Goal: Task Accomplishment & Management: Manage account settings

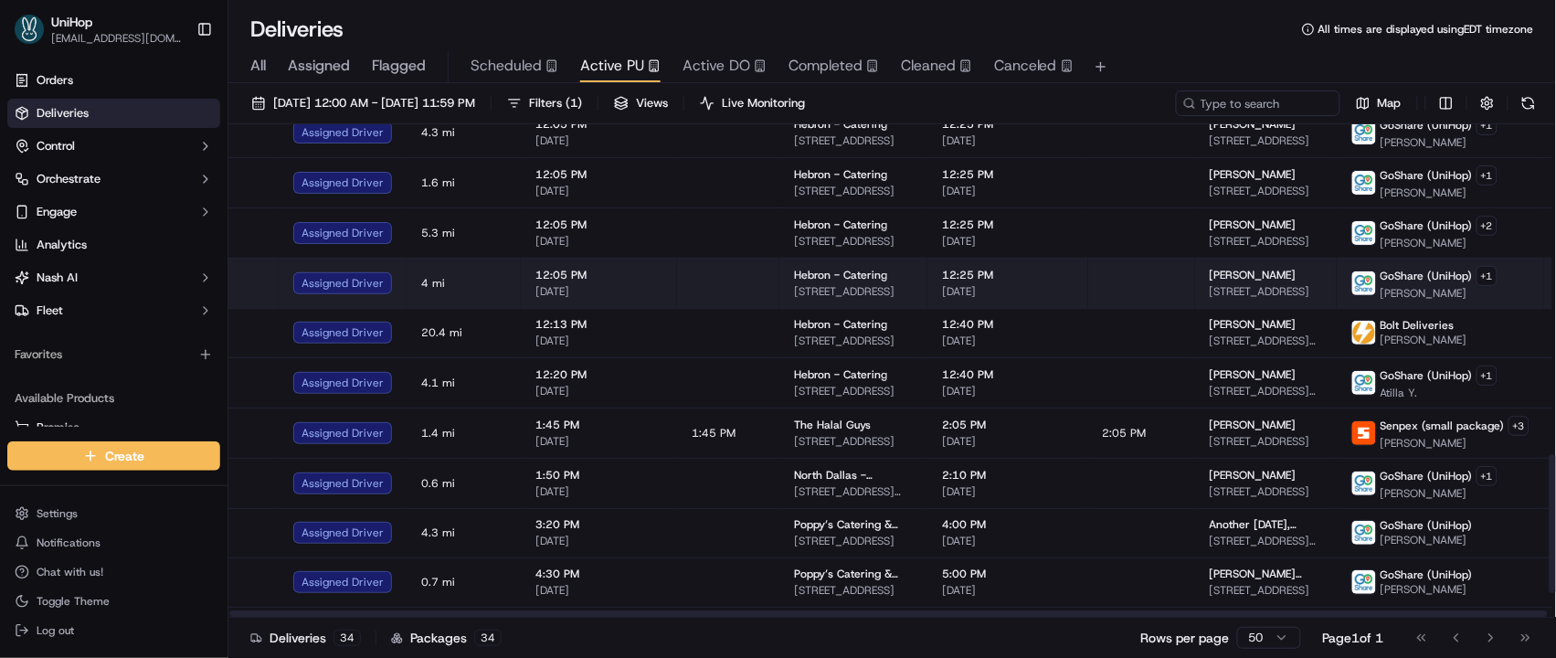
scroll to position [1254, 0]
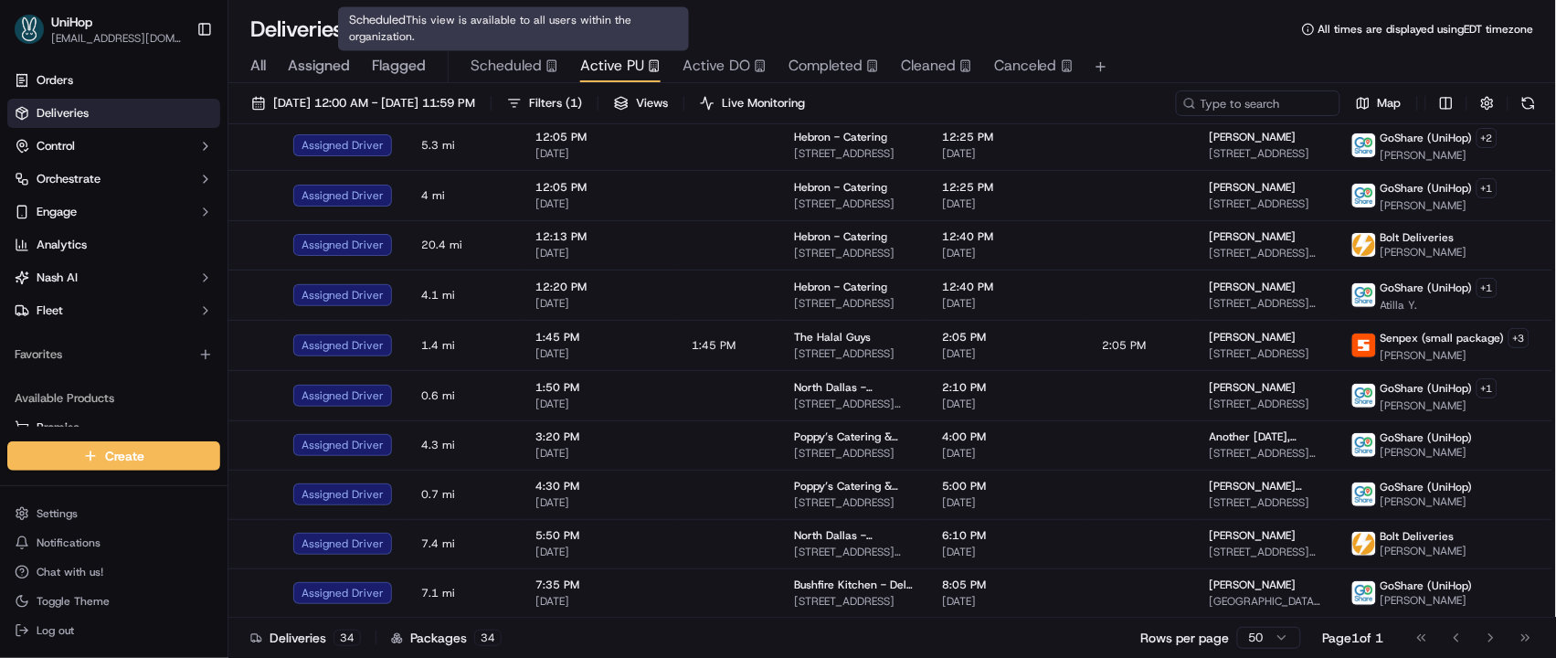
click at [513, 67] on span "Scheduled" at bounding box center [505, 66] width 71 height 22
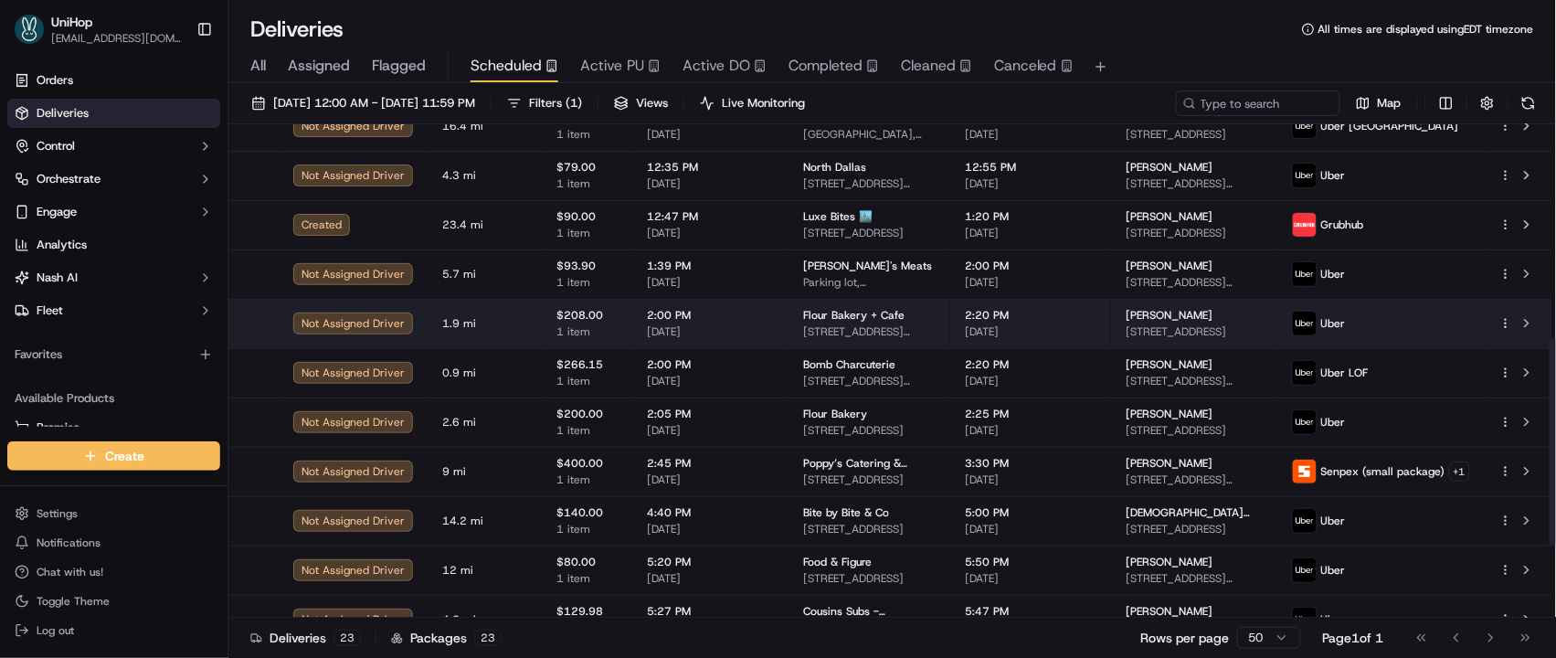
scroll to position [516, 0]
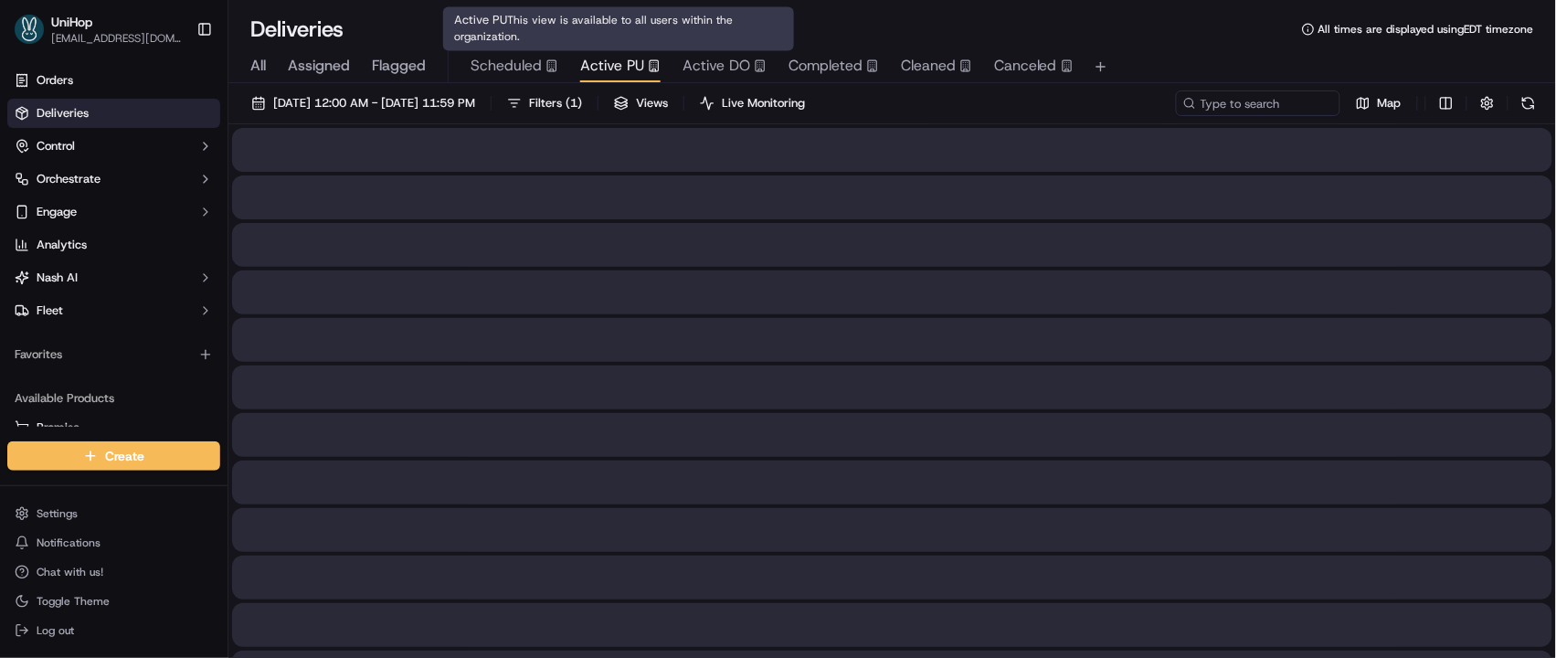
click at [628, 71] on span "Active PU" at bounding box center [612, 66] width 64 height 22
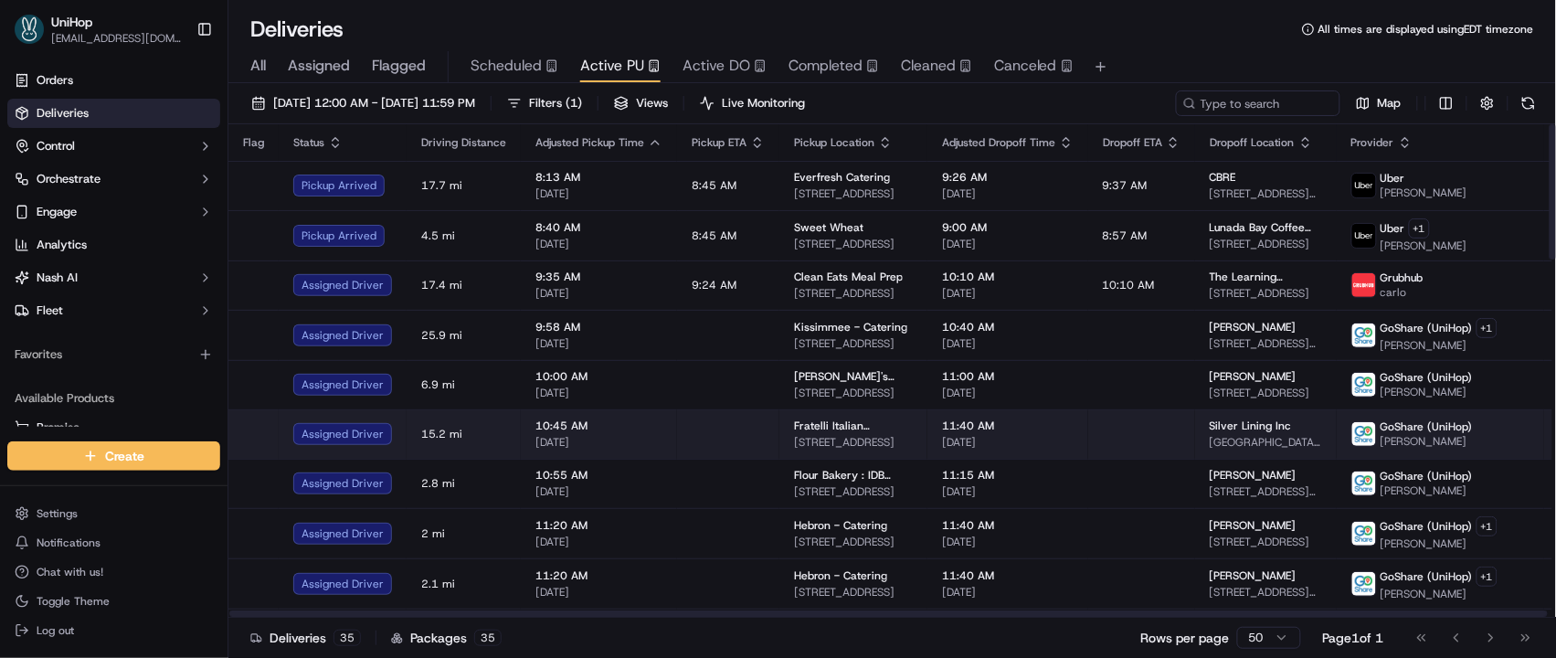
click at [1088, 438] on td at bounding box center [1141, 433] width 107 height 49
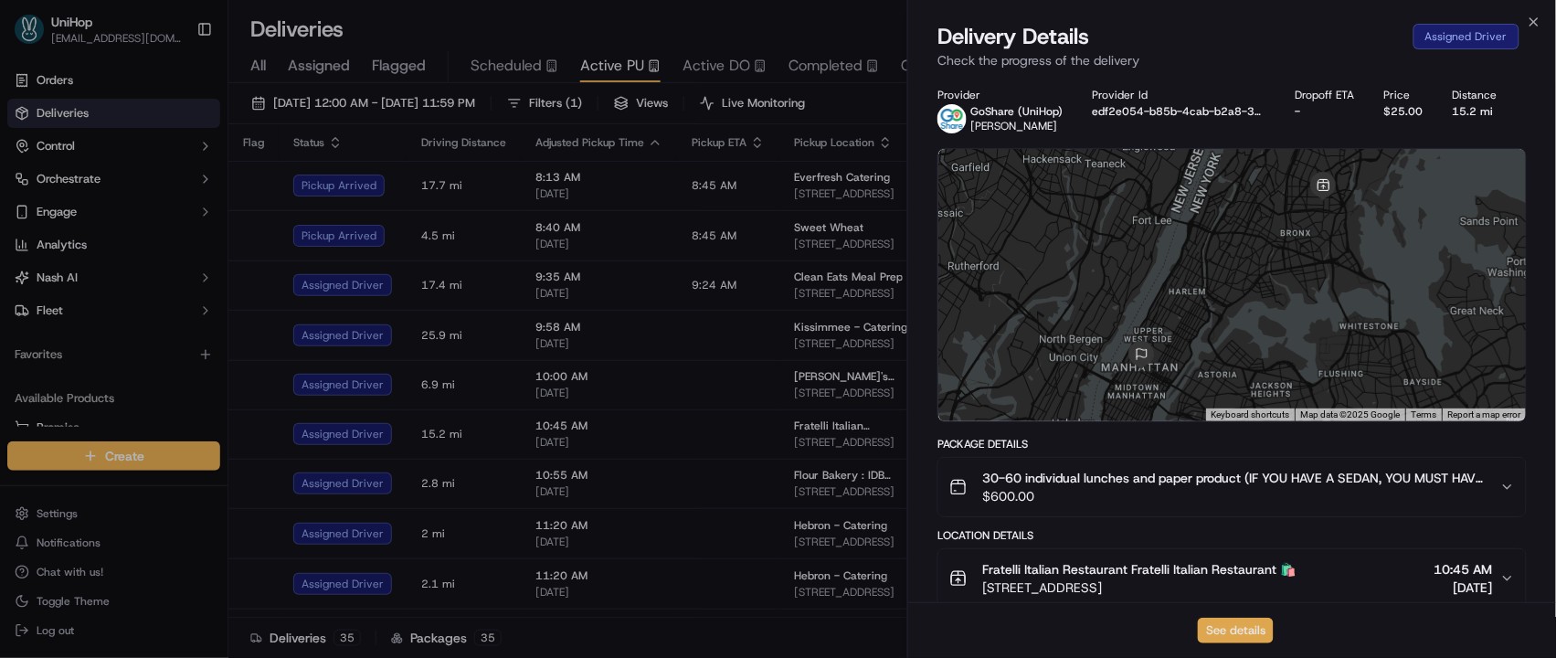
click at [1215, 627] on button "See details" at bounding box center [1236, 631] width 76 height 26
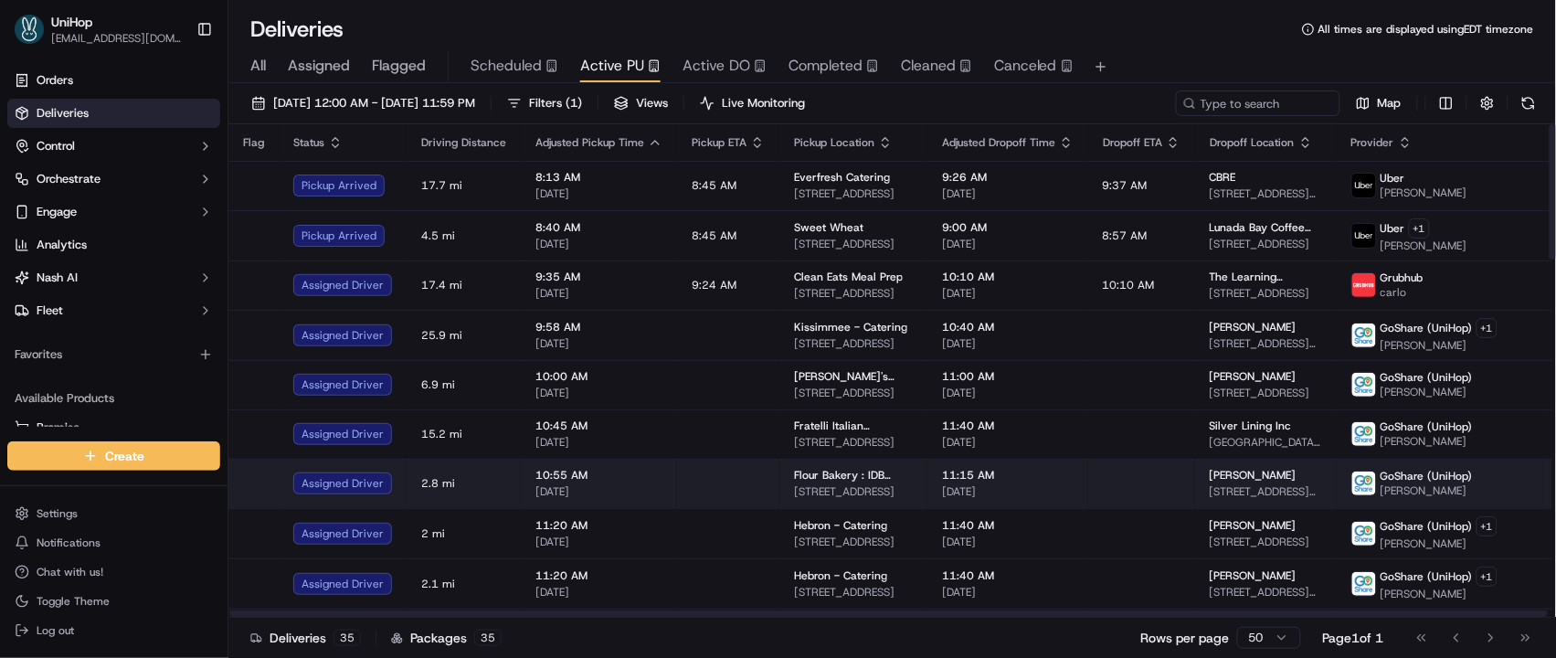
click at [1210, 475] on span "Alicia Scarpa" at bounding box center [1253, 475] width 87 height 15
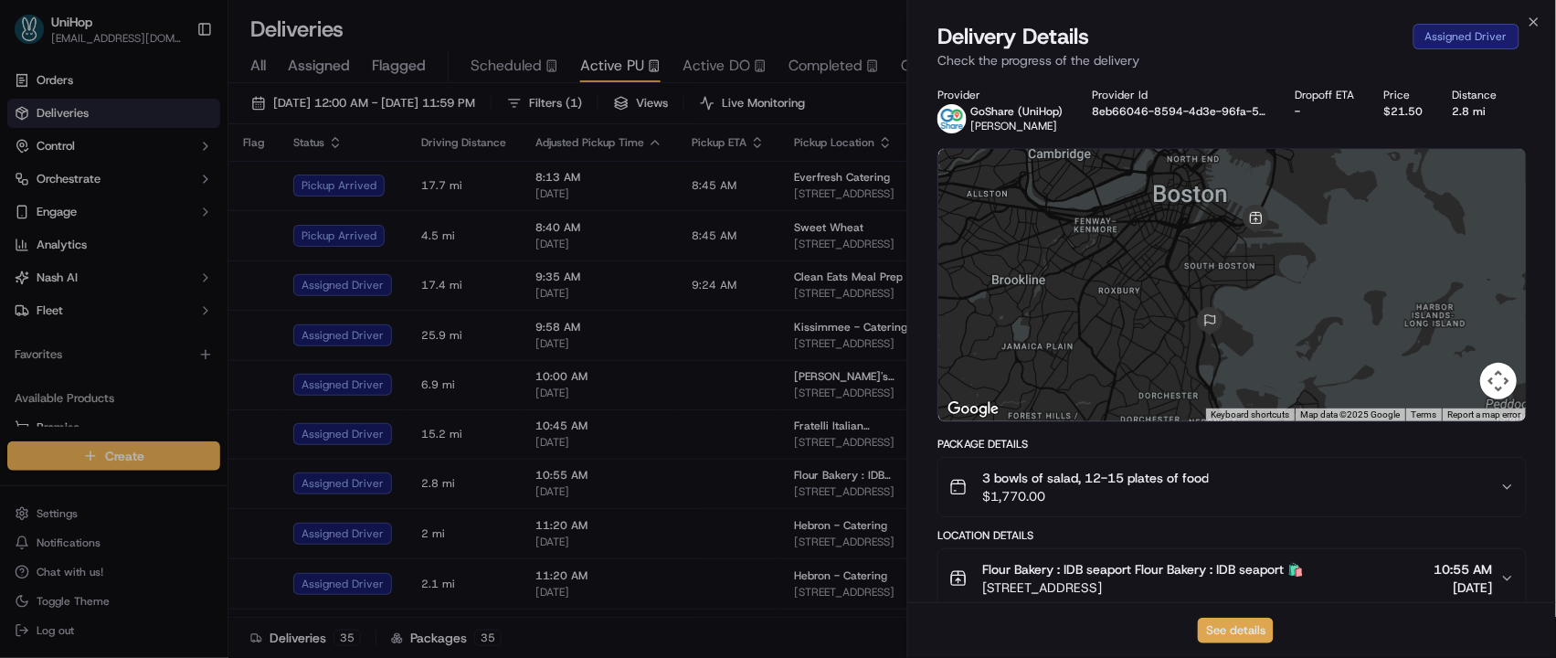
click at [1233, 629] on button "See details" at bounding box center [1236, 631] width 76 height 26
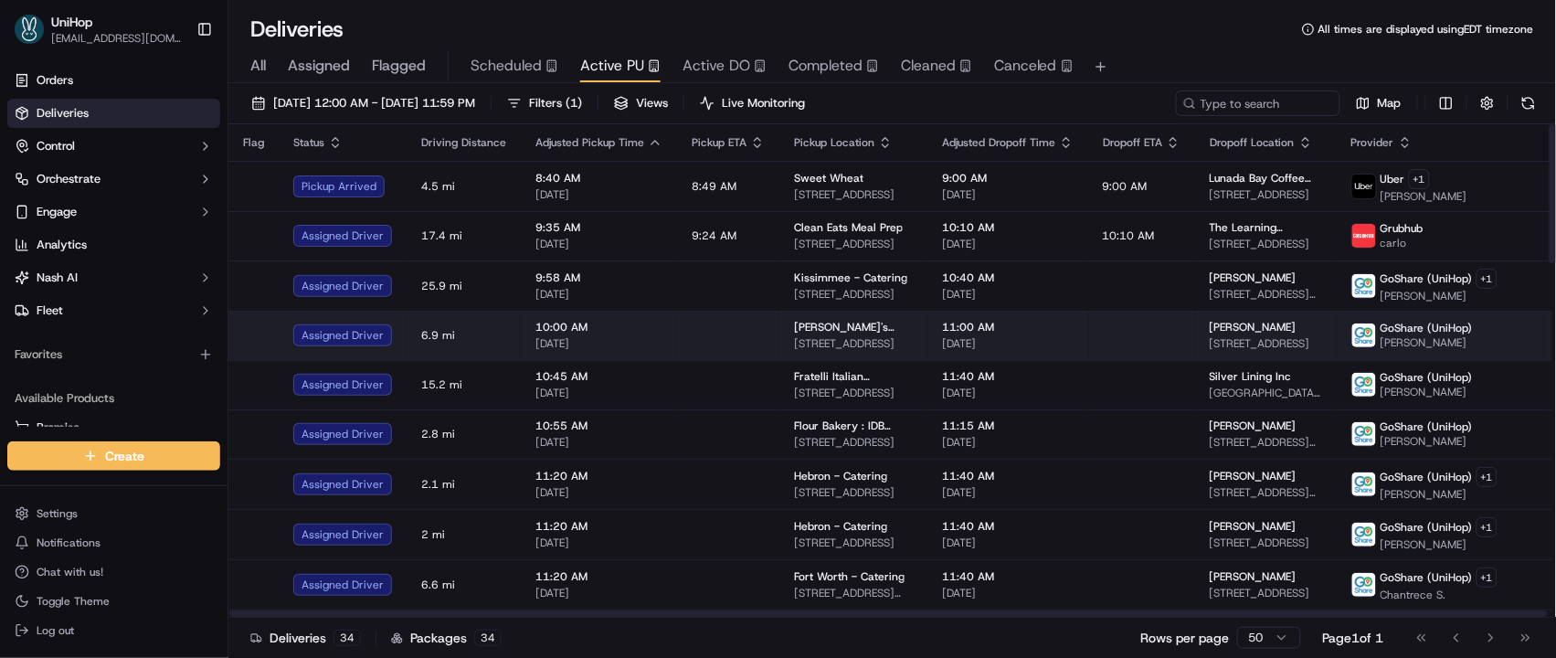
click at [751, 342] on td at bounding box center [728, 335] width 102 height 49
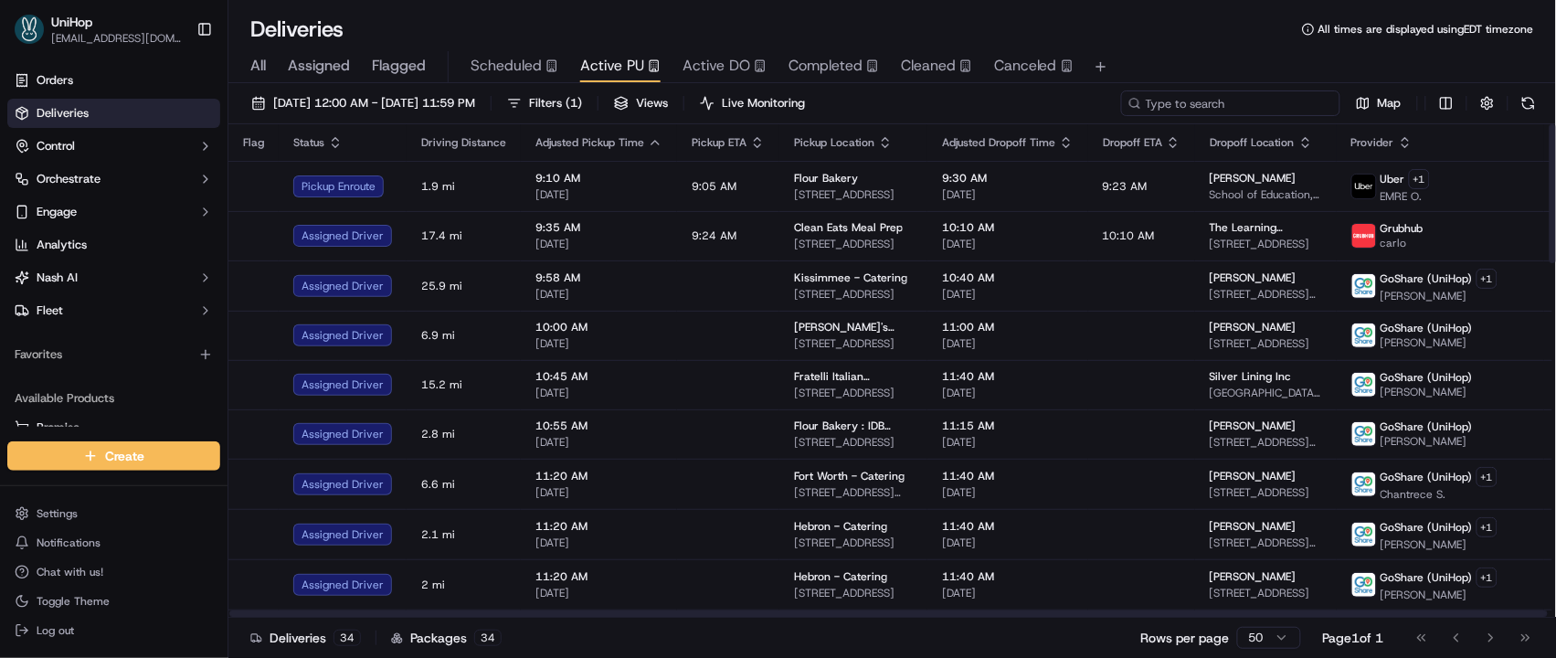
click at [1218, 105] on input at bounding box center [1230, 103] width 219 height 26
paste input "Abbas N"
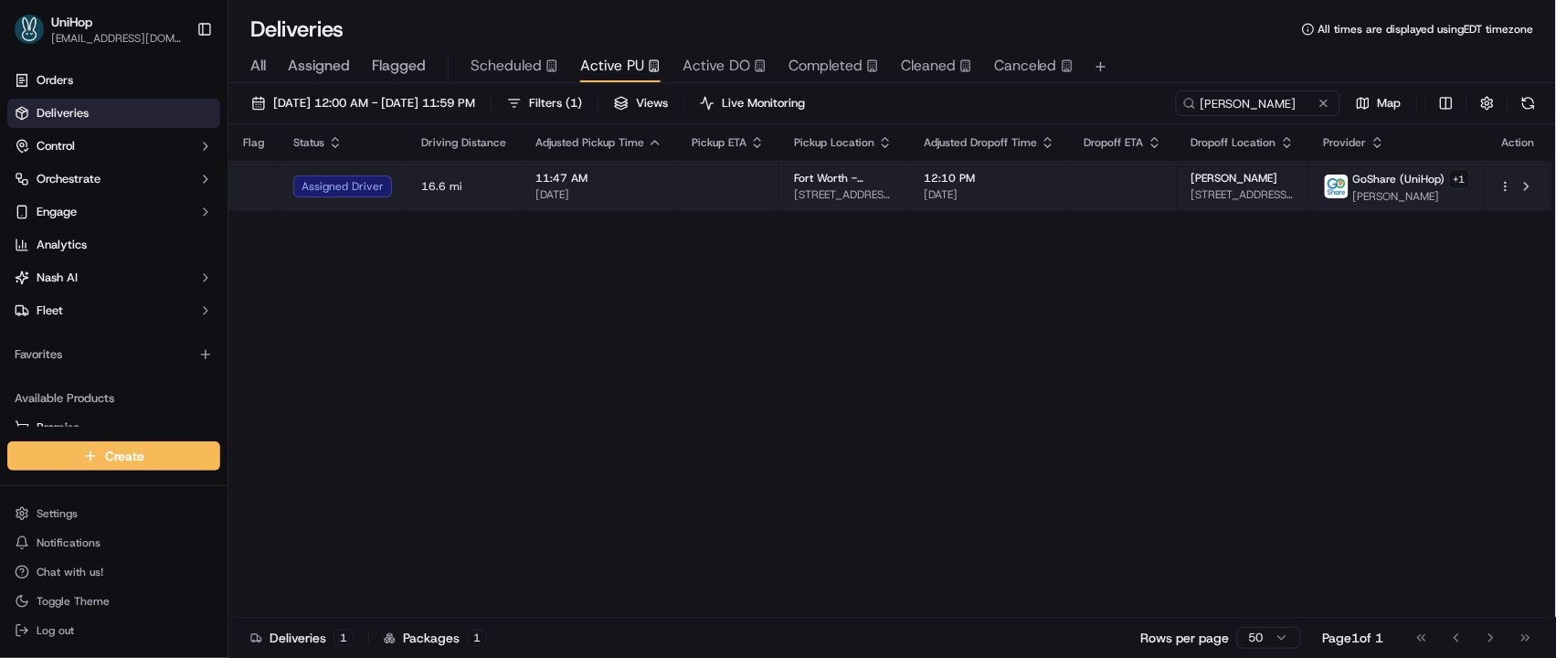
click at [1121, 167] on td at bounding box center [1123, 186] width 107 height 50
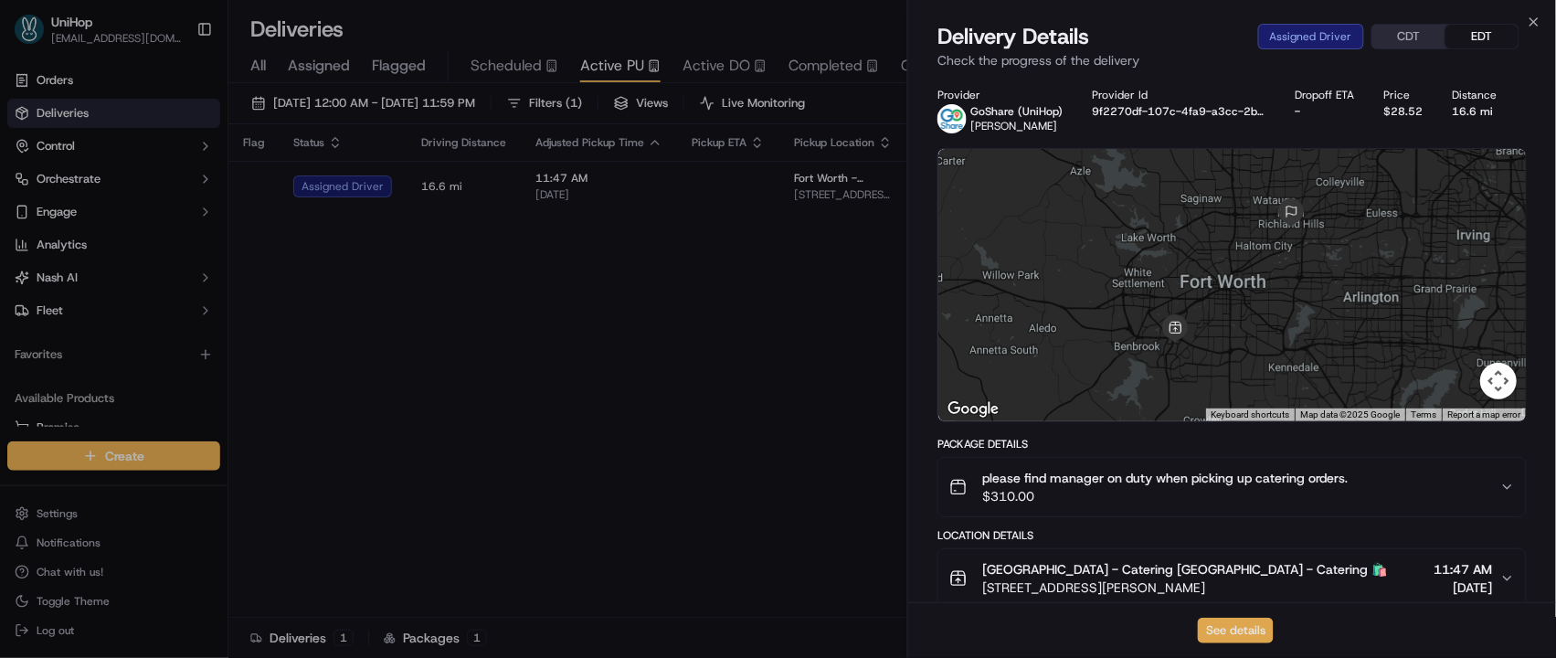
click at [1216, 622] on button "See details" at bounding box center [1236, 631] width 76 height 26
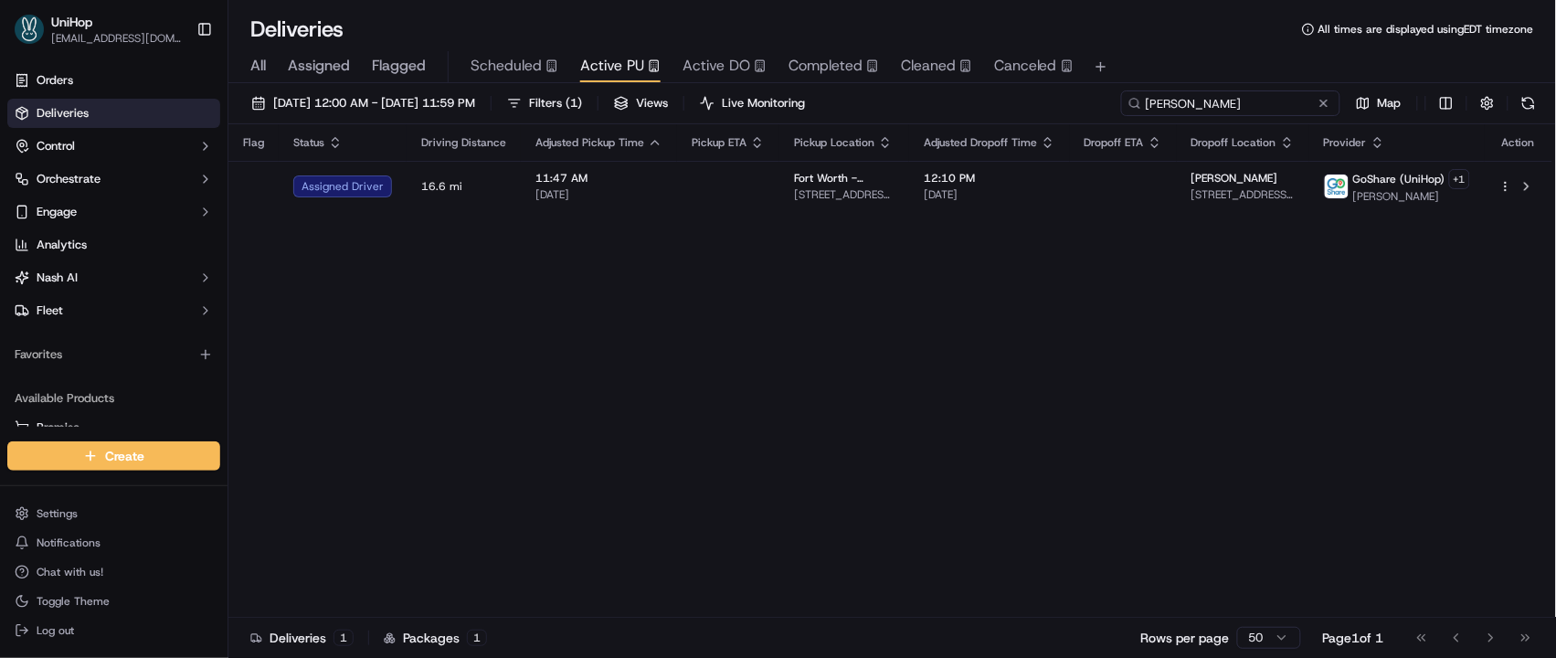
drag, startPoint x: 1262, startPoint y: 100, endPoint x: 1094, endPoint y: 95, distance: 167.3
click at [1094, 95] on div "Sep 17 2025 12:00 AM - Sep 17 2025 11:59 PM Filters ( 1 ) Views Live Monitoring…" at bounding box center [891, 107] width 1327 height 34
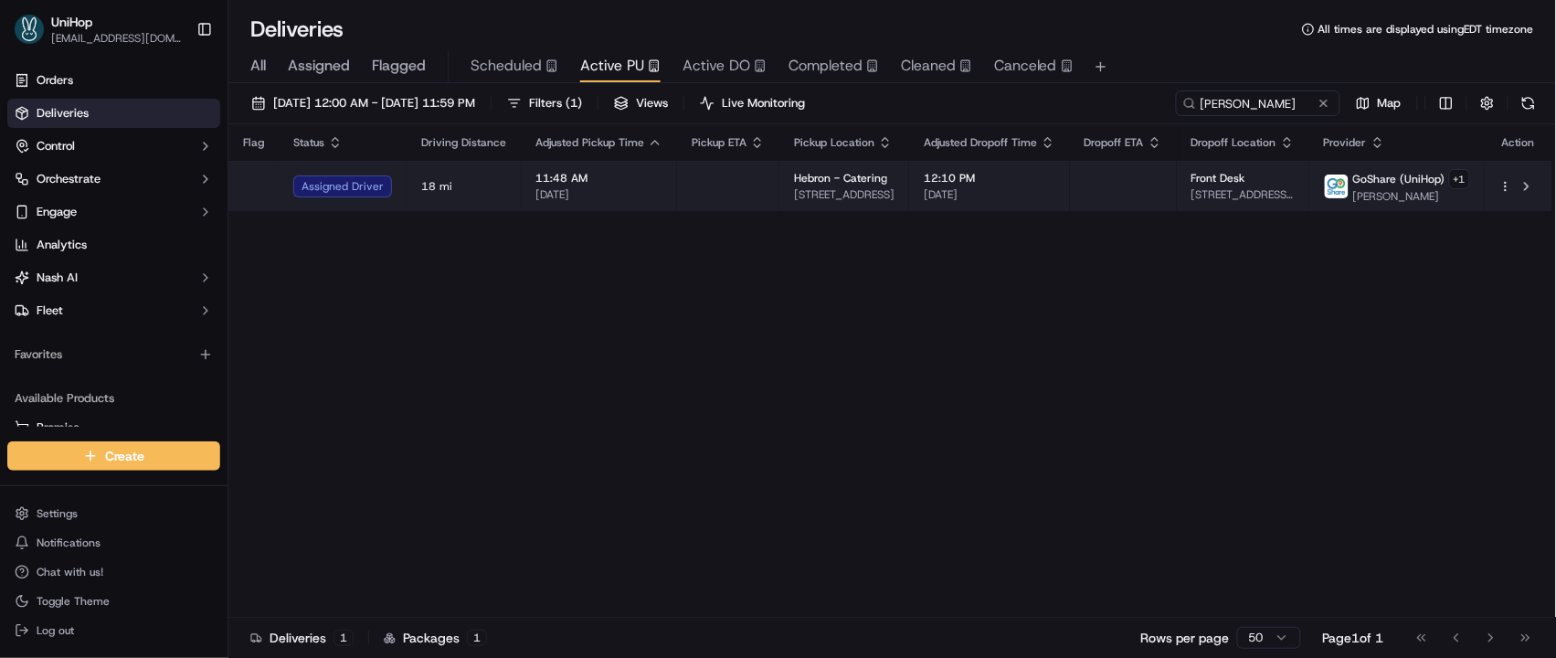
click at [1129, 180] on td at bounding box center [1123, 186] width 107 height 50
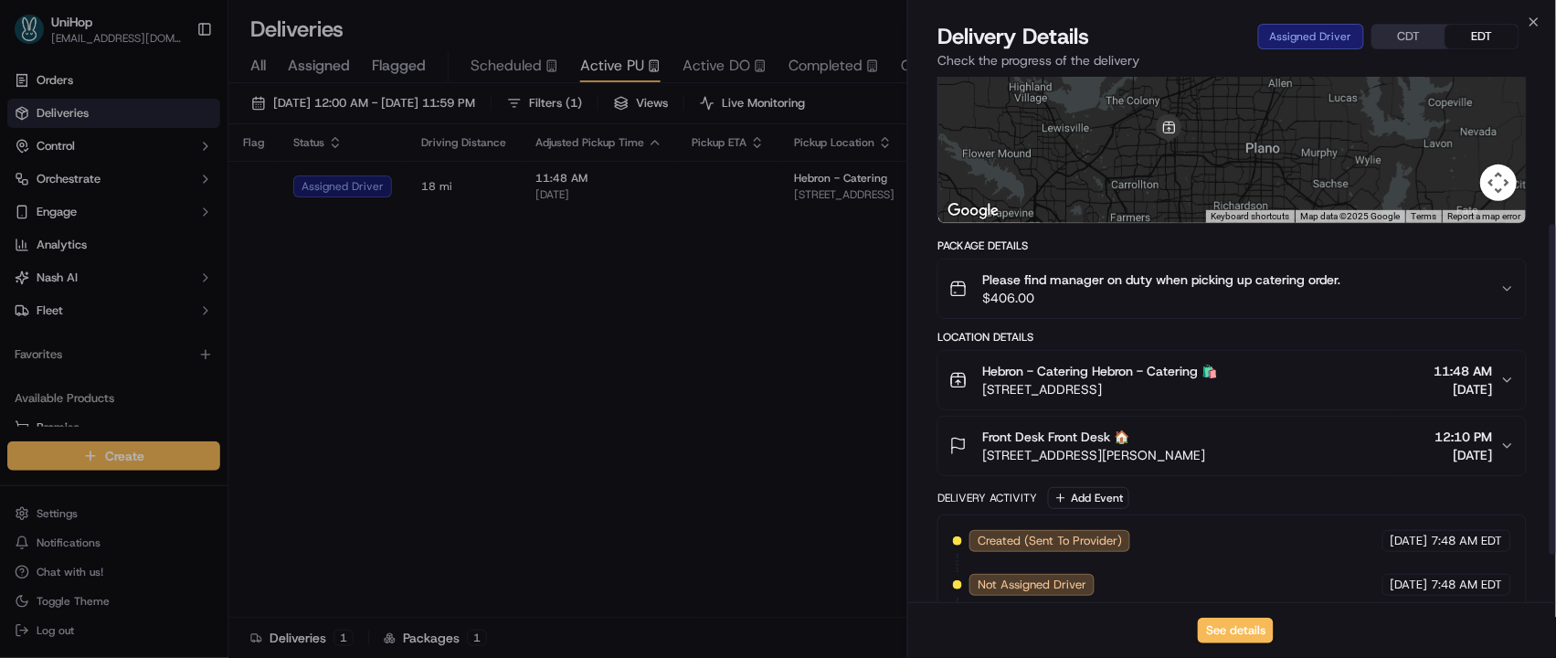
scroll to position [234, 0]
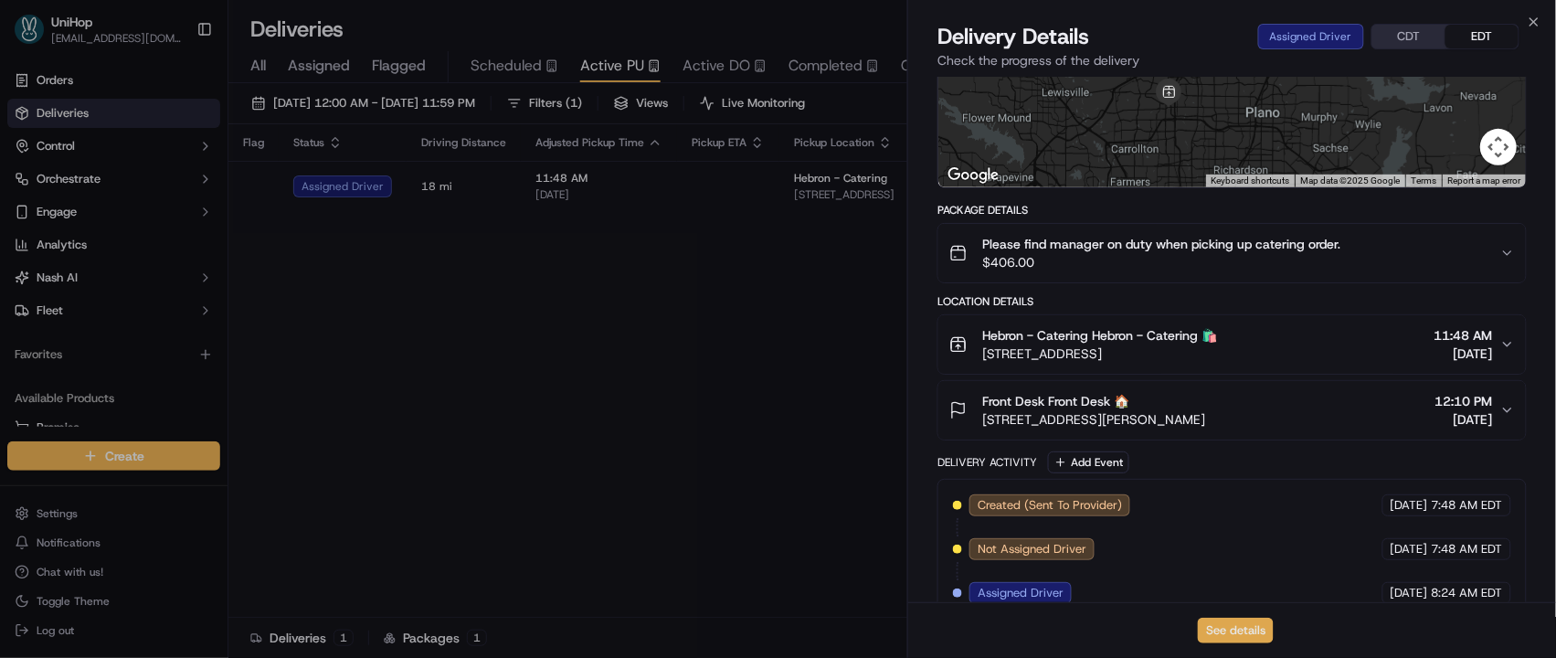
click at [1240, 629] on button "See details" at bounding box center [1236, 631] width 76 height 26
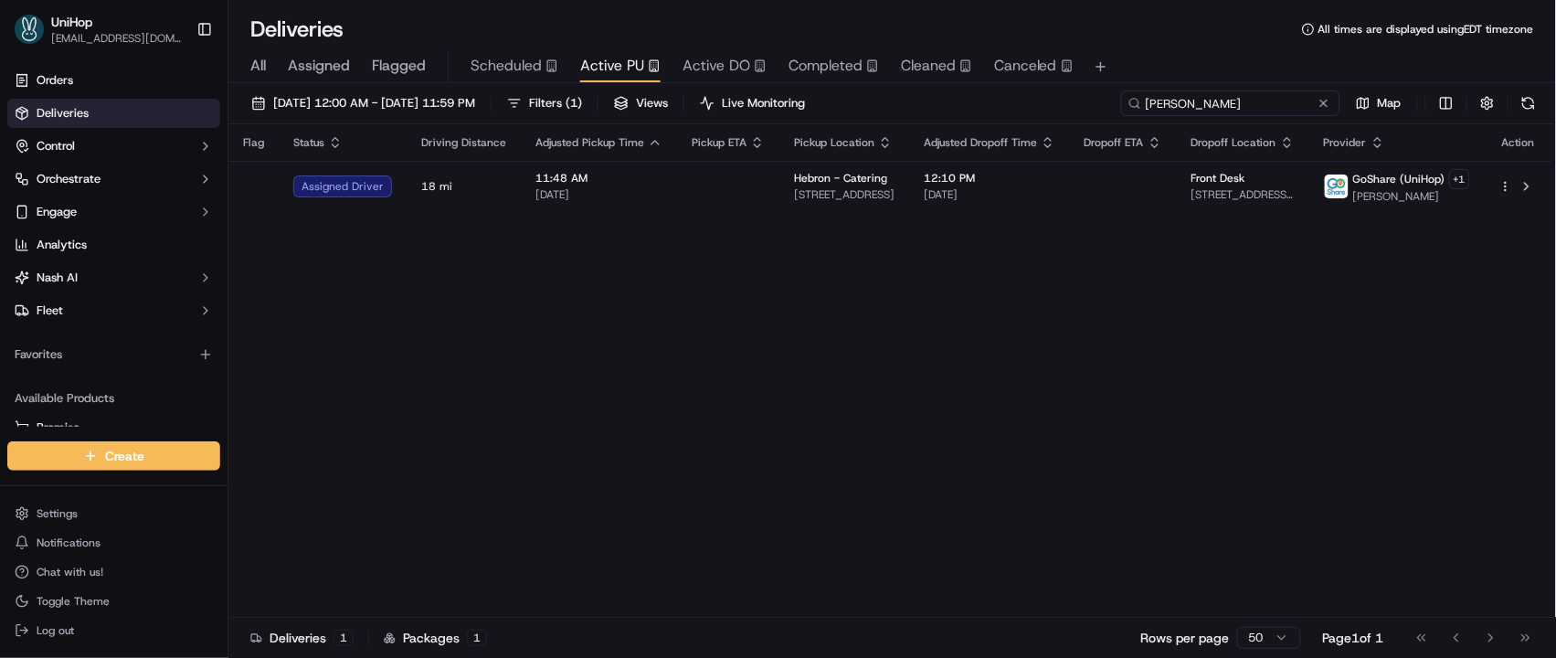
drag, startPoint x: 1254, startPoint y: 101, endPoint x: 1135, endPoint y: 94, distance: 119.9
click at [1135, 94] on input "Aaron" at bounding box center [1230, 103] width 219 height 26
paste input "lyxandrea W"
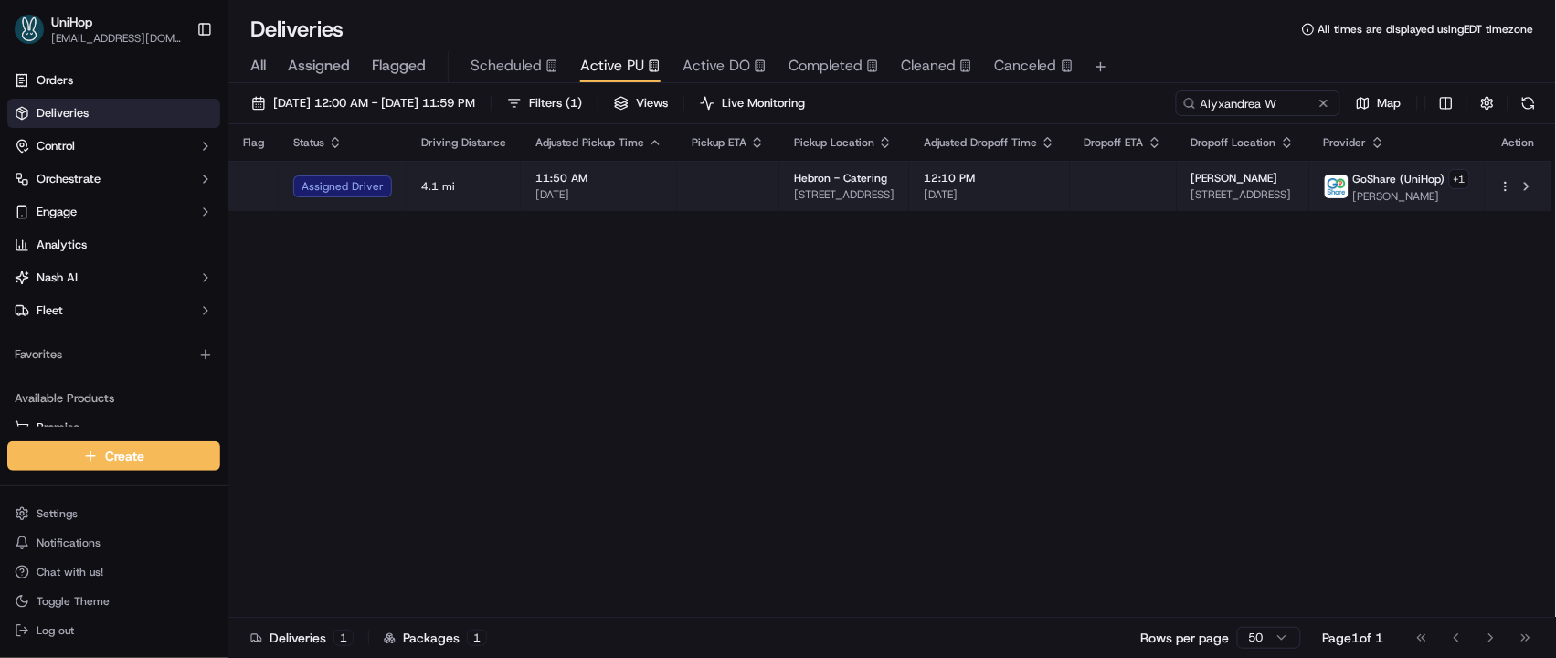
click at [1090, 177] on td at bounding box center [1123, 186] width 107 height 50
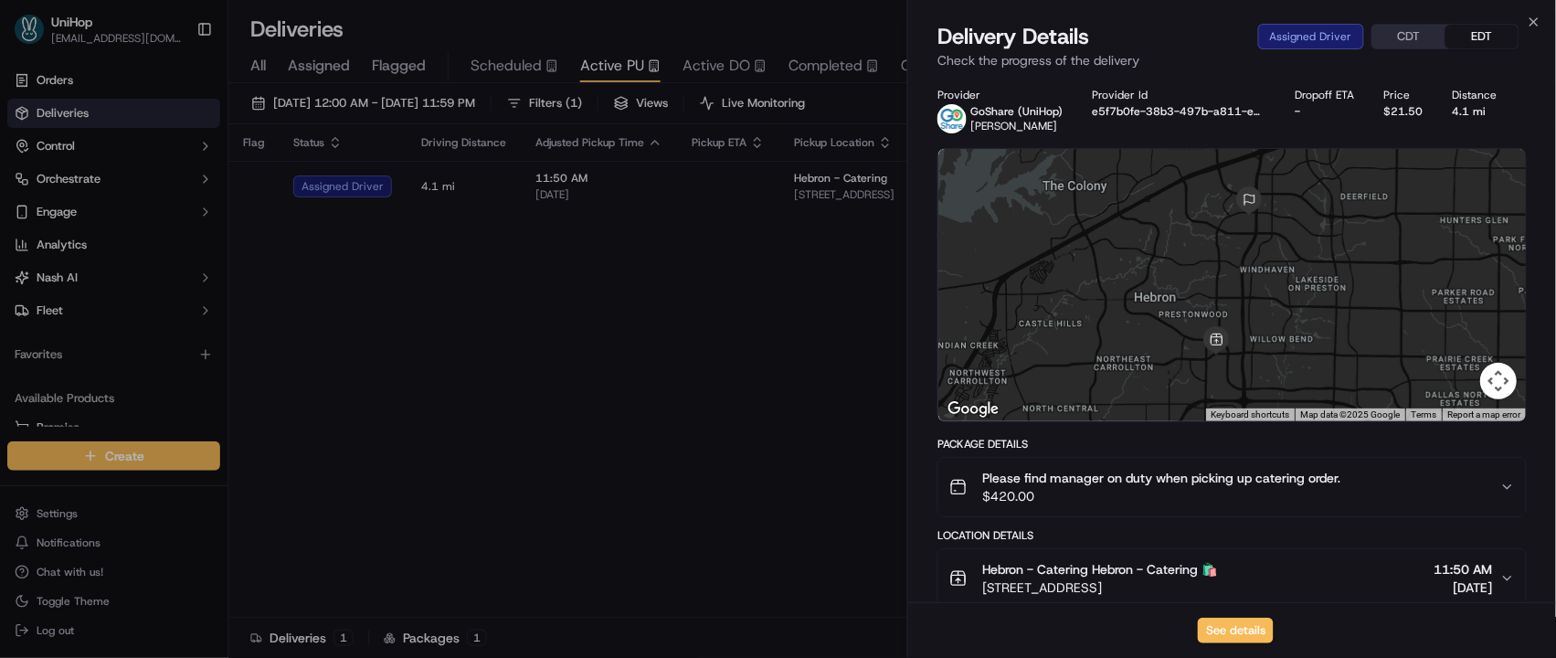
click at [1229, 613] on div "See details" at bounding box center [1232, 630] width 648 height 56
click at [1232, 621] on button "See details" at bounding box center [1236, 631] width 76 height 26
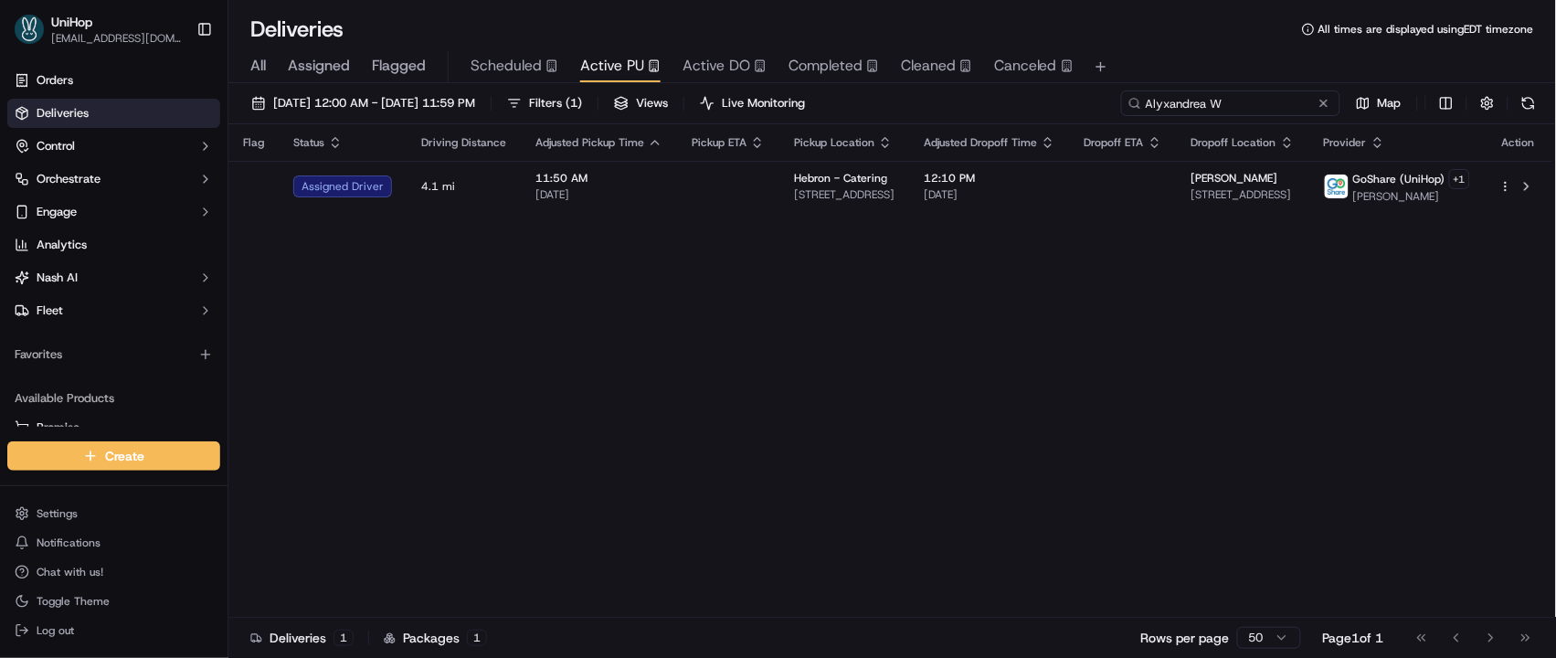
drag, startPoint x: 1188, startPoint y: 100, endPoint x: 1126, endPoint y: 98, distance: 62.1
click at [1126, 98] on input "Alyxandrea W" at bounding box center [1230, 103] width 219 height 26
paste input "Isguentz L"
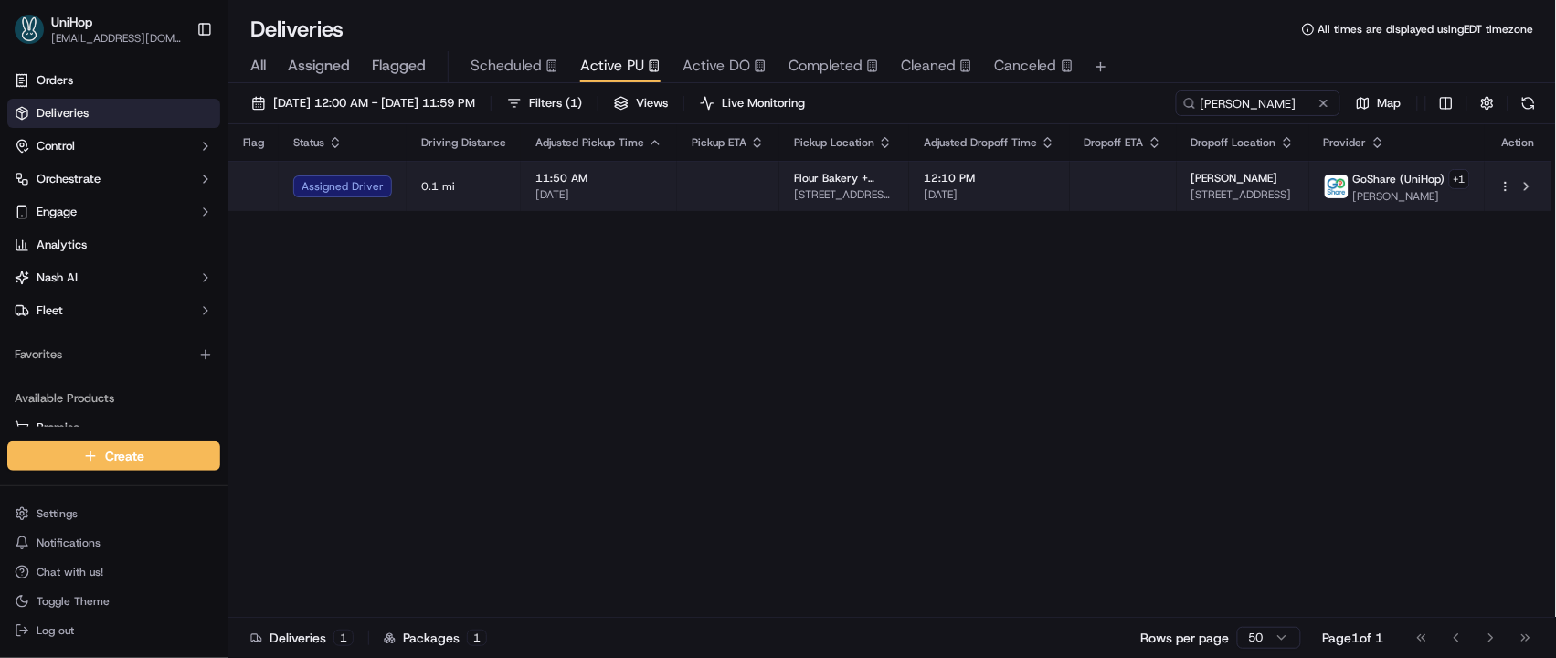
click at [1166, 188] on td at bounding box center [1123, 186] width 107 height 50
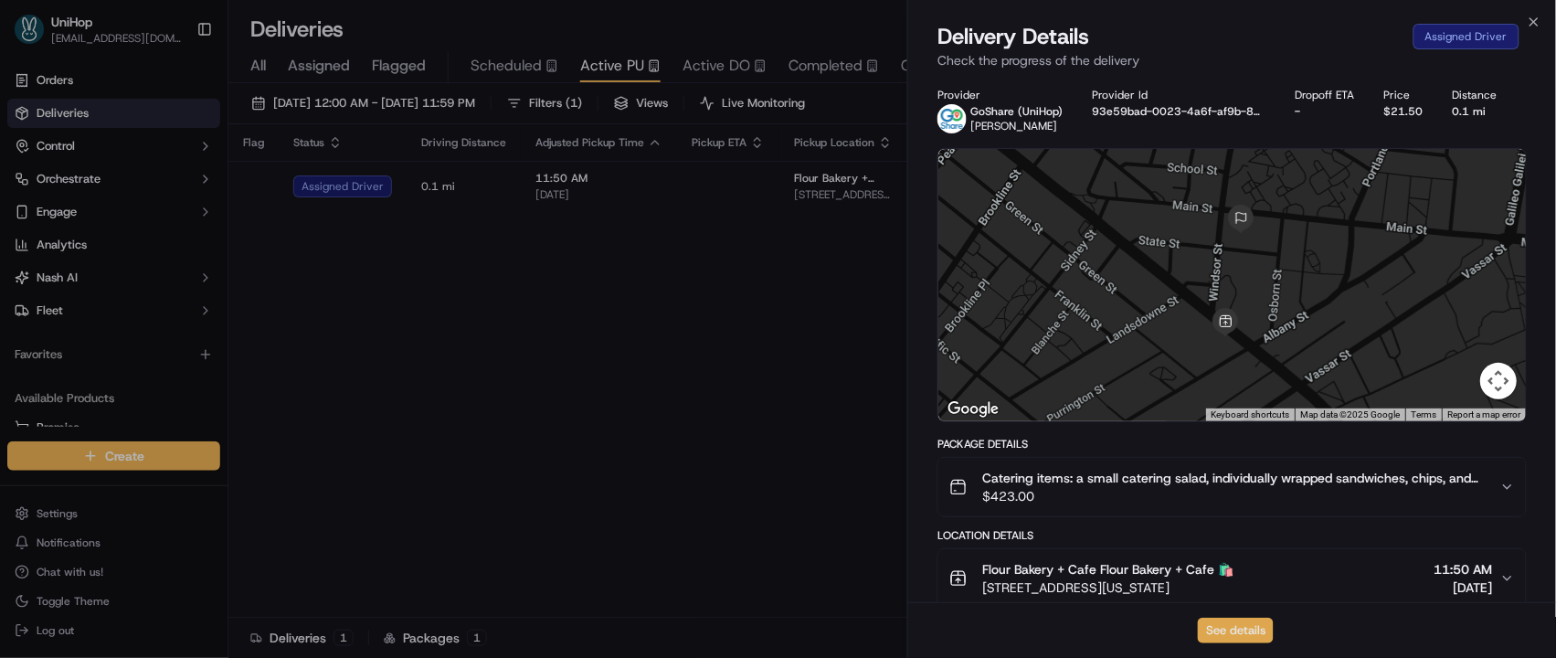
click at [1251, 633] on button "See details" at bounding box center [1236, 631] width 76 height 26
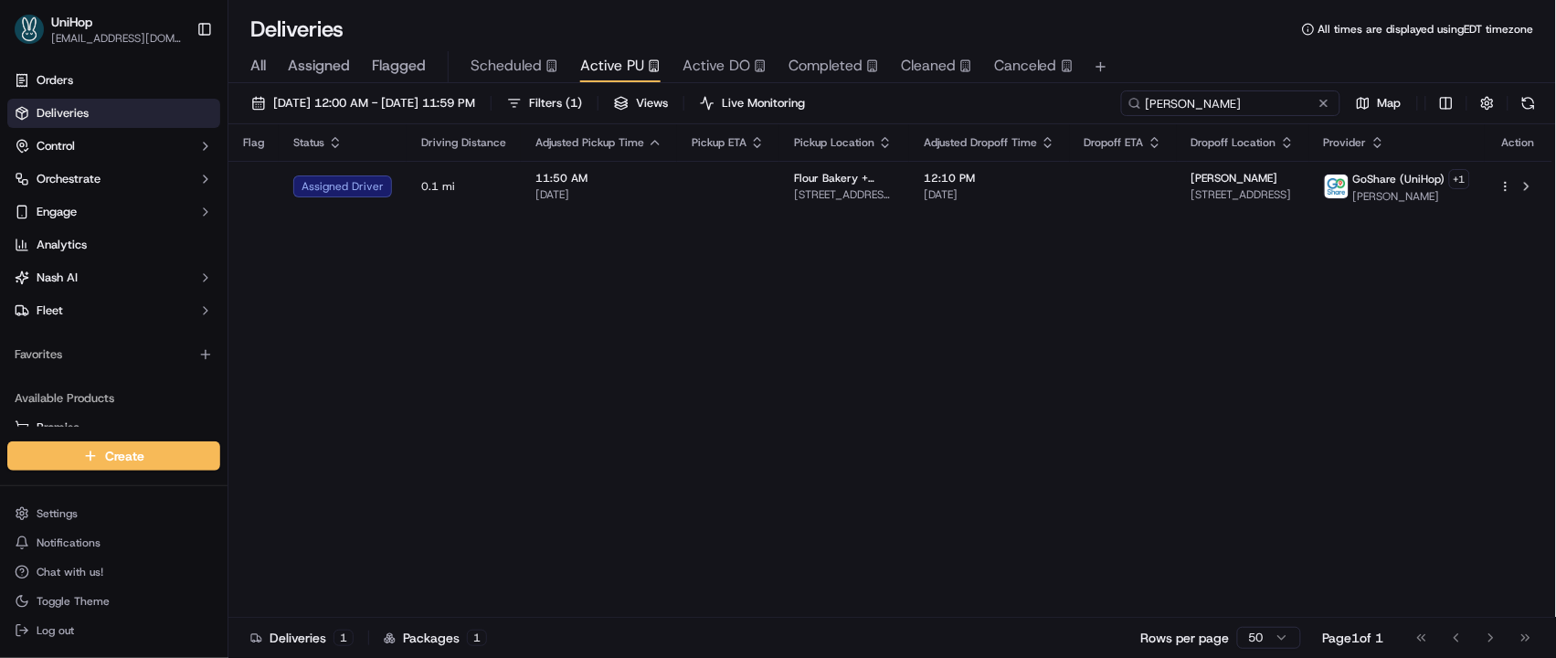
click at [1267, 103] on input "Isguentz L" at bounding box center [1230, 103] width 219 height 26
drag, startPoint x: 1267, startPoint y: 103, endPoint x: 1083, endPoint y: 103, distance: 183.6
click at [1083, 103] on div "Sep 17 2025 12:00 AM - Sep 17 2025 11:59 PM Filters ( 1 ) Views Live Monitoring…" at bounding box center [891, 107] width 1327 height 34
paste input "Gerardo T"
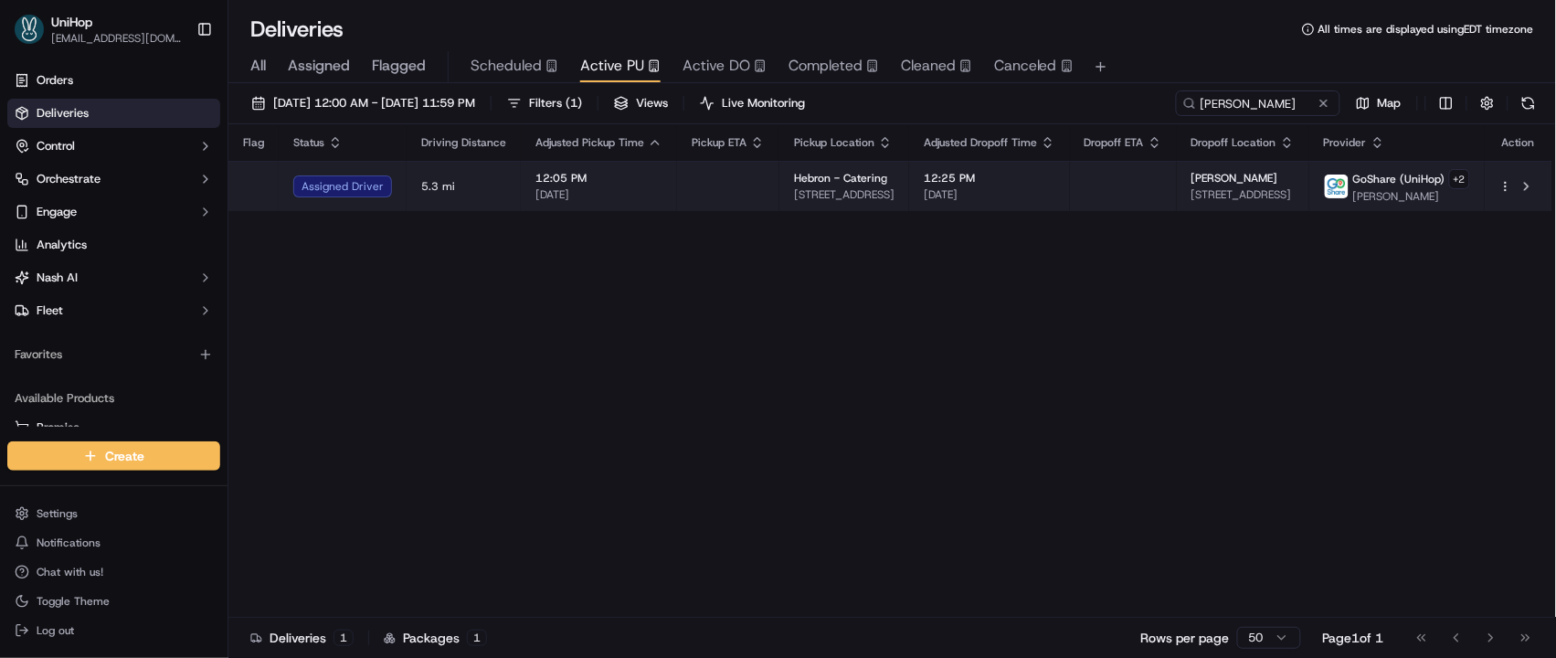
click at [928, 196] on span "[DATE]" at bounding box center [990, 194] width 132 height 15
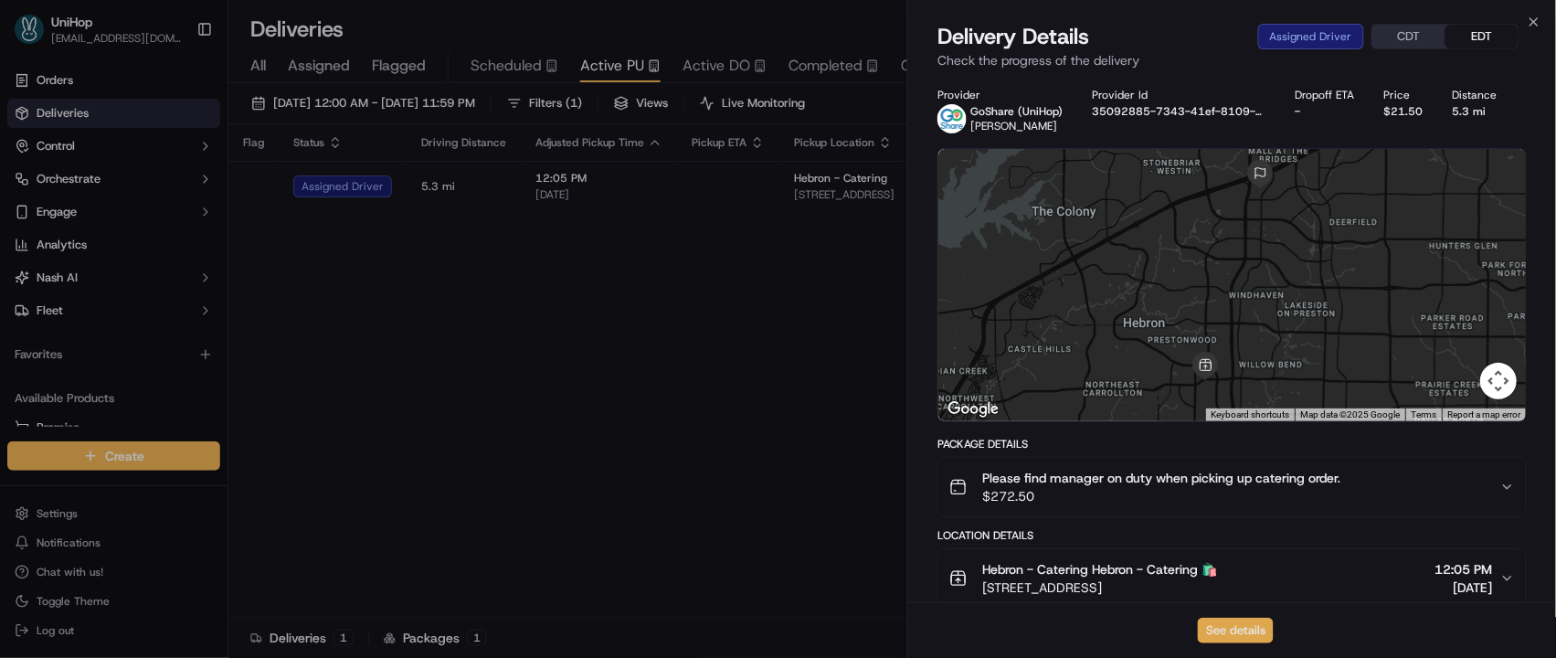
click at [1227, 624] on button "See details" at bounding box center [1236, 631] width 76 height 26
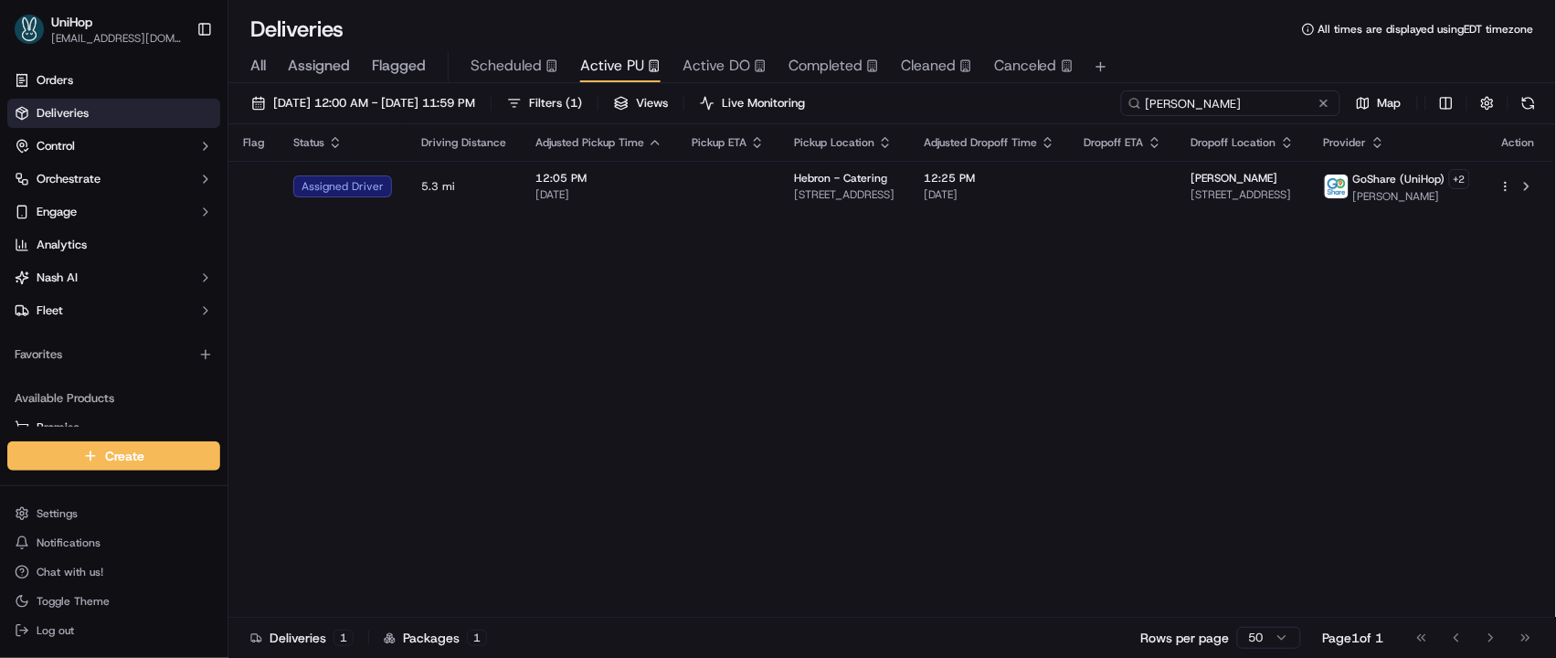
drag, startPoint x: 1278, startPoint y: 107, endPoint x: 1131, endPoint y: 100, distance: 147.3
click at [1131, 100] on div "Gerardo T" at bounding box center [1230, 103] width 219 height 26
paste input "Nishant"
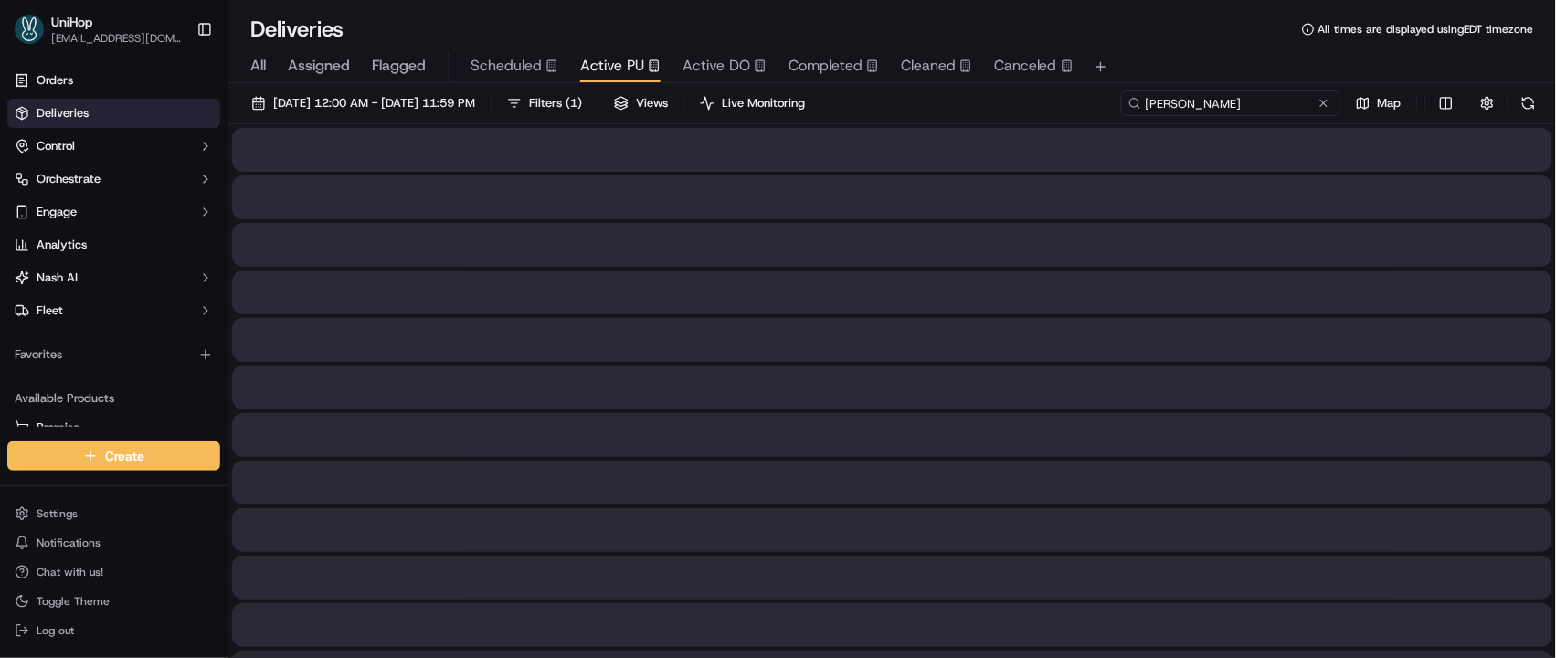
type input "Nishant"
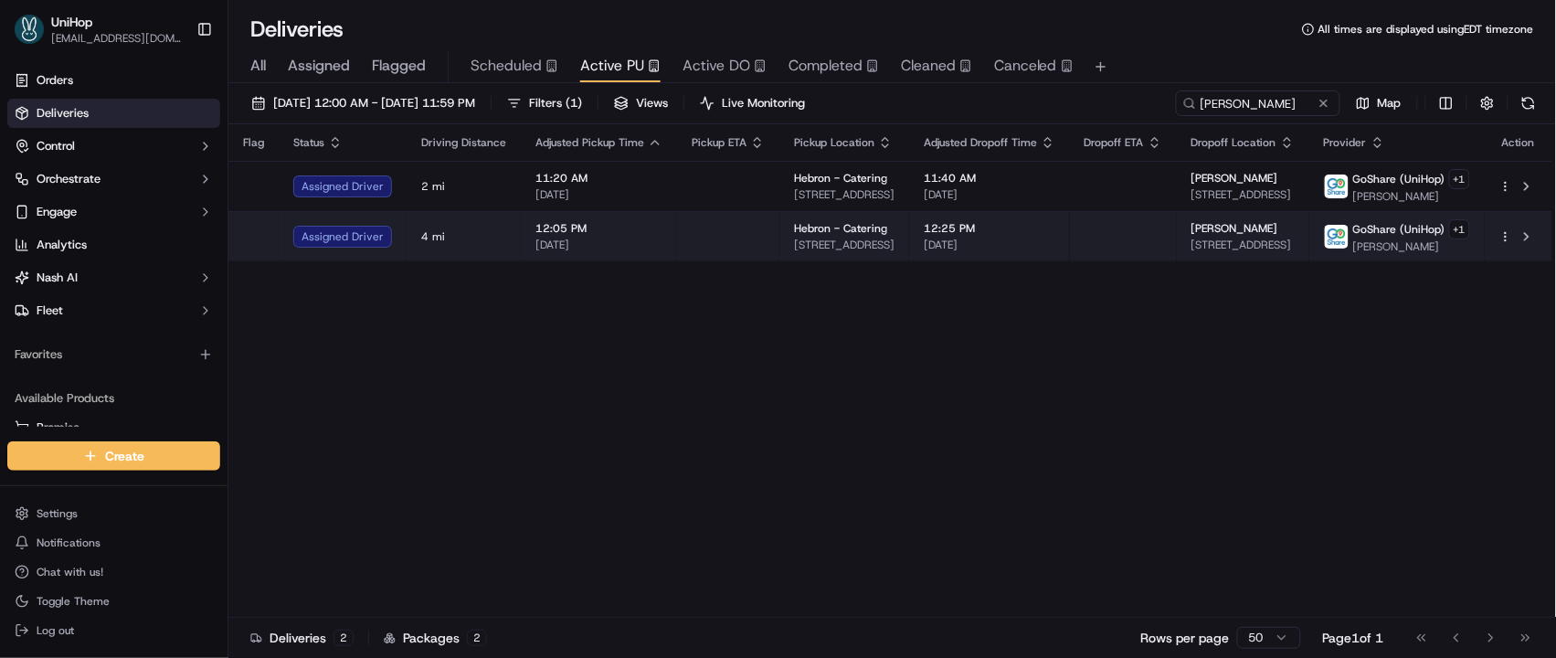
click at [1092, 238] on td at bounding box center [1123, 236] width 107 height 50
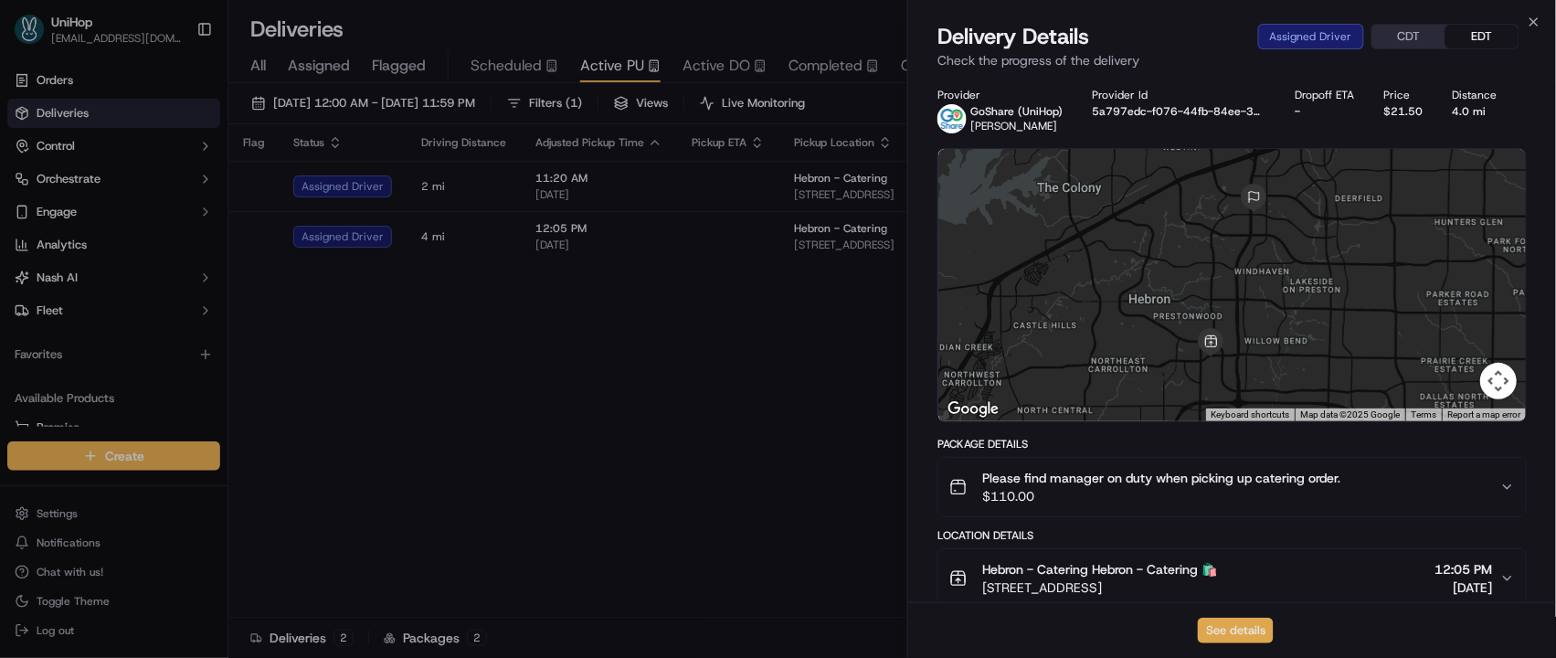
click at [1231, 618] on button "See details" at bounding box center [1236, 631] width 76 height 26
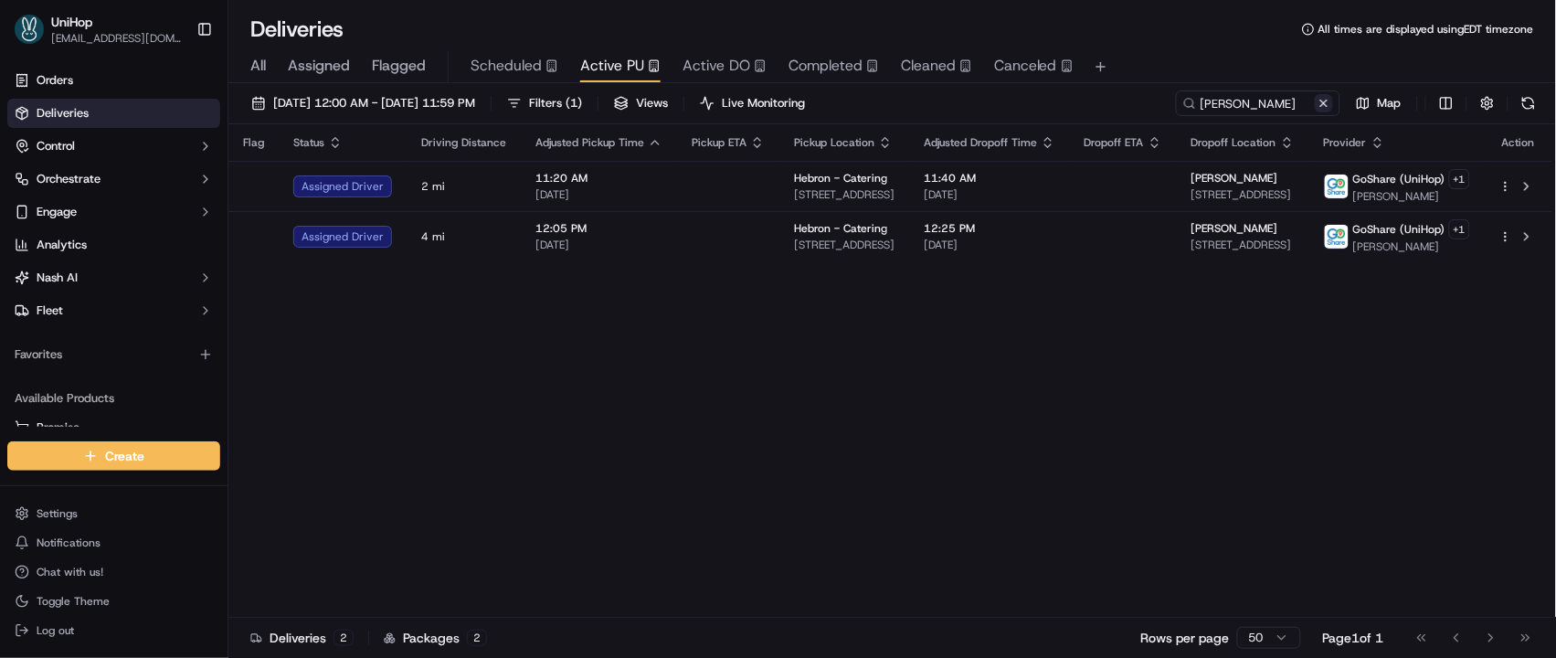
click at [1325, 103] on button at bounding box center [1324, 103] width 18 height 18
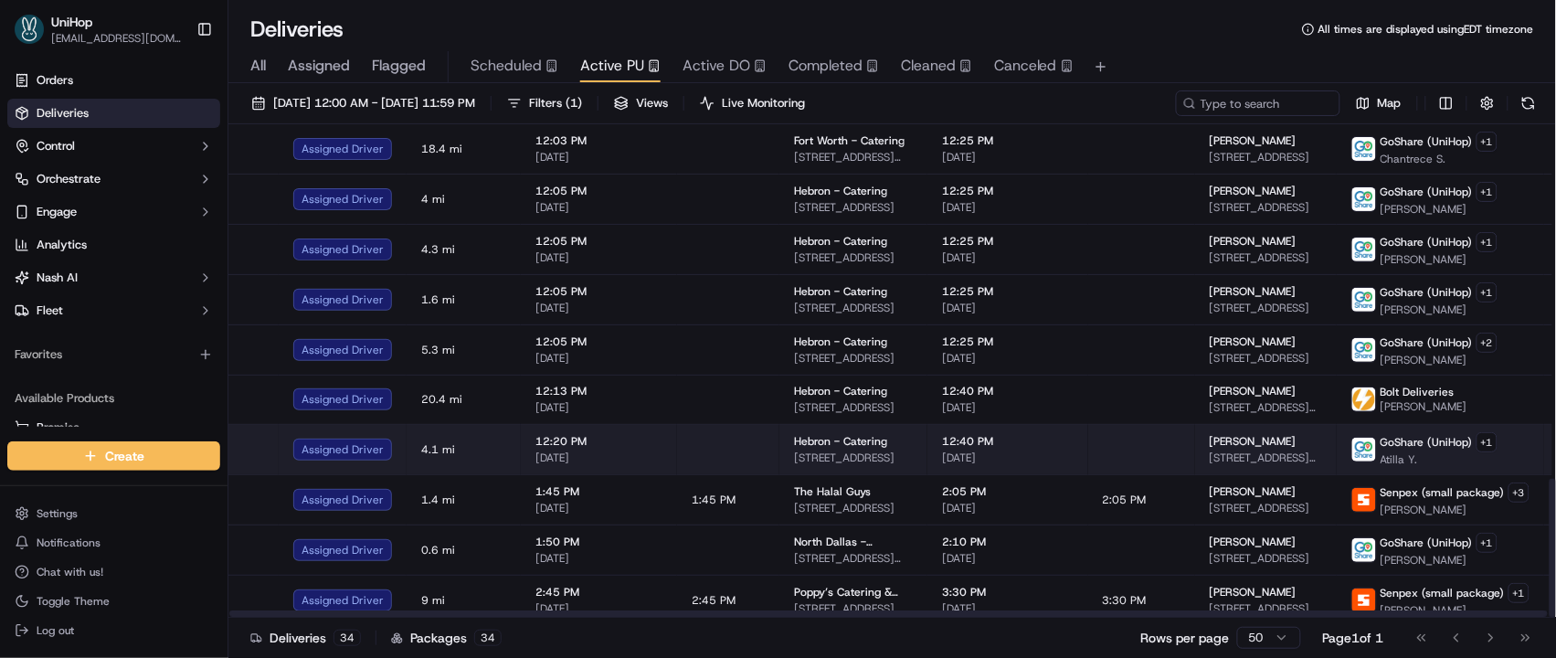
scroll to position [1256, 0]
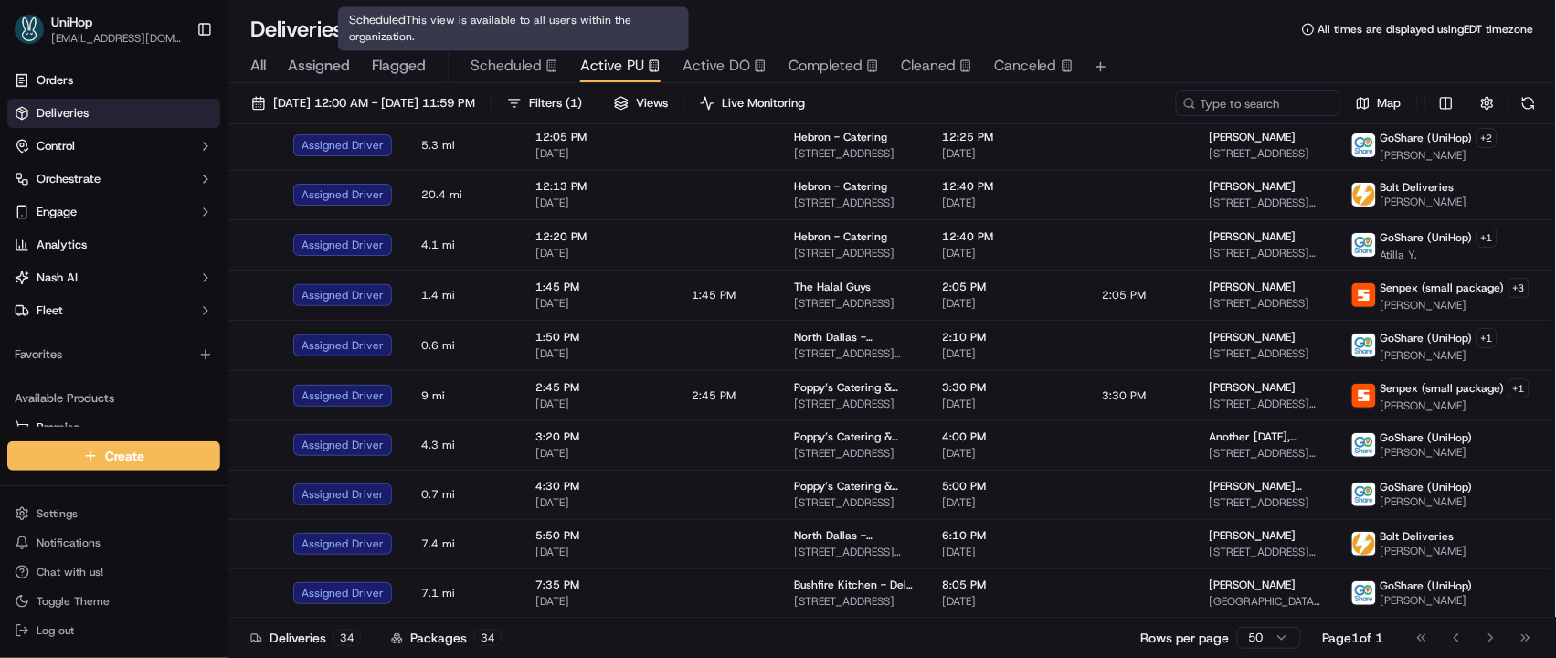
click at [501, 69] on span "Scheduled" at bounding box center [505, 66] width 71 height 22
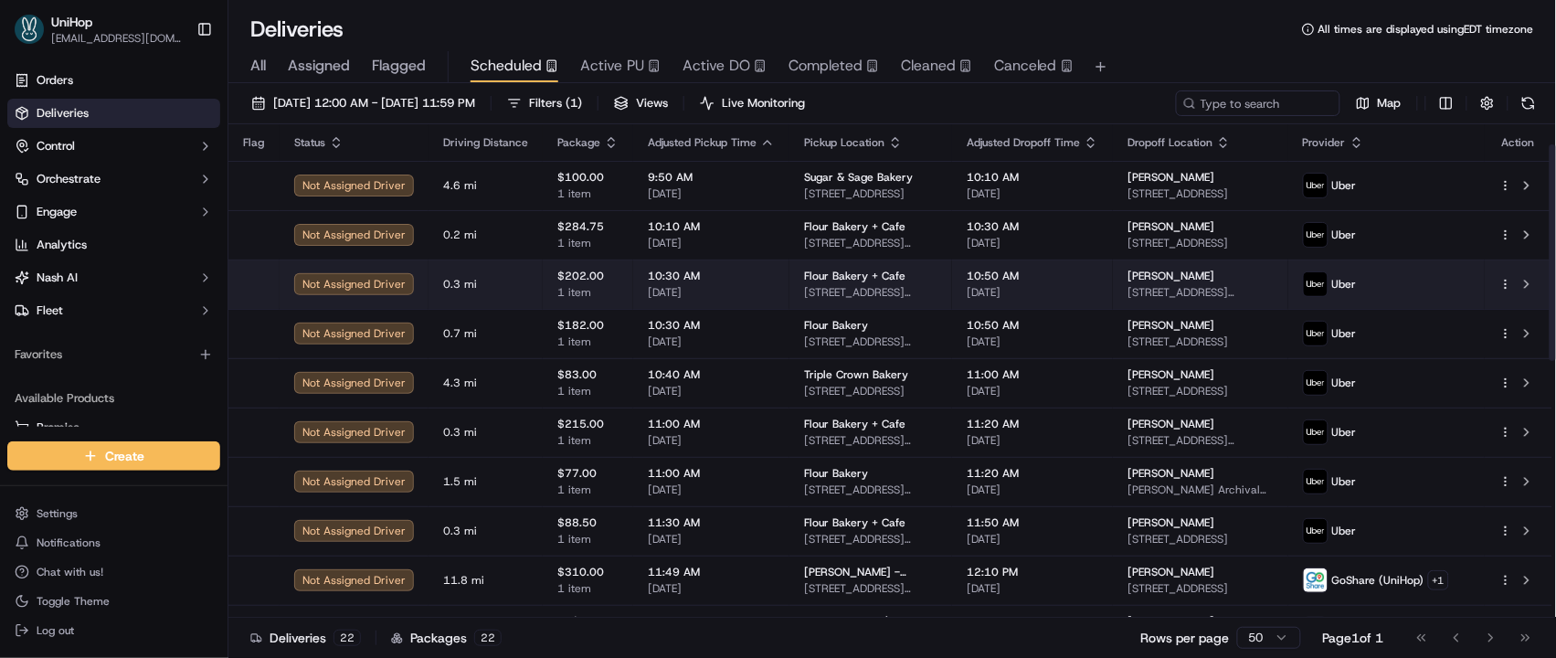
scroll to position [217, 0]
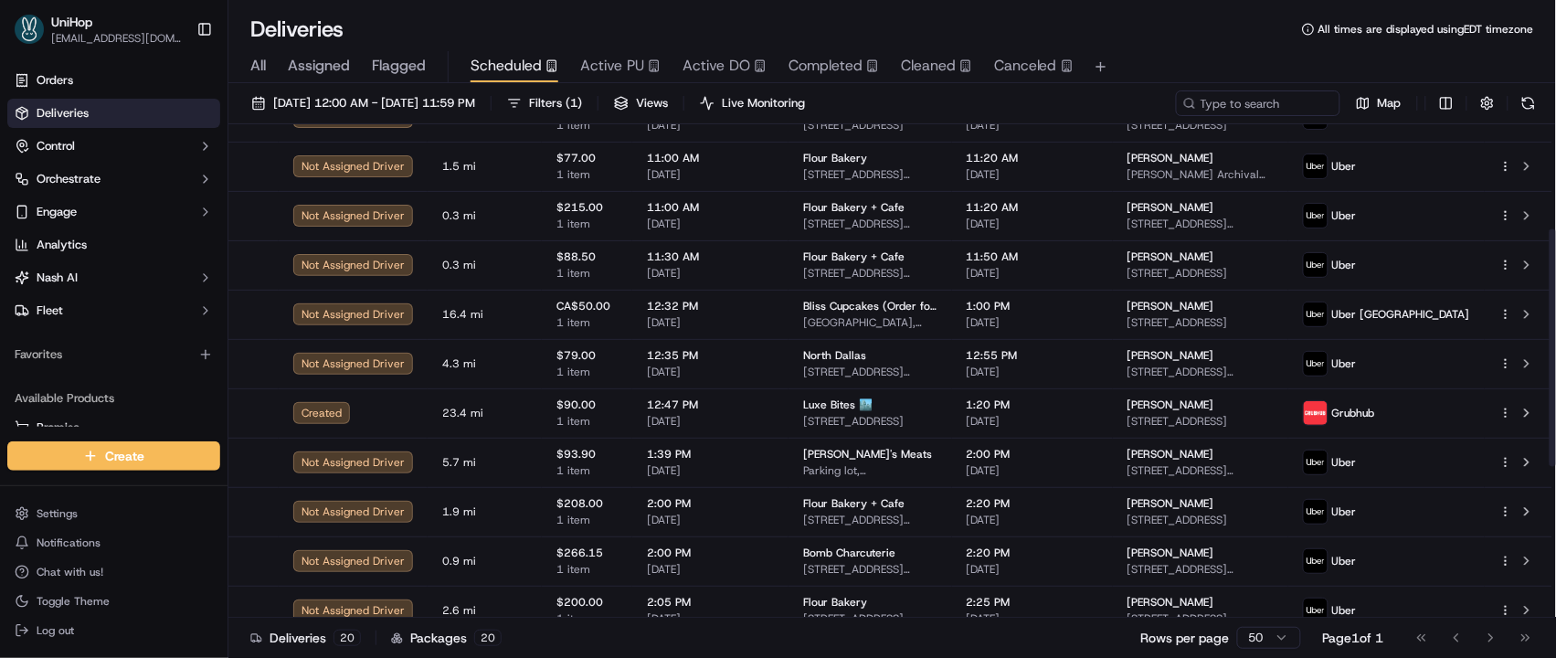
click at [613, 69] on span "Active PU" at bounding box center [612, 66] width 64 height 22
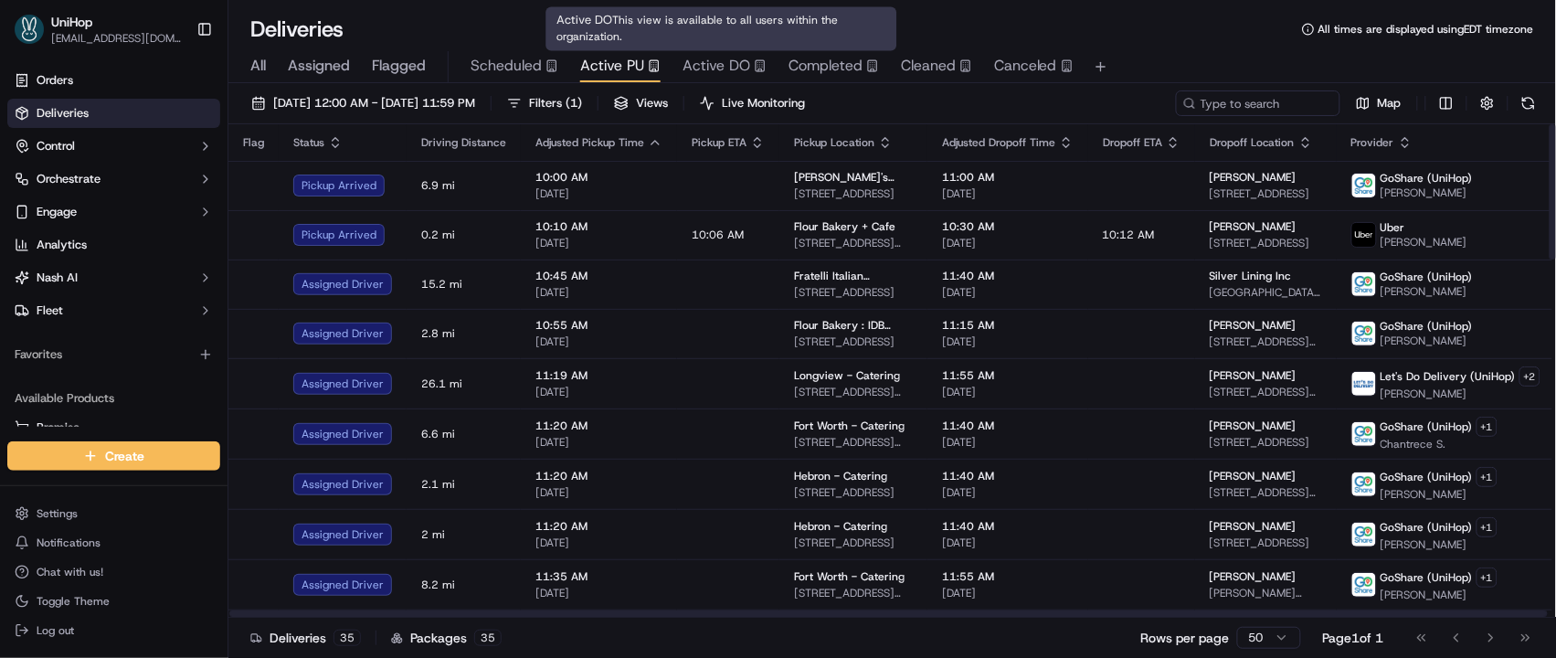
click at [739, 69] on span "Active DO" at bounding box center [716, 66] width 68 height 22
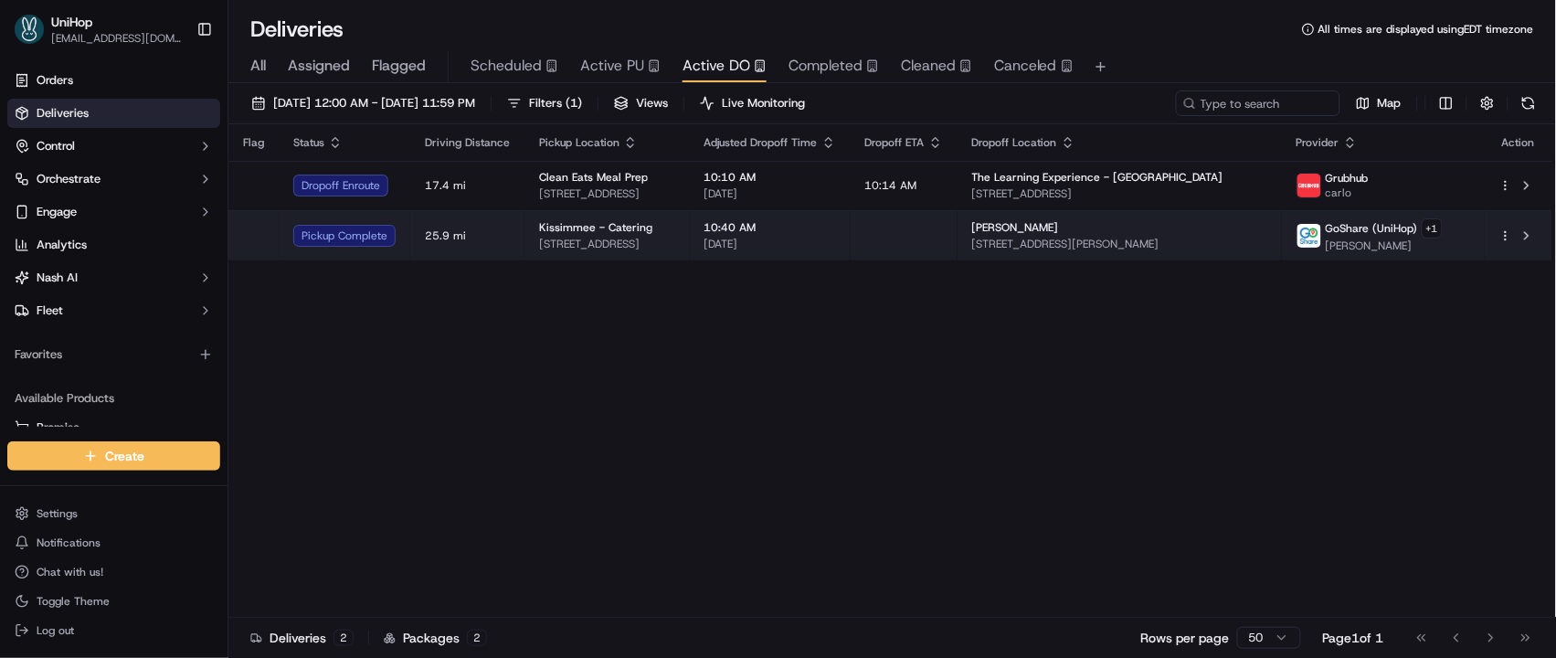
click at [836, 229] on span "10:40 AM" at bounding box center [770, 227] width 132 height 15
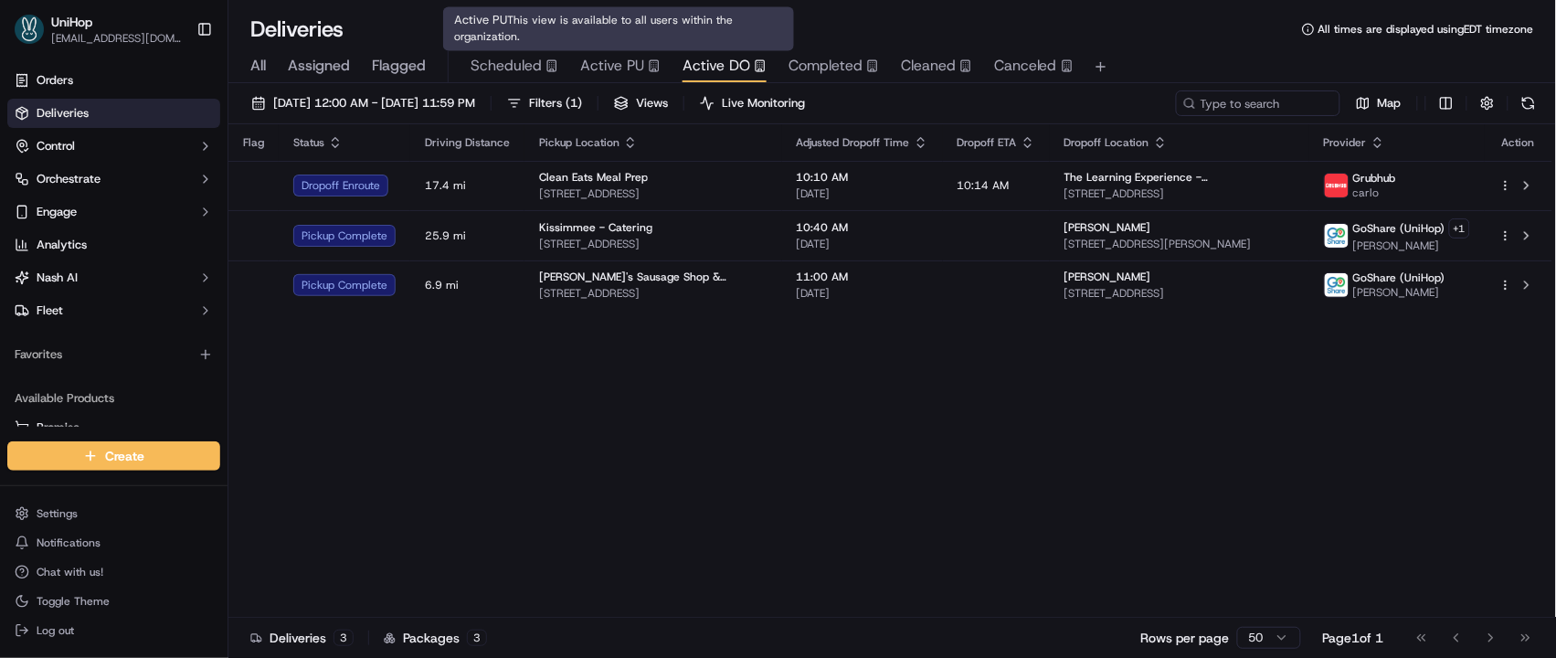
click at [627, 69] on span "Active PU" at bounding box center [612, 66] width 64 height 22
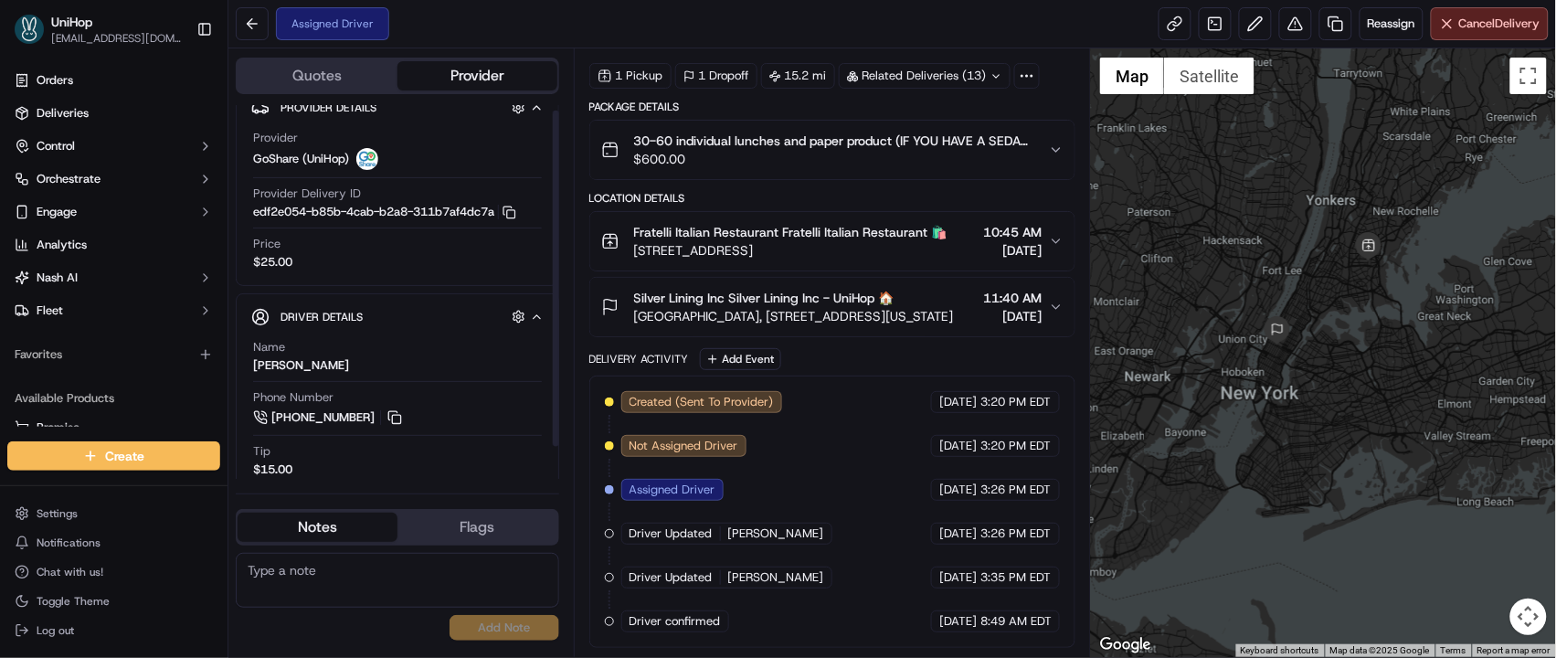
scroll to position [41, 0]
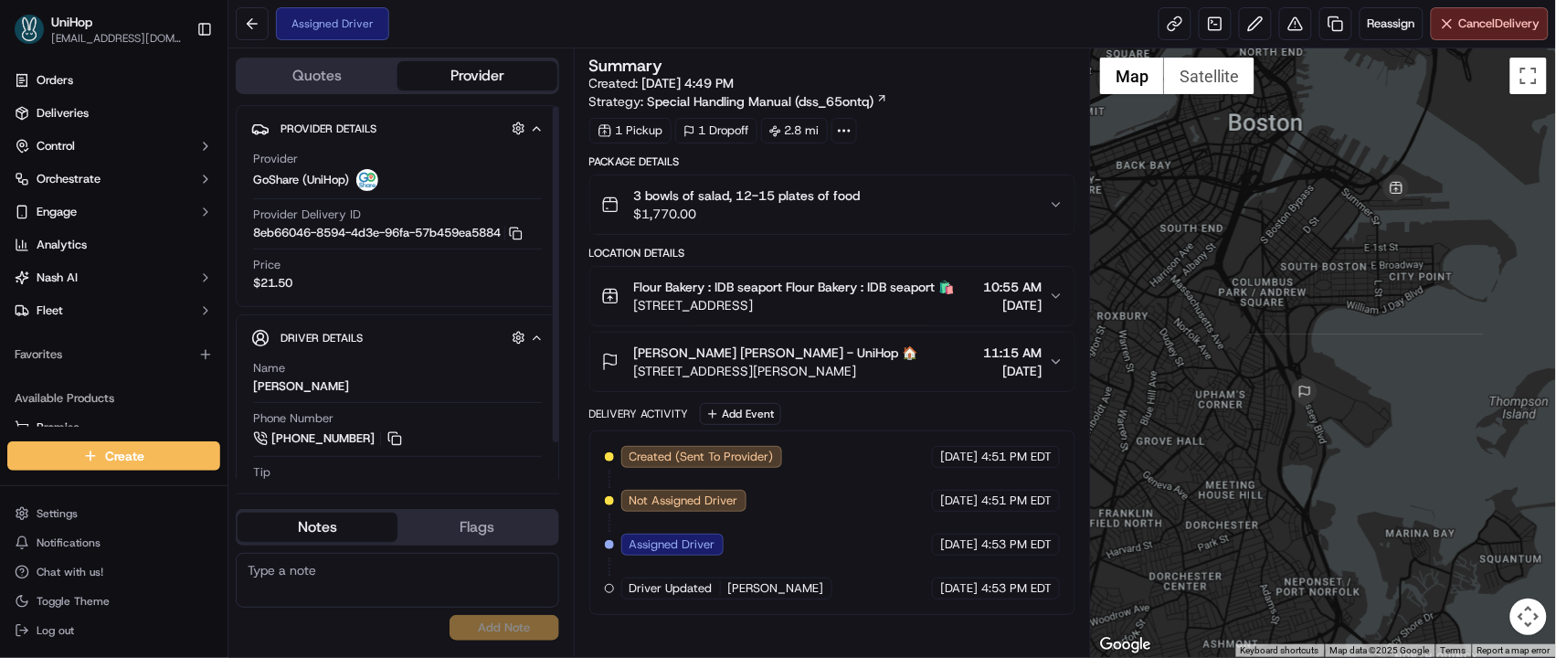
scroll to position [41, 0]
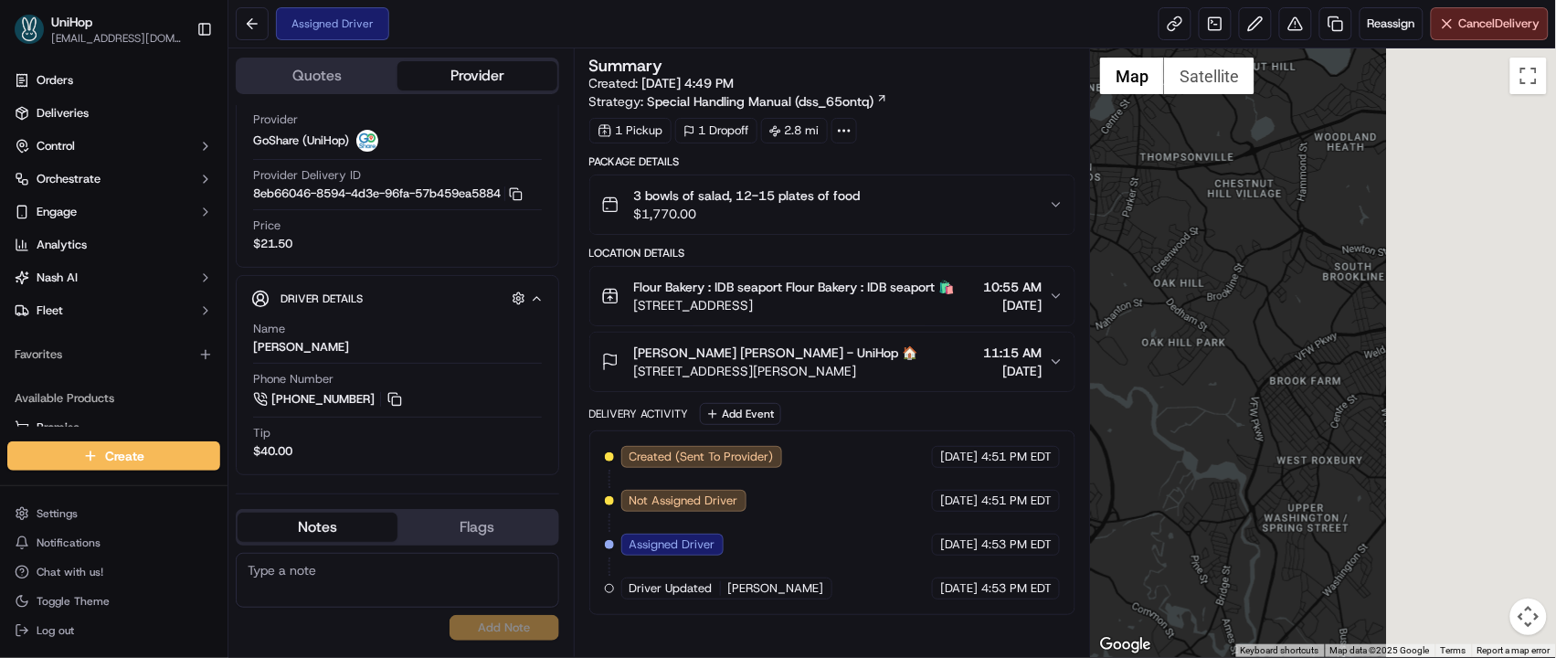
drag, startPoint x: 1286, startPoint y: 256, endPoint x: 952, endPoint y: 307, distance: 338.3
click at [952, 307] on div "Quotes Provider Provider Details Hidden ( 4 ) Provider GoShare (UniHop) Provide…" at bounding box center [891, 352] width 1327 height 608
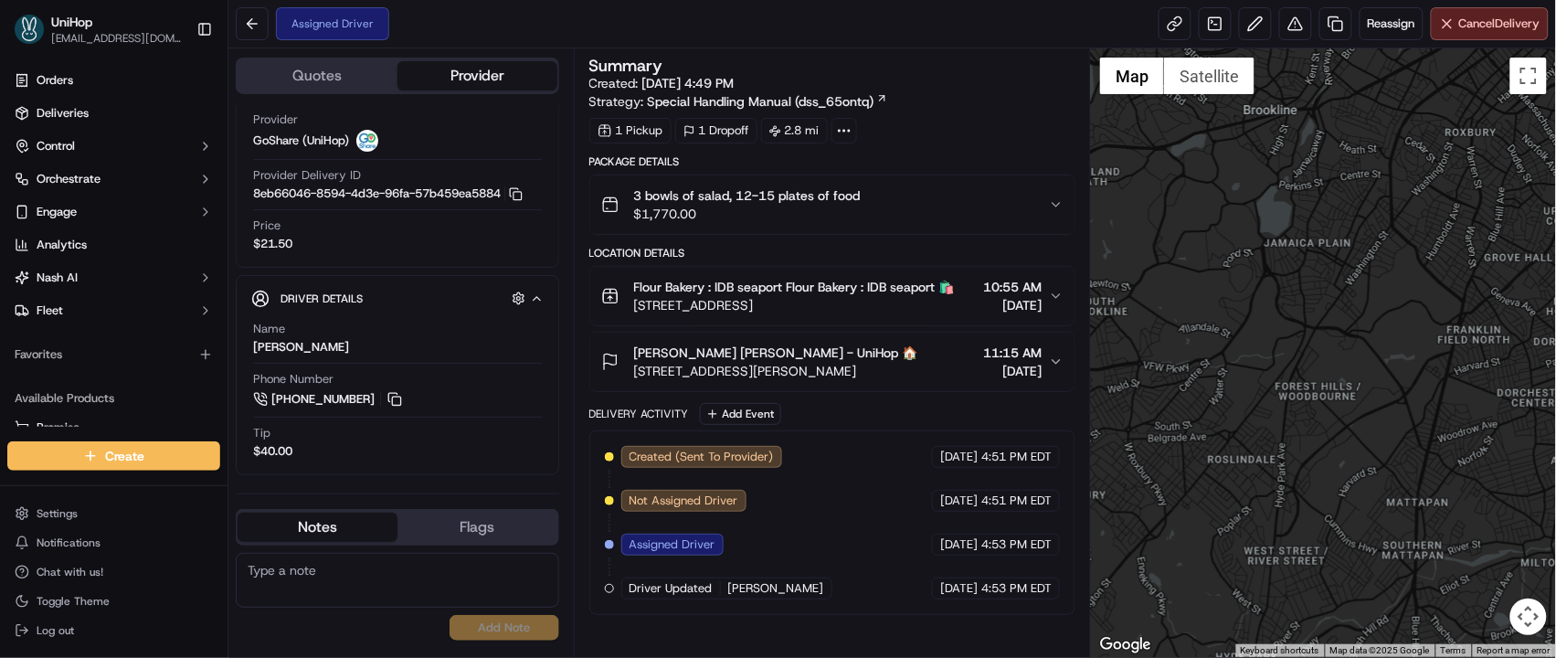
drag, startPoint x: 1289, startPoint y: 283, endPoint x: 1067, endPoint y: 312, distance: 223.9
click at [1067, 312] on div "Quotes Provider Provider Details Hidden ( 4 ) Provider GoShare (UniHop) Provide…" at bounding box center [891, 352] width 1327 height 608
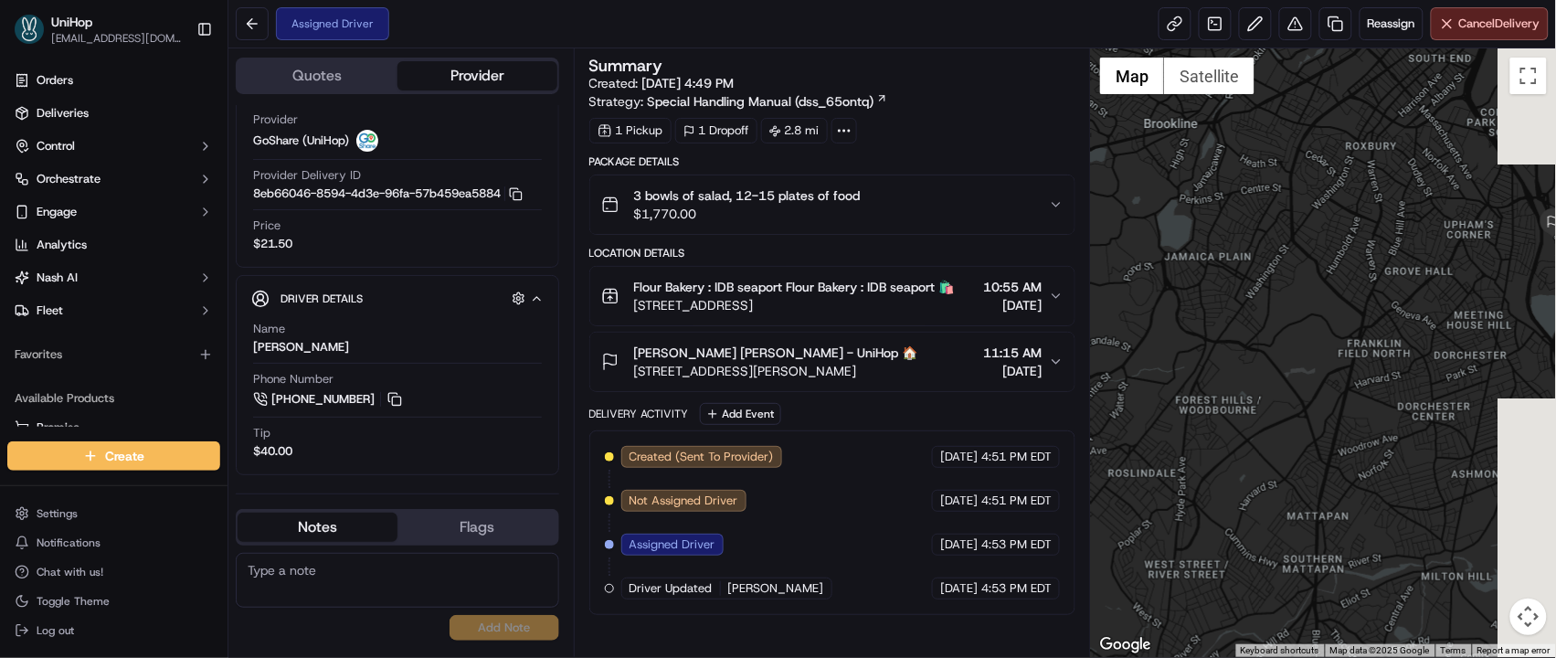
drag, startPoint x: 1334, startPoint y: 299, endPoint x: 1073, endPoint y: 322, distance: 262.4
click at [1073, 322] on div "Quotes Provider Provider Details Hidden ( 4 ) Provider GoShare (UniHop) Provide…" at bounding box center [891, 352] width 1327 height 608
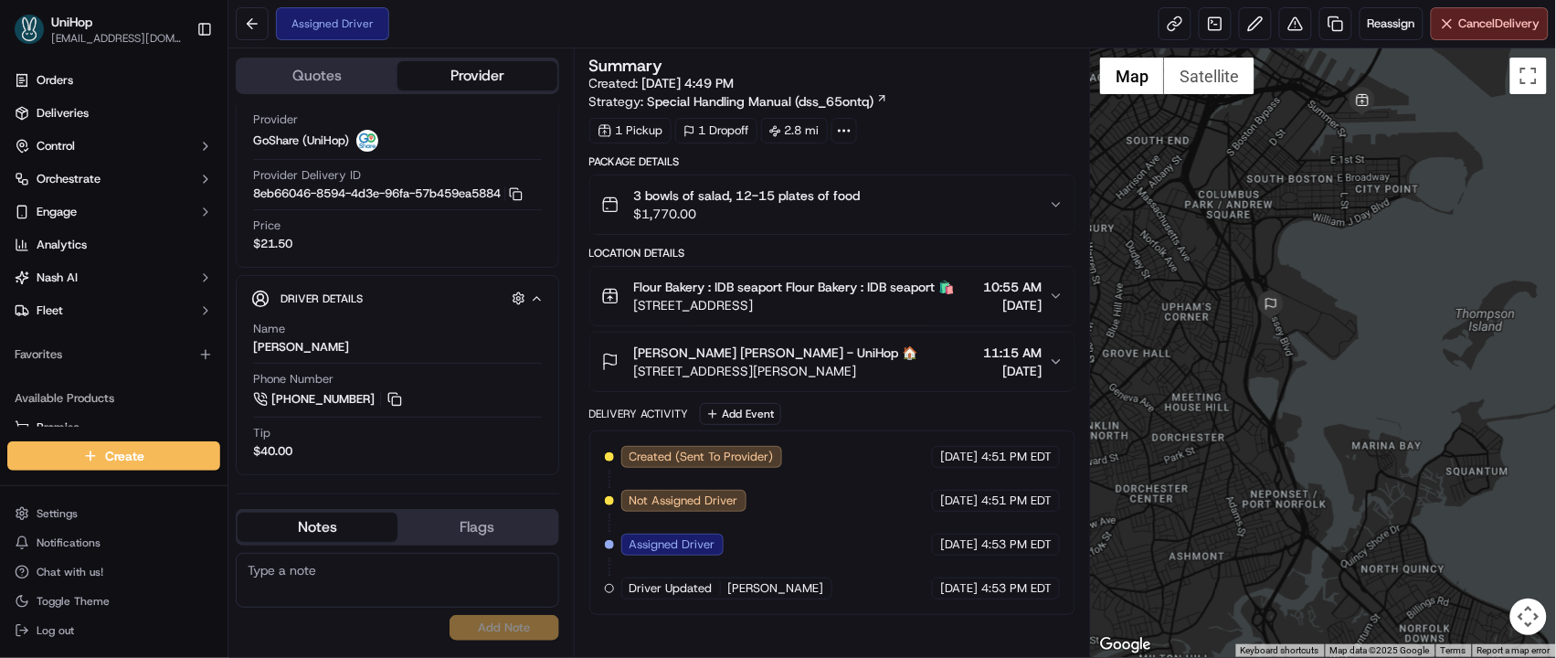
drag, startPoint x: 1329, startPoint y: 313, endPoint x: 1258, endPoint y: 416, distance: 124.7
click at [1258, 416] on div at bounding box center [1323, 352] width 465 height 608
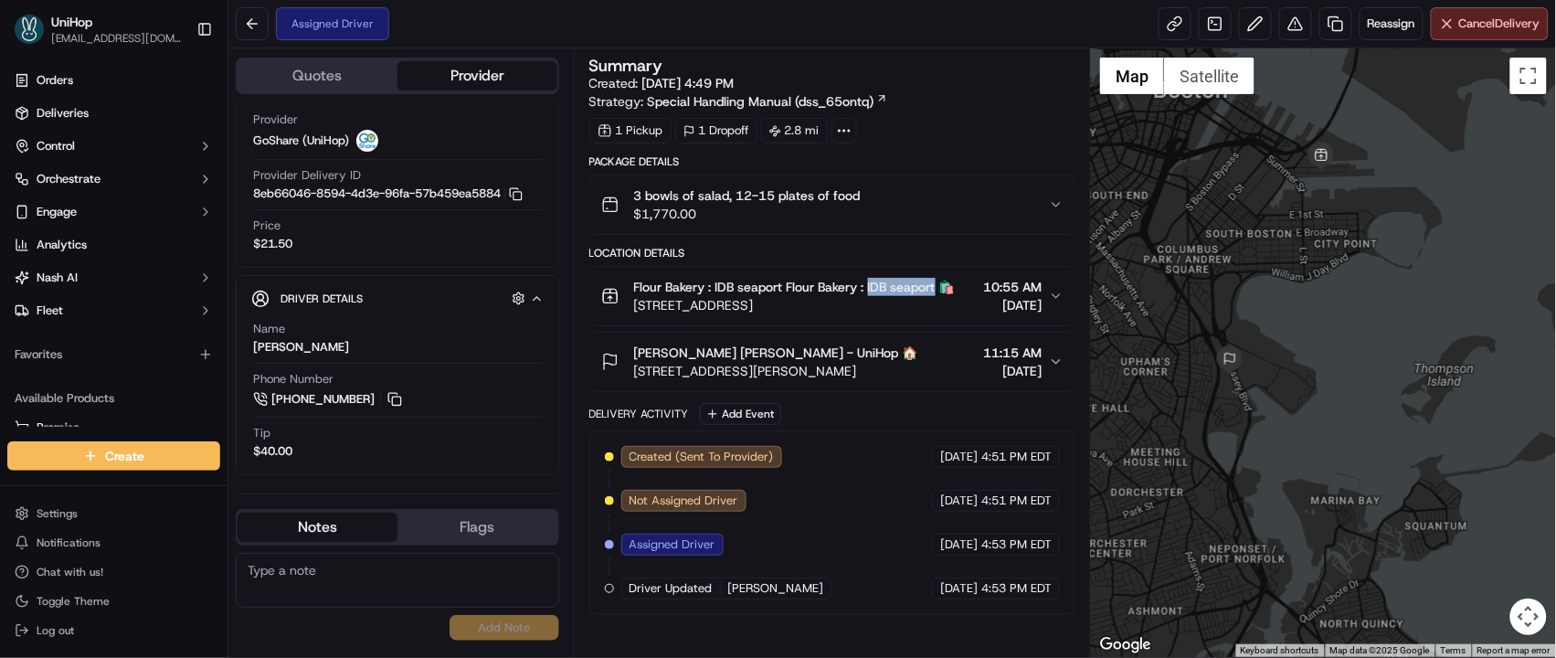
drag, startPoint x: 874, startPoint y: 288, endPoint x: 945, endPoint y: 287, distance: 70.4
click at [945, 287] on span "Flour Bakery : IDB seaport Flour Bakery : IDB seaport 🛍️" at bounding box center [794, 287] width 321 height 18
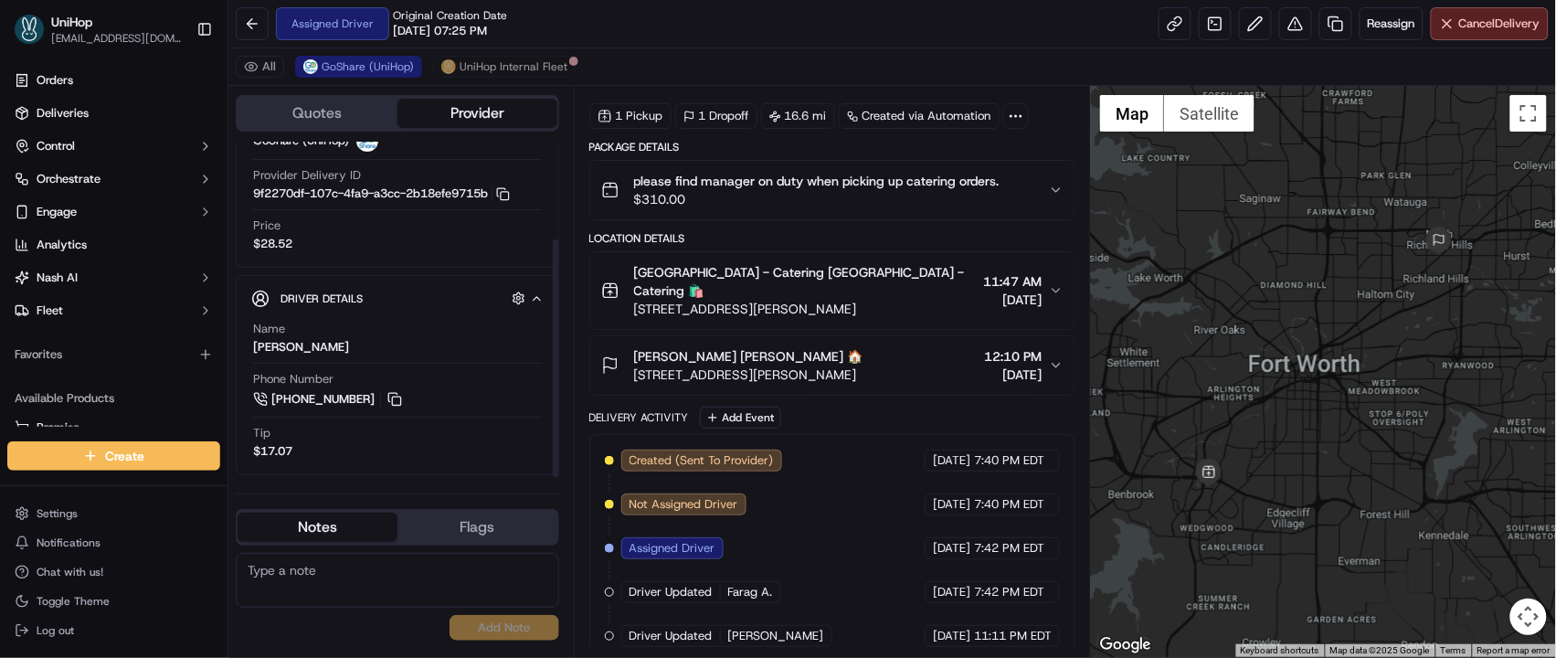
scroll to position [135, 0]
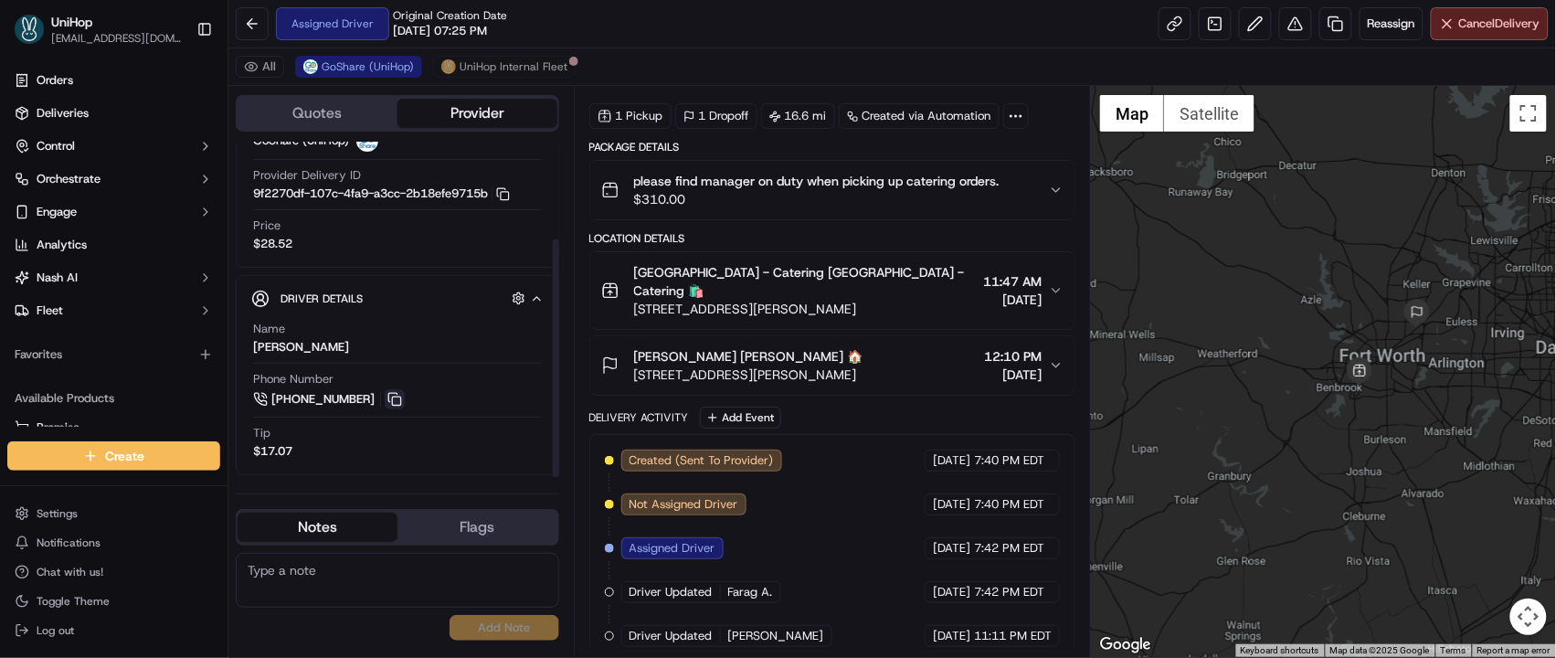
click at [392, 404] on button at bounding box center [395, 399] width 20 height 20
click at [727, 407] on button "Add Event" at bounding box center [740, 418] width 81 height 22
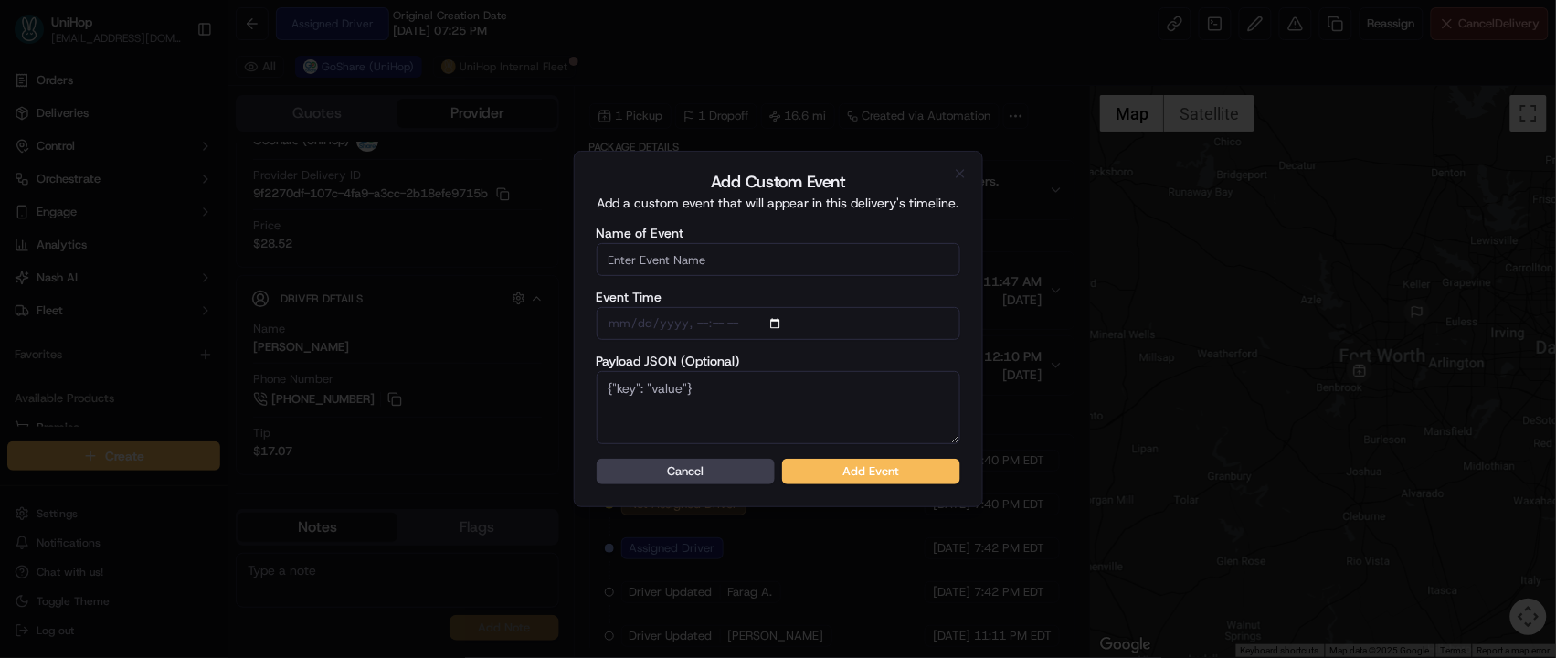
click at [724, 270] on input "Name of Event" at bounding box center [779, 259] width 364 height 33
type input "Driver Confirmed"
click at [840, 480] on button "Add Event" at bounding box center [871, 472] width 178 height 26
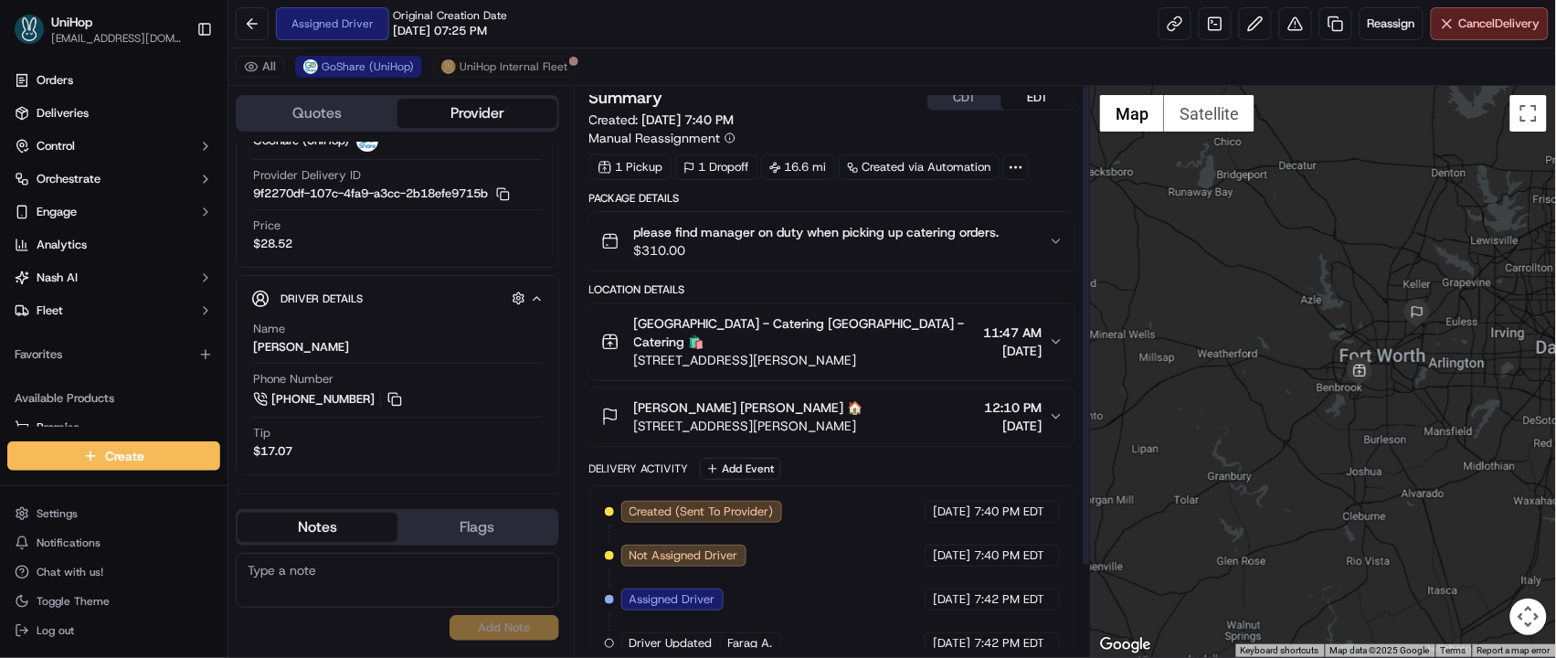
scroll to position [0, 0]
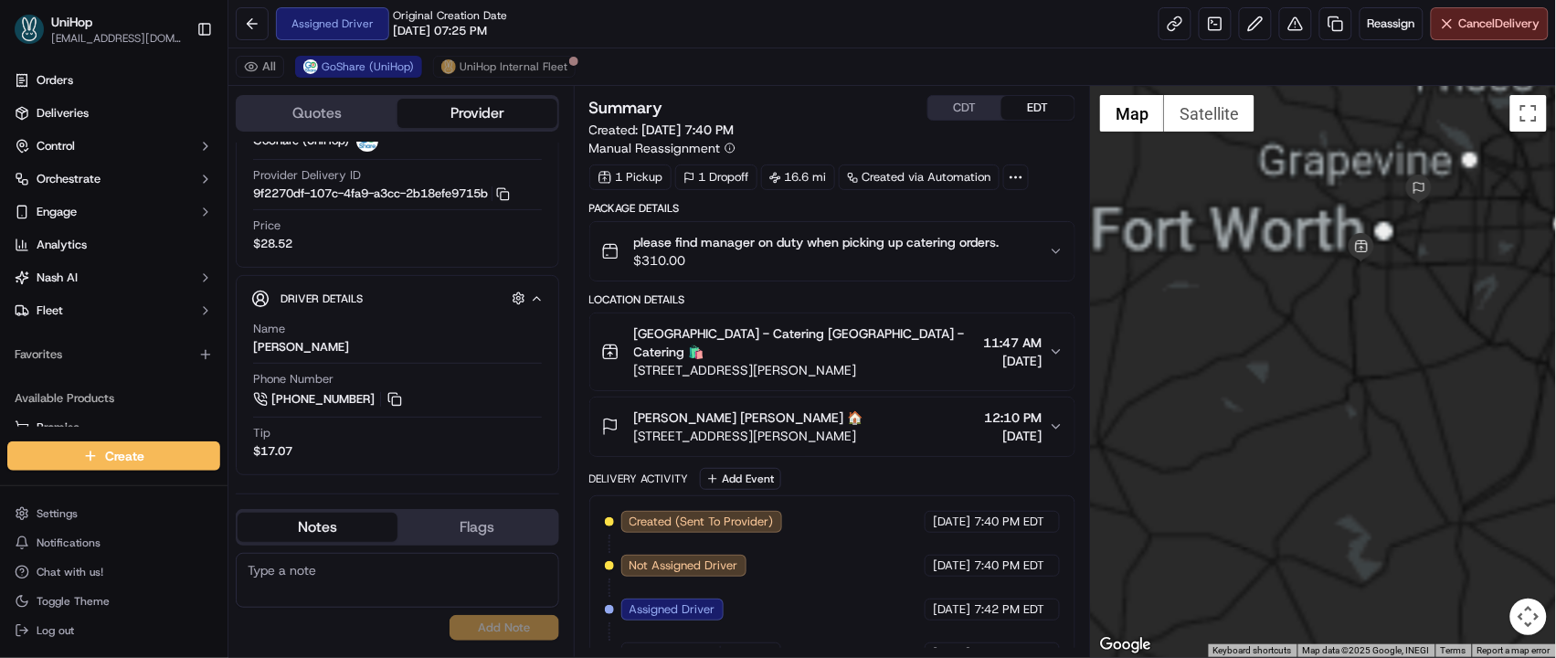
drag, startPoint x: 1366, startPoint y: 297, endPoint x: 1258, endPoint y: 417, distance: 161.7
click at [1253, 445] on div at bounding box center [1323, 371] width 465 height 571
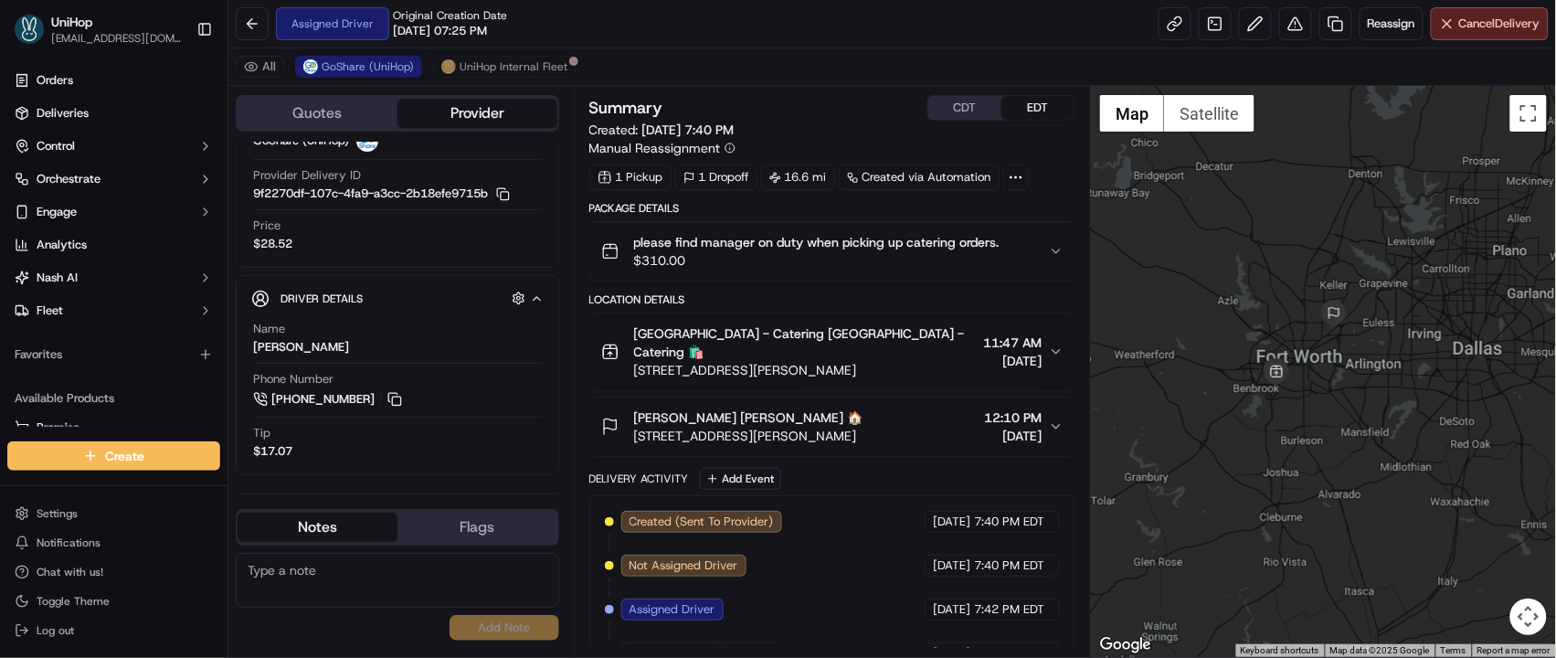
drag, startPoint x: 1257, startPoint y: 350, endPoint x: 1238, endPoint y: 396, distance: 49.5
click at [1234, 405] on div at bounding box center [1323, 371] width 465 height 571
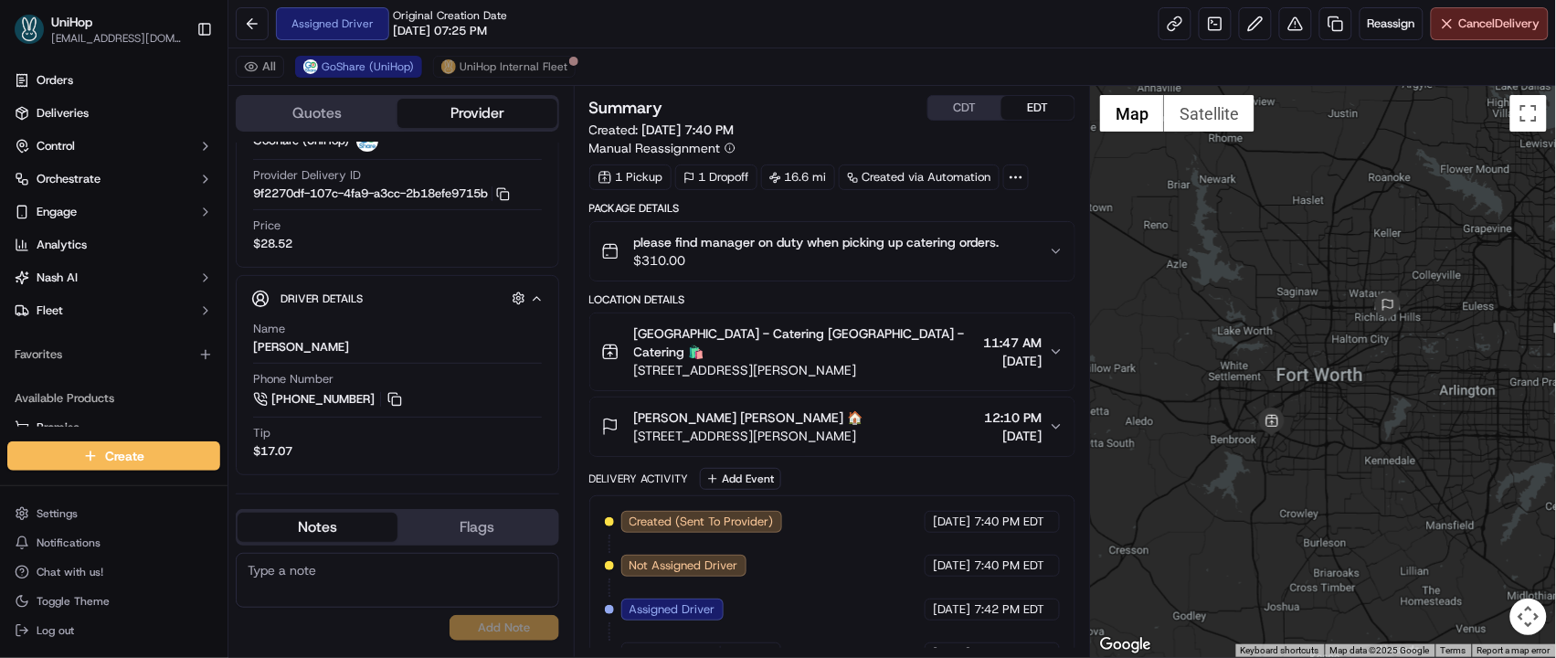
drag, startPoint x: 1255, startPoint y: 343, endPoint x: 1208, endPoint y: 354, distance: 49.0
click at [1208, 354] on div at bounding box center [1323, 371] width 465 height 571
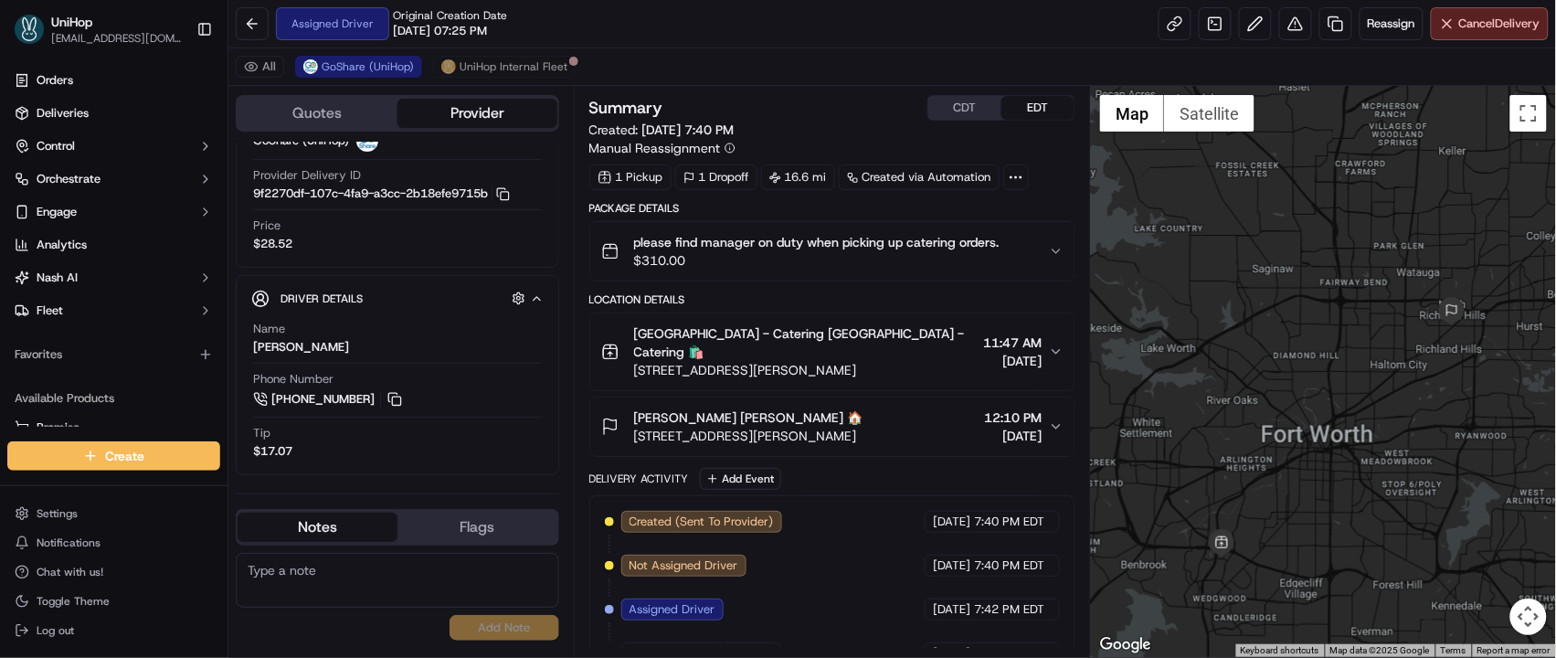
drag, startPoint x: 1231, startPoint y: 334, endPoint x: 1200, endPoint y: 311, distance: 39.8
click at [1200, 311] on div at bounding box center [1323, 371] width 465 height 571
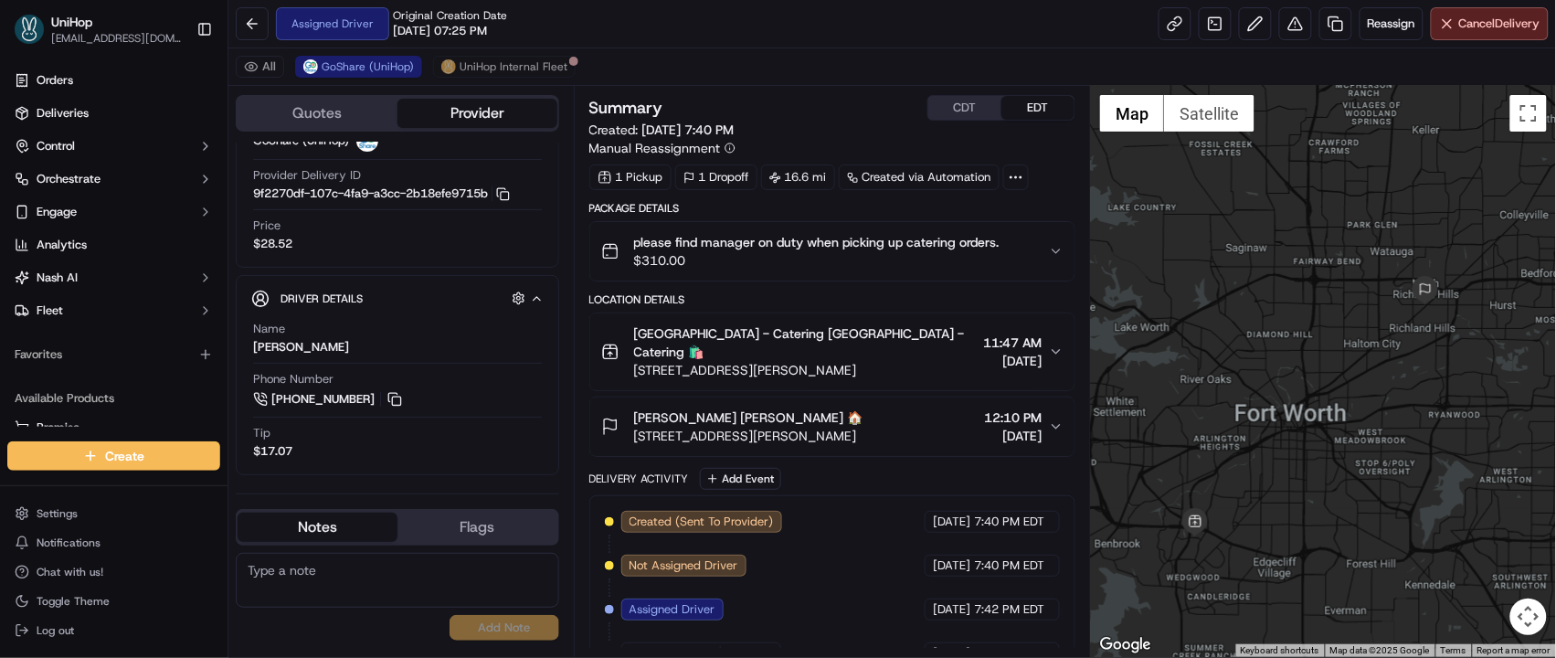
drag, startPoint x: 1287, startPoint y: 254, endPoint x: 1263, endPoint y: 230, distance: 34.2
click at [1263, 230] on div at bounding box center [1323, 371] width 465 height 571
drag, startPoint x: 1242, startPoint y: 317, endPoint x: 1229, endPoint y: 308, distance: 16.5
click at [1229, 308] on div at bounding box center [1323, 371] width 465 height 571
drag, startPoint x: 1289, startPoint y: 351, endPoint x: 1273, endPoint y: 346, distance: 17.1
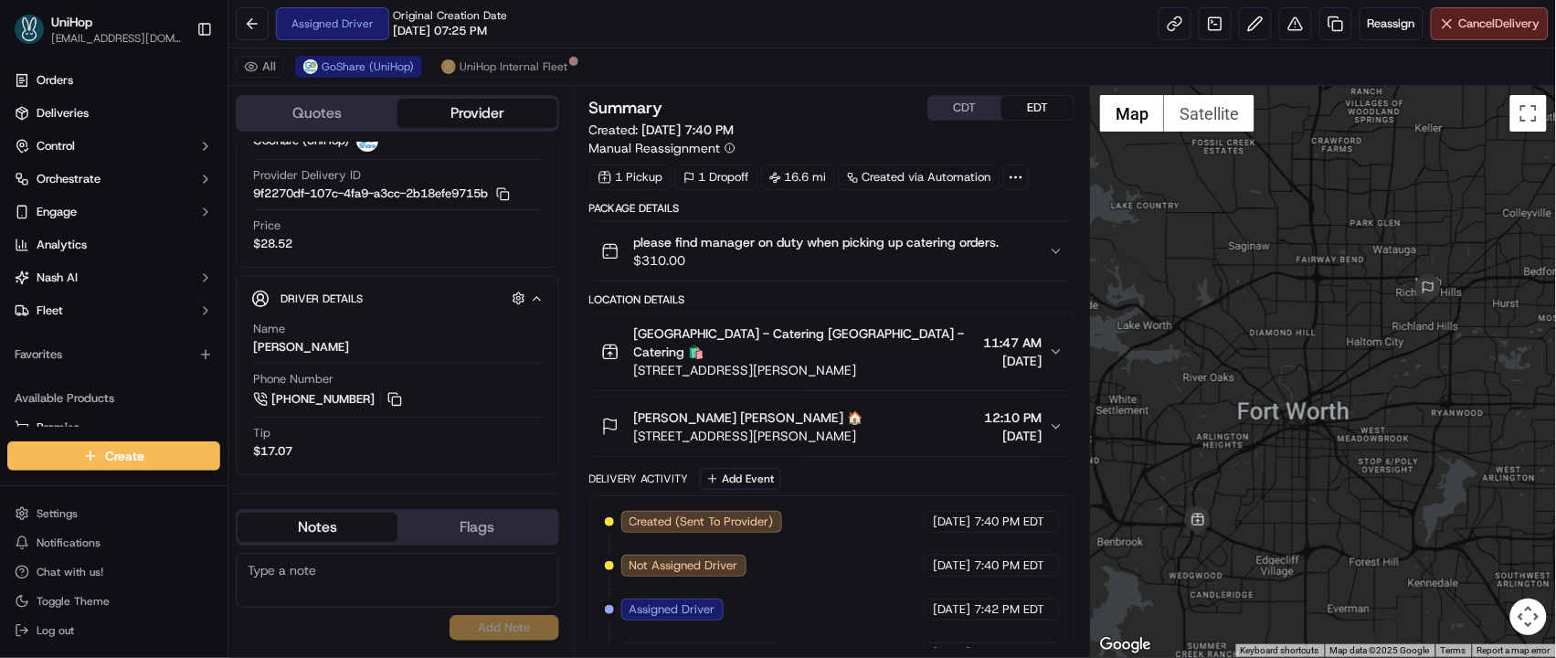
click at [1273, 346] on div at bounding box center [1323, 371] width 465 height 571
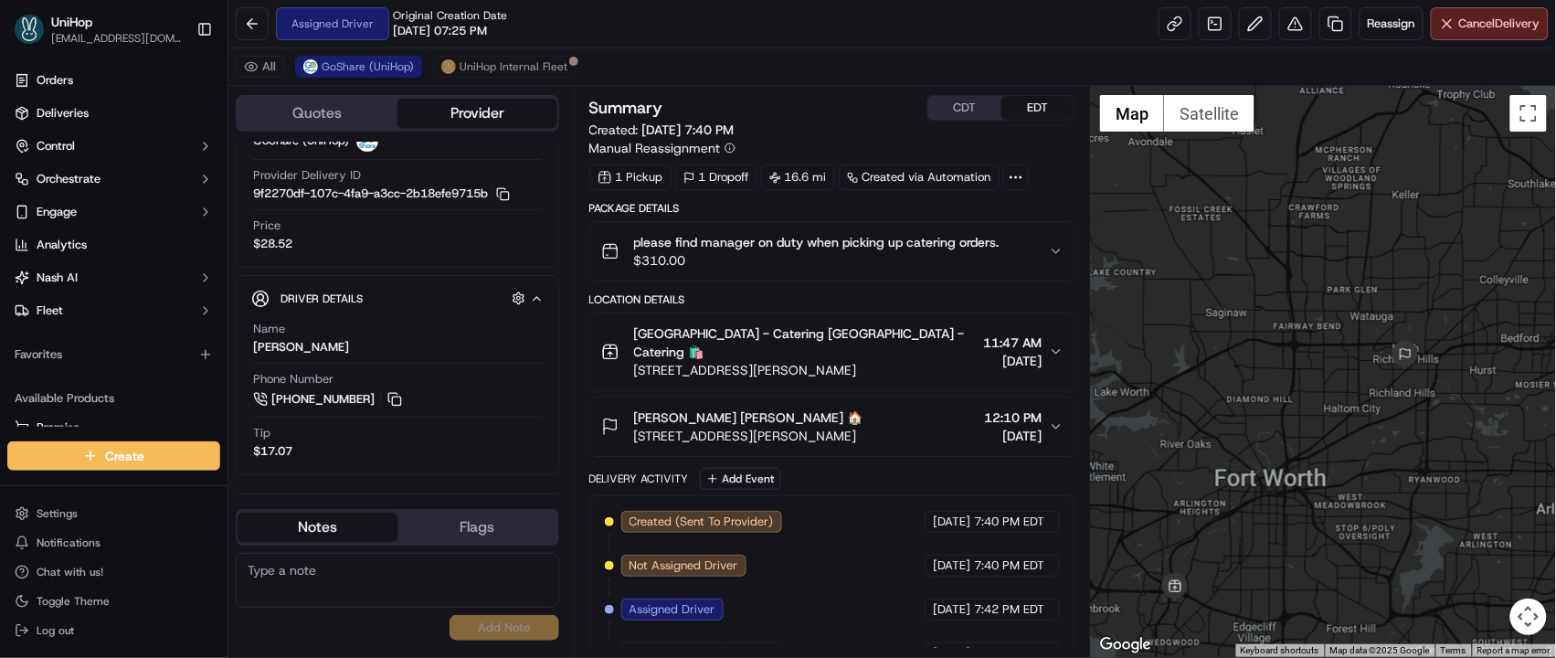
drag, startPoint x: 1273, startPoint y: 346, endPoint x: 1246, endPoint y: 419, distance: 77.7
click at [1246, 419] on div at bounding box center [1323, 371] width 465 height 571
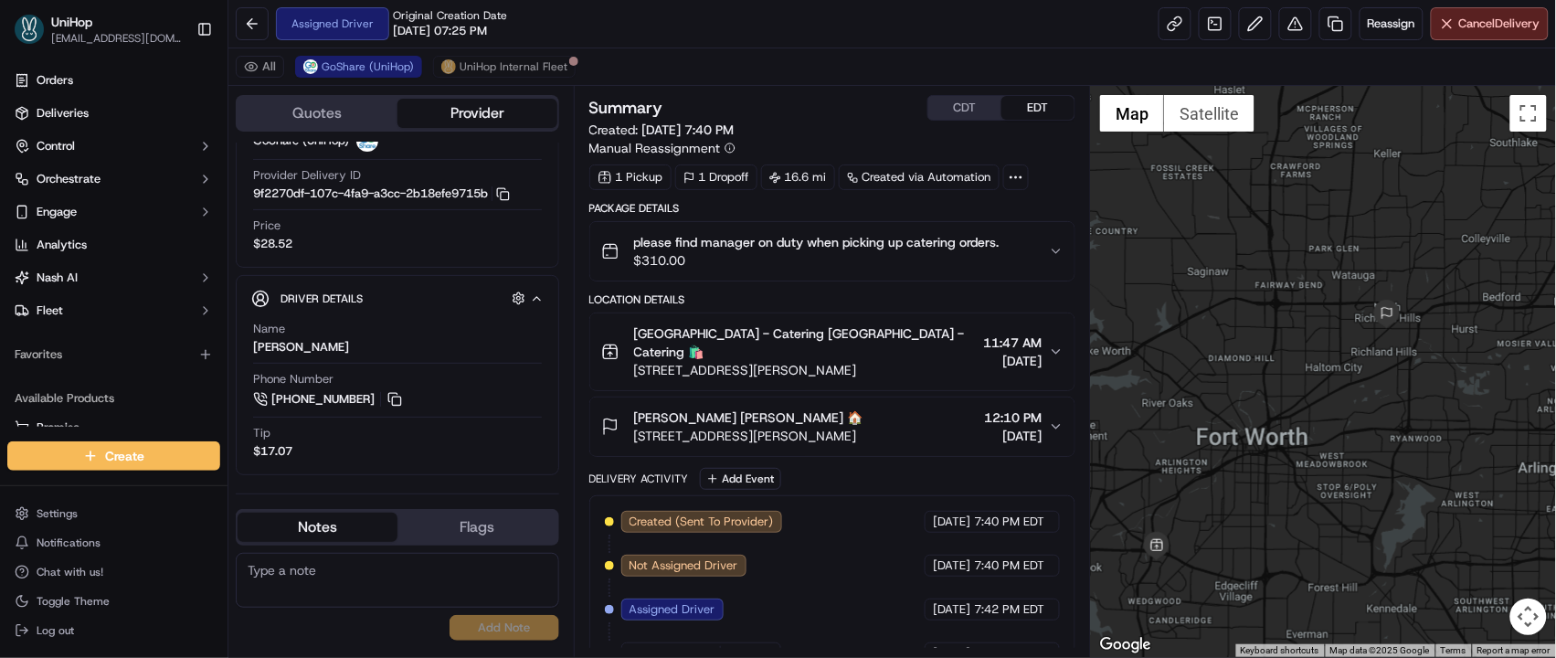
drag, startPoint x: 1242, startPoint y: 410, endPoint x: 1223, endPoint y: 362, distance: 52.1
click at [1223, 362] on div at bounding box center [1323, 371] width 465 height 571
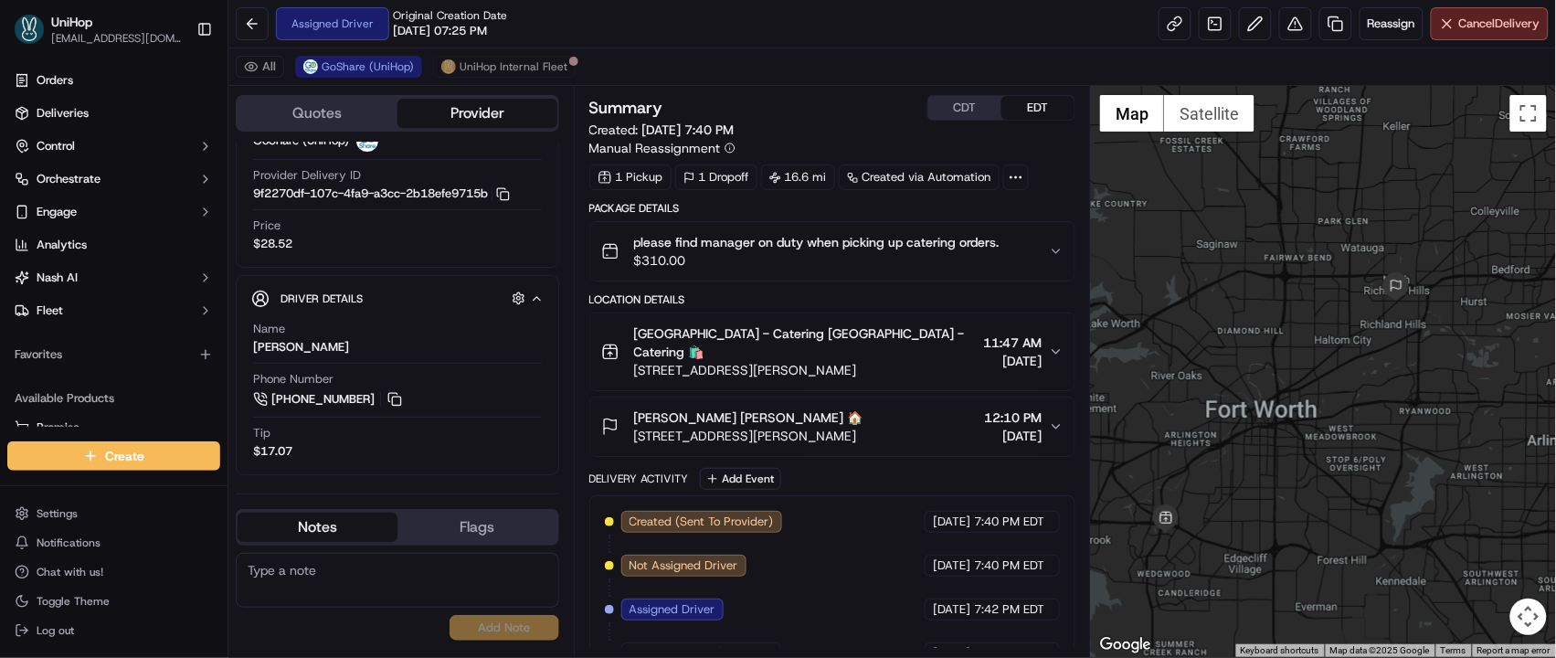
drag, startPoint x: 1333, startPoint y: 266, endPoint x: 1307, endPoint y: 294, distance: 38.2
click at [1307, 294] on div at bounding box center [1323, 371] width 465 height 571
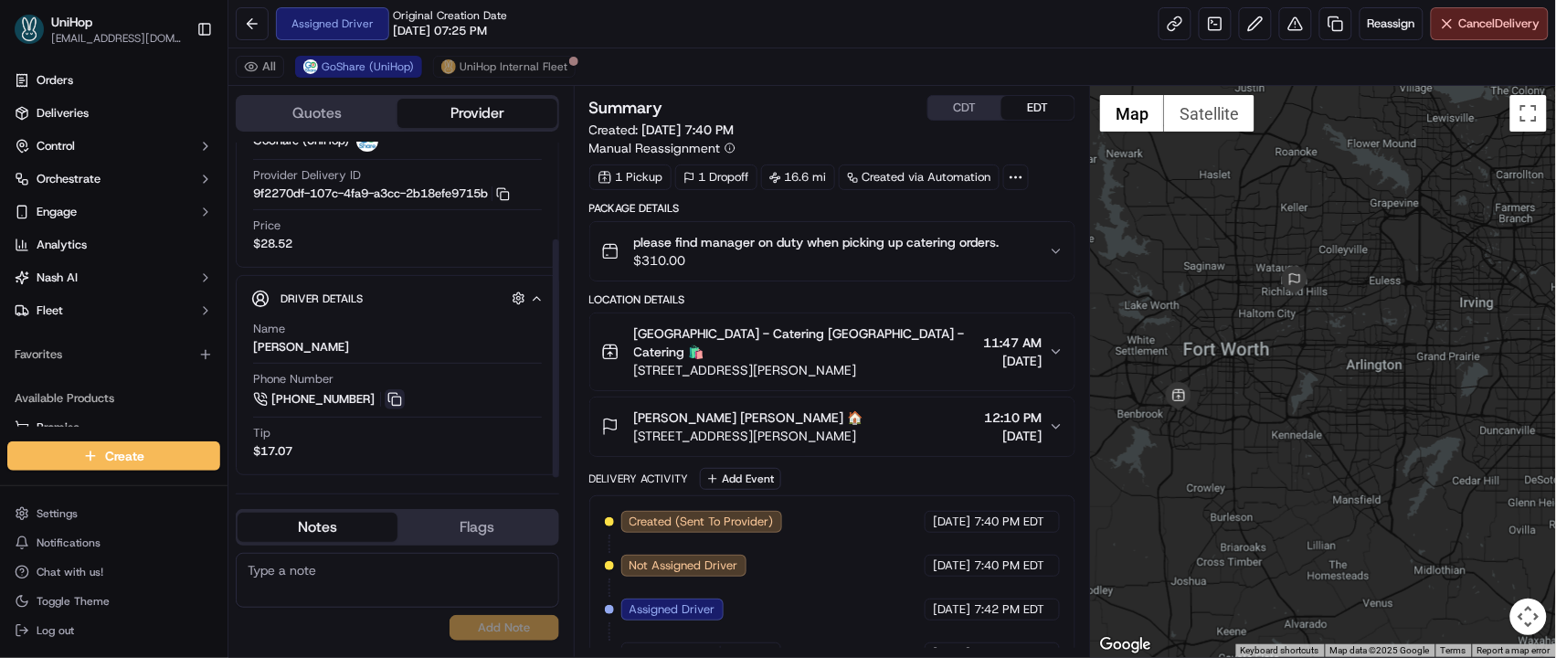
click at [389, 402] on button at bounding box center [395, 399] width 20 height 20
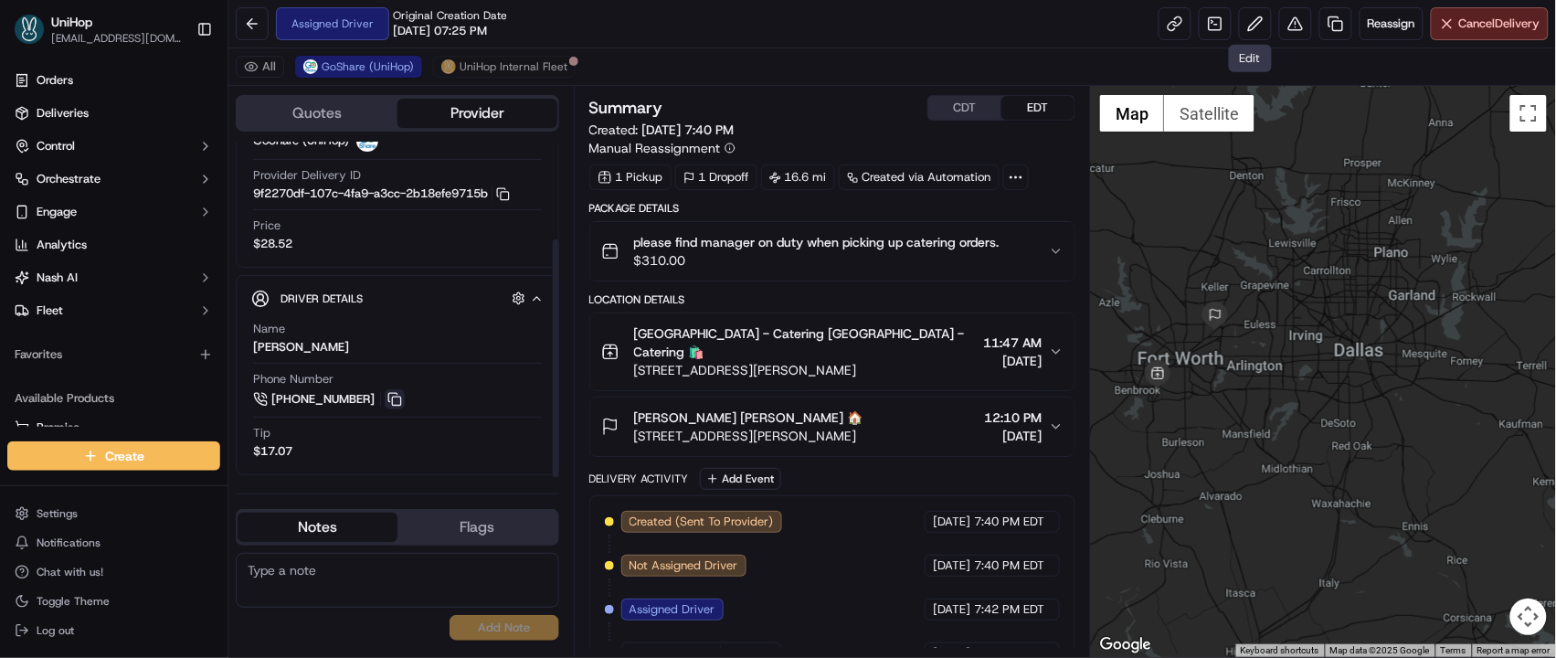
click at [392, 402] on button at bounding box center [395, 399] width 20 height 20
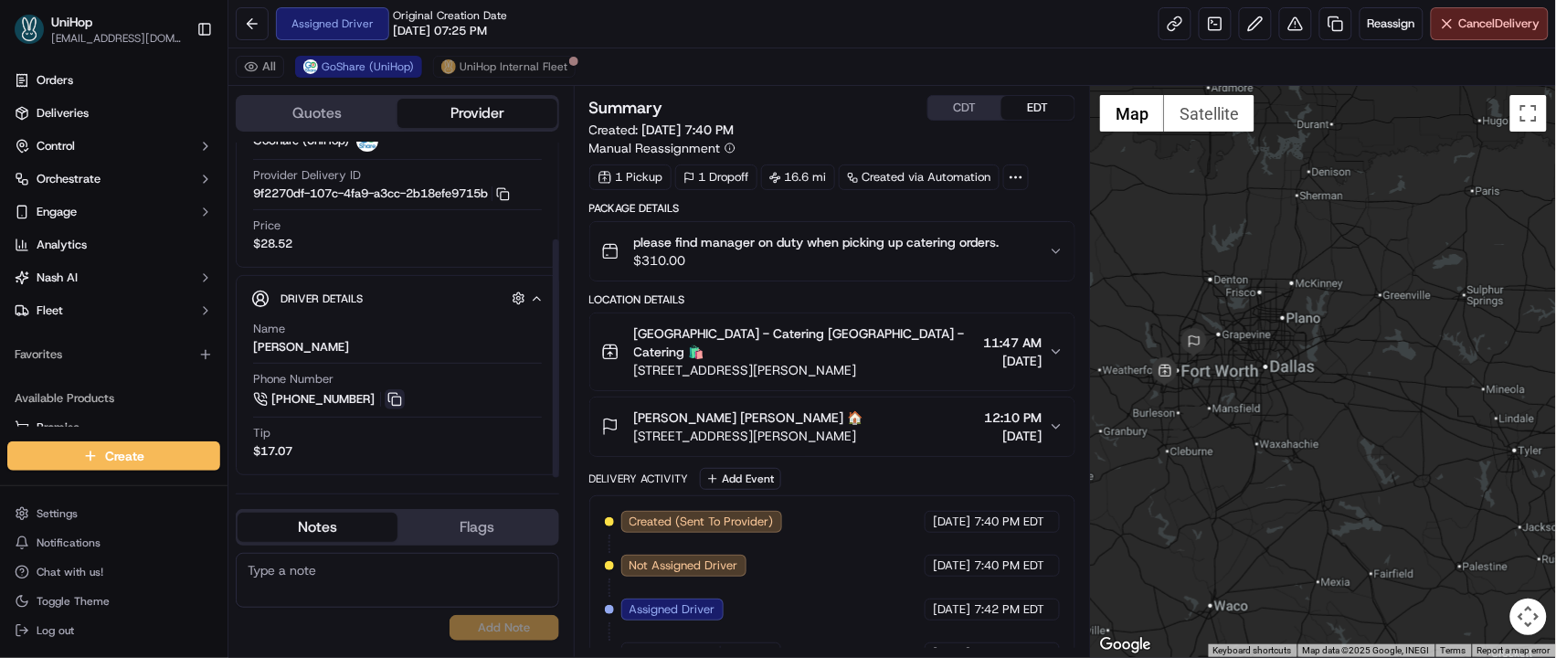
click at [399, 399] on button at bounding box center [395, 399] width 20 height 20
click at [976, 105] on button "CDT" at bounding box center [964, 108] width 73 height 24
click at [1041, 102] on button "EDT" at bounding box center [1037, 108] width 73 height 24
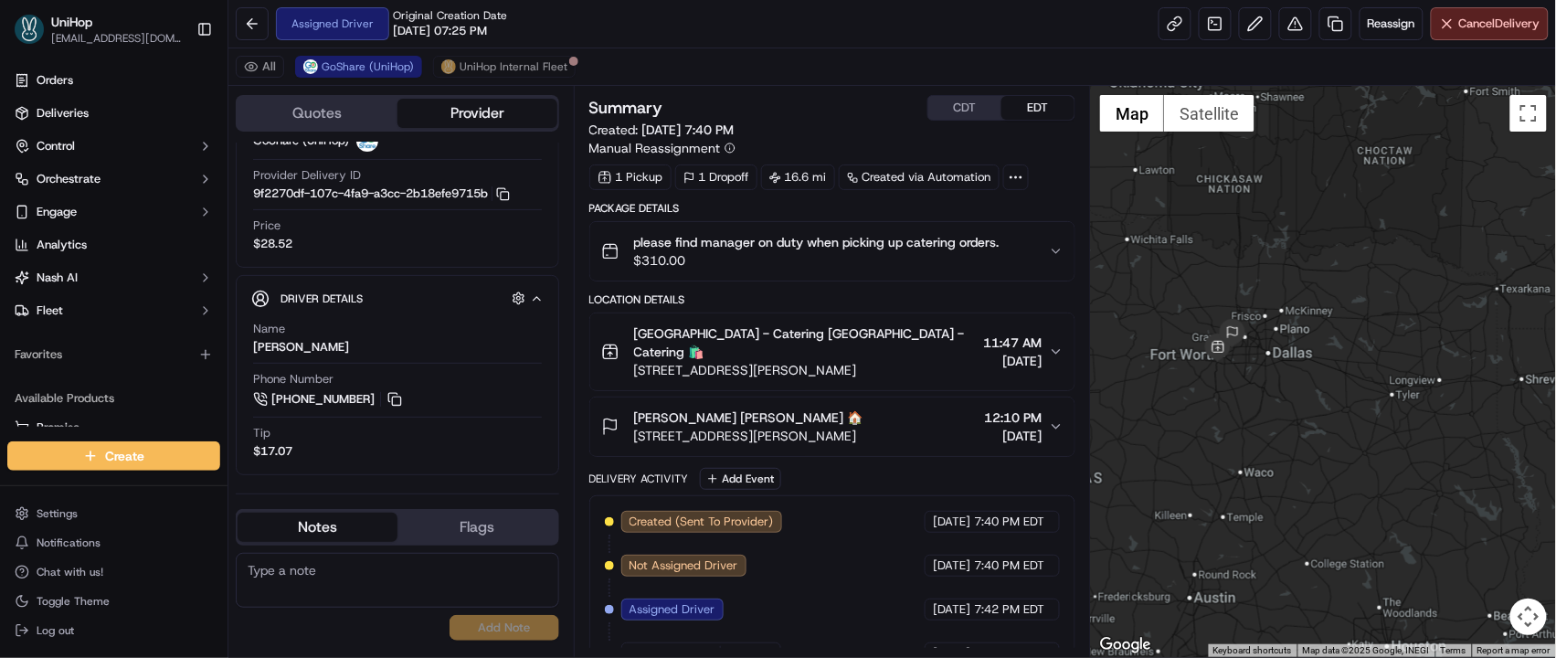
click at [1323, 275] on div at bounding box center [1323, 371] width 465 height 571
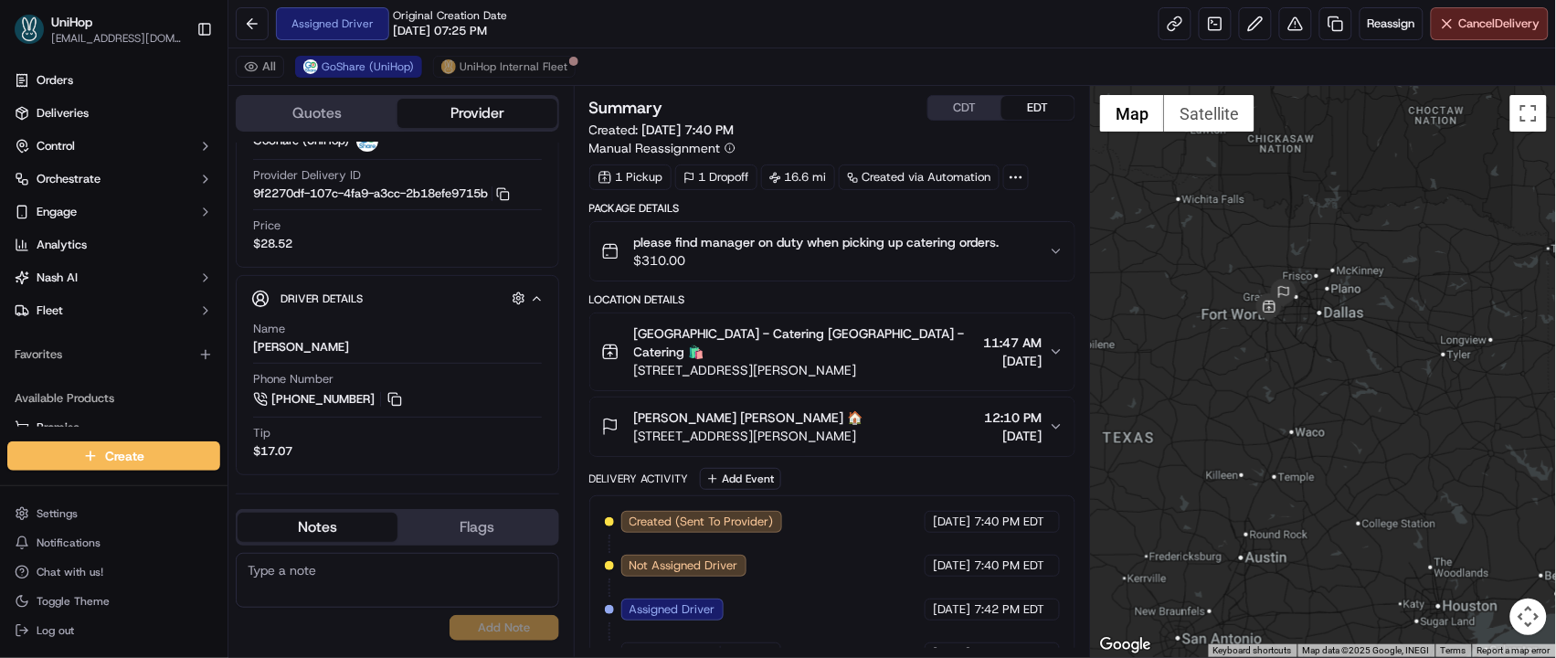
drag, startPoint x: 1202, startPoint y: 353, endPoint x: 1219, endPoint y: 309, distance: 46.8
click at [1219, 309] on div at bounding box center [1323, 371] width 465 height 571
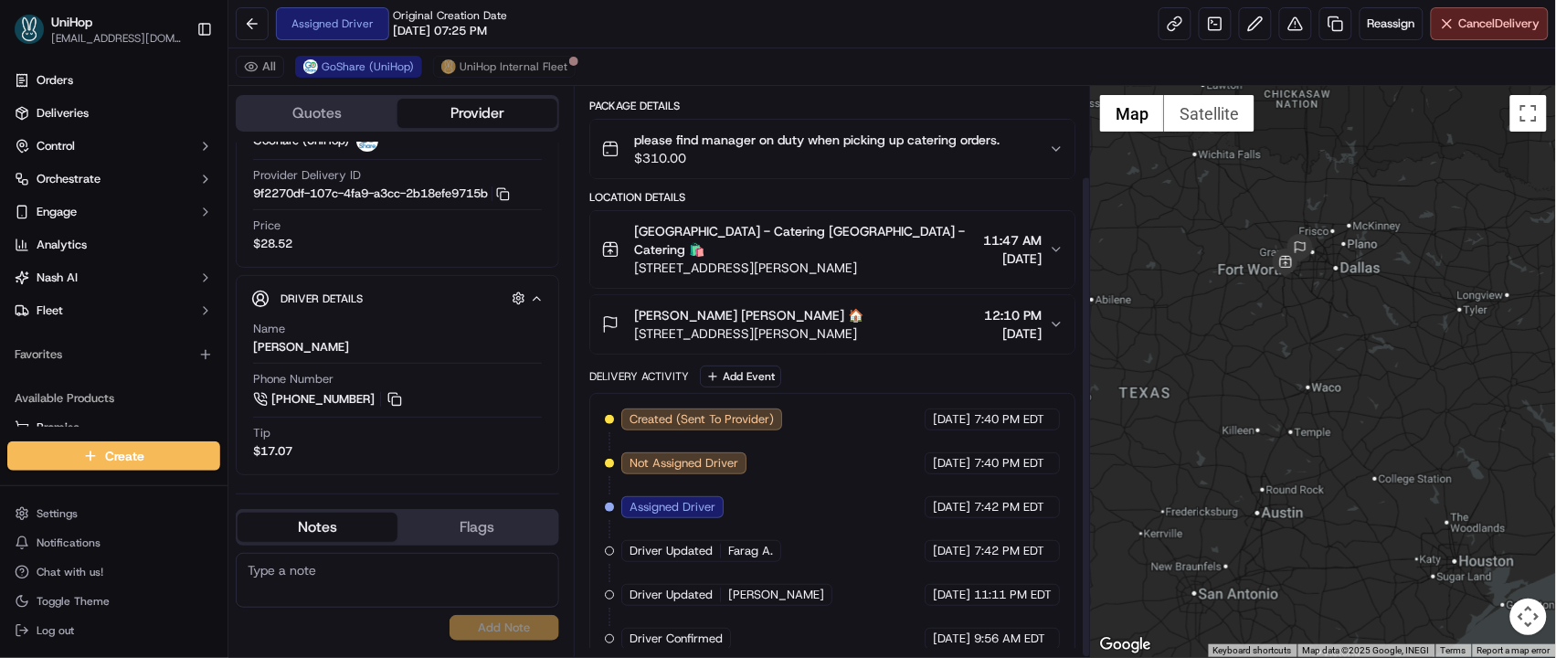
scroll to position [106, 0]
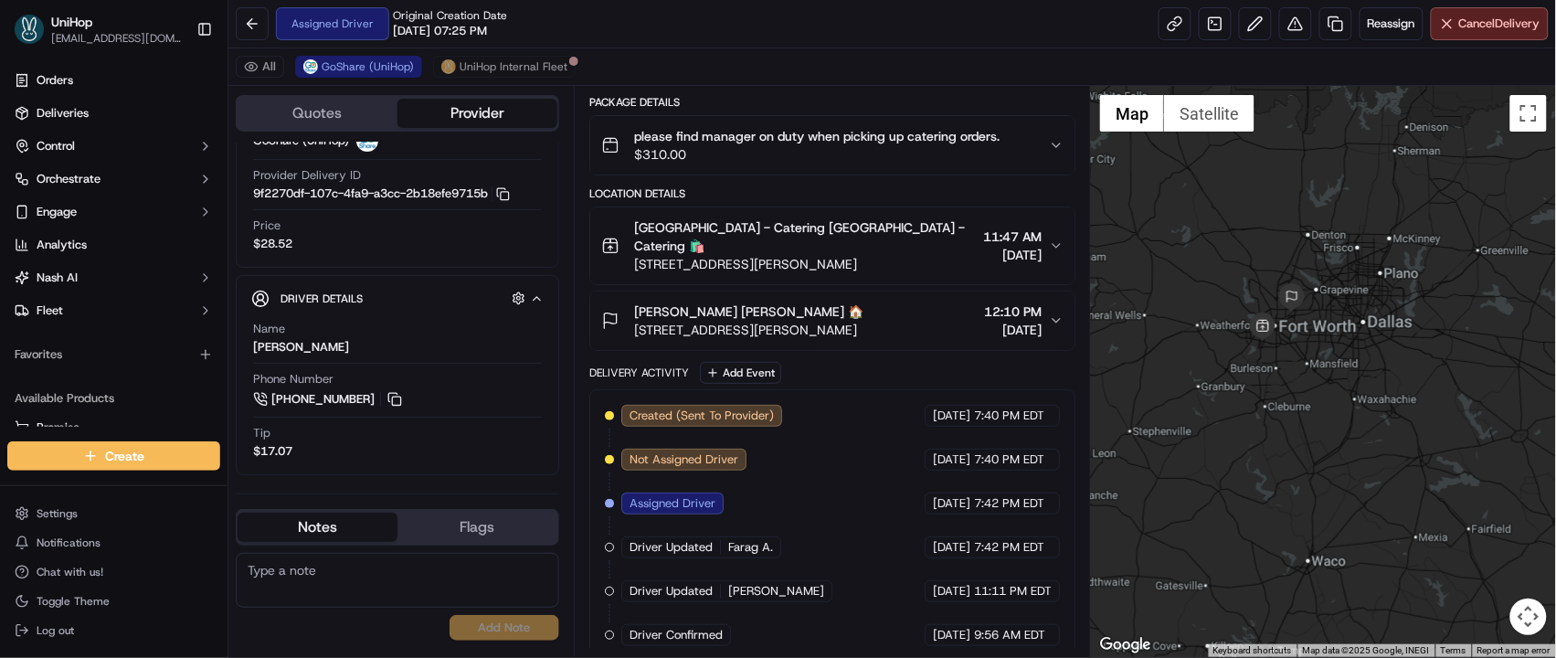
drag, startPoint x: 1263, startPoint y: 272, endPoint x: 1254, endPoint y: 439, distance: 166.5
click at [1254, 439] on div at bounding box center [1323, 371] width 465 height 571
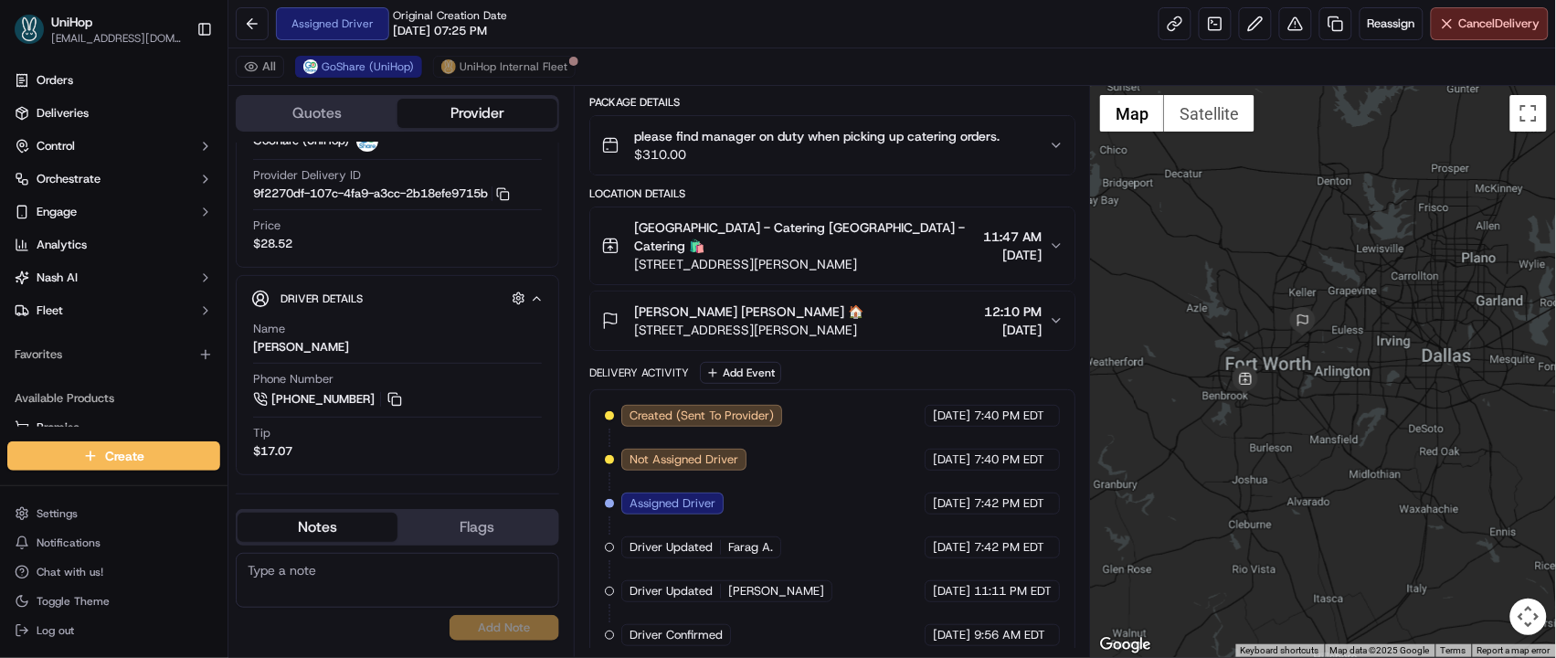
drag, startPoint x: 1244, startPoint y: 326, endPoint x: 1215, endPoint y: 460, distance: 136.5
click at [1215, 460] on div at bounding box center [1323, 371] width 465 height 571
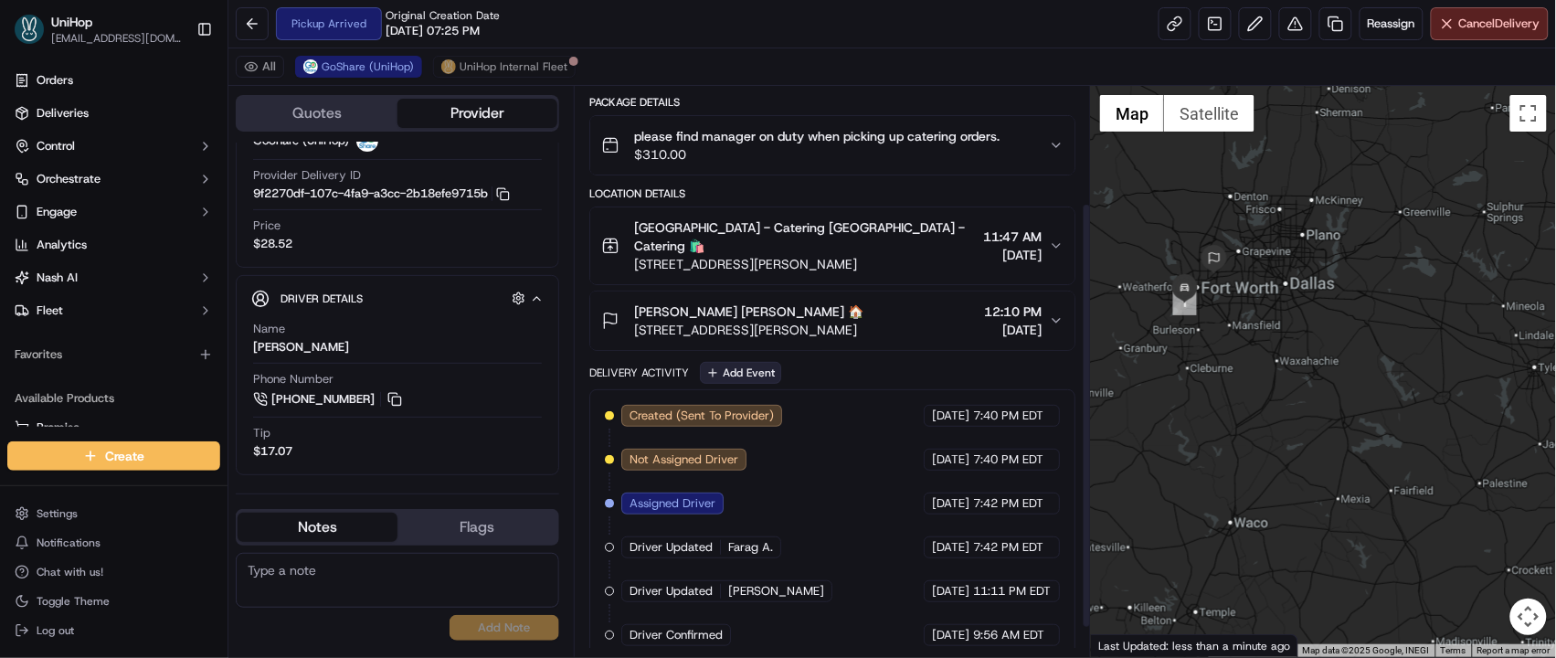
scroll to position [194, 0]
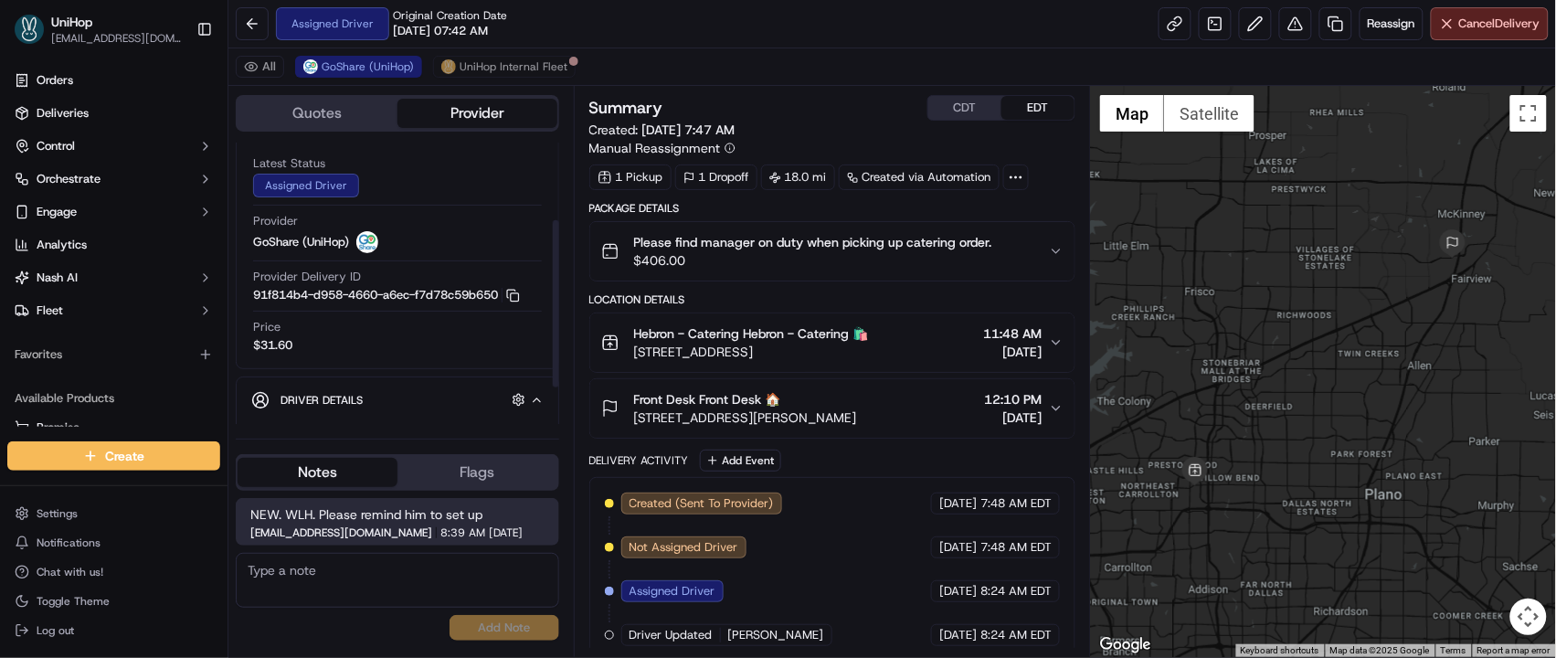
scroll to position [190, 0]
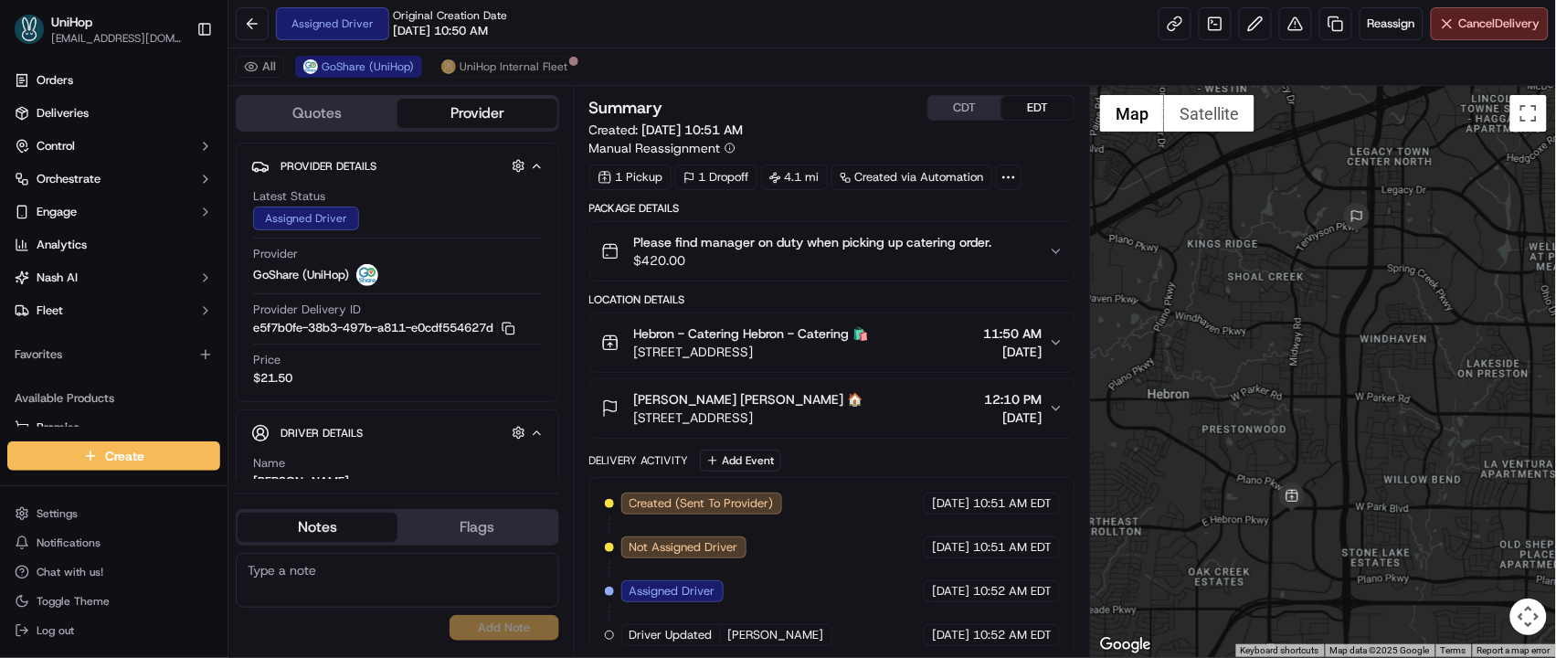
scroll to position [135, 0]
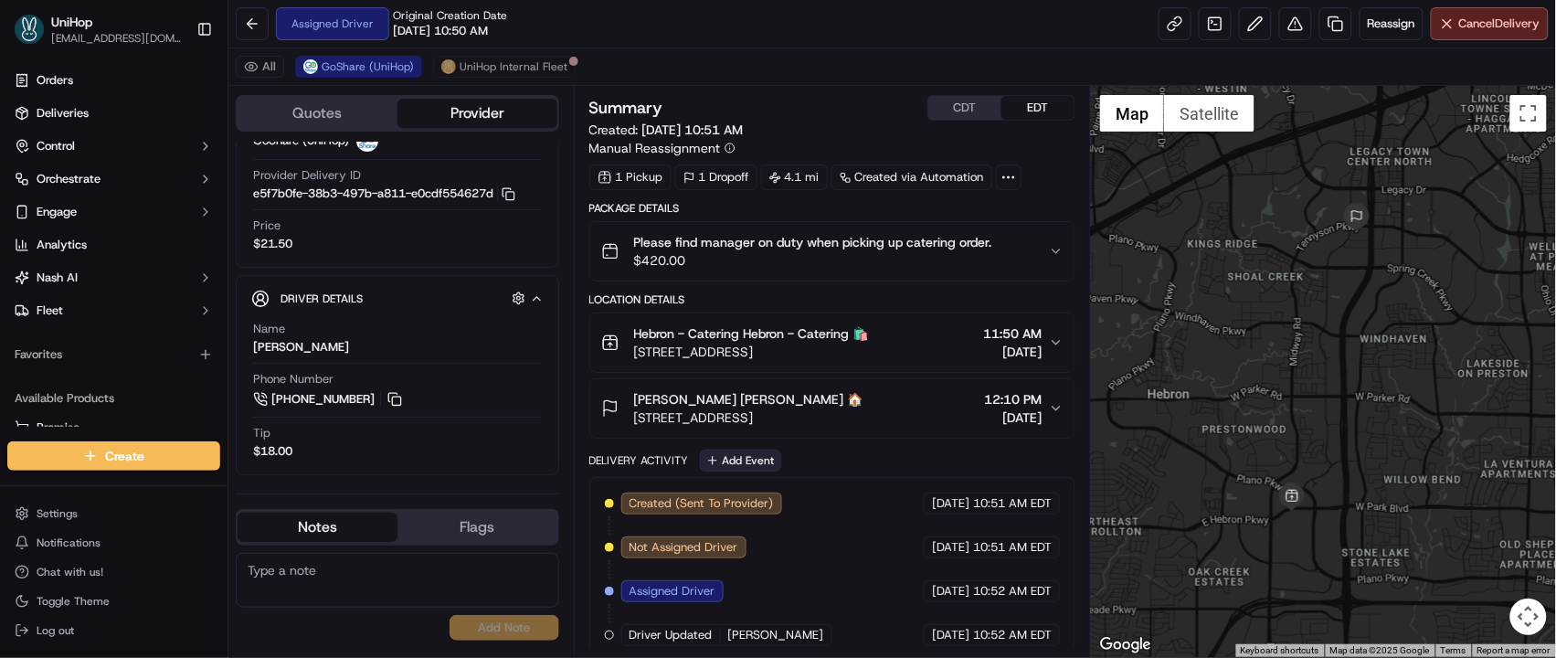
click at [744, 459] on button "Add Event" at bounding box center [740, 460] width 81 height 22
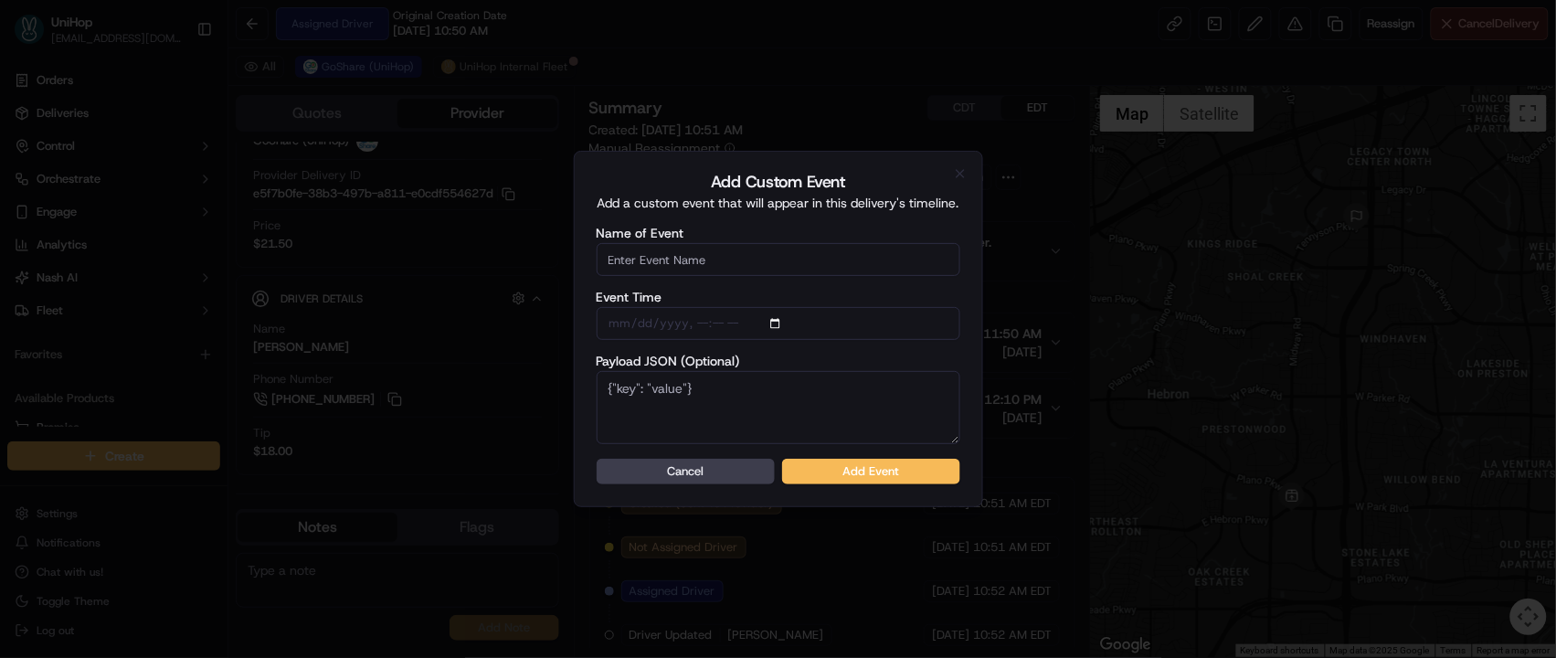
click at [754, 259] on input "Name of Event" at bounding box center [779, 259] width 364 height 33
type input "Driver Confirmed"
click at [853, 467] on button "Add Event" at bounding box center [871, 472] width 178 height 26
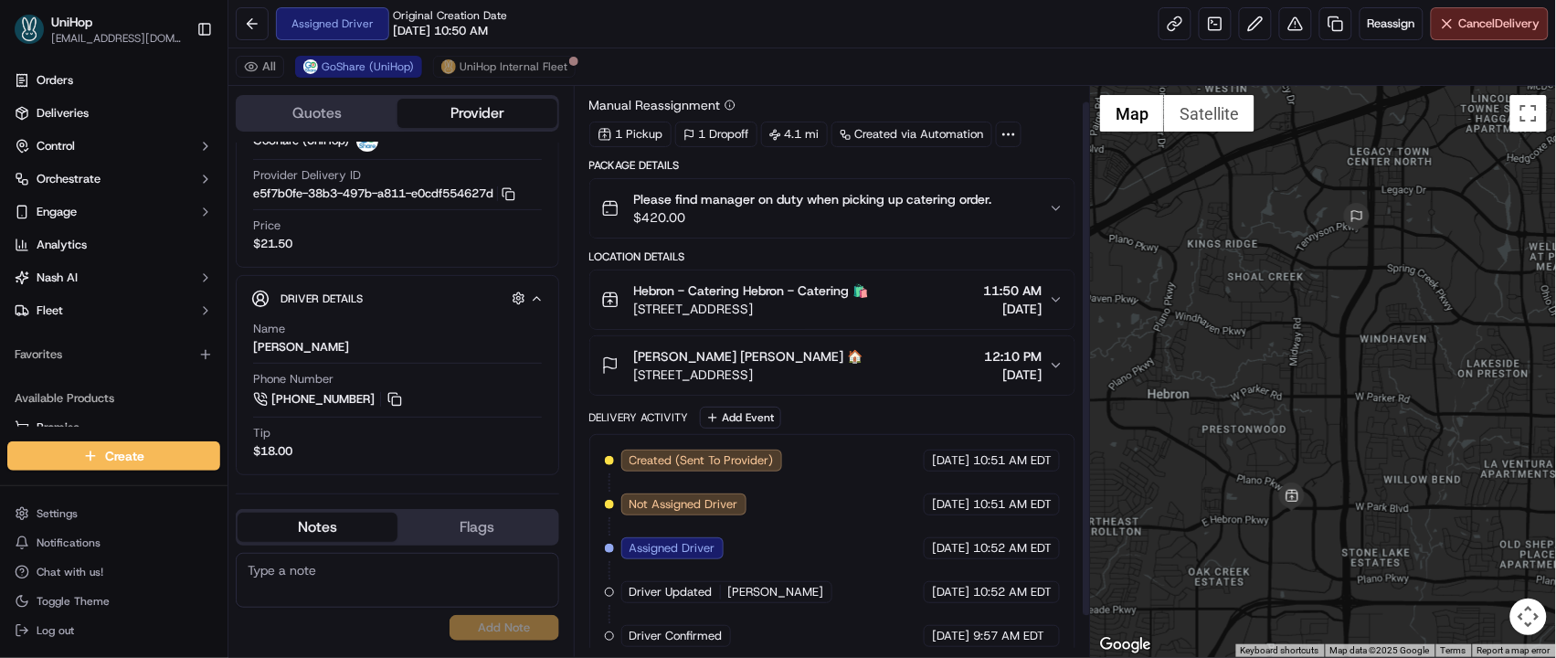
scroll to position [61, 0]
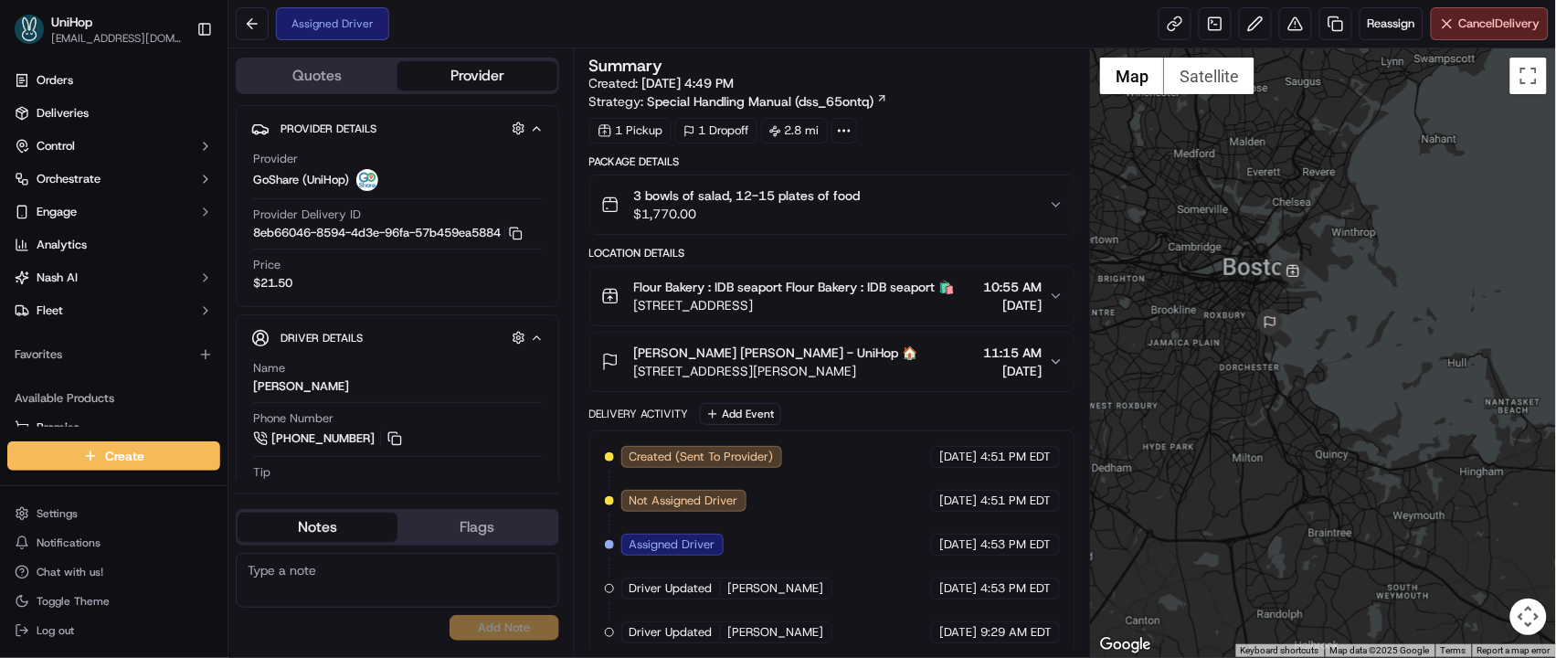
scroll to position [33, 0]
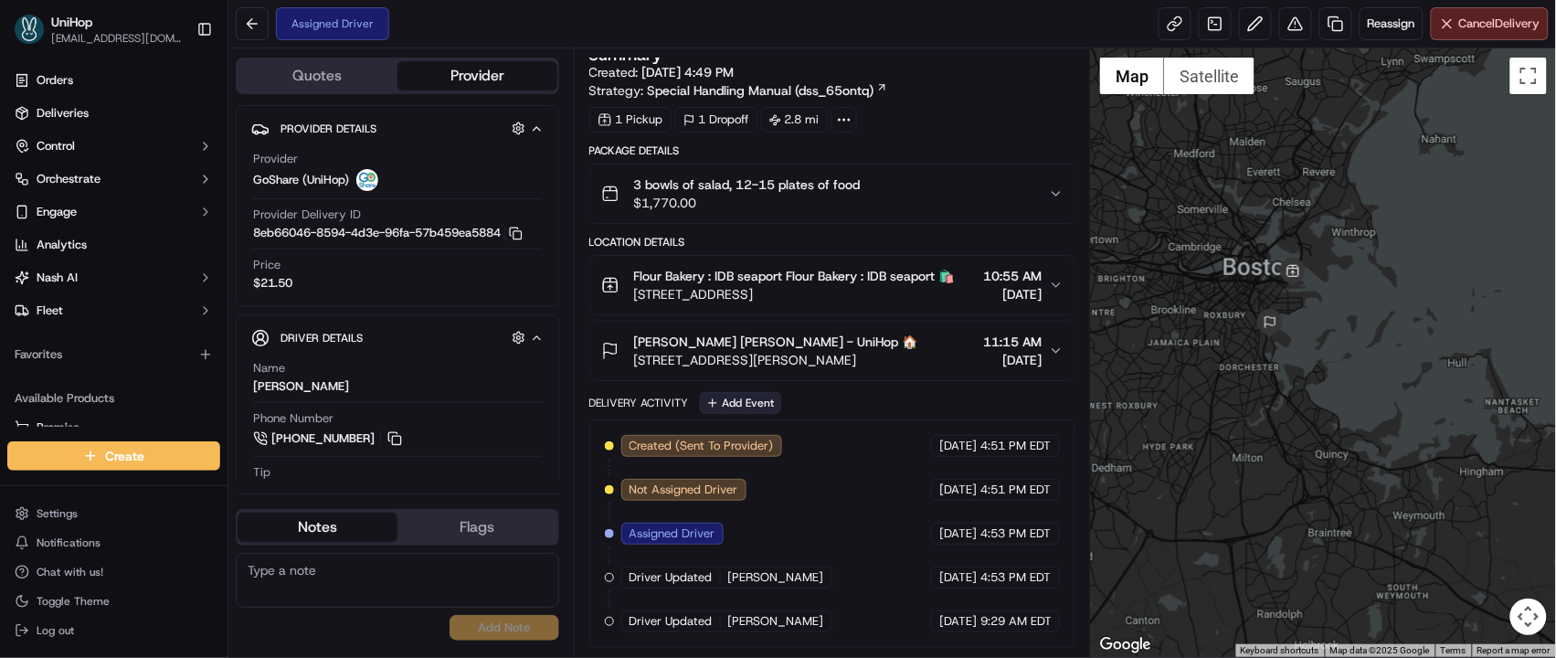
click at [726, 402] on button "Add Event" at bounding box center [740, 403] width 81 height 22
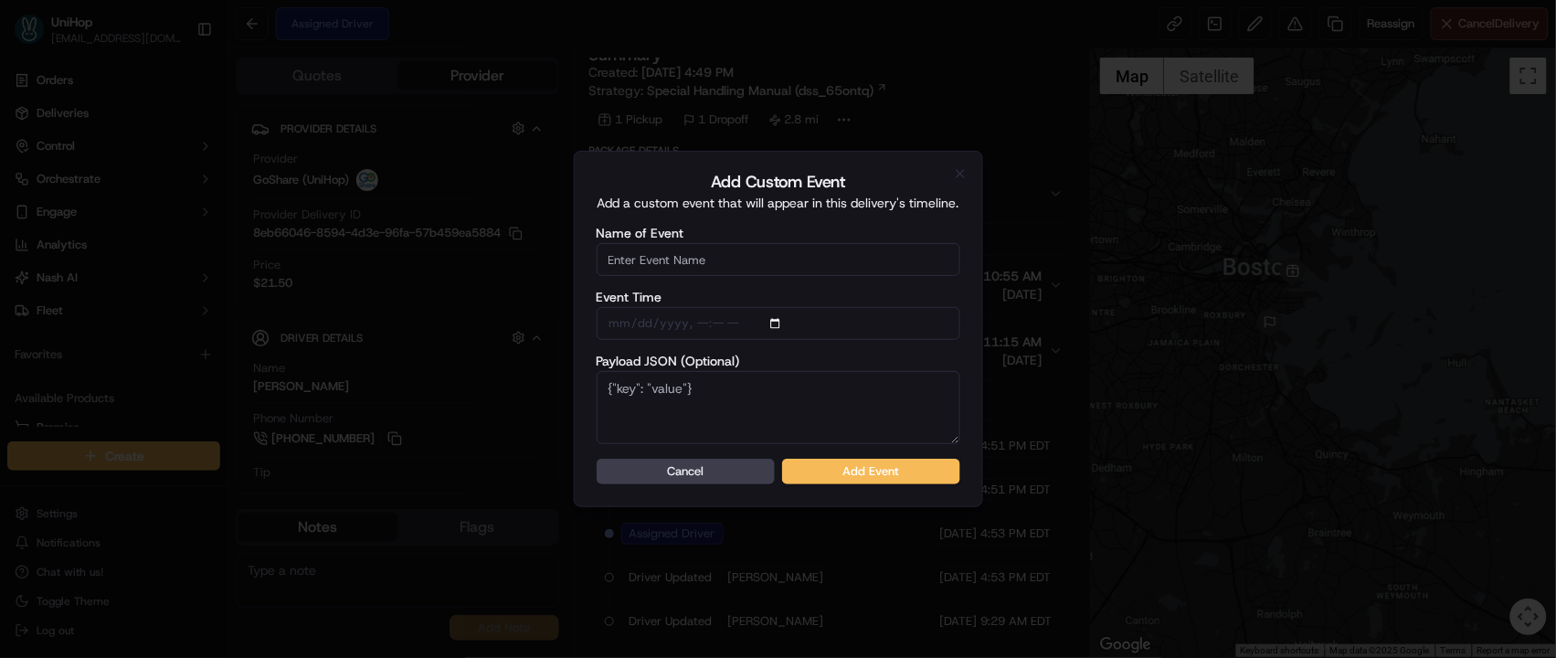
click at [720, 264] on input "Name of Event" at bounding box center [779, 259] width 364 height 33
type input "Driver Confirmed"
click at [828, 452] on form "Name of Event Driver Confirmed Event Time Payload JSON (Optional) Cancel Add Ev…" at bounding box center [779, 356] width 364 height 258
click at [827, 473] on button "Add Event" at bounding box center [871, 472] width 178 height 26
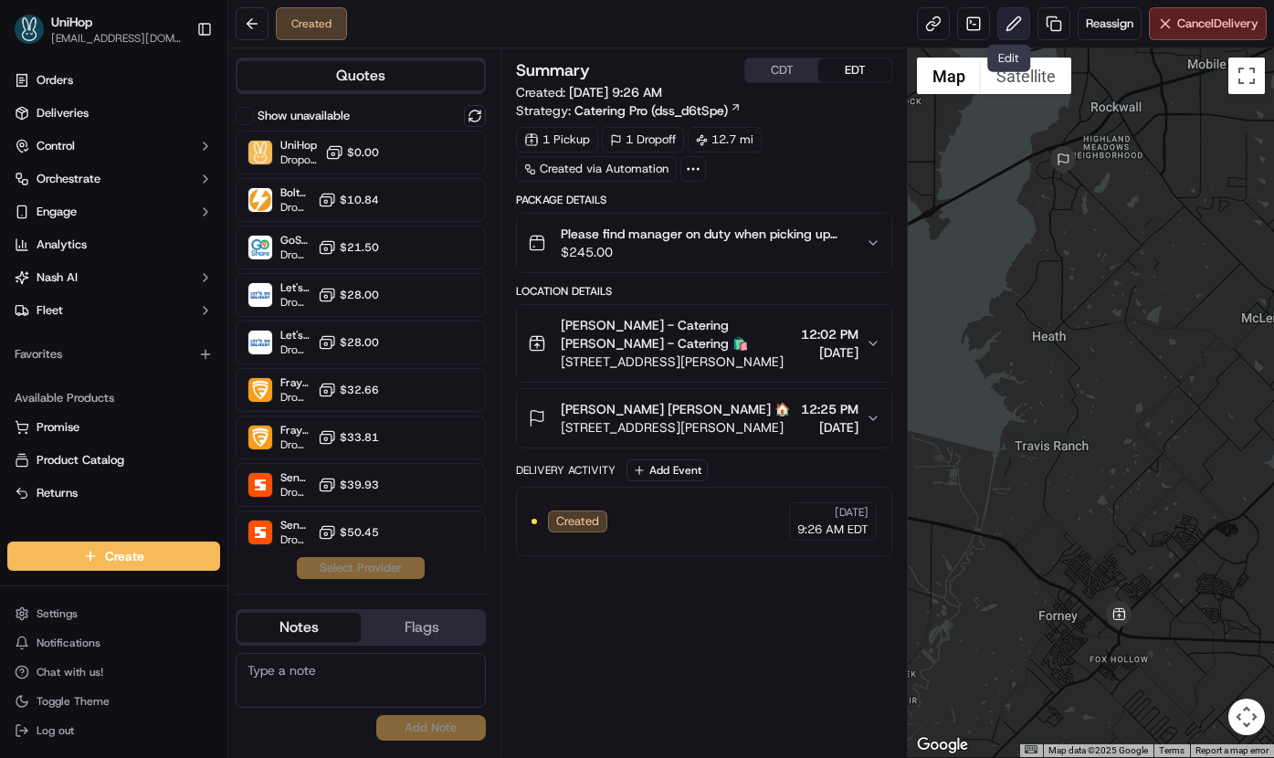
click at [1013, 30] on button at bounding box center [1014, 23] width 33 height 33
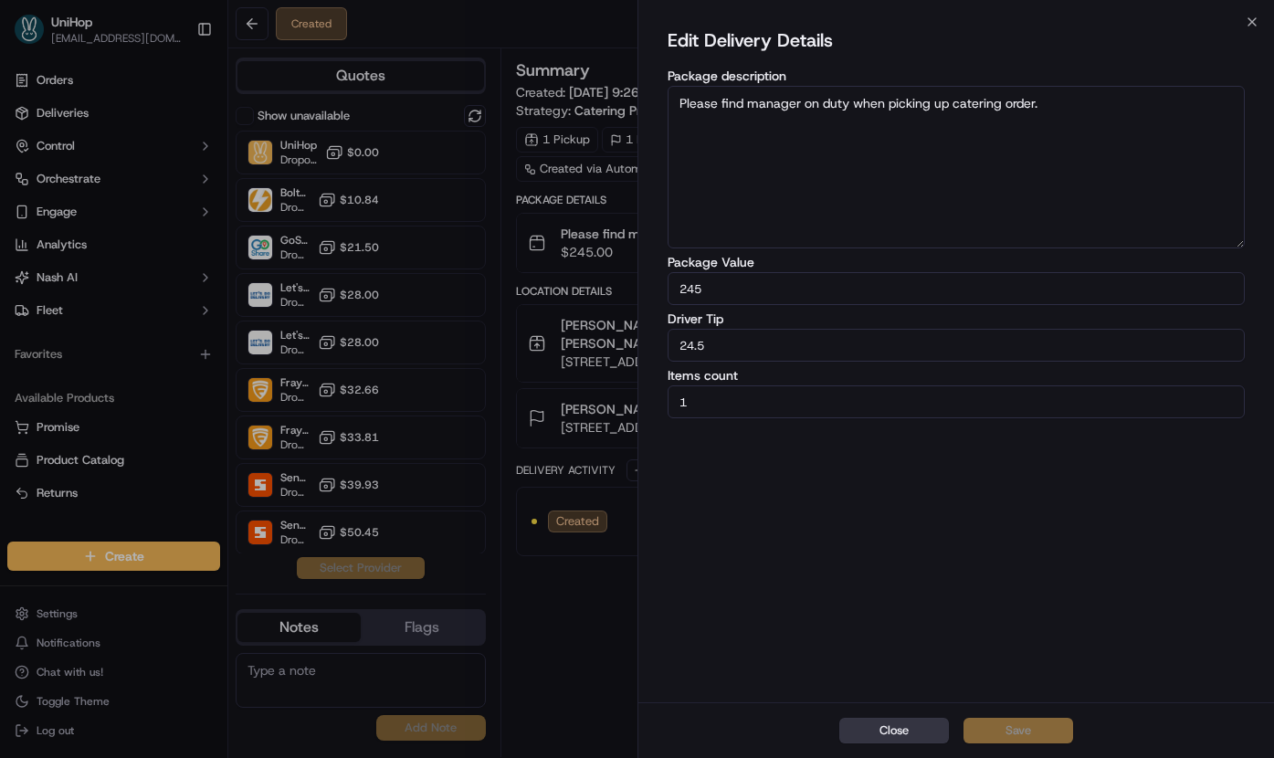
click at [893, 739] on button "Close" at bounding box center [895, 731] width 110 height 26
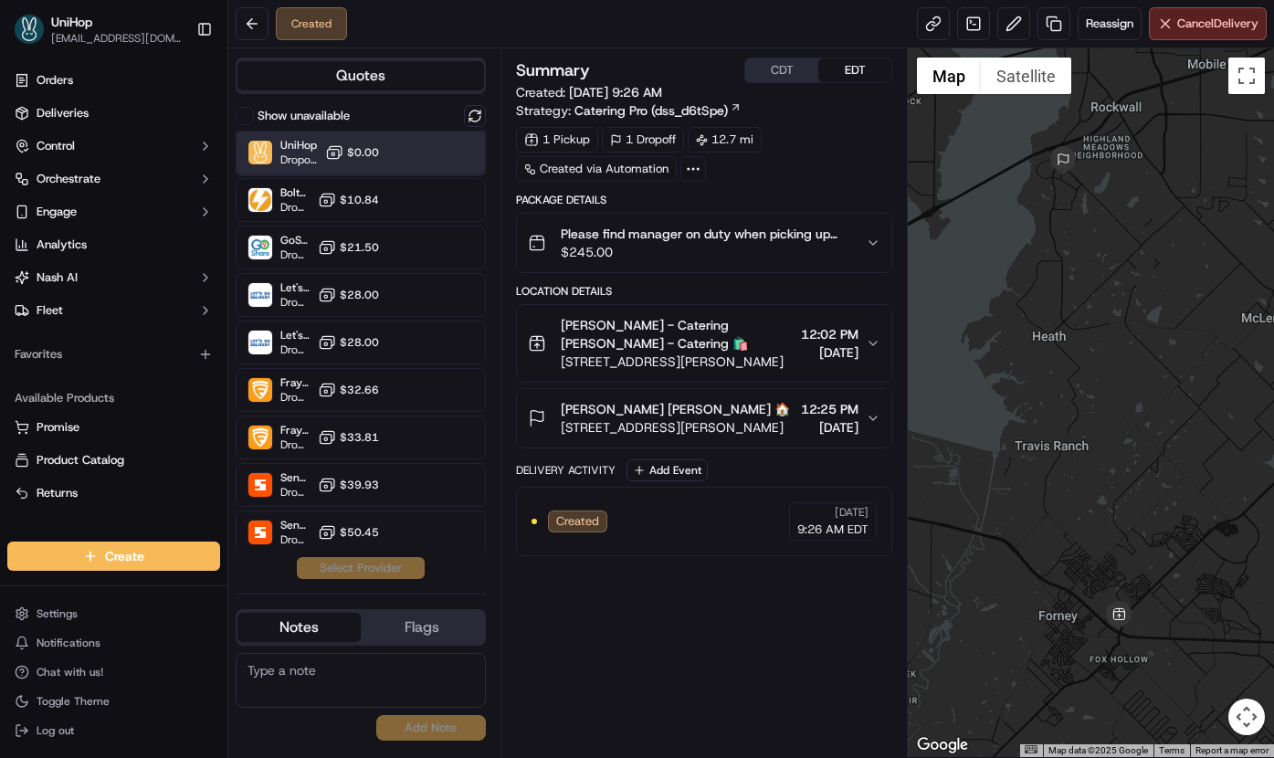
click at [406, 151] on div "UniHop Dropoff ETA - $0.00" at bounding box center [361, 153] width 250 height 44
click at [339, 570] on button "Assign Provider" at bounding box center [361, 568] width 130 height 22
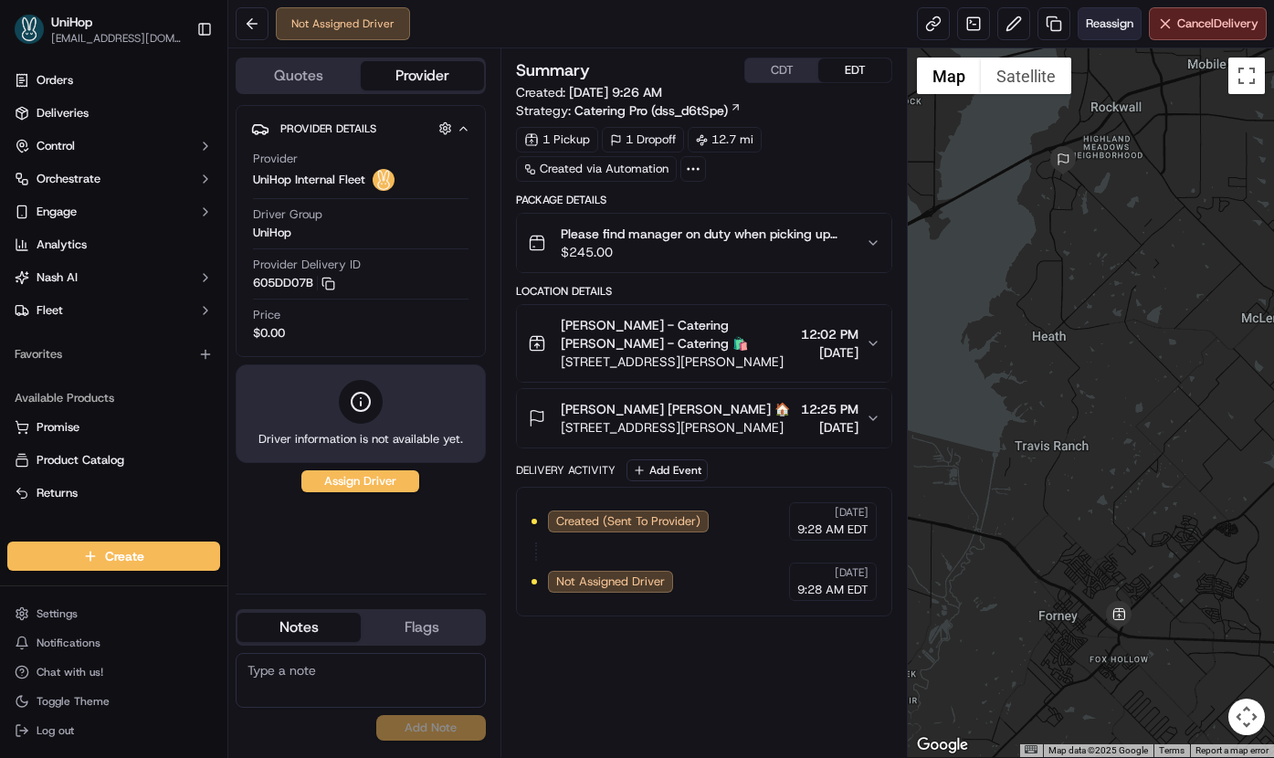
click at [1099, 38] on button "Reassign" at bounding box center [1110, 23] width 64 height 33
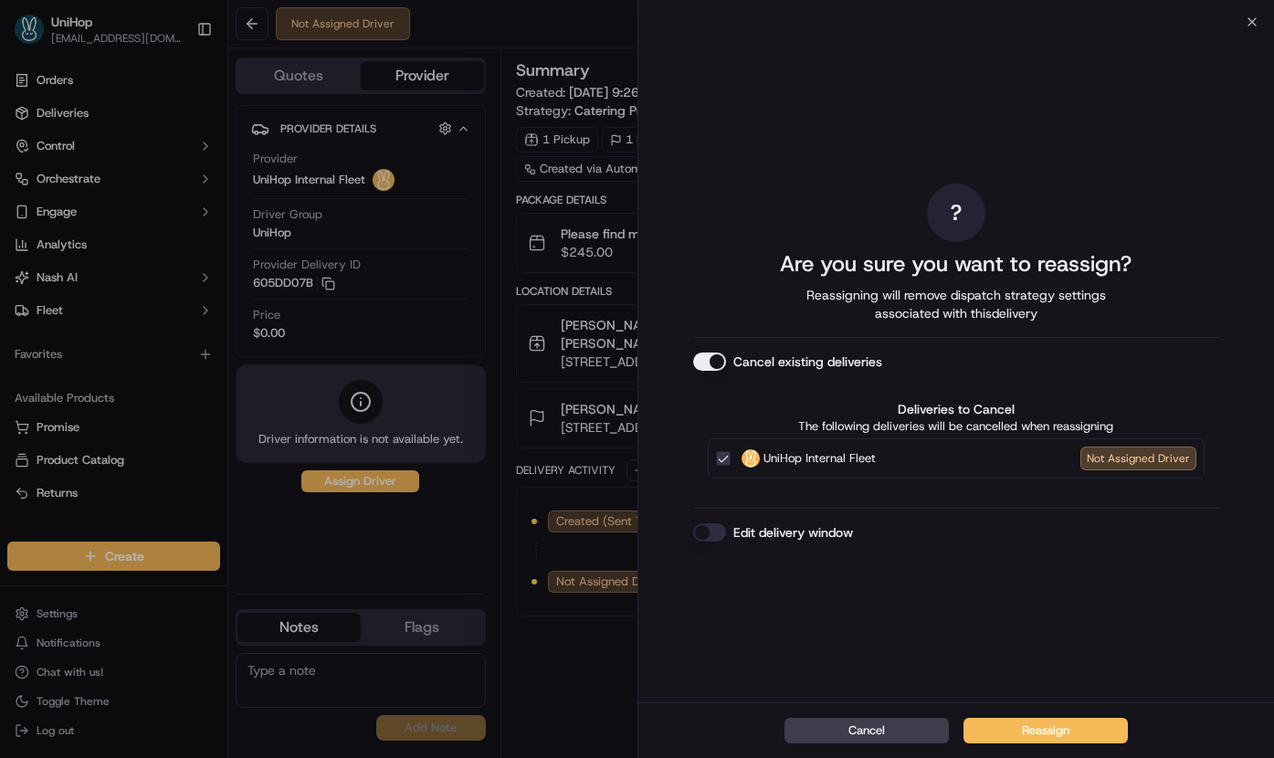
click at [713, 358] on button "Cancel existing deliveries" at bounding box center [709, 362] width 33 height 18
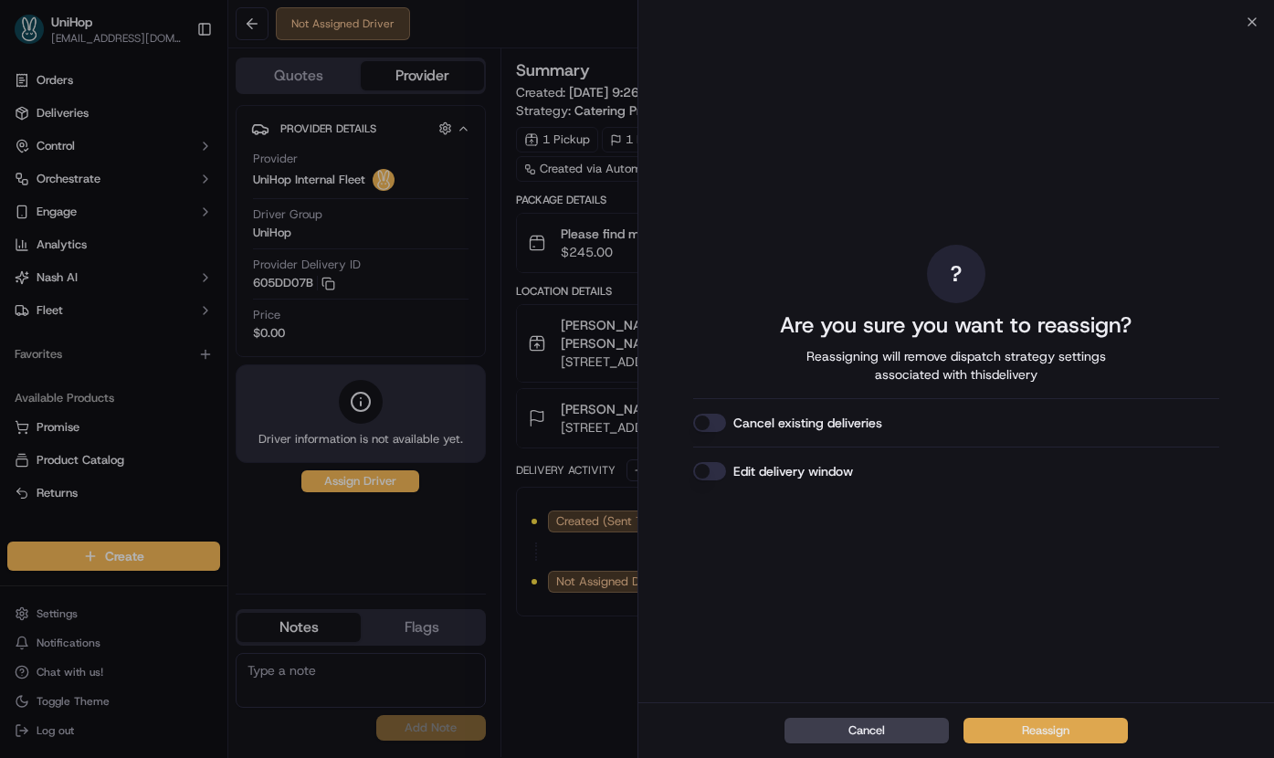
click at [1032, 727] on button "Reassign" at bounding box center [1046, 731] width 164 height 26
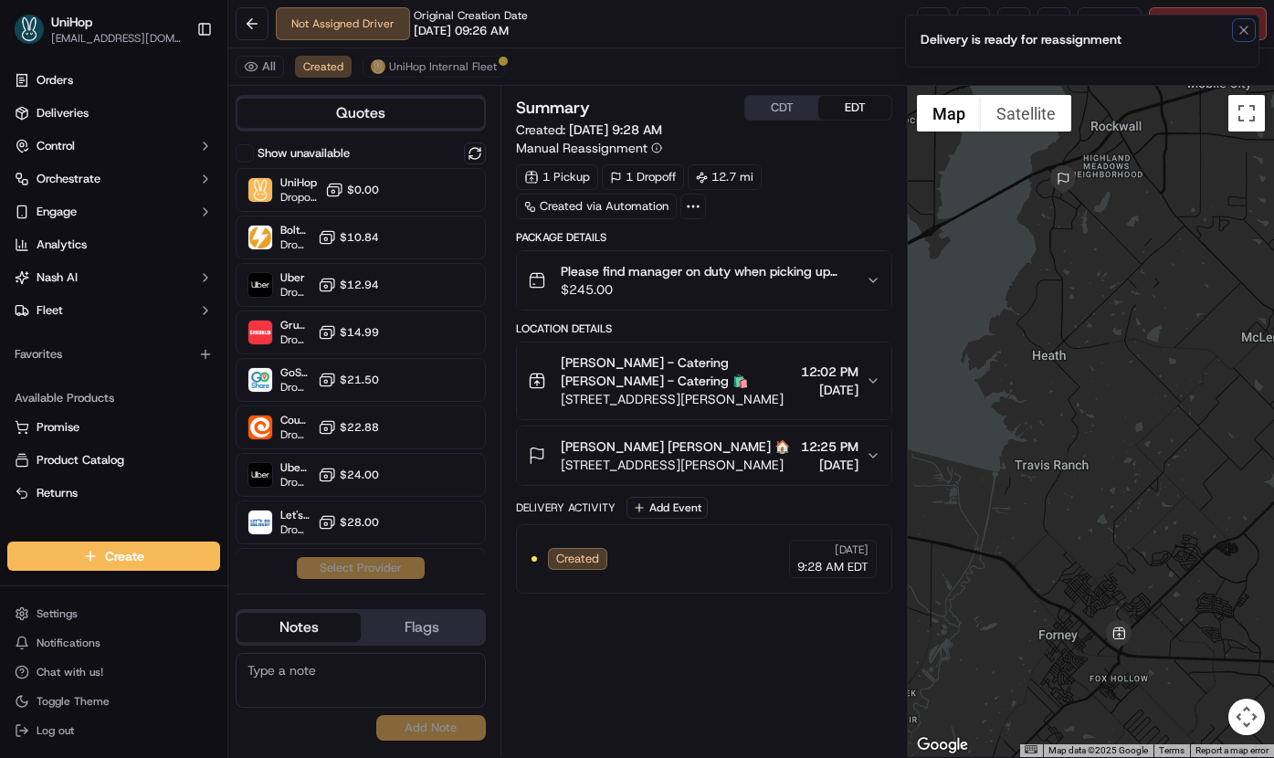
click at [1242, 31] on icon "Notifications (F8)" at bounding box center [1244, 29] width 7 height 7
click at [1005, 28] on button at bounding box center [1014, 23] width 33 height 33
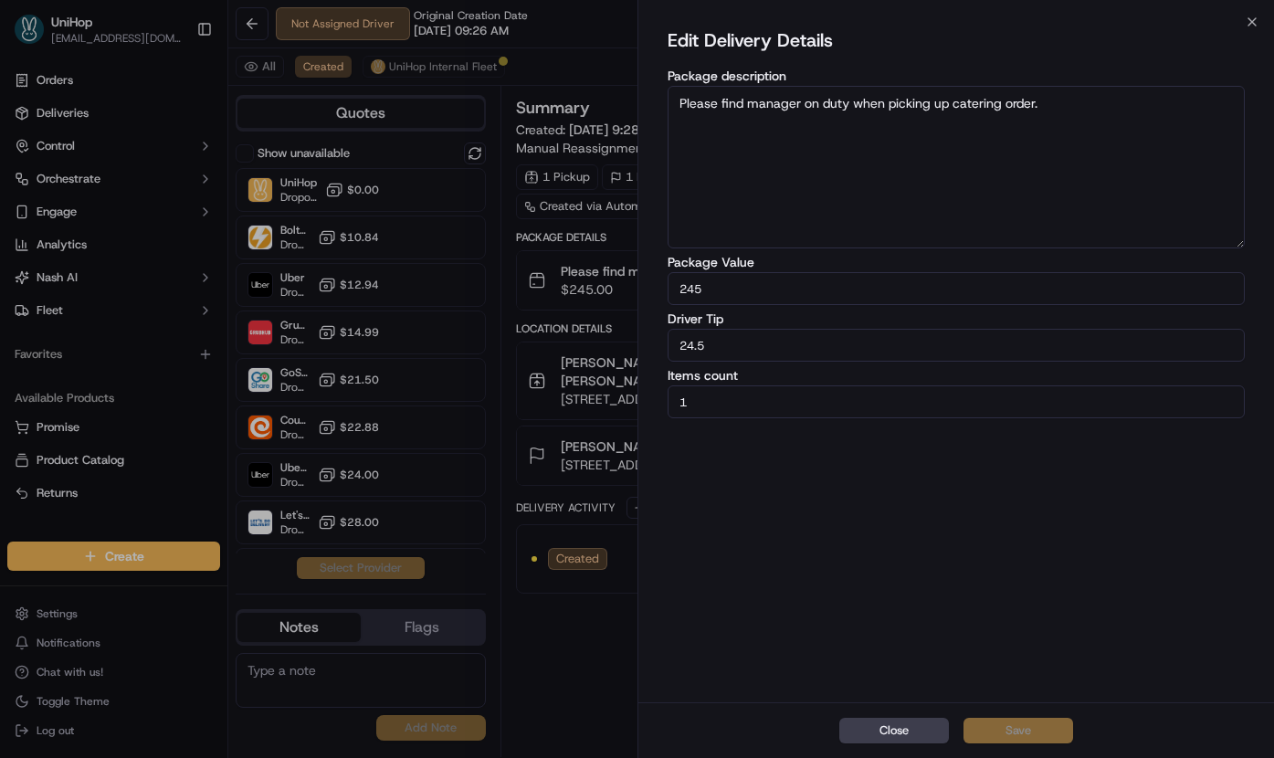
drag, startPoint x: 694, startPoint y: 347, endPoint x: 687, endPoint y: 369, distance: 23.1
click at [688, 348] on input "24.5" at bounding box center [957, 345] width 578 height 33
type input "21.5"
click at [984, 729] on button "Save" at bounding box center [1019, 731] width 110 height 26
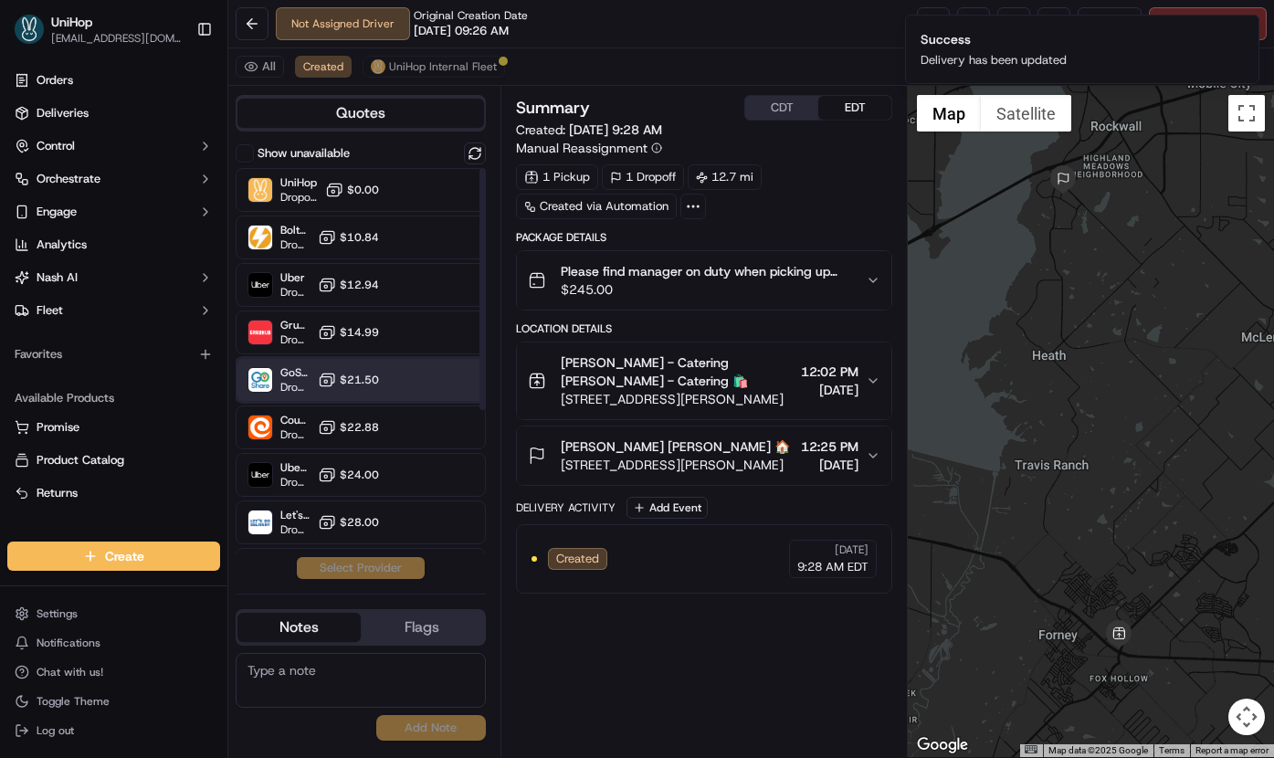
click at [424, 378] on div at bounding box center [430, 380] width 22 height 22
click at [324, 571] on button "Assign Provider" at bounding box center [361, 568] width 130 height 22
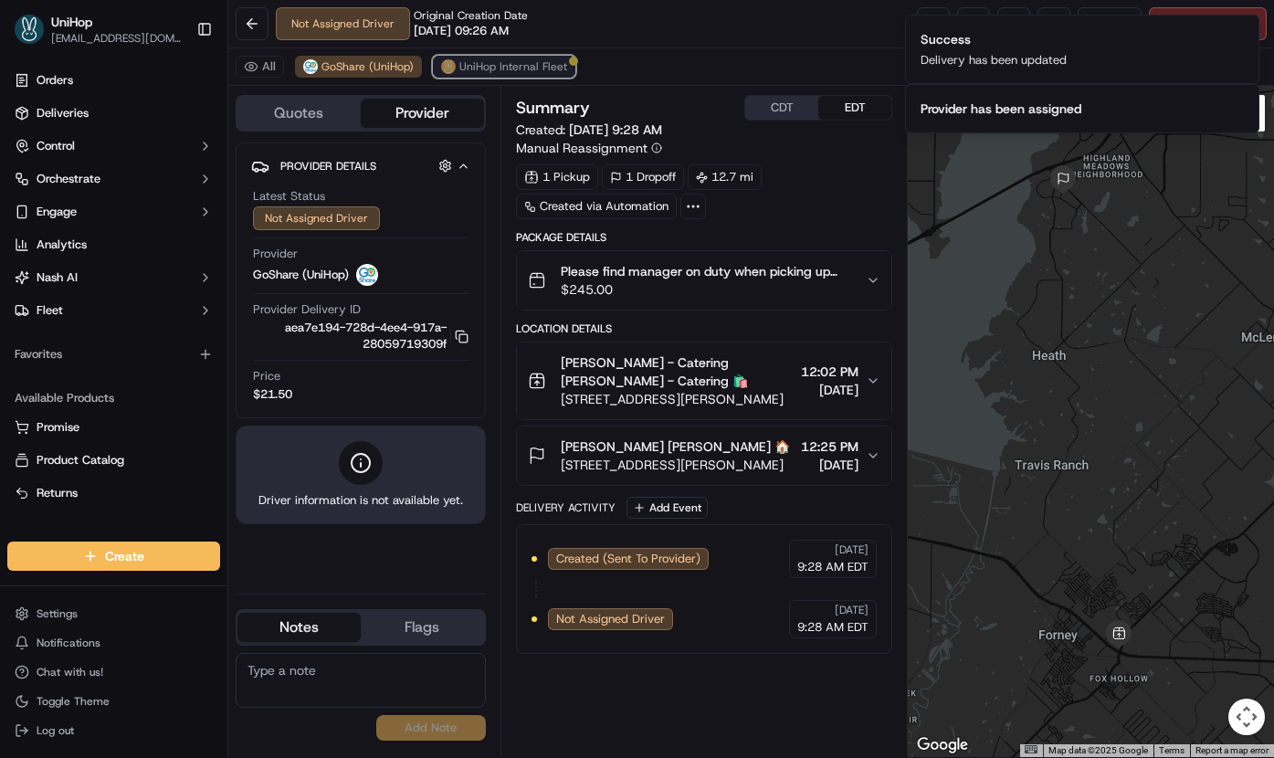
click at [460, 71] on span "UniHop Internal Fleet" at bounding box center [514, 66] width 108 height 15
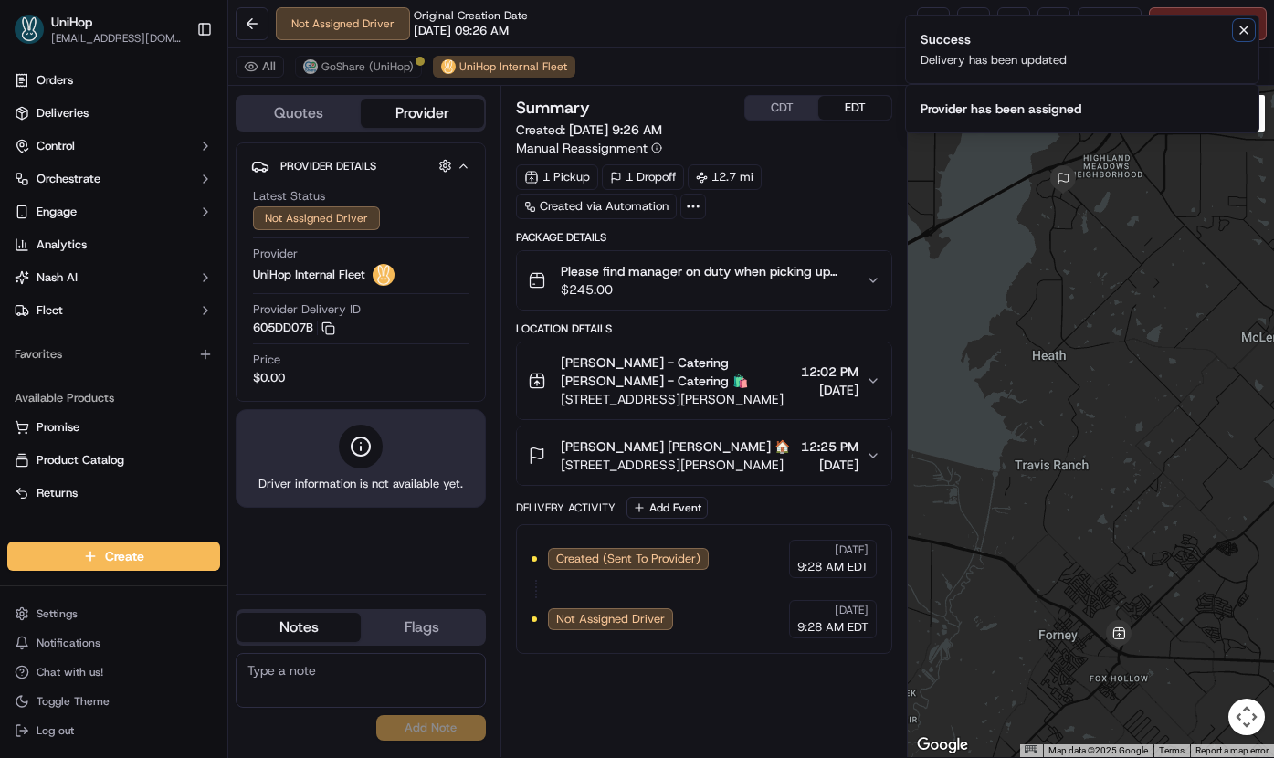
click at [1242, 31] on icon "Notifications (F8)" at bounding box center [1244, 29] width 7 height 7
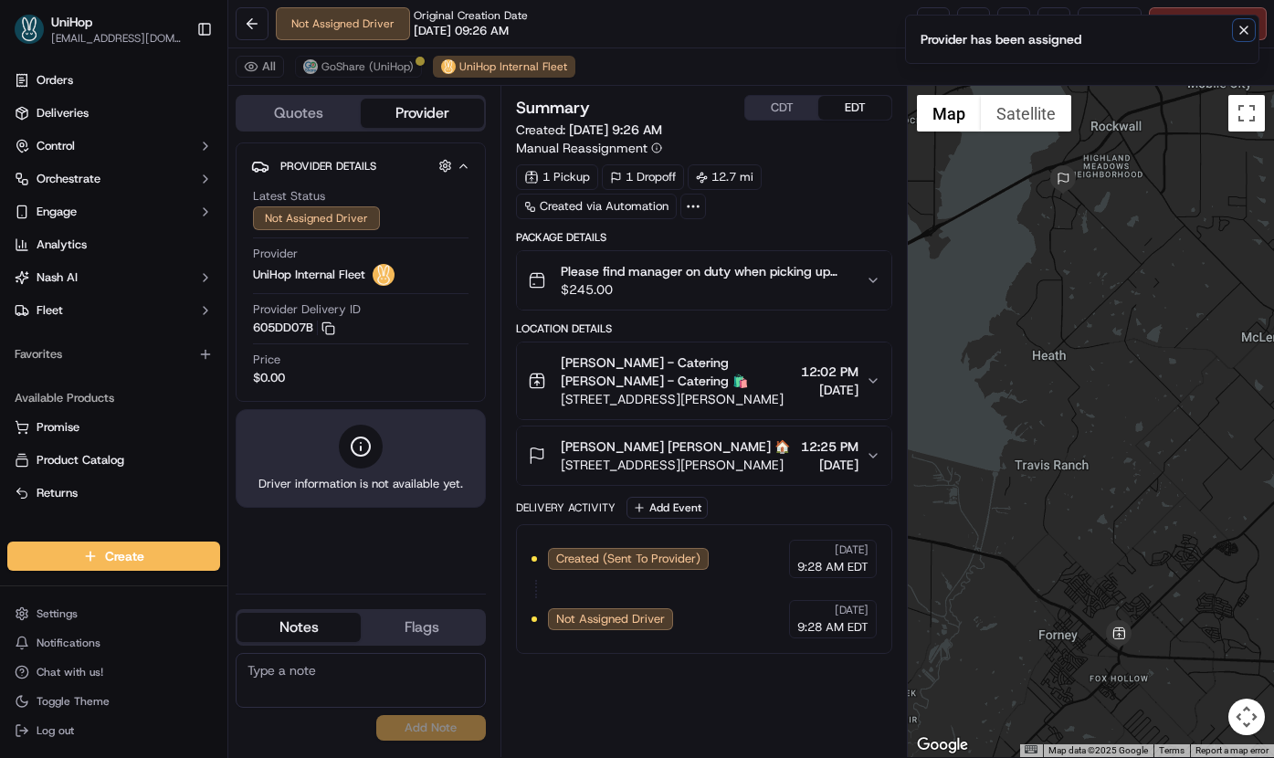
click at [1242, 31] on icon "Notifications (F8)" at bounding box center [1244, 29] width 7 height 7
click at [1220, 24] on span "Cancel Delivery" at bounding box center [1218, 24] width 81 height 16
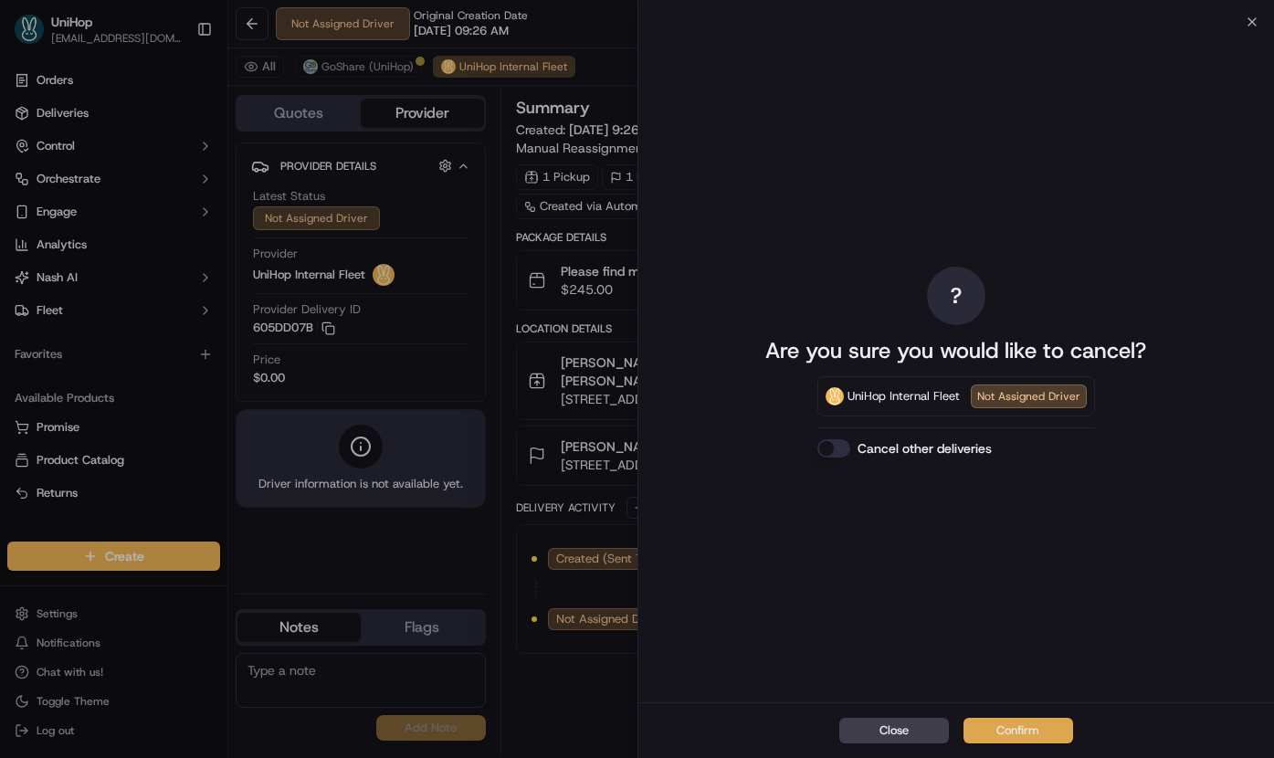
click at [1018, 730] on button "Confirm" at bounding box center [1019, 731] width 110 height 26
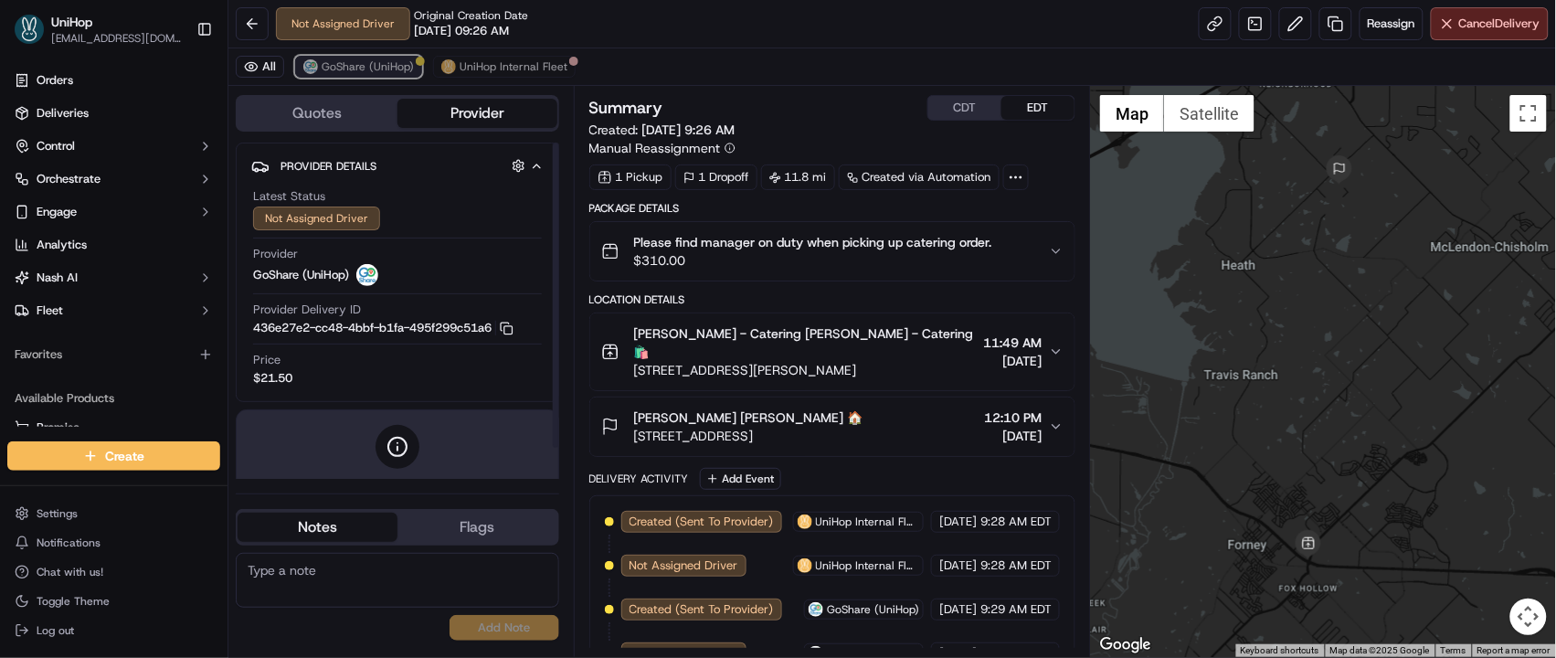
click at [347, 71] on span "GoShare (UniHop)" at bounding box center [368, 66] width 92 height 15
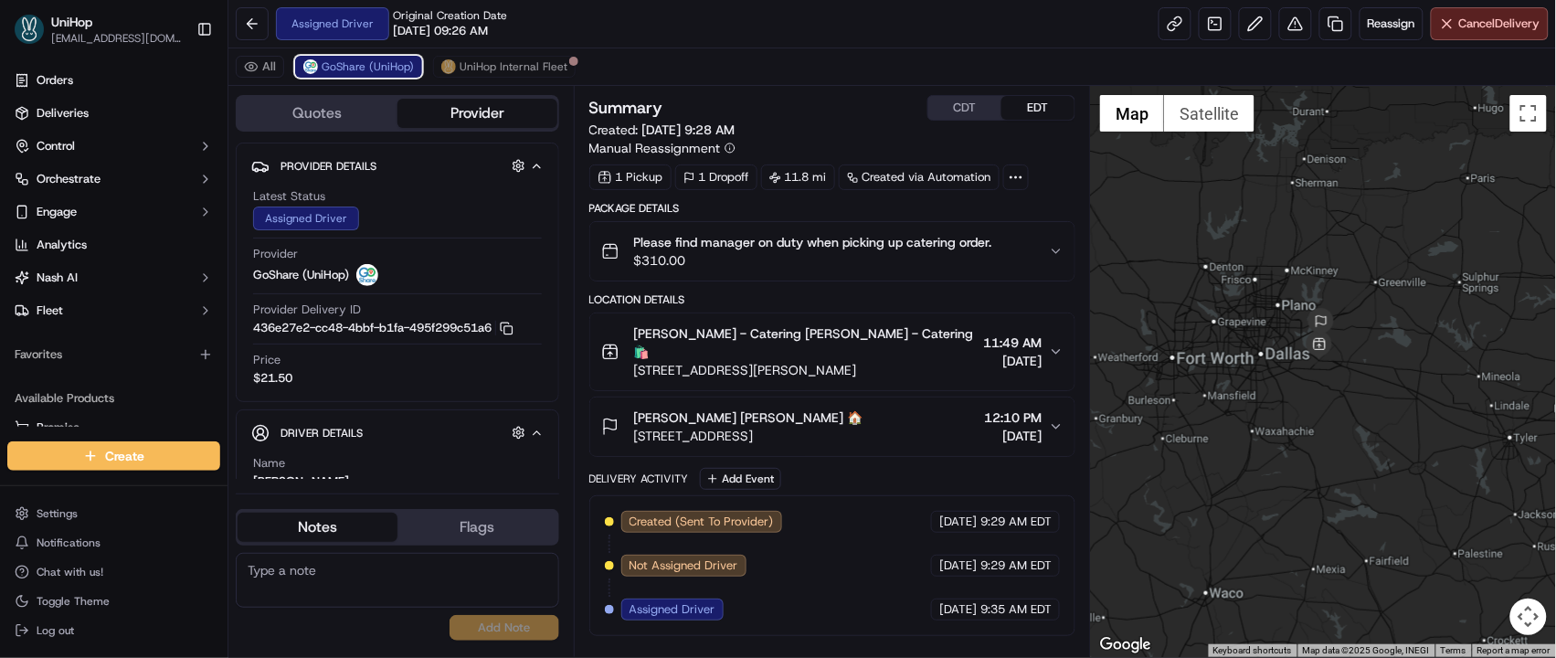
scroll to position [135, 0]
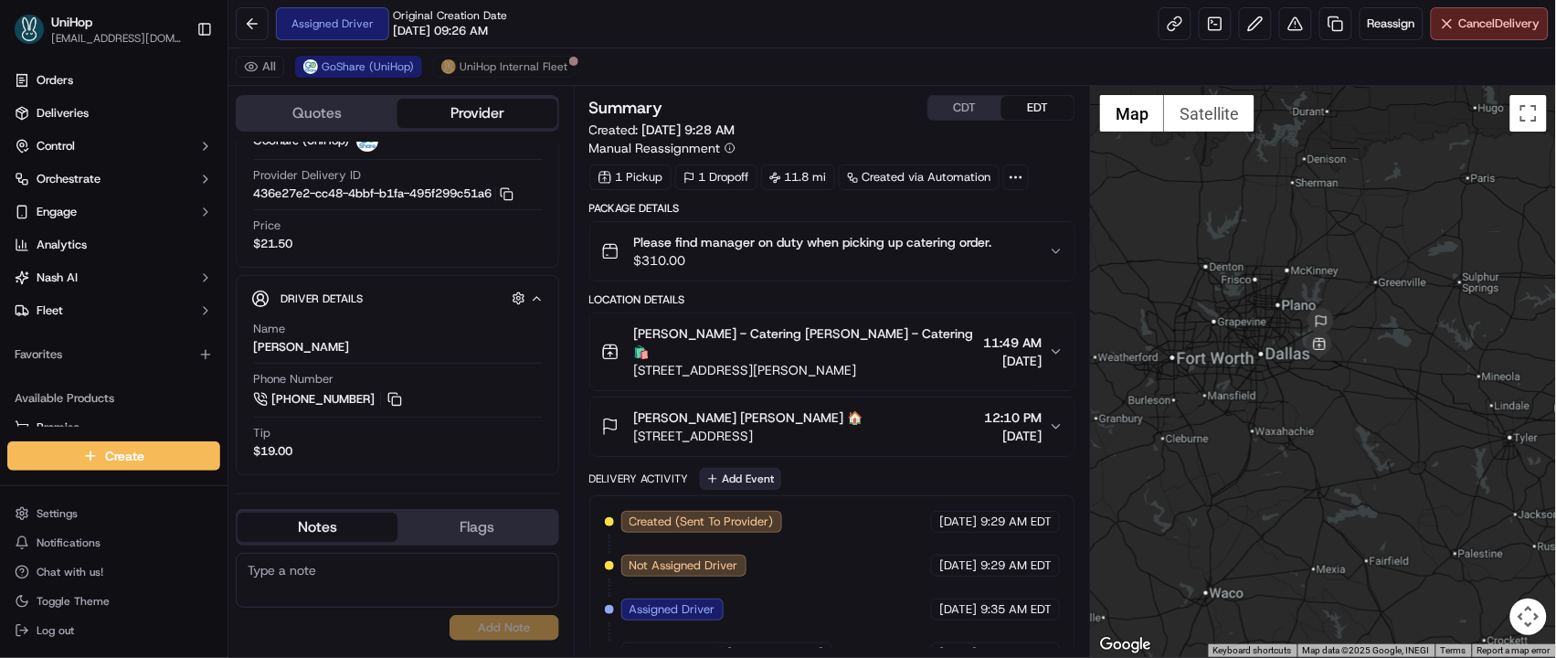
click at [749, 468] on button "Add Event" at bounding box center [740, 479] width 81 height 22
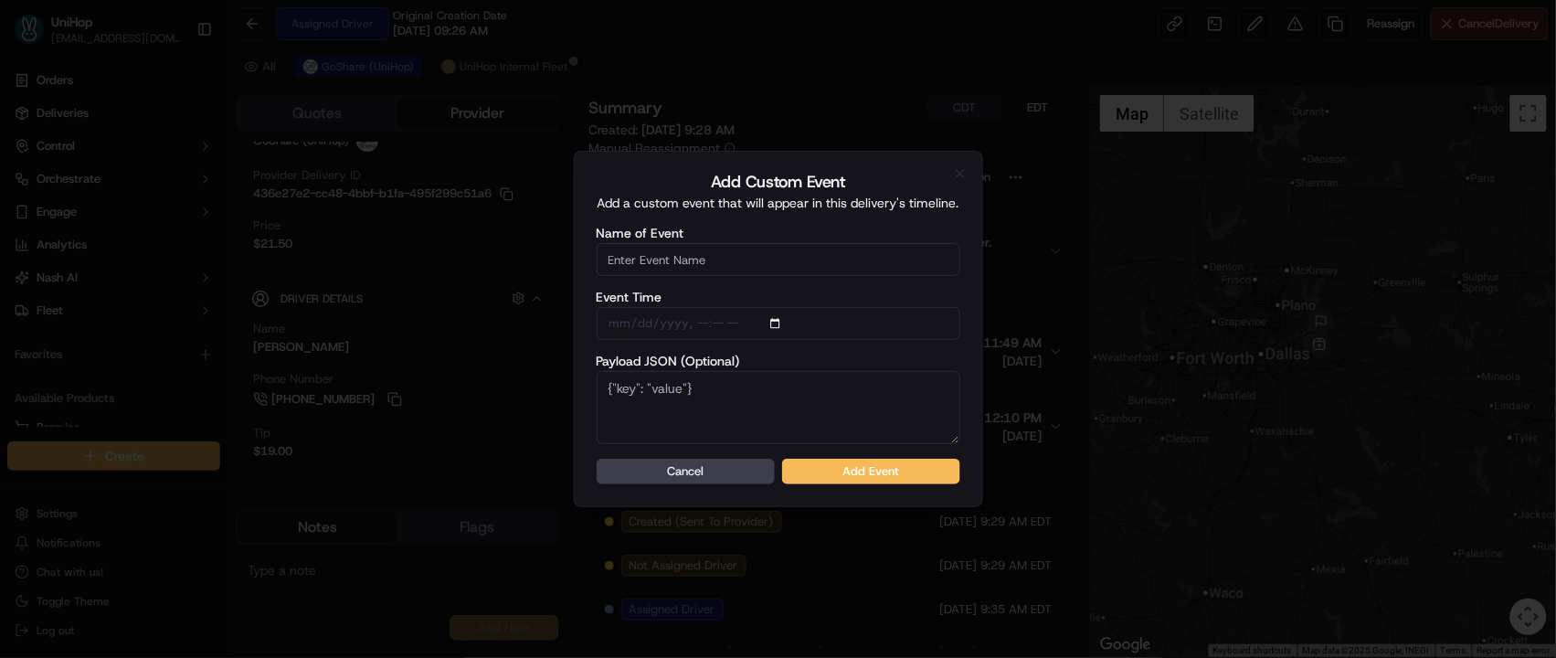
click at [733, 259] on input "Name of Event" at bounding box center [779, 259] width 364 height 33
type input "Driver Confirmed"
click at [839, 465] on button "Add Event" at bounding box center [871, 472] width 178 height 26
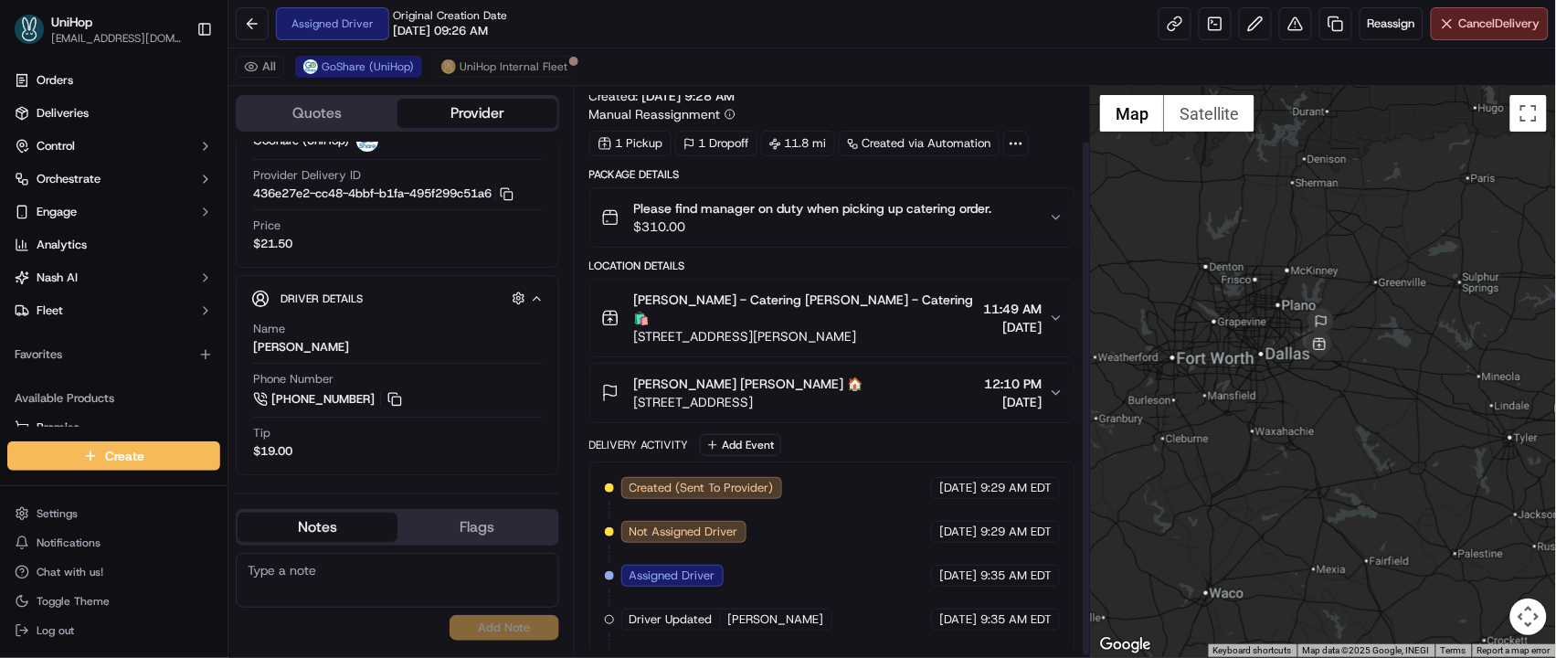
scroll to position [61, 0]
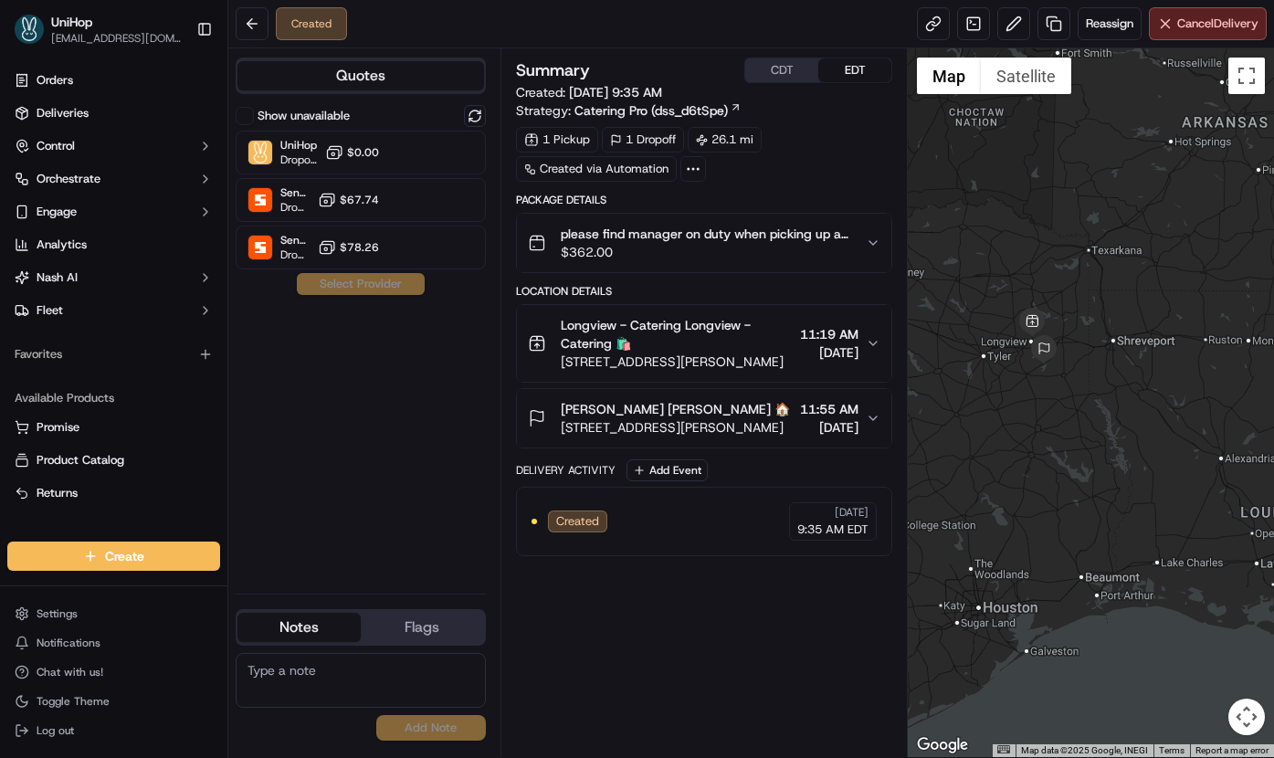
click at [866, 347] on icon "button" at bounding box center [873, 343] width 15 height 15
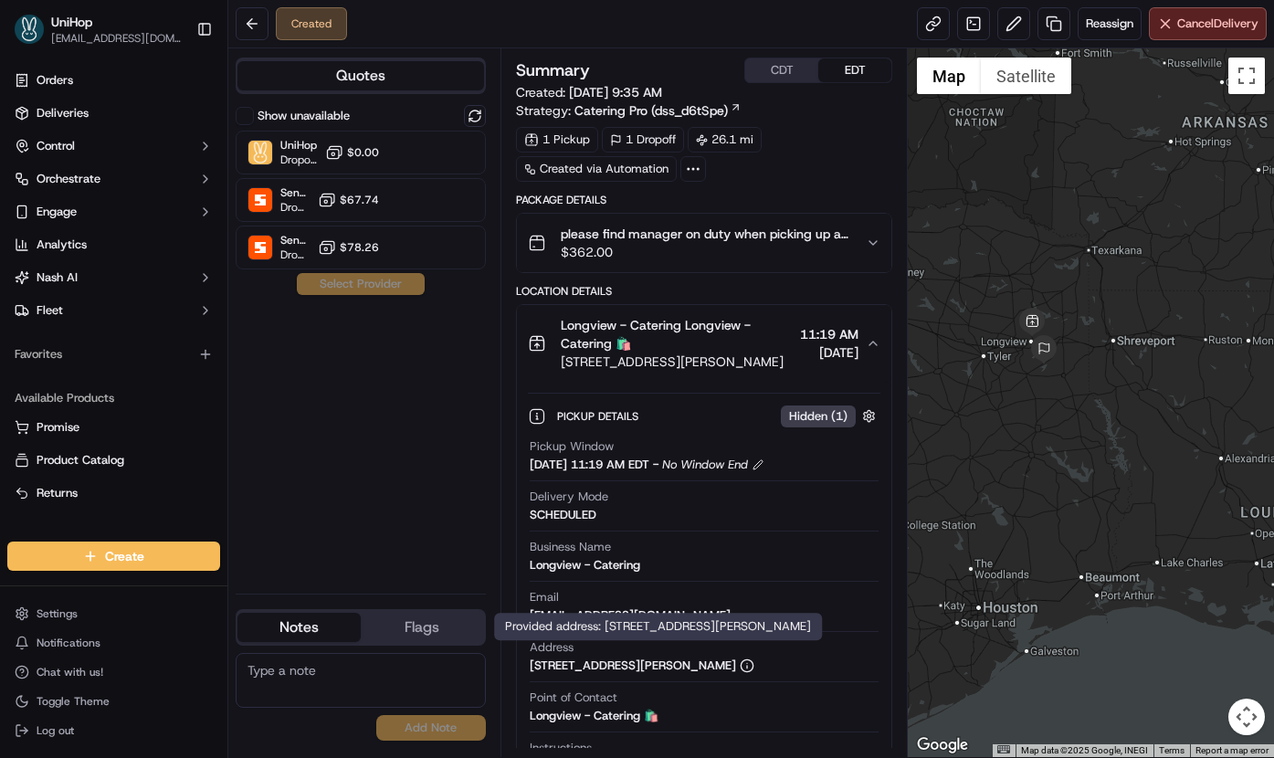
drag, startPoint x: 526, startPoint y: 670, endPoint x: 794, endPoint y: 676, distance: 267.8
click at [794, 676] on div "Pickup Details Hidden ( 1 ) Pickup Window Sep 17 2025 11:19 AM EDT - No Window …" at bounding box center [704, 622] width 375 height 481
copy div "3080 N Eastman Rd, Longview, TX 75605, USA"
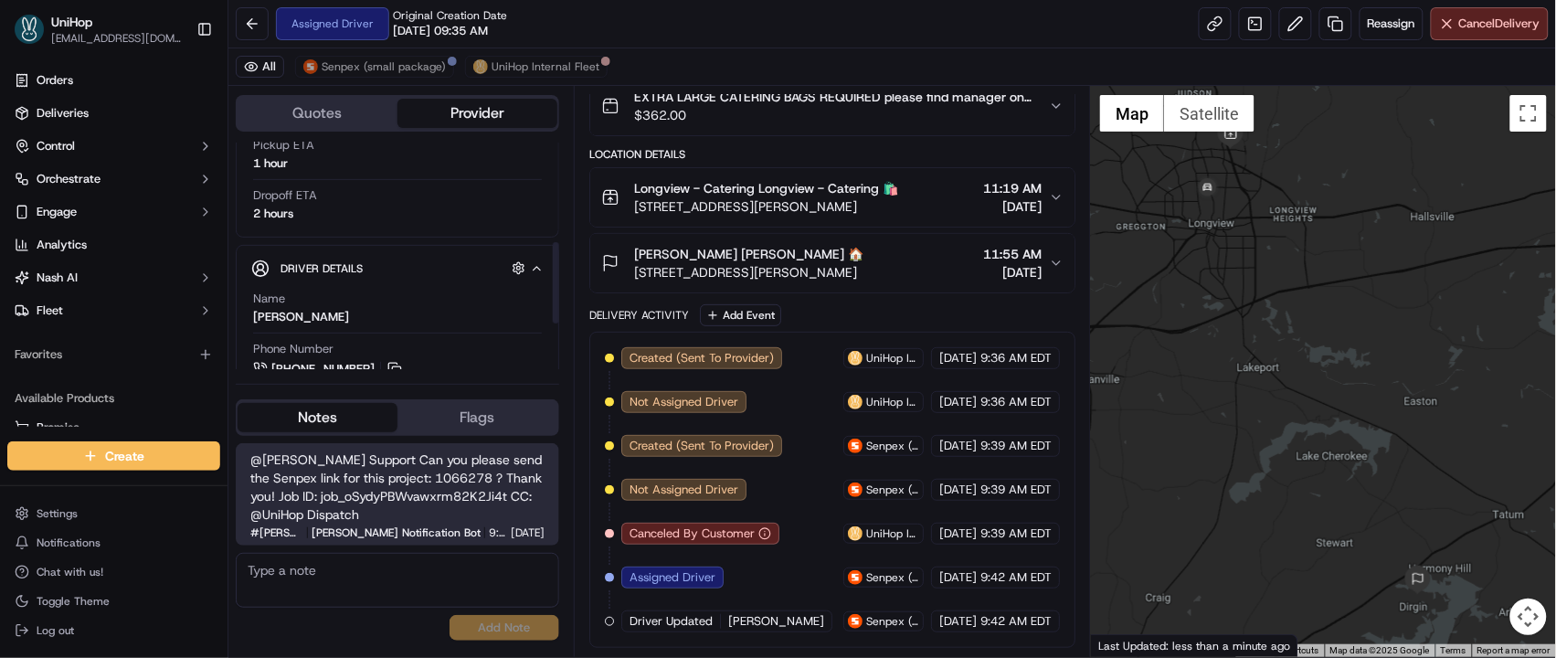
scroll to position [357, 0]
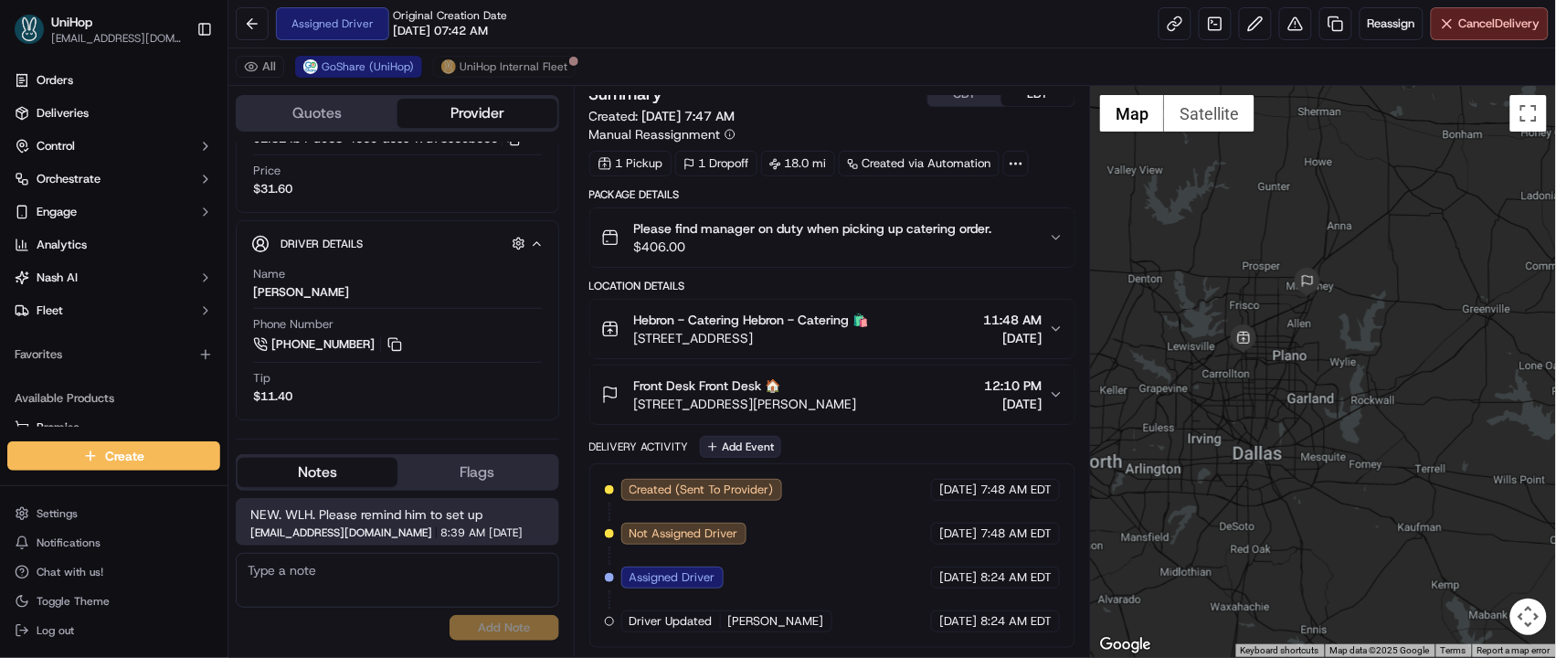
click at [737, 436] on button "Add Event" at bounding box center [740, 447] width 81 height 22
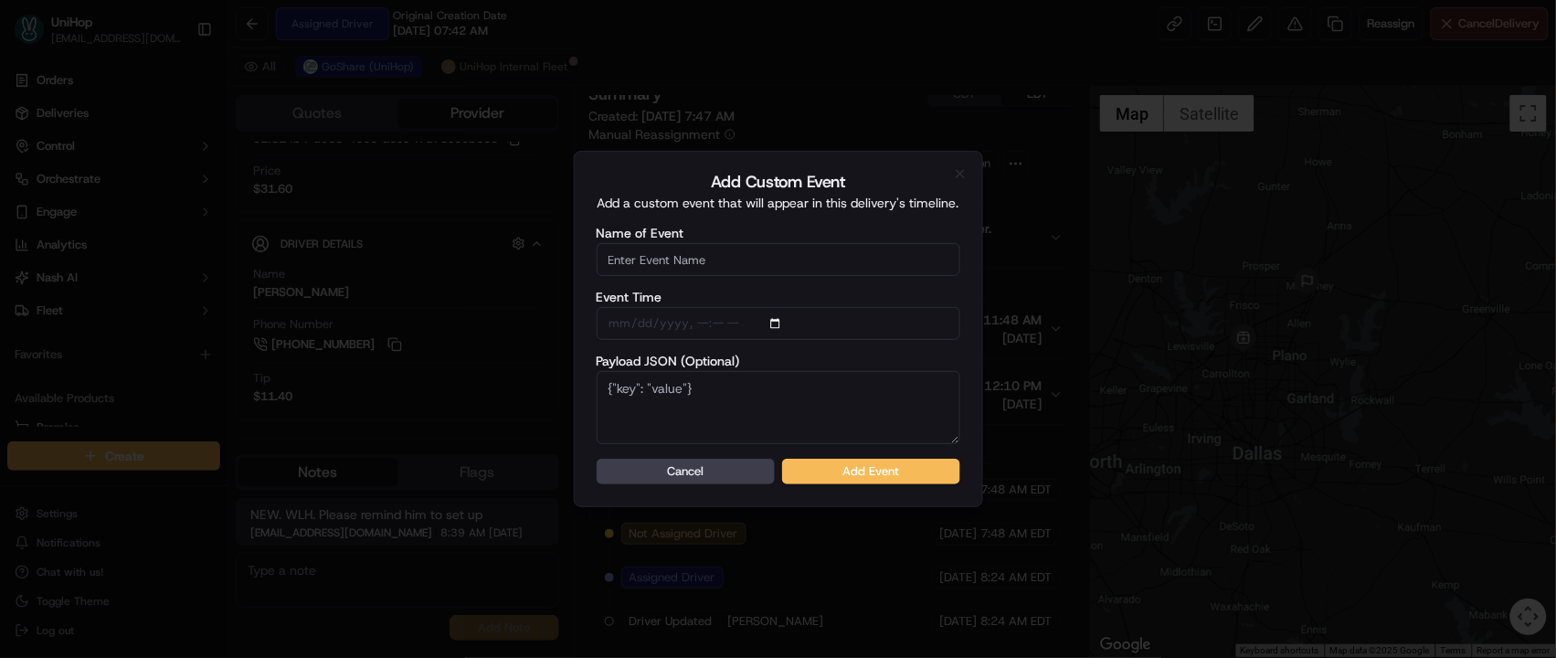
click at [714, 260] on input "Name of Event" at bounding box center [779, 259] width 364 height 33
type input "Driver Confirmed"
click at [814, 460] on button "Add Event" at bounding box center [871, 472] width 178 height 26
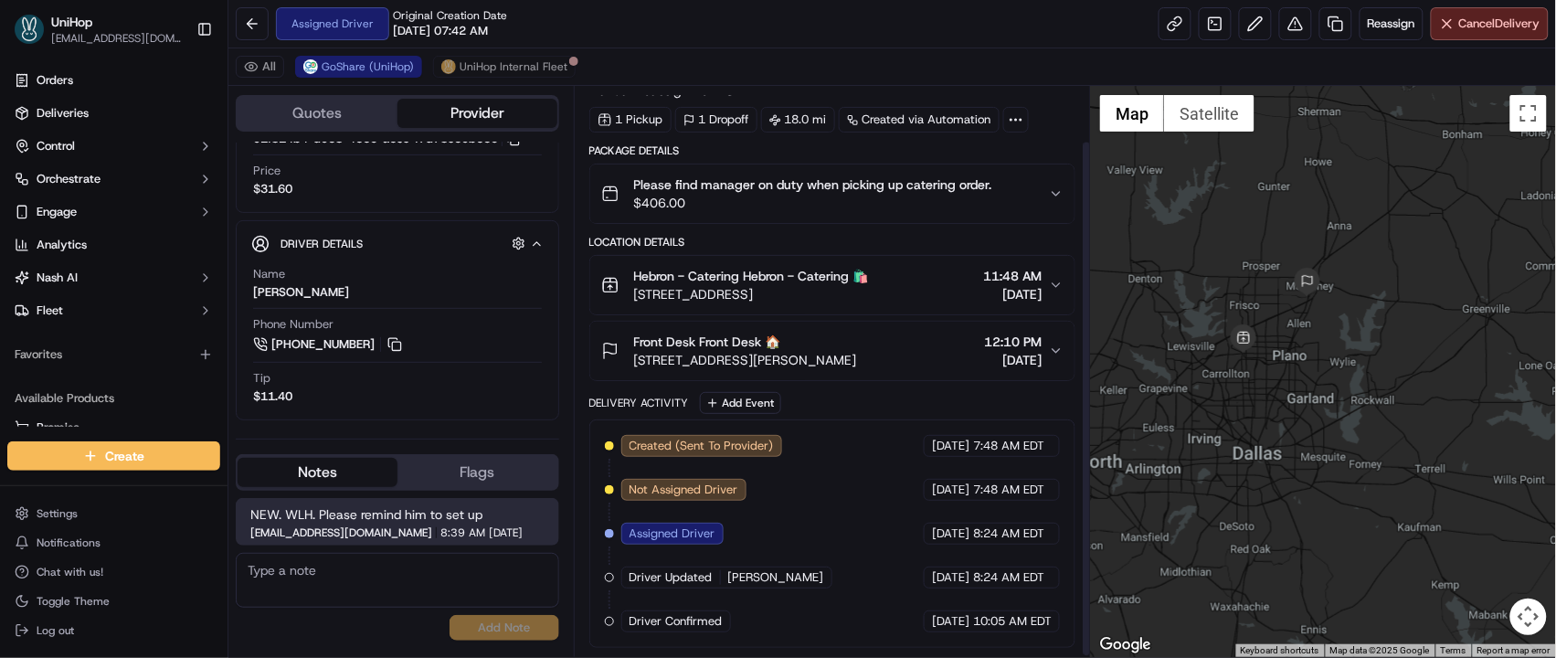
scroll to position [61, 0]
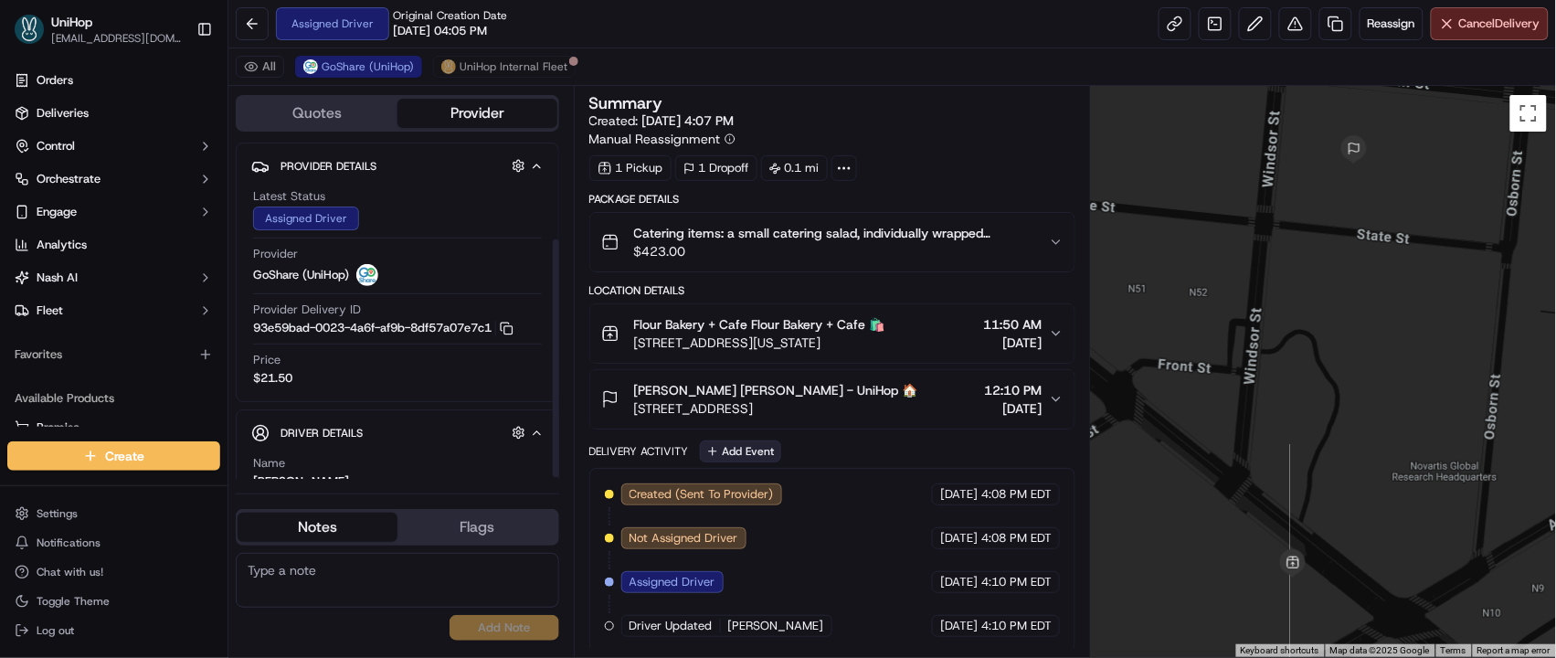
click at [745, 452] on button "Add Event" at bounding box center [740, 451] width 81 height 22
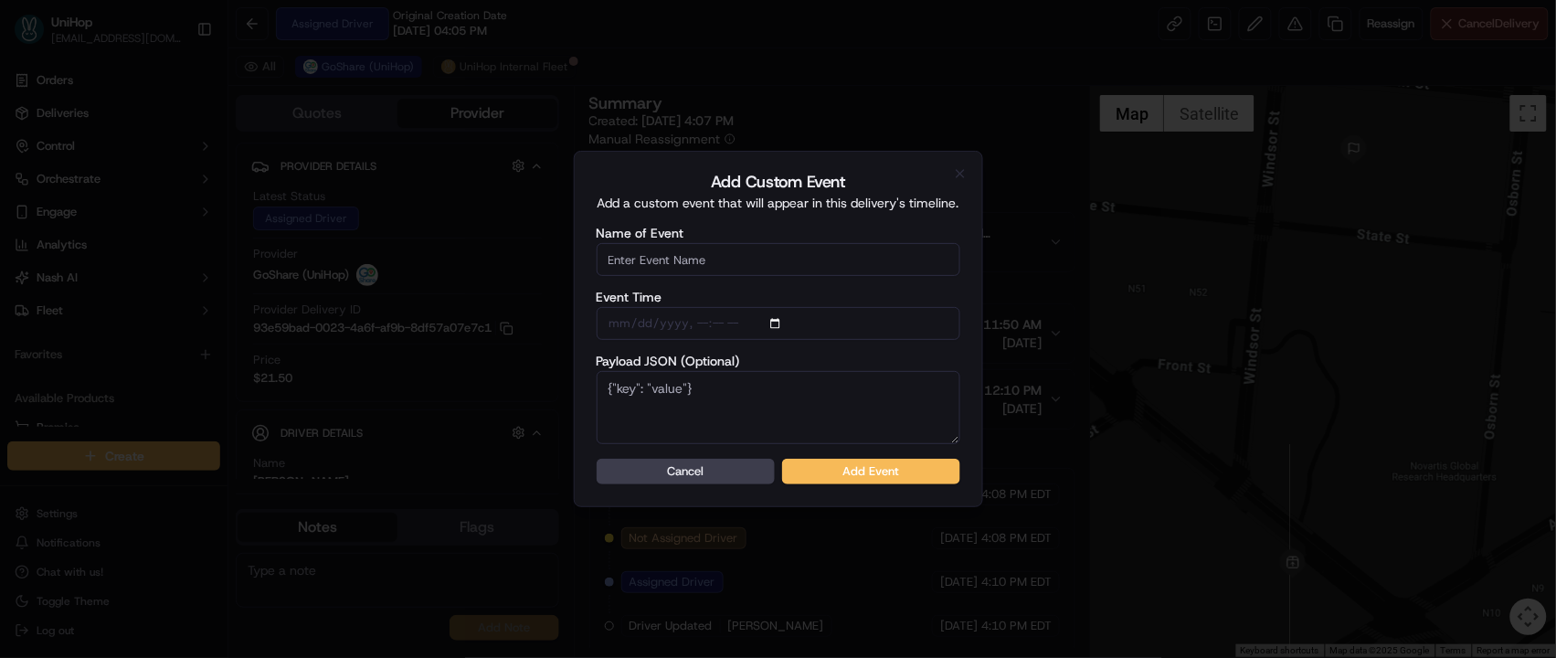
scroll to position [135, 0]
click at [758, 262] on input "Name of Event" at bounding box center [779, 259] width 364 height 33
type input "Driver Confirmed"
click at [831, 471] on button "Add Event" at bounding box center [871, 472] width 178 height 26
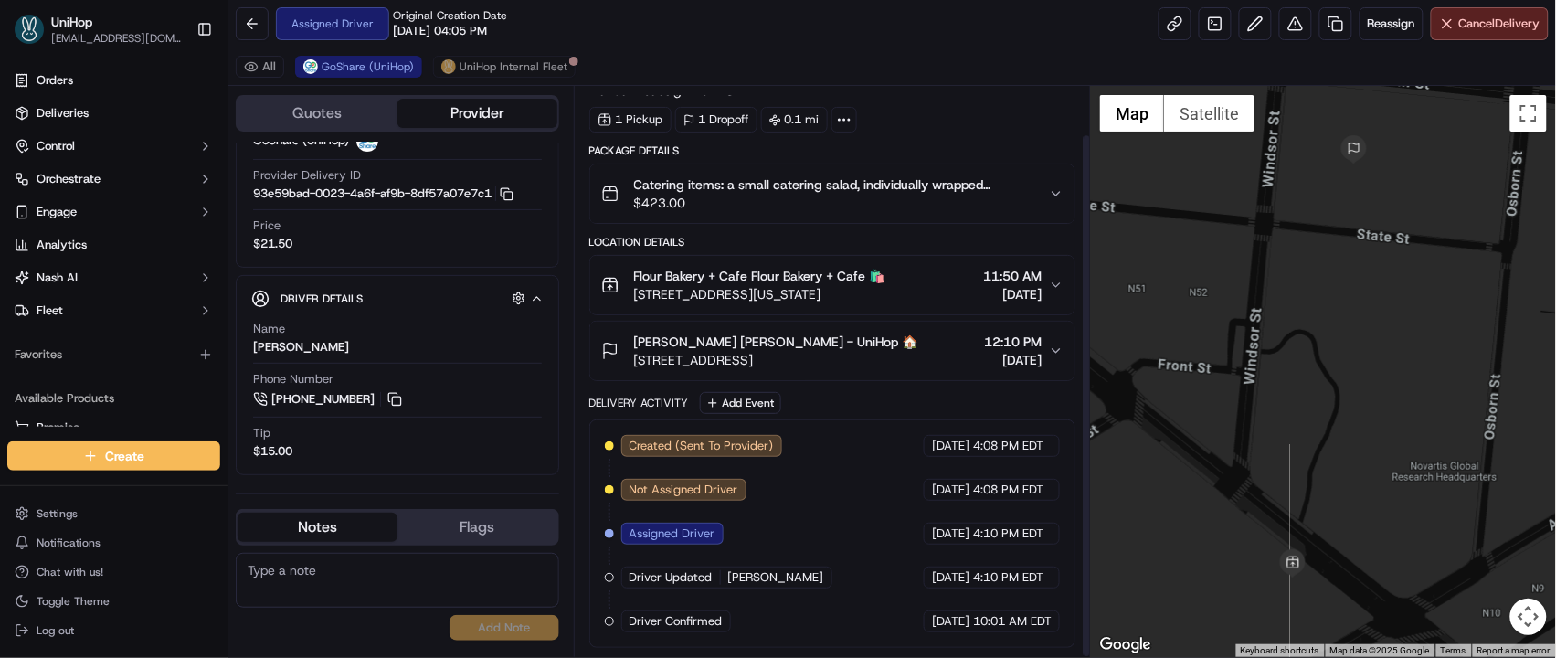
scroll to position [52, 0]
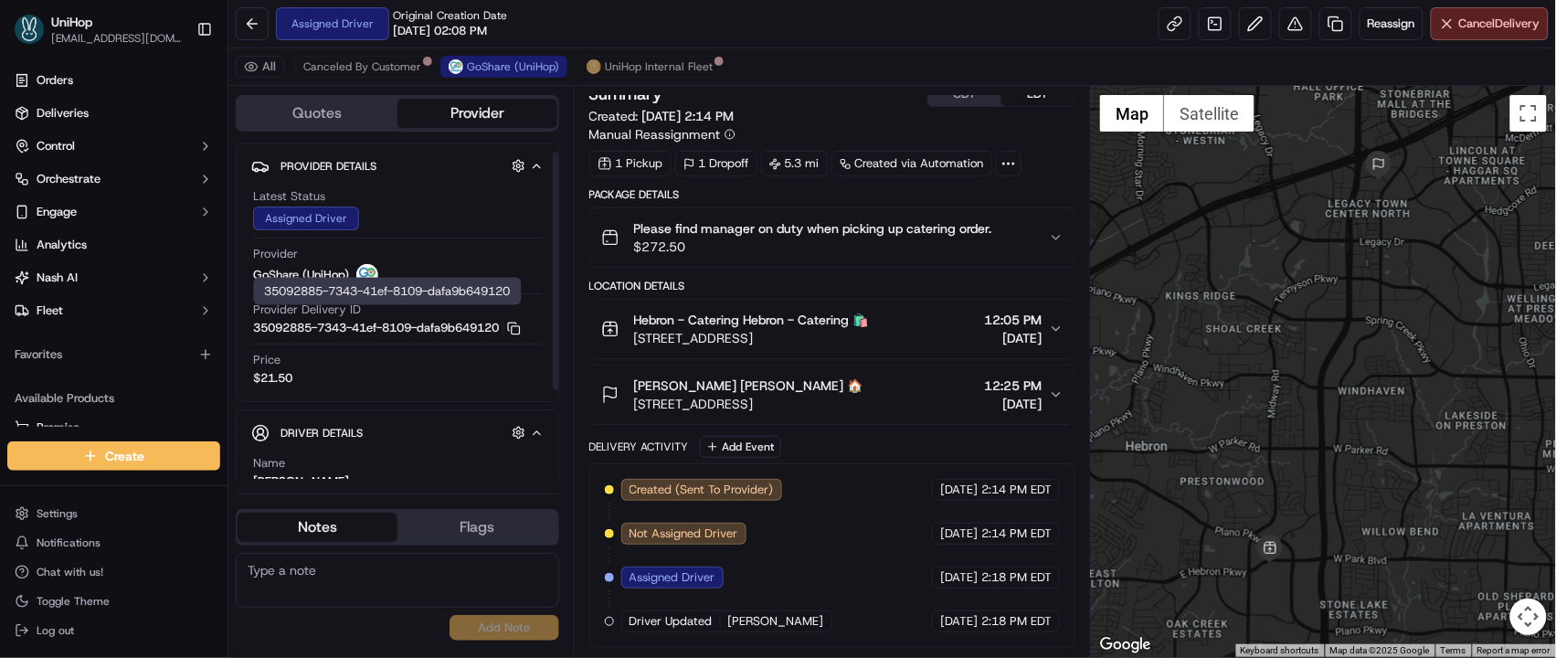
scroll to position [135, 0]
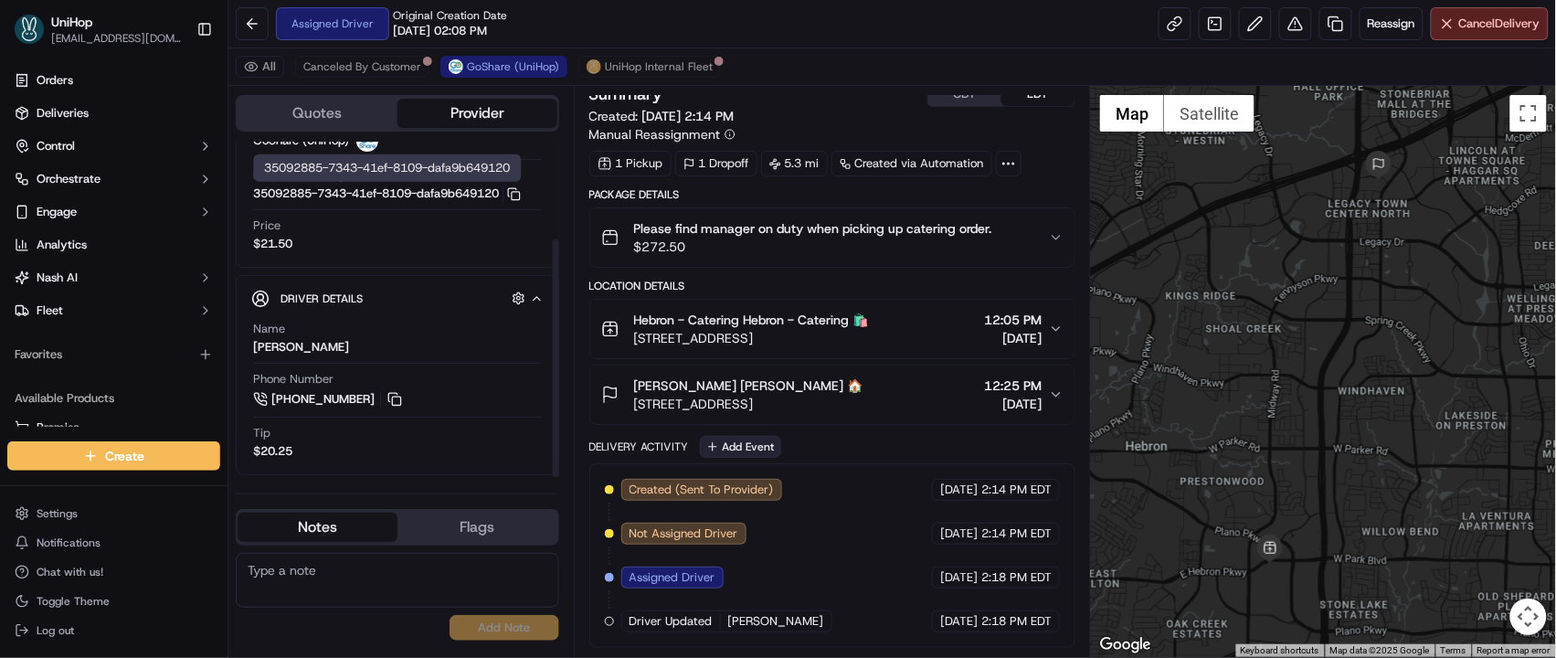
click at [747, 444] on button "Add Event" at bounding box center [740, 447] width 81 height 22
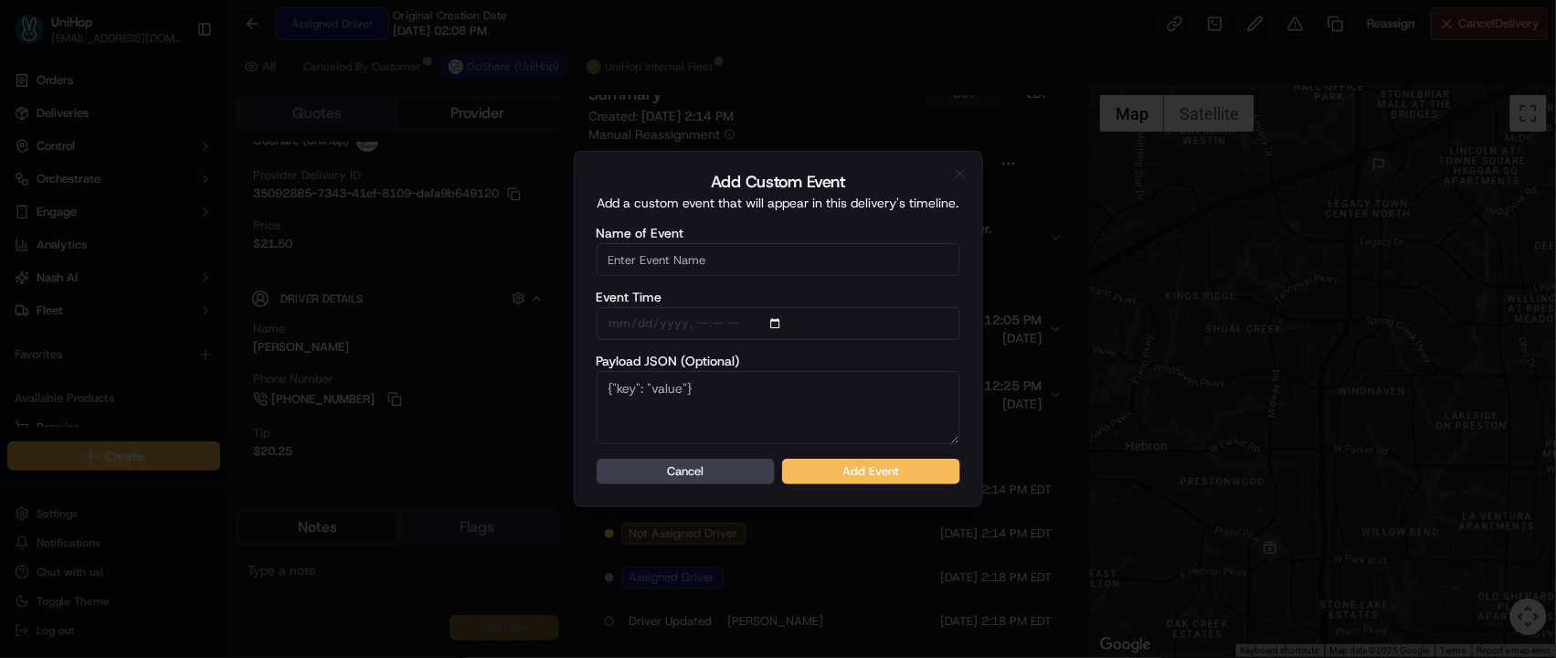
click at [739, 266] on input "Name of Event" at bounding box center [779, 259] width 364 height 33
type input "Driver Confirmed"
click at [819, 472] on button "Add Event" at bounding box center [871, 472] width 178 height 26
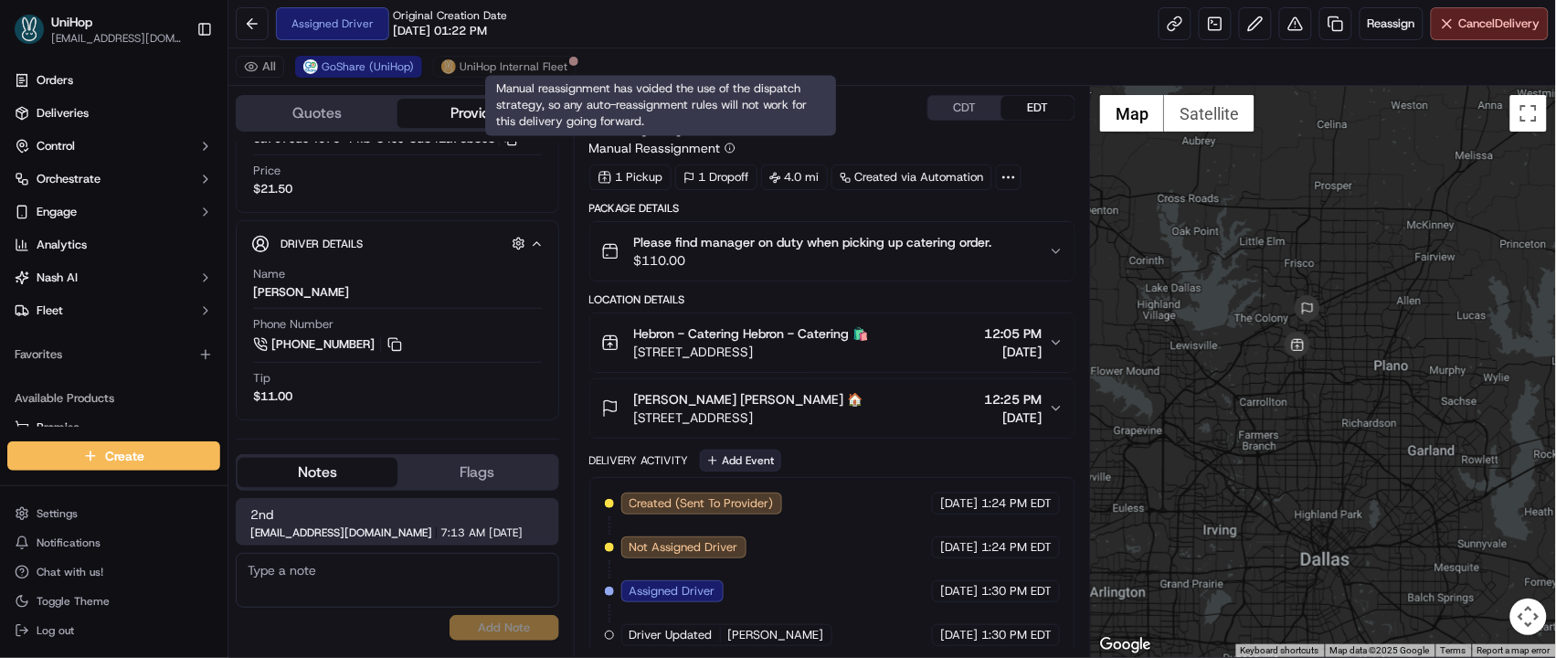
click at [739, 460] on button "Add Event" at bounding box center [740, 460] width 81 height 22
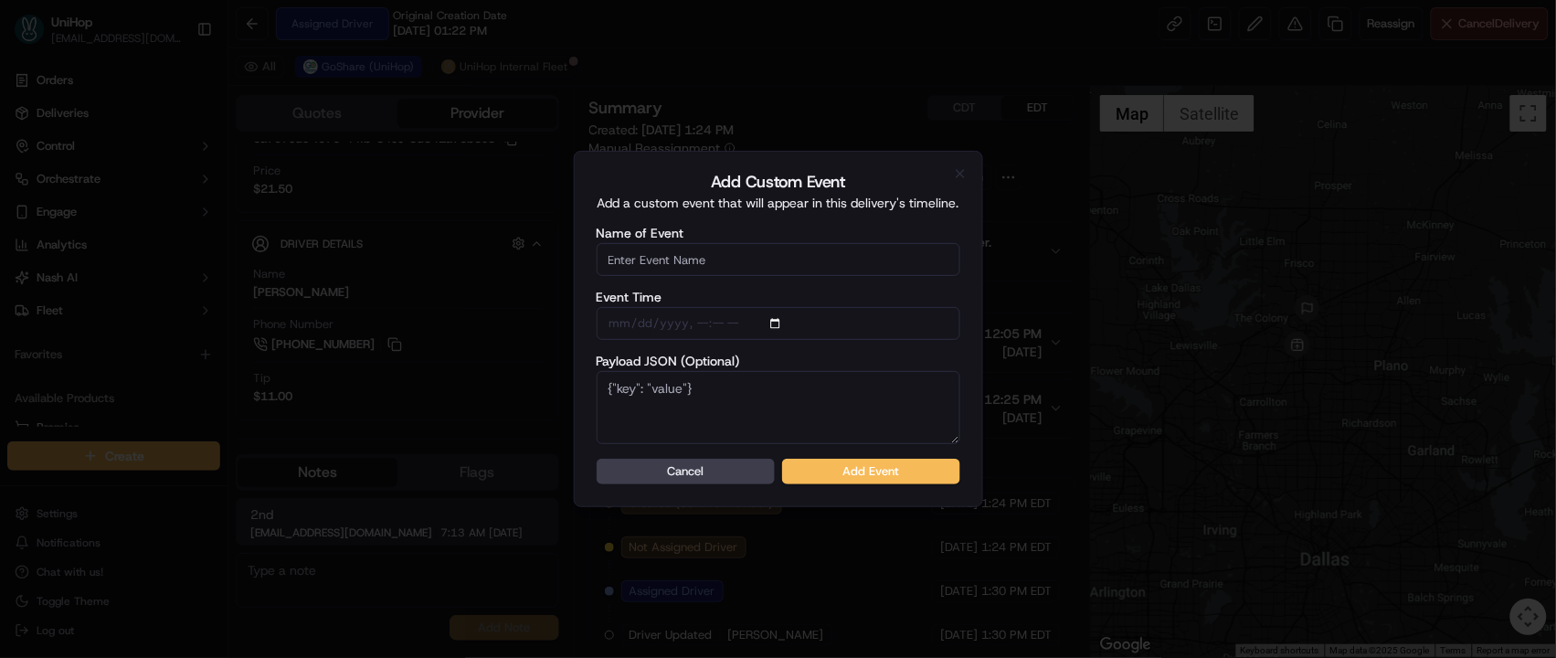
click at [732, 266] on input "Name of Event" at bounding box center [779, 259] width 364 height 33
type input "Driver Confirmed"
click at [823, 475] on button "Add Event" at bounding box center [871, 472] width 178 height 26
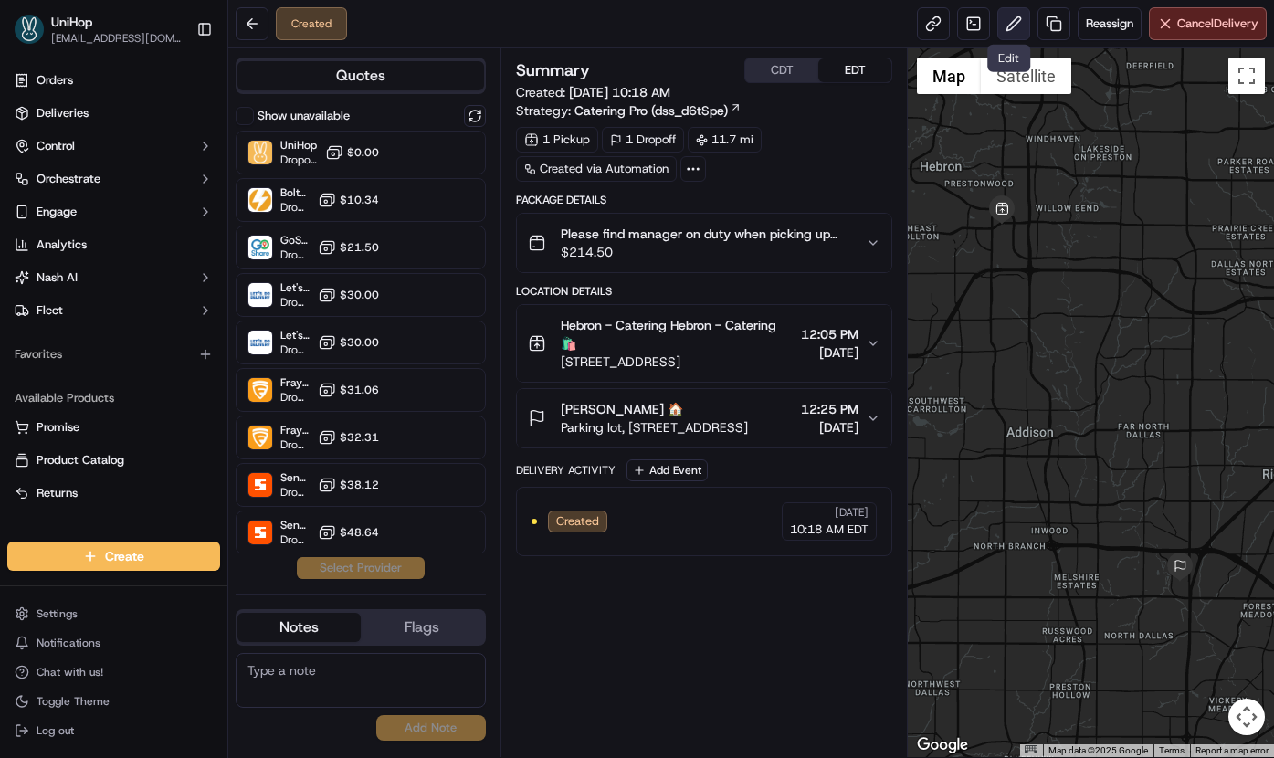
click at [1002, 28] on button at bounding box center [1014, 23] width 33 height 33
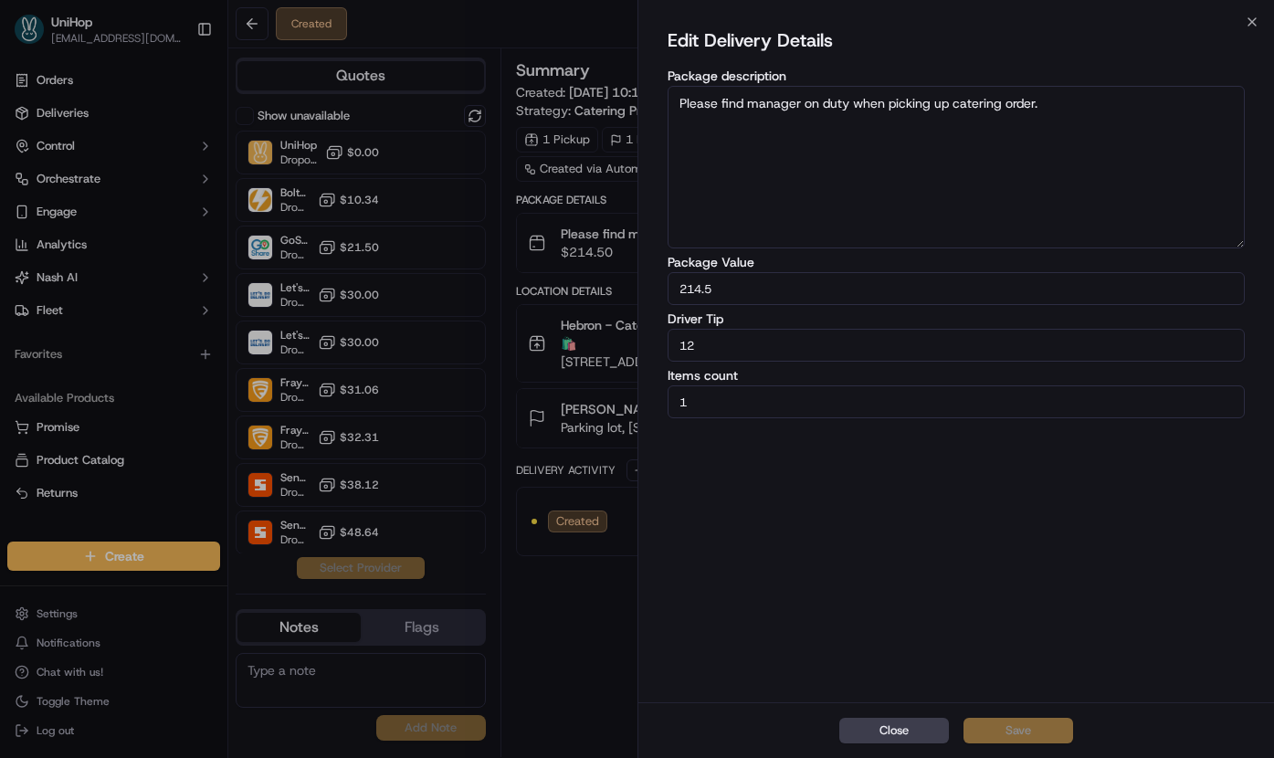
click at [874, 736] on button "Close" at bounding box center [895, 731] width 110 height 26
click at [874, 736] on div "Summary CDT EDT Created: Sep 17 2025 10:18 AM Strategy: Catering Pro (dss_d6tSp…" at bounding box center [704, 403] width 377 height 691
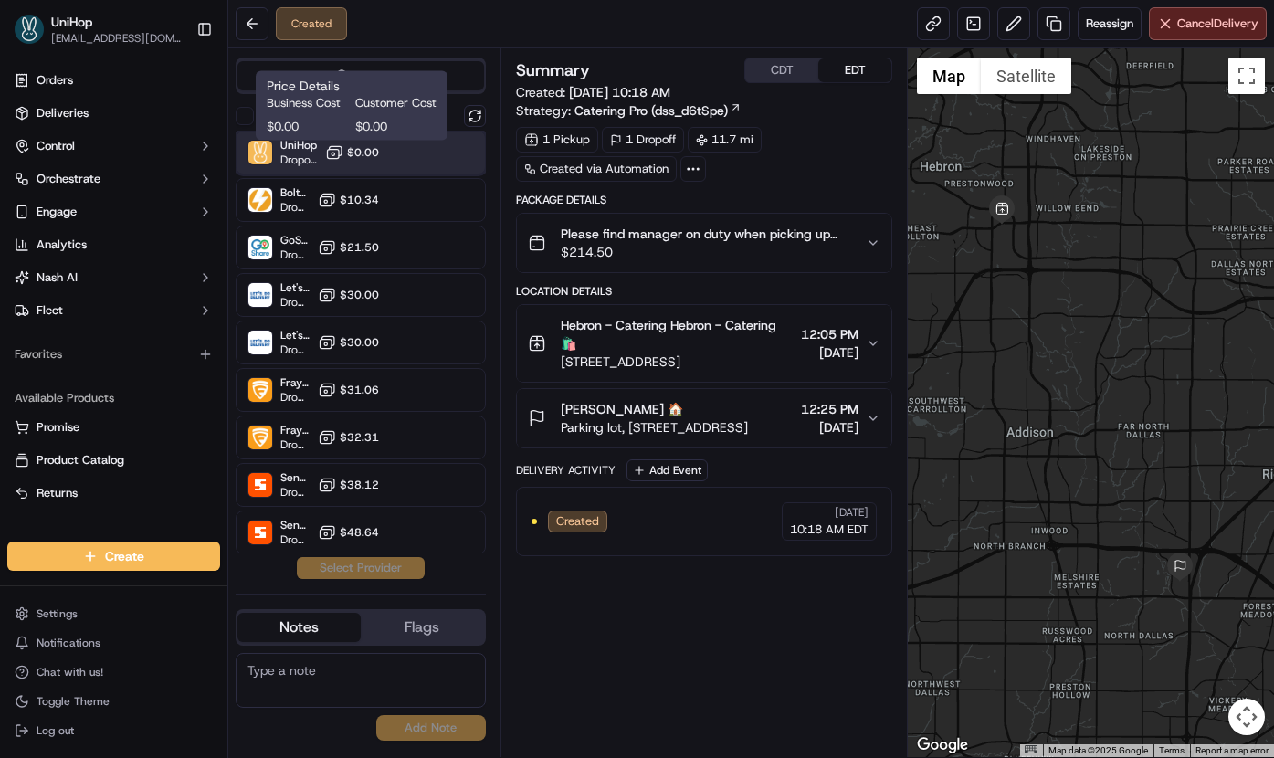
click at [384, 155] on div "UniHop Dropoff ETA - $0.00" at bounding box center [361, 153] width 250 height 44
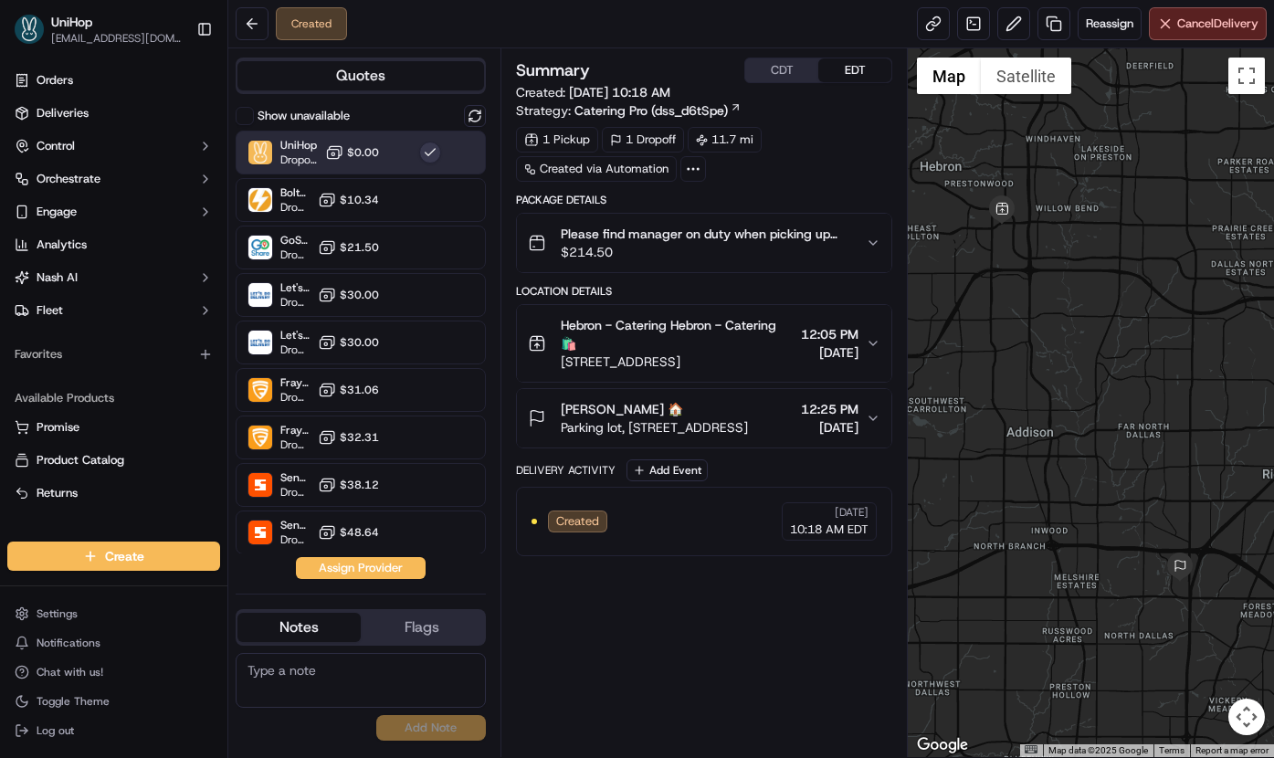
click at [392, 564] on button "Assign Provider" at bounding box center [361, 568] width 130 height 22
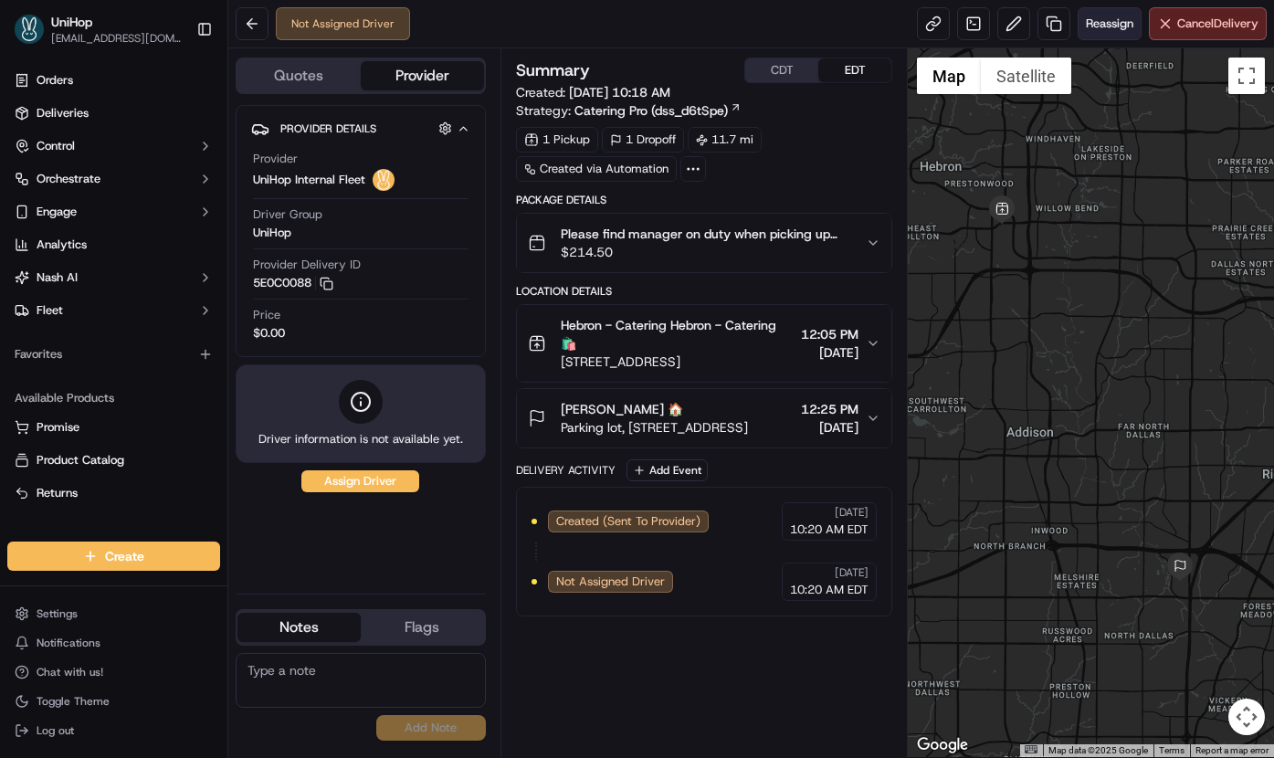
click at [1094, 27] on span "Reassign" at bounding box center [1110, 24] width 48 height 16
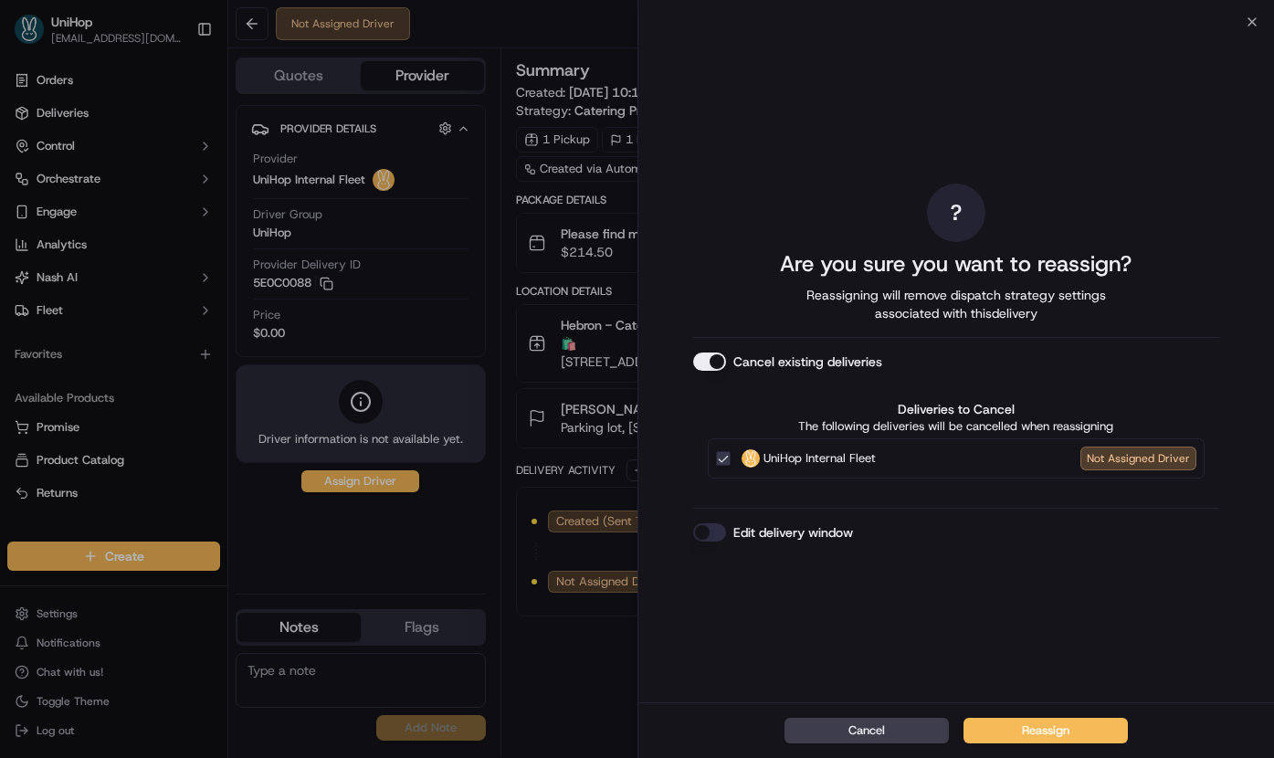
click at [711, 364] on button "Cancel existing deliveries" at bounding box center [709, 362] width 33 height 18
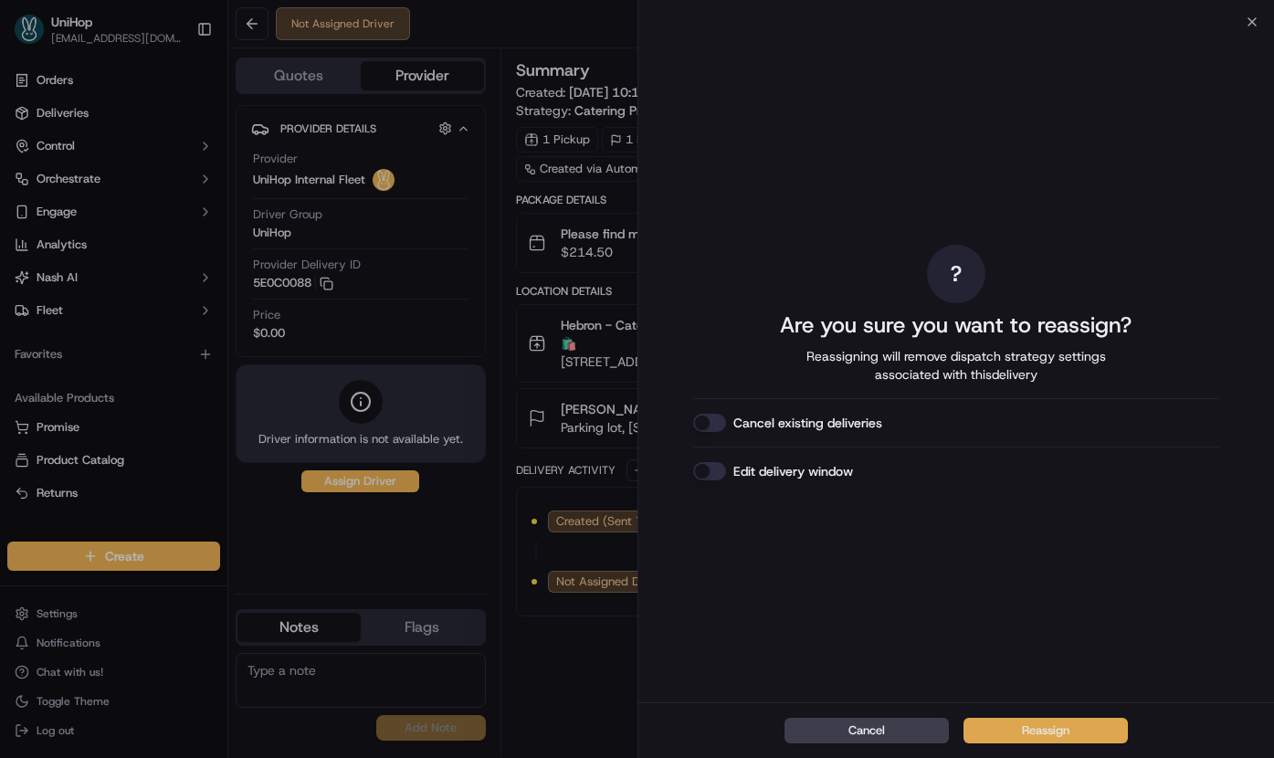
click at [1006, 728] on button "Reassign" at bounding box center [1046, 731] width 164 height 26
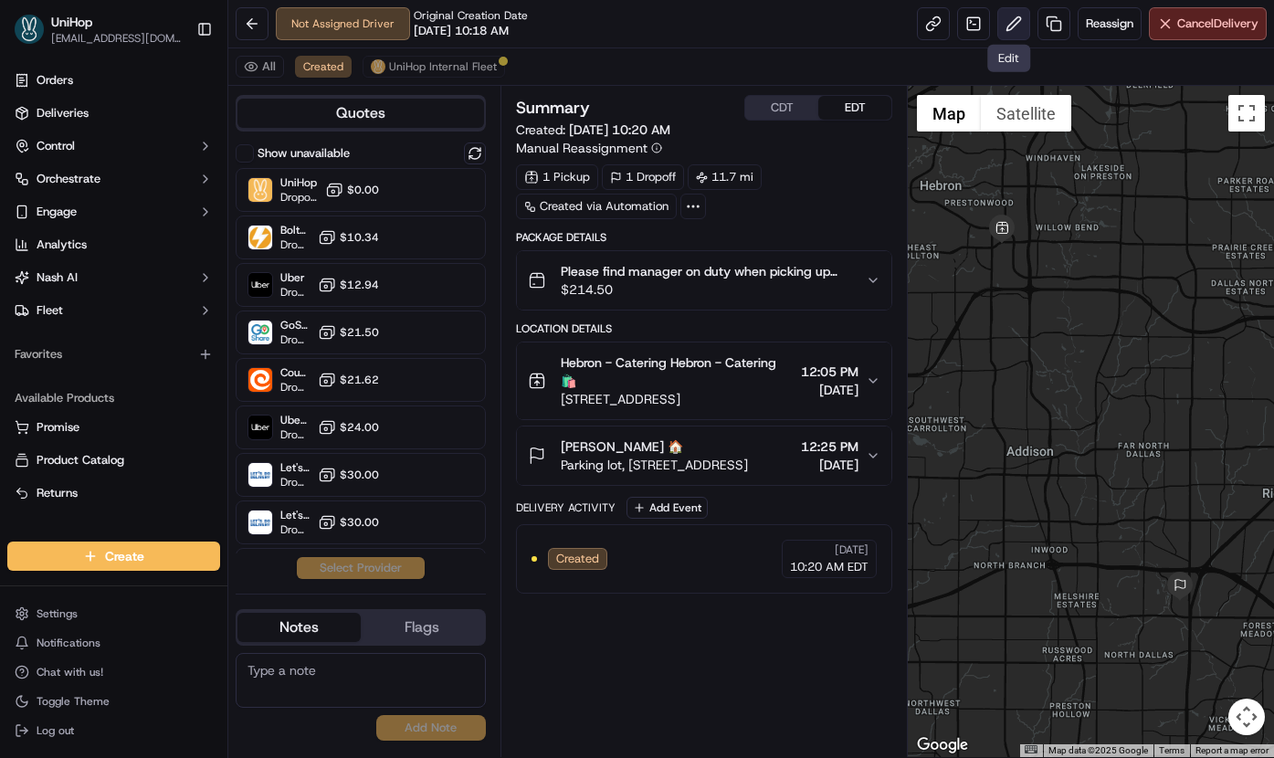
click at [1011, 27] on button at bounding box center [1014, 23] width 33 height 33
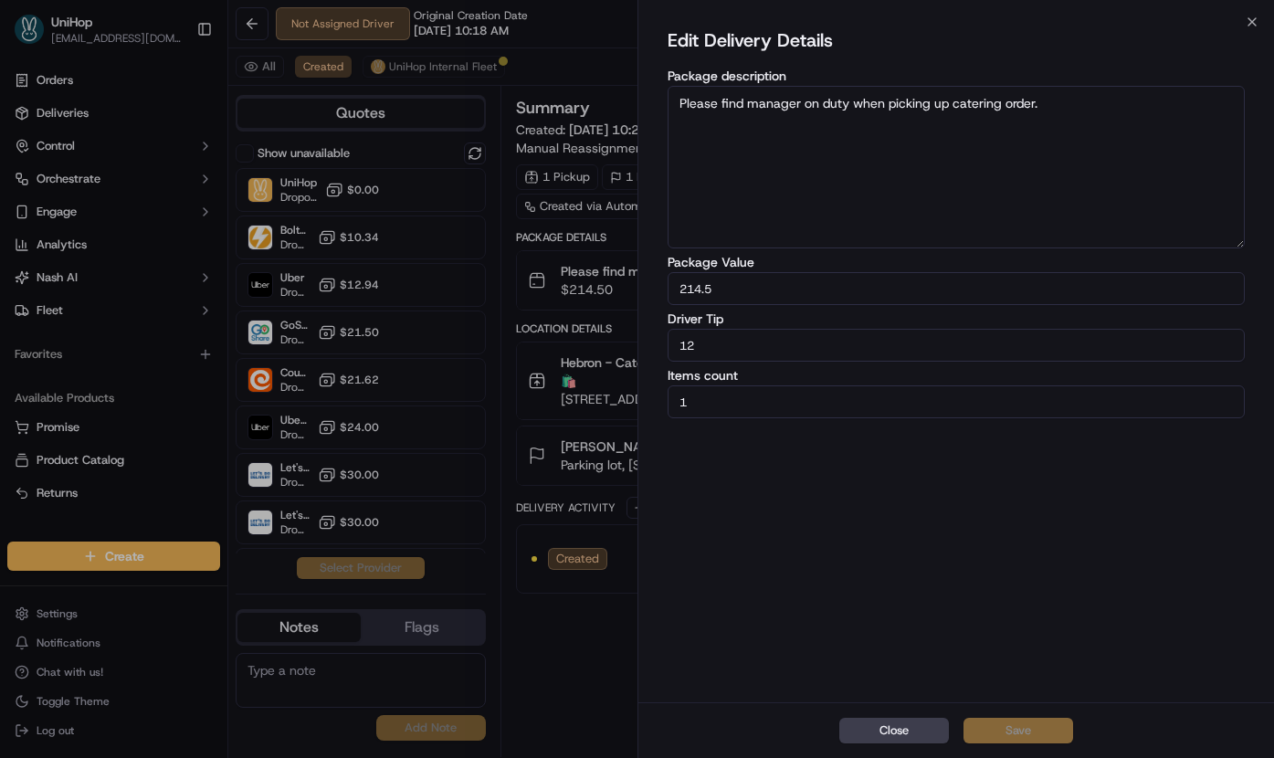
click at [750, 351] on input "12" at bounding box center [957, 345] width 578 height 33
click at [885, 726] on button "Close" at bounding box center [895, 731] width 110 height 26
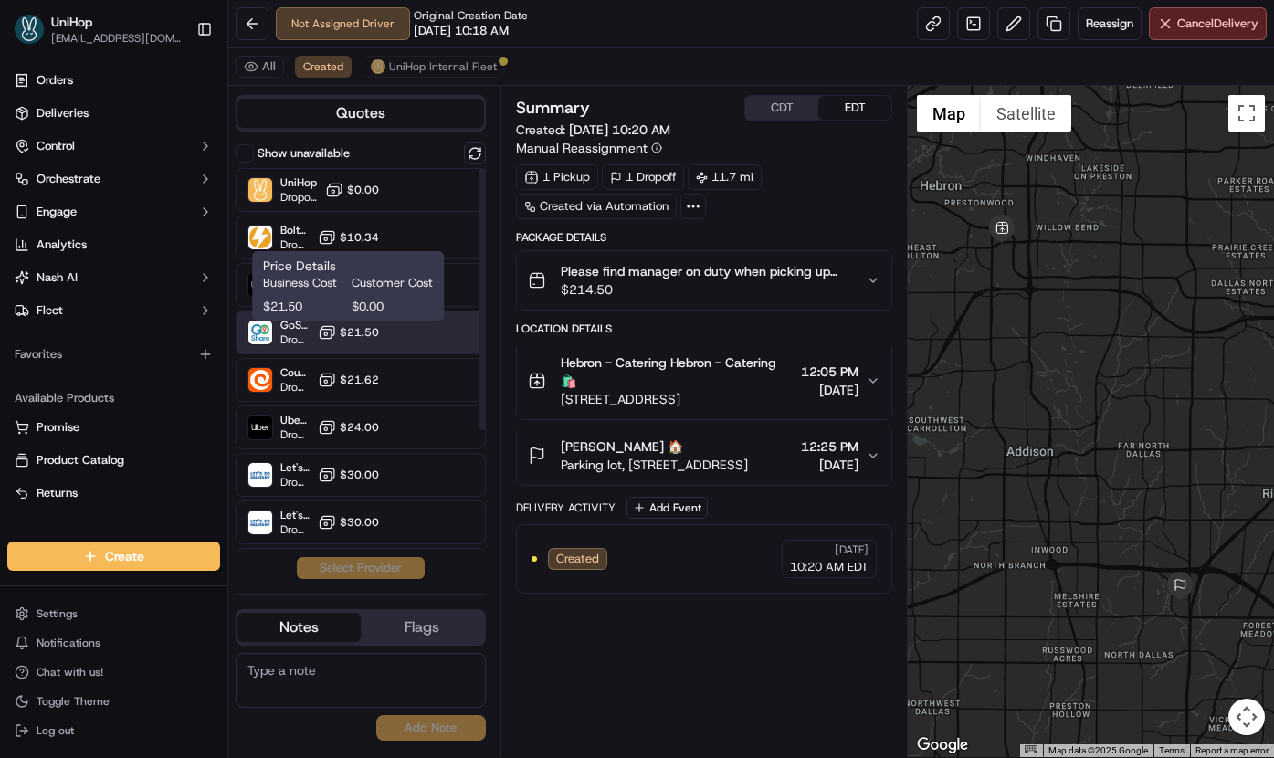
click at [318, 334] on icon at bounding box center [327, 332] width 18 height 18
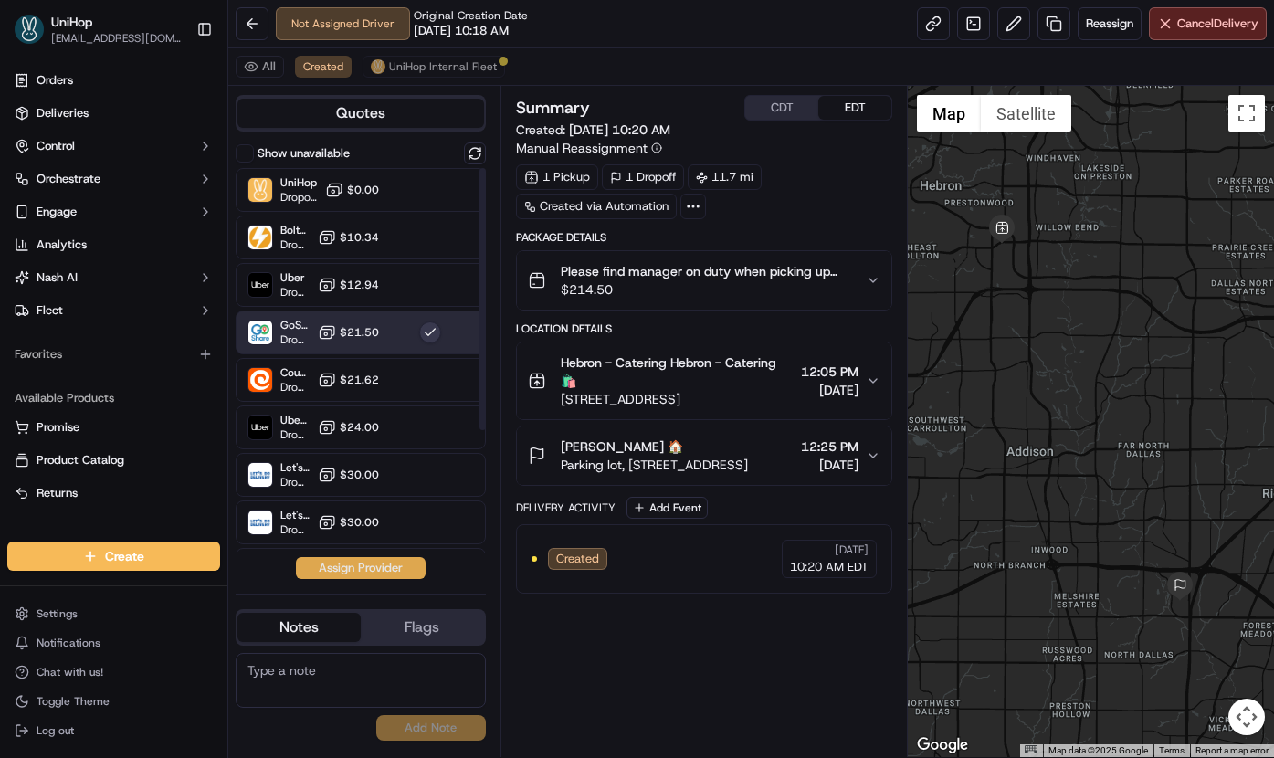
click at [349, 569] on button "Assign Provider" at bounding box center [361, 568] width 130 height 22
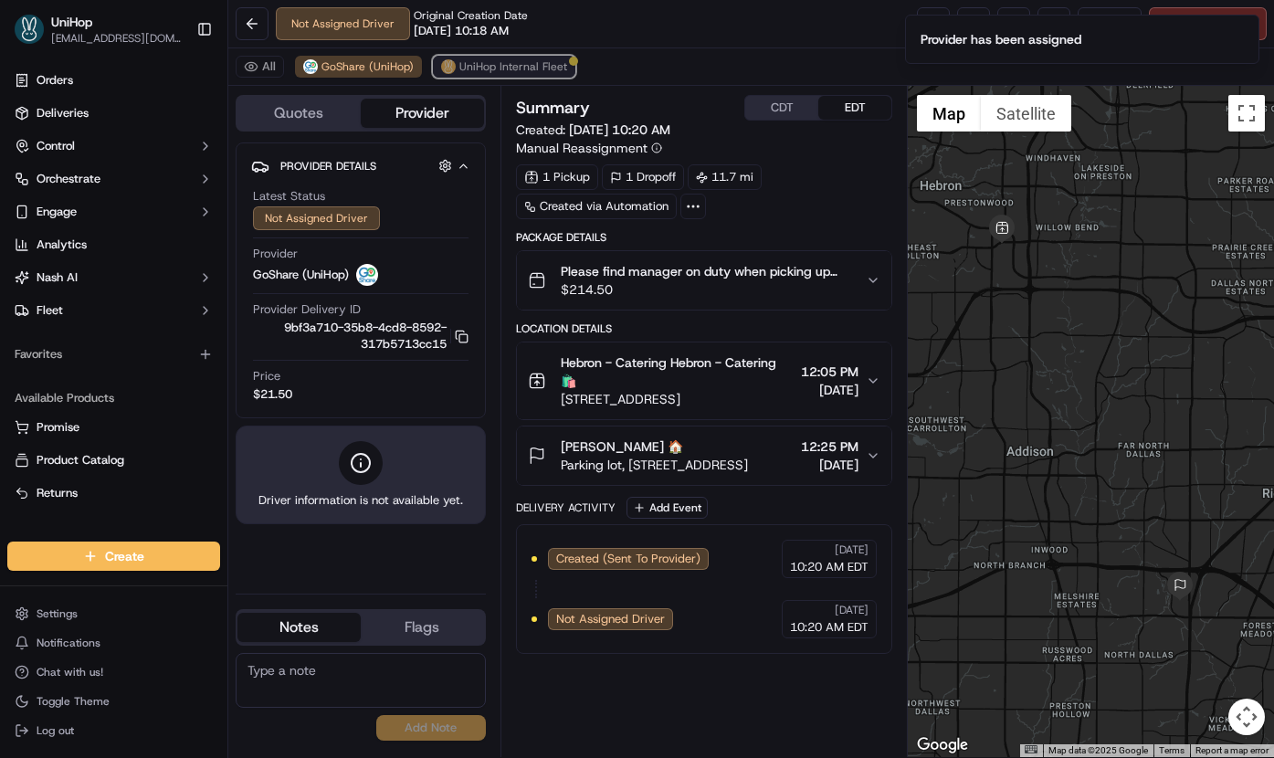
click at [496, 66] on span "UniHop Internal Fleet" at bounding box center [514, 66] width 108 height 15
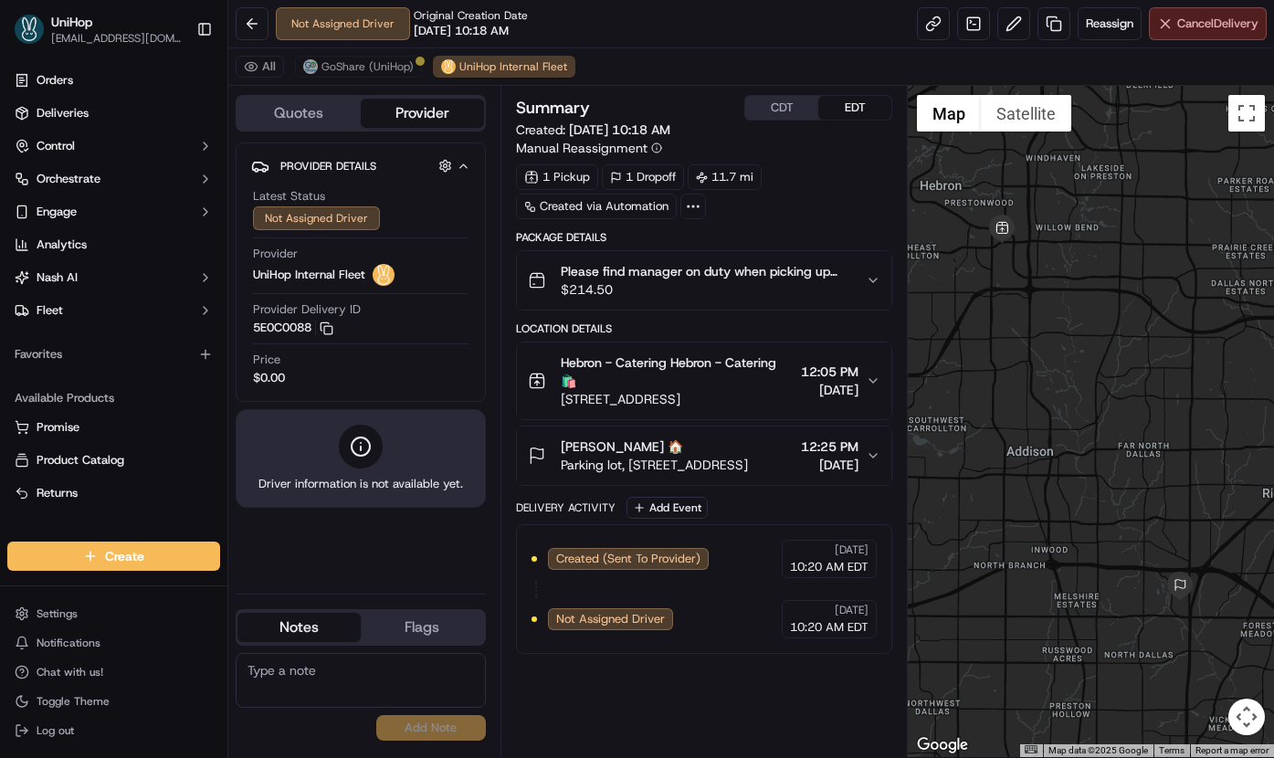
click at [1190, 31] on span "Cancel Delivery" at bounding box center [1218, 24] width 81 height 16
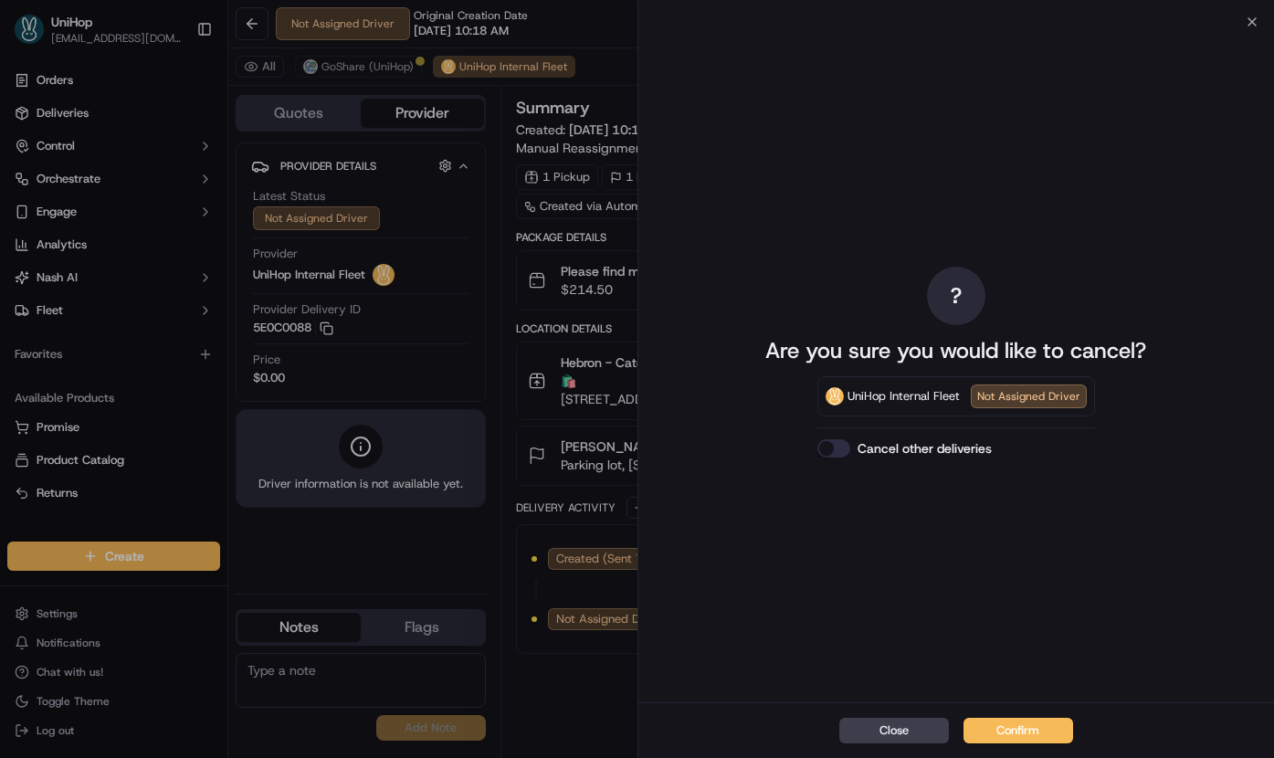
click at [1008, 730] on button "Confirm" at bounding box center [1019, 731] width 110 height 26
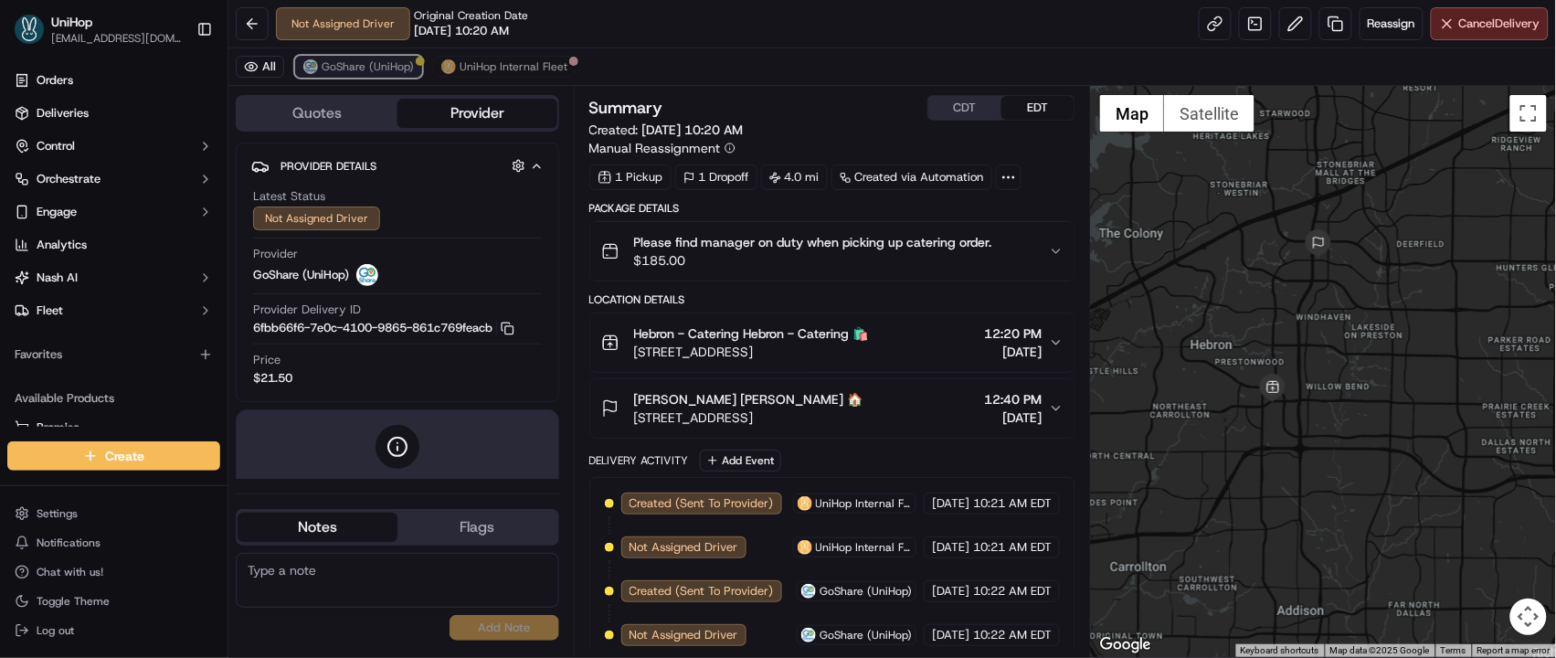
click at [303, 64] on img at bounding box center [310, 66] width 15 height 15
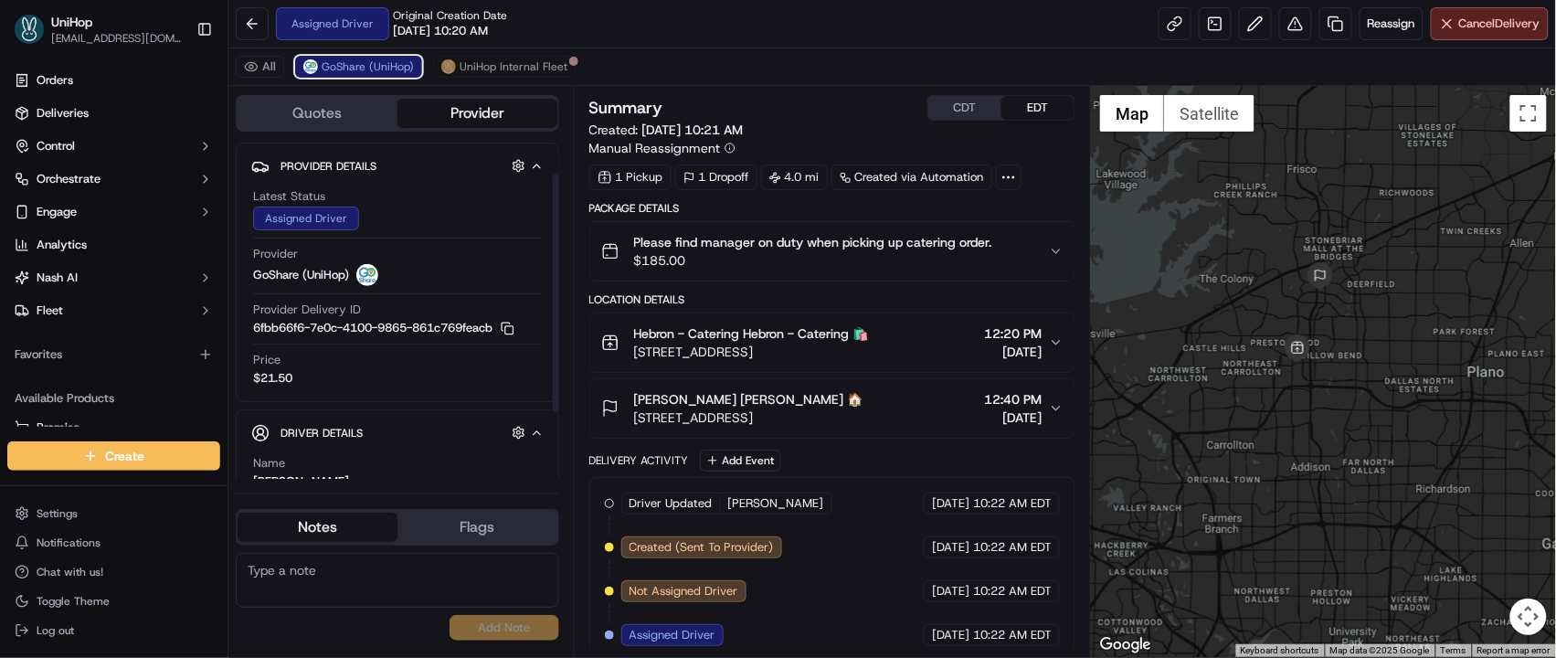
scroll to position [135, 0]
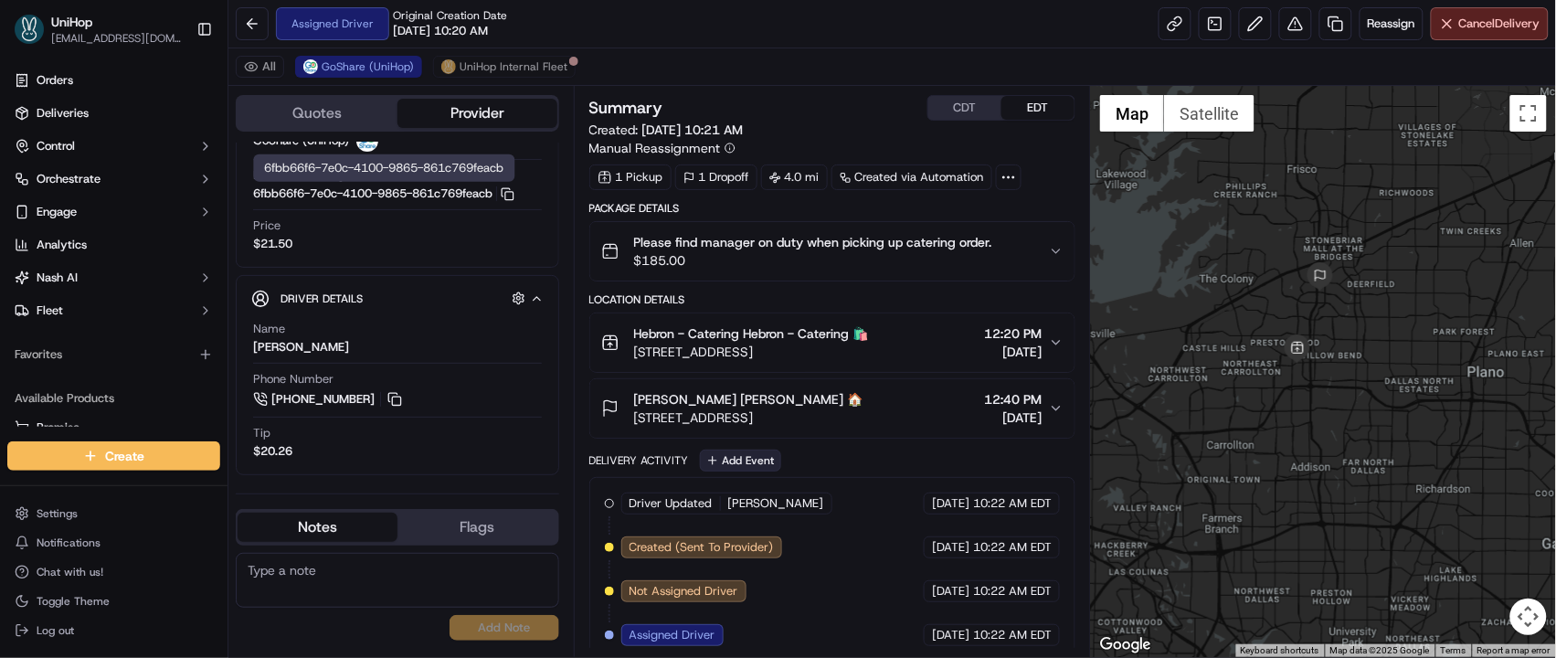
click at [758, 463] on button "Add Event" at bounding box center [740, 460] width 81 height 22
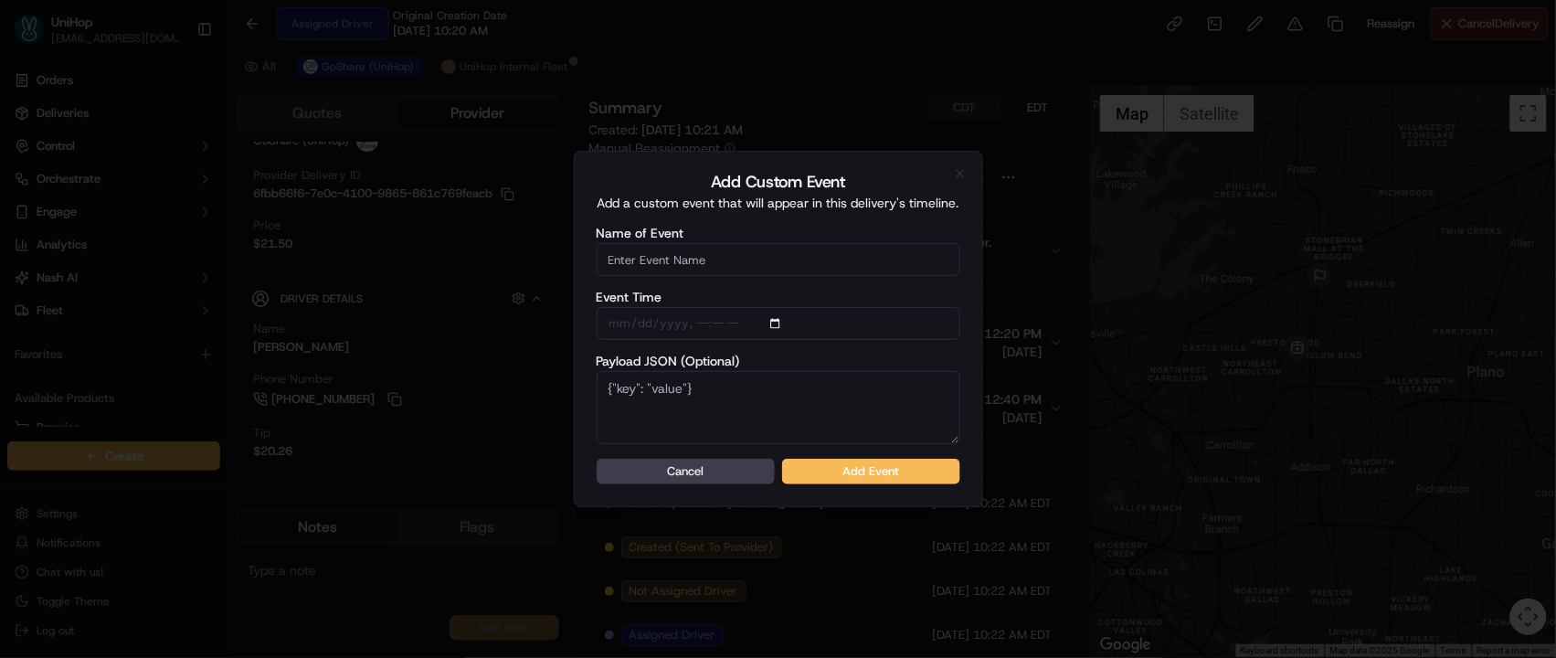
click at [746, 268] on input "Name of Event" at bounding box center [779, 259] width 364 height 33
click at [764, 259] on input "Name of Event" at bounding box center [779, 259] width 364 height 33
type input "Driver Confirmed"
click at [877, 470] on button "Add Event" at bounding box center [871, 472] width 178 height 26
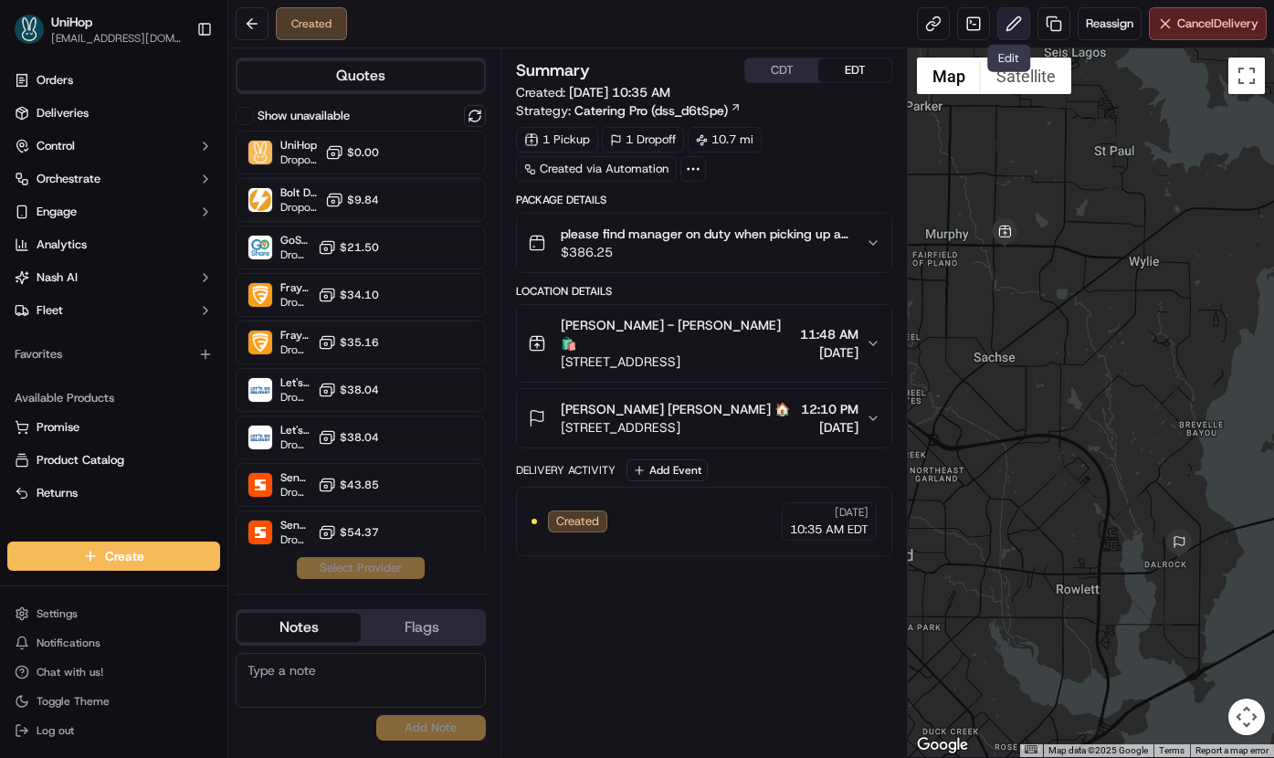
click at [1006, 24] on button at bounding box center [1014, 23] width 33 height 33
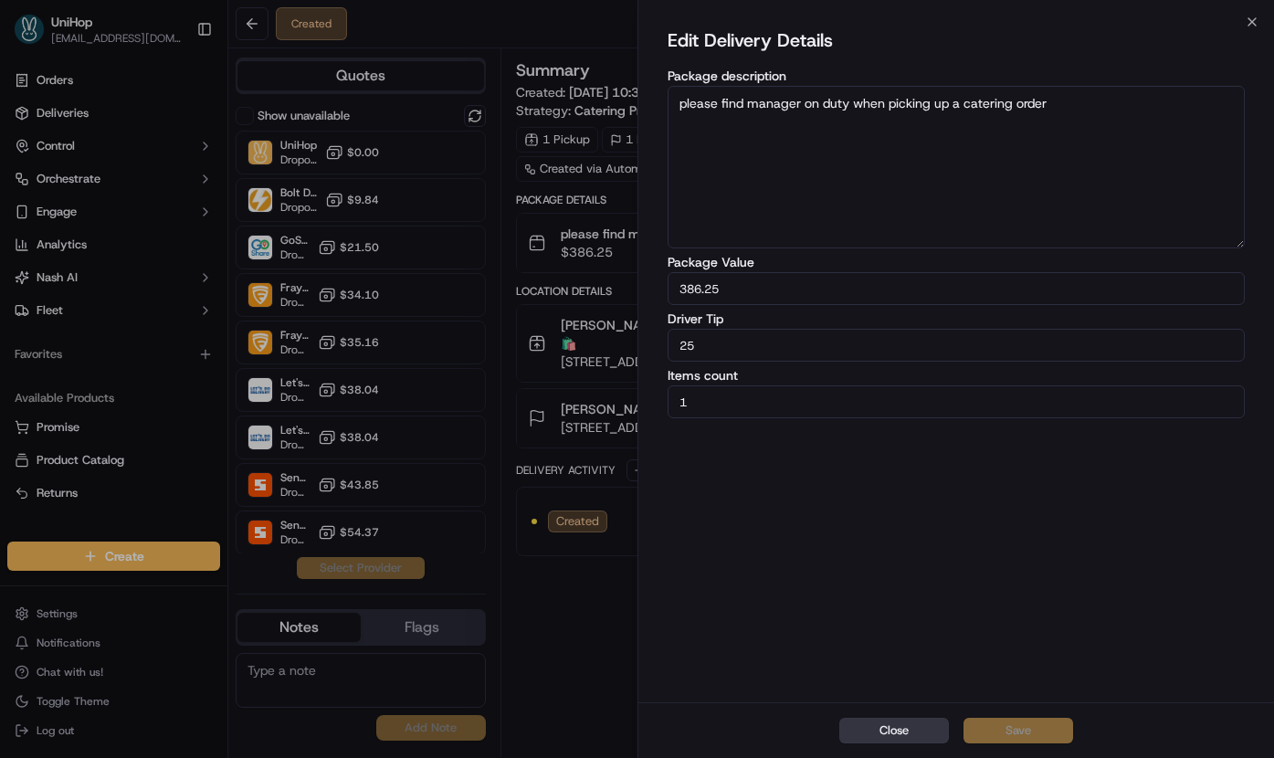
click at [894, 735] on button "Close" at bounding box center [895, 731] width 110 height 26
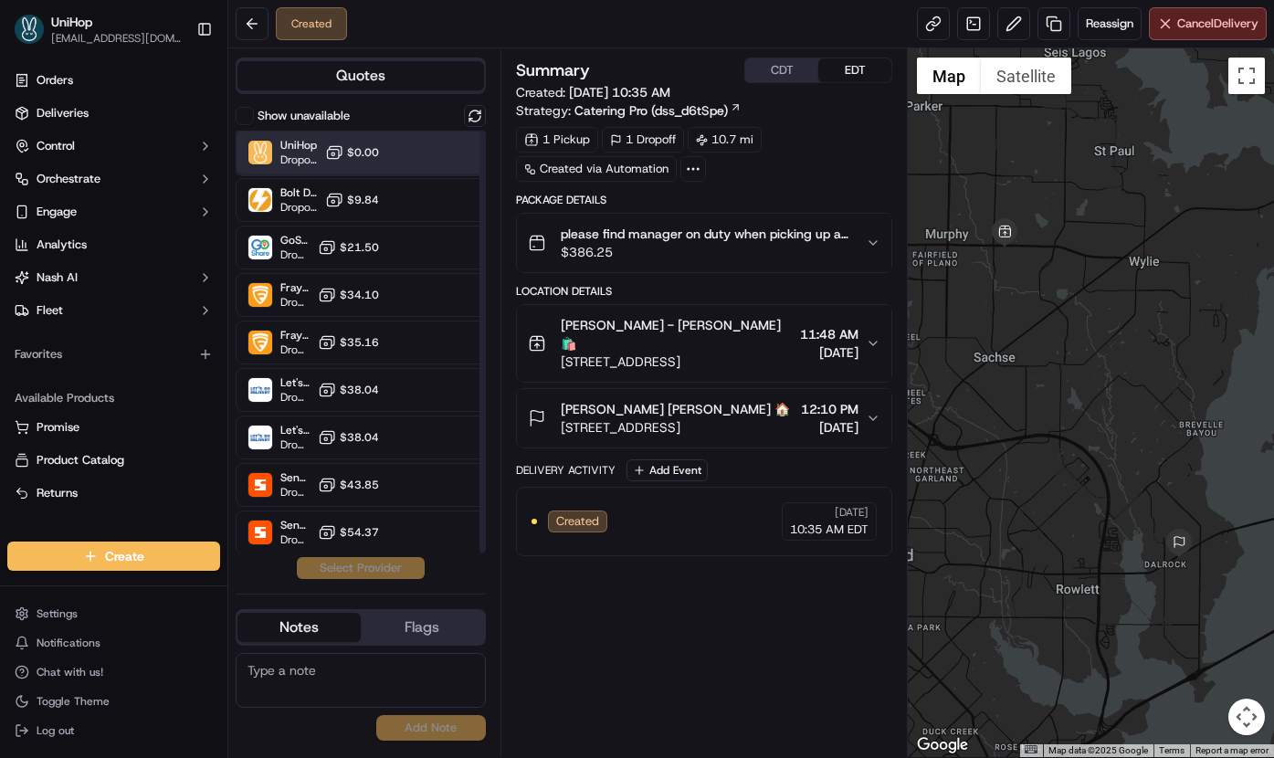
click at [425, 151] on div at bounding box center [430, 153] width 22 height 22
click at [367, 569] on button "Assign Provider" at bounding box center [361, 568] width 130 height 22
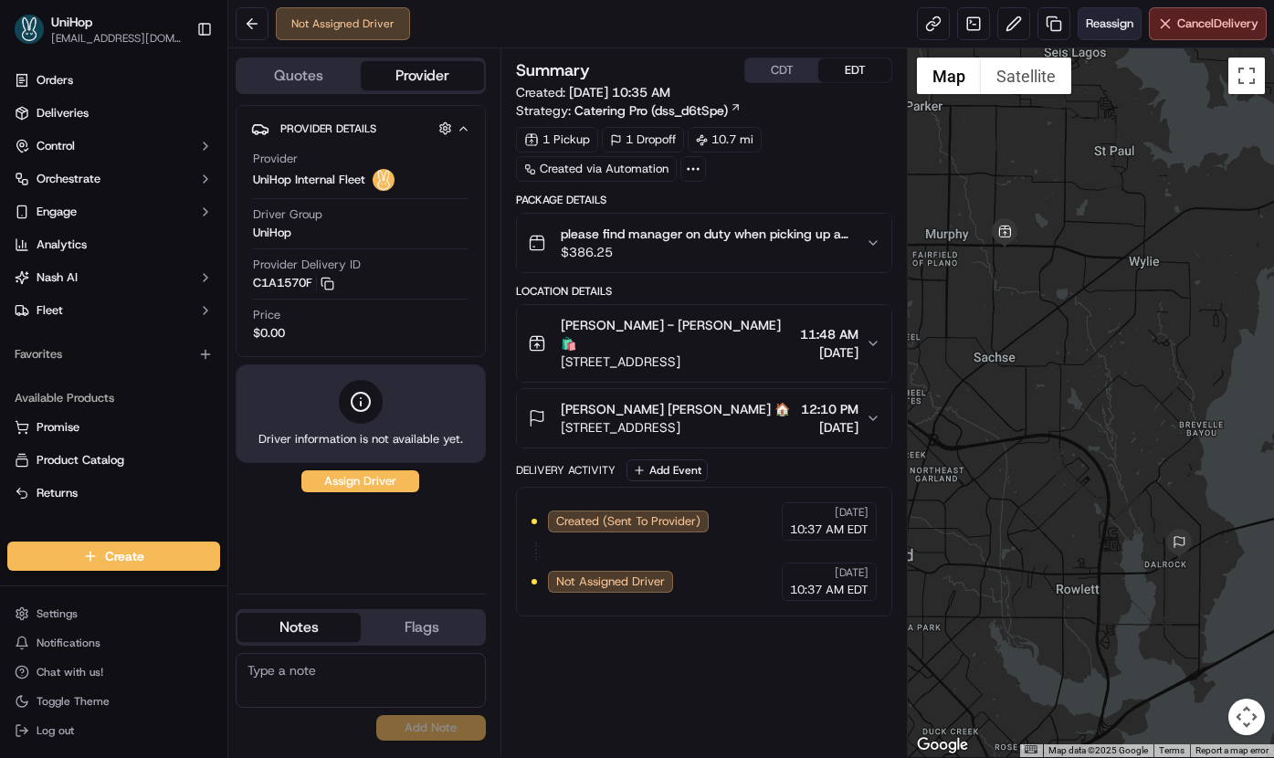
click at [1103, 34] on button "Reassign" at bounding box center [1110, 23] width 64 height 33
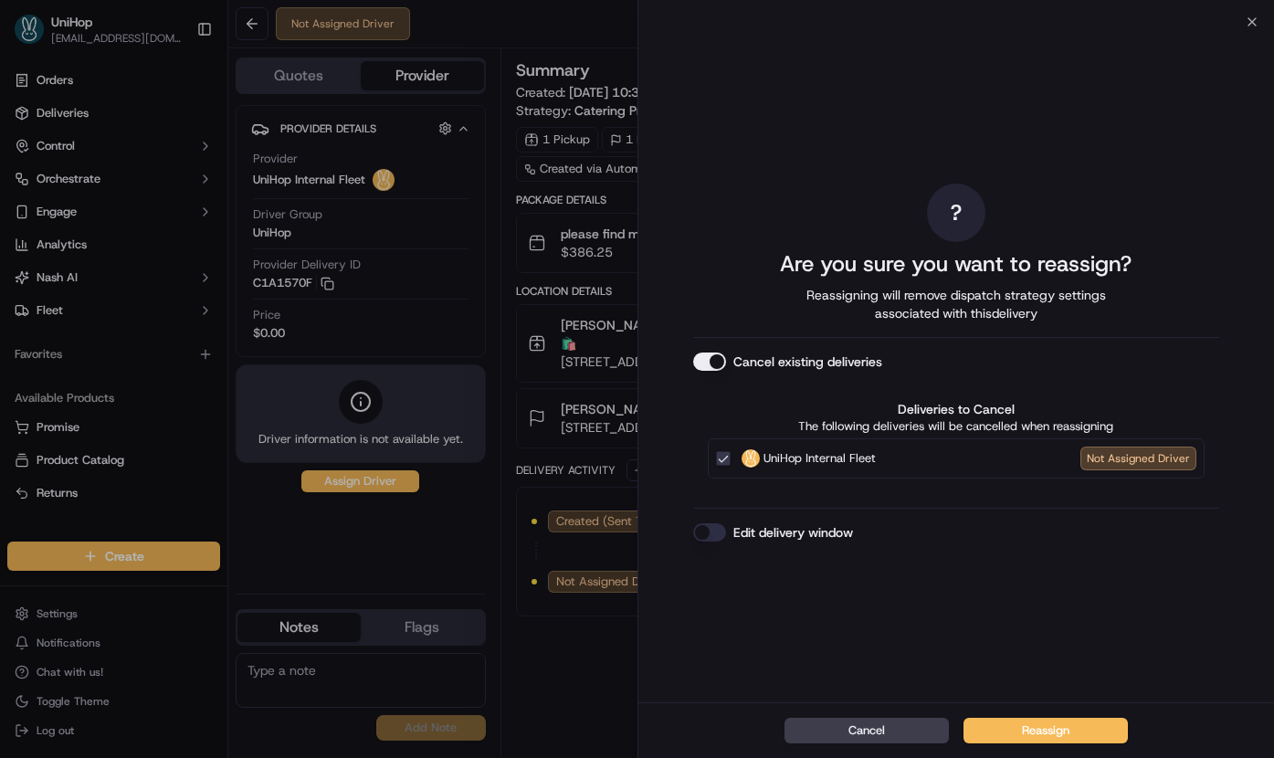
click at [714, 360] on button "Cancel existing deliveries" at bounding box center [709, 362] width 33 height 18
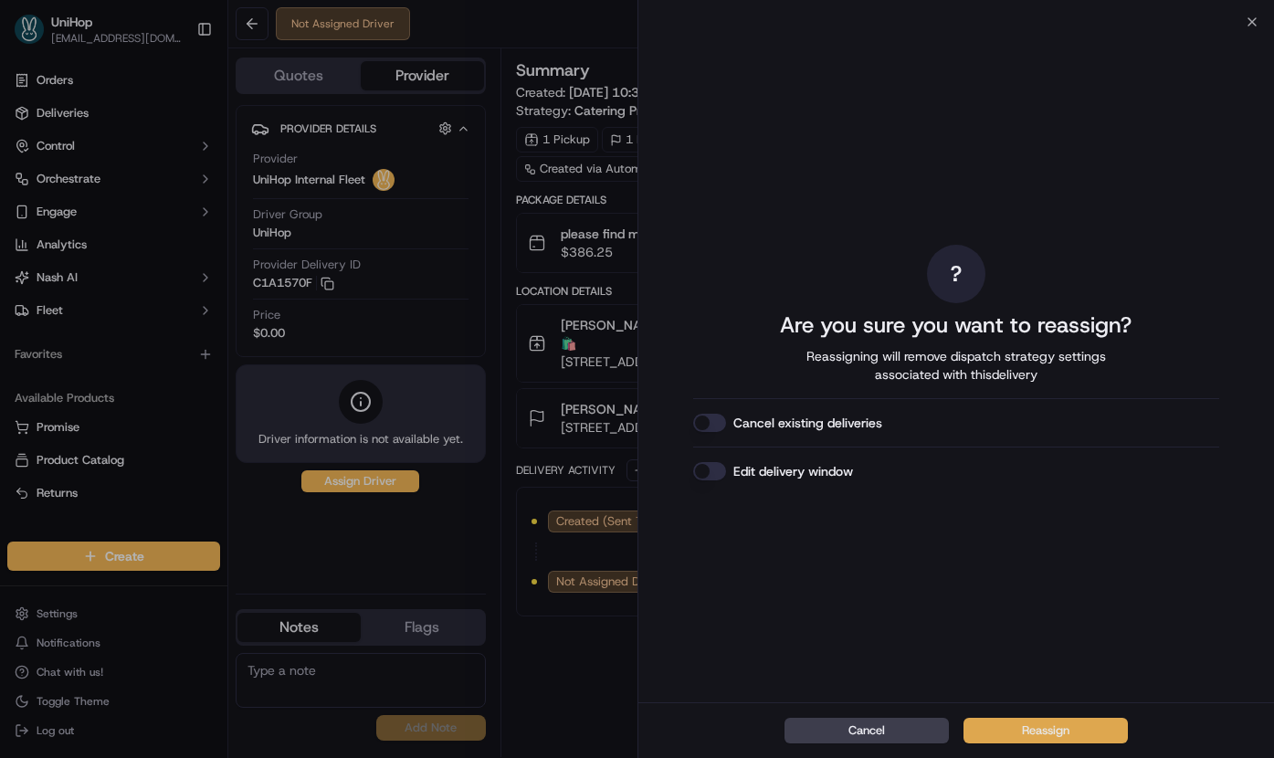
click at [1050, 727] on button "Reassign" at bounding box center [1046, 731] width 164 height 26
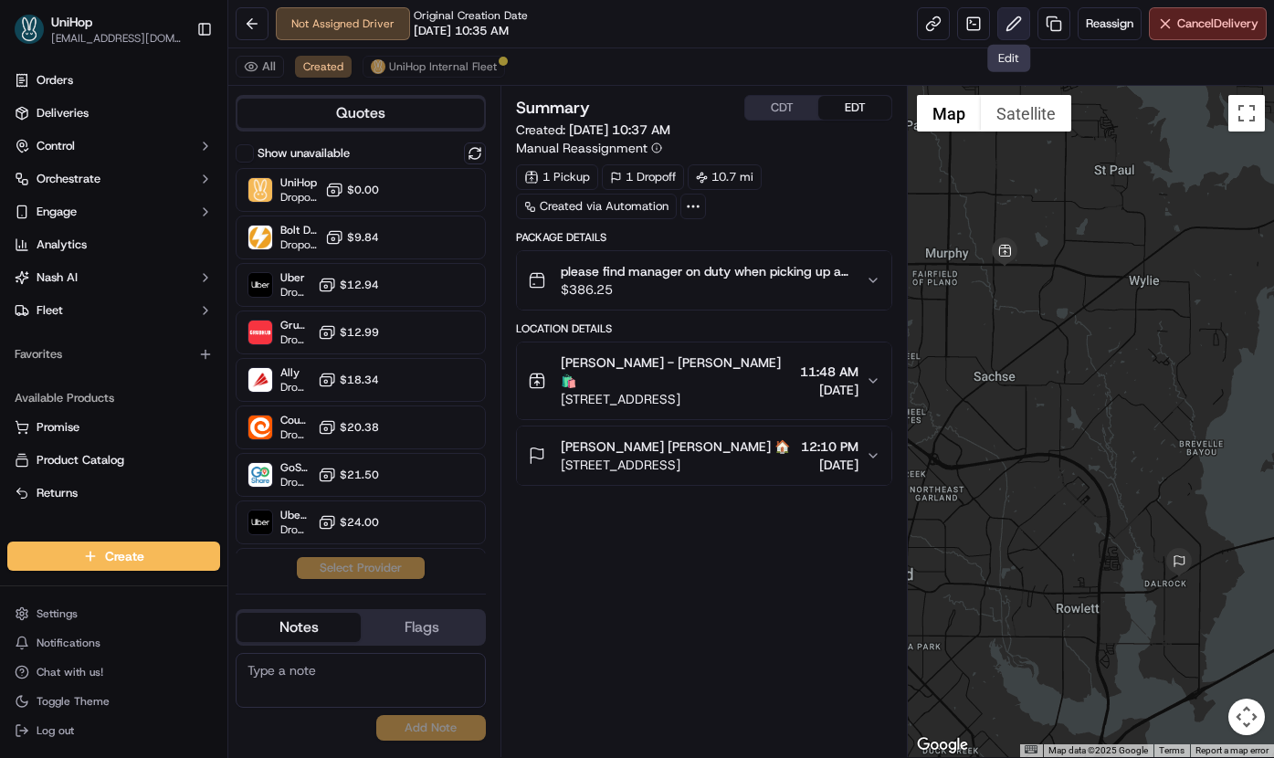
click at [1011, 26] on button at bounding box center [1014, 23] width 33 height 33
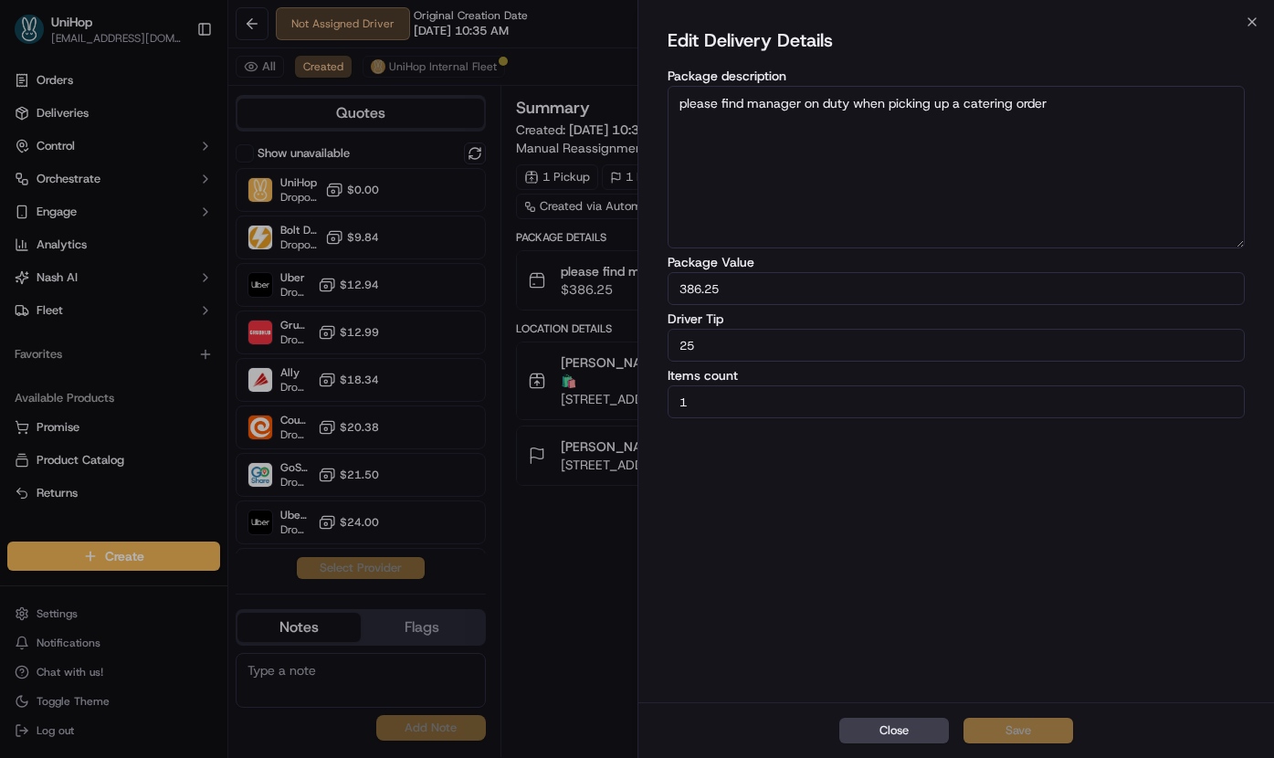
drag, startPoint x: 751, startPoint y: 341, endPoint x: 592, endPoint y: 339, distance: 159.0
click at [592, 339] on body "UniHop dispatch+j@unihop.app Toggle Sidebar Orders Deliveries Control Orchestra…" at bounding box center [637, 379] width 1274 height 758
type input "18"
click at [1015, 725] on button "Save" at bounding box center [1019, 731] width 110 height 26
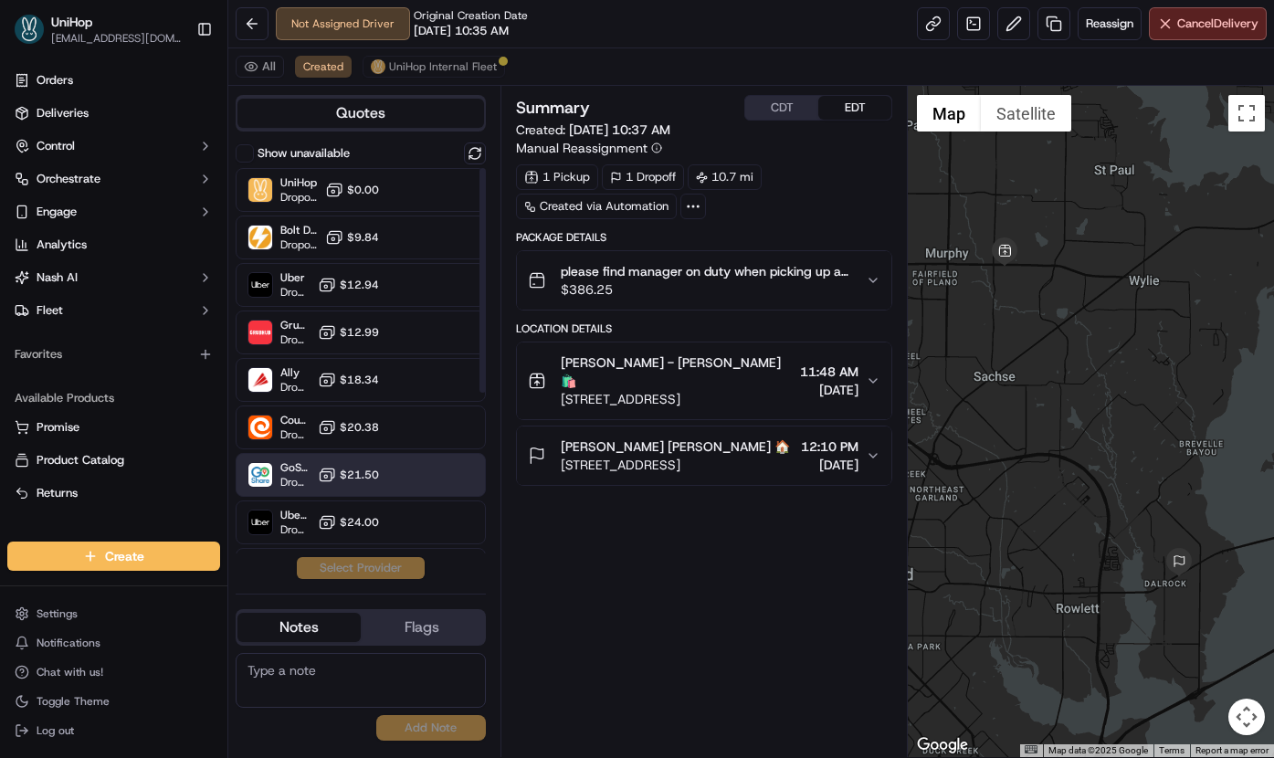
scroll to position [5, 0]
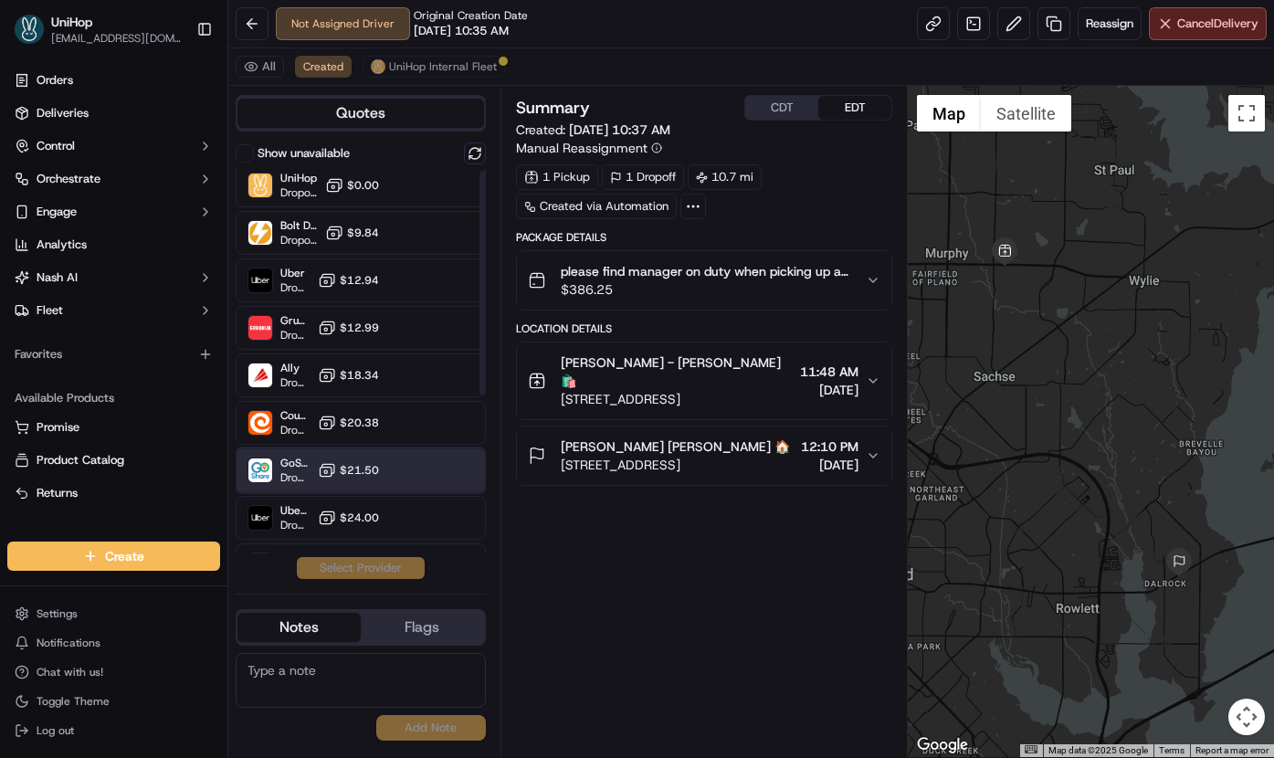
click at [414, 463] on div "GoShare (UniHop) Dropoff ETA - $21.50" at bounding box center [361, 471] width 250 height 44
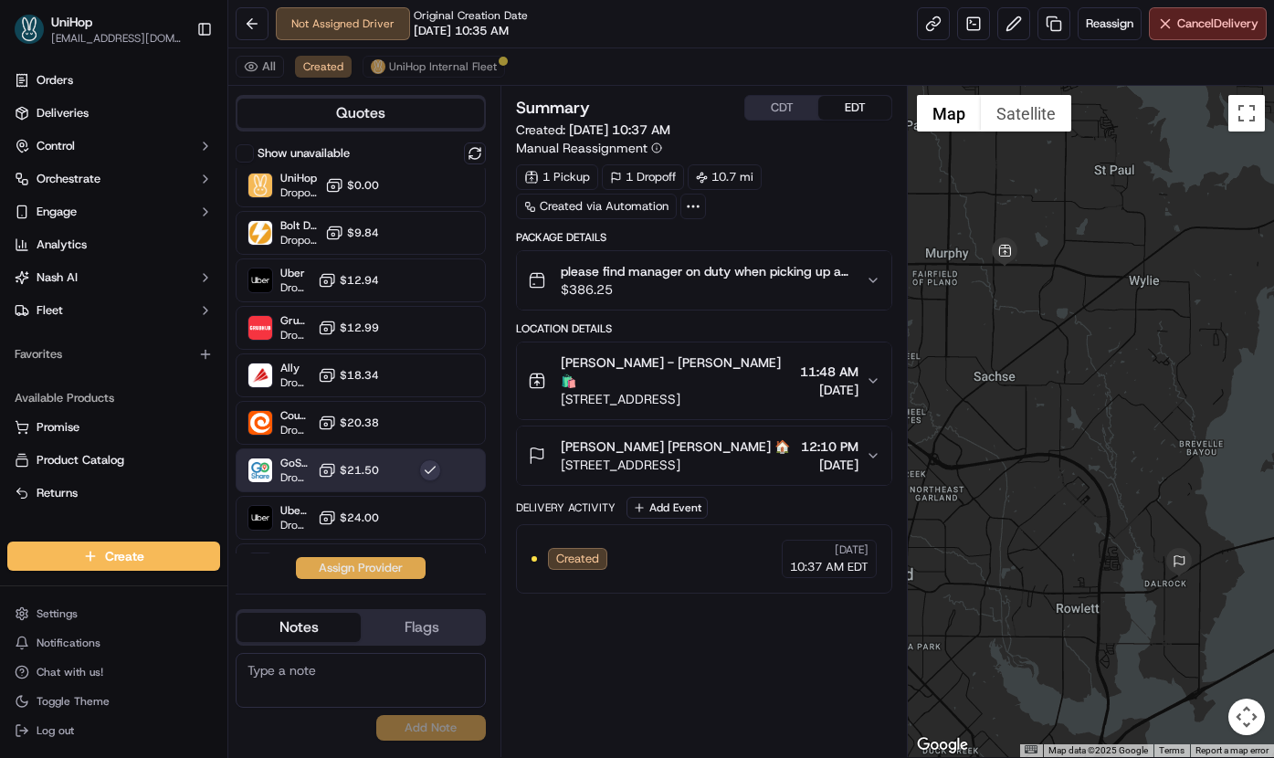
click at [380, 570] on button "Assign Provider" at bounding box center [361, 568] width 130 height 22
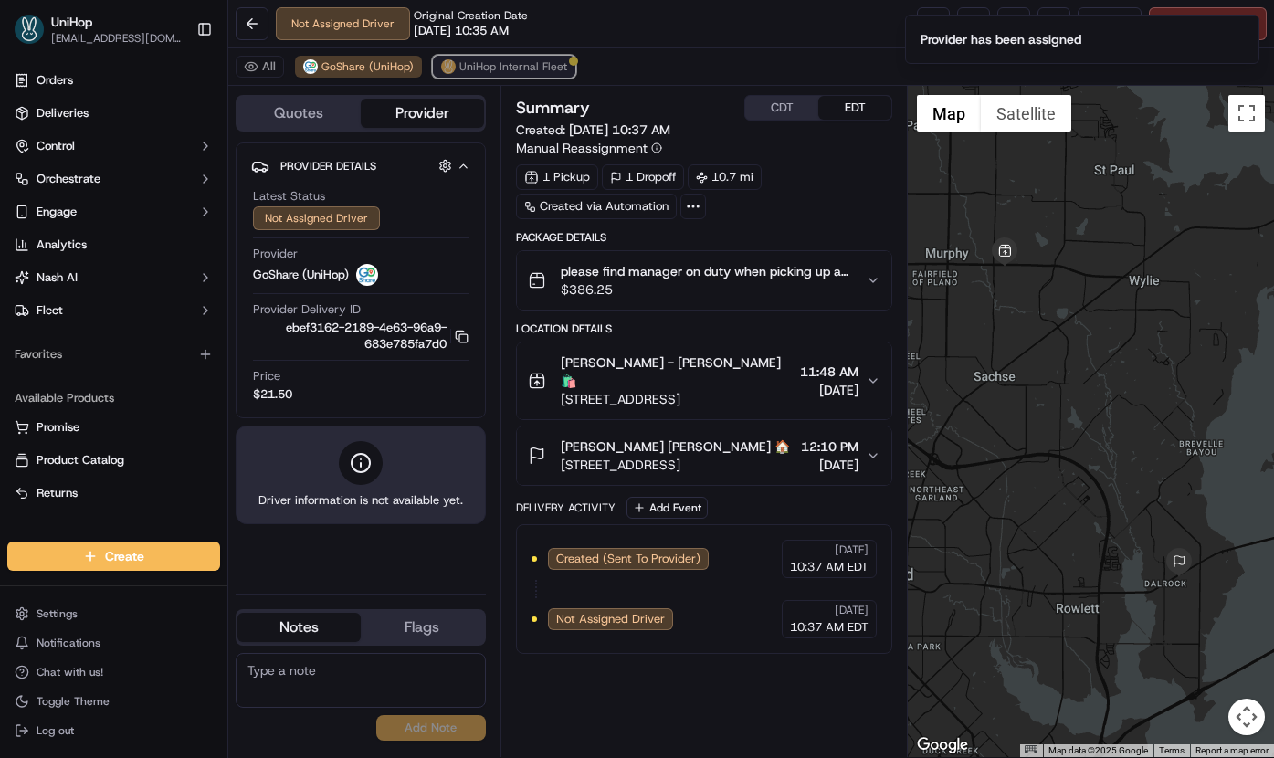
click at [498, 74] on span "UniHop Internal Fleet" at bounding box center [514, 66] width 108 height 15
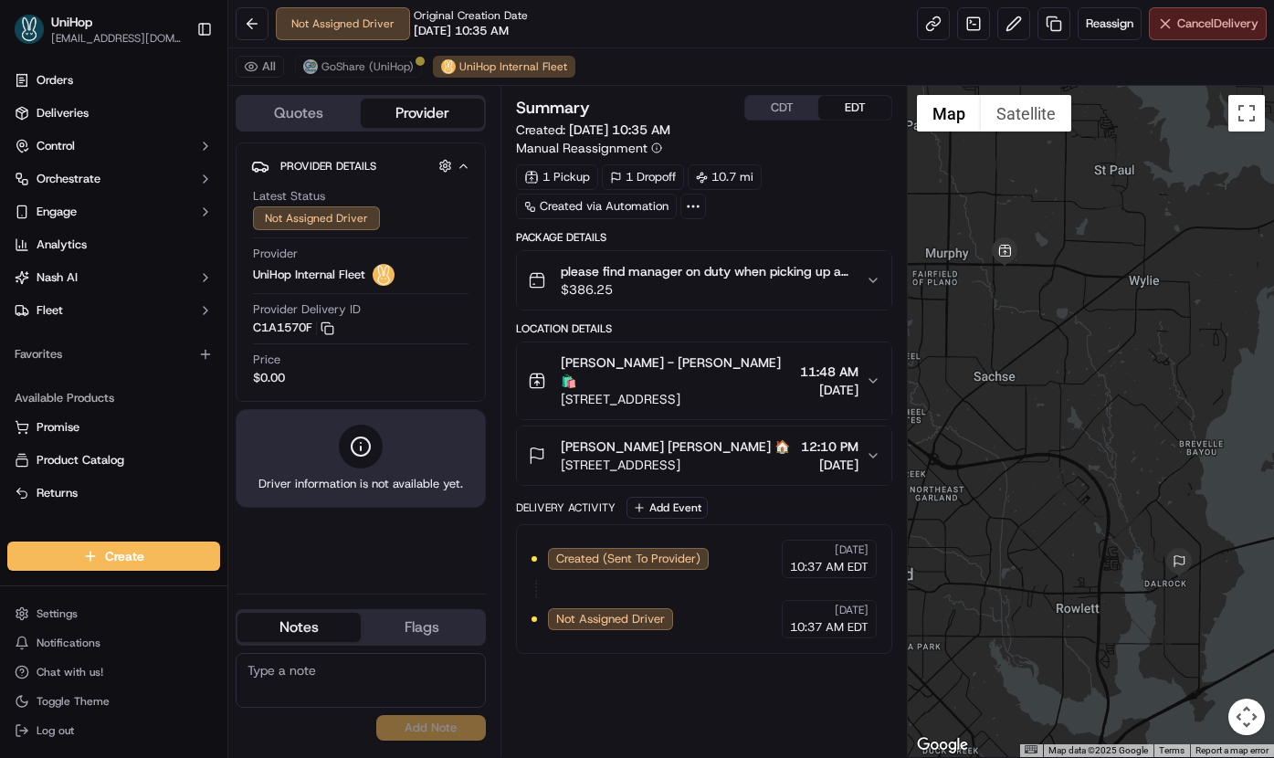
click at [1198, 27] on span "Cancel Delivery" at bounding box center [1218, 24] width 81 height 16
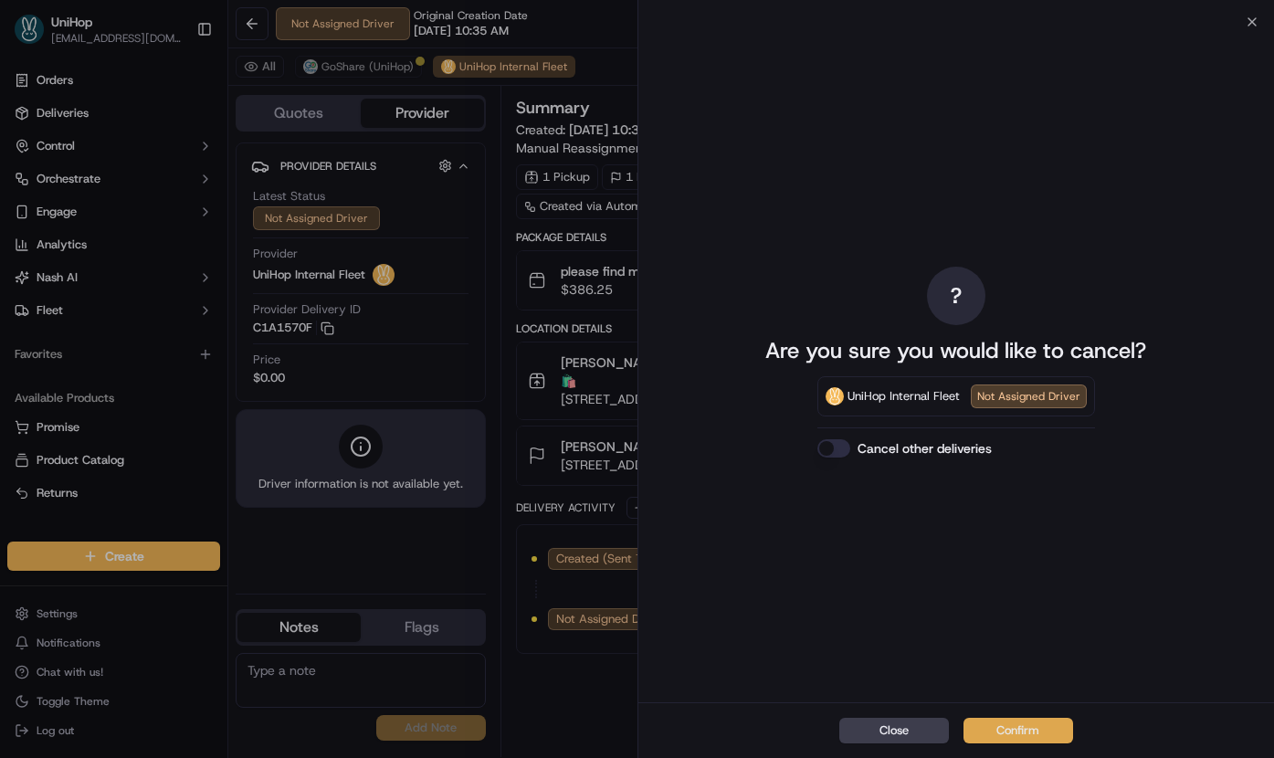
click at [1000, 731] on button "Confirm" at bounding box center [1019, 731] width 110 height 26
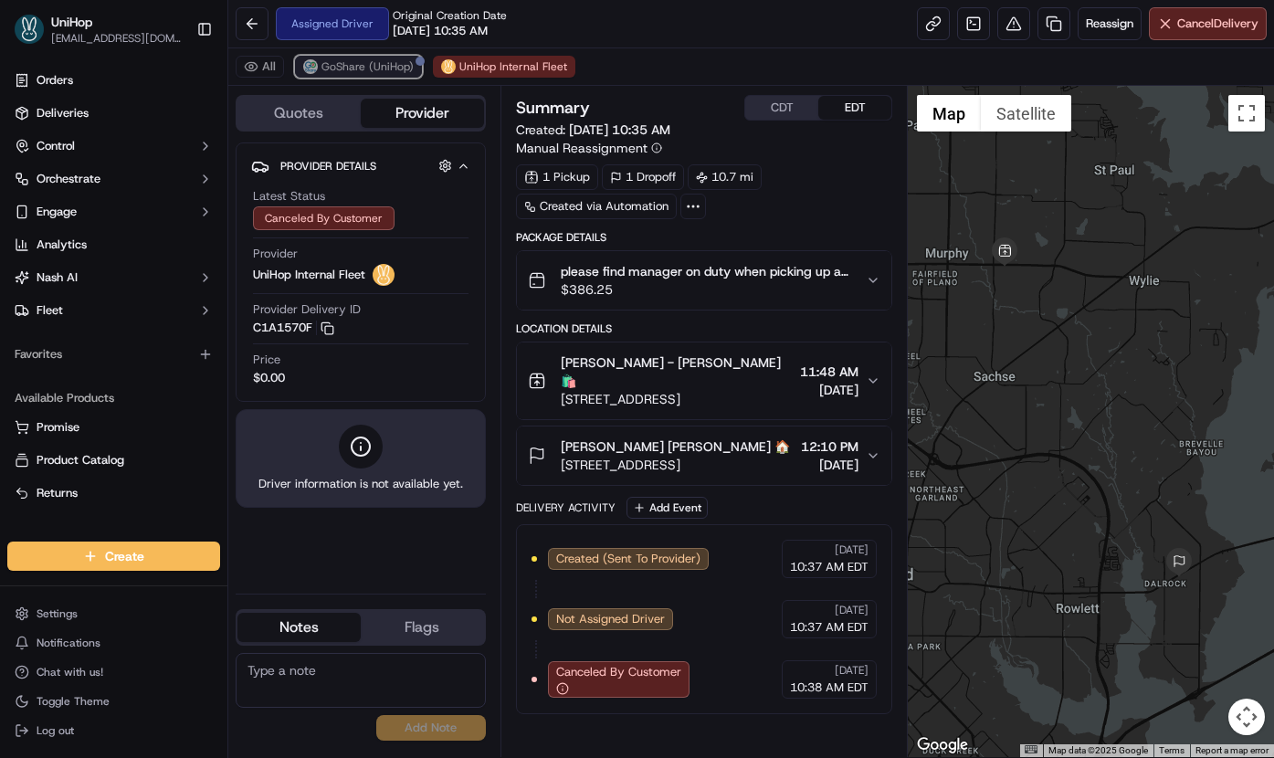
click at [389, 77] on button "GoShare (UniHop)" at bounding box center [358, 67] width 127 height 22
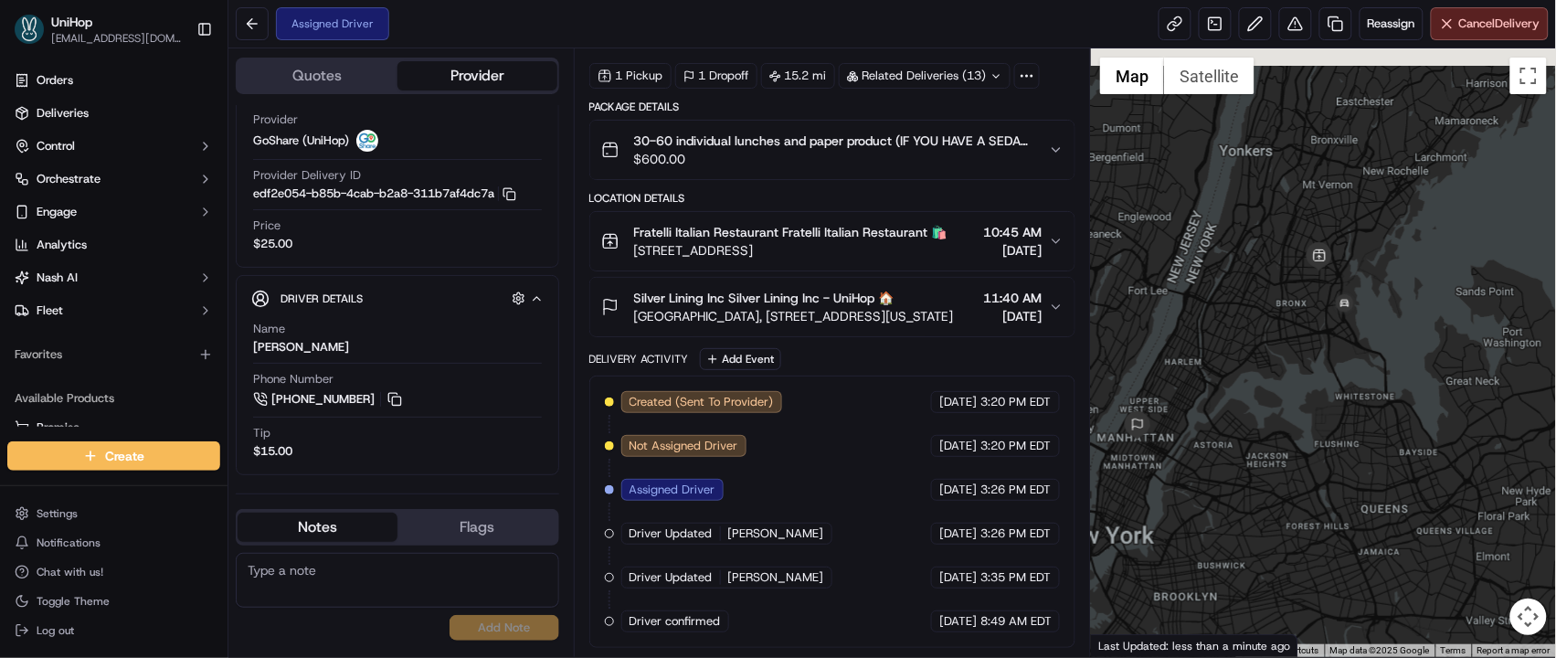
drag, startPoint x: 1247, startPoint y: 186, endPoint x: 1210, endPoint y: 259, distance: 80.9
click at [1211, 259] on div at bounding box center [1323, 352] width 465 height 608
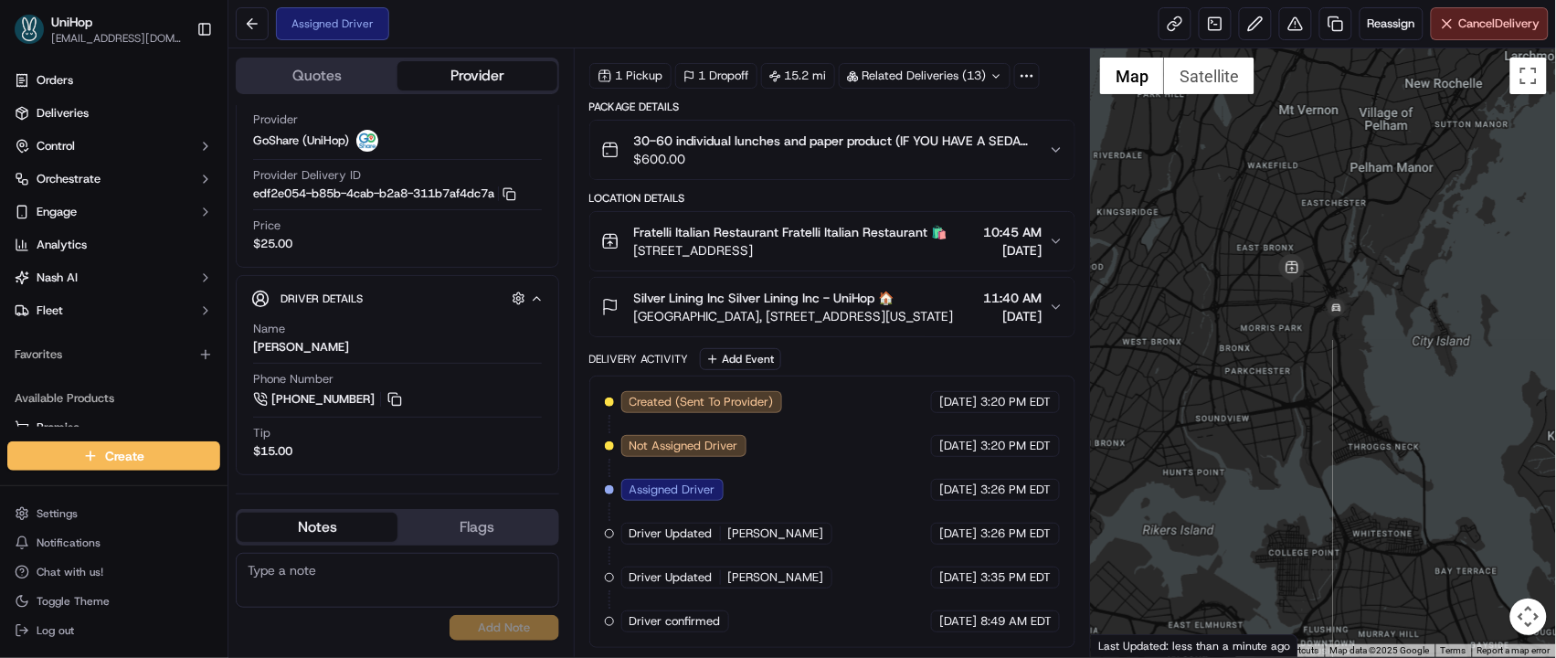
drag, startPoint x: 1250, startPoint y: 318, endPoint x: 1261, endPoint y: 281, distance: 38.2
click at [1204, 370] on div at bounding box center [1323, 352] width 465 height 608
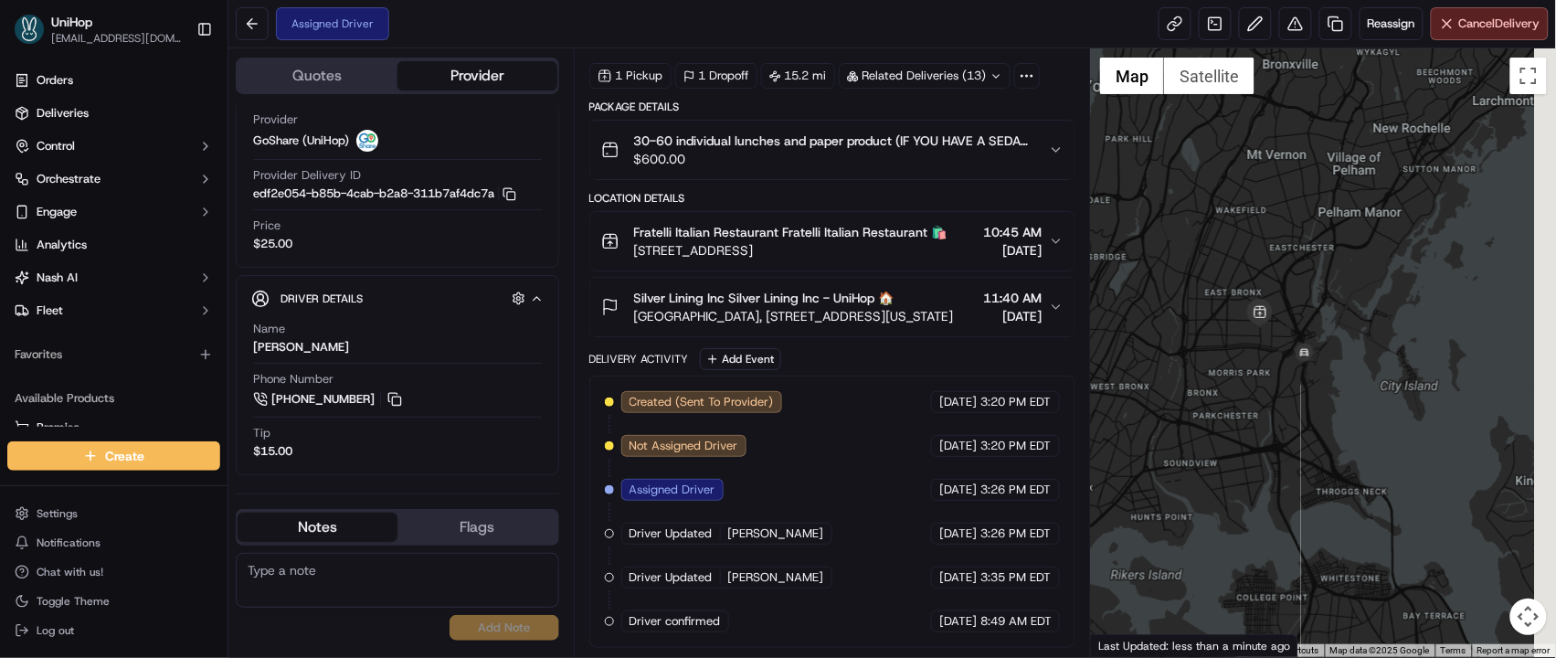
drag, startPoint x: 1260, startPoint y: 281, endPoint x: 1233, endPoint y: 298, distance: 31.2
click at [1233, 298] on div at bounding box center [1323, 352] width 465 height 608
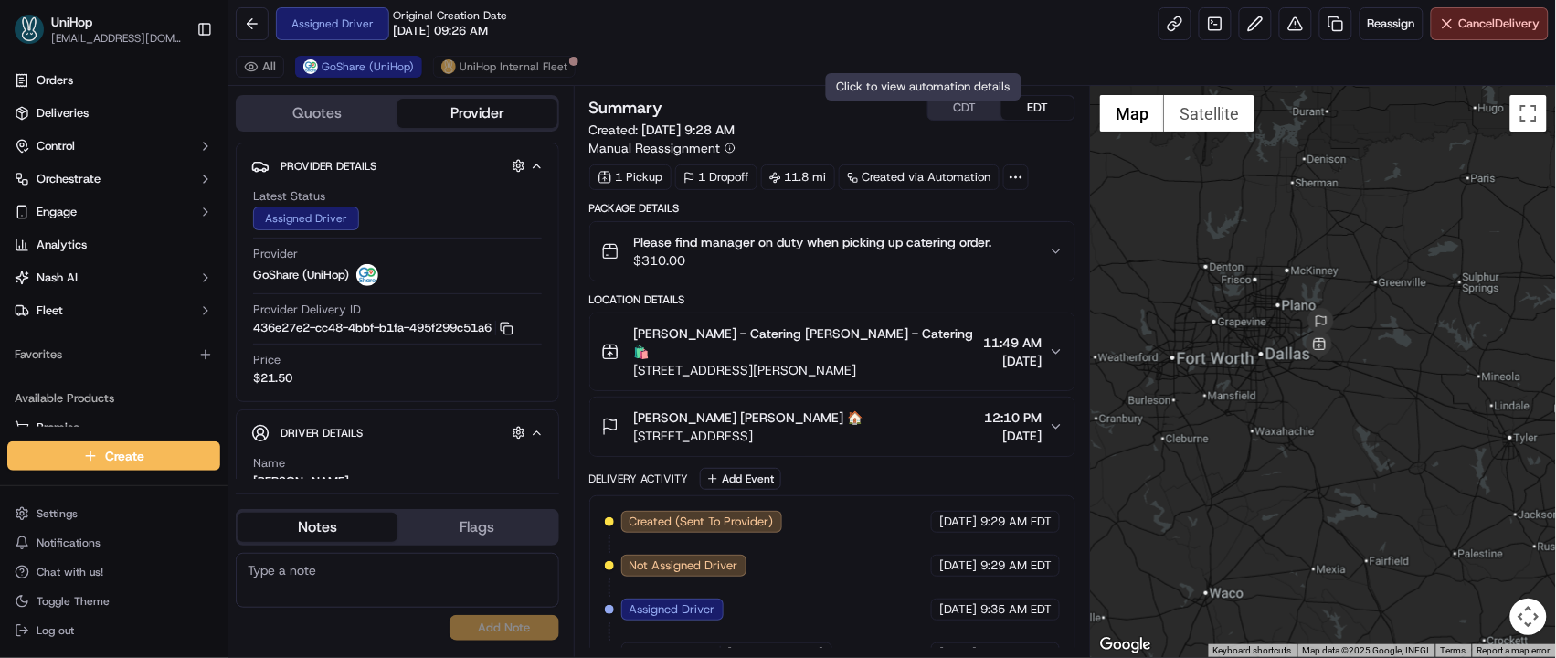
scroll to position [61, 0]
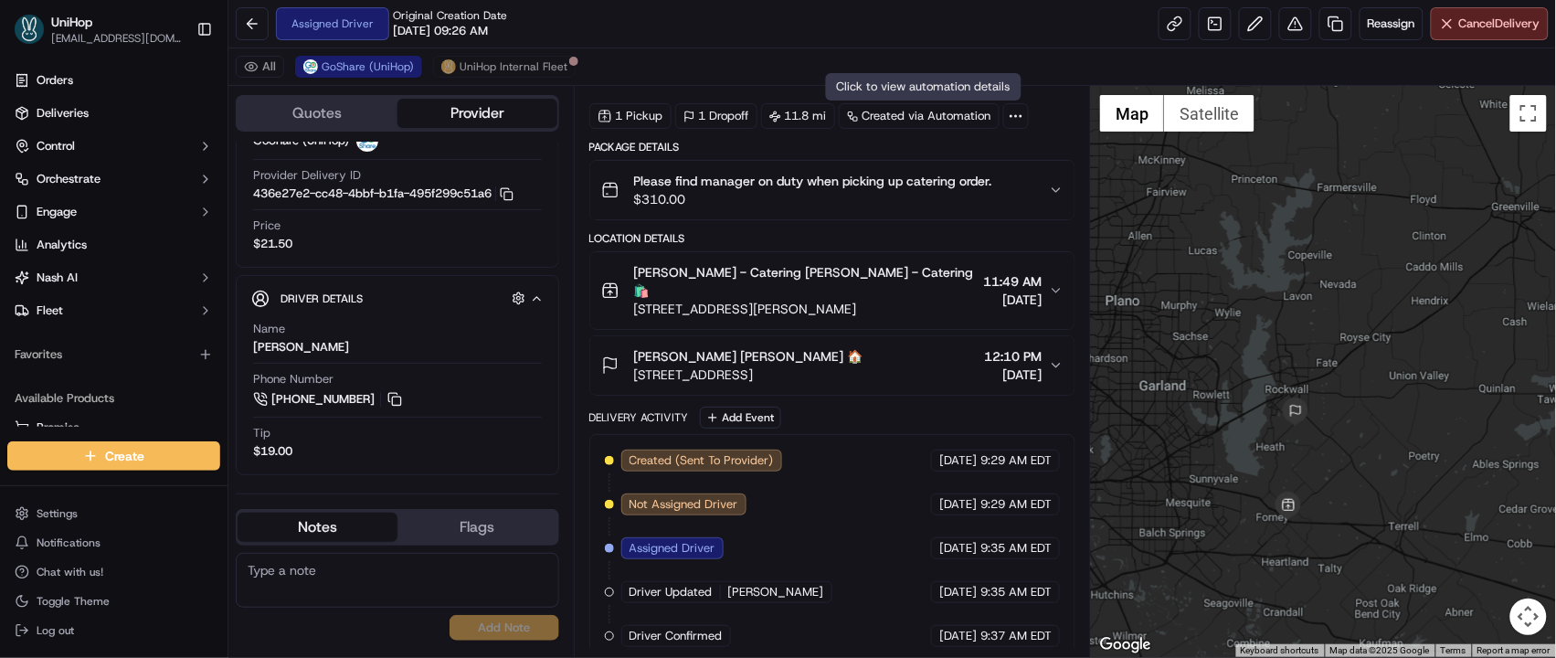
drag, startPoint x: 1326, startPoint y: 303, endPoint x: 1271, endPoint y: 259, distance: 70.8
click at [1271, 259] on div at bounding box center [1323, 371] width 465 height 571
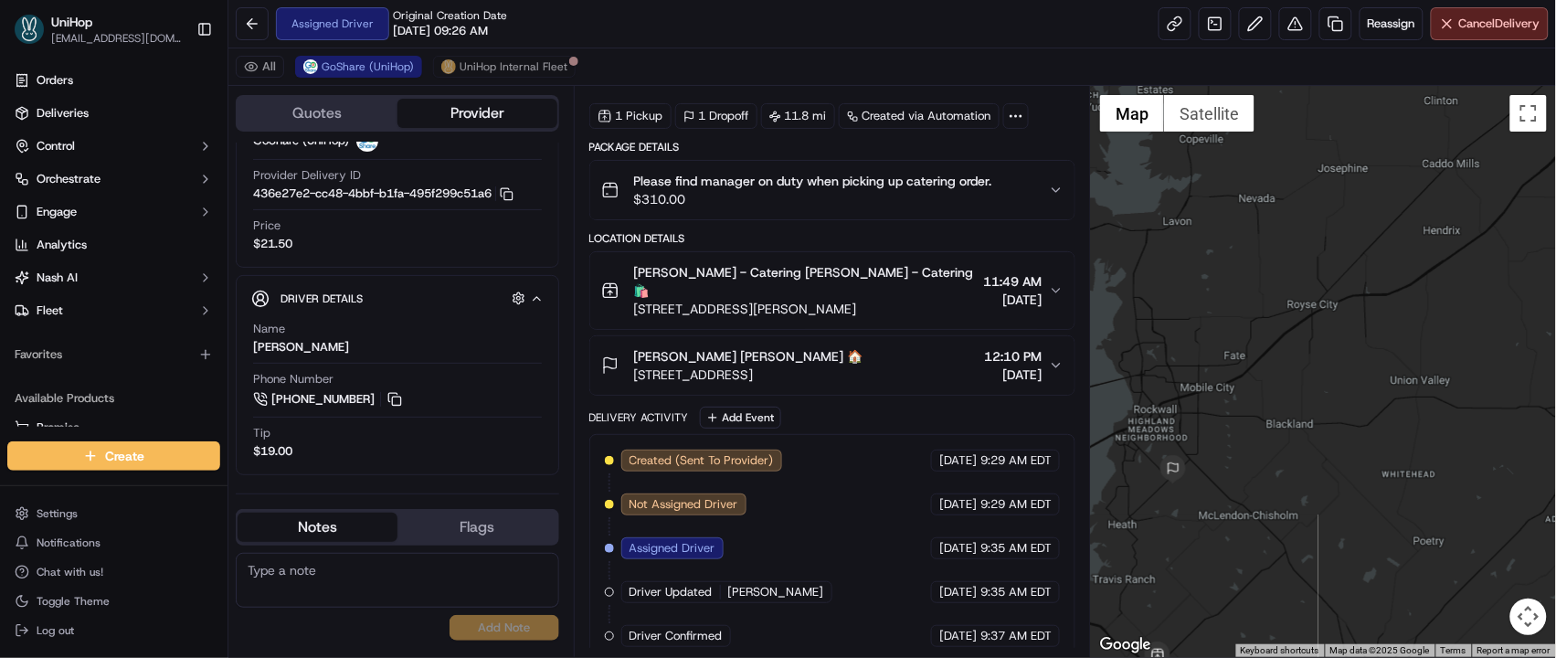
drag, startPoint x: 1347, startPoint y: 339, endPoint x: 1350, endPoint y: 227, distance: 111.5
click at [1350, 228] on div at bounding box center [1323, 371] width 465 height 571
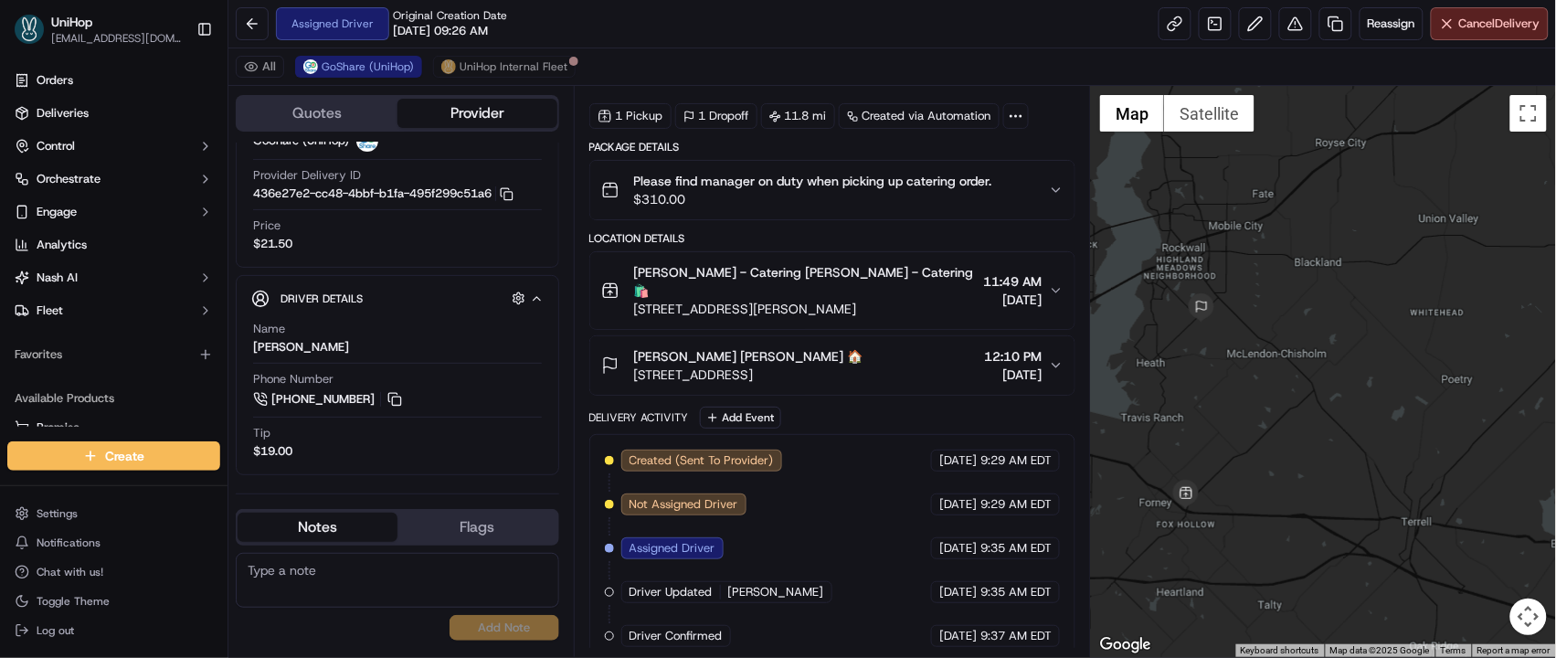
drag, startPoint x: 1283, startPoint y: 417, endPoint x: 1306, endPoint y: 349, distance: 71.7
click at [1306, 349] on div at bounding box center [1323, 371] width 465 height 571
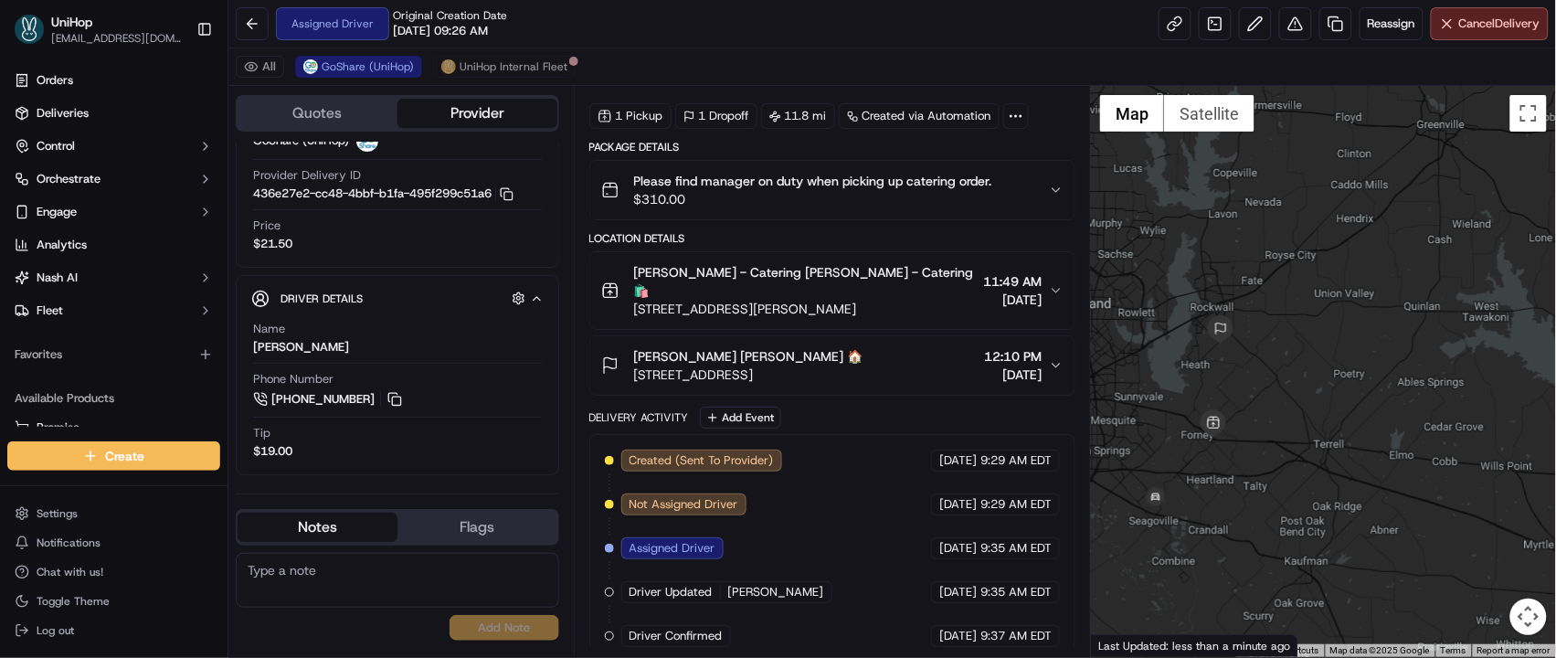
scroll to position [0, 0]
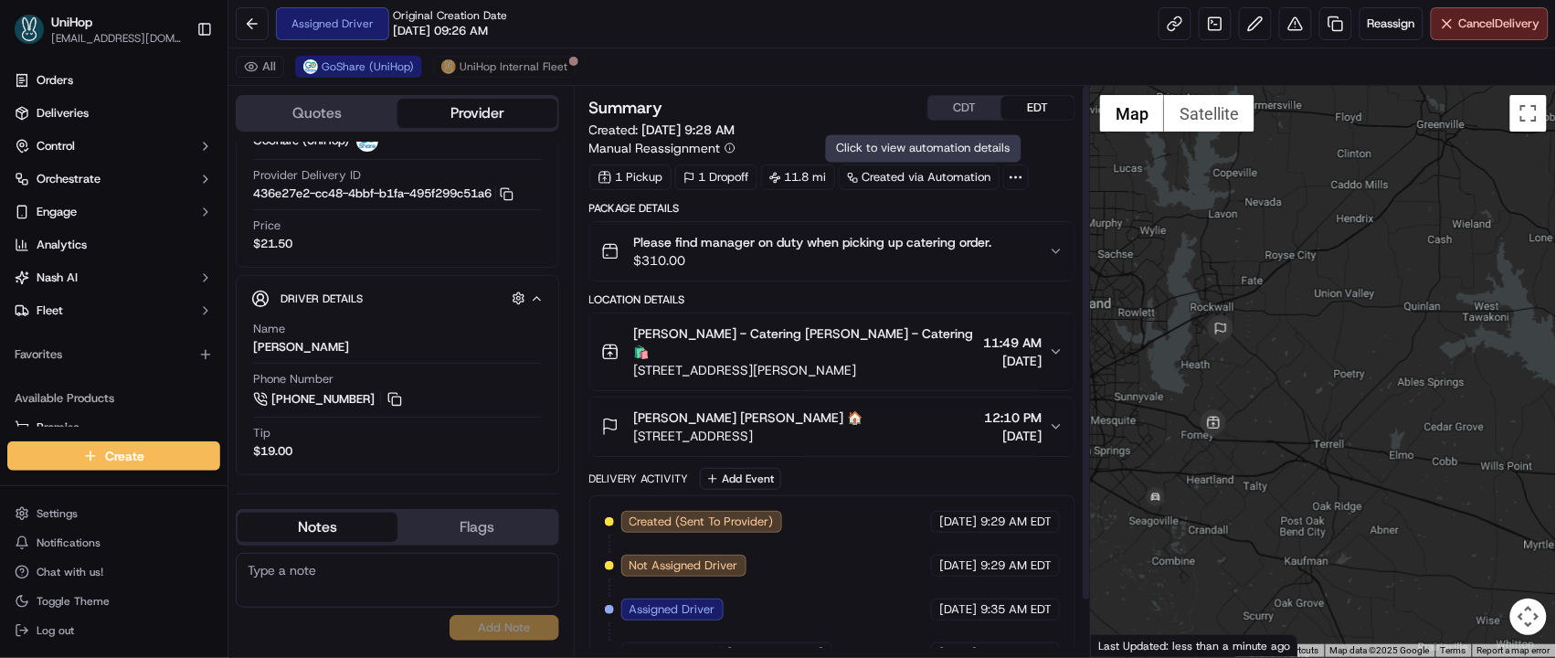
click at [968, 112] on button "CDT" at bounding box center [964, 108] width 73 height 24
click at [371, 569] on textarea at bounding box center [397, 580] width 323 height 55
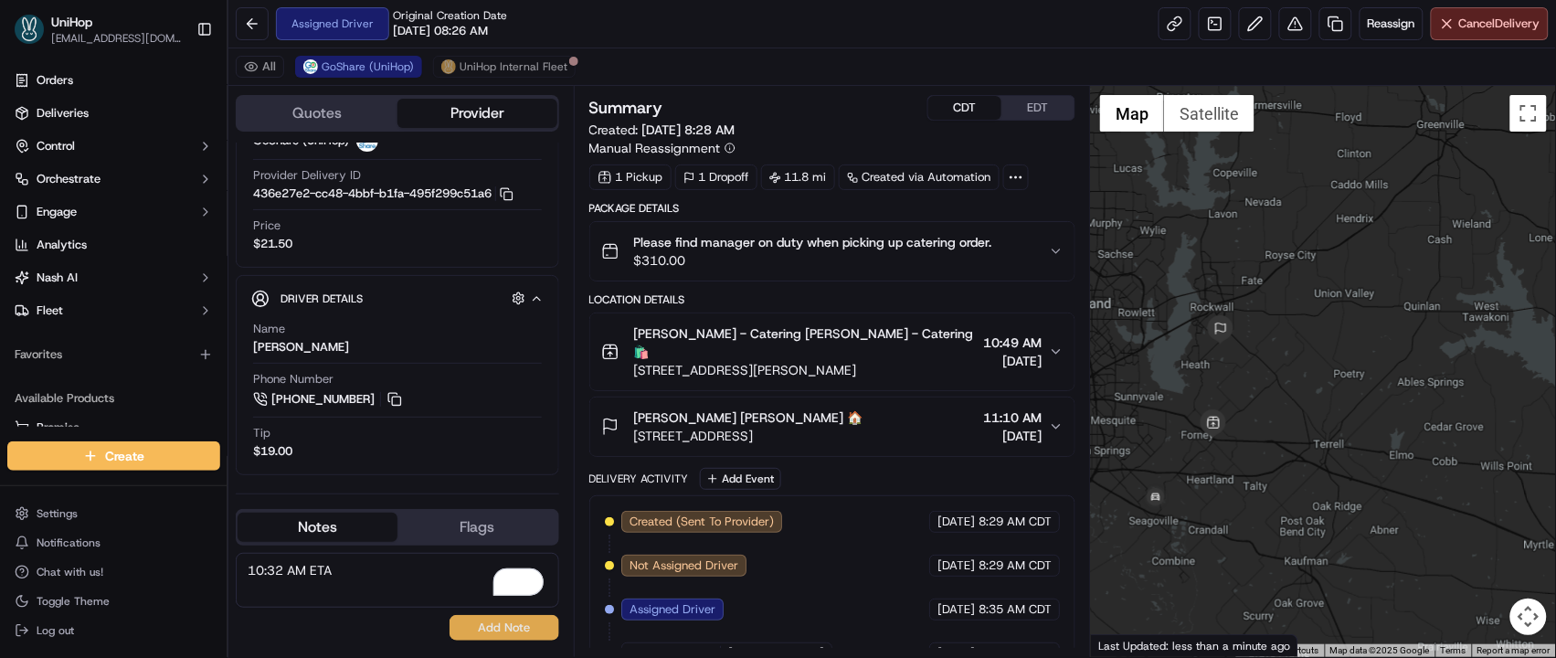
type textarea "10:32 AM ETA"
click at [493, 629] on button "Add Note" at bounding box center [504, 628] width 110 height 26
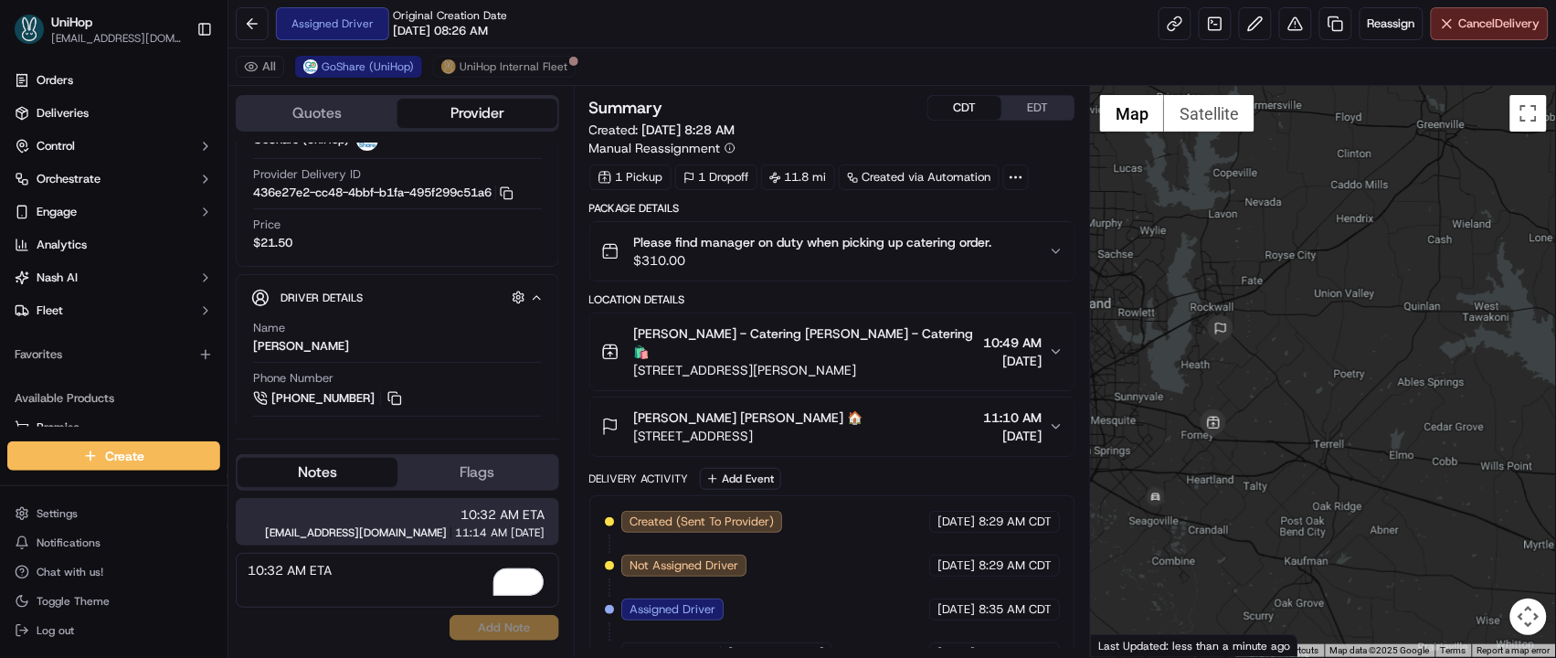
click at [1043, 108] on button "EDT" at bounding box center [1037, 108] width 73 height 24
click at [961, 106] on button "CDT" at bounding box center [964, 108] width 73 height 24
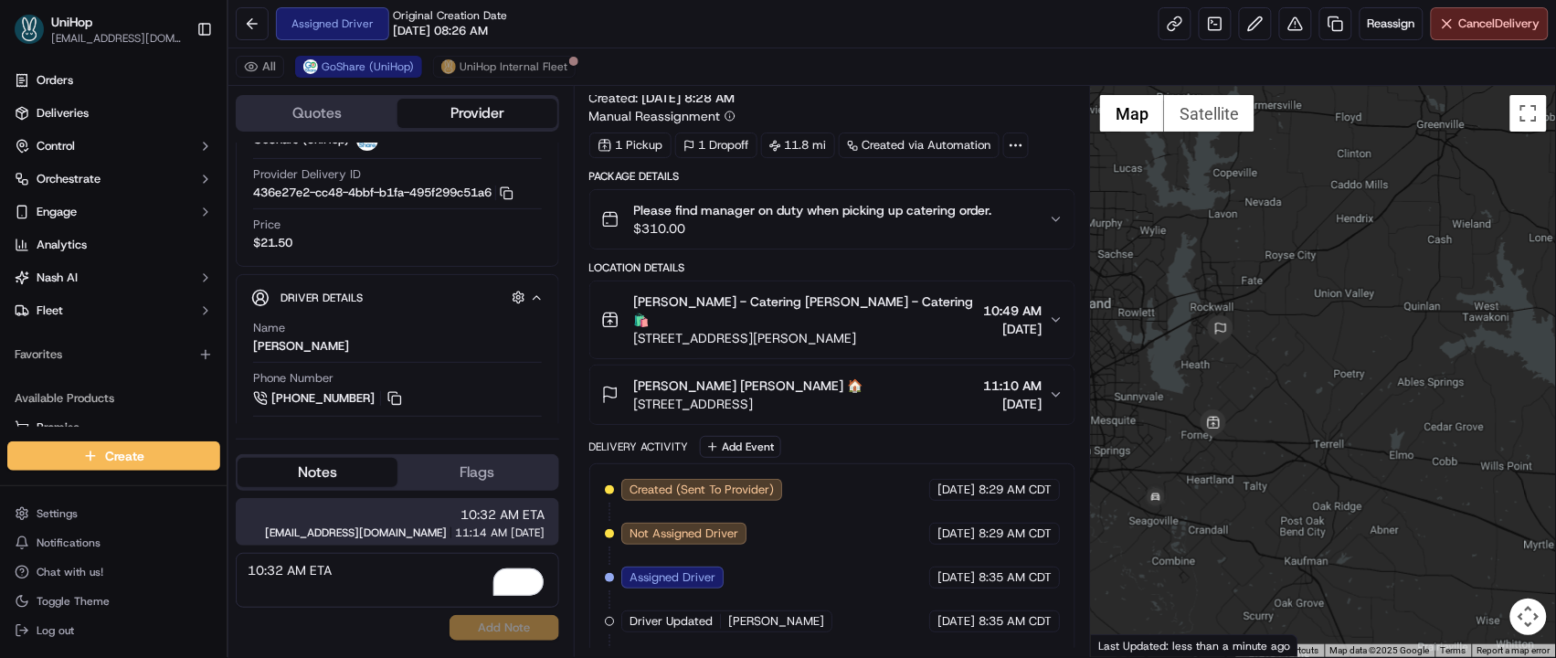
scroll to position [61, 0]
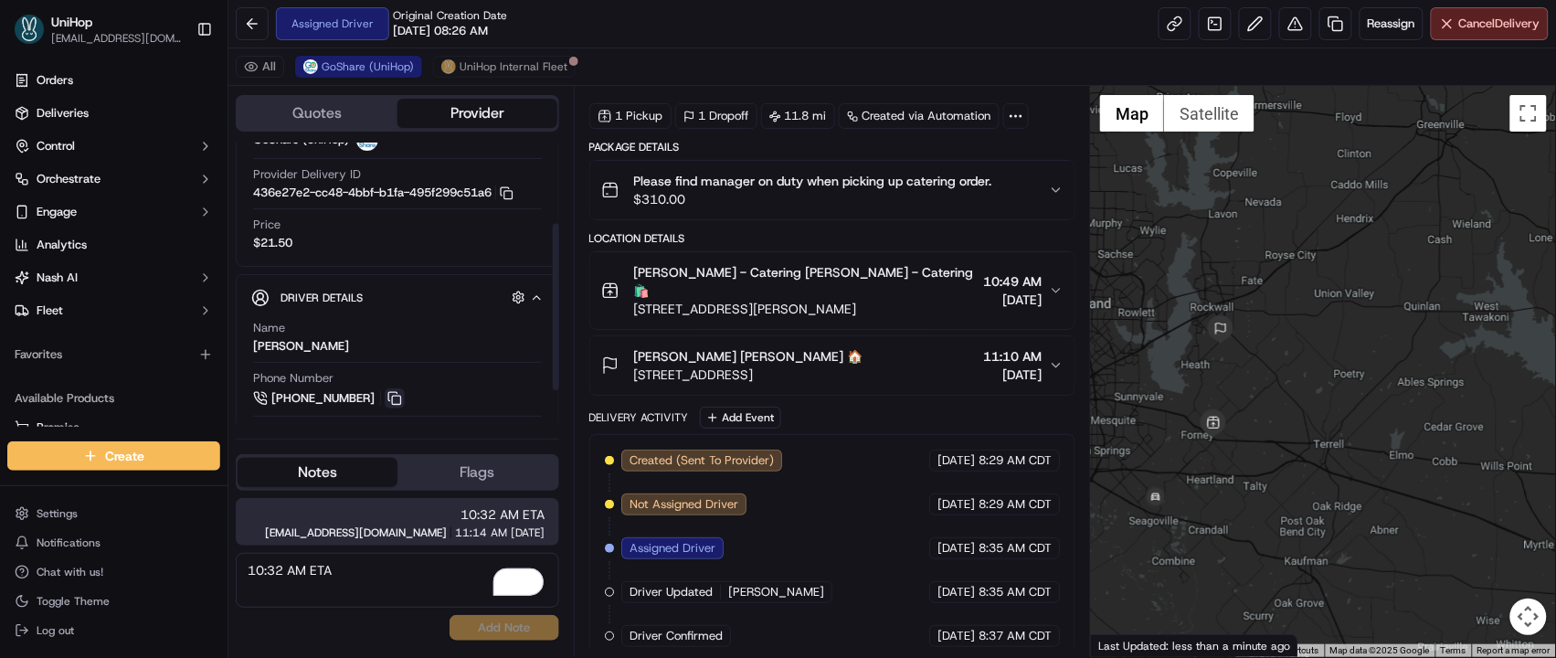
click at [388, 398] on button at bounding box center [395, 398] width 20 height 20
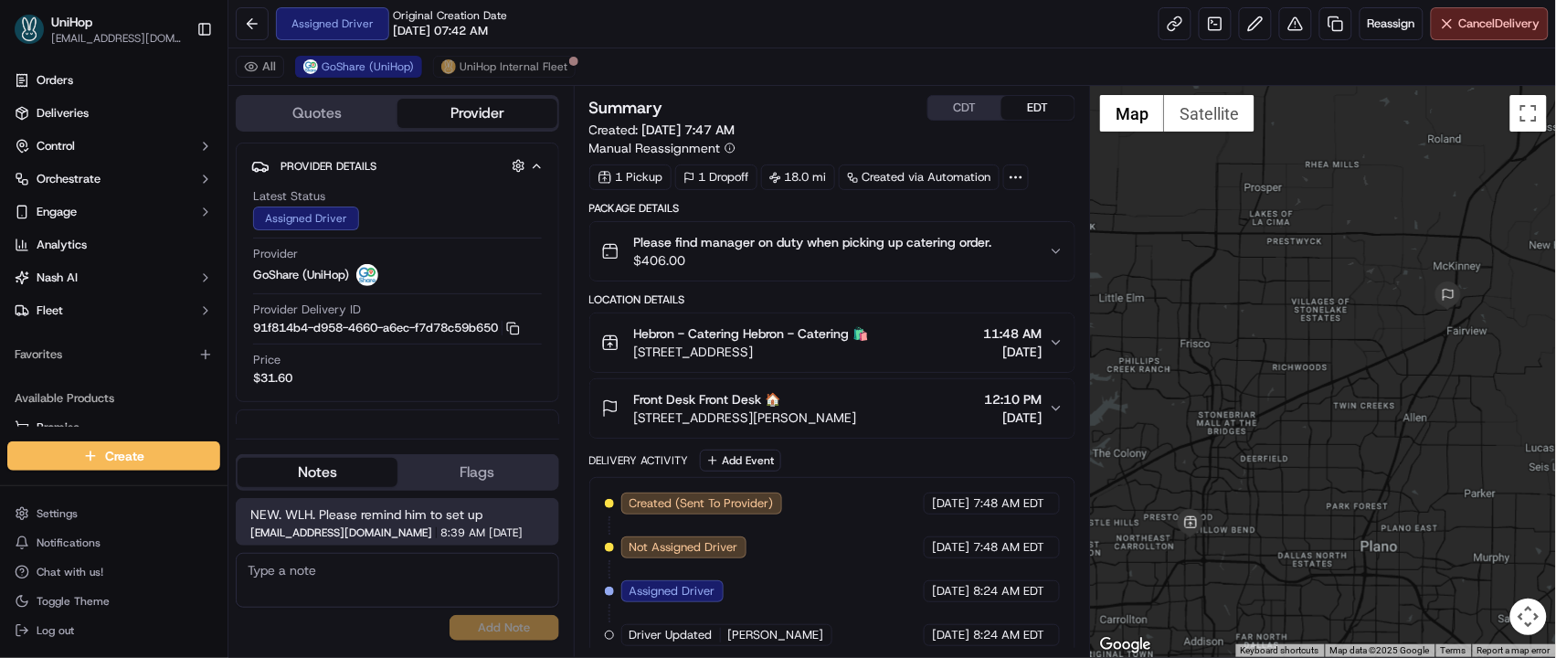
click at [1208, 227] on div at bounding box center [1323, 371] width 465 height 571
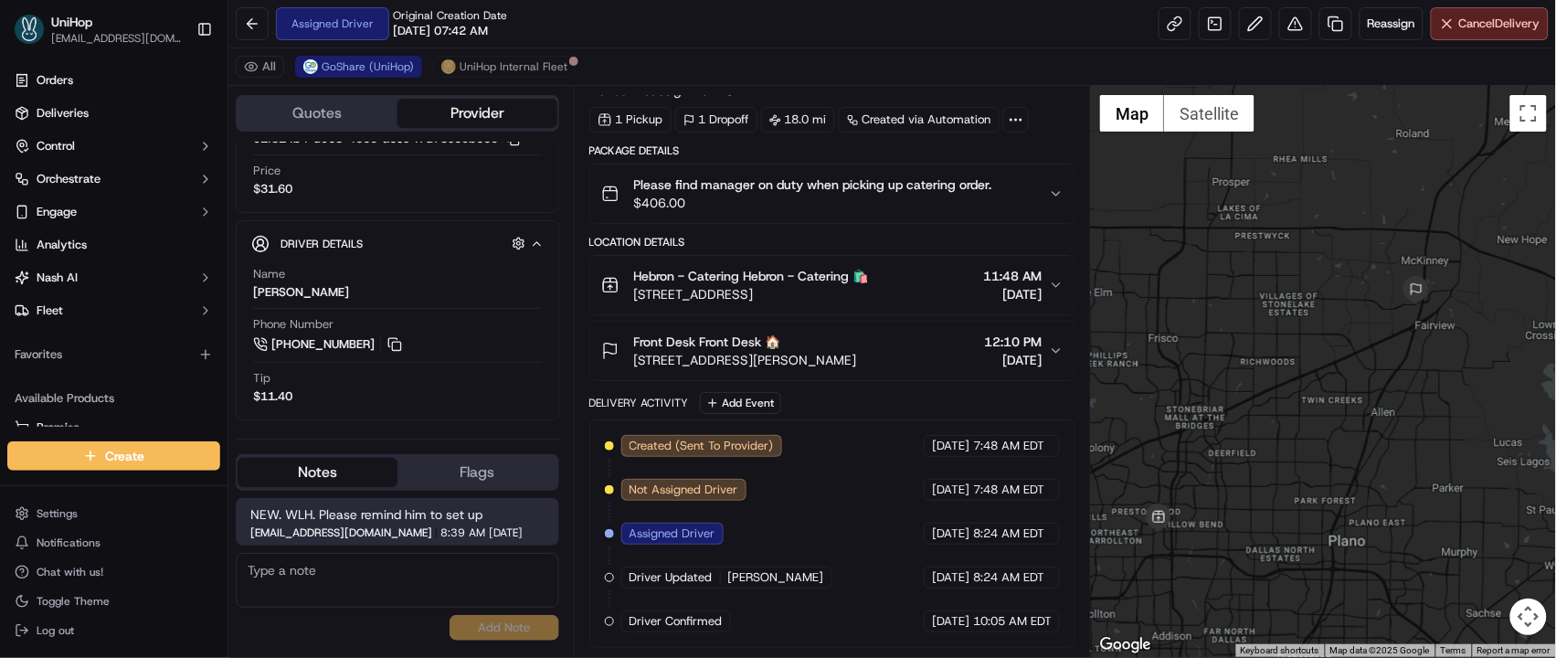
drag, startPoint x: 1292, startPoint y: 264, endPoint x: 1266, endPoint y: 259, distance: 26.0
click at [1266, 259] on div at bounding box center [1323, 371] width 465 height 571
click at [395, 346] on button at bounding box center [395, 344] width 20 height 20
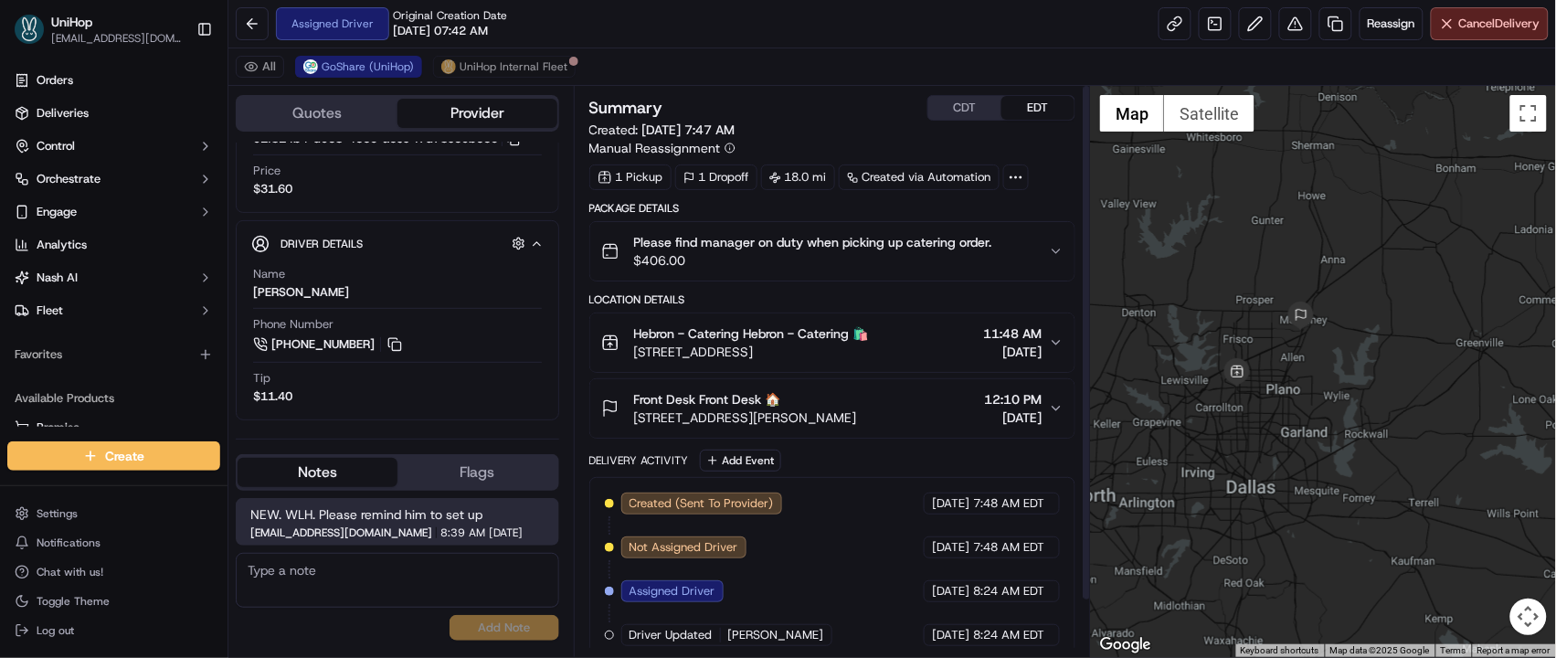
click at [978, 111] on button "CDT" at bounding box center [964, 108] width 73 height 24
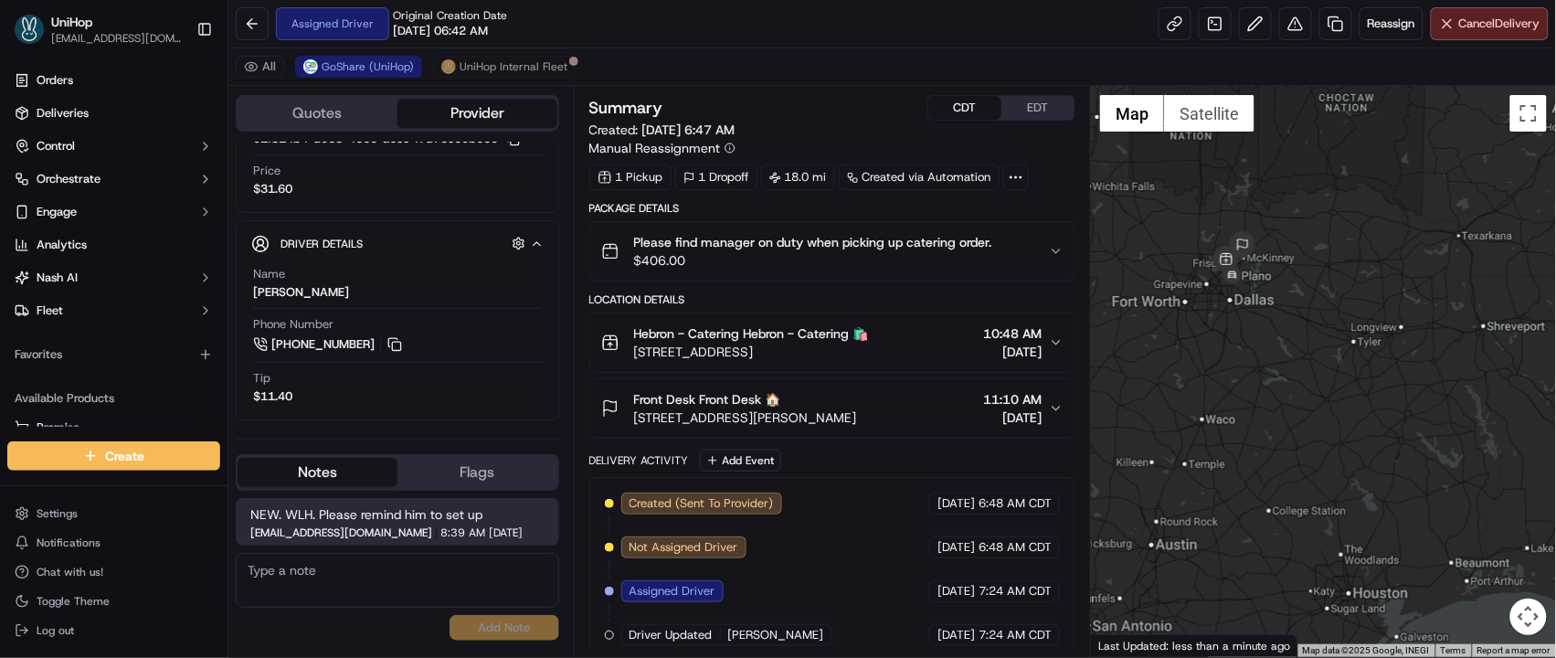
click at [293, 573] on textarea at bounding box center [397, 580] width 323 height 55
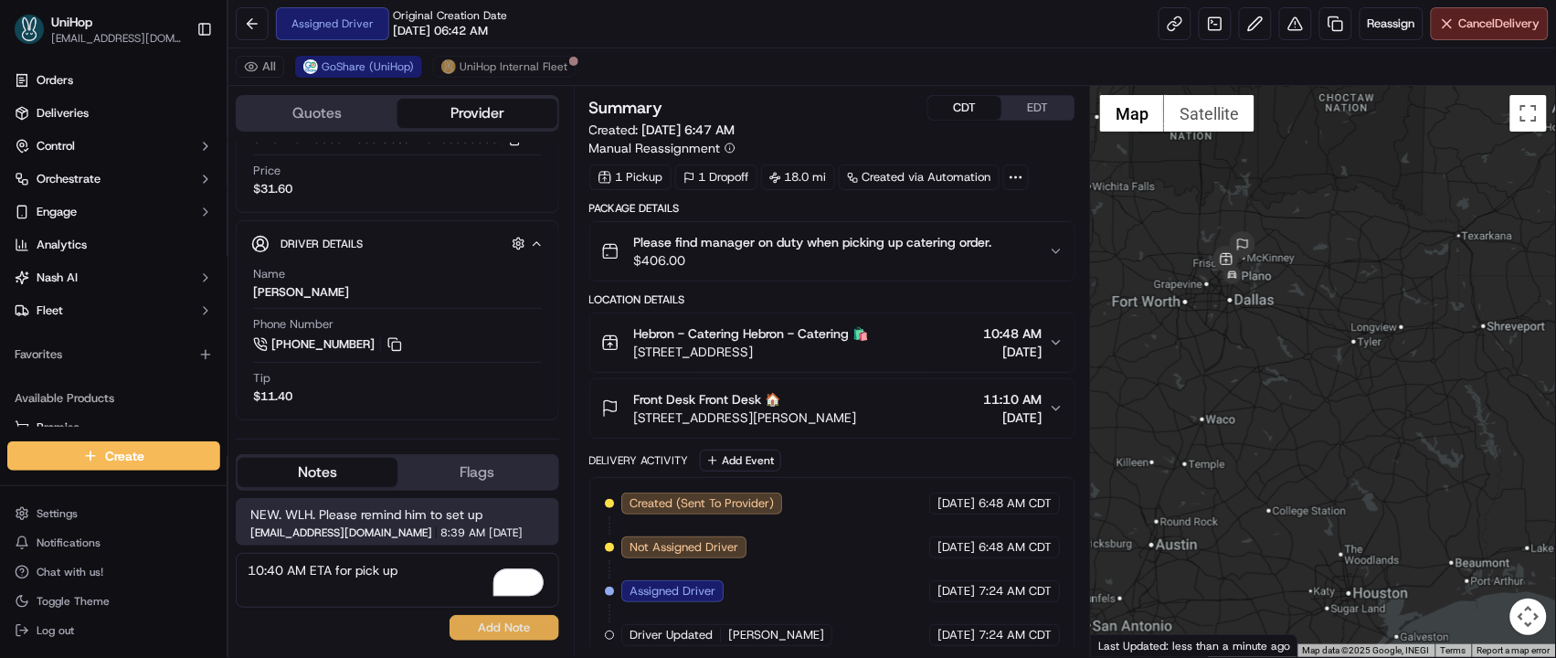
type textarea "10:40 AM ETA for pick up"
click at [491, 628] on button "Add Note" at bounding box center [504, 628] width 110 height 26
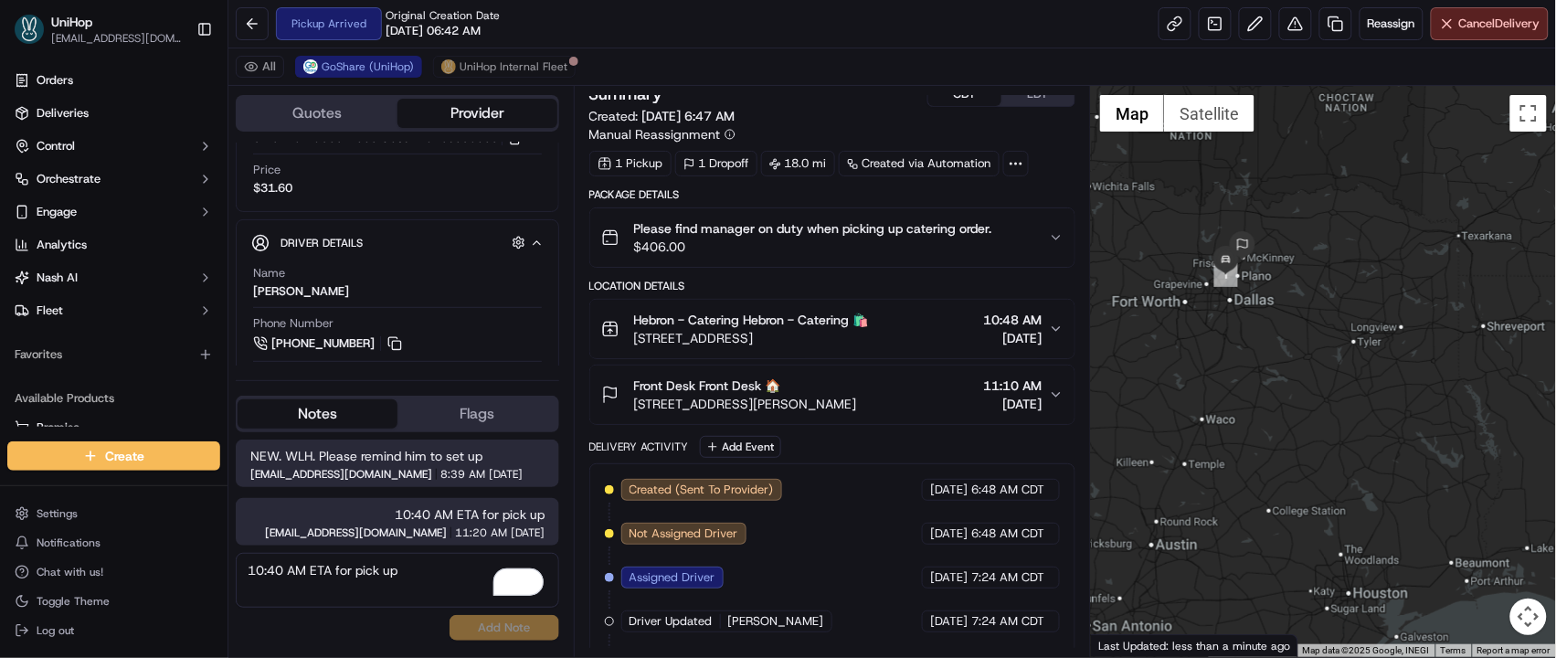
scroll to position [50, 0]
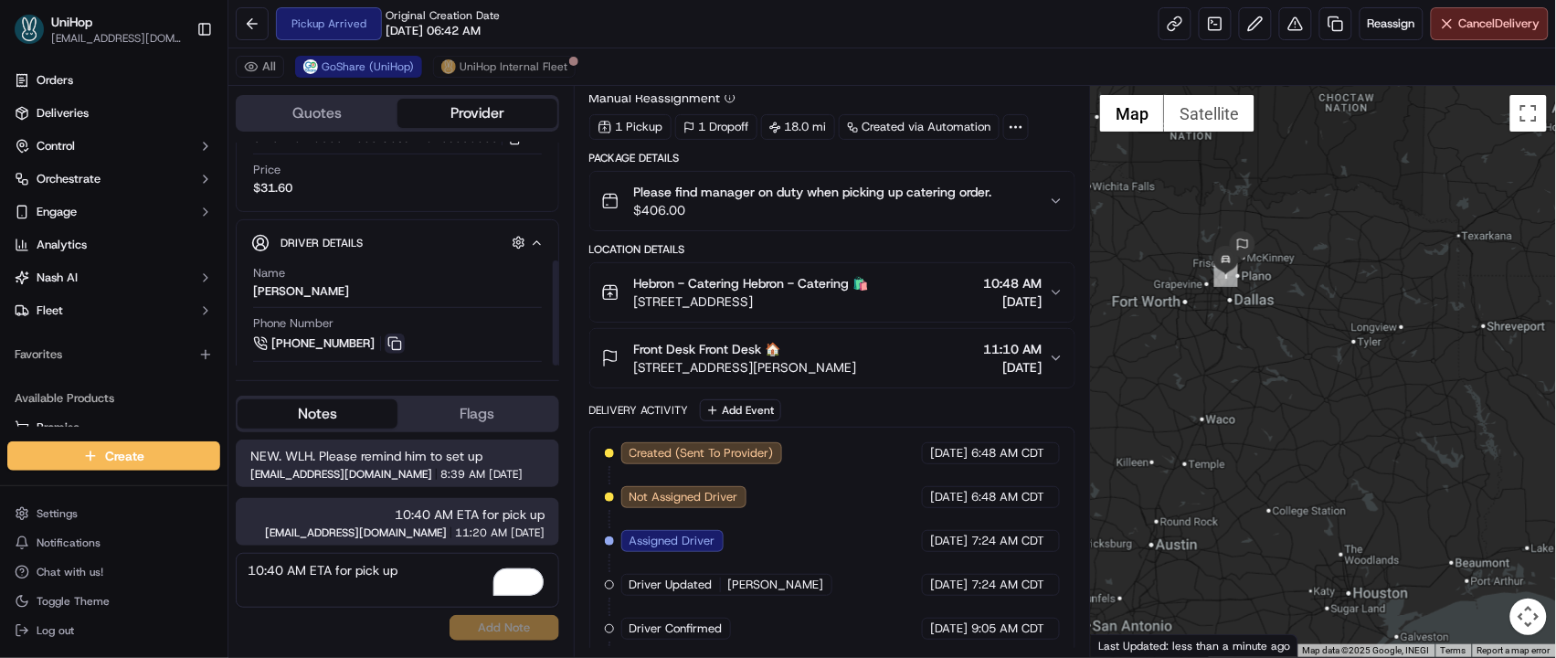
click at [392, 333] on button at bounding box center [395, 343] width 20 height 20
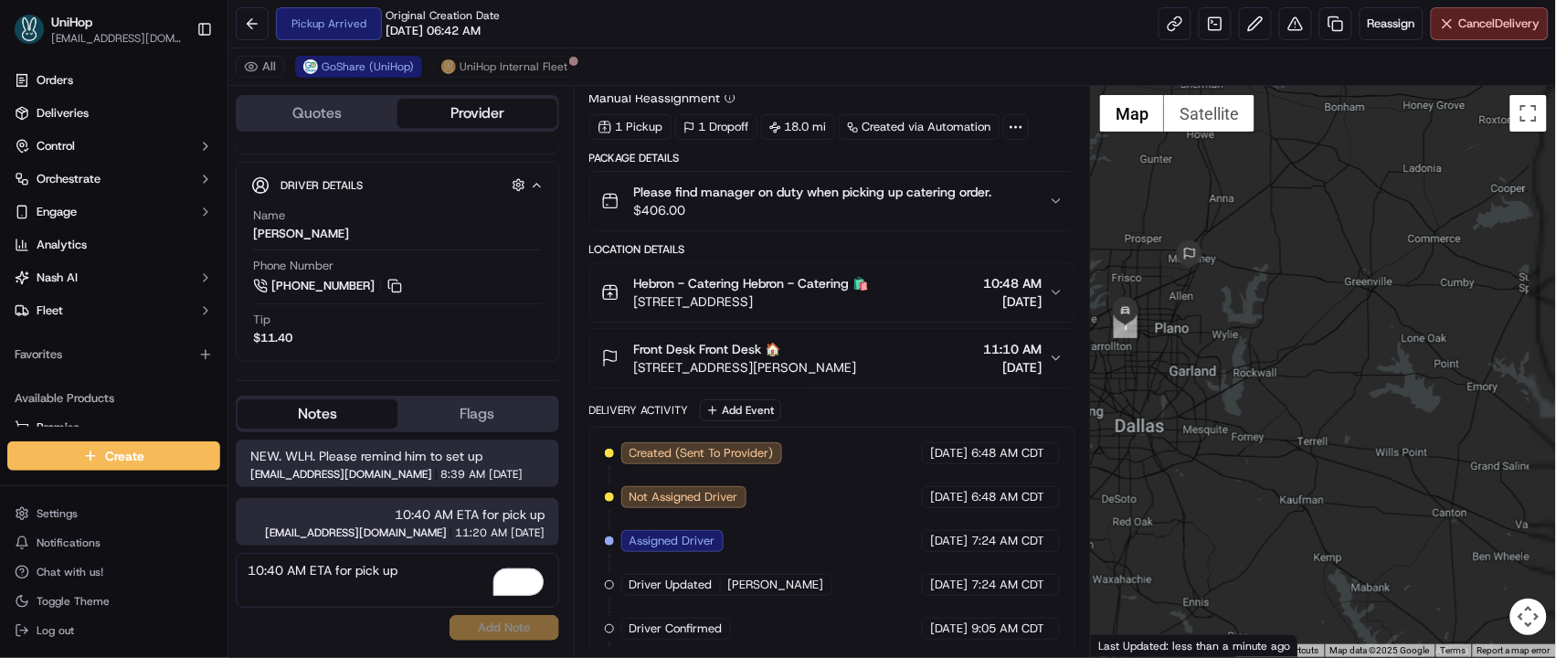
click at [1354, 189] on div at bounding box center [1323, 371] width 465 height 571
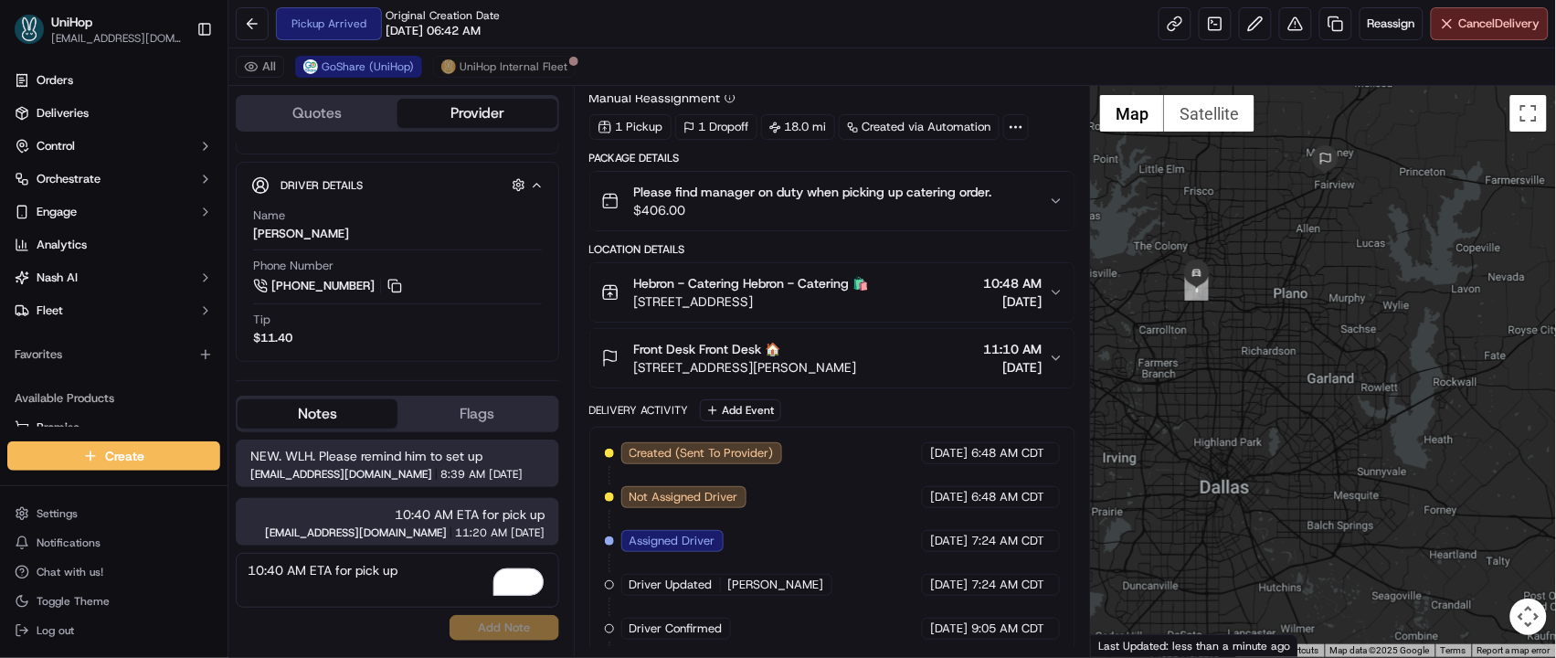
drag, startPoint x: 1230, startPoint y: 284, endPoint x: 1346, endPoint y: 262, distance: 118.1
click at [1346, 262] on div at bounding box center [1323, 371] width 465 height 571
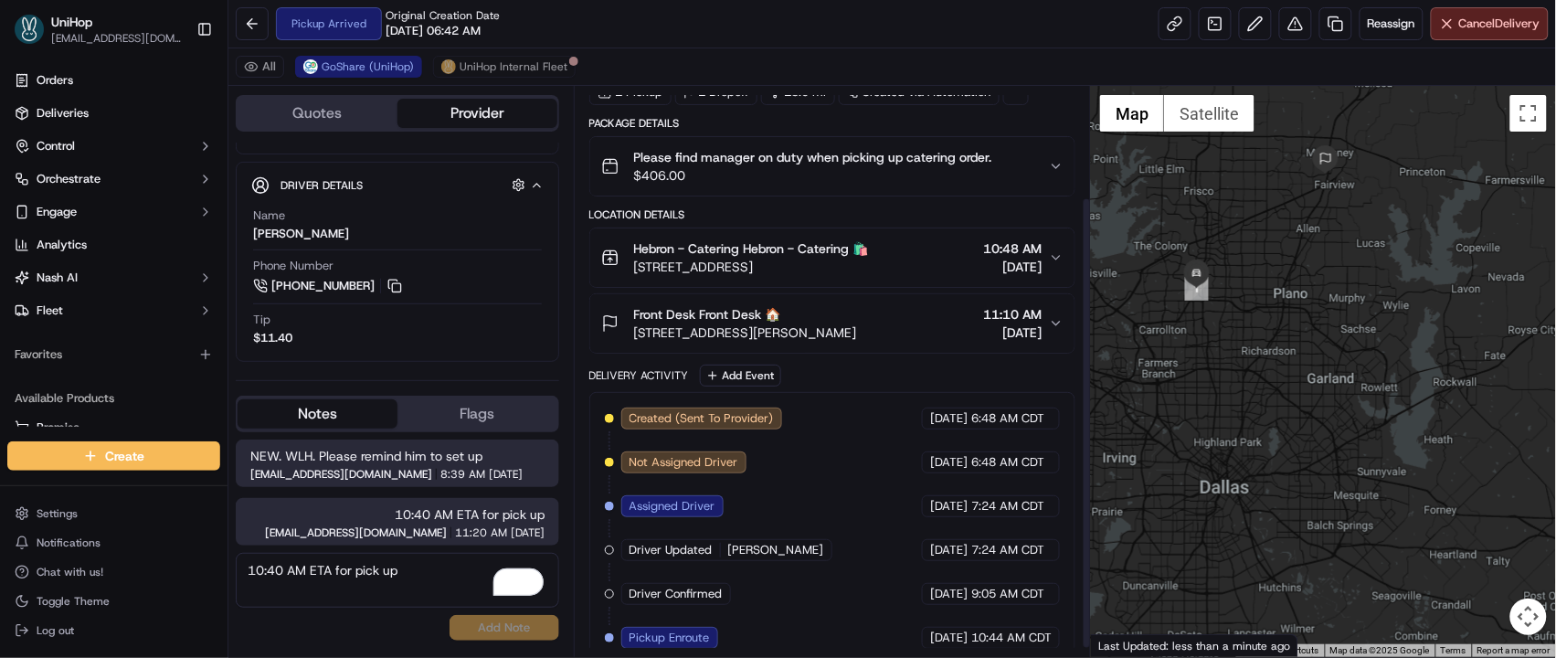
scroll to position [151, 0]
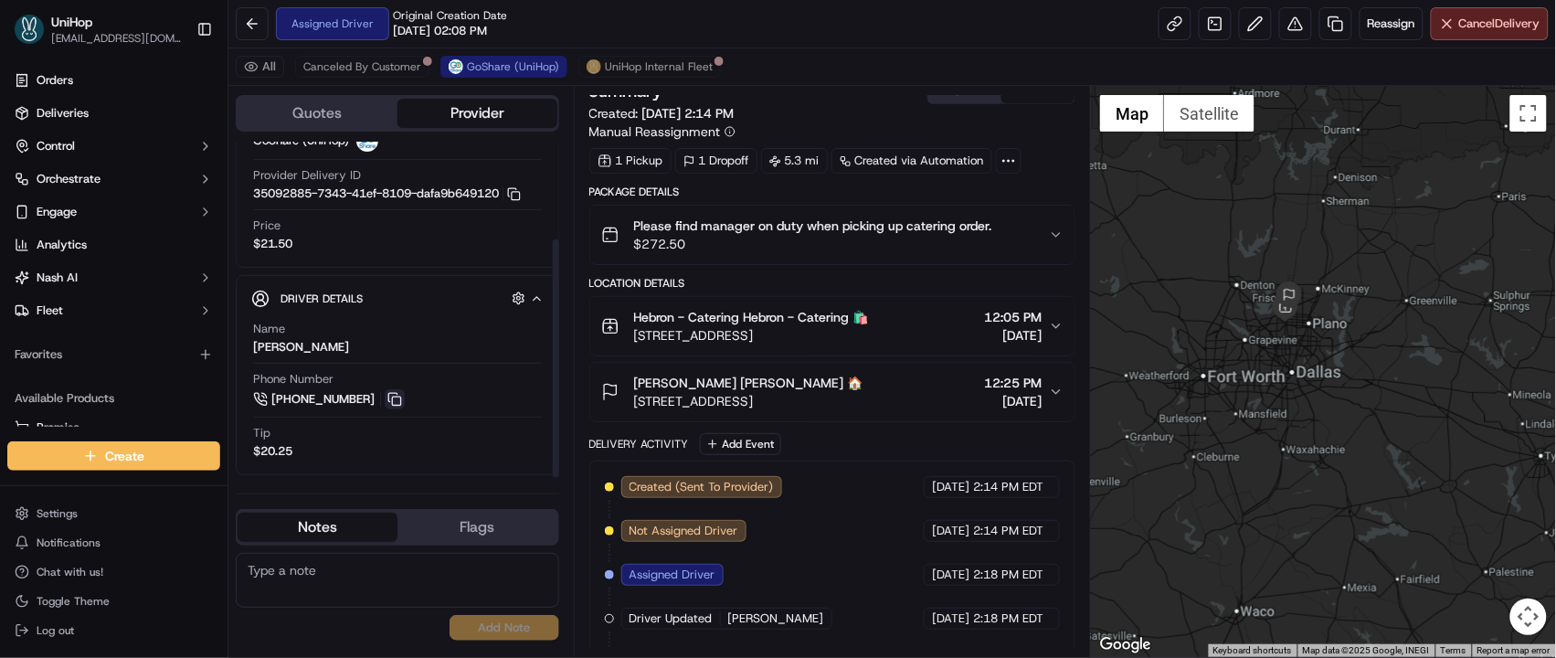
click at [396, 390] on button at bounding box center [395, 399] width 20 height 20
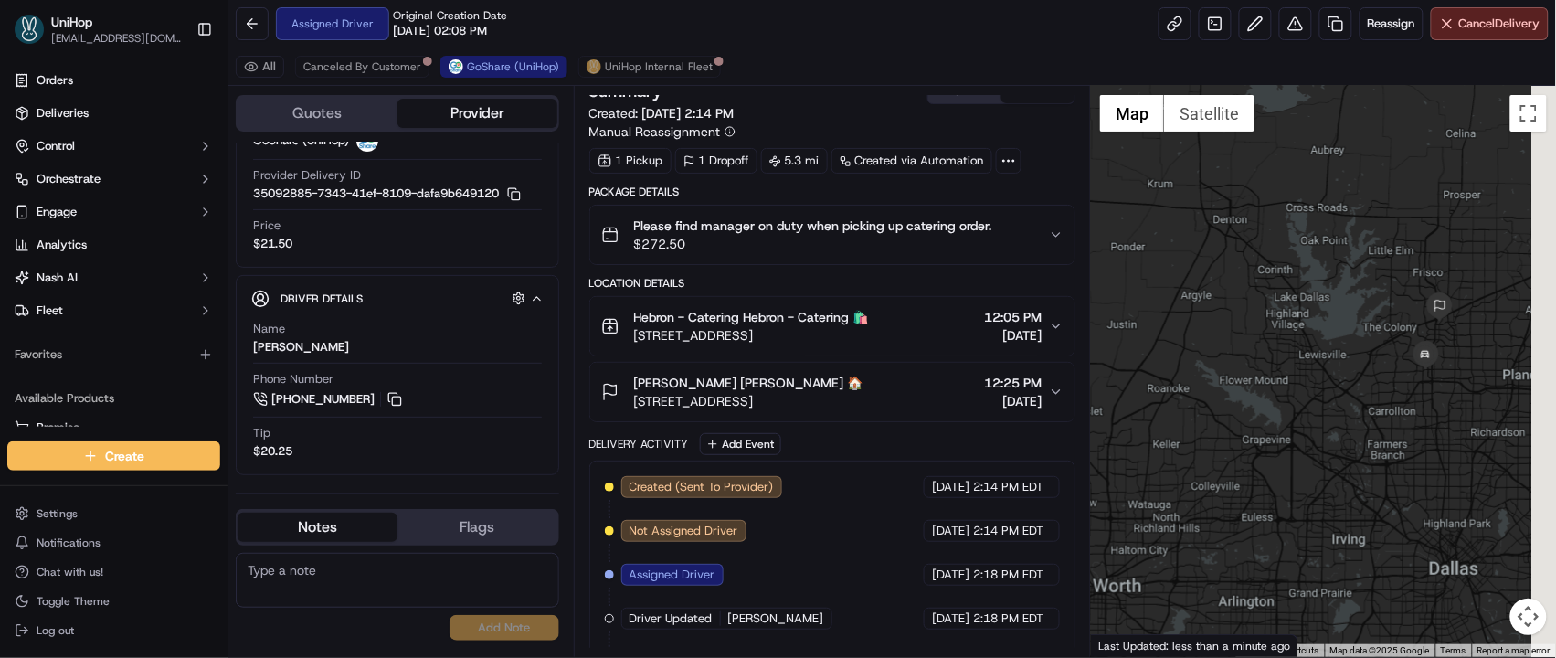
drag, startPoint x: 1301, startPoint y: 318, endPoint x: 1190, endPoint y: 297, distance: 112.5
click at [1190, 296] on div at bounding box center [1323, 371] width 465 height 571
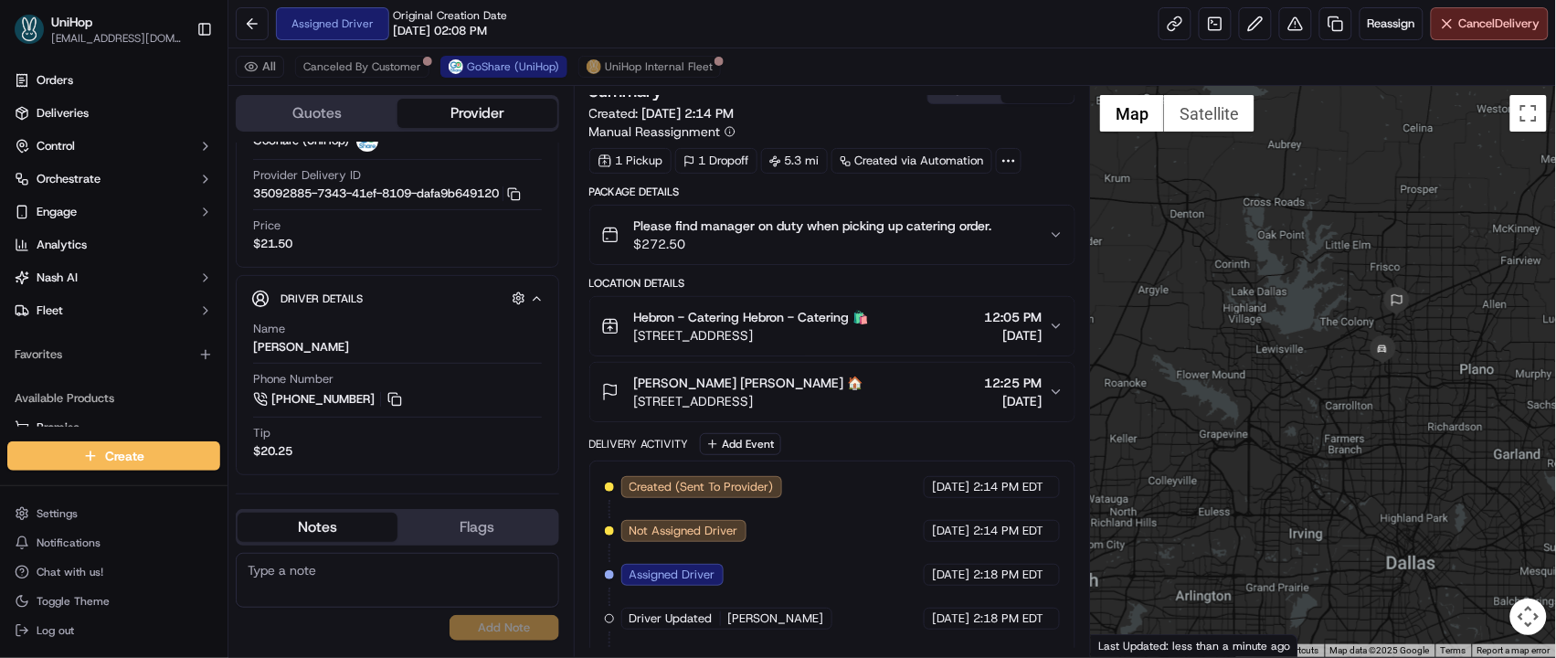
click at [957, 98] on button "CDT" at bounding box center [964, 91] width 73 height 24
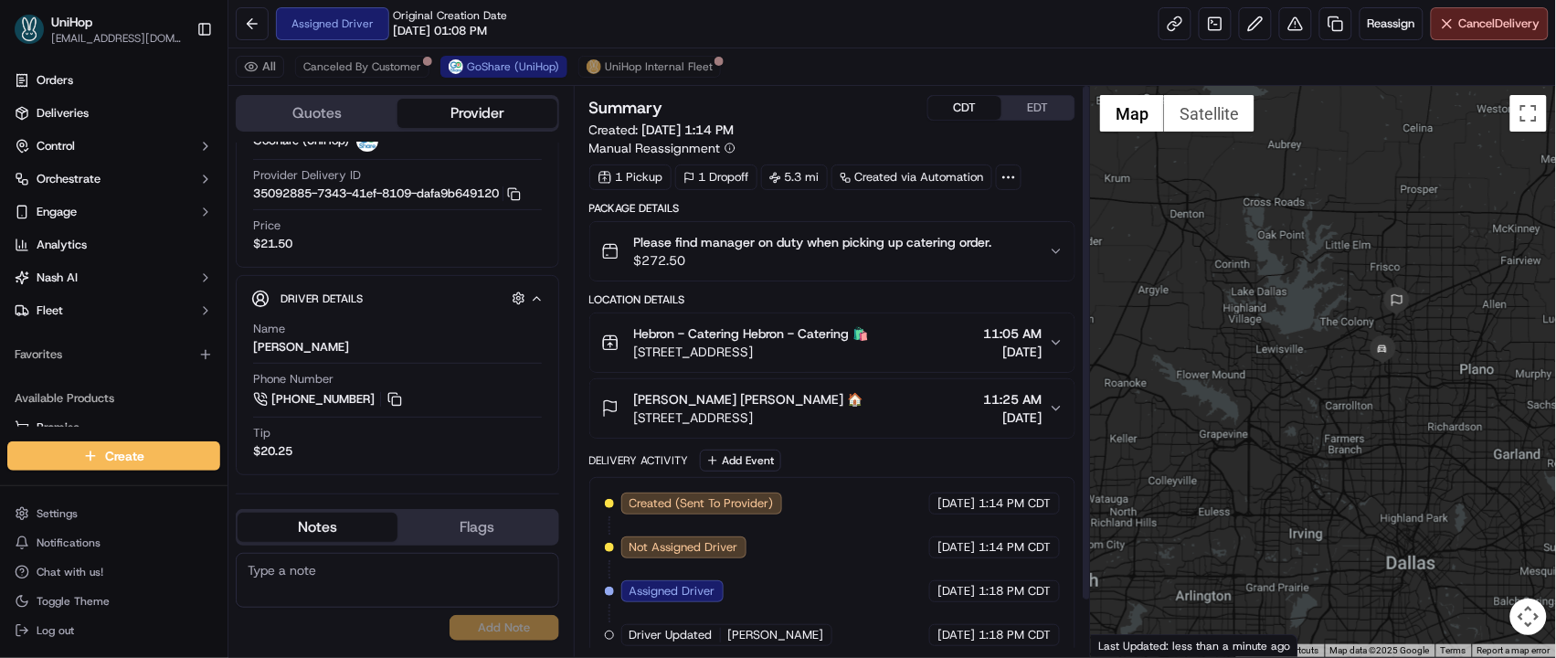
click at [1029, 109] on button "EDT" at bounding box center [1037, 108] width 73 height 24
click at [396, 403] on button at bounding box center [395, 399] width 20 height 20
click at [390, 400] on button at bounding box center [395, 399] width 20 height 20
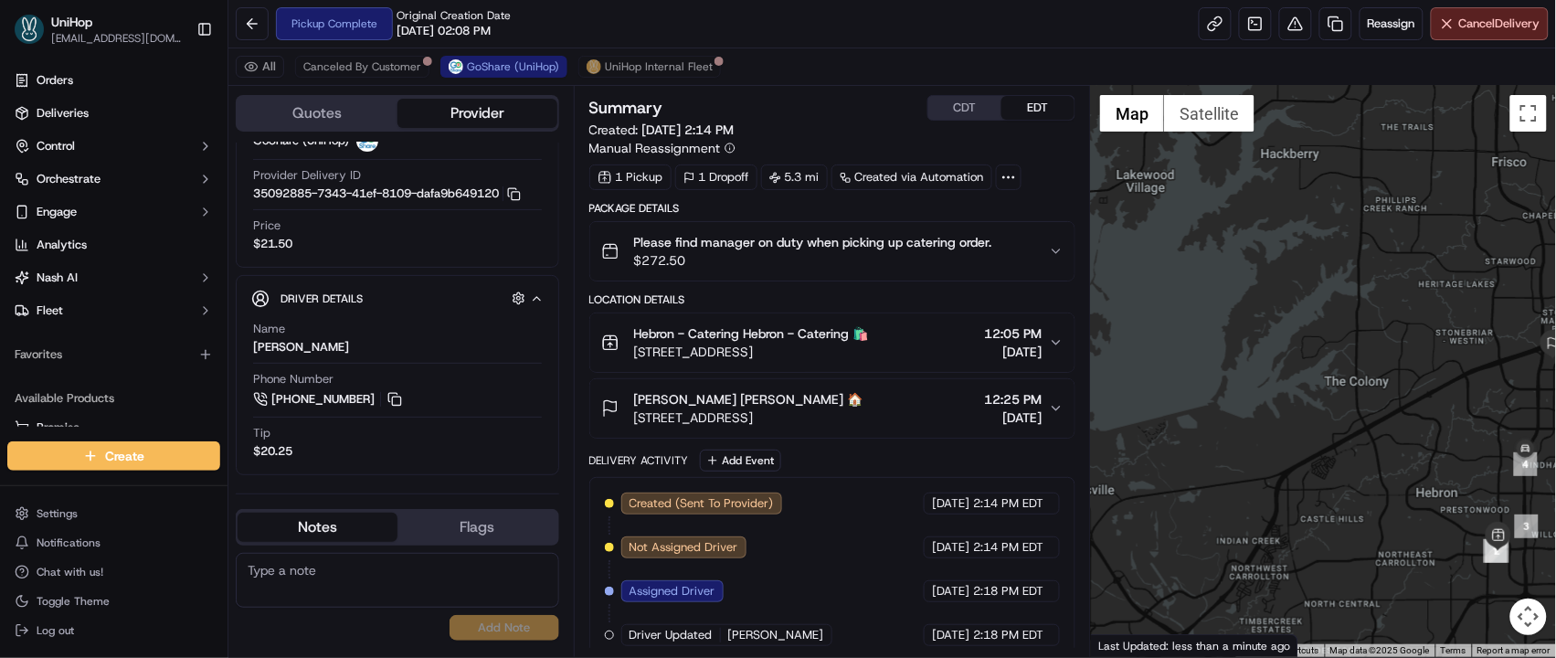
drag, startPoint x: 1335, startPoint y: 318, endPoint x: 1219, endPoint y: 266, distance: 127.2
click at [1115, 245] on div at bounding box center [1323, 371] width 465 height 571
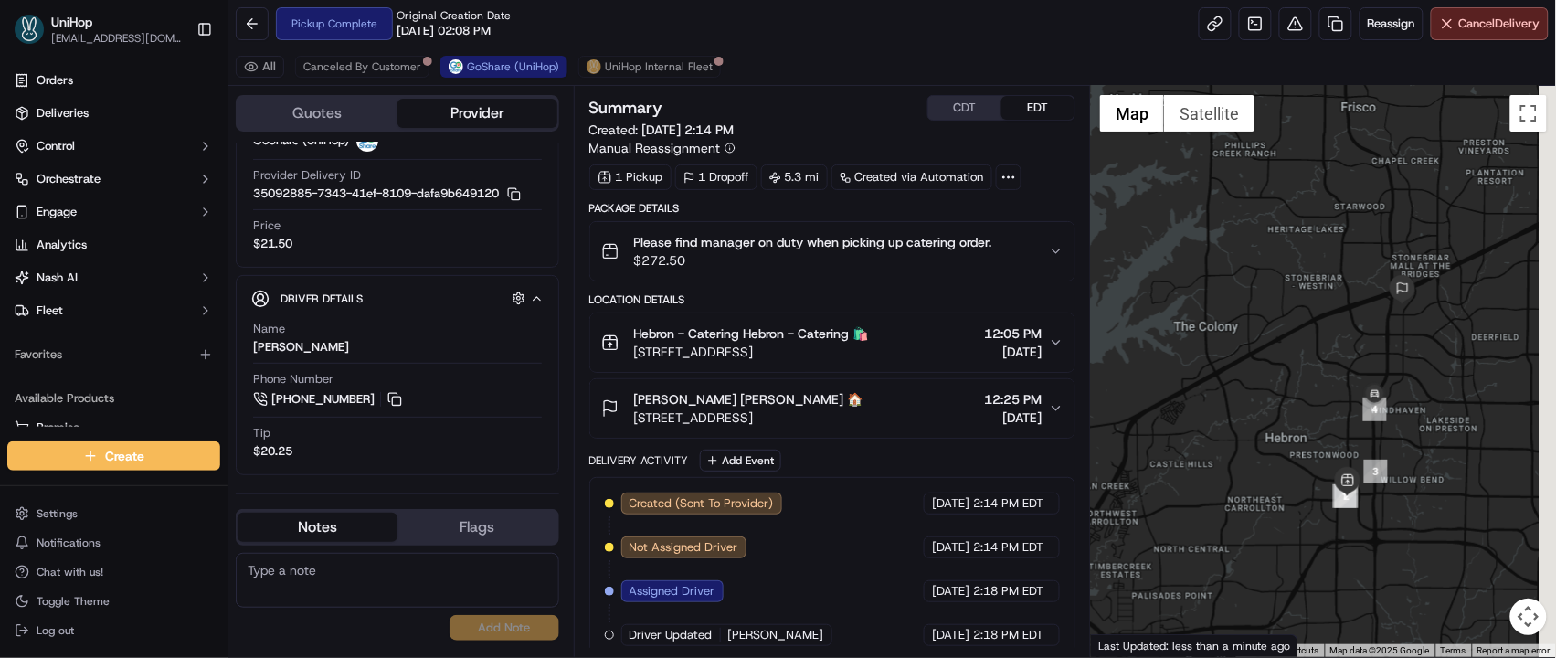
drag, startPoint x: 1369, startPoint y: 294, endPoint x: 1307, endPoint y: 287, distance: 61.6
click at [1321, 271] on div at bounding box center [1323, 371] width 465 height 571
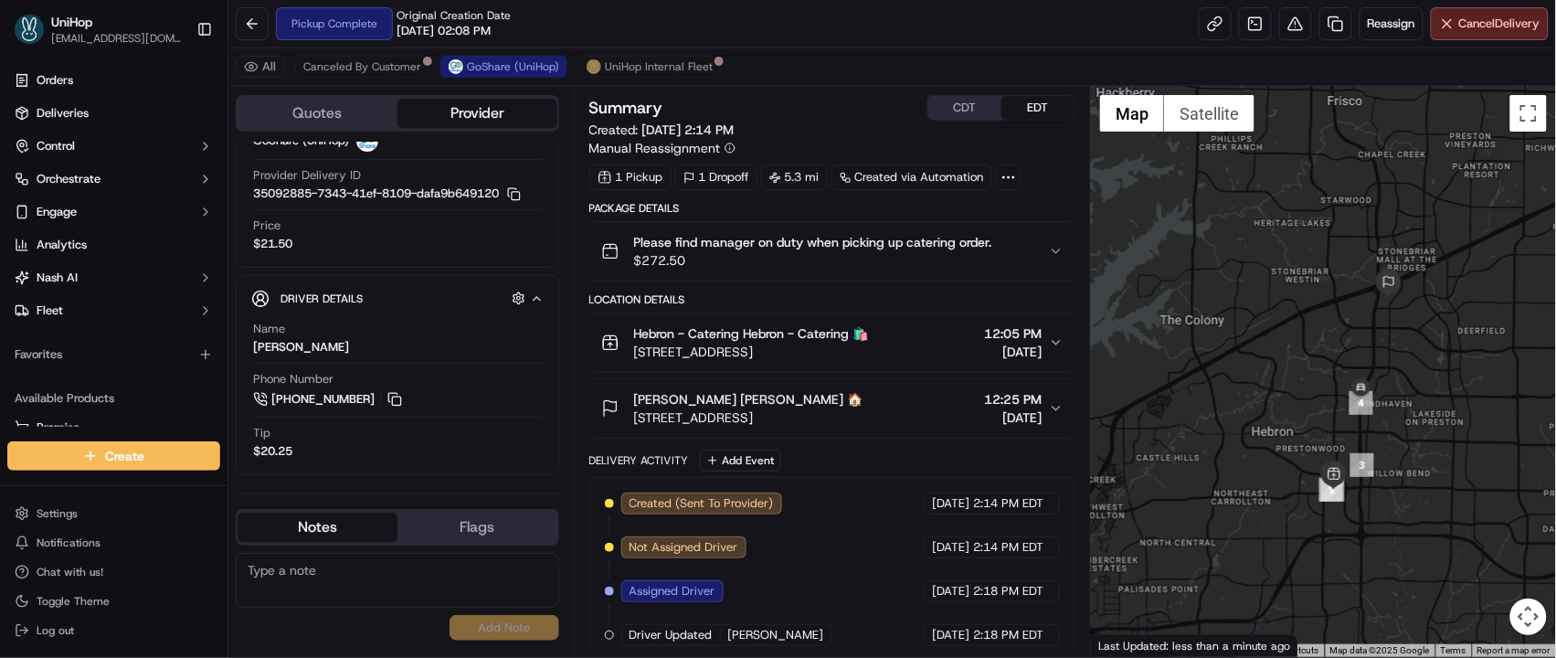
click at [1005, 393] on span "12:25 PM" at bounding box center [1013, 399] width 58 height 18
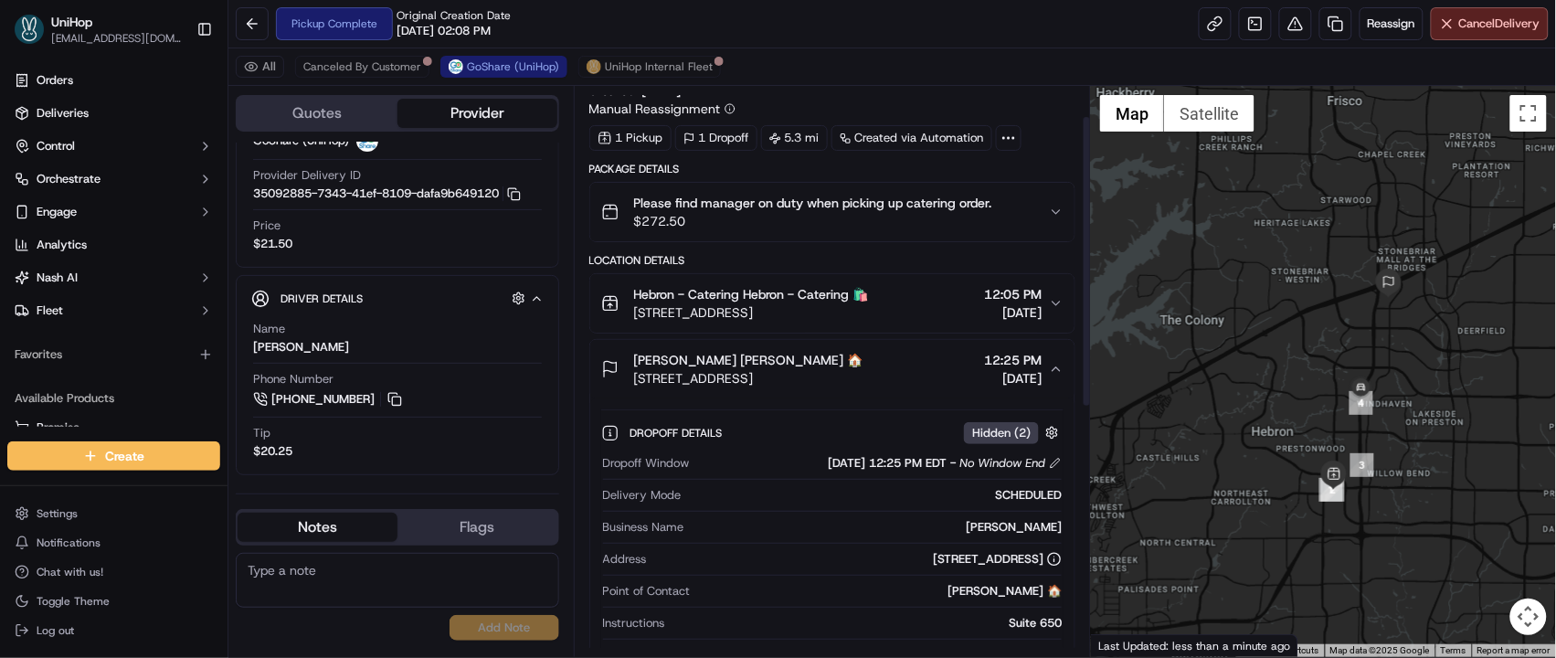
scroll to position [88, 0]
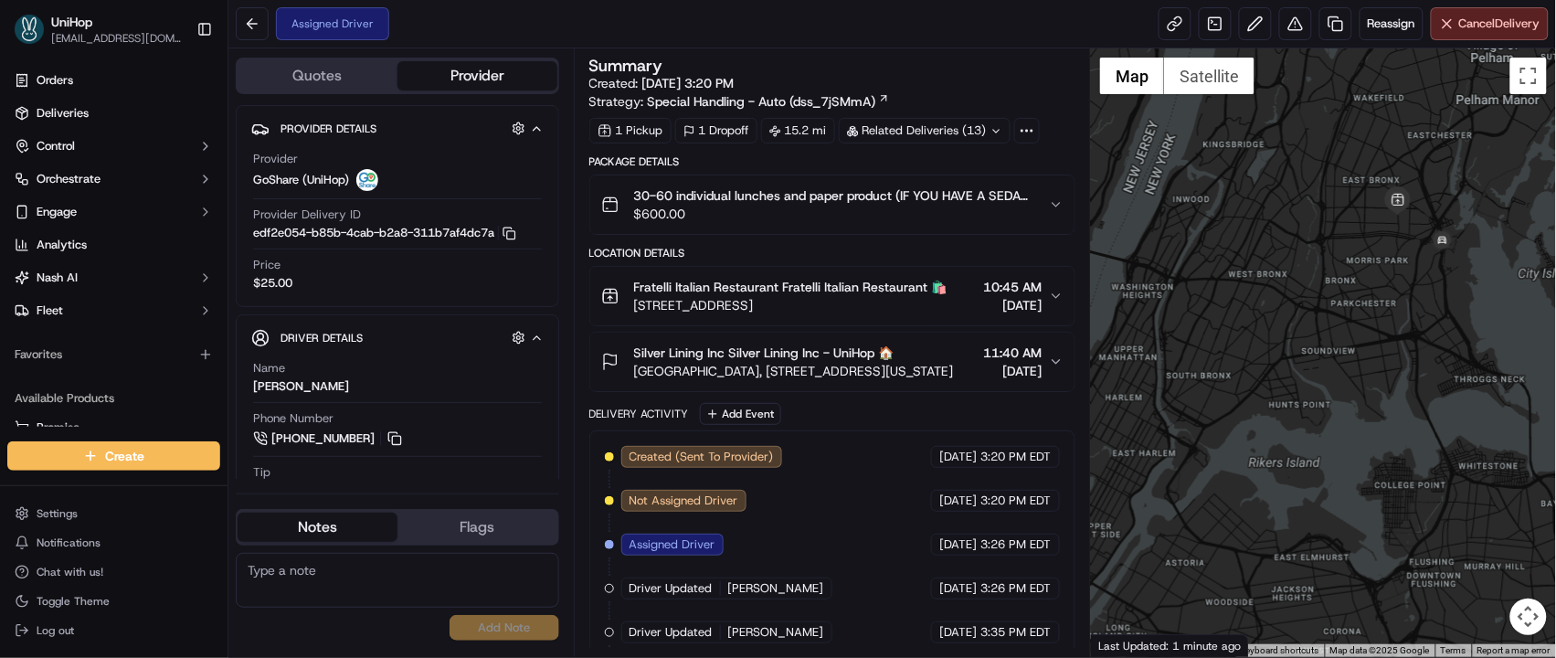
drag, startPoint x: 1304, startPoint y: 161, endPoint x: 1261, endPoint y: 179, distance: 46.7
click at [1261, 179] on div at bounding box center [1323, 352] width 465 height 608
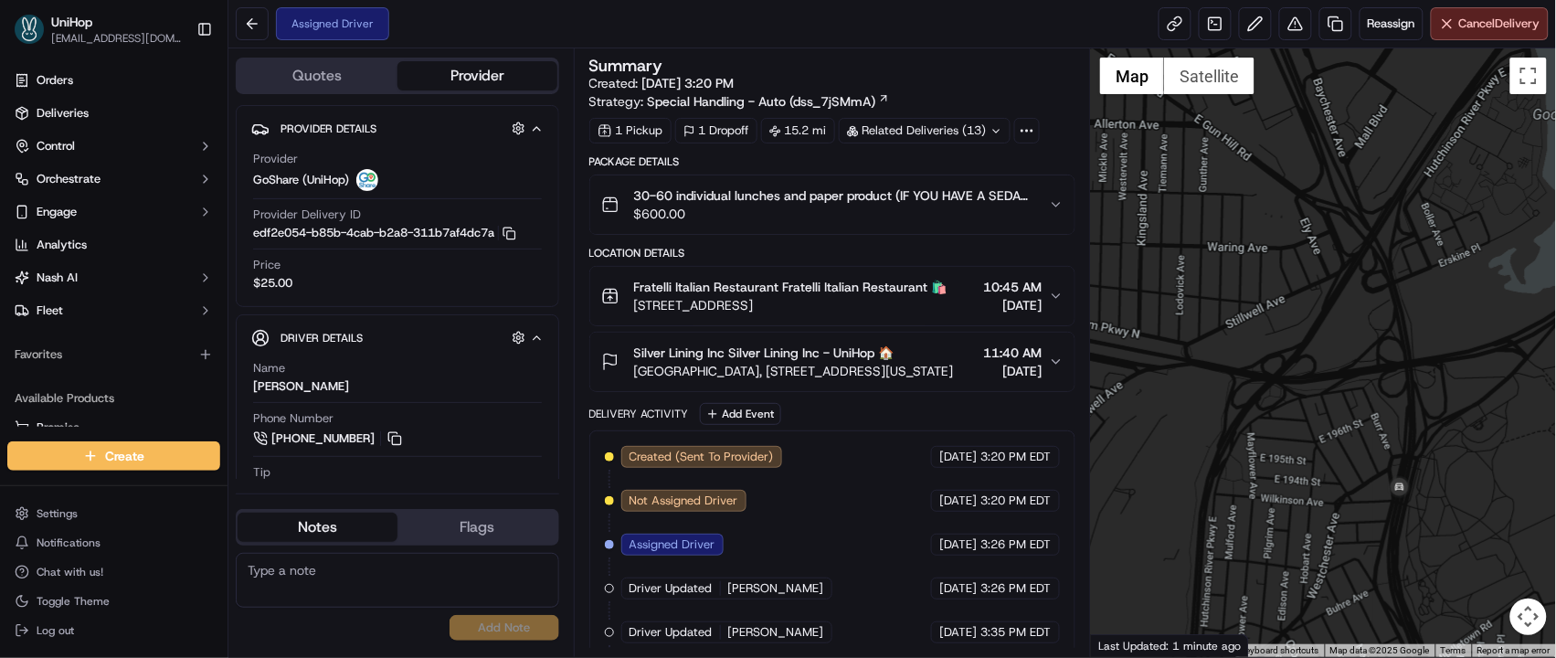
drag, startPoint x: 1486, startPoint y: 269, endPoint x: 1309, endPoint y: 274, distance: 177.3
click at [1309, 274] on div at bounding box center [1323, 352] width 465 height 608
click at [402, 440] on button at bounding box center [395, 438] width 20 height 20
click at [851, 368] on span "[GEOGRAPHIC_DATA], [STREET_ADDRESS][US_STATE]" at bounding box center [794, 371] width 320 height 18
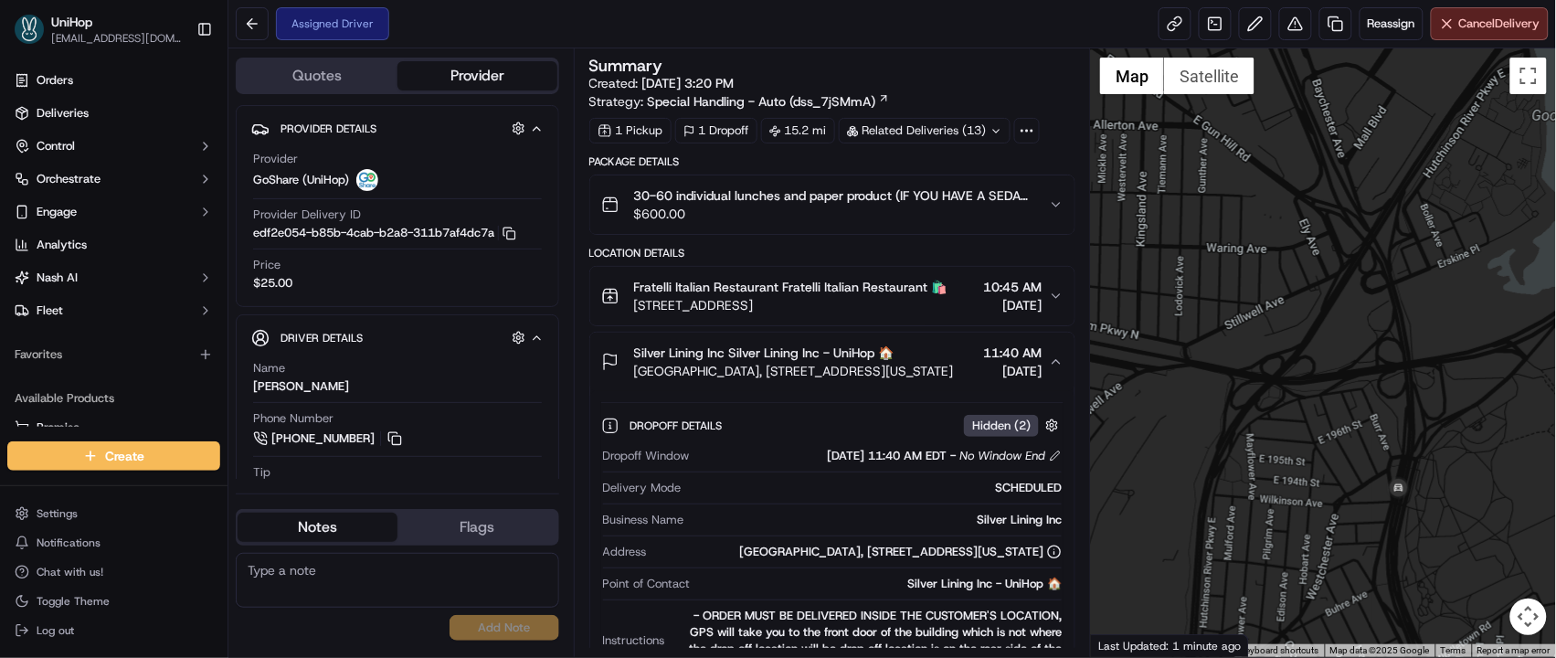
click at [851, 368] on span "[GEOGRAPHIC_DATA], [STREET_ADDRESS][US_STATE]" at bounding box center [794, 371] width 320 height 18
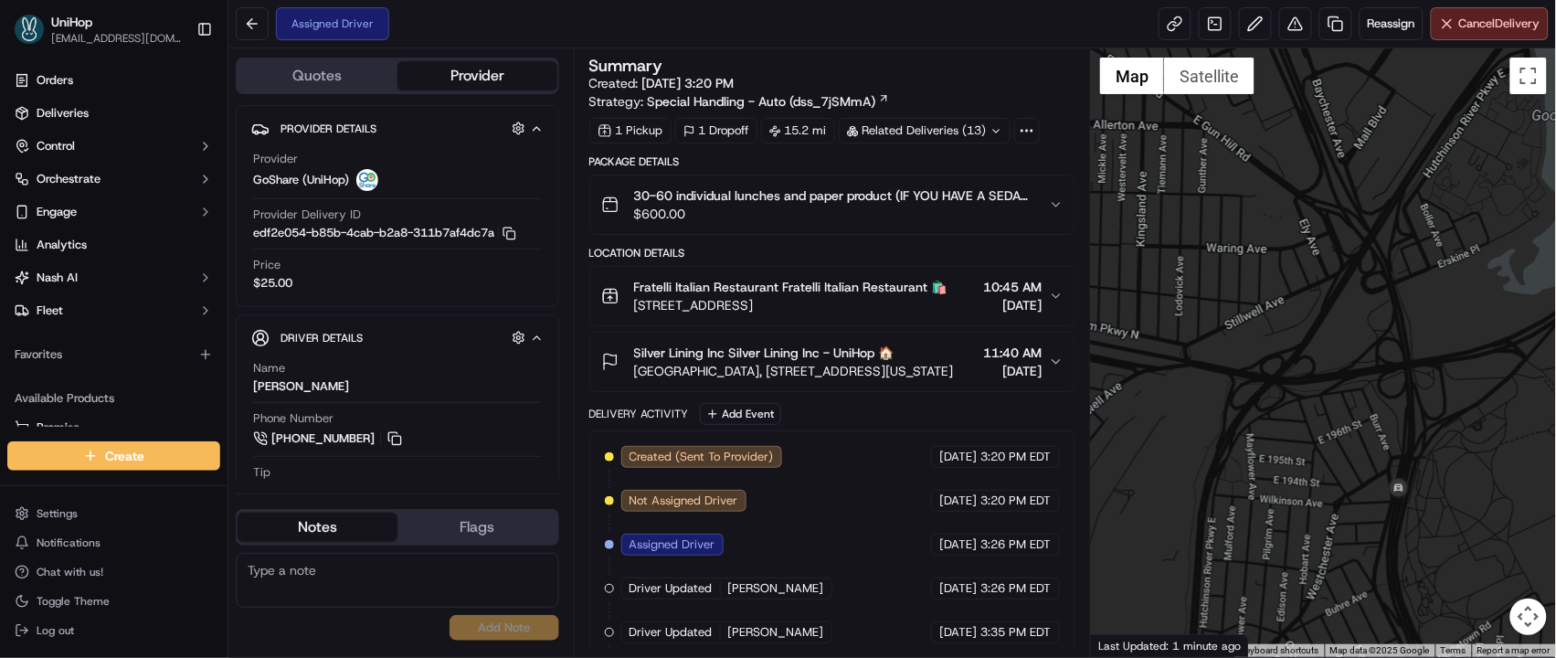
drag, startPoint x: 896, startPoint y: 311, endPoint x: 632, endPoint y: 311, distance: 264.0
click at [632, 311] on div "Fratelli Italian Restaurant Fratelli Italian Restaurant 🛍️ 2507 Eastchester Rd,…" at bounding box center [774, 296] width 346 height 37
copy span "[STREET_ADDRESS]"
click at [631, 376] on div "Silver Lining Inc Silver Lining Inc - UniHop 🏠 220 Central Park South, 220 Cent…" at bounding box center [777, 362] width 353 height 37
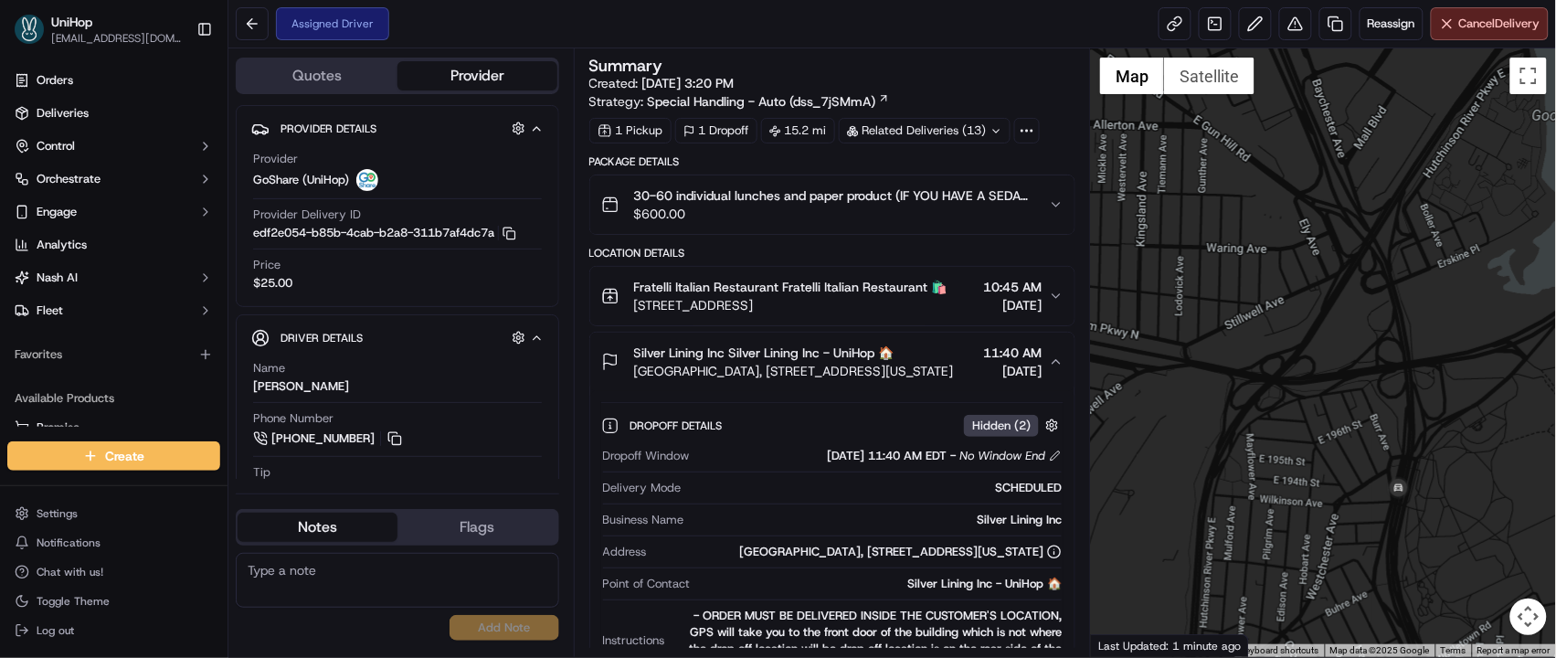
click at [1052, 363] on icon "button" at bounding box center [1056, 361] width 15 height 15
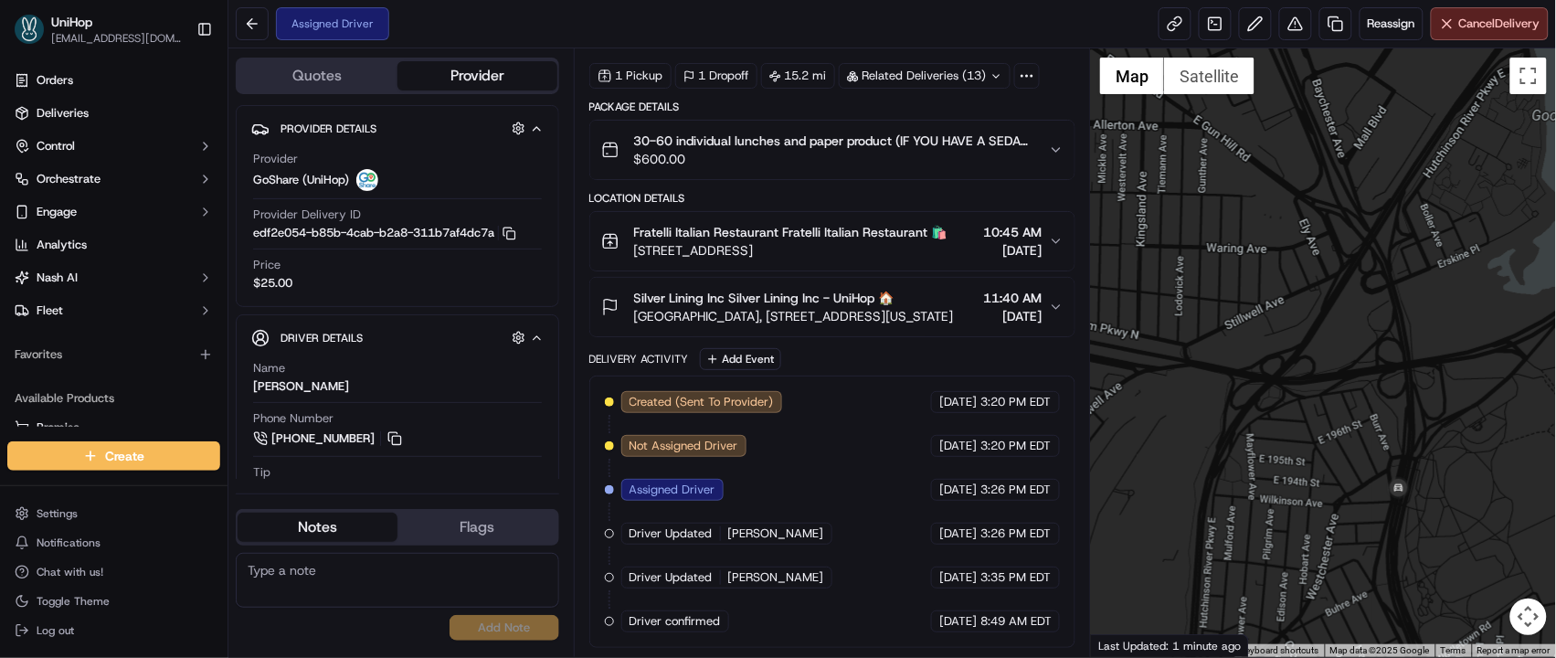
click at [1049, 300] on icon "button" at bounding box center [1056, 307] width 15 height 15
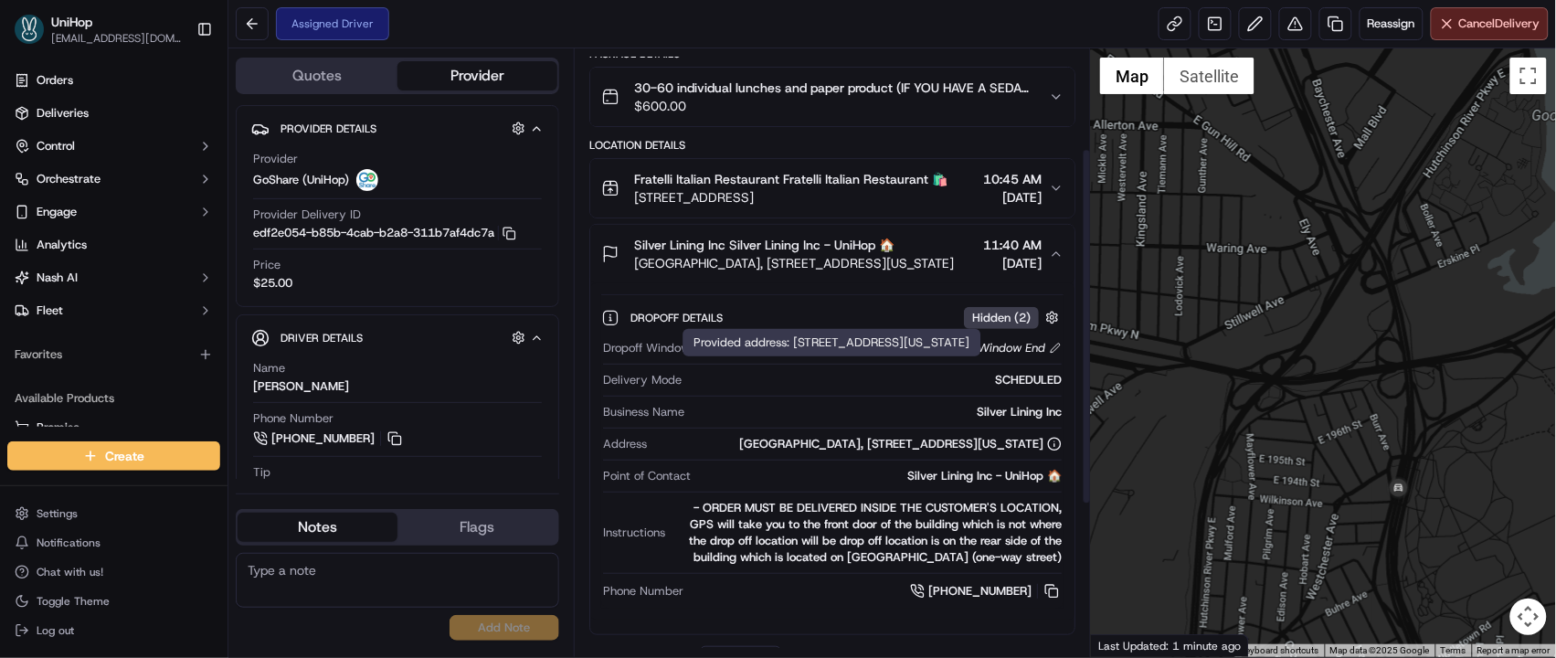
scroll to position [224, 0]
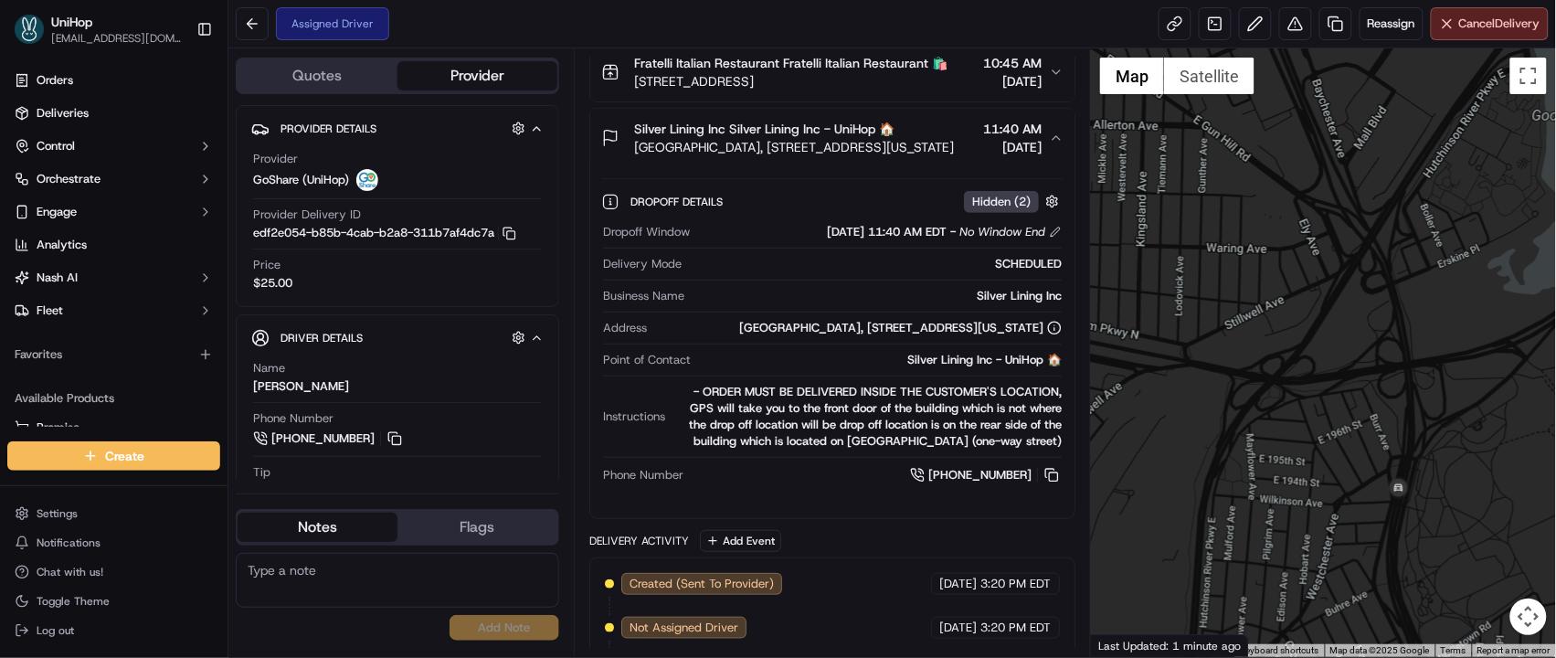
drag, startPoint x: 675, startPoint y: 330, endPoint x: 1021, endPoint y: 343, distance: 346.5
click at [1021, 336] on div "[GEOGRAPHIC_DATA], [STREET_ADDRESS][US_STATE]" at bounding box center [900, 328] width 322 height 16
click at [1047, 336] on div "[GEOGRAPHIC_DATA], [STREET_ADDRESS][US_STATE]" at bounding box center [900, 328] width 322 height 16
drag, startPoint x: 1046, startPoint y: 352, endPoint x: 680, endPoint y: 331, distance: 366.9
click at [739, 331] on div "[GEOGRAPHIC_DATA], [STREET_ADDRESS][US_STATE]" at bounding box center [900, 328] width 322 height 16
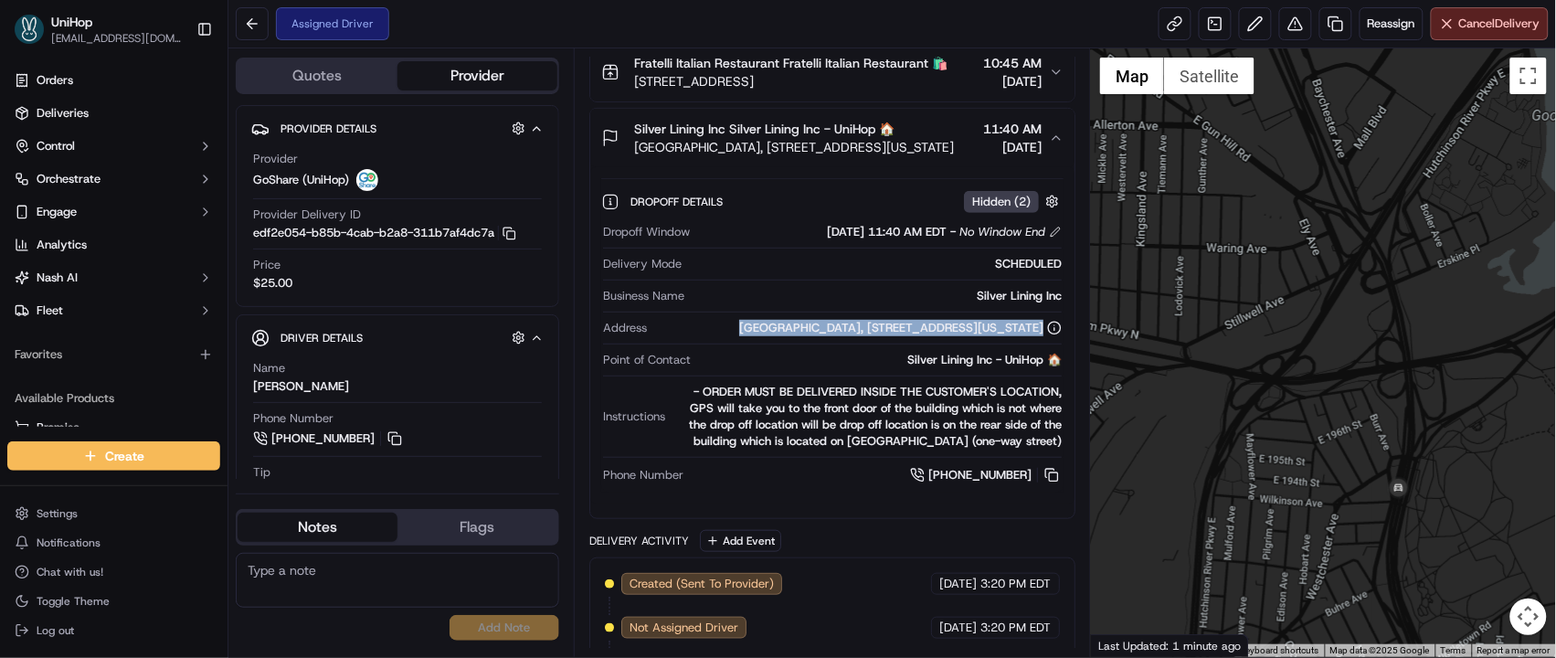
copy div "[GEOGRAPHIC_DATA], [STREET_ADDRESS][US_STATE]"
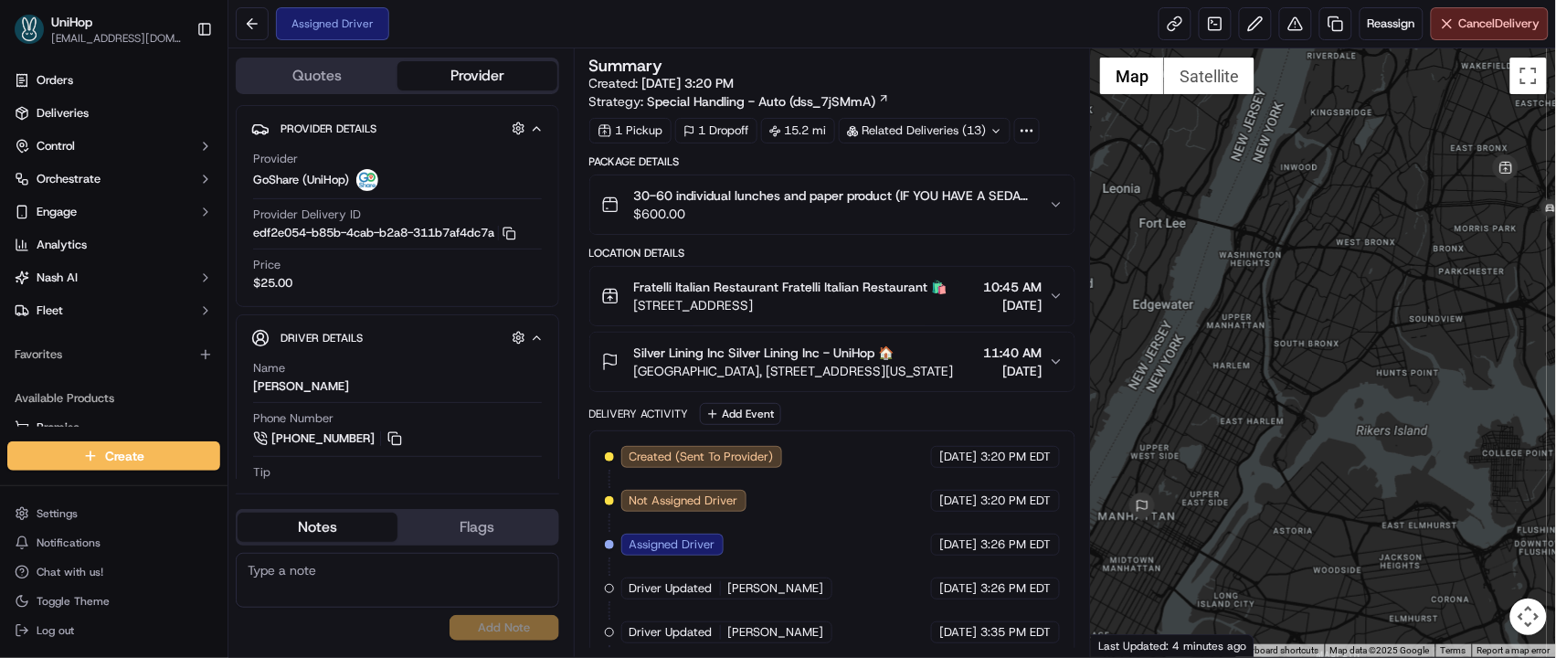
drag, startPoint x: 1275, startPoint y: 166, endPoint x: 1240, endPoint y: 170, distance: 35.8
click at [1252, 172] on div at bounding box center [1323, 352] width 465 height 608
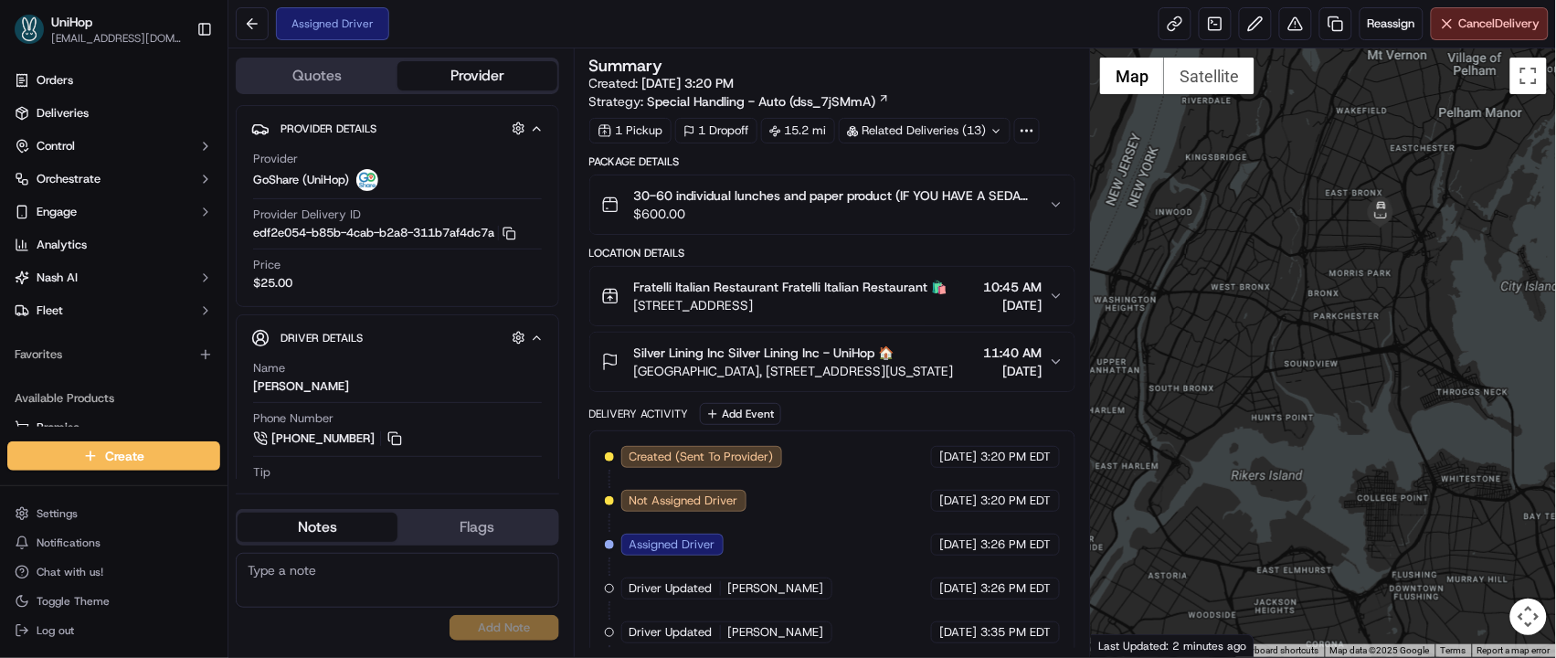
drag, startPoint x: 1446, startPoint y: 167, endPoint x: 1319, endPoint y: 213, distance: 135.0
click at [1319, 213] on div at bounding box center [1323, 352] width 465 height 608
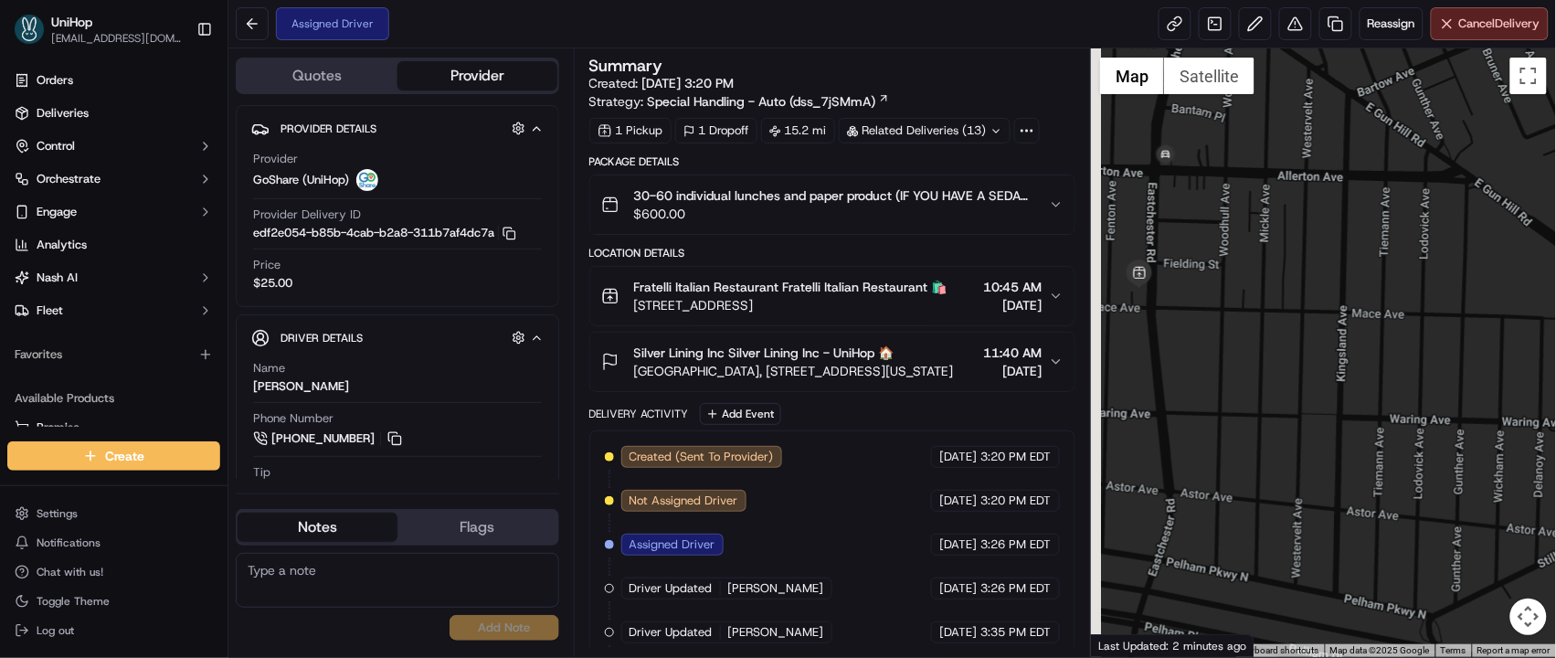
drag, startPoint x: 1263, startPoint y: 248, endPoint x: 1473, endPoint y: 185, distance: 219.4
click at [1473, 185] on div at bounding box center [1323, 352] width 465 height 608
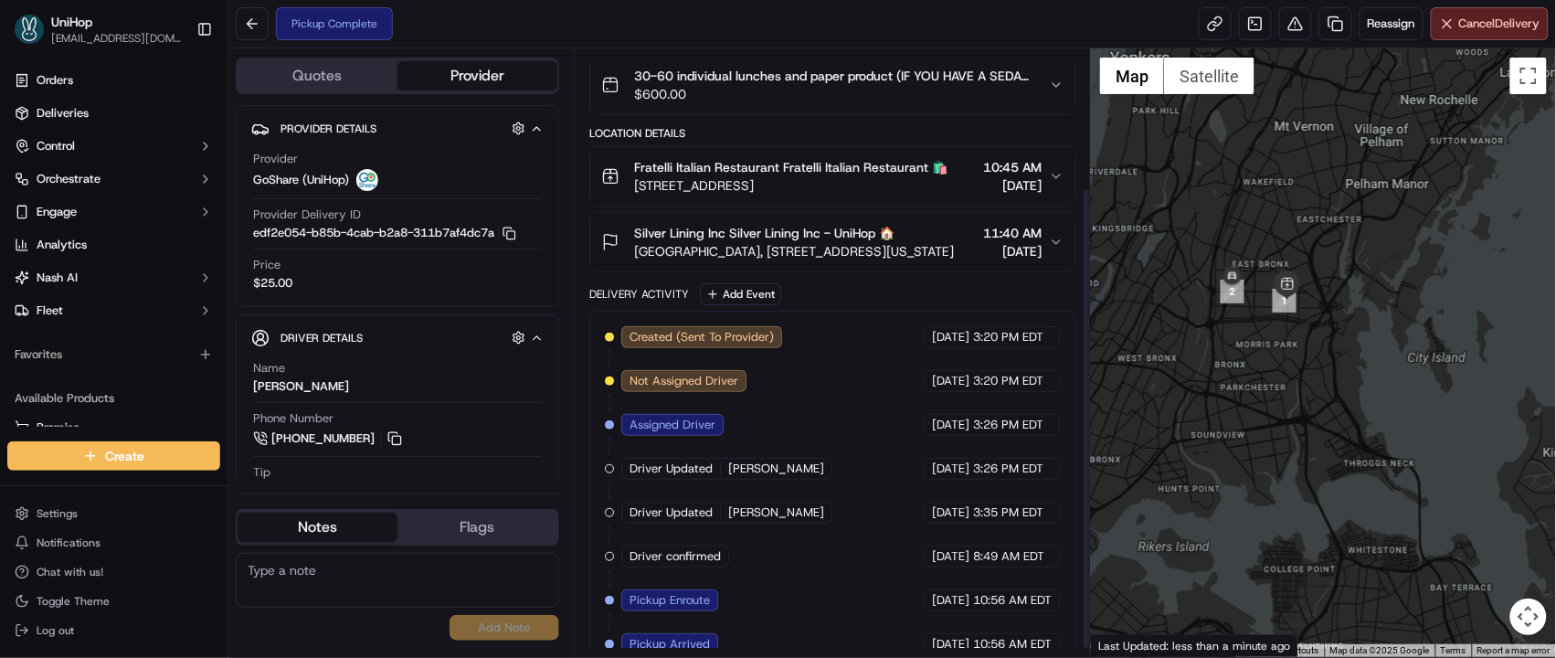
scroll to position [192, 0]
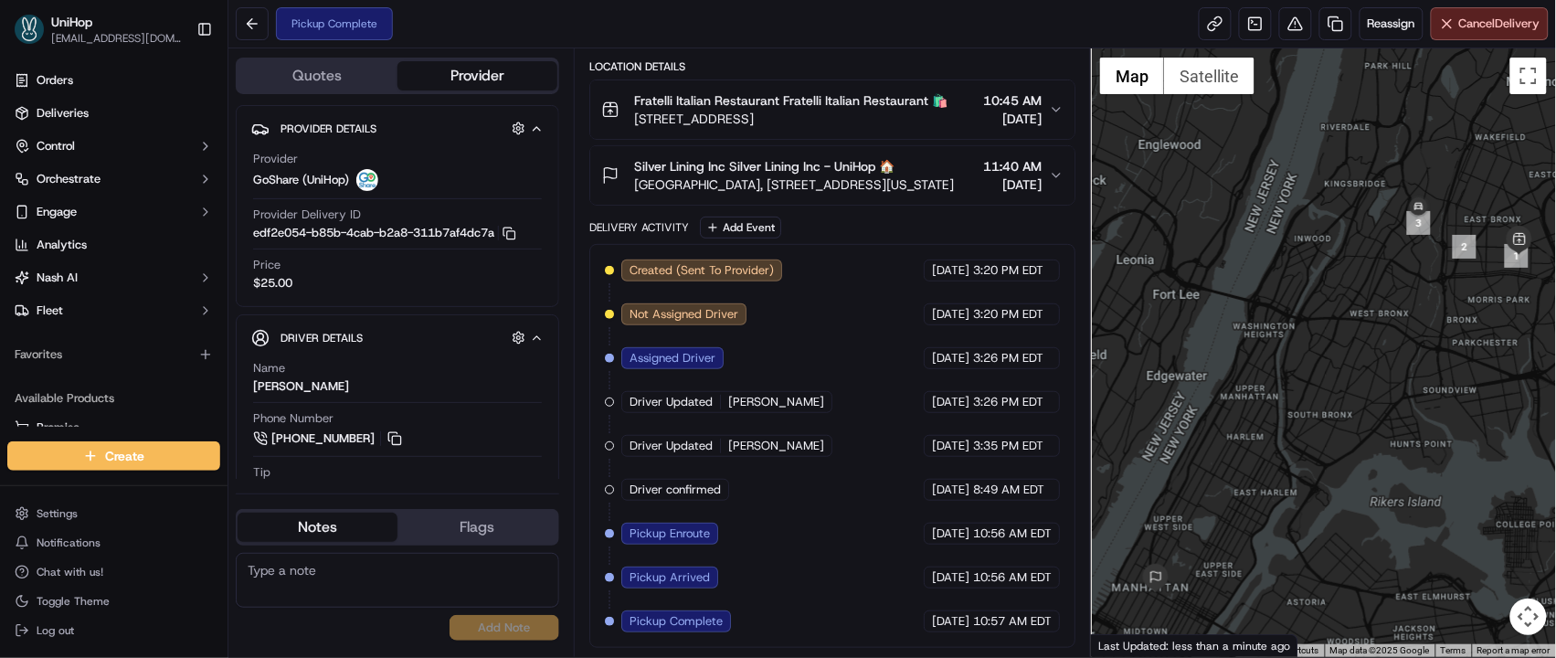
drag, startPoint x: 1198, startPoint y: 186, endPoint x: 1448, endPoint y: 124, distance: 257.9
click at [1448, 124] on div at bounding box center [1323, 352] width 465 height 608
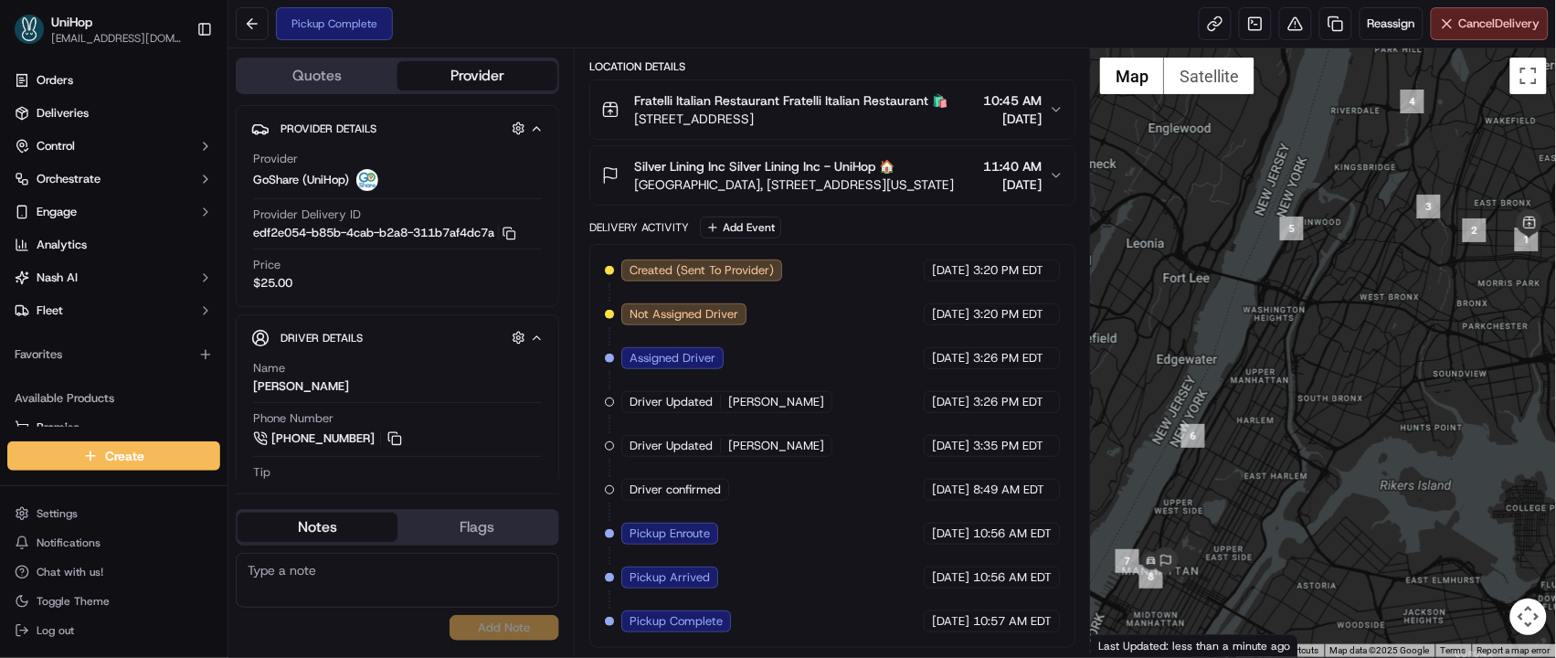
click at [1267, 396] on div at bounding box center [1323, 352] width 465 height 608
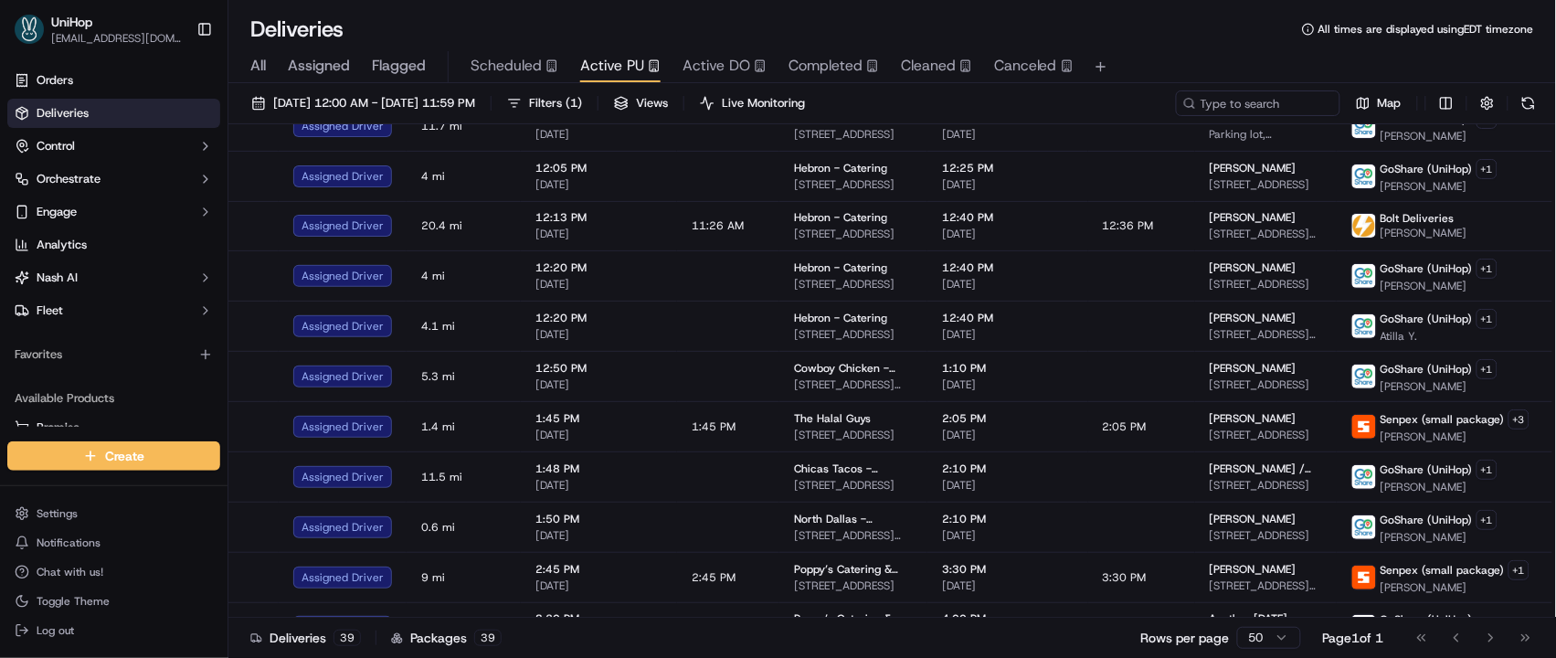
scroll to position [1308, 0]
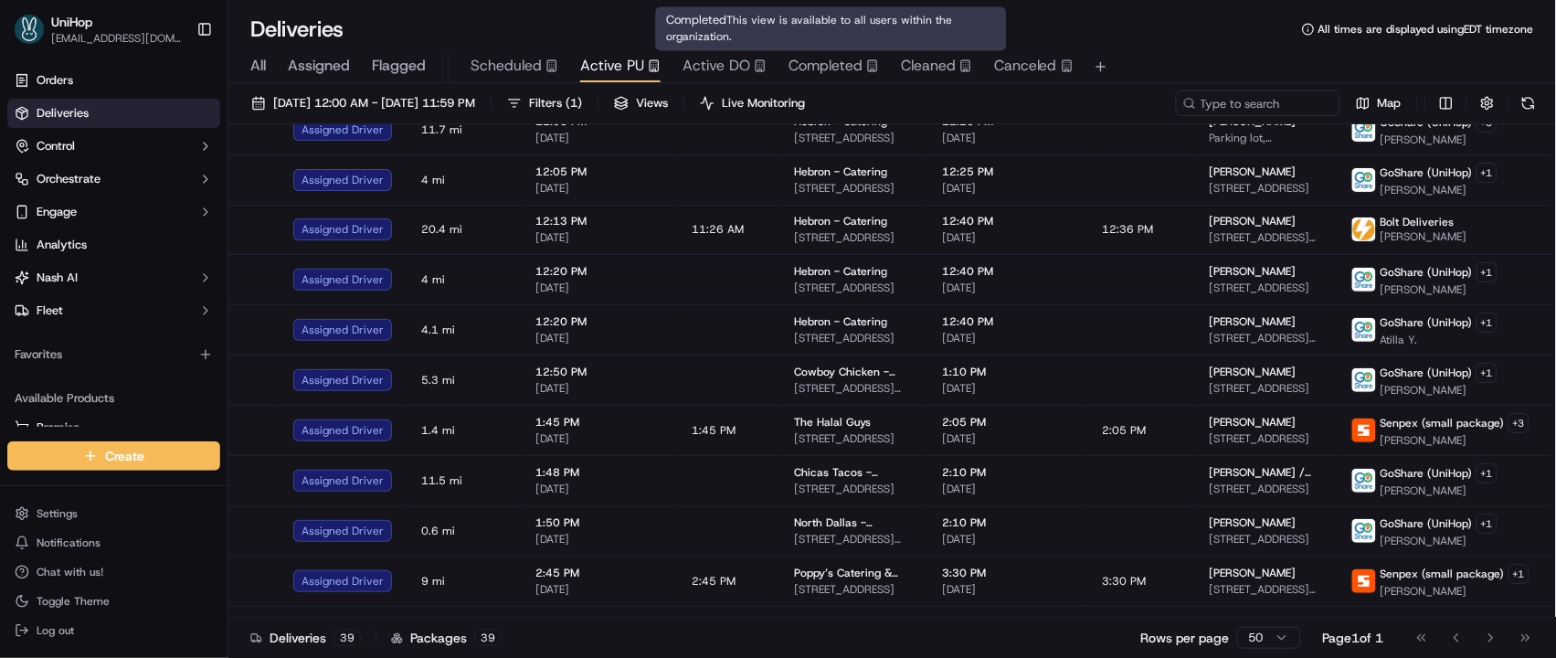
click at [798, 74] on span "Completed" at bounding box center [825, 66] width 74 height 22
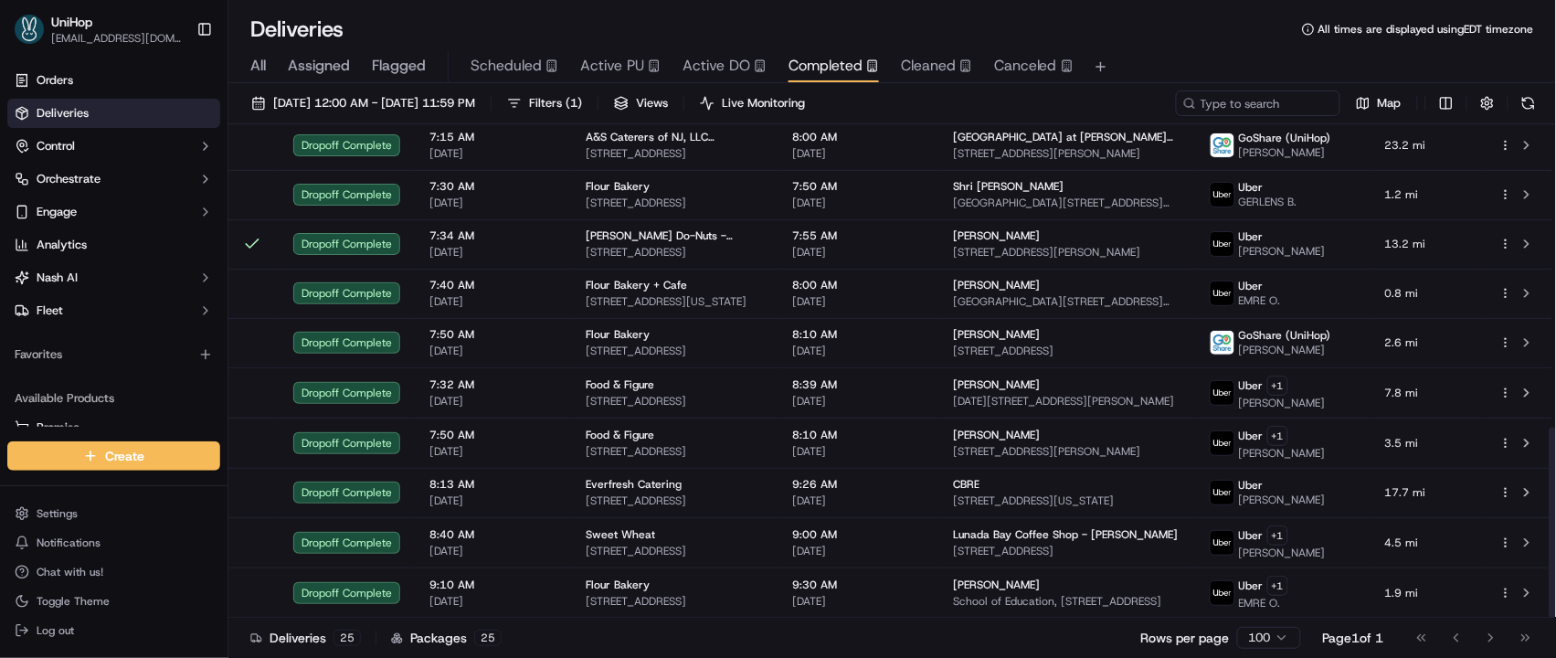
scroll to position [784, 0]
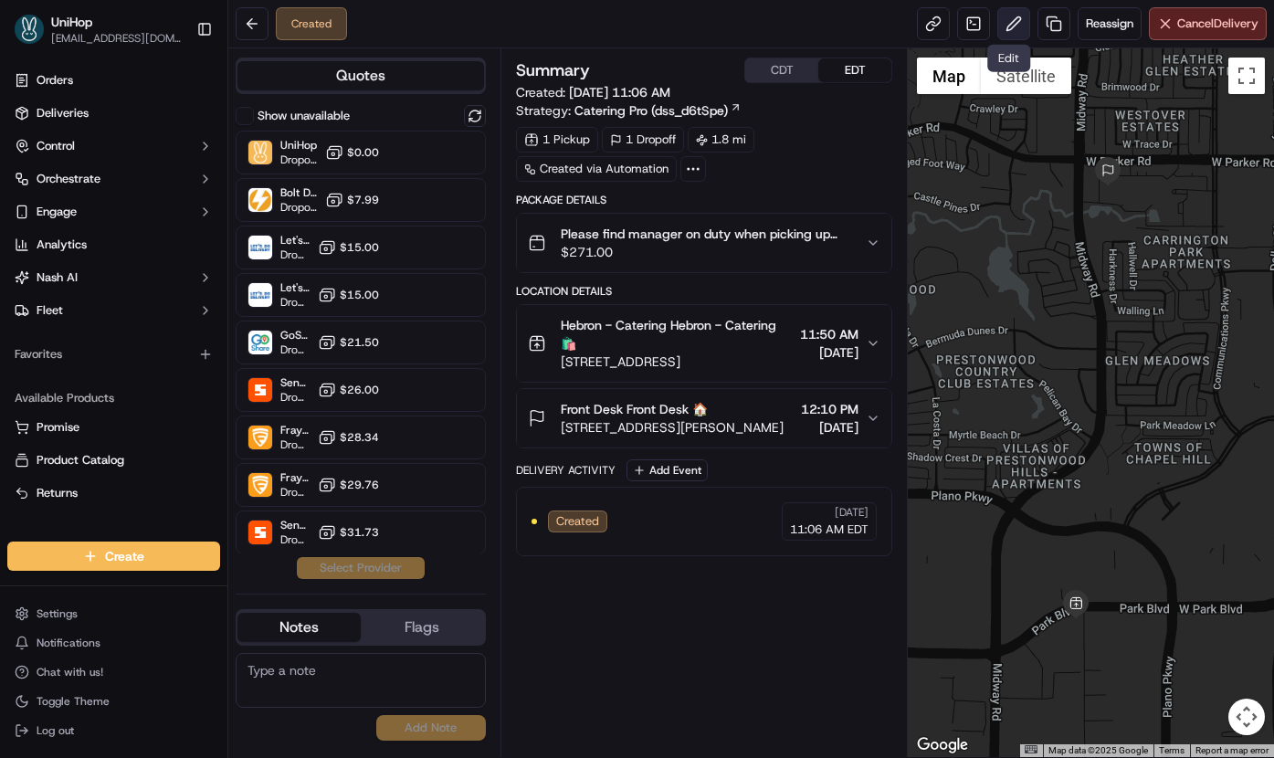
click at [1004, 29] on button at bounding box center [1014, 23] width 33 height 33
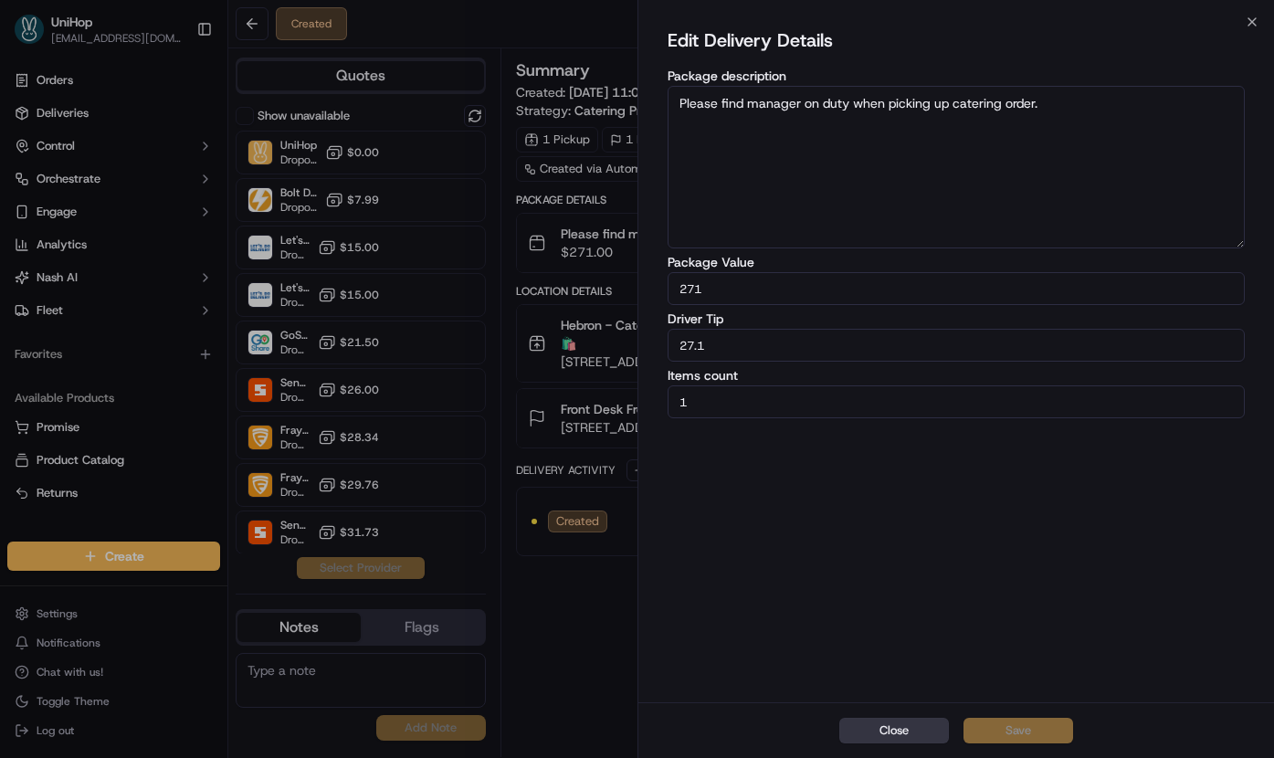
click at [862, 729] on button "Close" at bounding box center [895, 731] width 110 height 26
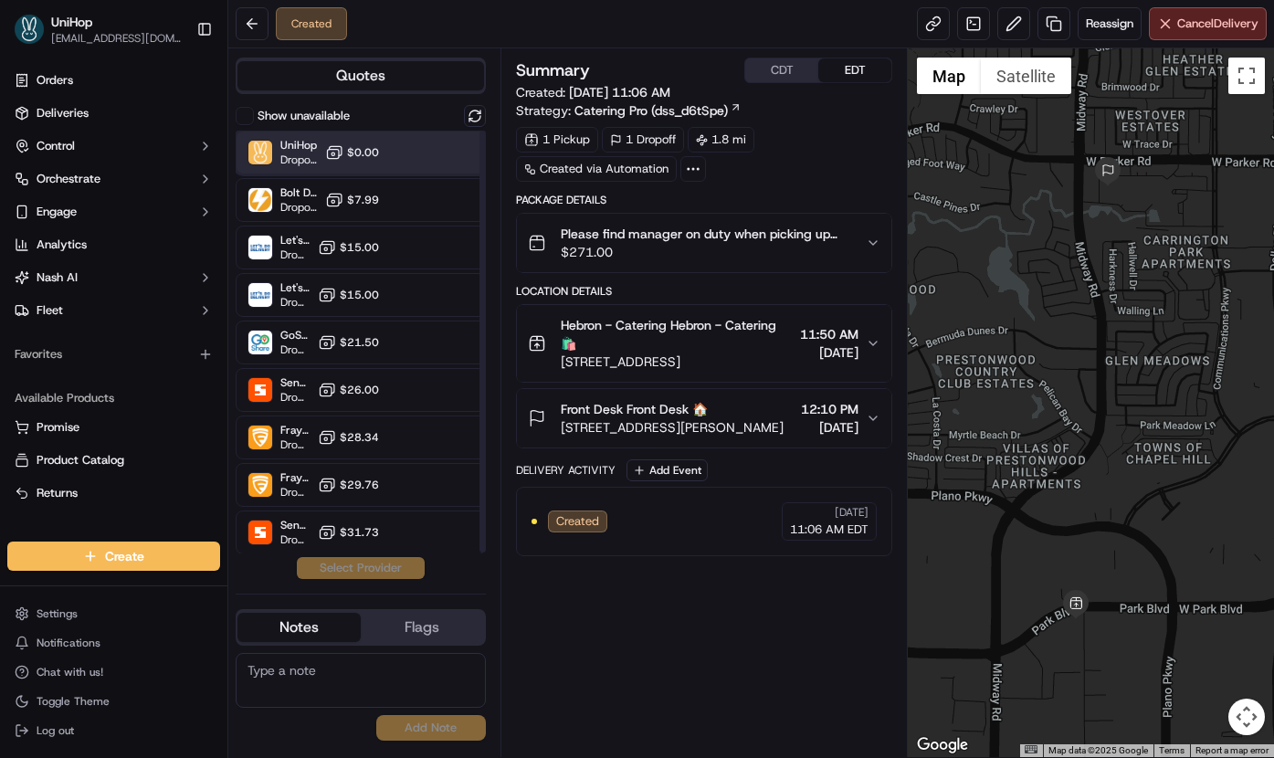
click at [405, 154] on div "UniHop Dropoff ETA - $0.00" at bounding box center [361, 153] width 250 height 44
click at [320, 567] on button "Assign Provider" at bounding box center [361, 568] width 130 height 22
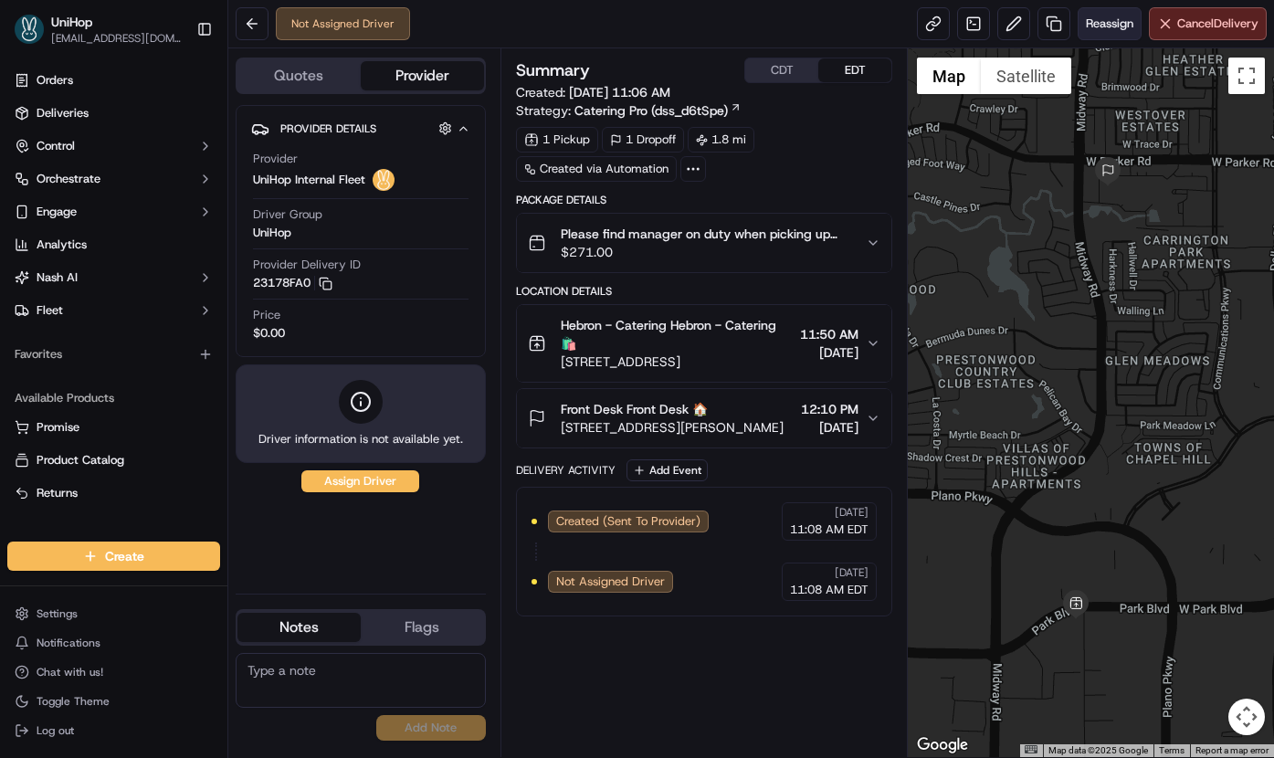
click at [1090, 26] on span "Reassign" at bounding box center [1110, 24] width 48 height 16
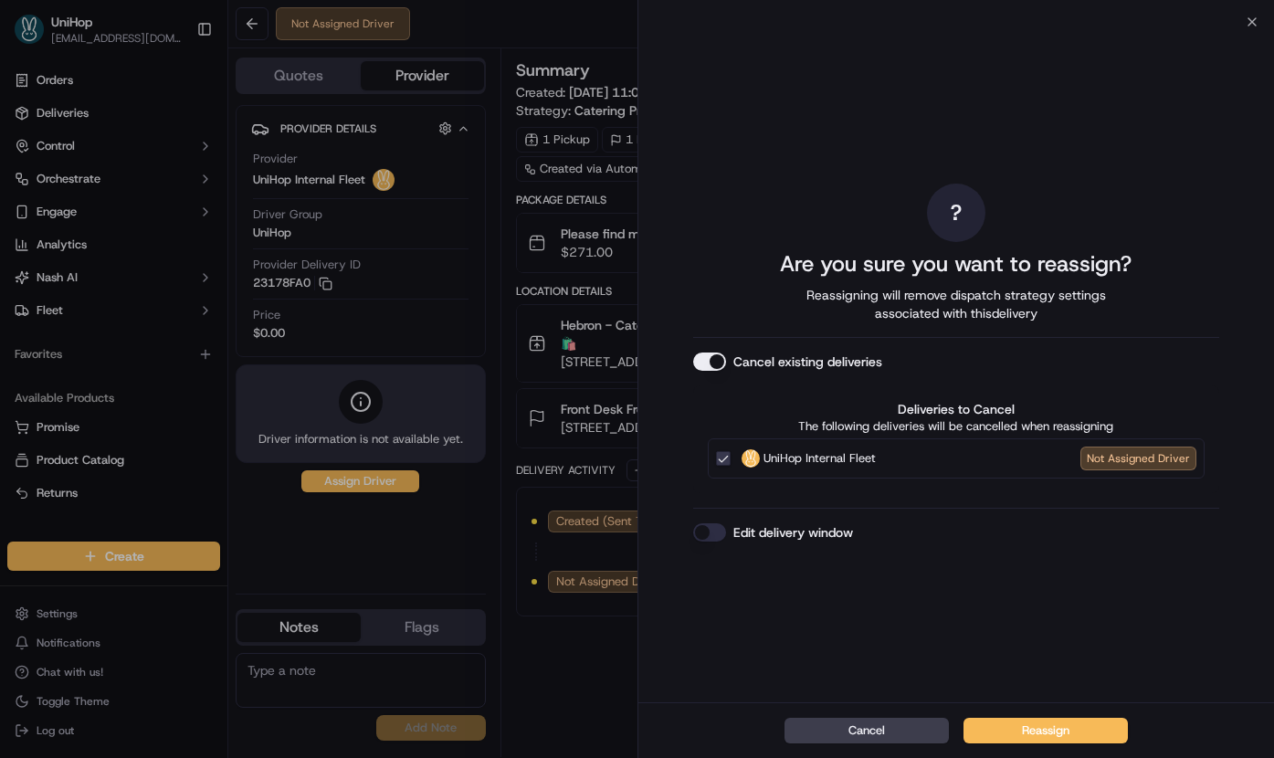
click at [707, 358] on button "Cancel existing deliveries" at bounding box center [709, 362] width 33 height 18
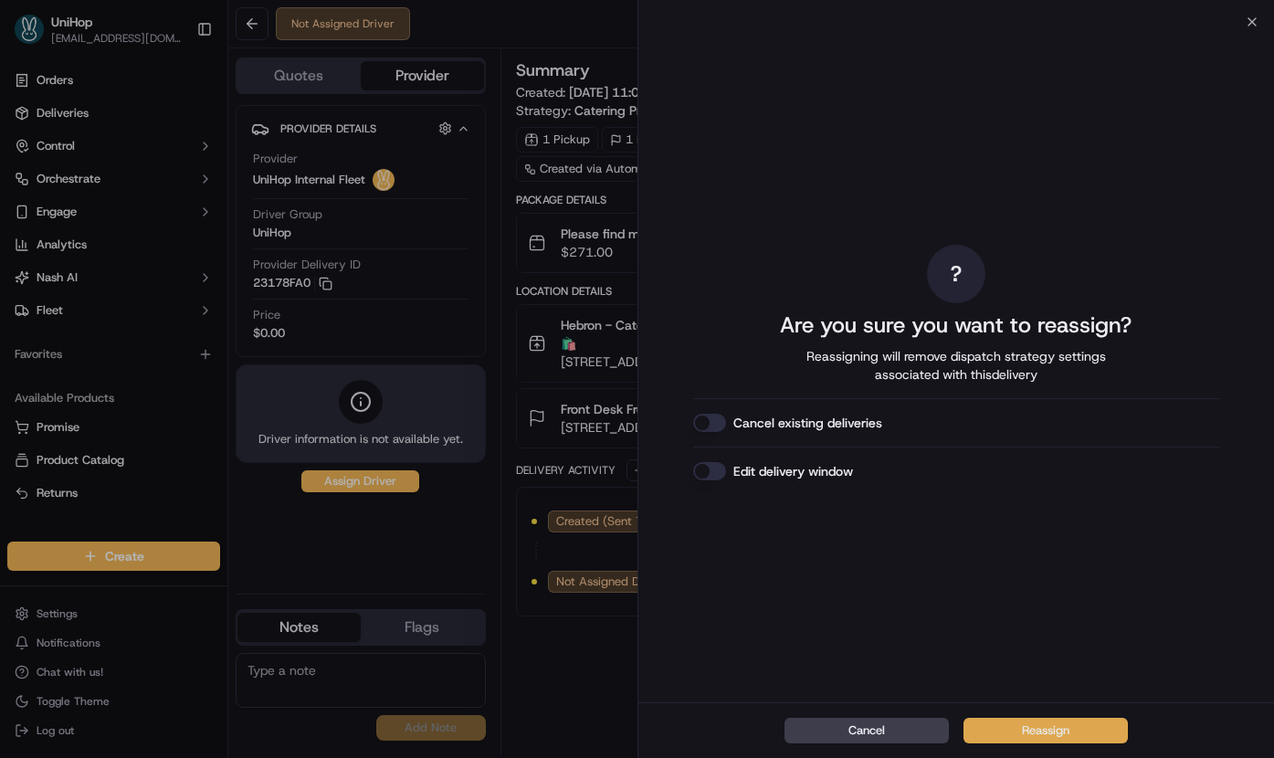
click at [1000, 734] on button "Reassign" at bounding box center [1046, 731] width 164 height 26
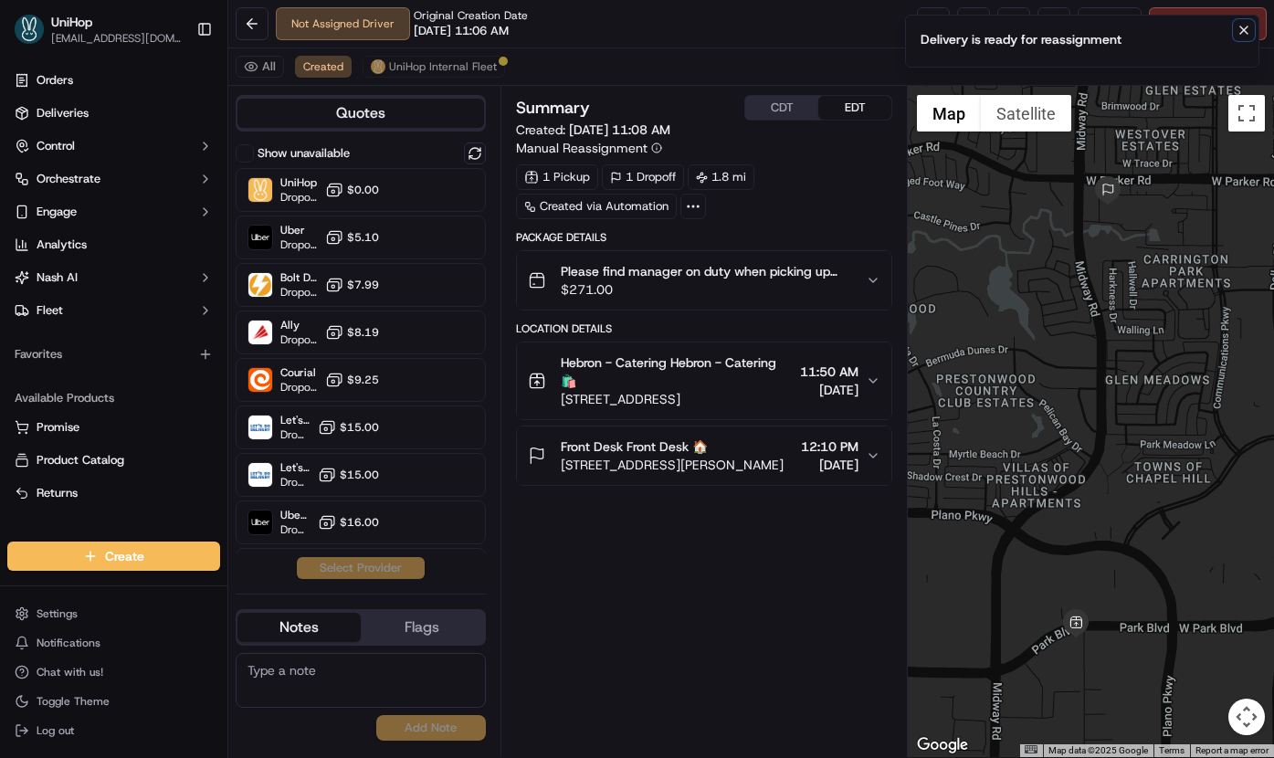
click at [1247, 35] on icon "Notifications (F8)" at bounding box center [1244, 30] width 15 height 15
click at [1015, 23] on button at bounding box center [1014, 23] width 33 height 33
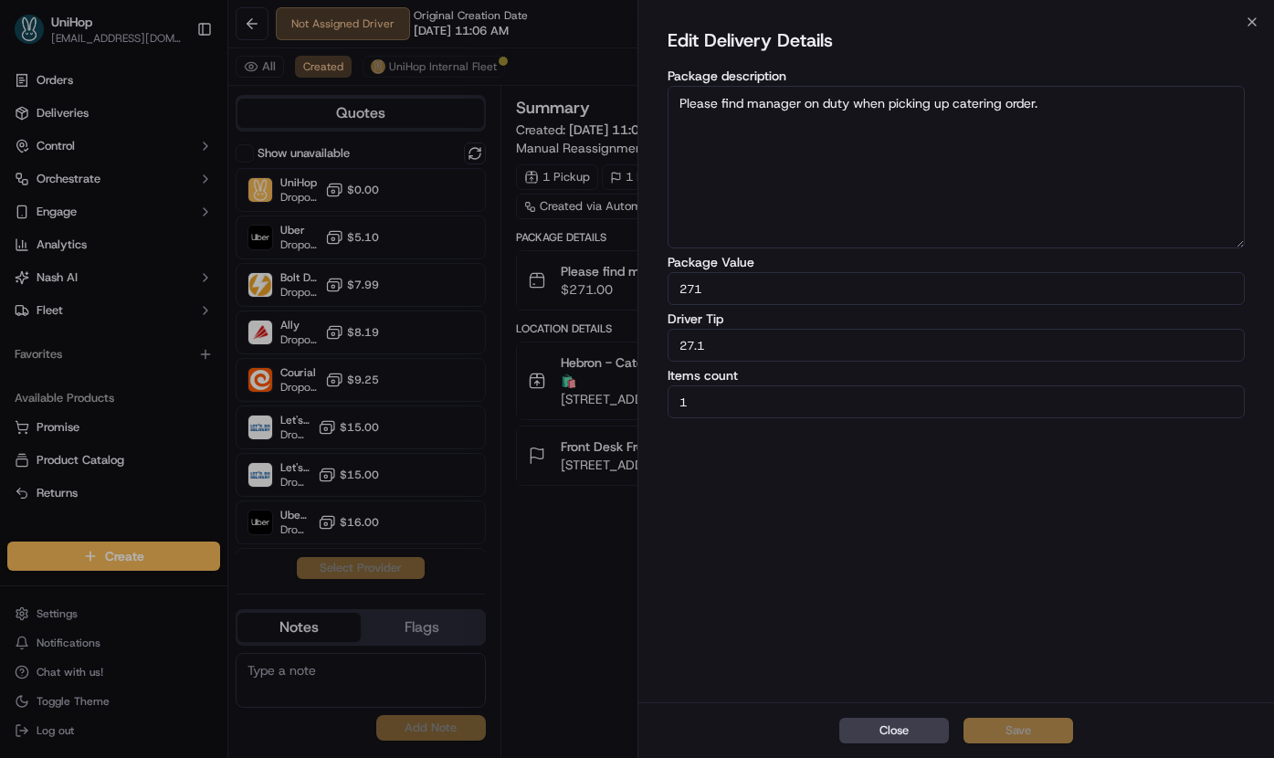
drag, startPoint x: 719, startPoint y: 344, endPoint x: 636, endPoint y: 344, distance: 83.1
click at [638, 344] on div "Close Edit Delivery Details Package description Please find manager on duty whe…" at bounding box center [957, 379] width 638 height 758
type input "20.1"
click at [1028, 728] on button "Save" at bounding box center [1019, 731] width 110 height 26
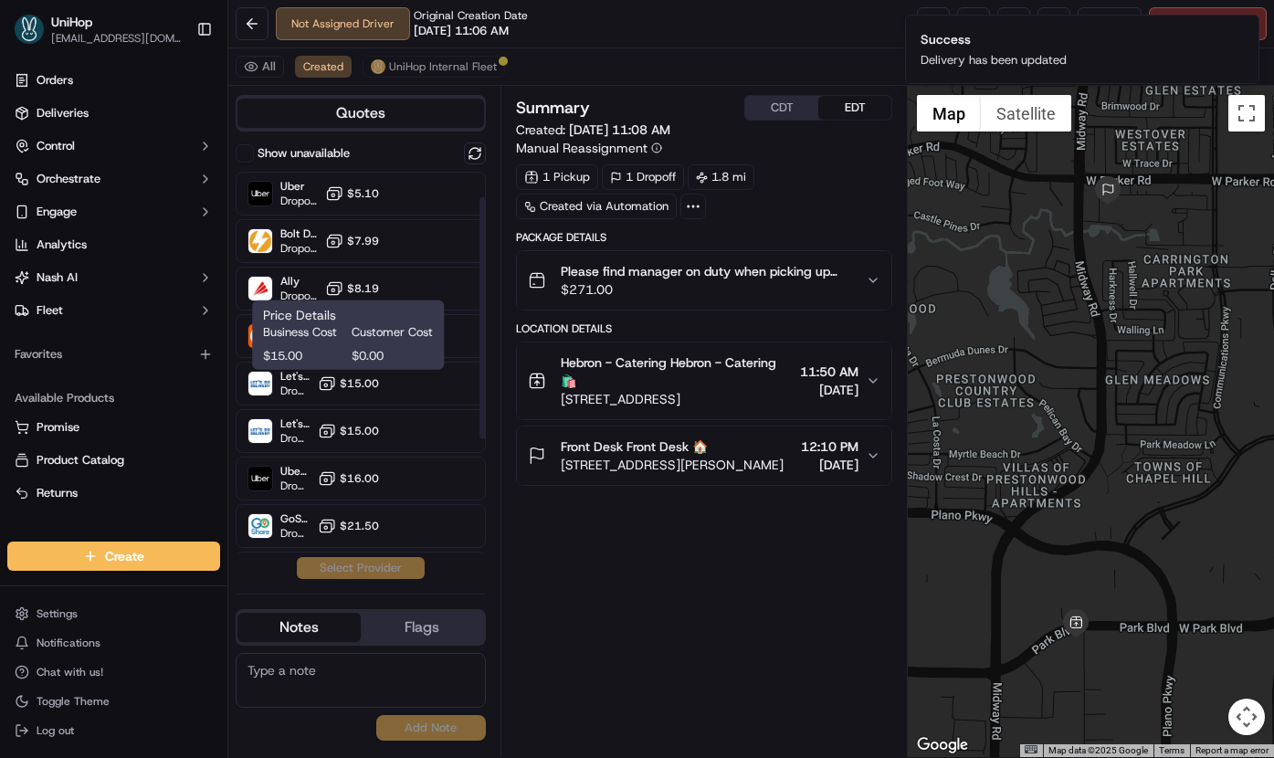
scroll to position [91, 0]
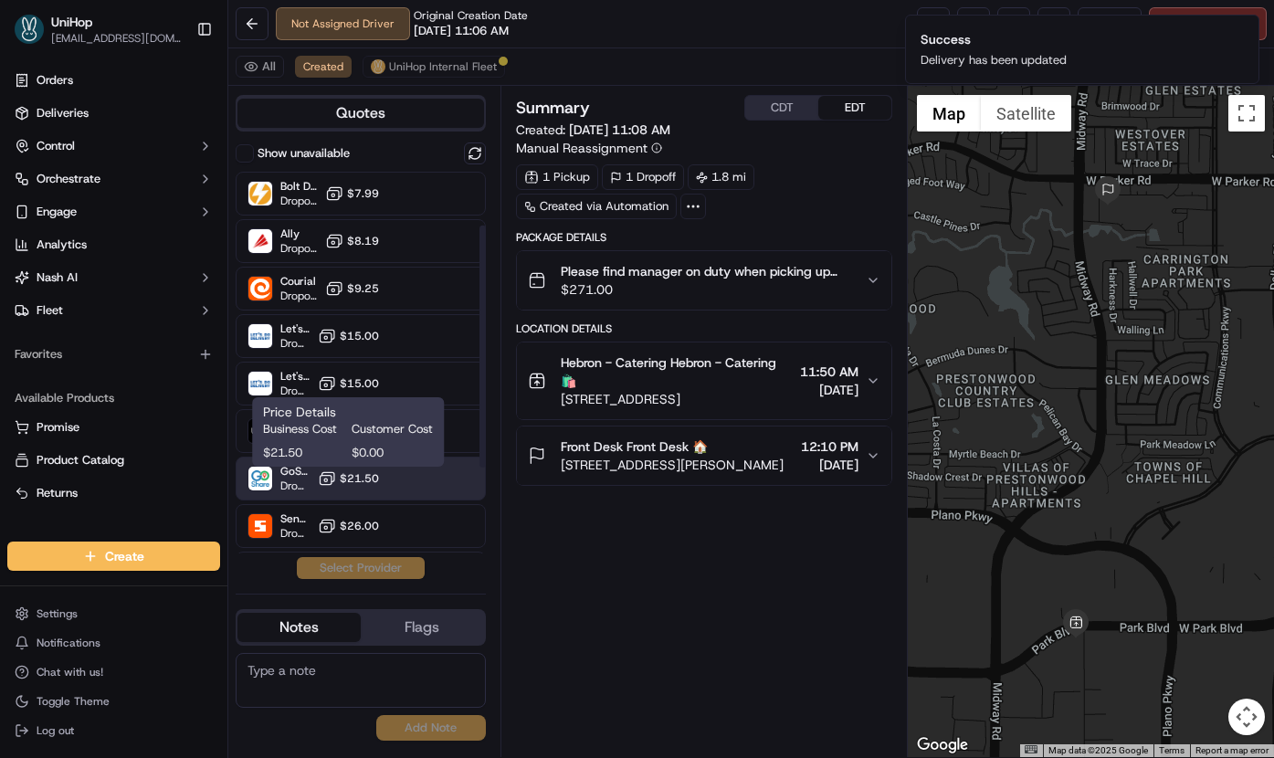
click at [339, 481] on button "$21.50" at bounding box center [348, 479] width 61 height 18
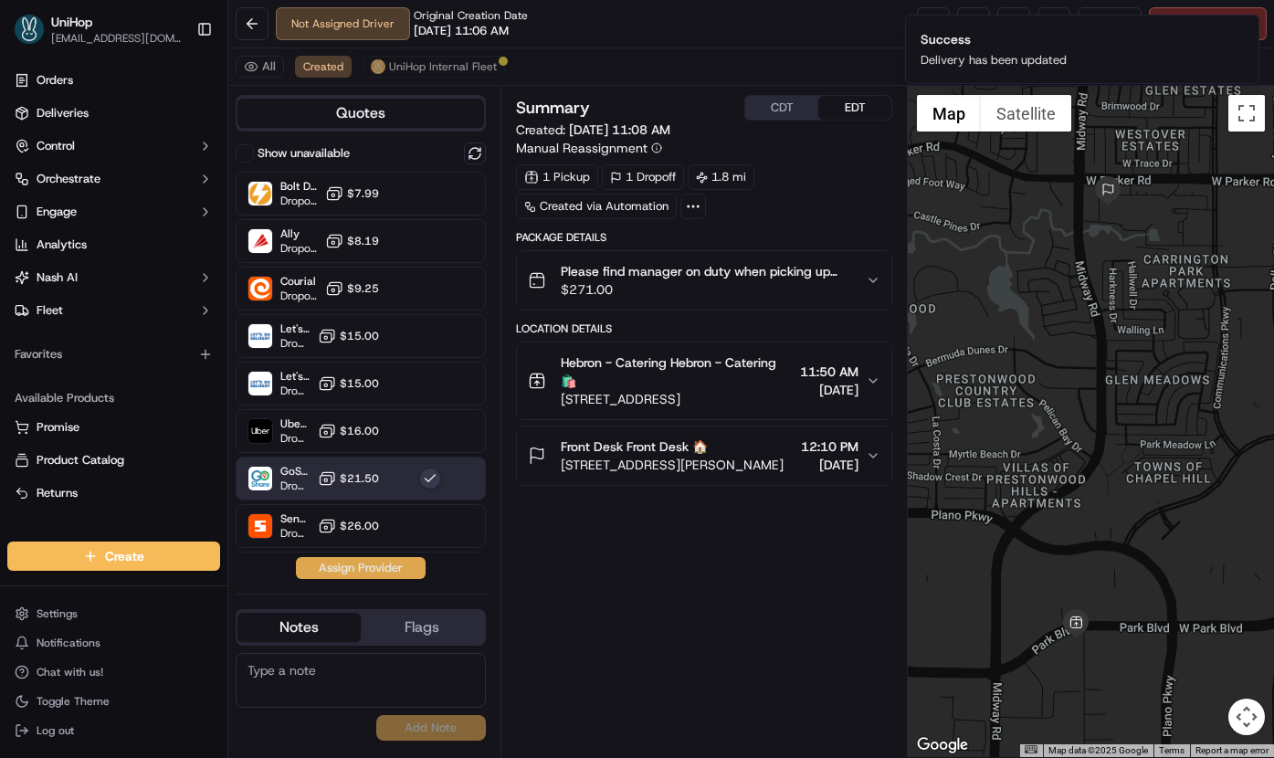
click at [336, 567] on button "Assign Provider" at bounding box center [361, 568] width 130 height 22
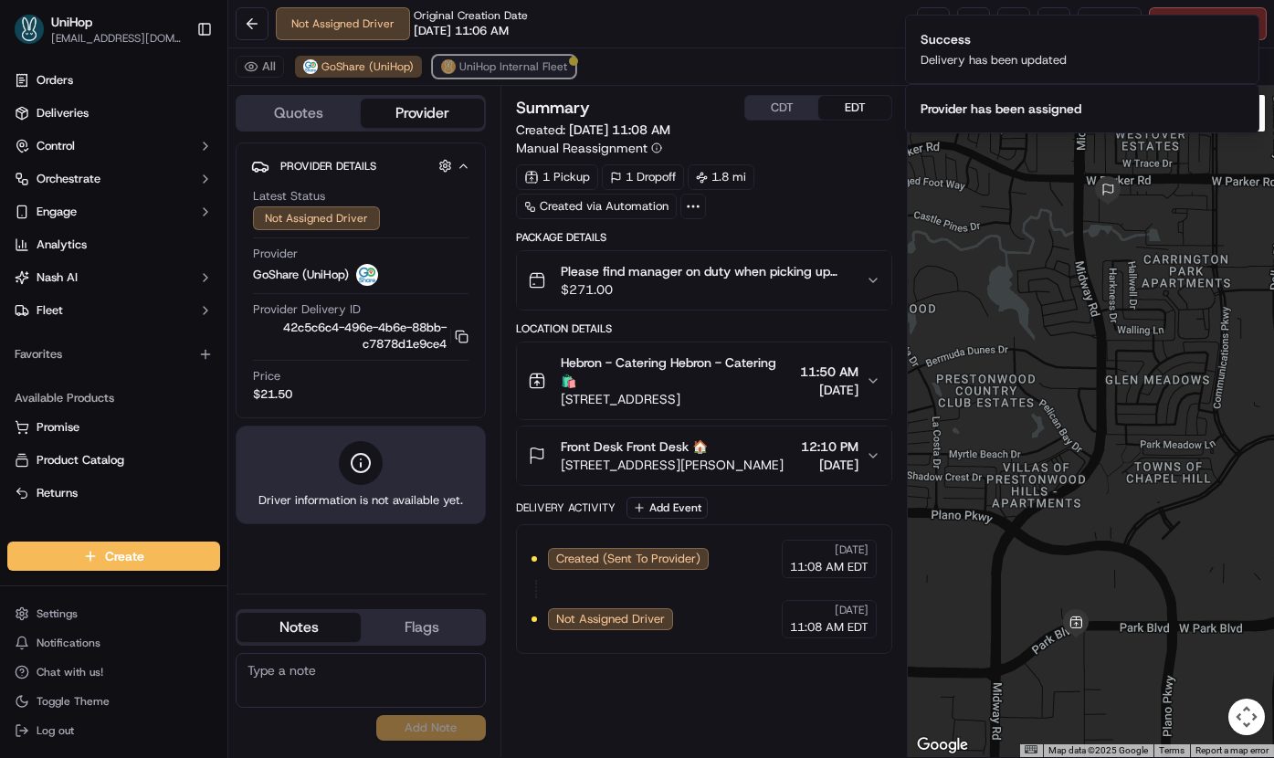
click at [491, 77] on button "UniHop Internal Fleet" at bounding box center [504, 67] width 143 height 22
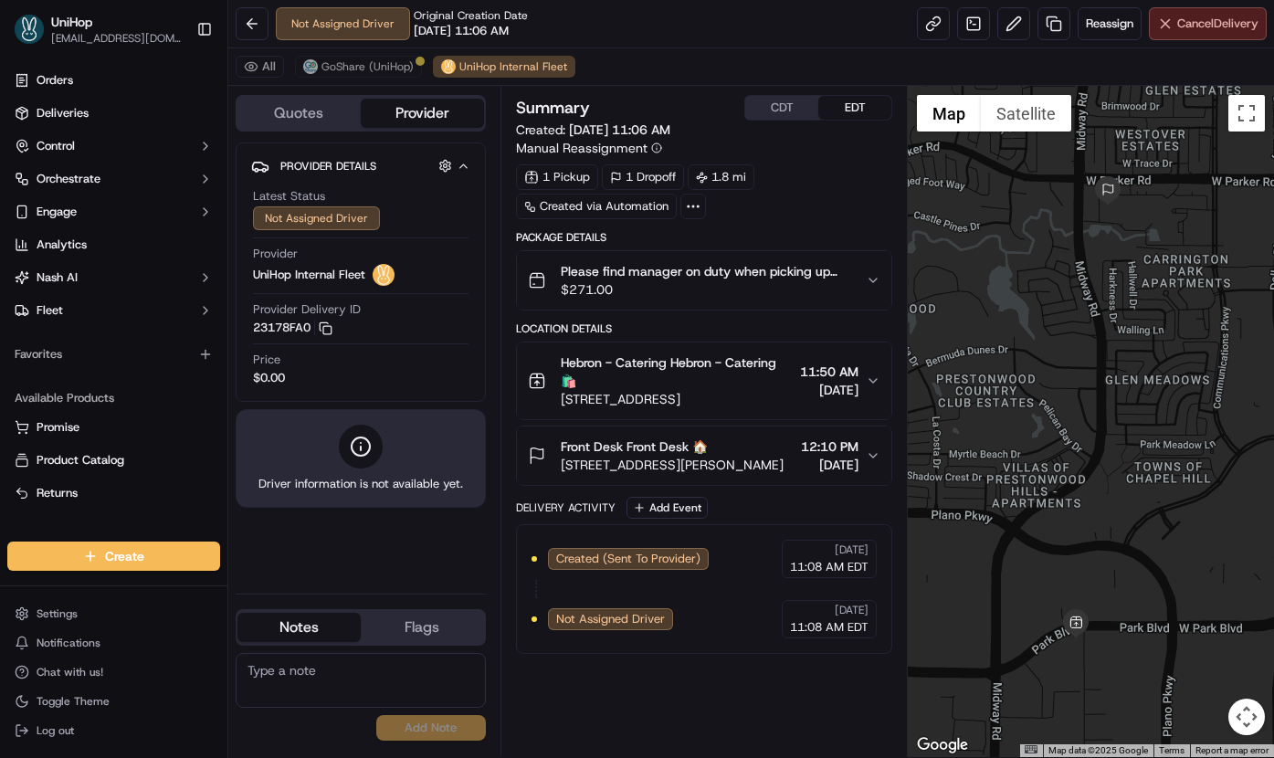
click at [1183, 32] on button "Cancel Delivery" at bounding box center [1208, 23] width 118 height 33
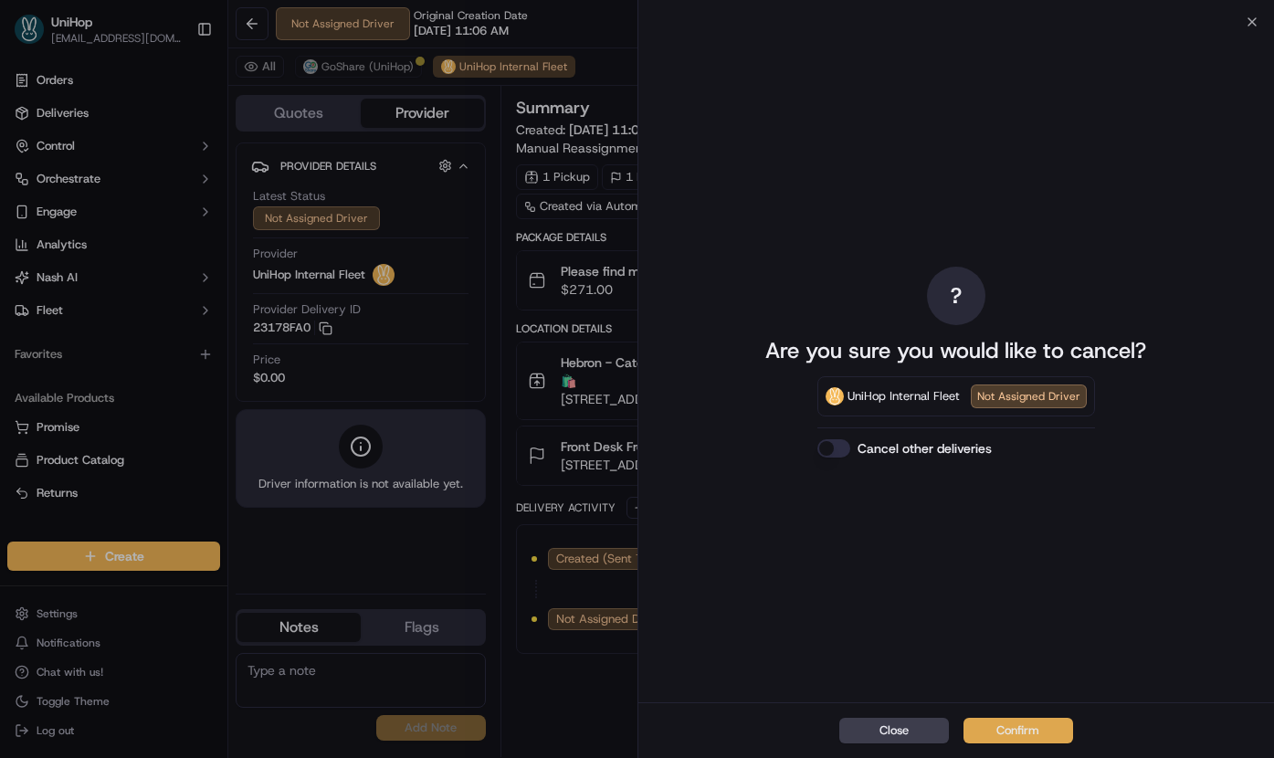
click at [1023, 725] on button "Confirm" at bounding box center [1019, 731] width 110 height 26
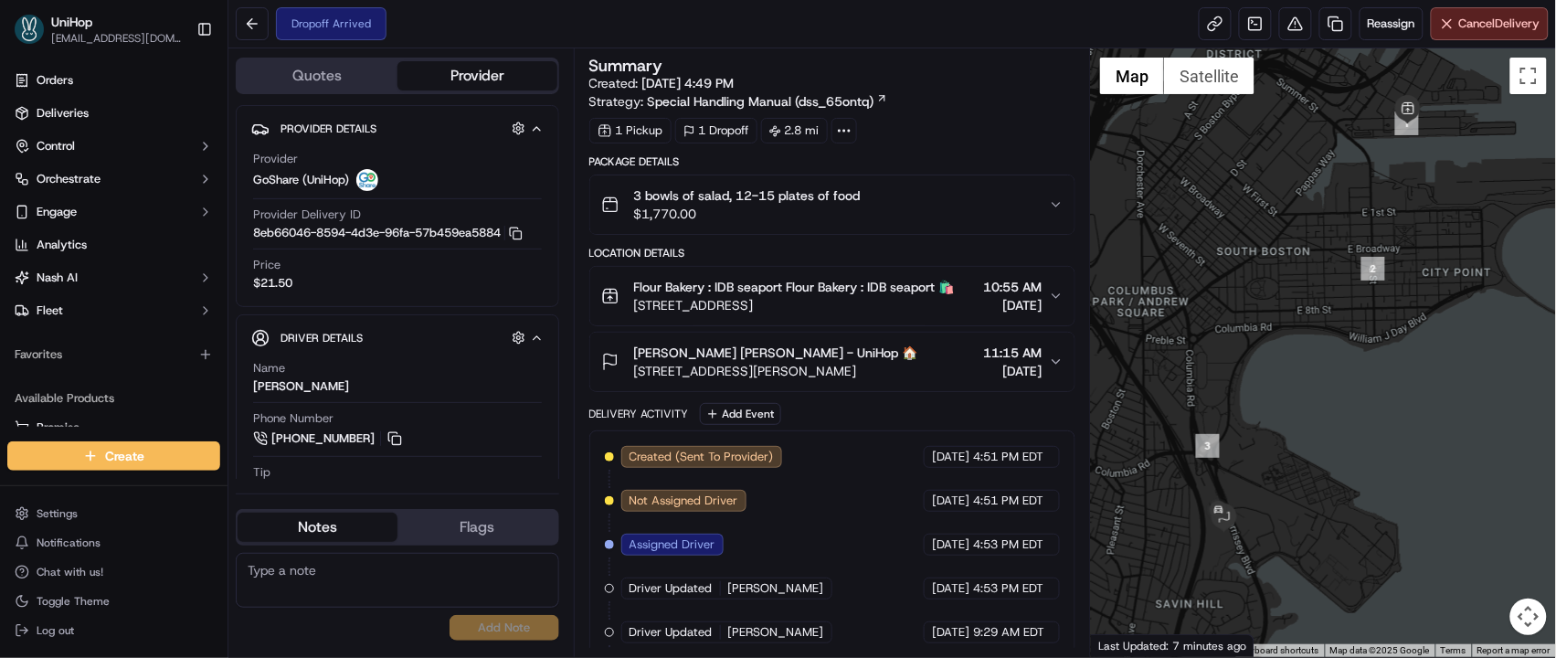
drag, startPoint x: 1280, startPoint y: 289, endPoint x: 1271, endPoint y: 260, distance: 29.8
click at [1271, 260] on div at bounding box center [1323, 352] width 465 height 608
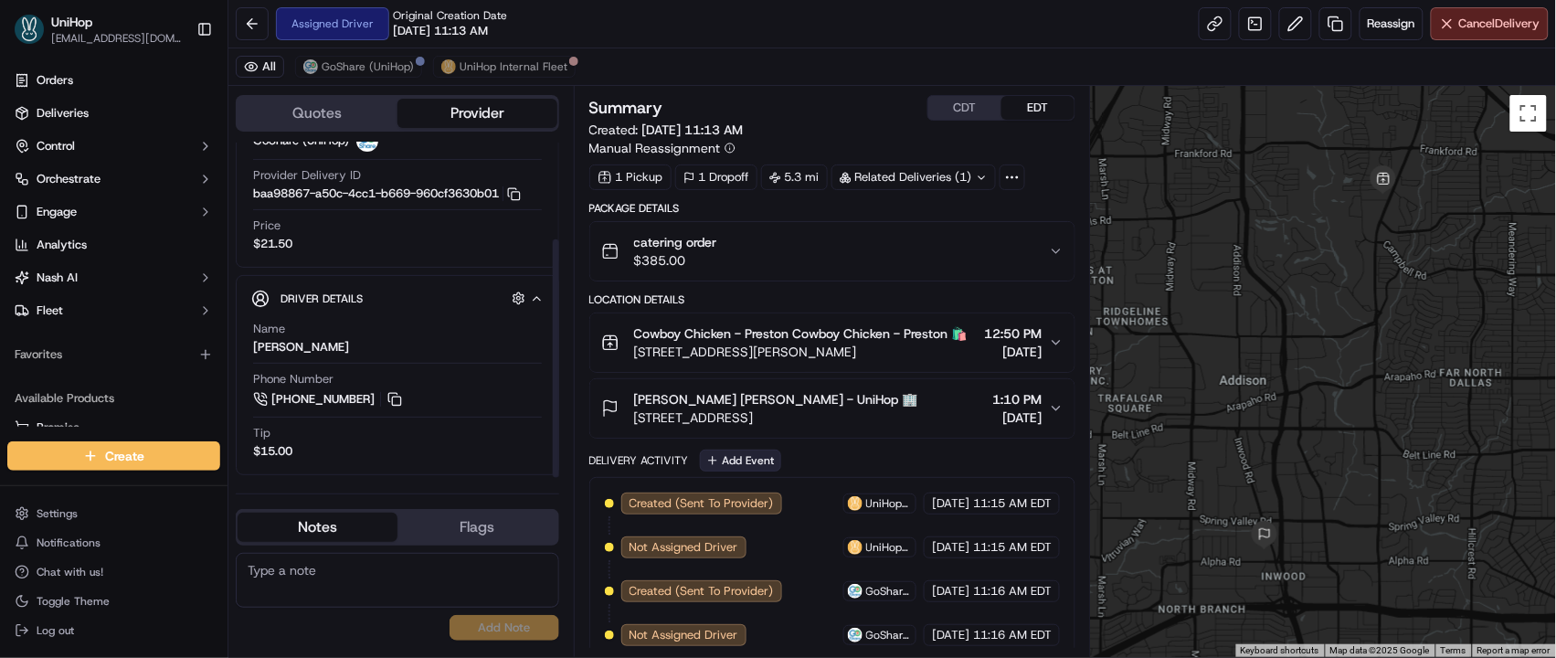
scroll to position [44, 0]
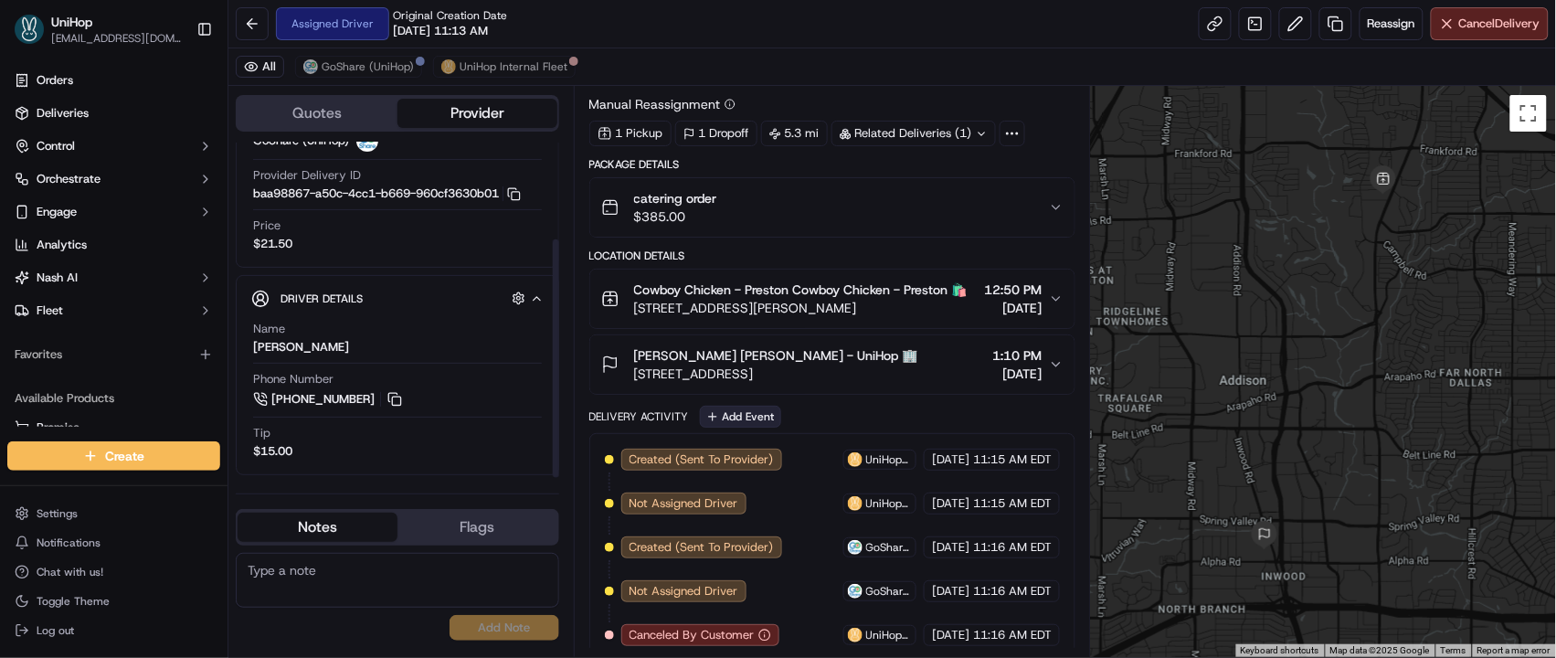
click at [733, 428] on button "Add Event" at bounding box center [740, 417] width 81 height 22
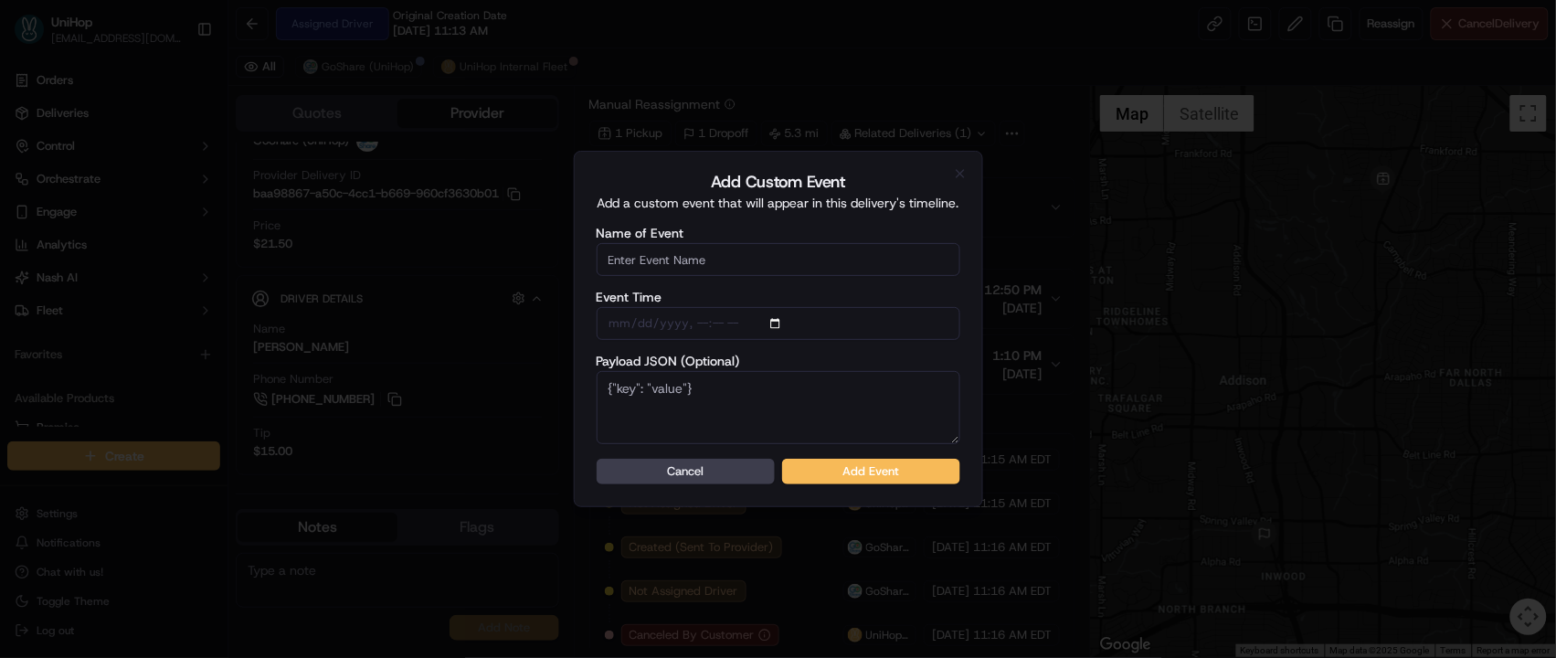
click at [715, 262] on input "Name of Event" at bounding box center [779, 259] width 364 height 33
type input "Driver Confirmed"
click at [825, 467] on button "Add Event" at bounding box center [871, 472] width 178 height 26
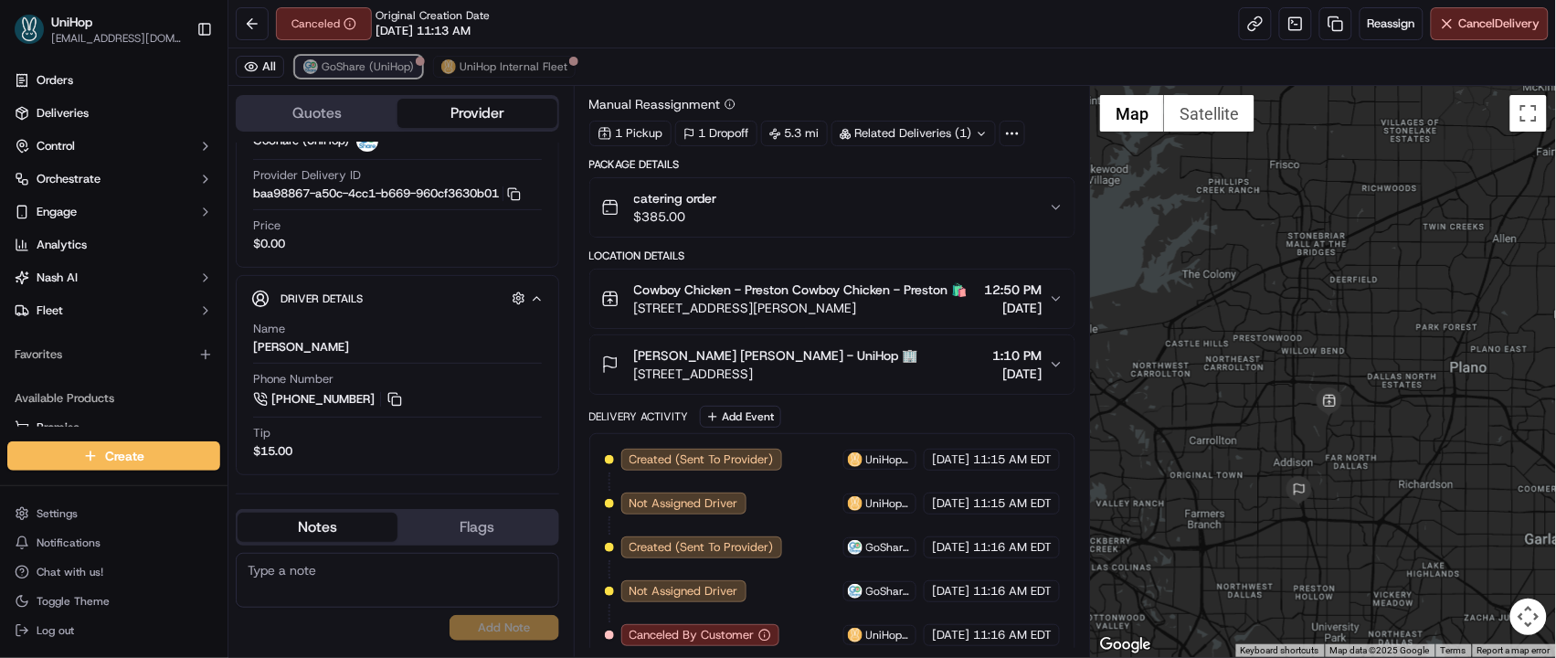
click at [402, 69] on span "GoShare (UniHop)" at bounding box center [368, 66] width 92 height 15
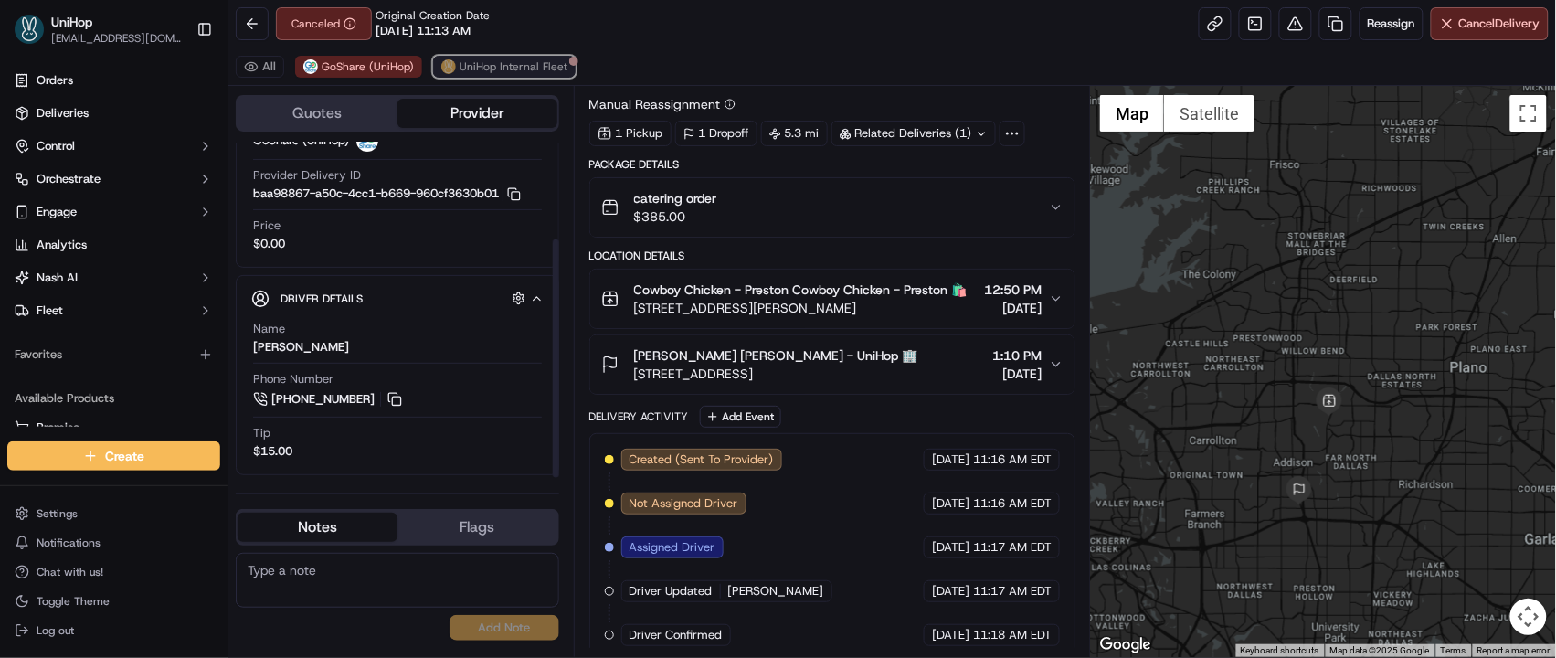
click at [481, 69] on span "UniHop Internal Fleet" at bounding box center [514, 66] width 108 height 15
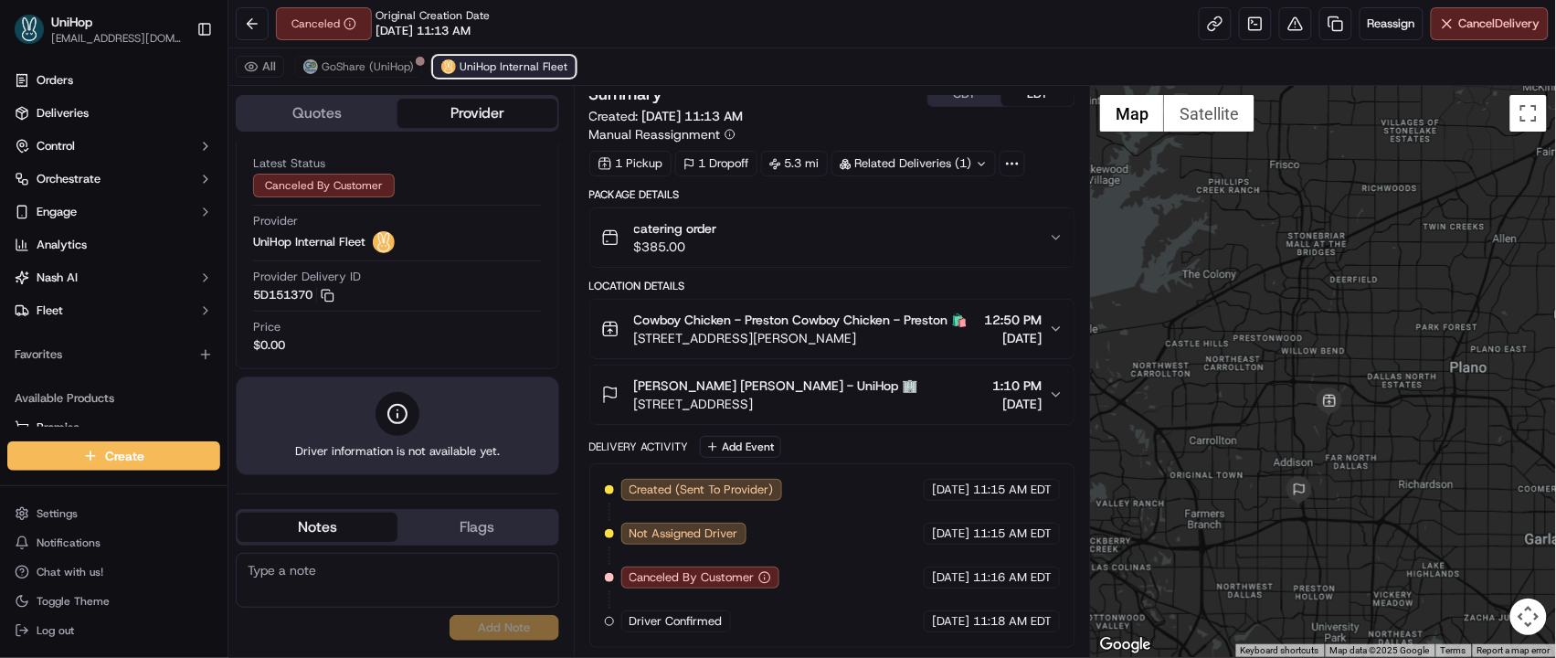
scroll to position [35, 0]
click at [372, 63] on span "GoShare (UniHop)" at bounding box center [368, 66] width 92 height 15
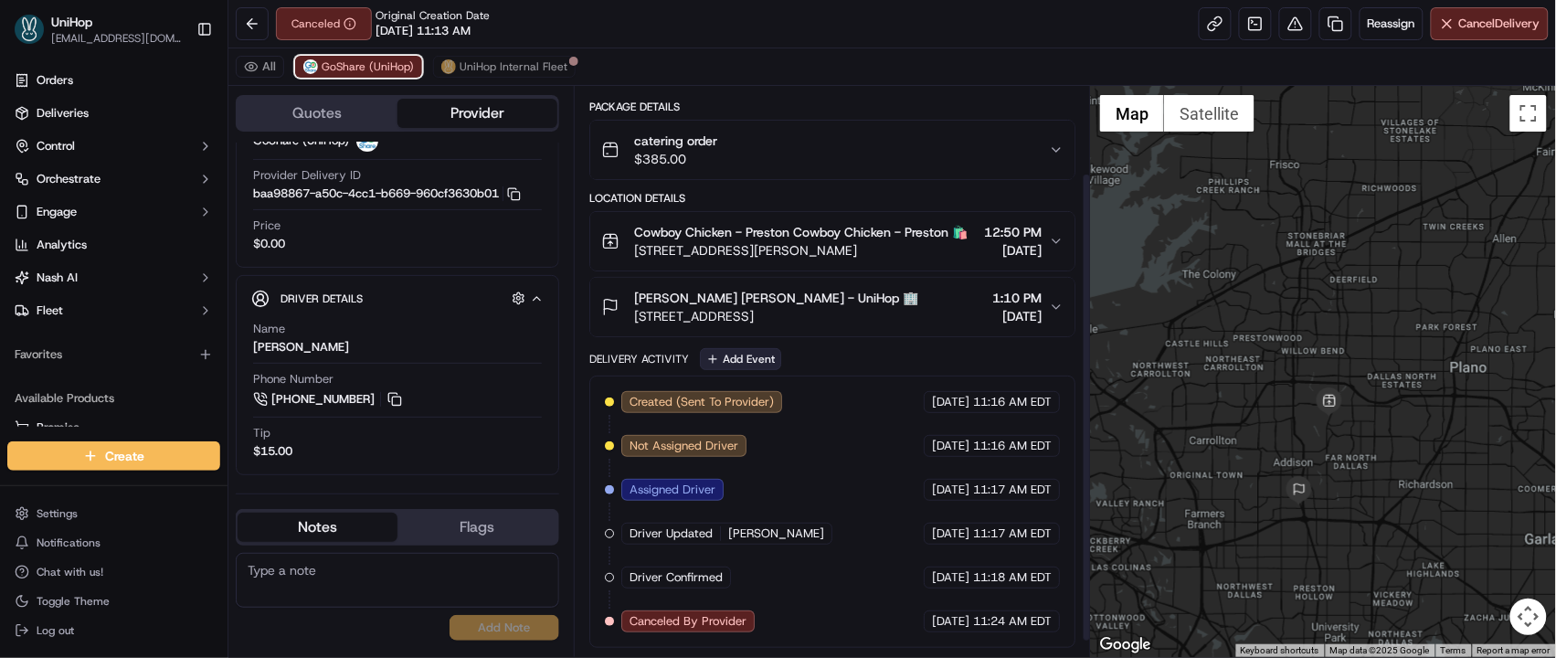
scroll to position [124, 0]
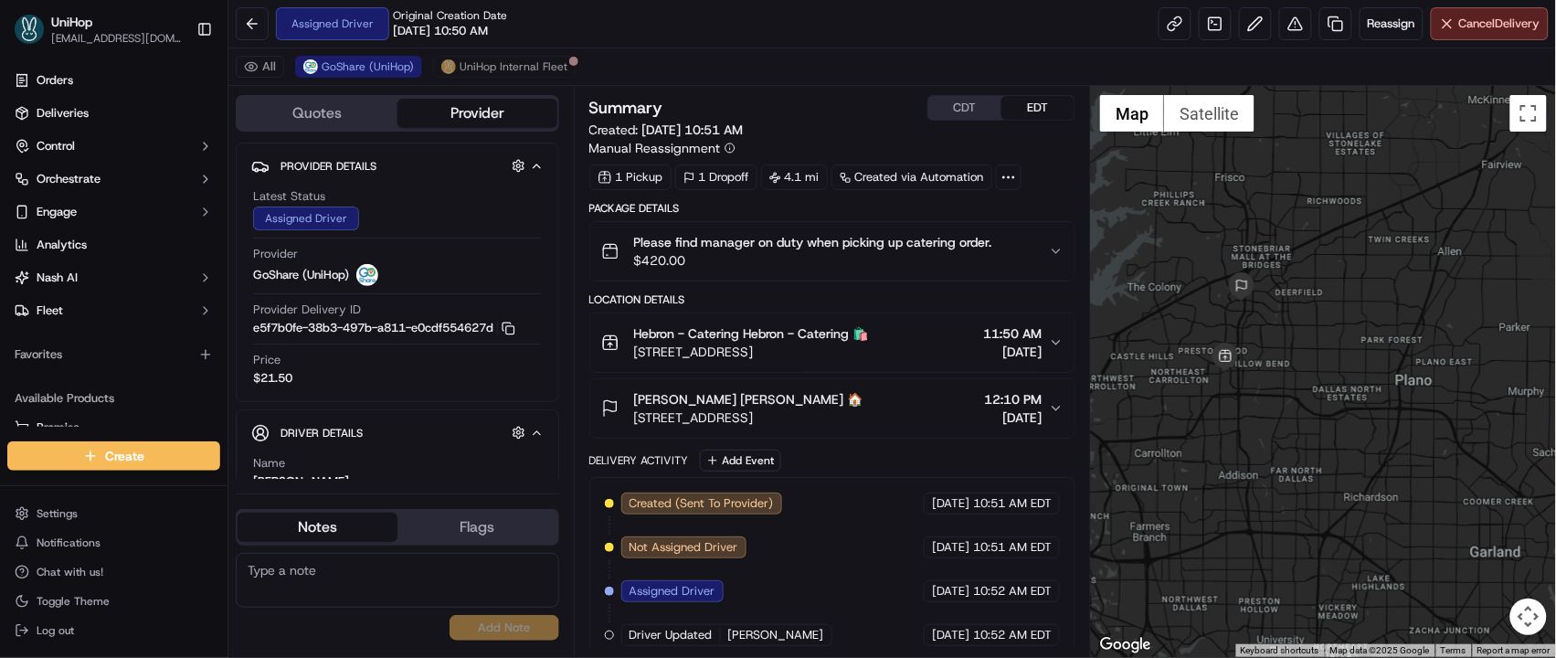
click at [386, 523] on button at bounding box center [395, 533] width 20 height 20
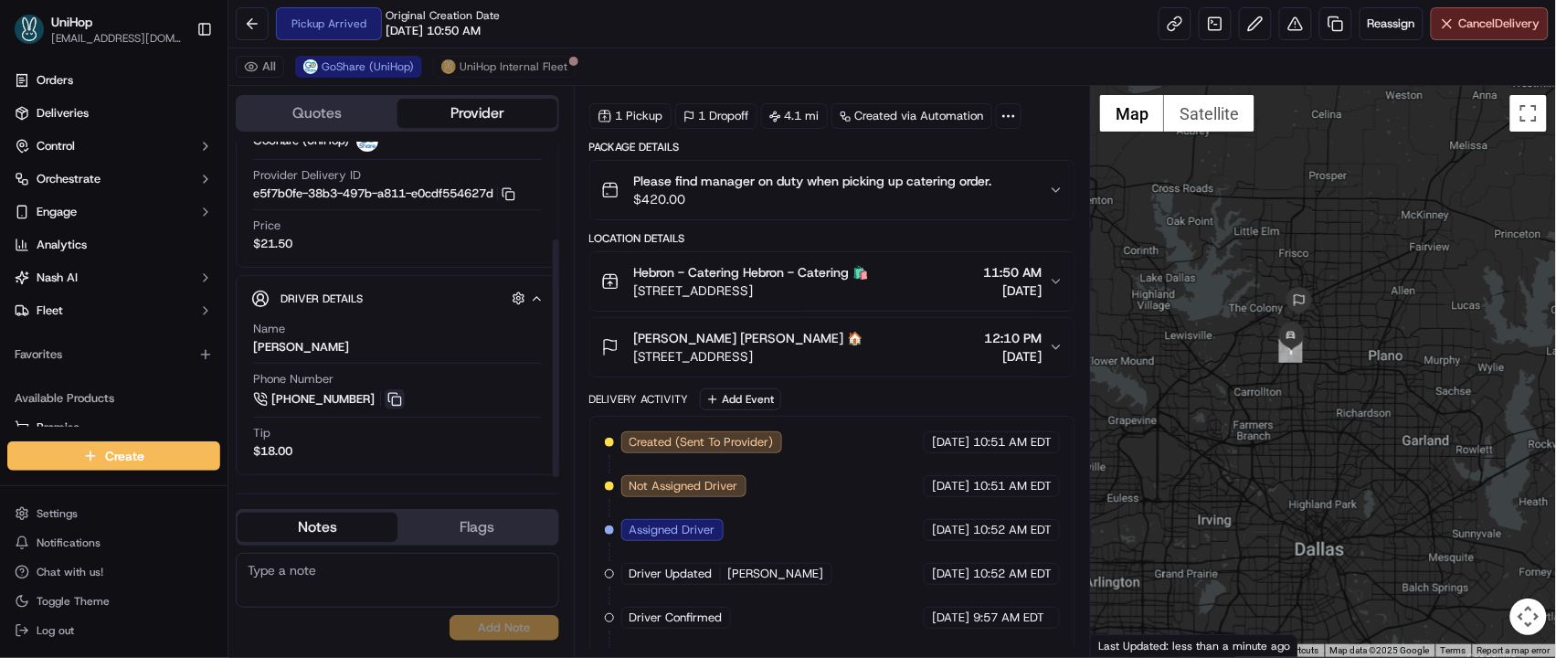
click at [392, 400] on button at bounding box center [395, 399] width 20 height 20
click at [392, 399] on button at bounding box center [395, 399] width 20 height 20
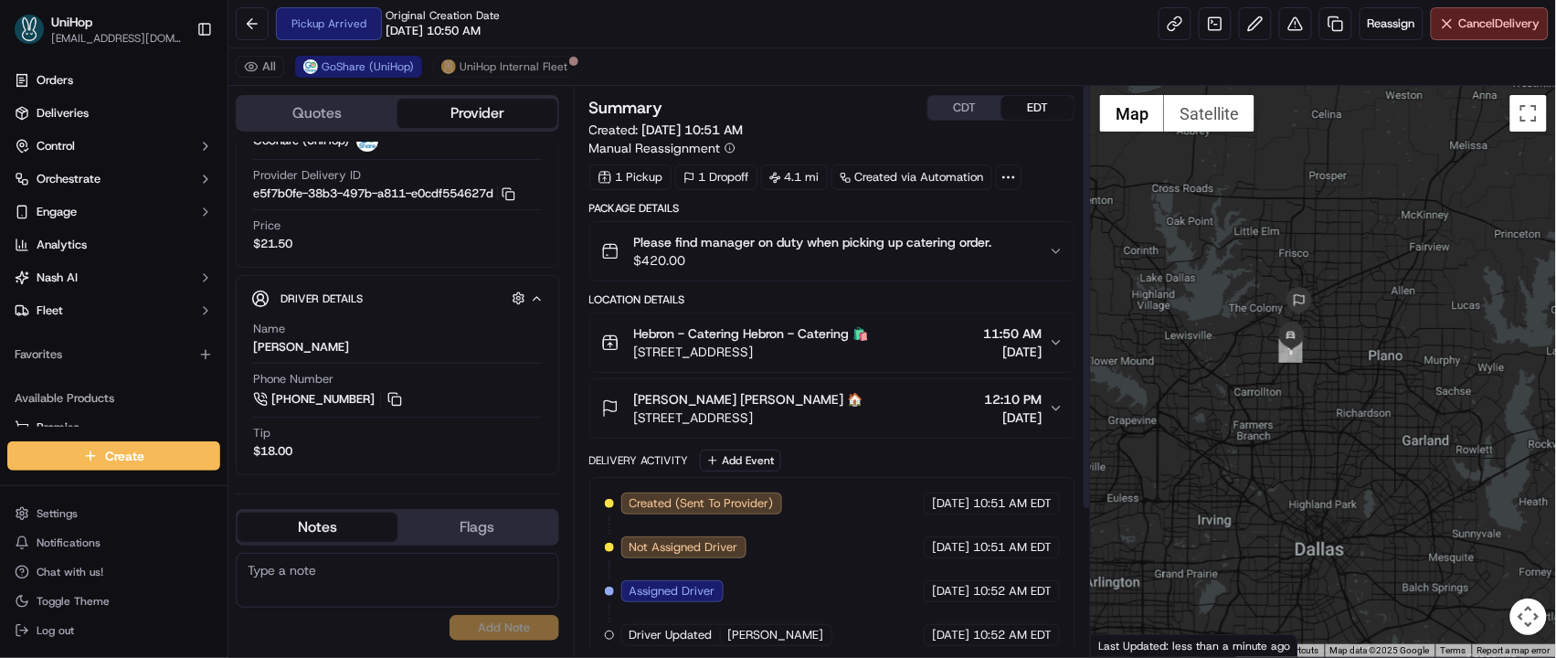
click at [973, 111] on button "CDT" at bounding box center [964, 108] width 73 height 24
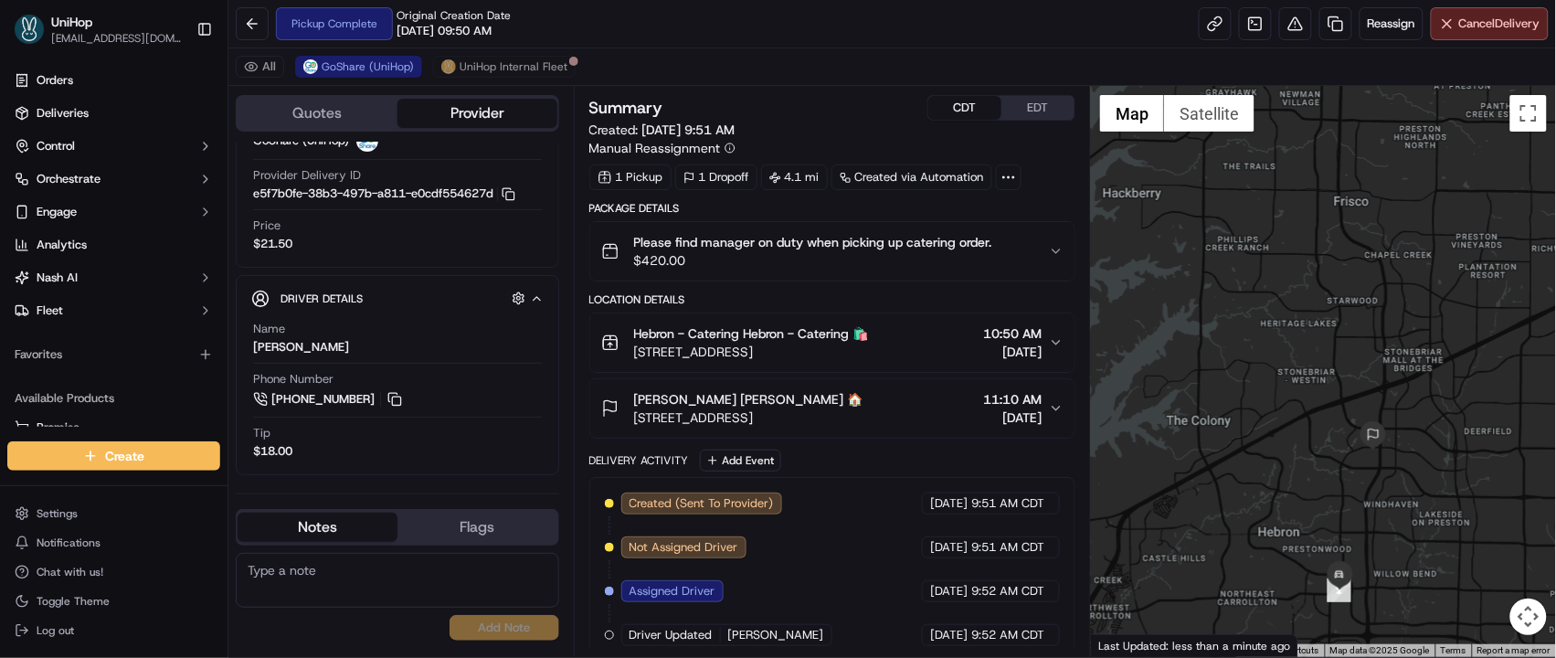
drag, startPoint x: 631, startPoint y: 356, endPoint x: 943, endPoint y: 359, distance: 311.5
click at [869, 359] on div "Hebron - Catering Hebron - Catering 🛍️ [STREET_ADDRESS]" at bounding box center [735, 342] width 268 height 37
copy span "[STREET_ADDRESS]"
drag, startPoint x: 639, startPoint y: 421, endPoint x: 869, endPoint y: 422, distance: 229.3
click at [863, 422] on span "[STREET_ADDRESS]" at bounding box center [748, 417] width 229 height 18
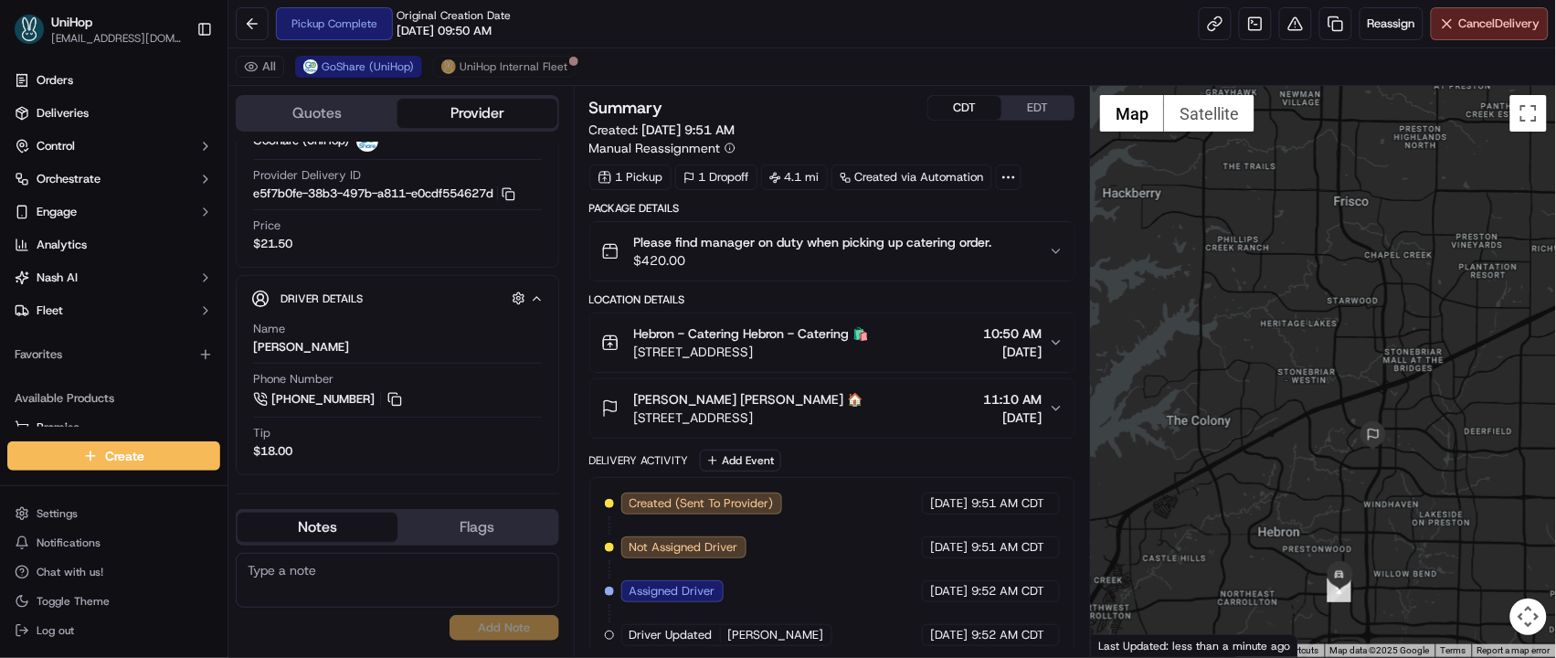
drag, startPoint x: 924, startPoint y: 417, endPoint x: 610, endPoint y: 416, distance: 313.4
click at [610, 416] on div "[PERSON_NAME] [PERSON_NAME] 🏠 [STREET_ADDRESS][PERSON_NAME] 11:10 AM [DATE]" at bounding box center [825, 408] width 449 height 37
copy div "[PERSON_NAME] [PERSON_NAME] 🏠 [STREET_ADDRESS][PERSON_NAME]"
click at [646, 421] on span "[STREET_ADDRESS]" at bounding box center [748, 417] width 229 height 18
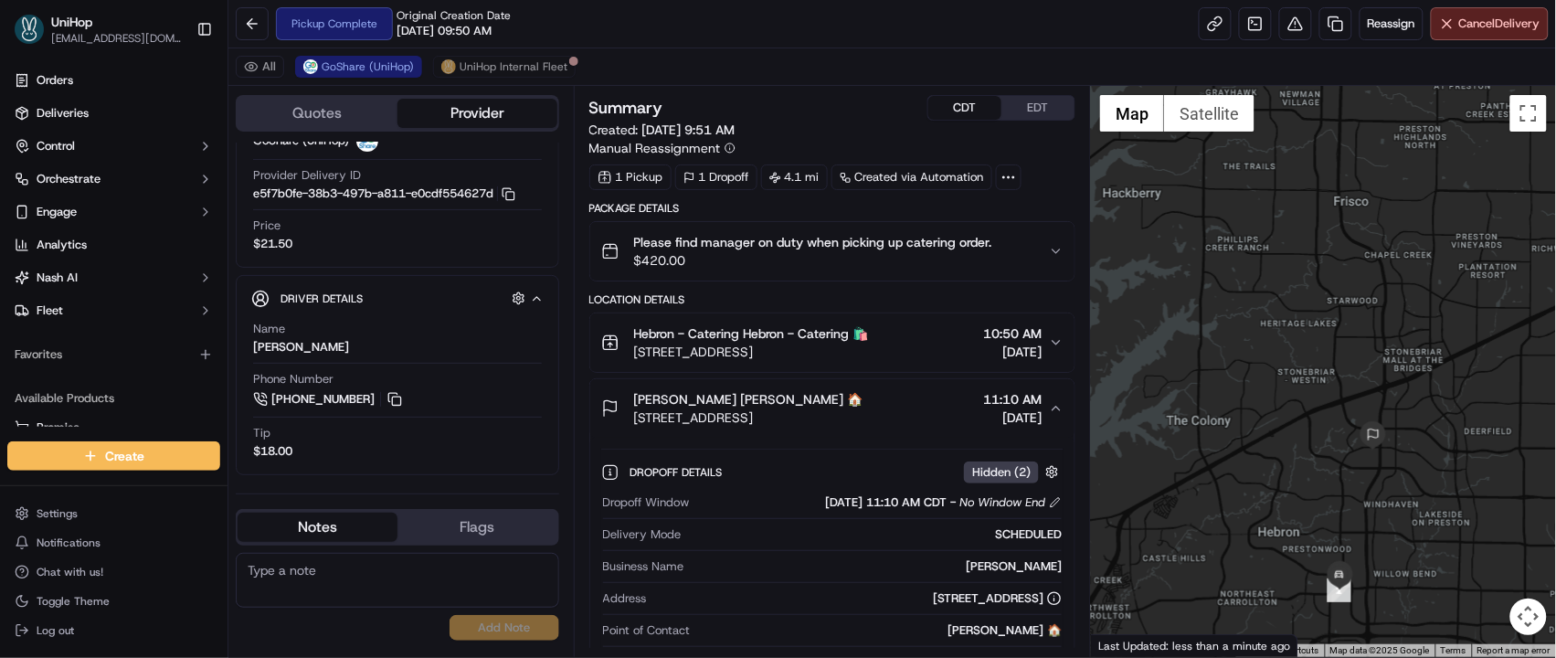
drag, startPoint x: 629, startPoint y: 420, endPoint x: 837, endPoint y: 418, distance: 207.4
click at [837, 418] on div "[PERSON_NAME] [PERSON_NAME] 🏠 [STREET_ADDRESS][PERSON_NAME]" at bounding box center [732, 408] width 262 height 37
click at [863, 415] on span "[STREET_ADDRESS]" at bounding box center [748, 417] width 229 height 18
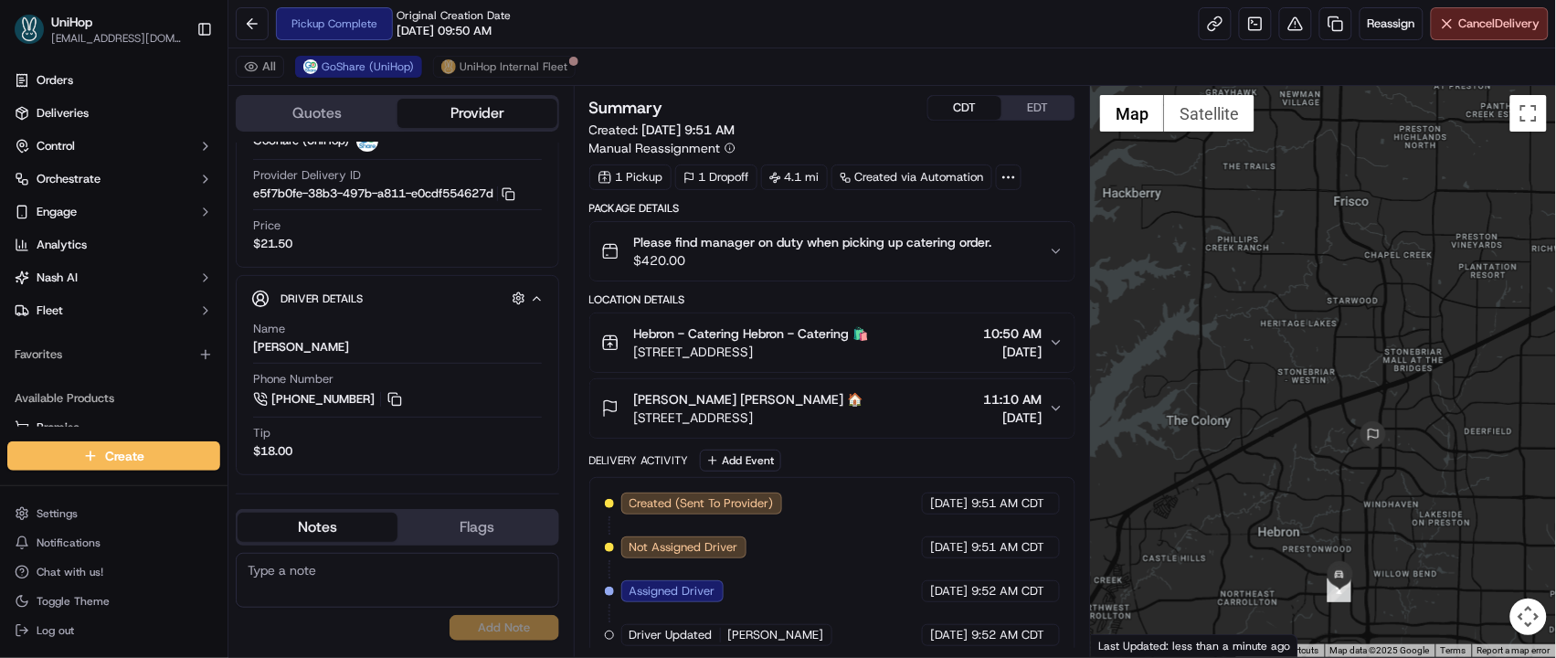
drag, startPoint x: 904, startPoint y: 418, endPoint x: 636, endPoint y: 419, distance: 267.7
click at [636, 419] on div "[PERSON_NAME] [PERSON_NAME] 🏠 [STREET_ADDRESS][PERSON_NAME] 11:10 AM [DATE]" at bounding box center [825, 408] width 449 height 37
copy span "[STREET_ADDRESS]"
click at [396, 405] on button at bounding box center [395, 399] width 20 height 20
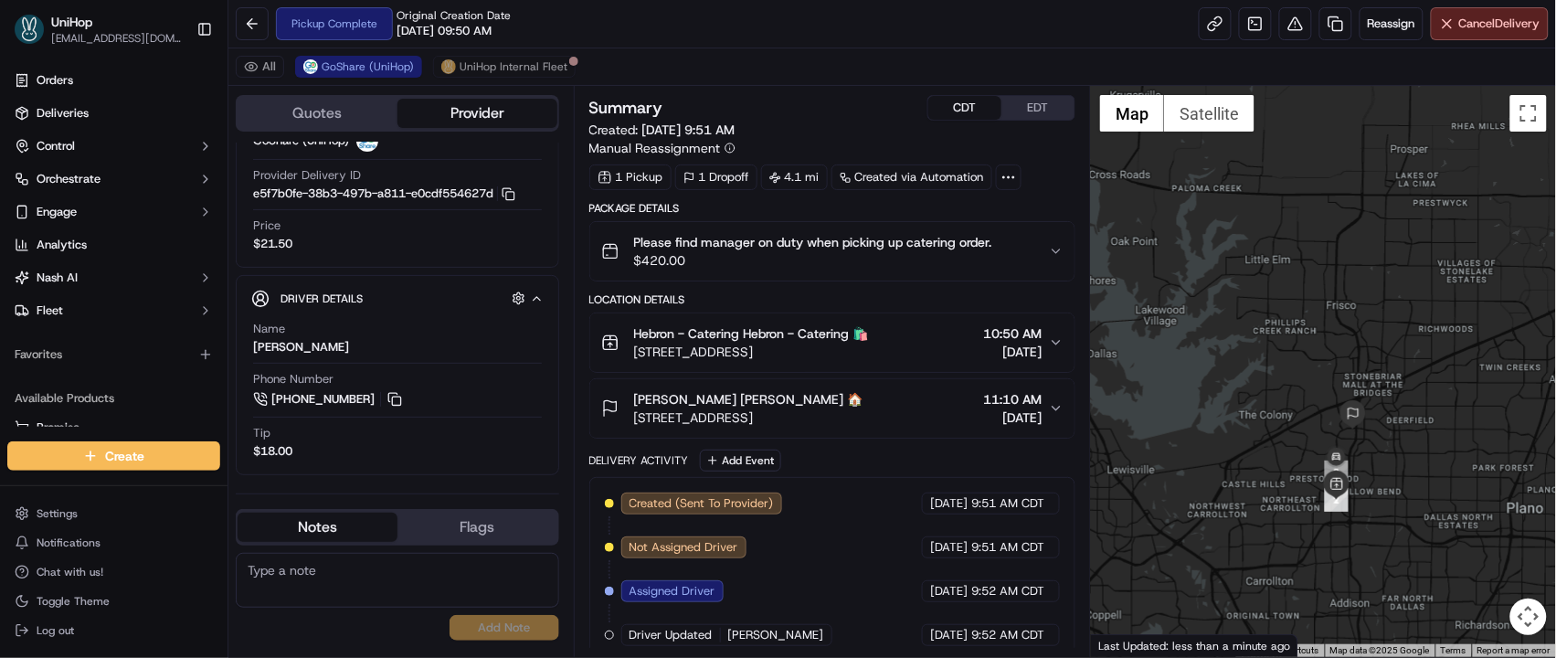
click at [1145, 417] on div at bounding box center [1323, 371] width 465 height 571
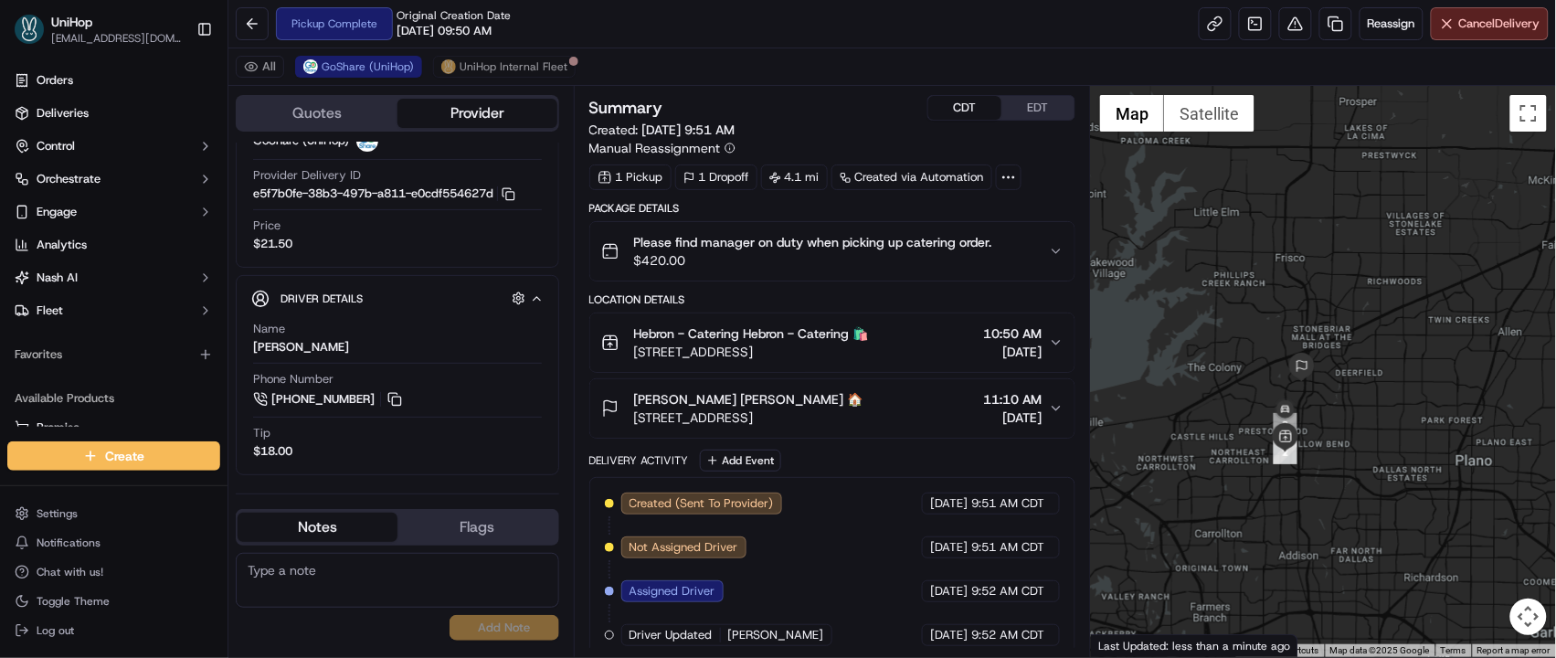
drag, startPoint x: 1293, startPoint y: 431, endPoint x: 1231, endPoint y: 367, distance: 89.2
click at [1231, 367] on div at bounding box center [1323, 371] width 465 height 571
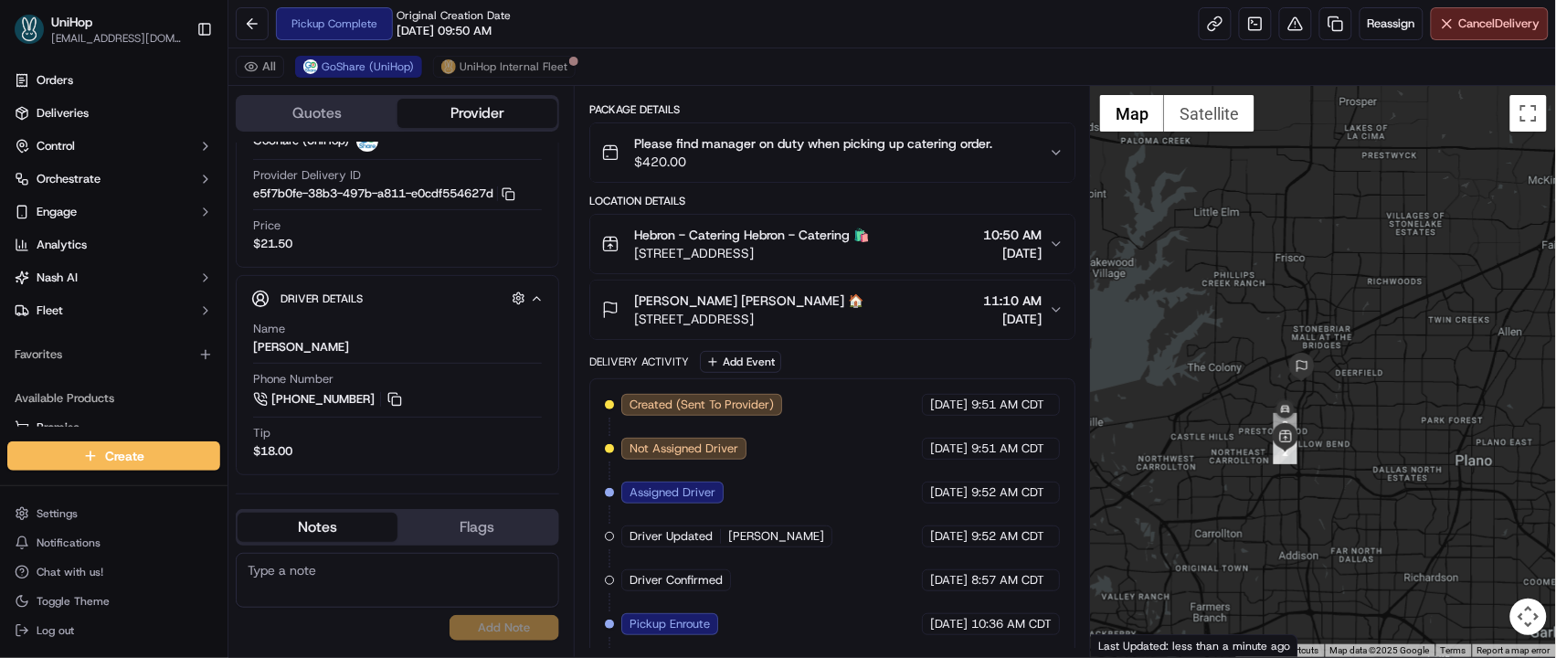
scroll to position [283, 0]
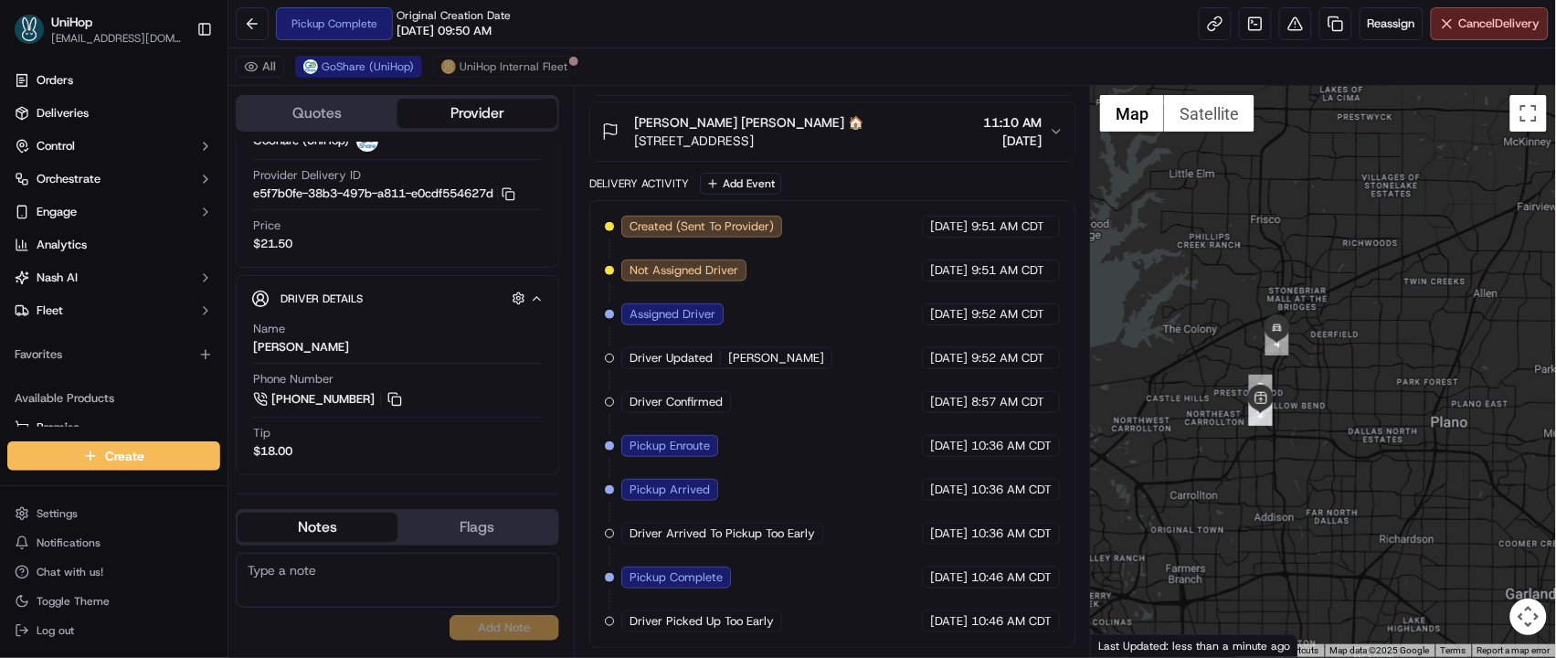
drag, startPoint x: 1359, startPoint y: 313, endPoint x: 1344, endPoint y: 293, distance: 25.4
click at [1344, 293] on div at bounding box center [1323, 371] width 465 height 571
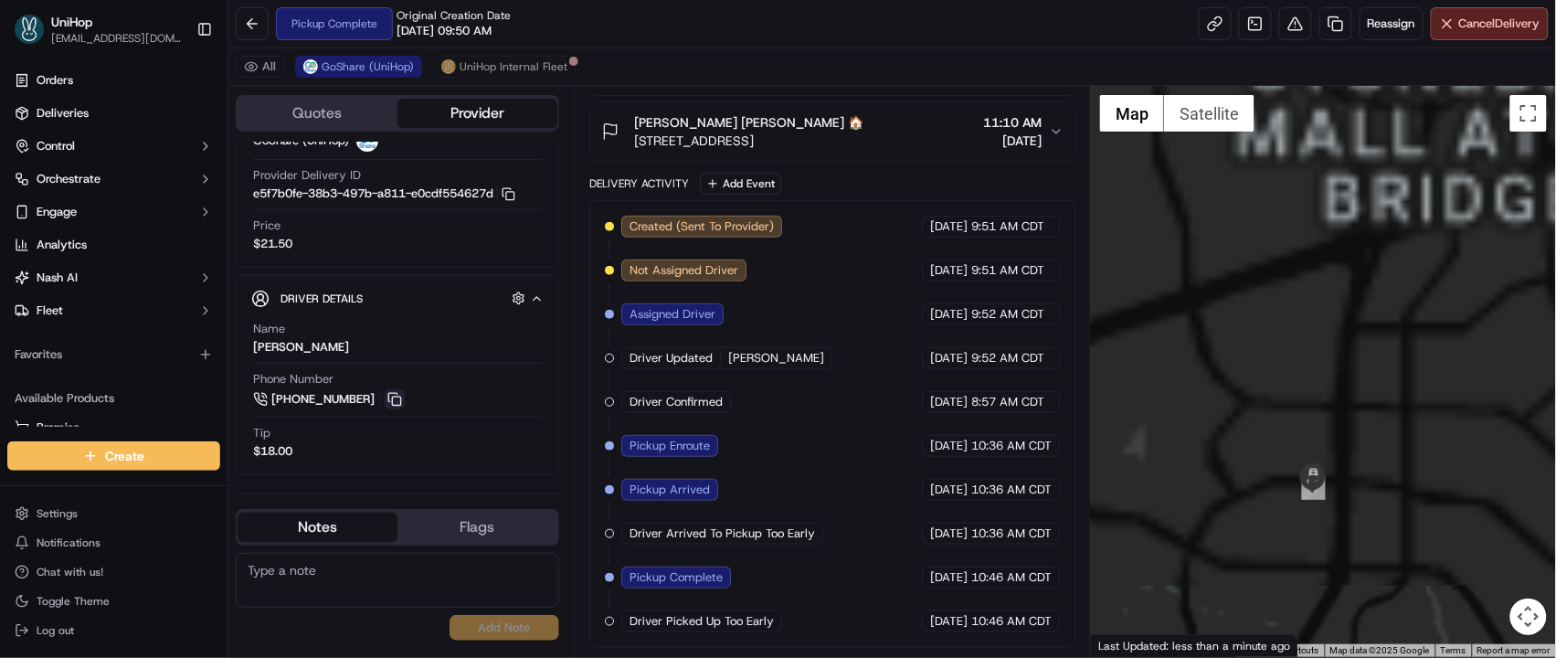
click at [392, 399] on button at bounding box center [395, 399] width 20 height 20
click at [393, 398] on button at bounding box center [395, 399] width 20 height 20
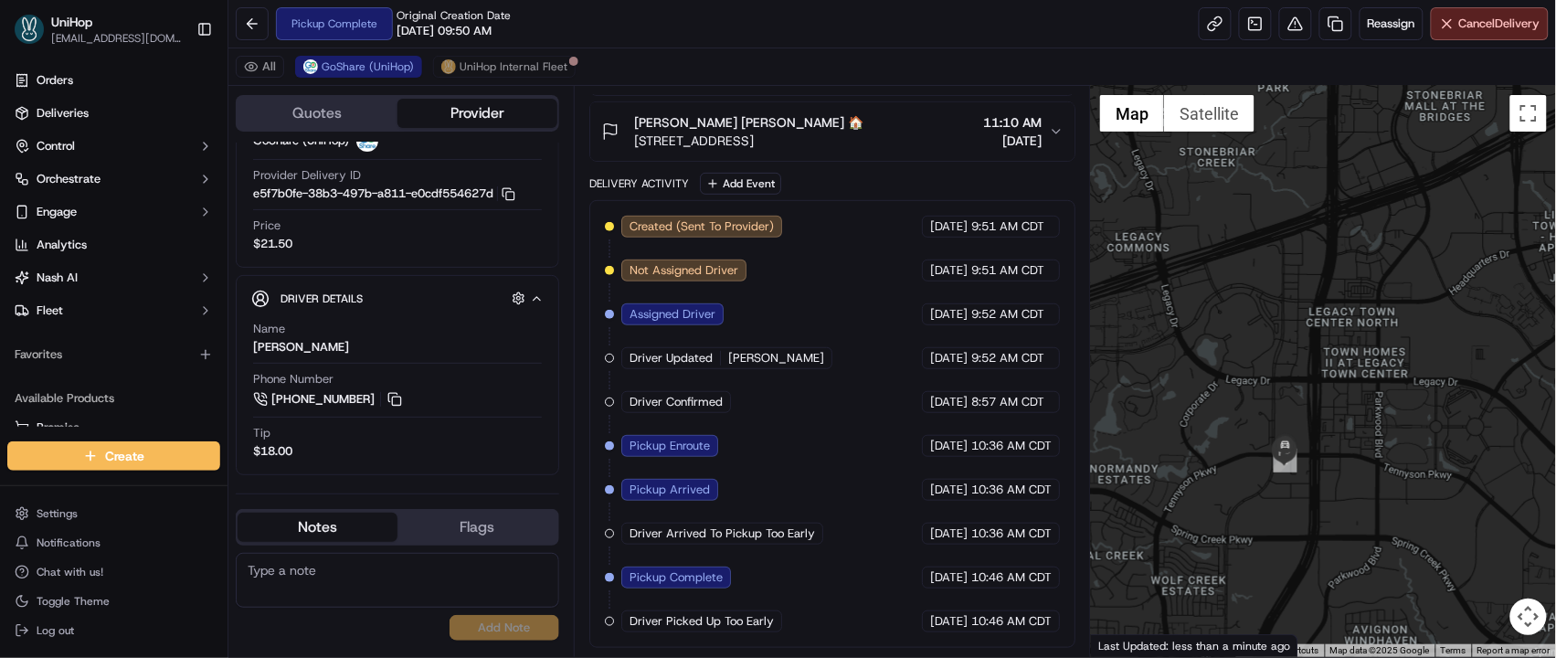
drag, startPoint x: 1288, startPoint y: 196, endPoint x: 1285, endPoint y: 335, distance: 138.9
click at [1249, 156] on div at bounding box center [1323, 371] width 465 height 571
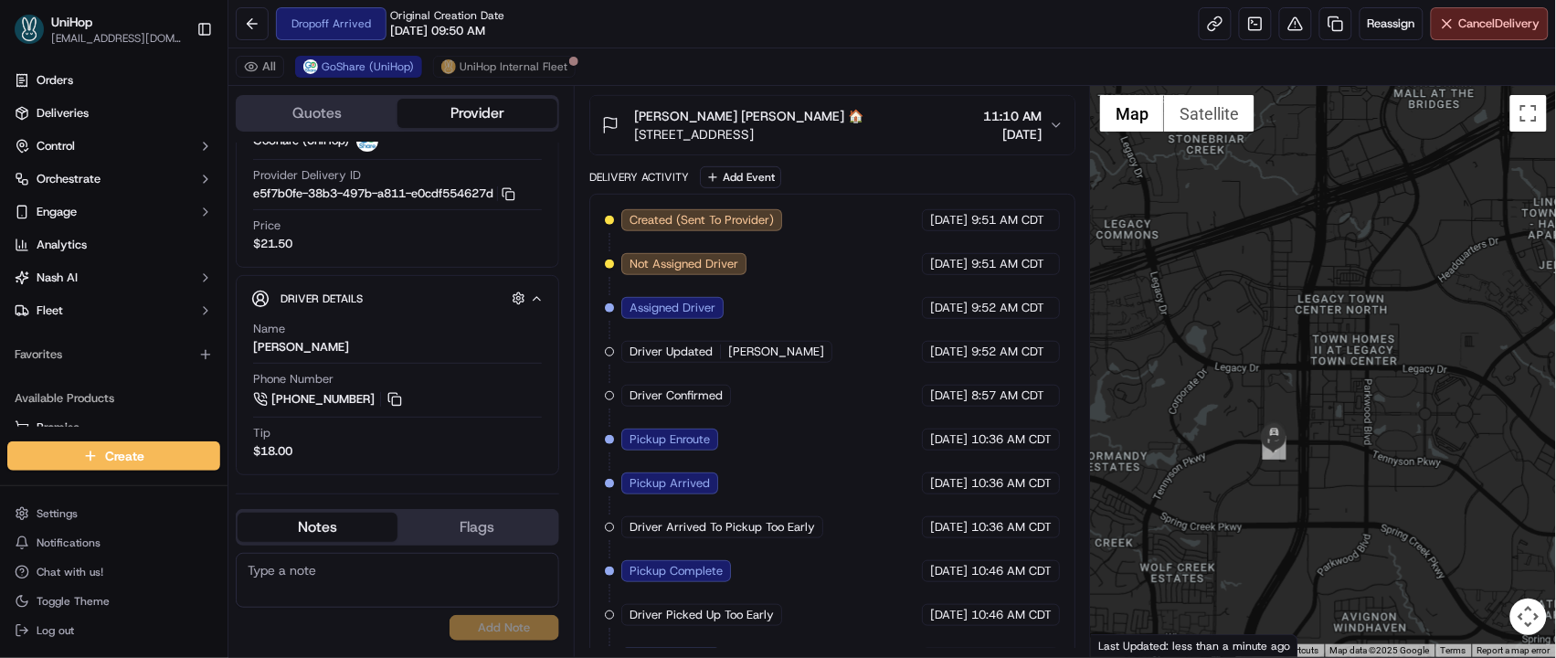
click at [1197, 305] on div at bounding box center [1323, 371] width 465 height 571
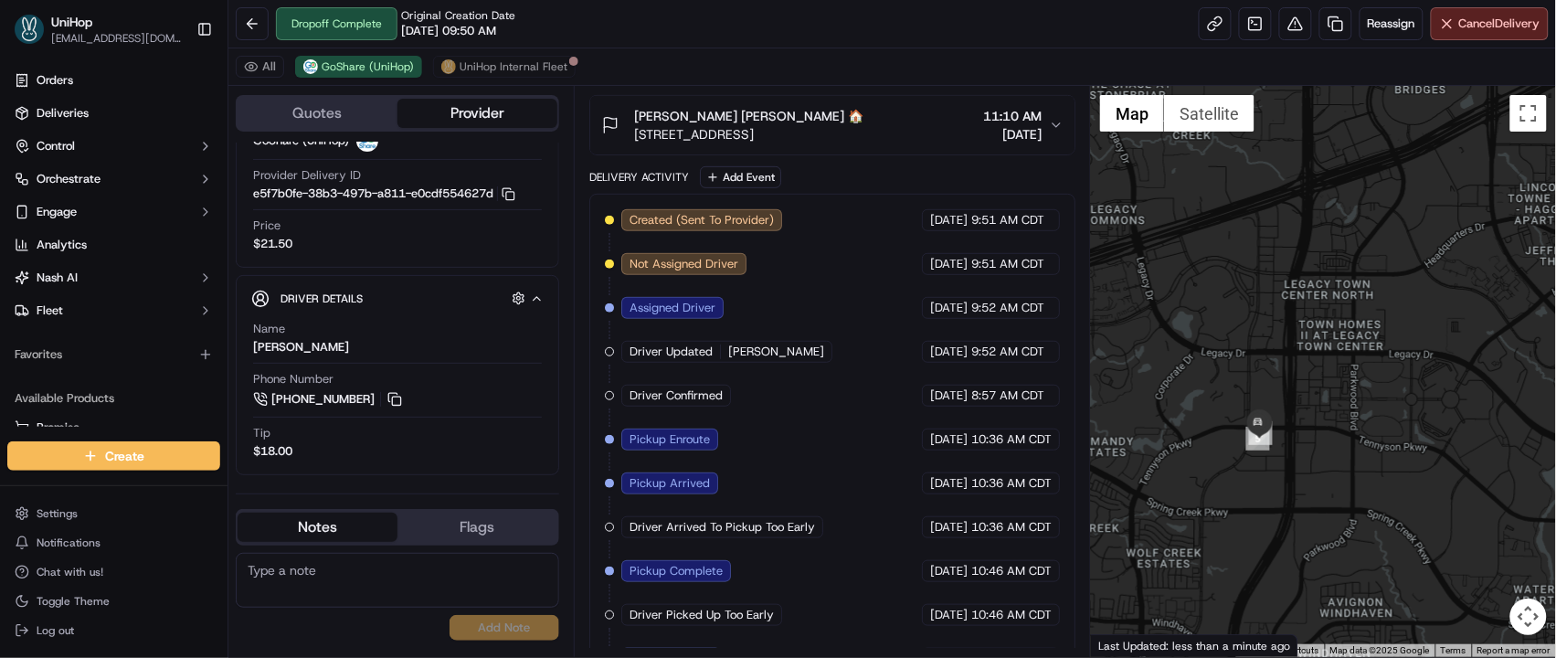
scroll to position [0, 0]
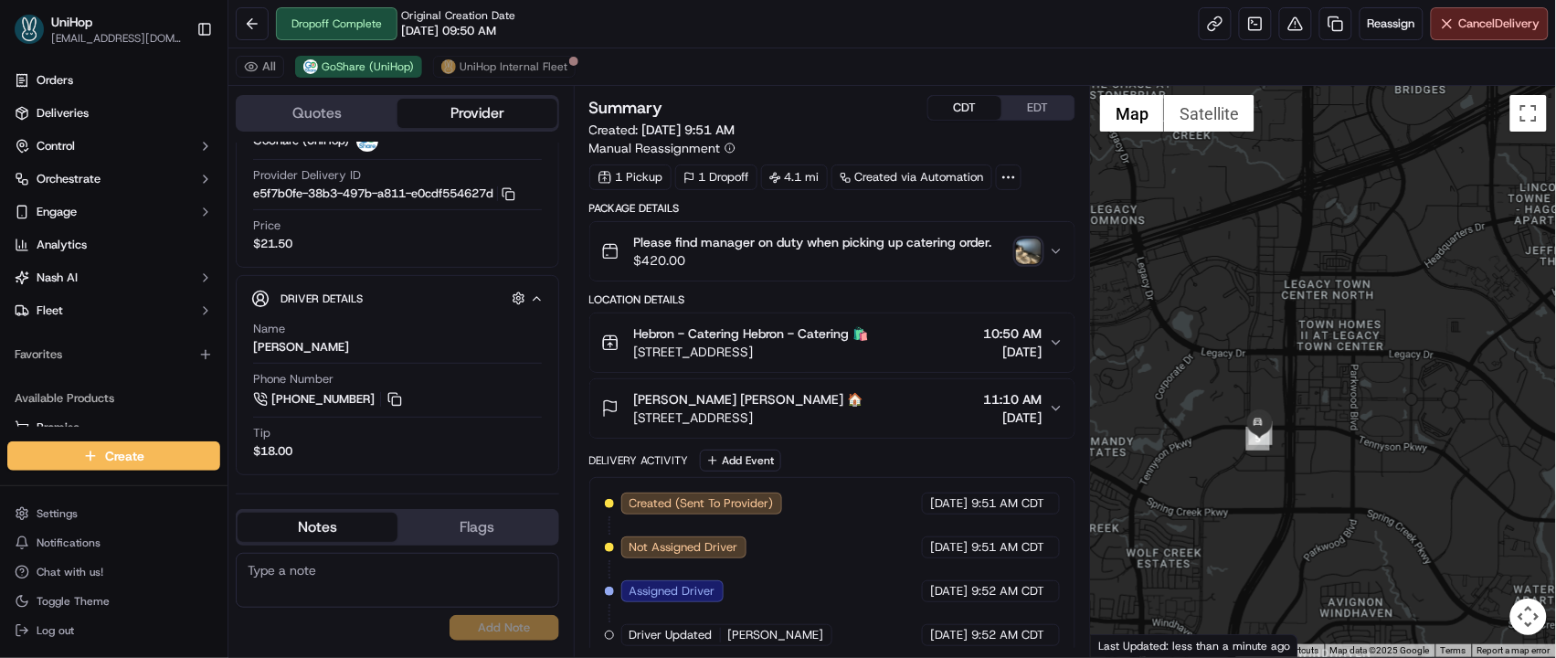
click at [1029, 249] on img "button" at bounding box center [1029, 251] width 26 height 26
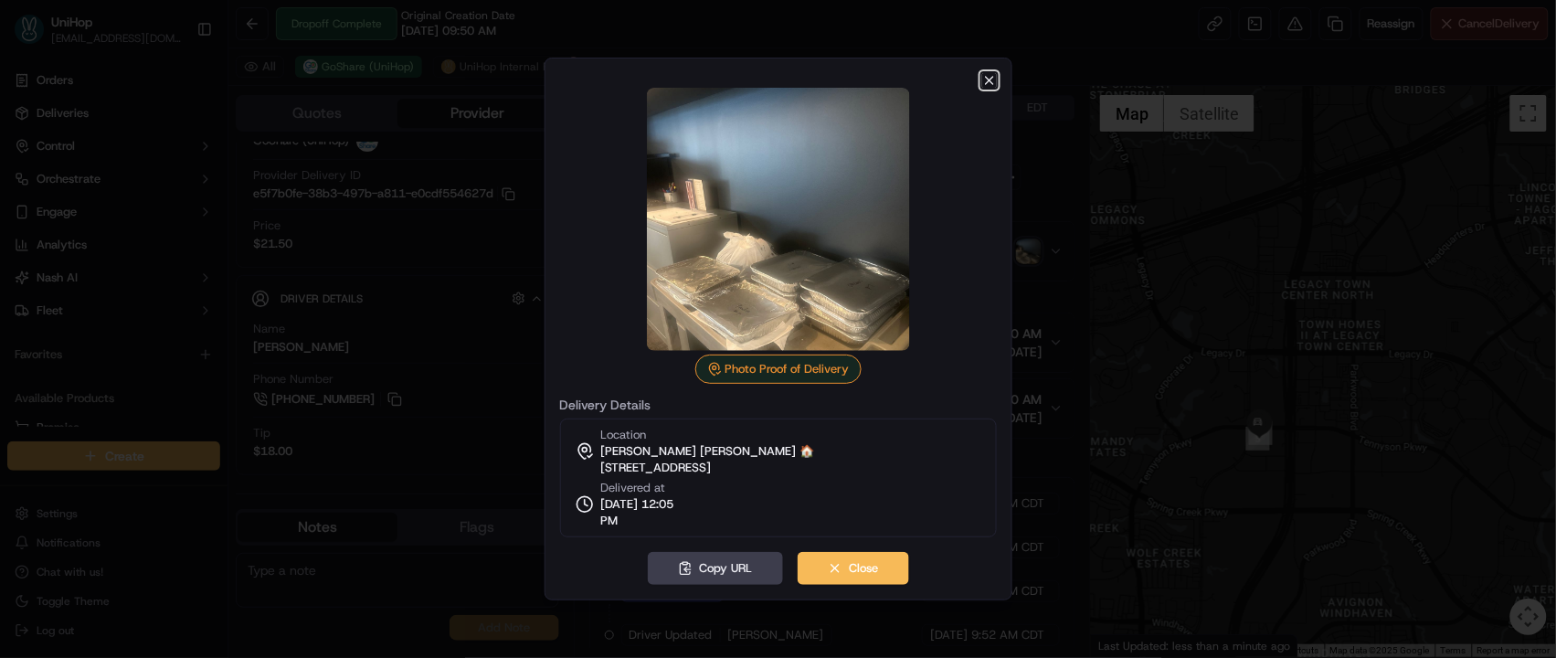
click at [992, 81] on icon "button" at bounding box center [989, 80] width 15 height 15
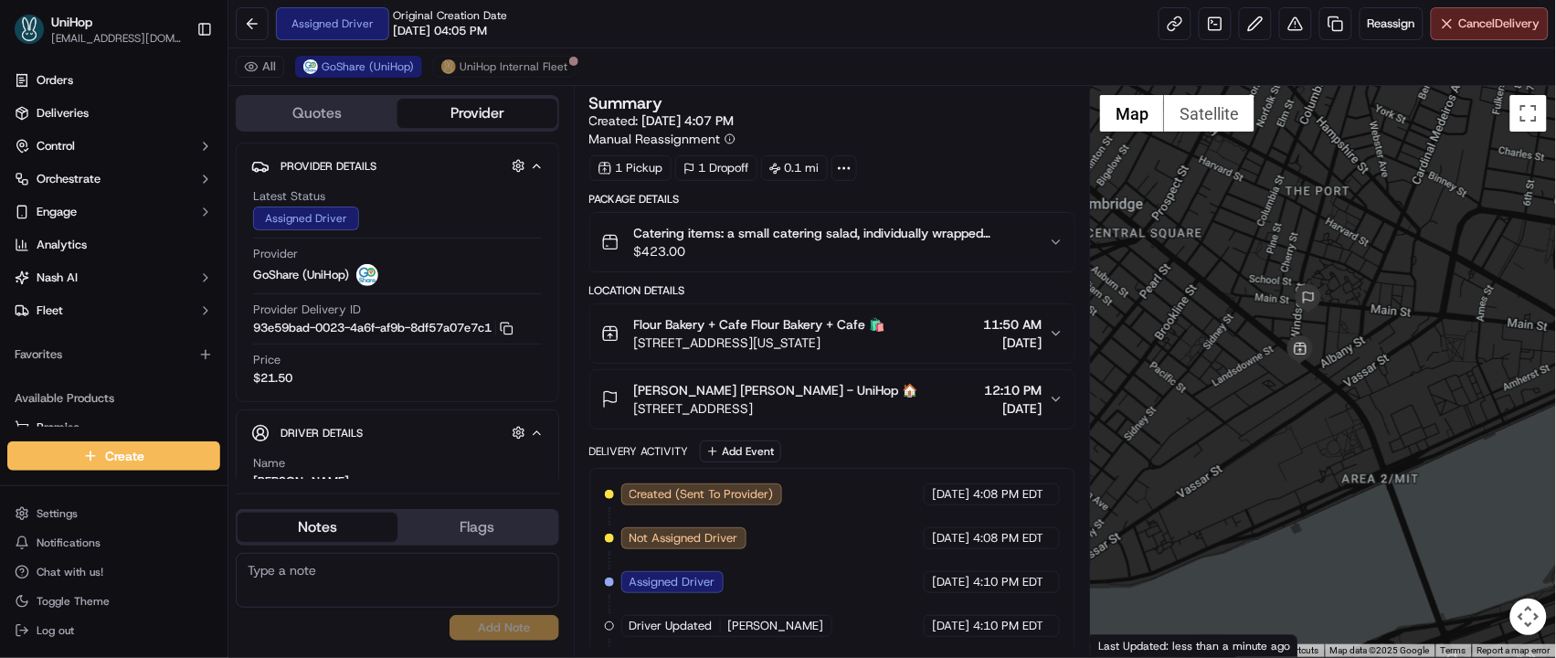
scroll to position [52, 0]
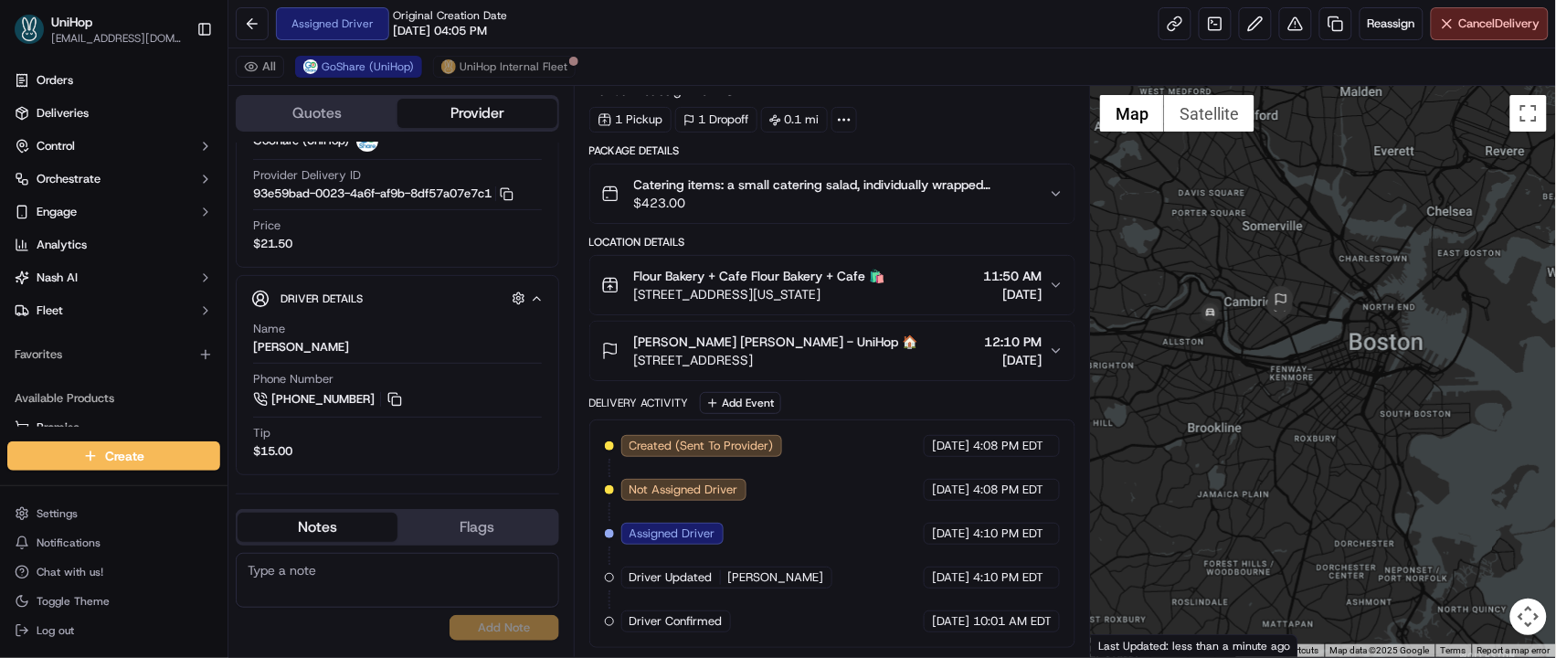
drag, startPoint x: 1388, startPoint y: 265, endPoint x: 1346, endPoint y: 275, distance: 43.2
click at [1392, 263] on div at bounding box center [1323, 371] width 465 height 571
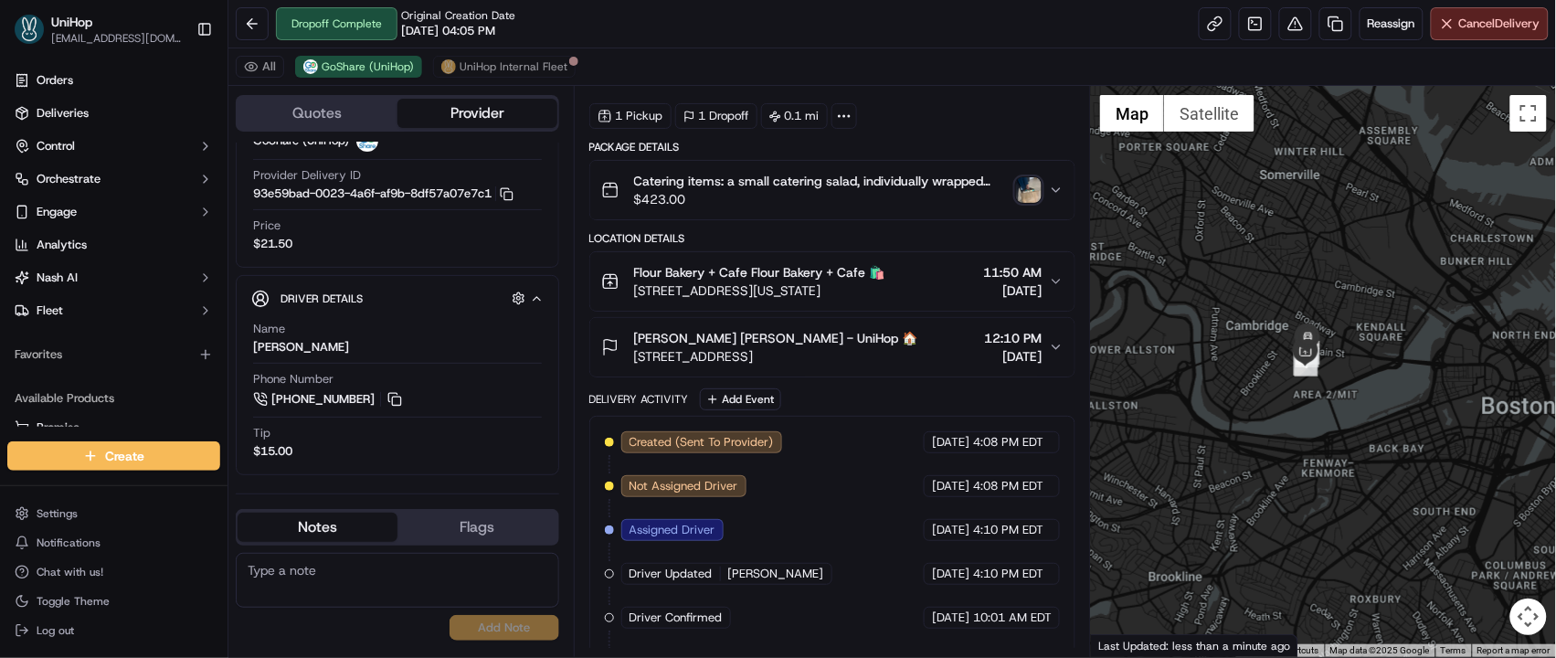
click at [1018, 190] on img "button" at bounding box center [1029, 190] width 26 height 26
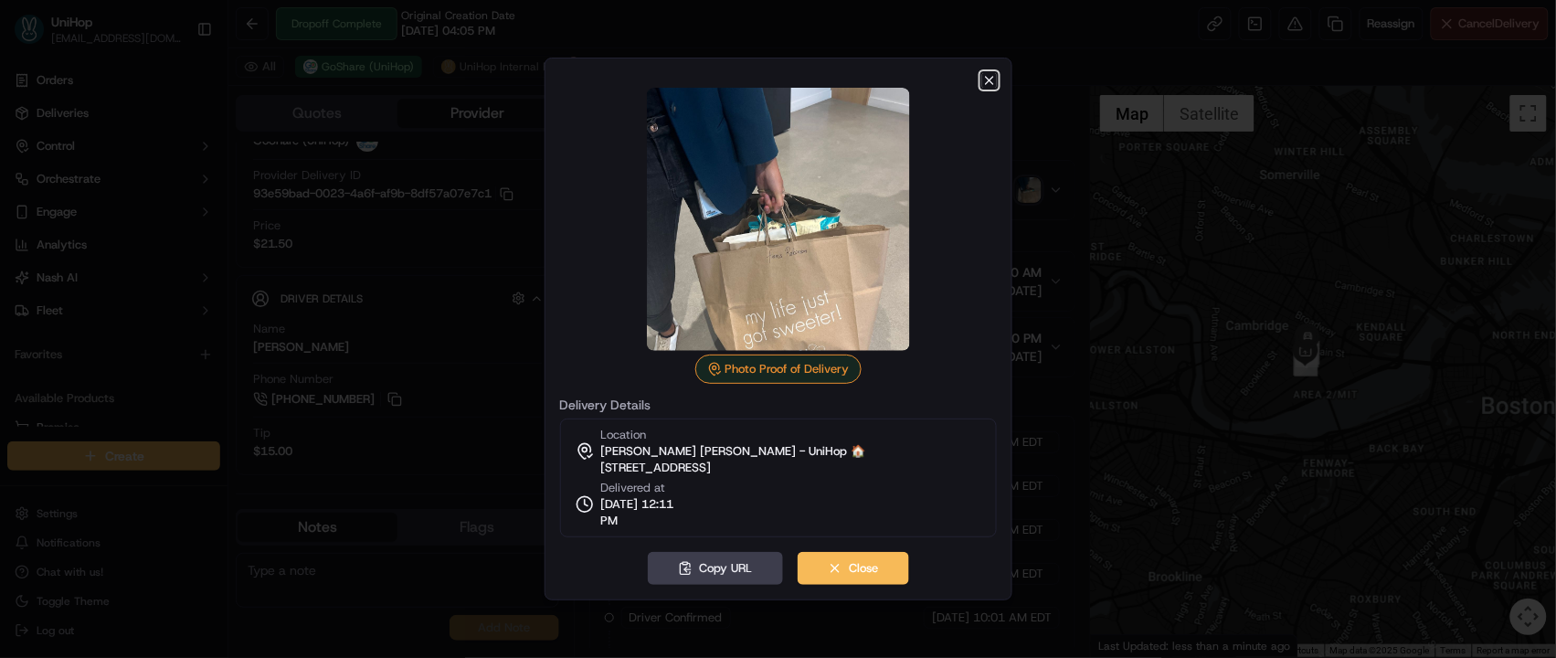
click at [987, 79] on icon "button" at bounding box center [989, 80] width 15 height 15
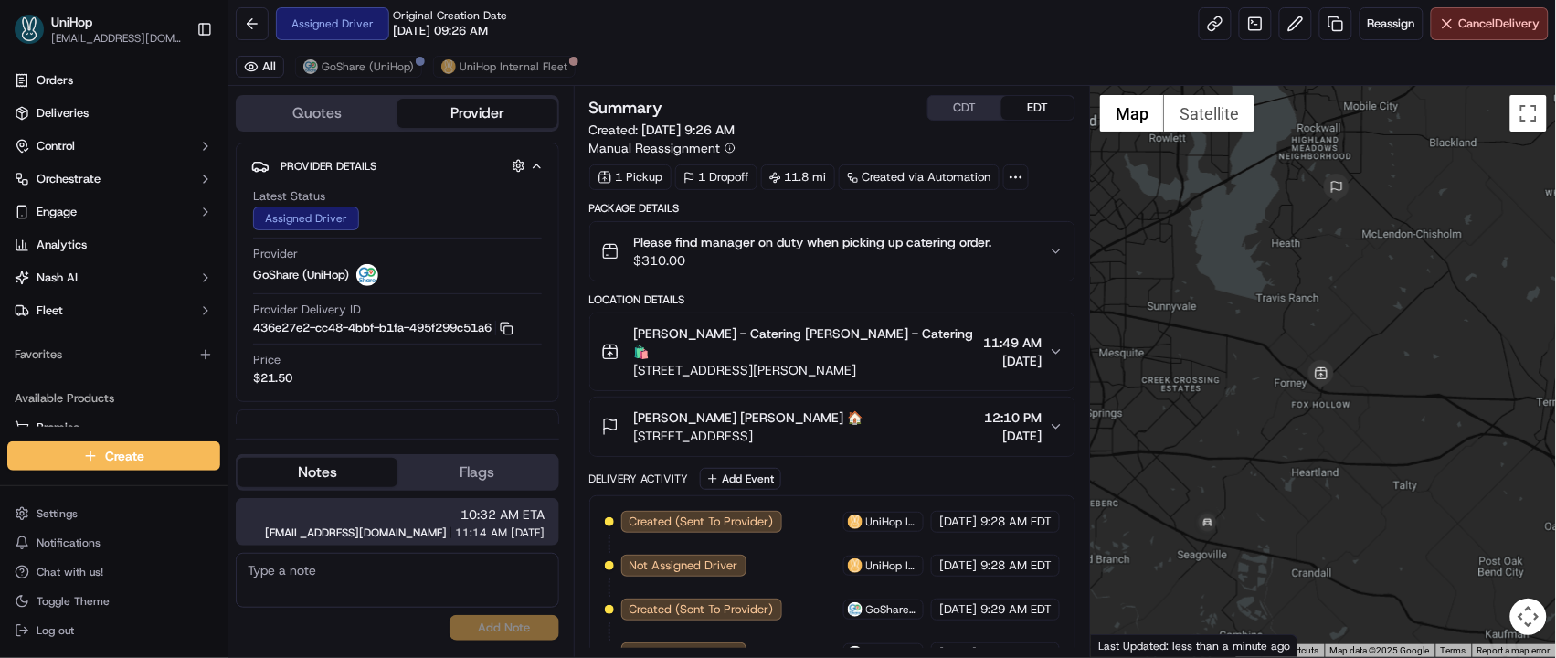
drag, startPoint x: 1228, startPoint y: 504, endPoint x: 1316, endPoint y: 357, distance: 171.2
click at [1316, 357] on div at bounding box center [1323, 371] width 465 height 571
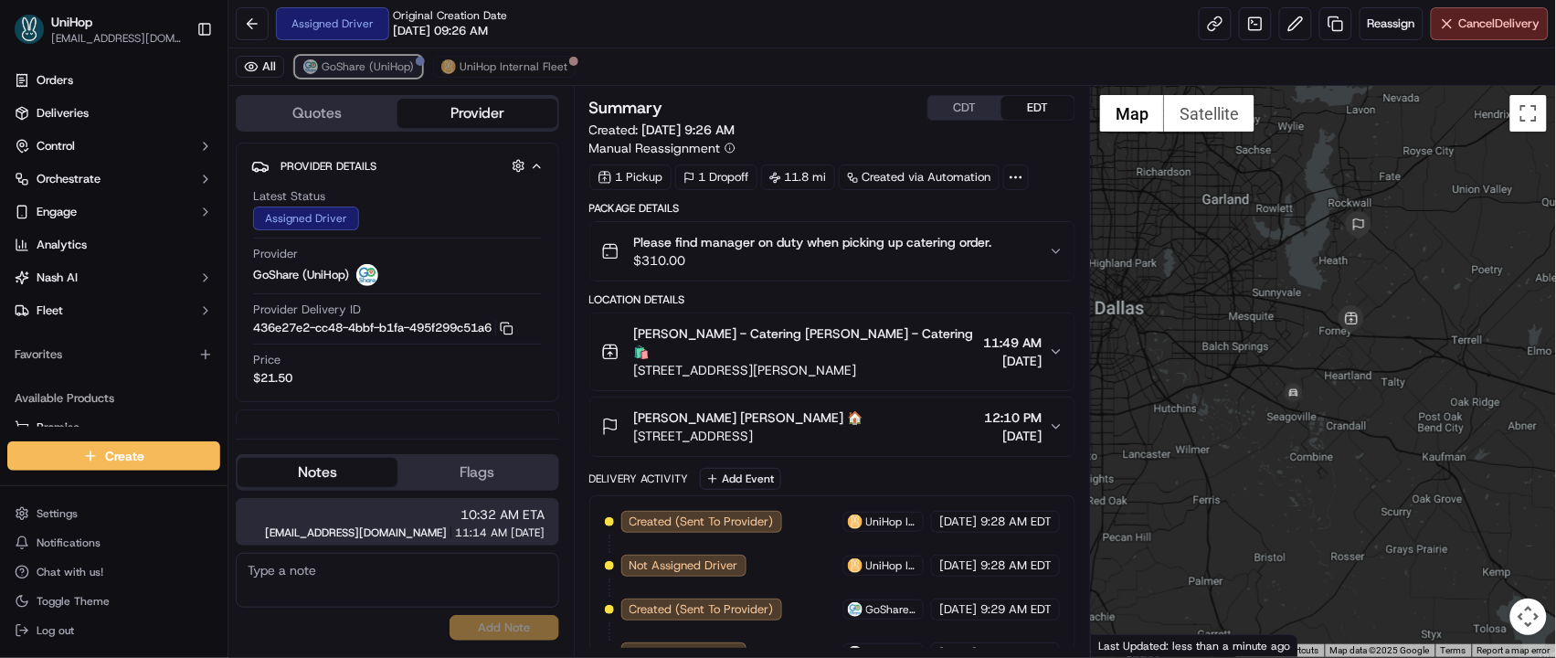
click at [380, 73] on span "GoShare (UniHop)" at bounding box center [368, 66] width 92 height 15
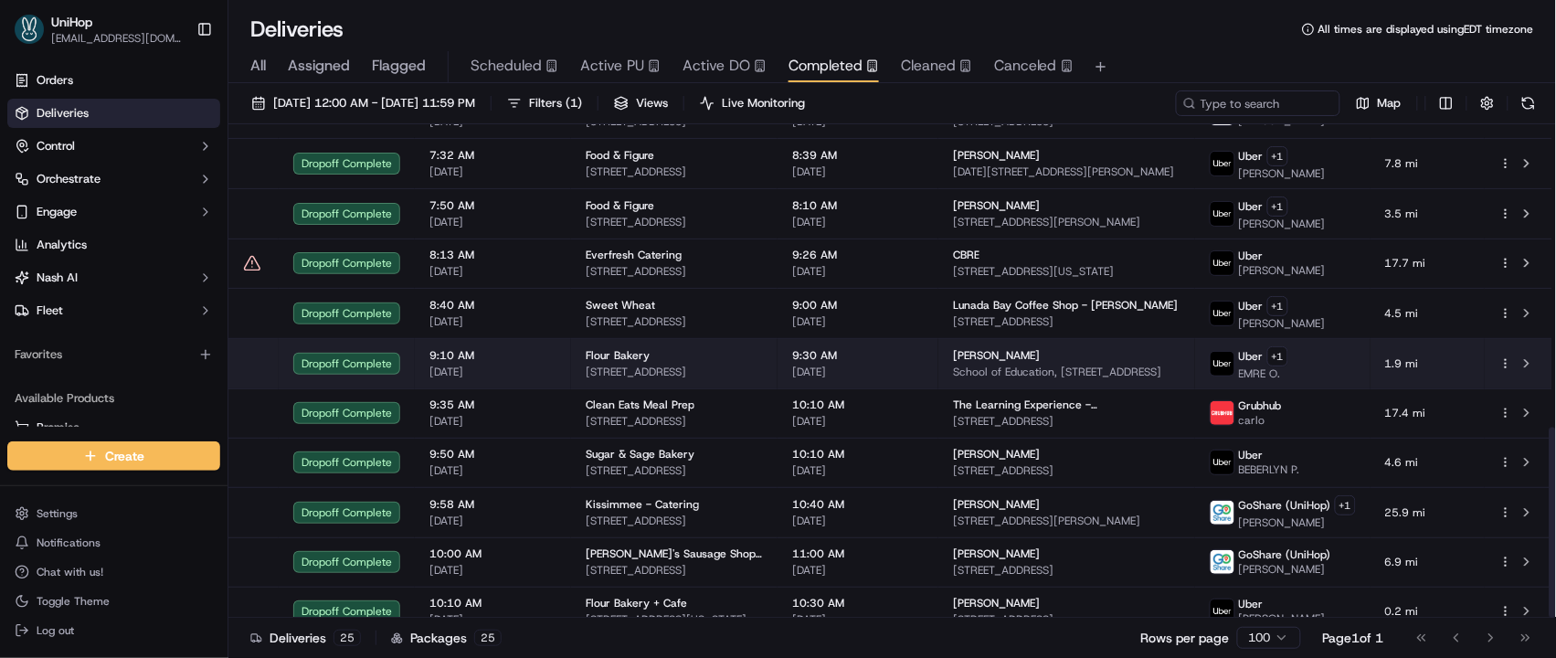
scroll to position [784, 0]
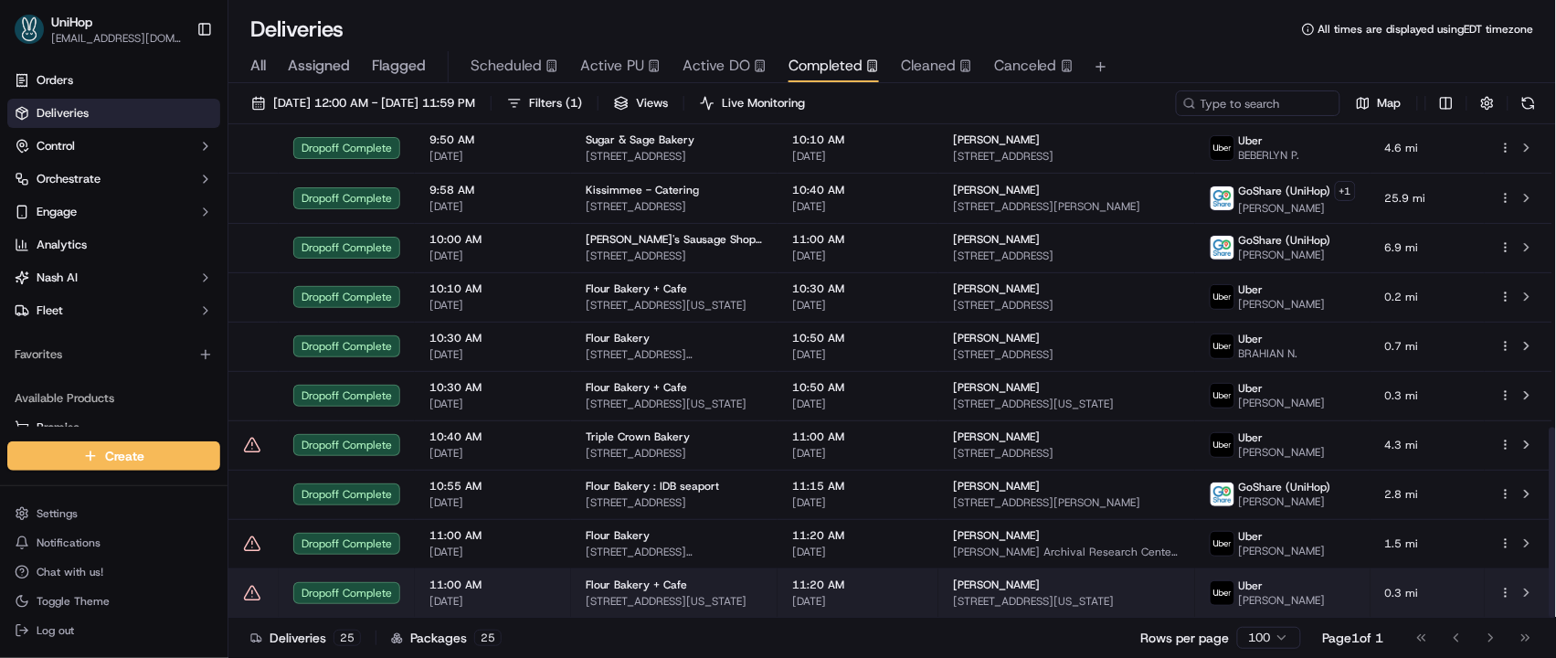
click at [921, 570] on td "11:20 AM [DATE]" at bounding box center [857, 592] width 161 height 49
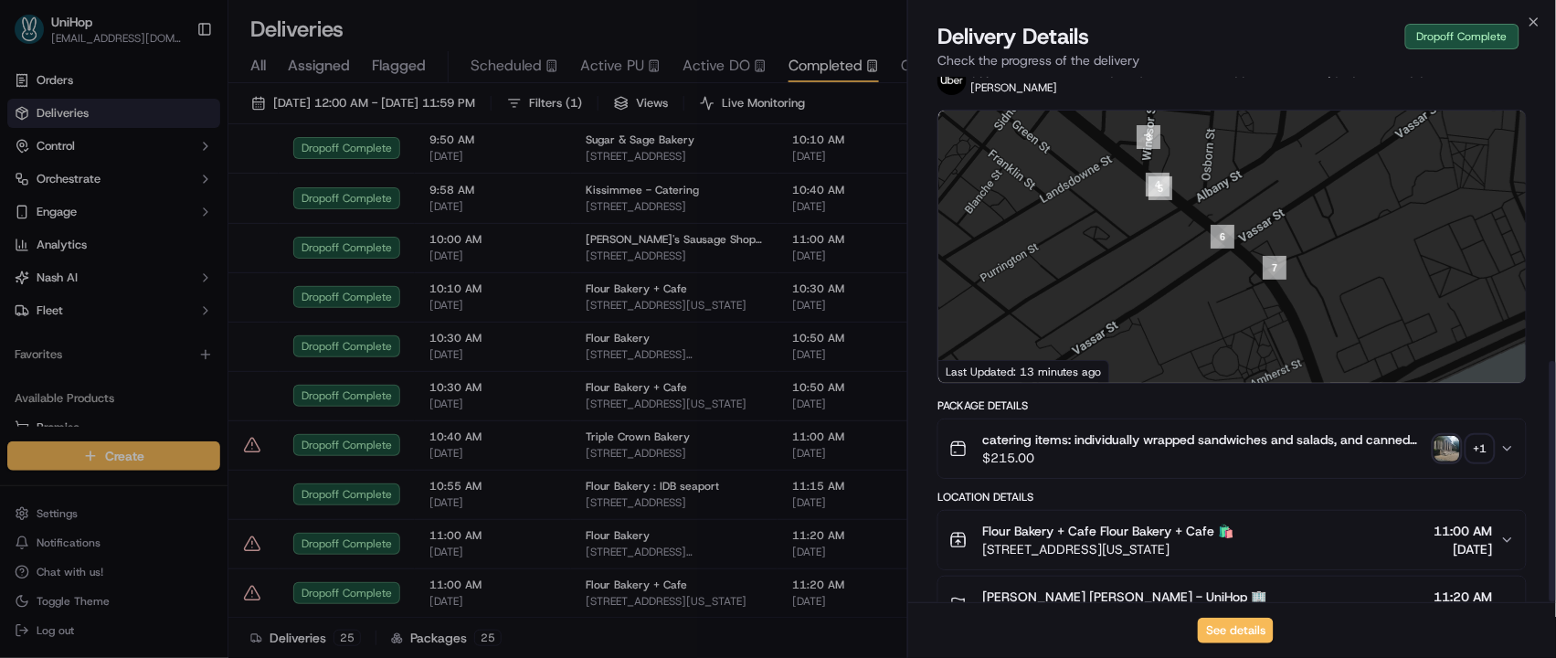
scroll to position [618, 0]
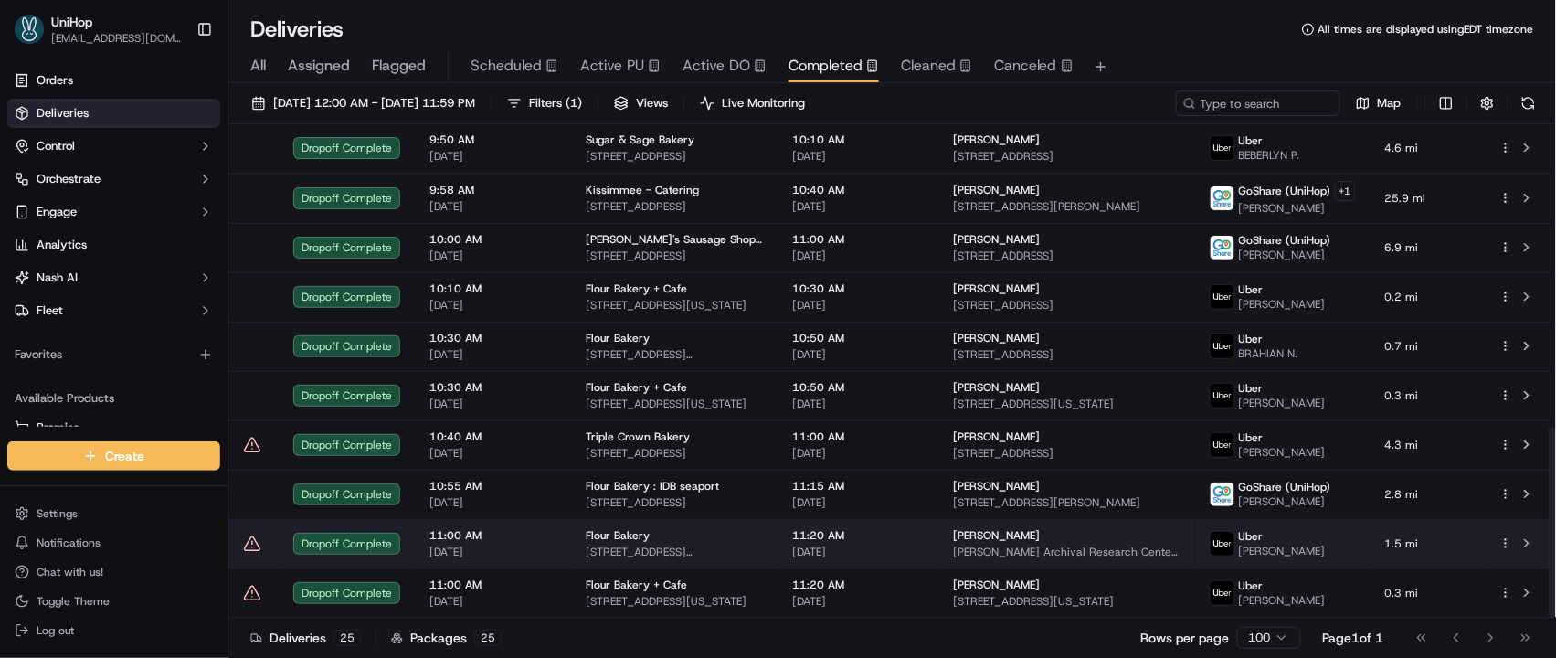
click at [643, 538] on span "Flour Bakery" at bounding box center [618, 535] width 64 height 15
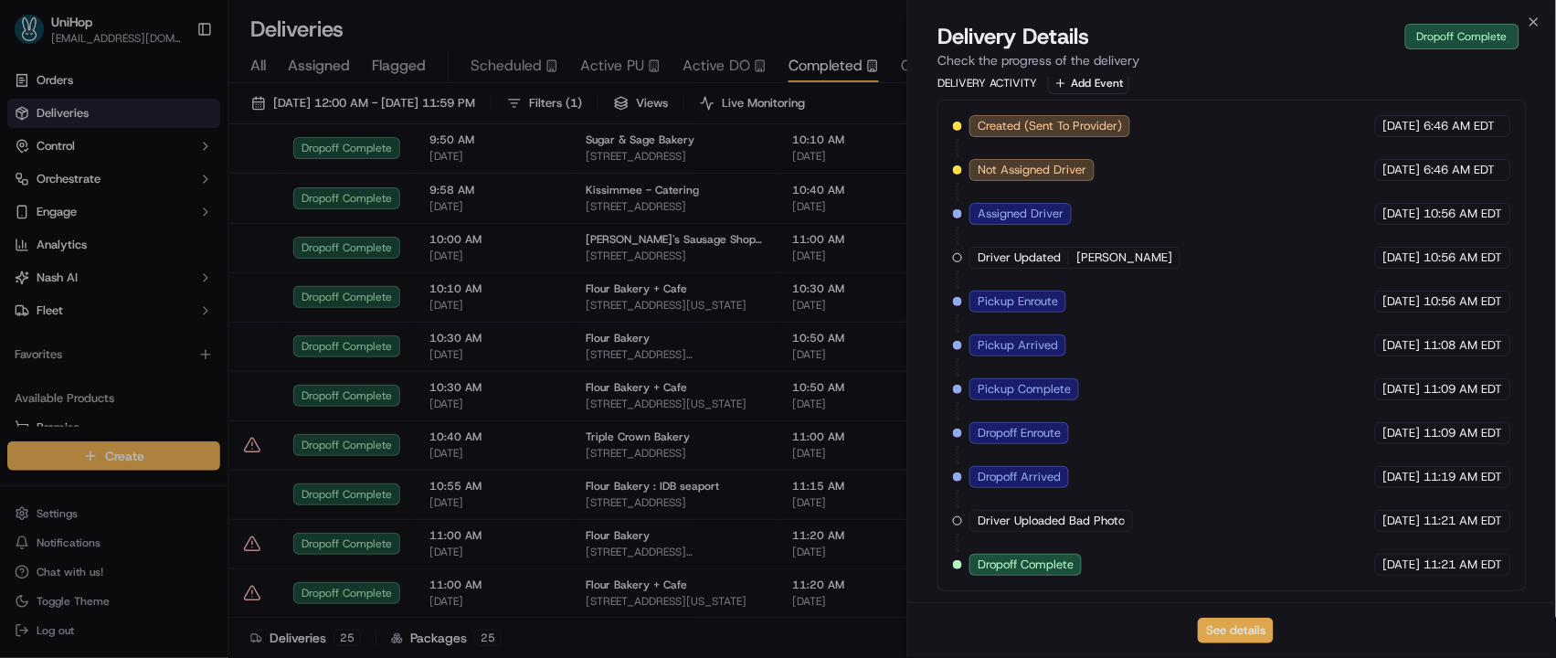
click at [1232, 628] on button "See details" at bounding box center [1236, 631] width 76 height 26
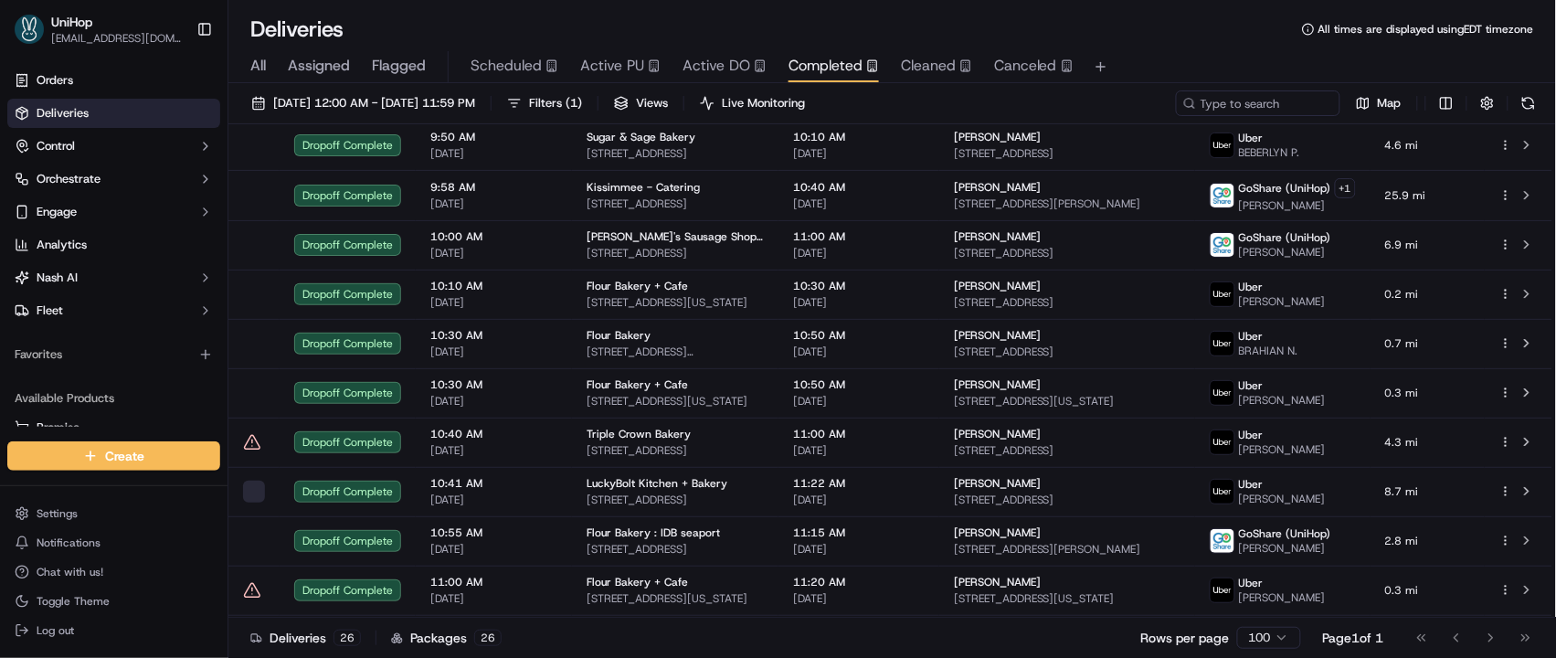
click at [735, 69] on span "Active DO" at bounding box center [716, 66] width 68 height 22
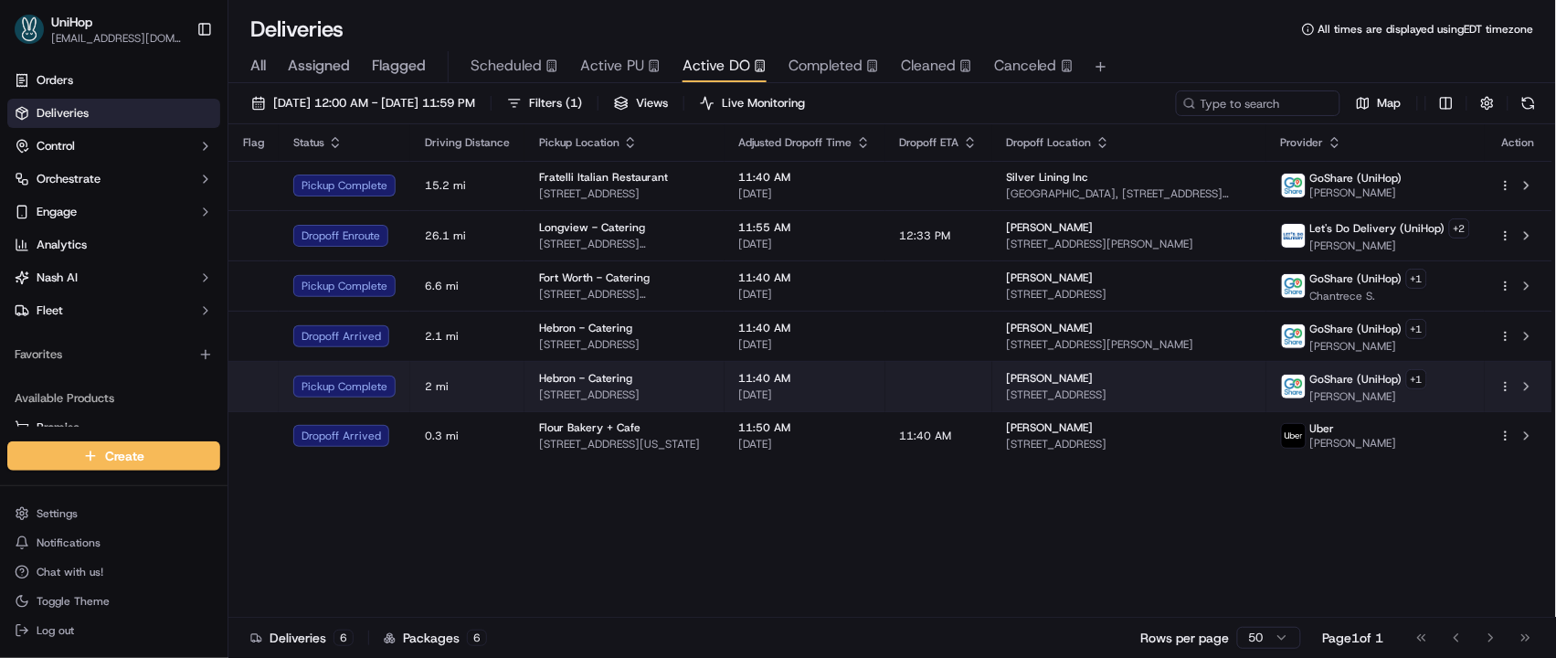
click at [745, 380] on td "11:40 AM [DATE]" at bounding box center [804, 386] width 161 height 50
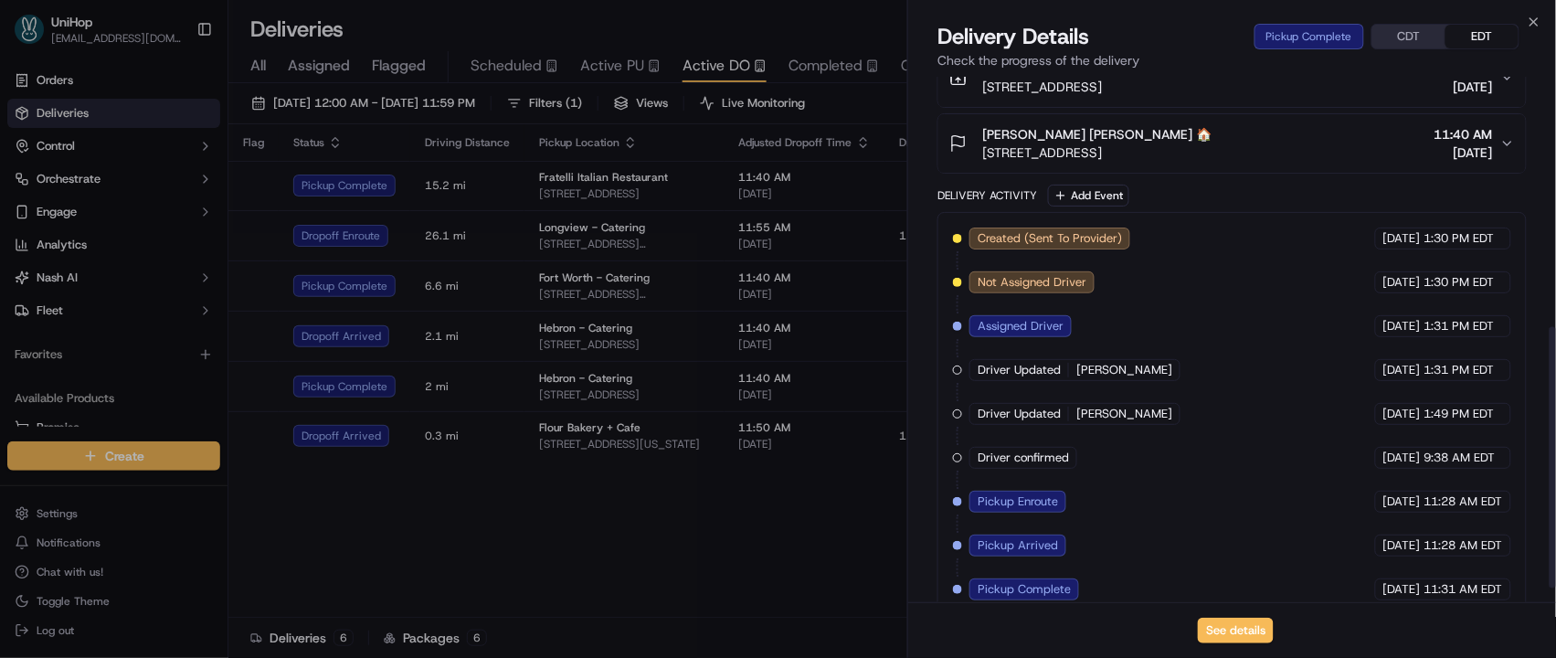
scroll to position [531, 0]
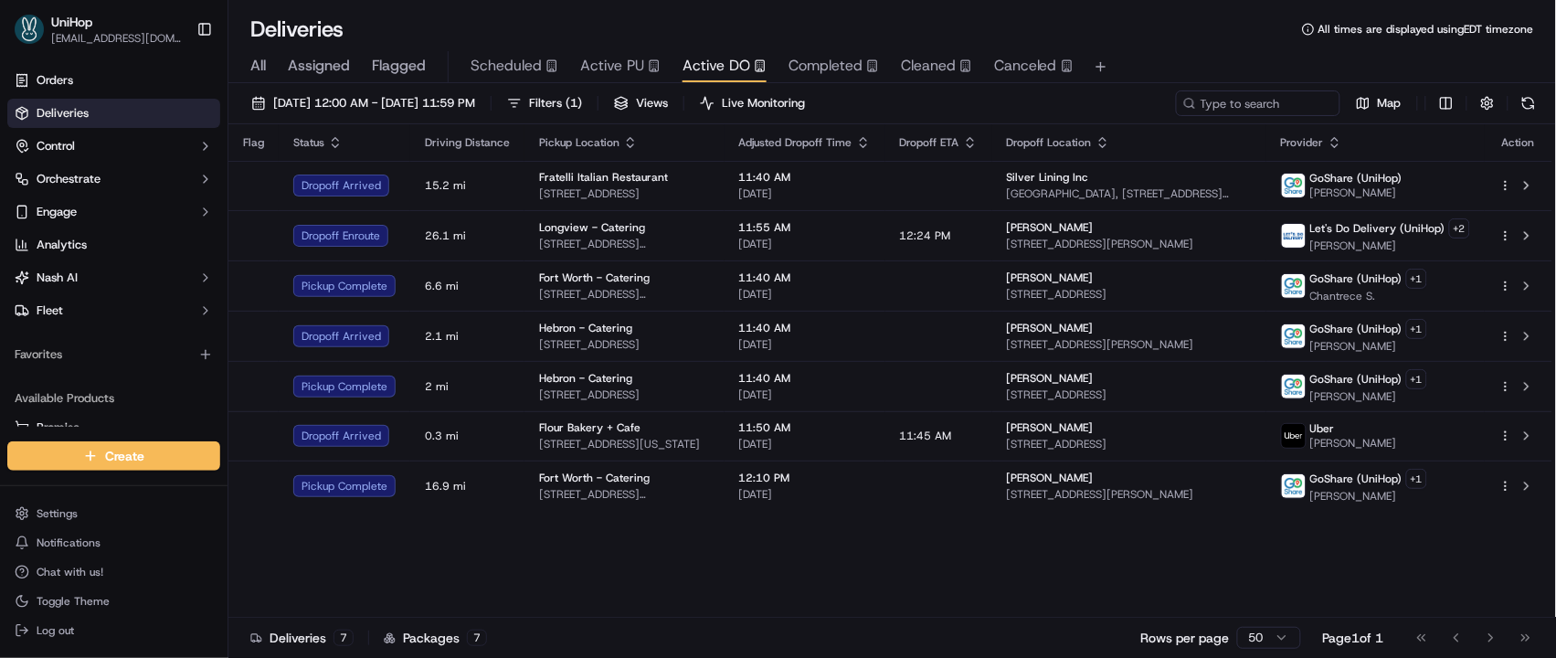
click at [913, 575] on div "Flag Status Driving Distance Pickup Location Adjusted Dropoff Time Dropoff ETA …" at bounding box center [890, 370] width 1324 height 493
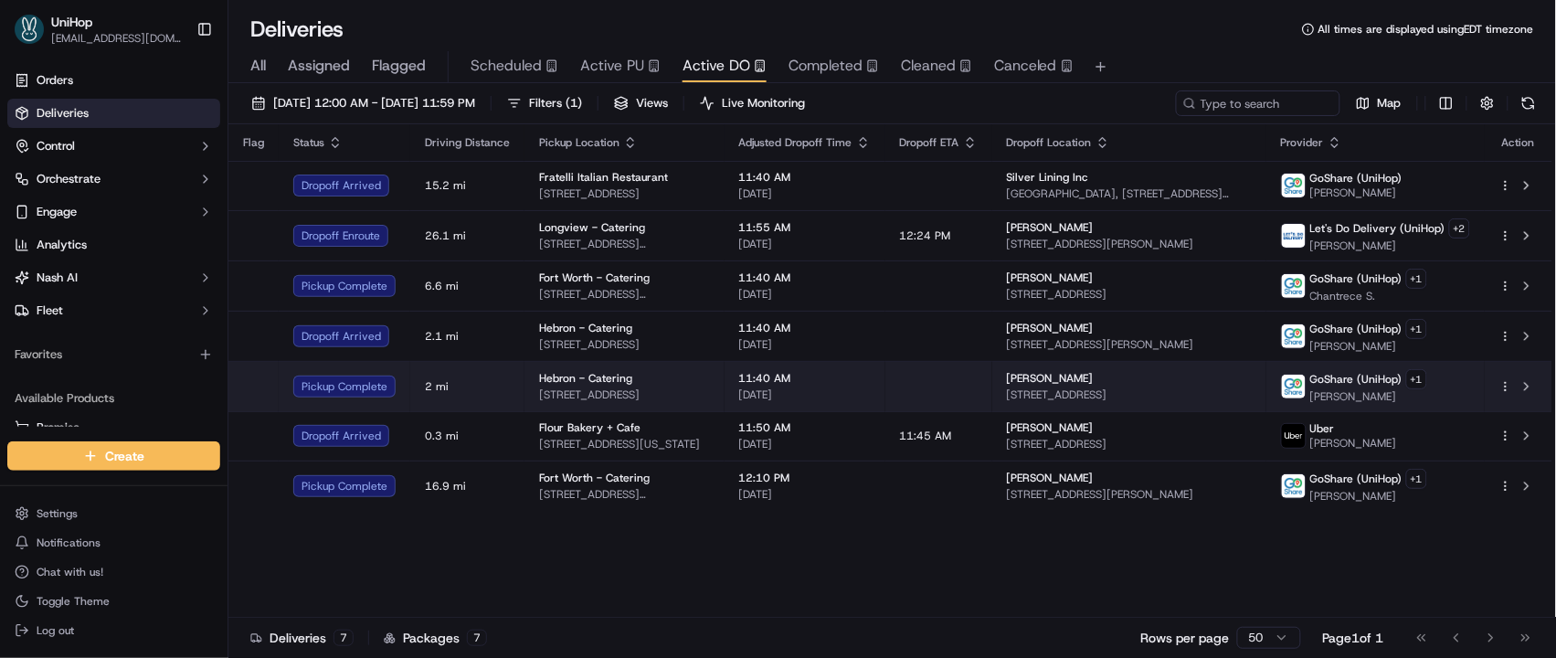
click at [756, 397] on td "11:40 AM [DATE]" at bounding box center [804, 386] width 161 height 50
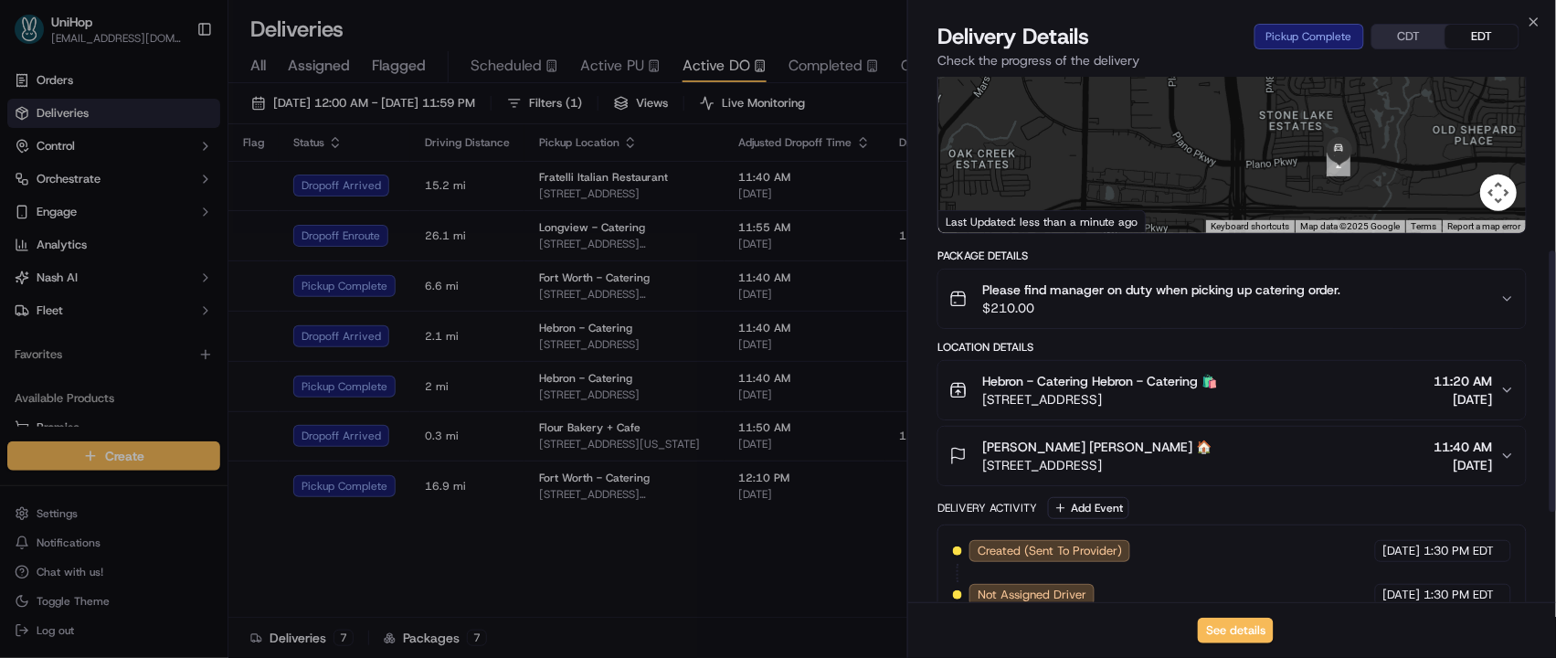
scroll to position [349, 0]
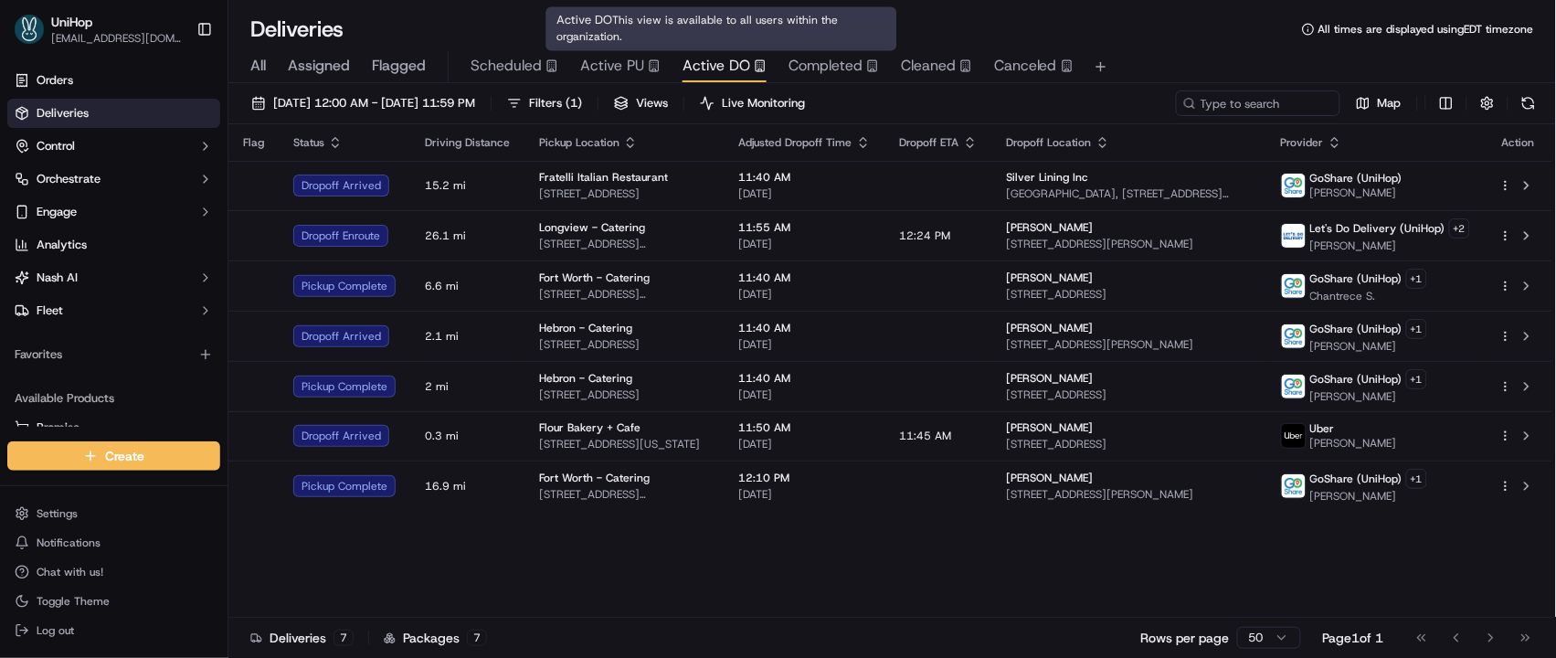
click at [777, 65] on div "All Assigned Flagged Scheduled Active PU Active DO Completed Cleaned Canceled" at bounding box center [891, 67] width 1327 height 32
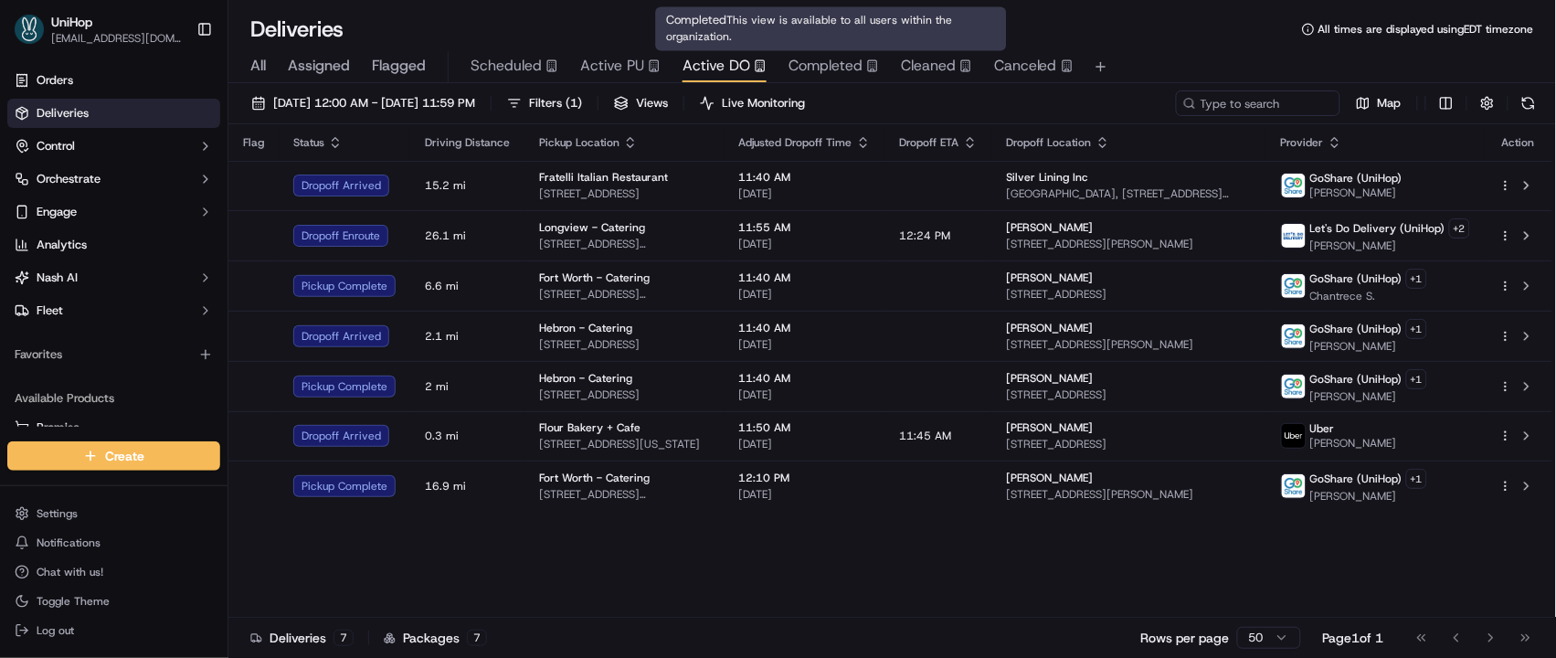
click at [798, 66] on span "Completed" at bounding box center [825, 66] width 74 height 22
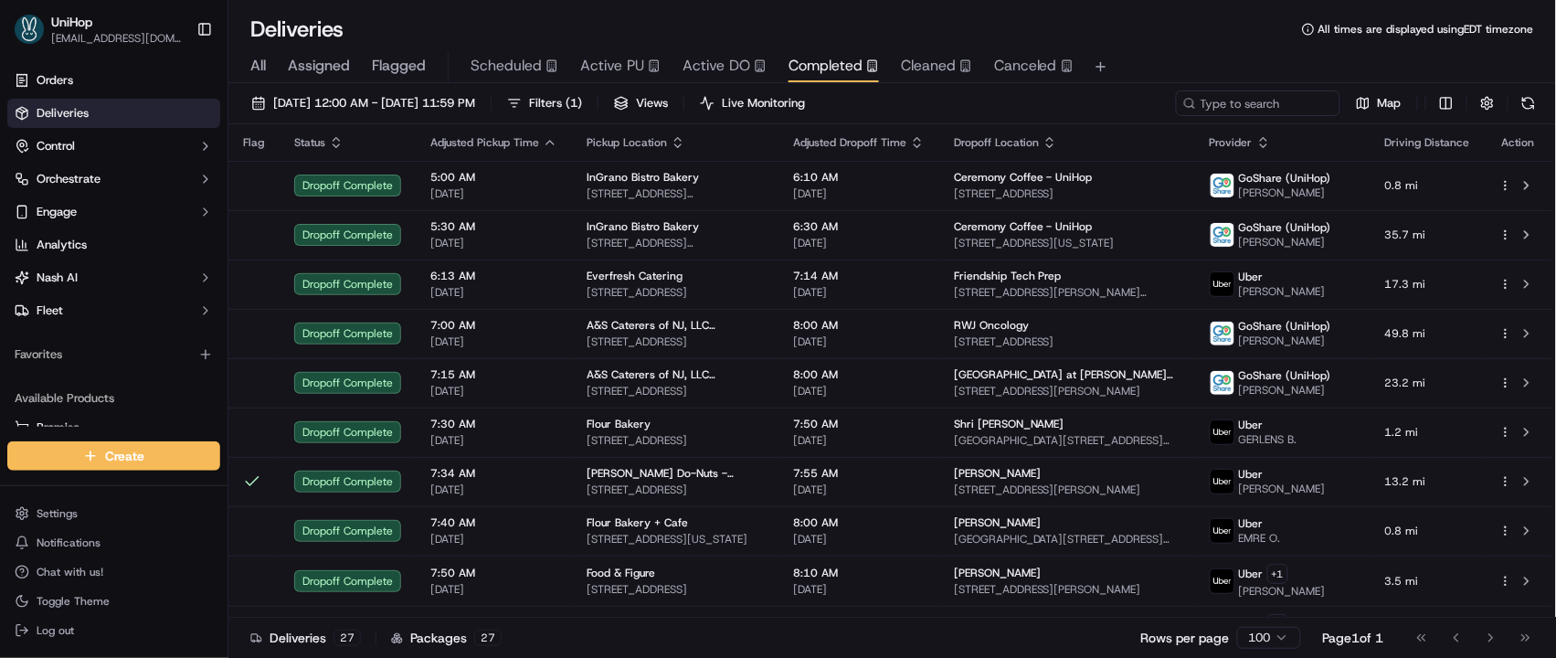
click at [708, 68] on span "Active DO" at bounding box center [716, 66] width 68 height 22
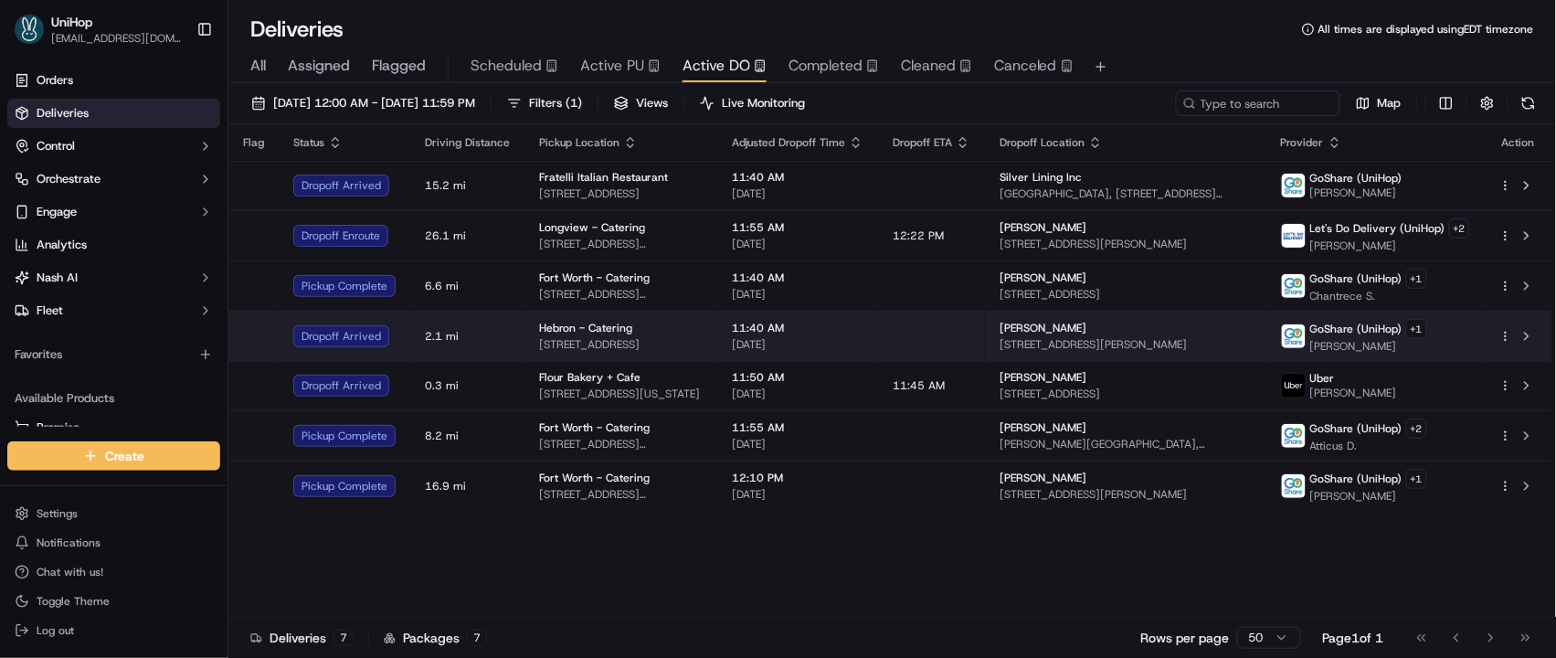
click at [836, 354] on td "11:40 AM Sep 17 2025" at bounding box center [797, 336] width 161 height 50
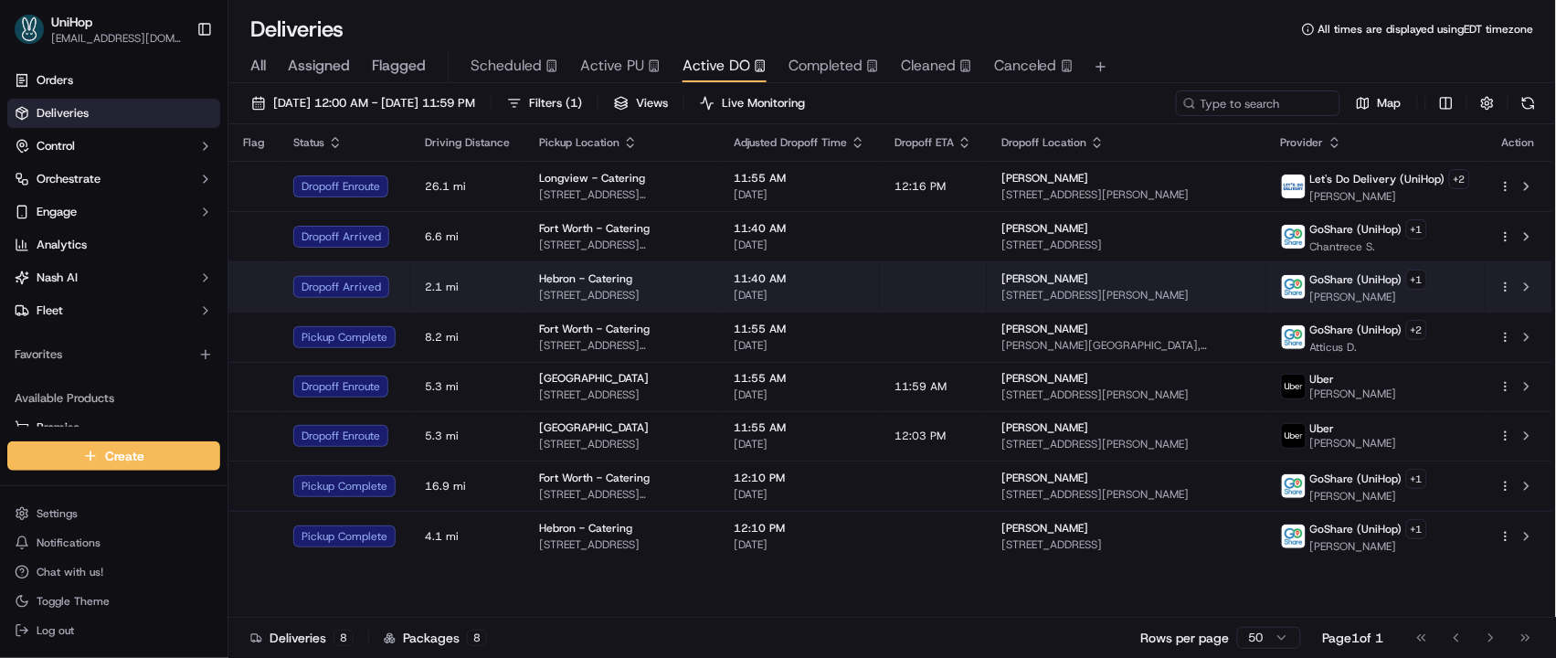
click at [626, 288] on span "3450 E Hebron Pkwy, Carrollton, TX 75010, United States" at bounding box center [621, 295] width 165 height 15
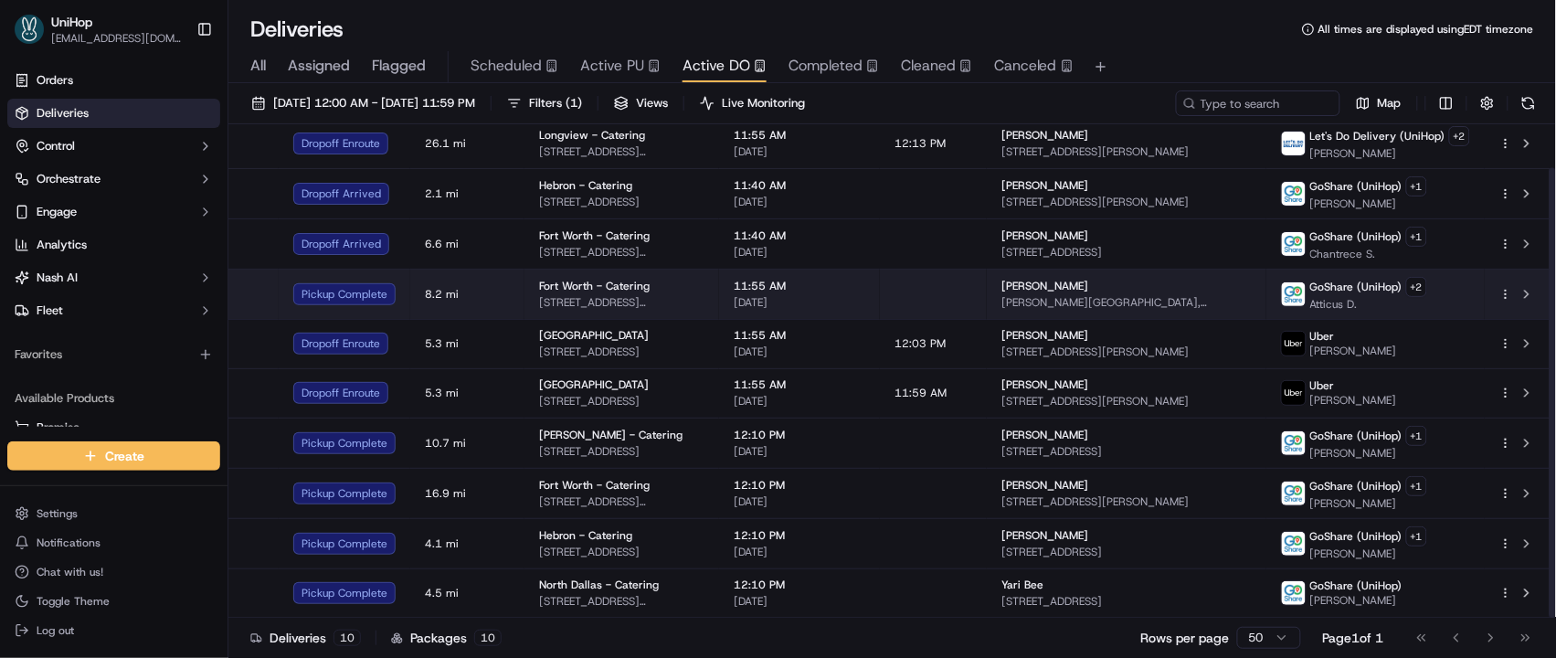
scroll to position [48, 0]
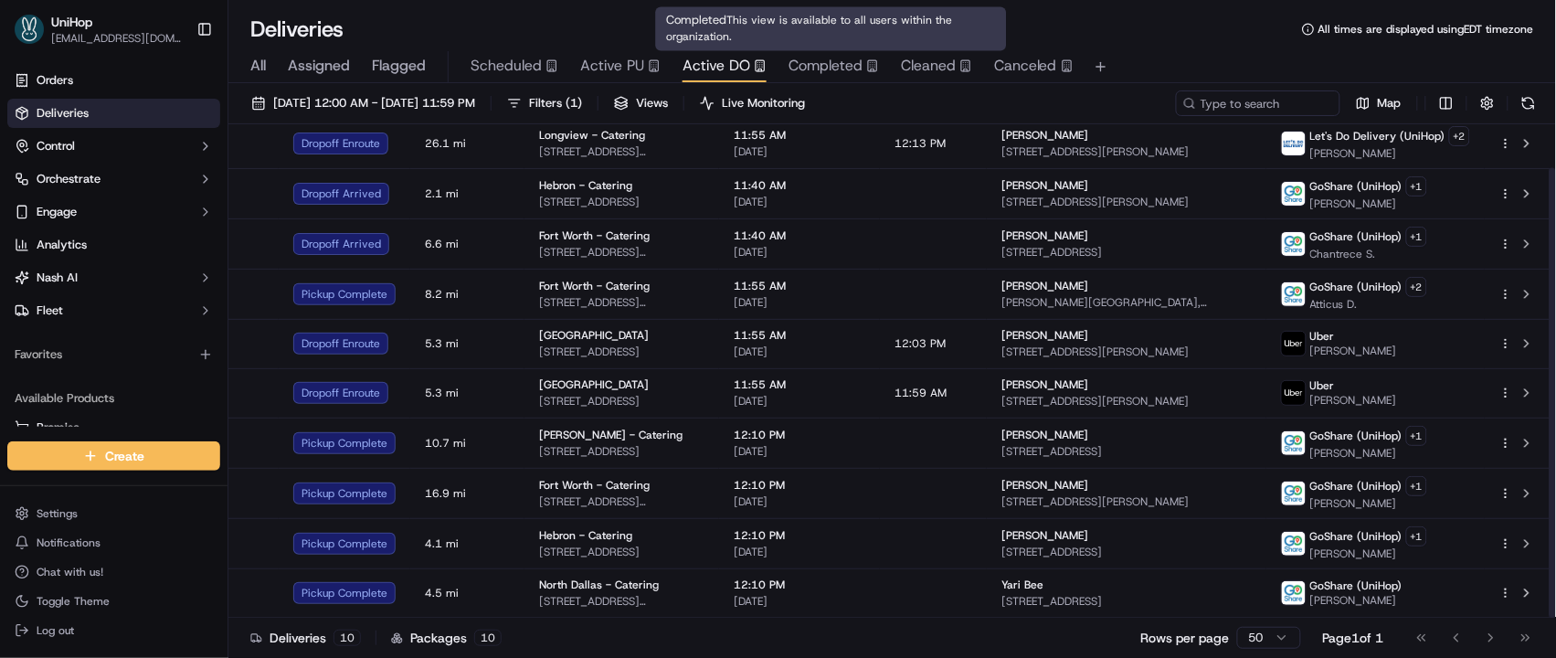
click at [804, 63] on span "Completed" at bounding box center [825, 66] width 74 height 22
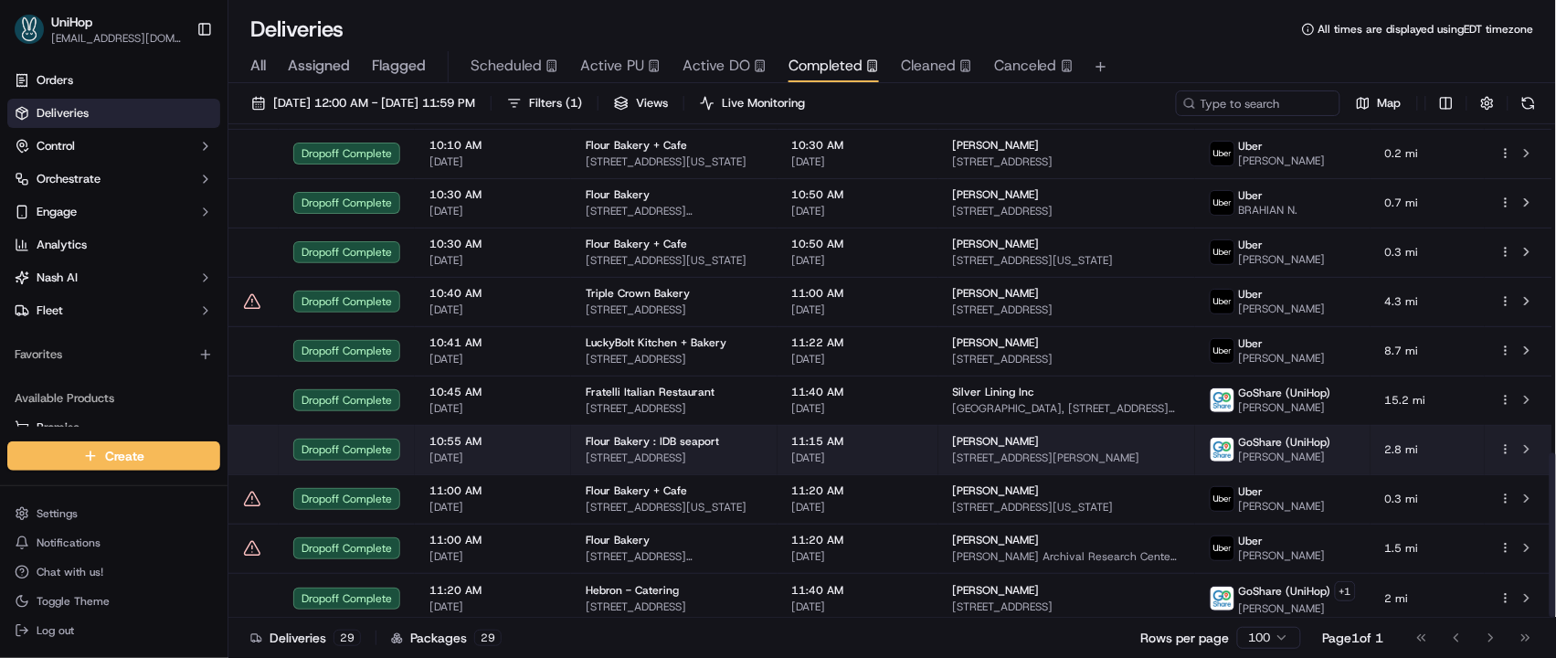
scroll to position [983, 0]
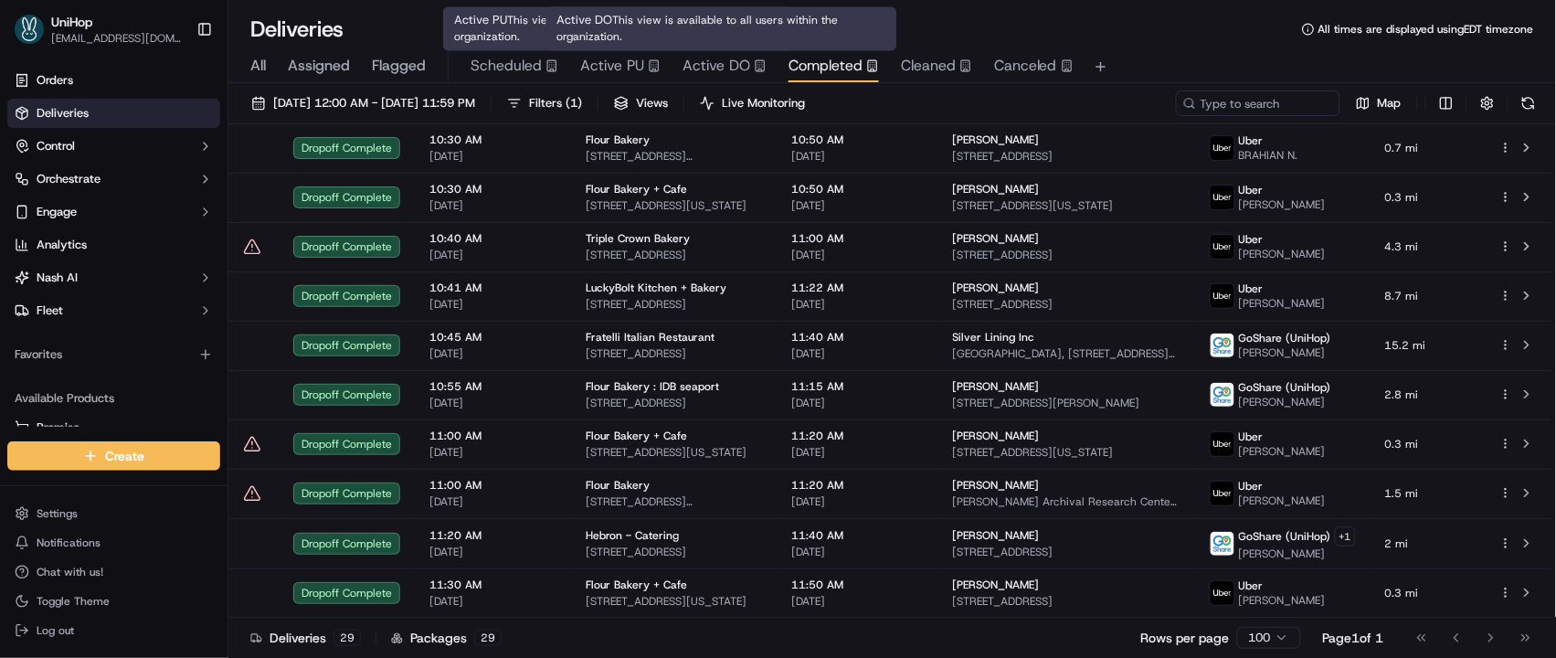
click at [691, 65] on span "Active DO" at bounding box center [716, 66] width 68 height 22
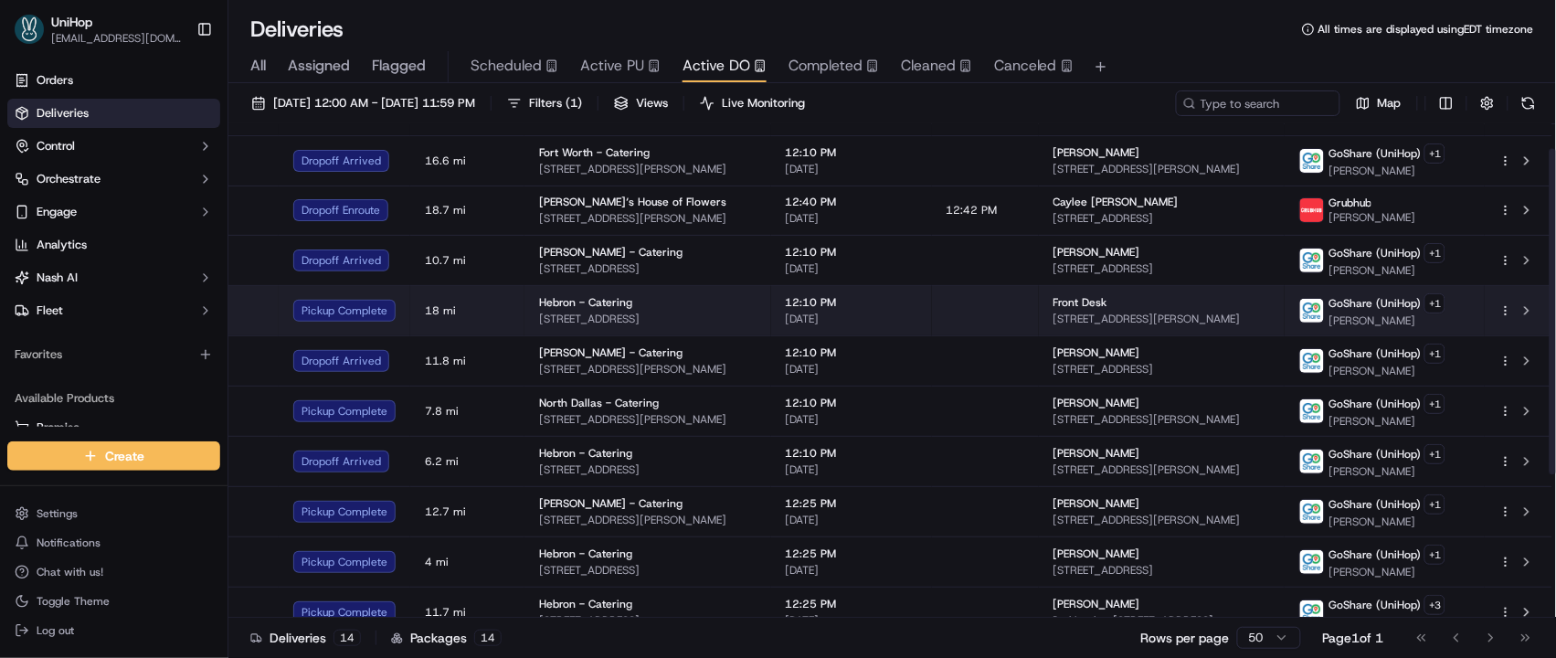
scroll to position [66, 0]
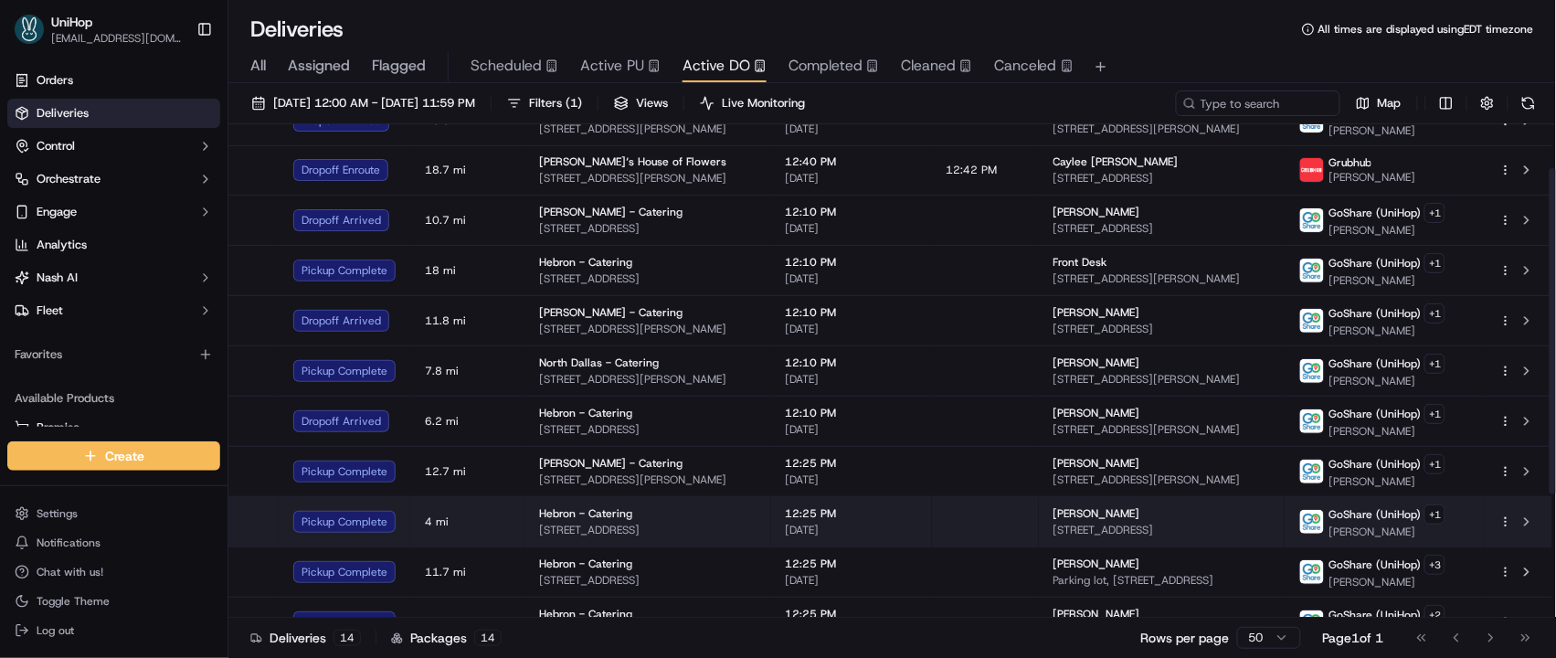
click at [1039, 531] on td at bounding box center [985, 521] width 107 height 50
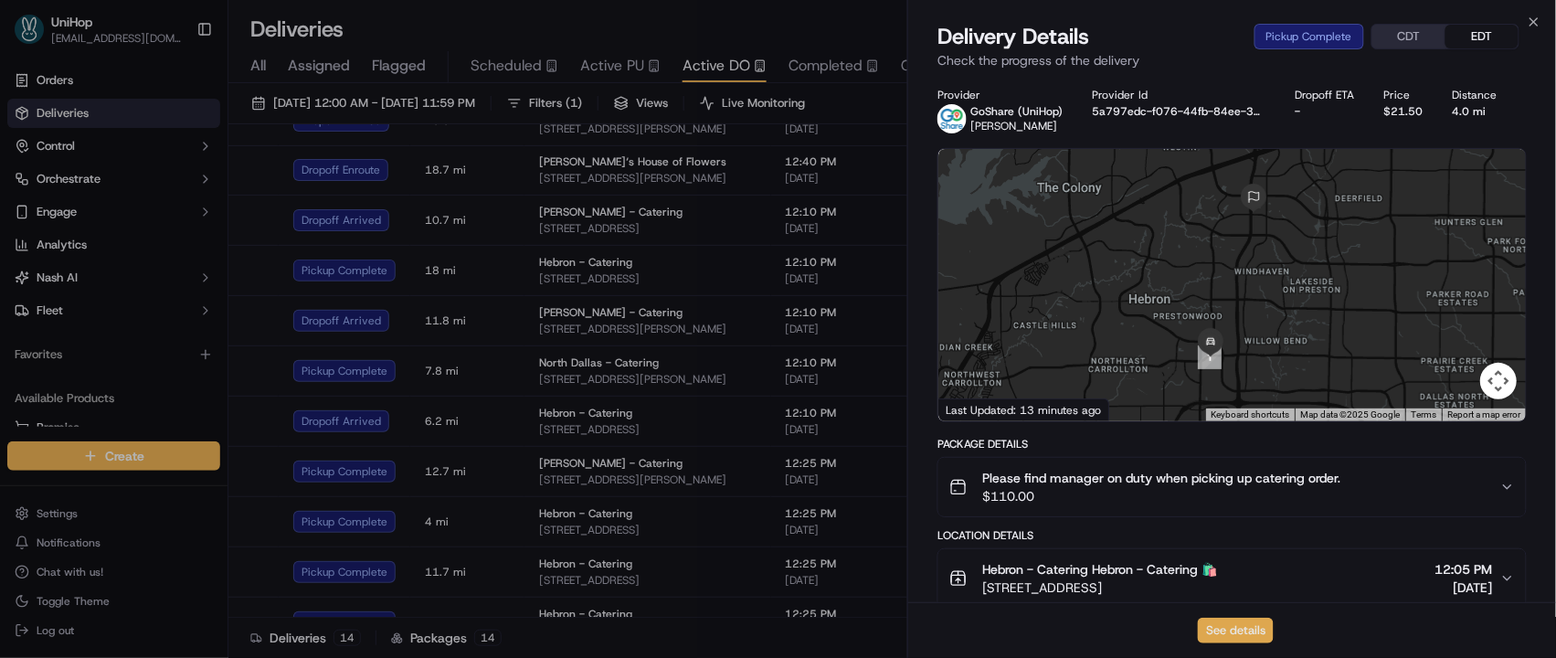
click at [1211, 627] on button "See details" at bounding box center [1236, 631] width 76 height 26
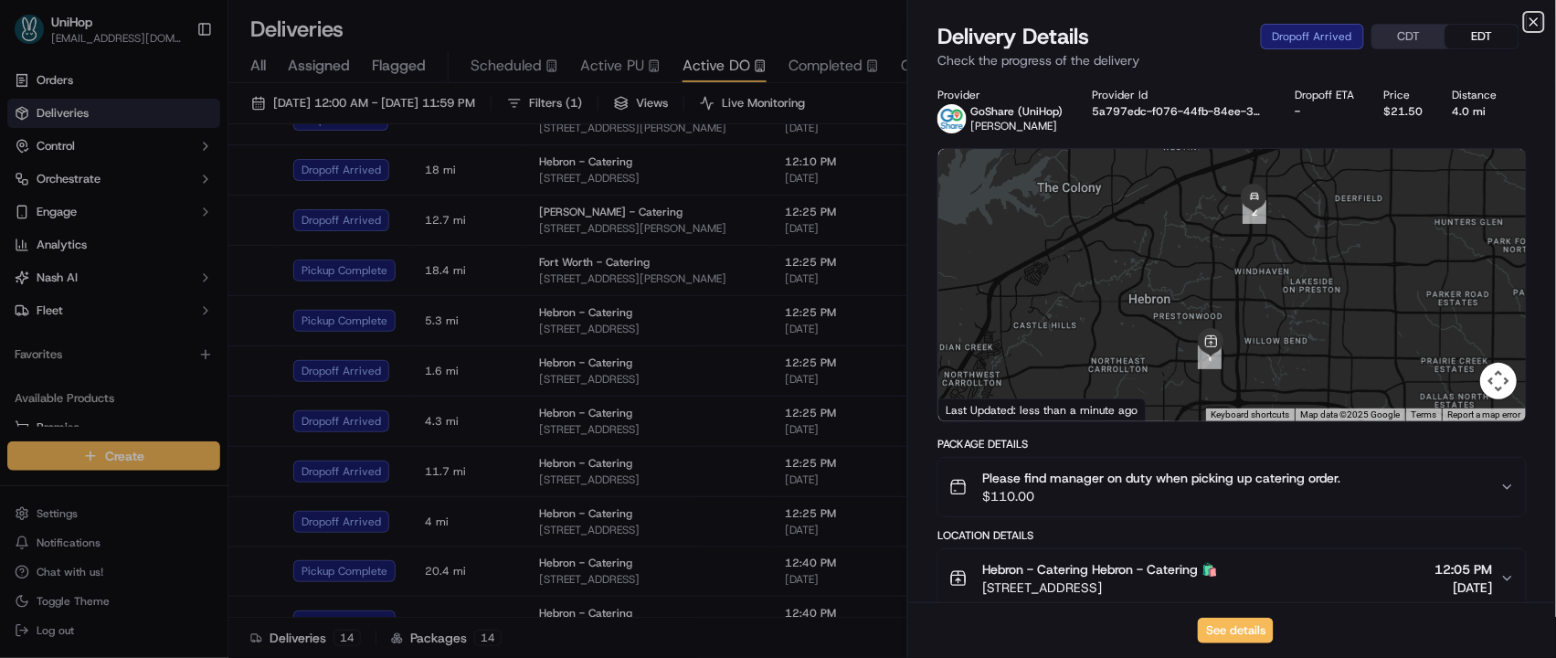
click at [1529, 17] on icon "button" at bounding box center [1534, 22] width 15 height 15
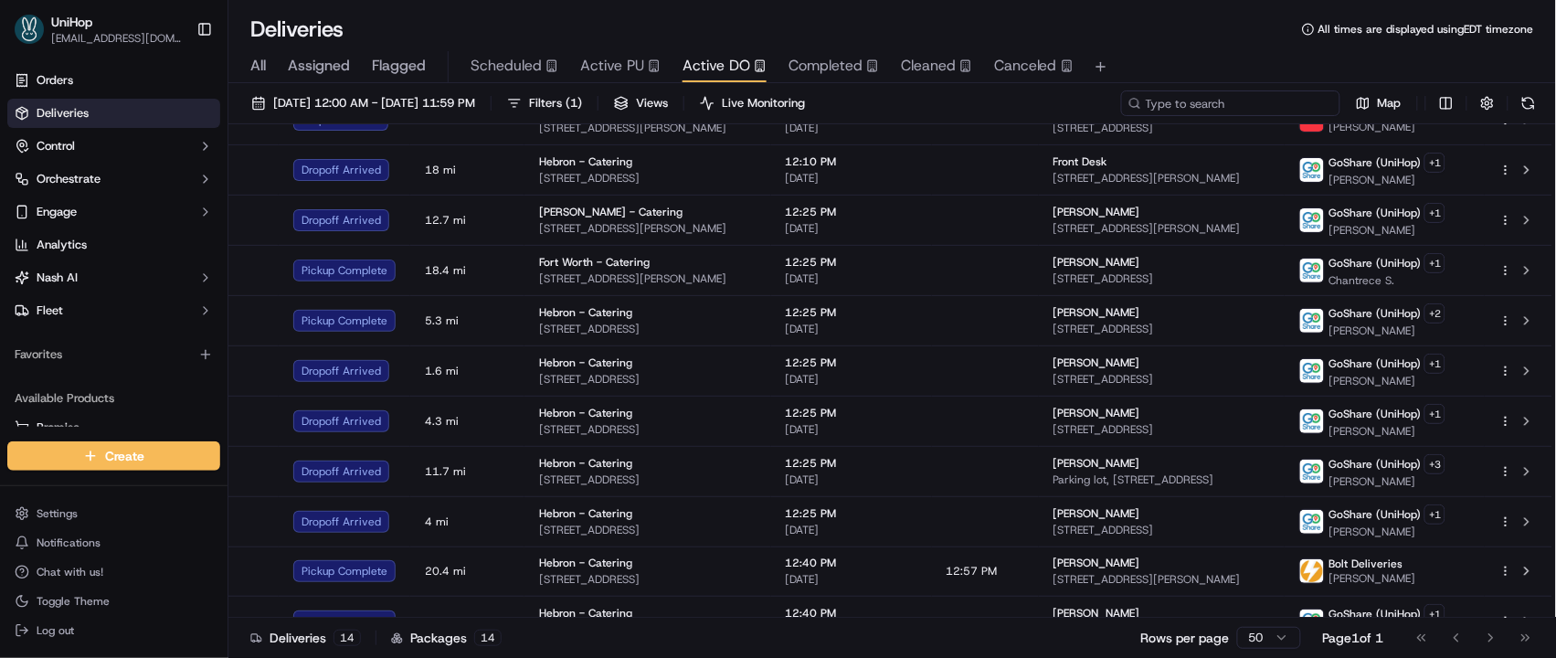
click at [1269, 101] on input at bounding box center [1230, 103] width 219 height 26
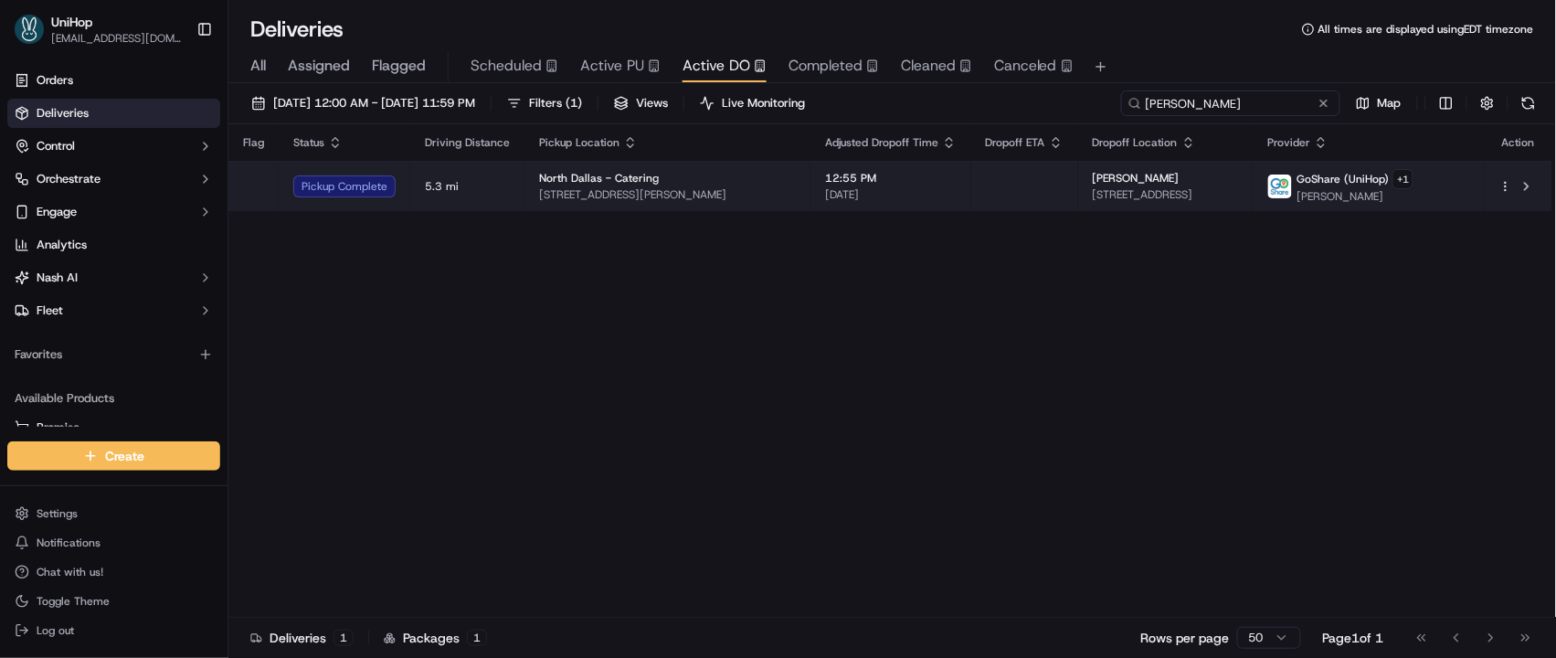
type input "Erick M"
click at [1017, 176] on td at bounding box center [1024, 186] width 107 height 50
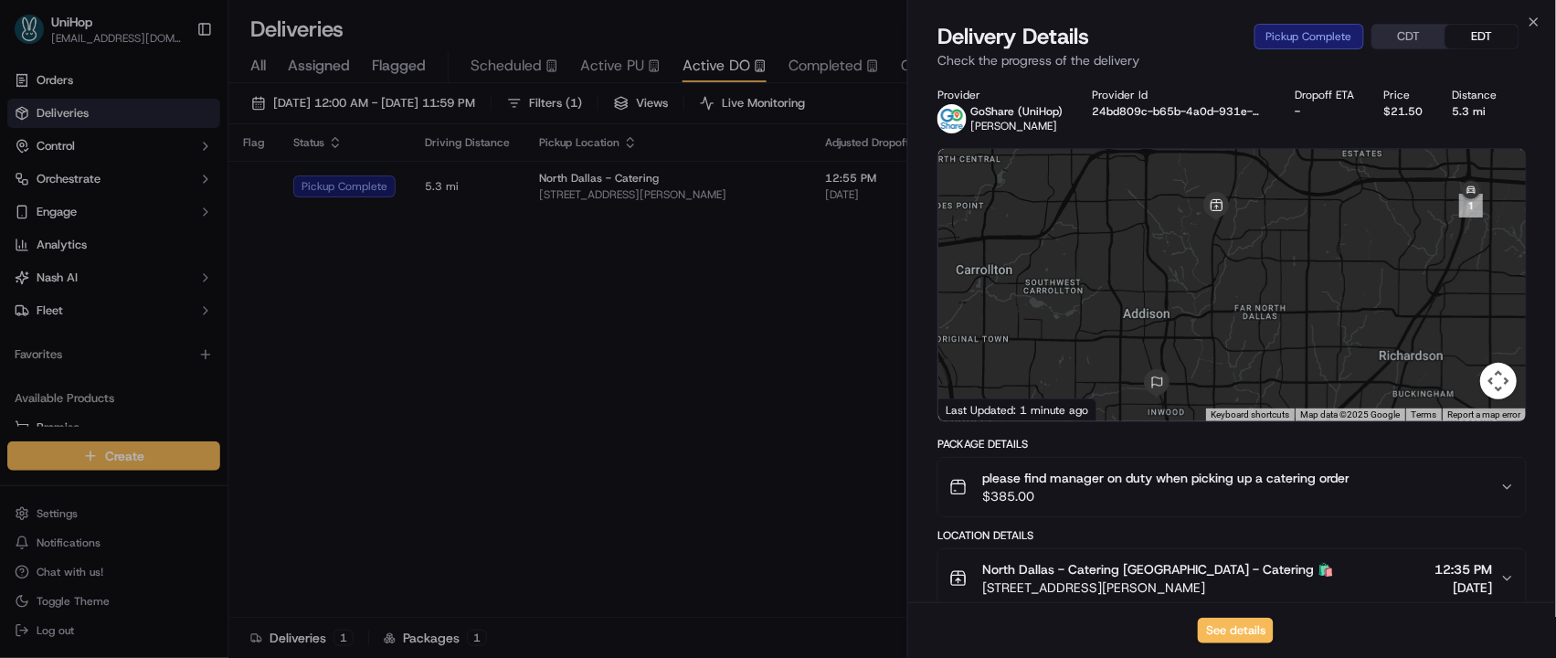
drag, startPoint x: 1360, startPoint y: 251, endPoint x: 1257, endPoint y: 295, distance: 112.2
click at [1297, 296] on div at bounding box center [1231, 285] width 587 height 272
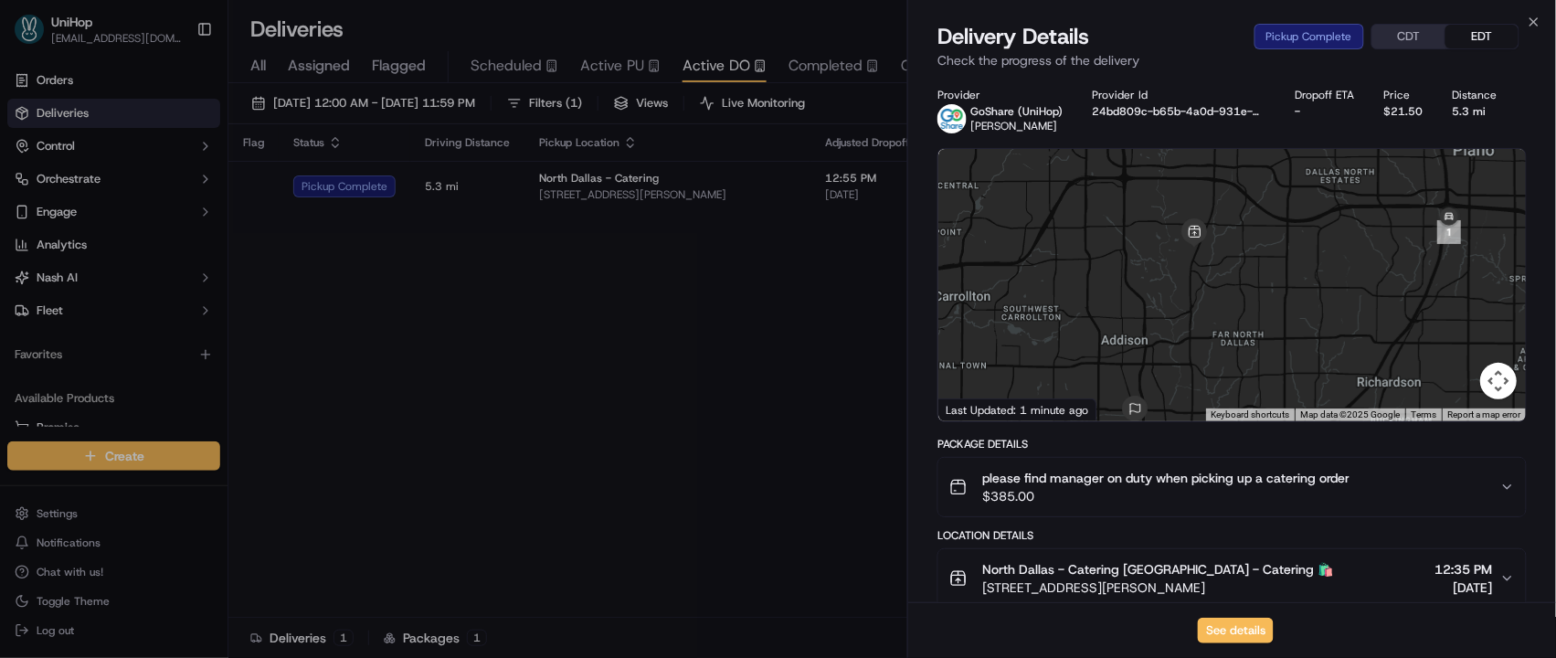
click at [1254, 295] on div at bounding box center [1231, 285] width 587 height 272
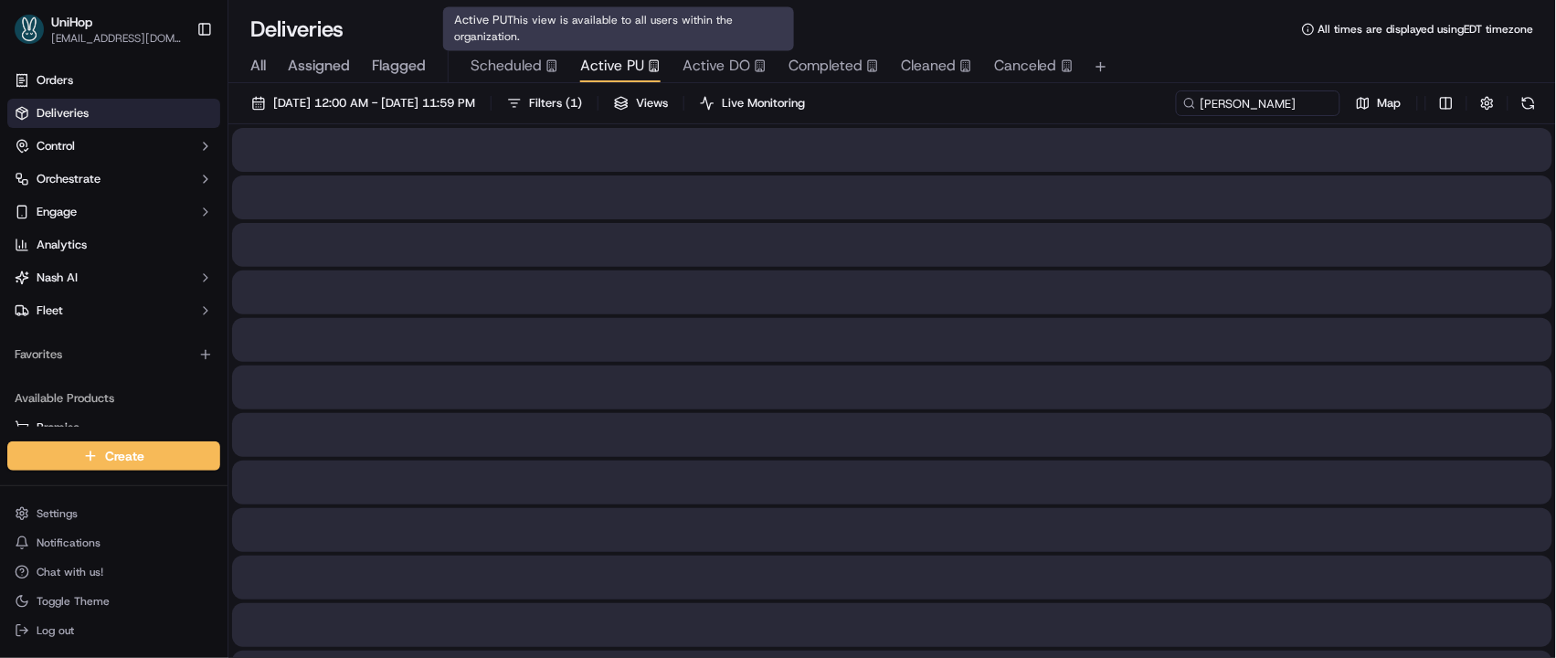
click at [585, 69] on span "Active PU" at bounding box center [612, 66] width 64 height 22
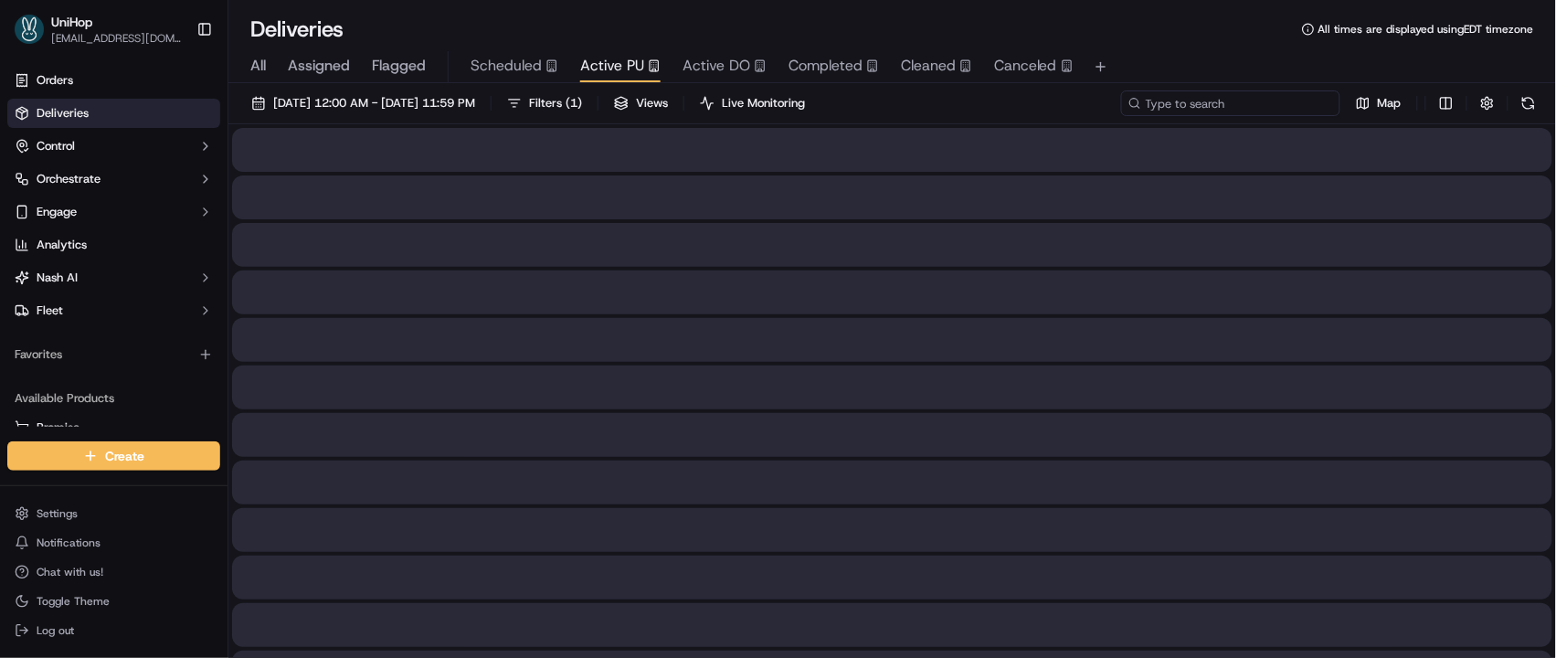
click at [1241, 103] on input at bounding box center [1230, 103] width 219 height 26
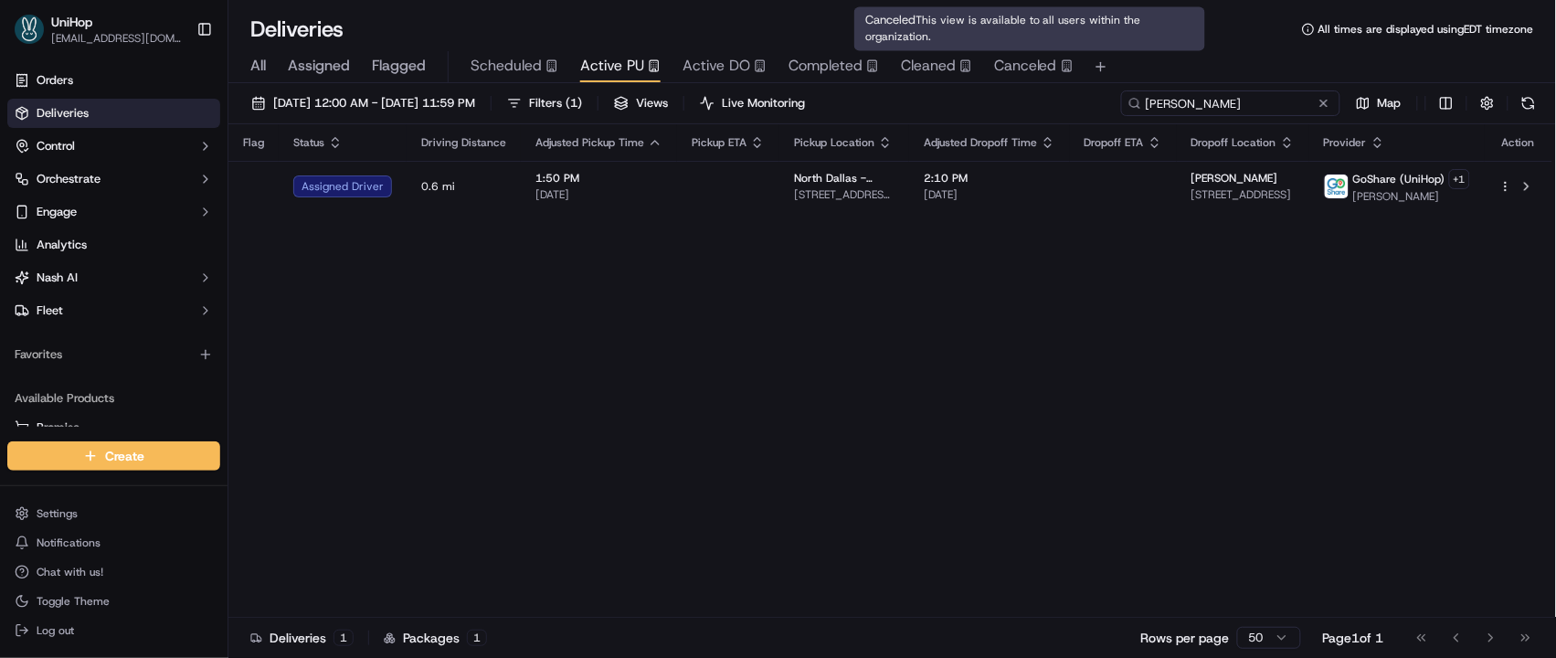
type input "Erick M"
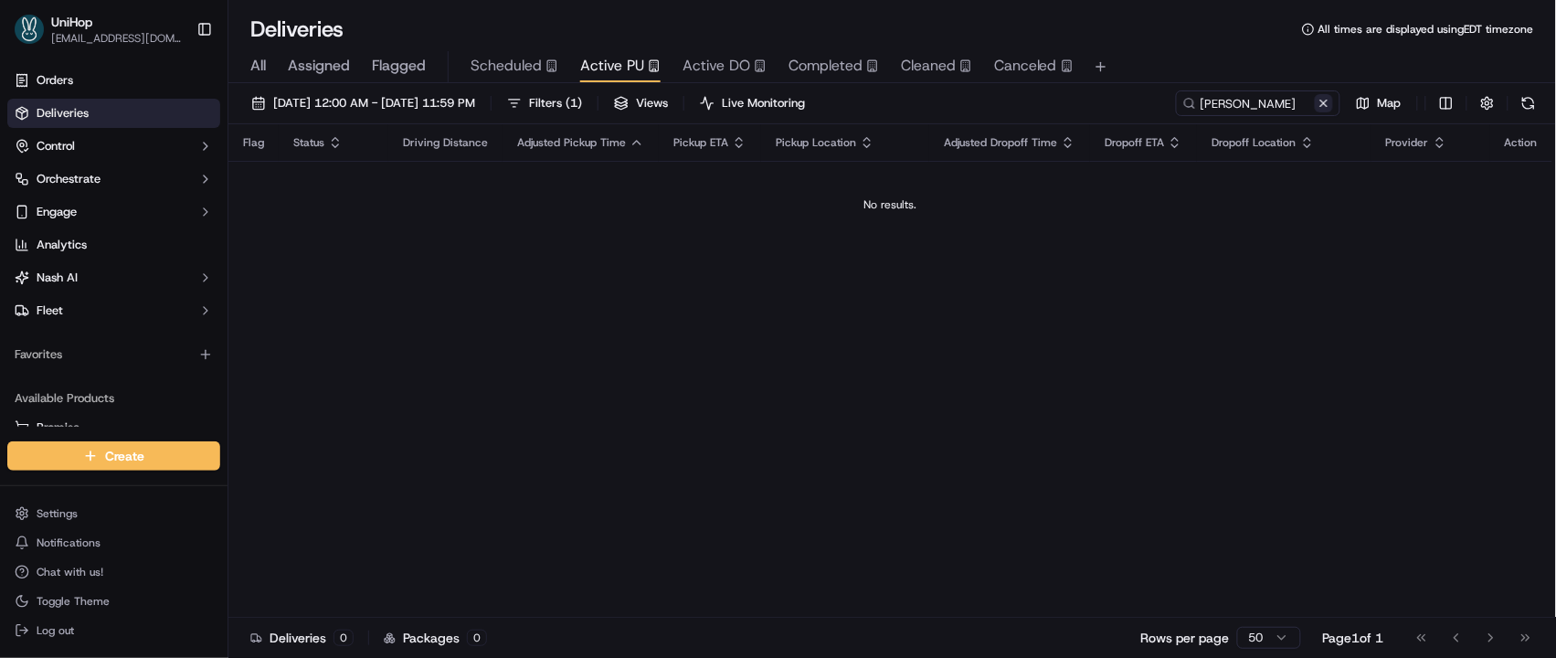
click at [1324, 105] on button at bounding box center [1324, 103] width 18 height 18
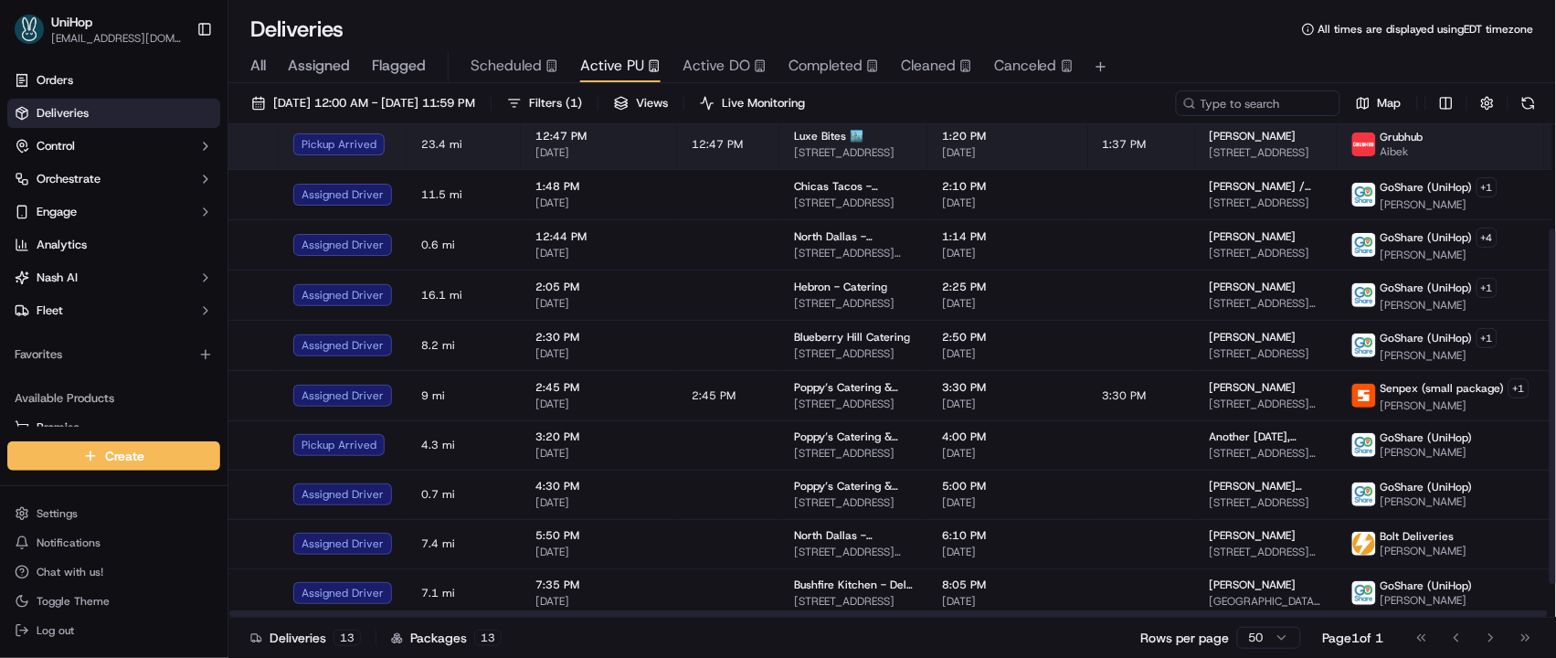
scroll to position [192, 0]
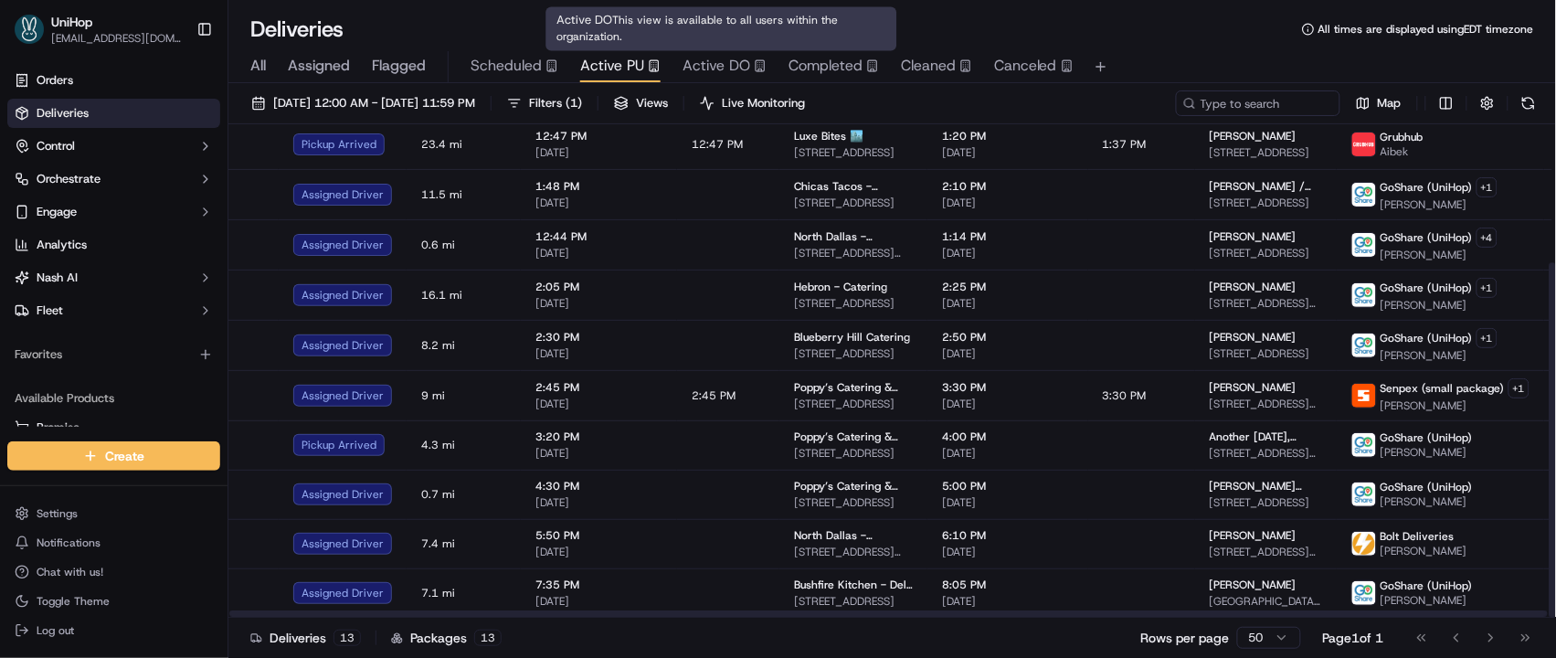
click at [685, 63] on span "Active DO" at bounding box center [716, 66] width 68 height 22
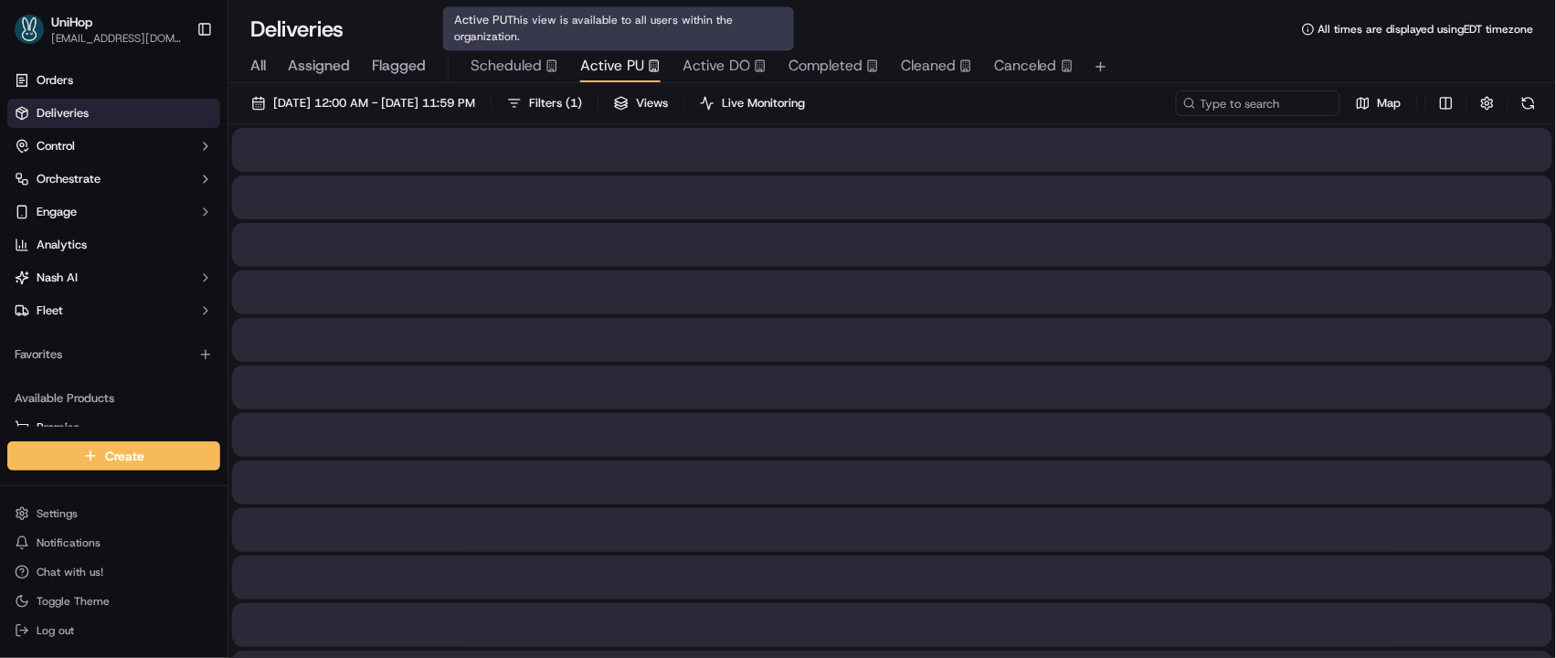
click at [608, 58] on span "Active PU" at bounding box center [612, 66] width 64 height 22
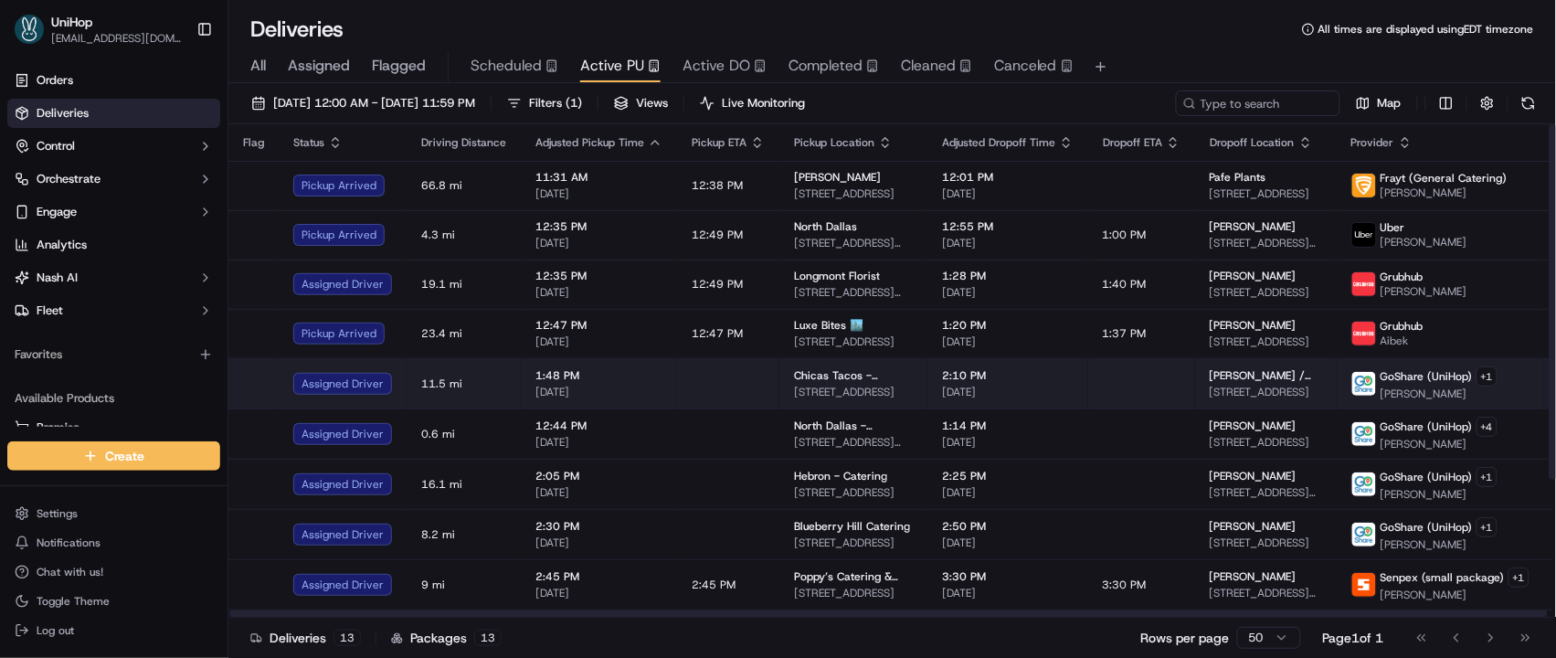
click at [796, 379] on span "Chicas Tacos - Los Angeles" at bounding box center [853, 375] width 119 height 15
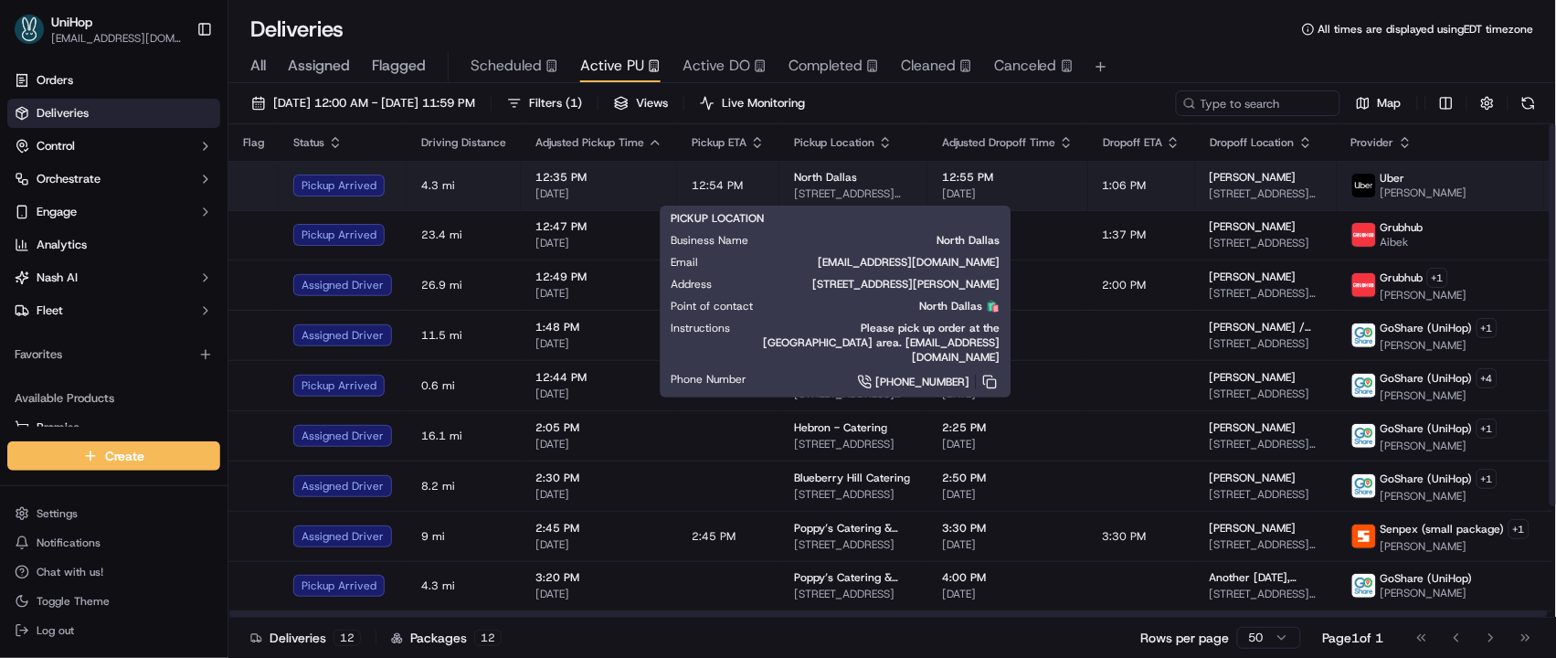
click at [830, 195] on span "17437 Preston Rd, Dallas, TX 75252, USA" at bounding box center [853, 193] width 119 height 15
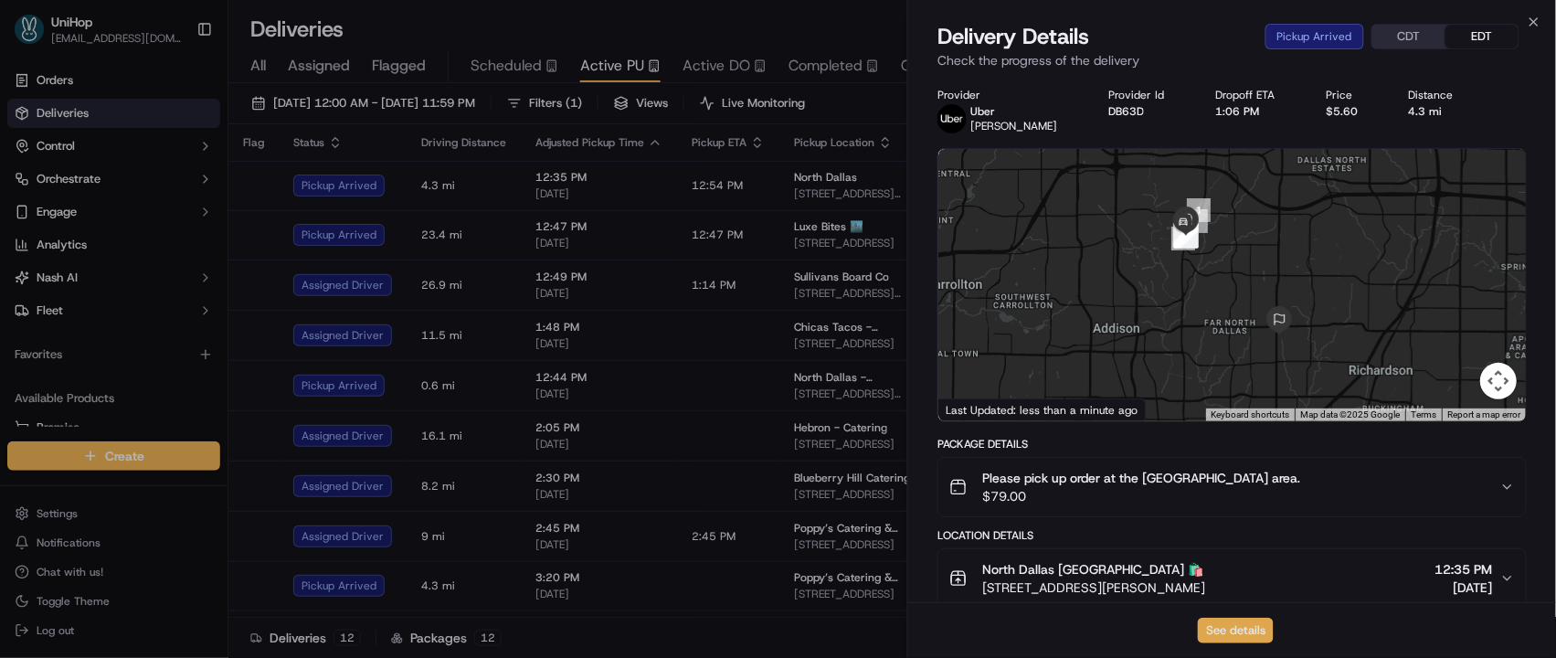
click at [1247, 627] on button "See details" at bounding box center [1236, 631] width 76 height 26
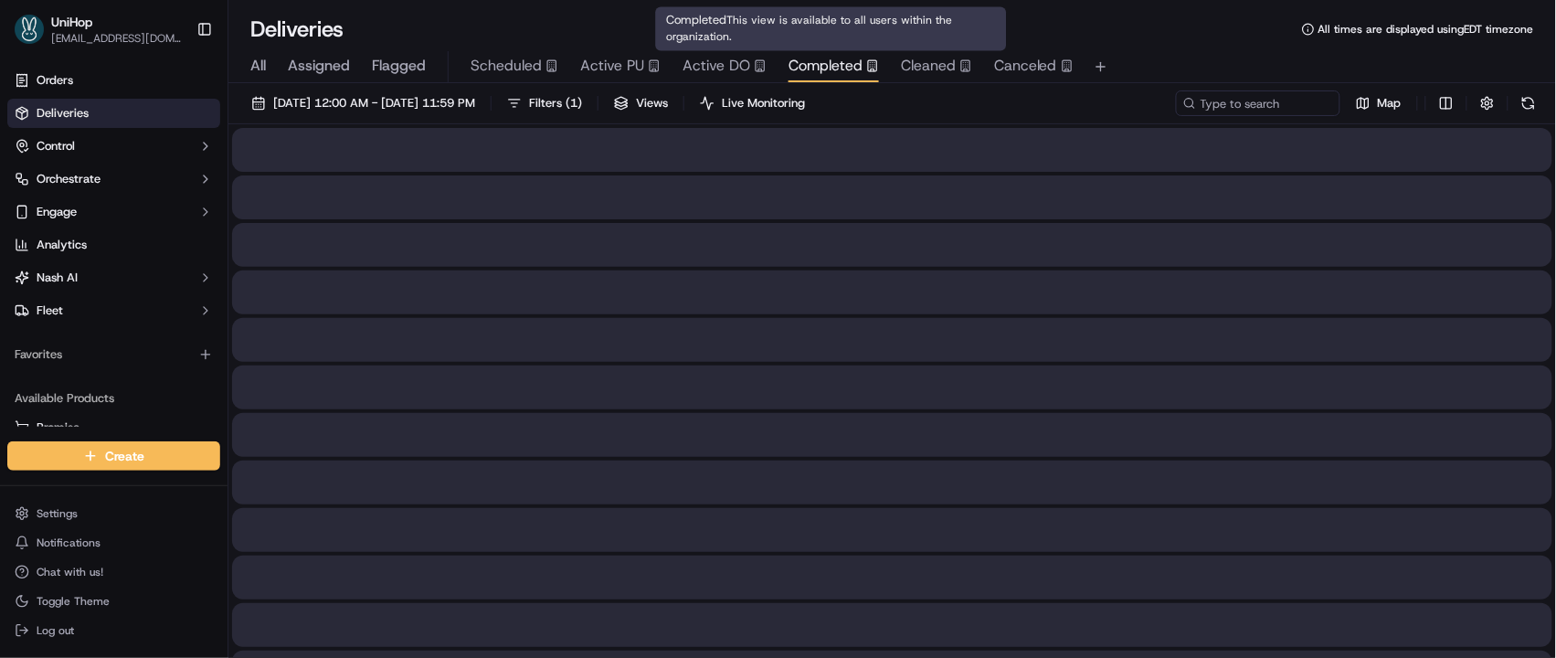
click at [818, 60] on span "Completed" at bounding box center [825, 66] width 74 height 22
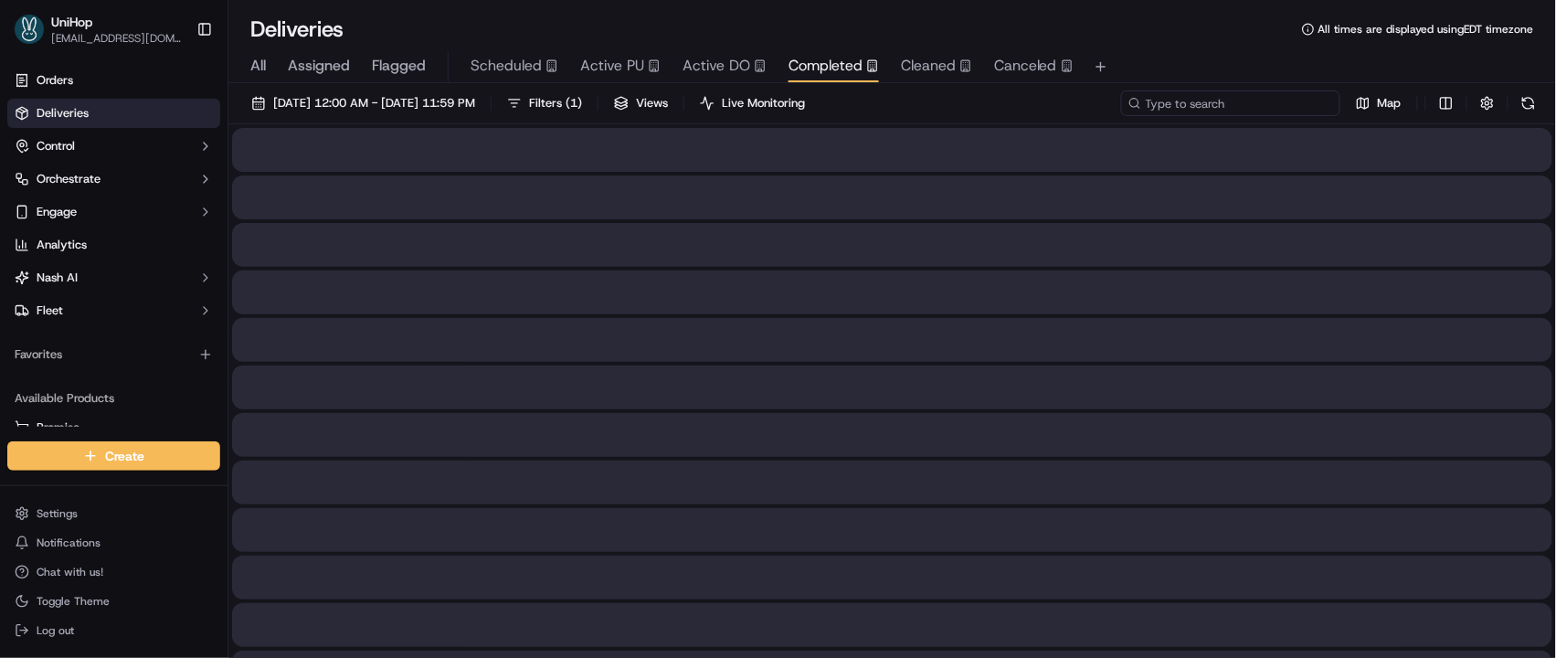
click at [1252, 107] on input at bounding box center [1230, 103] width 219 height 26
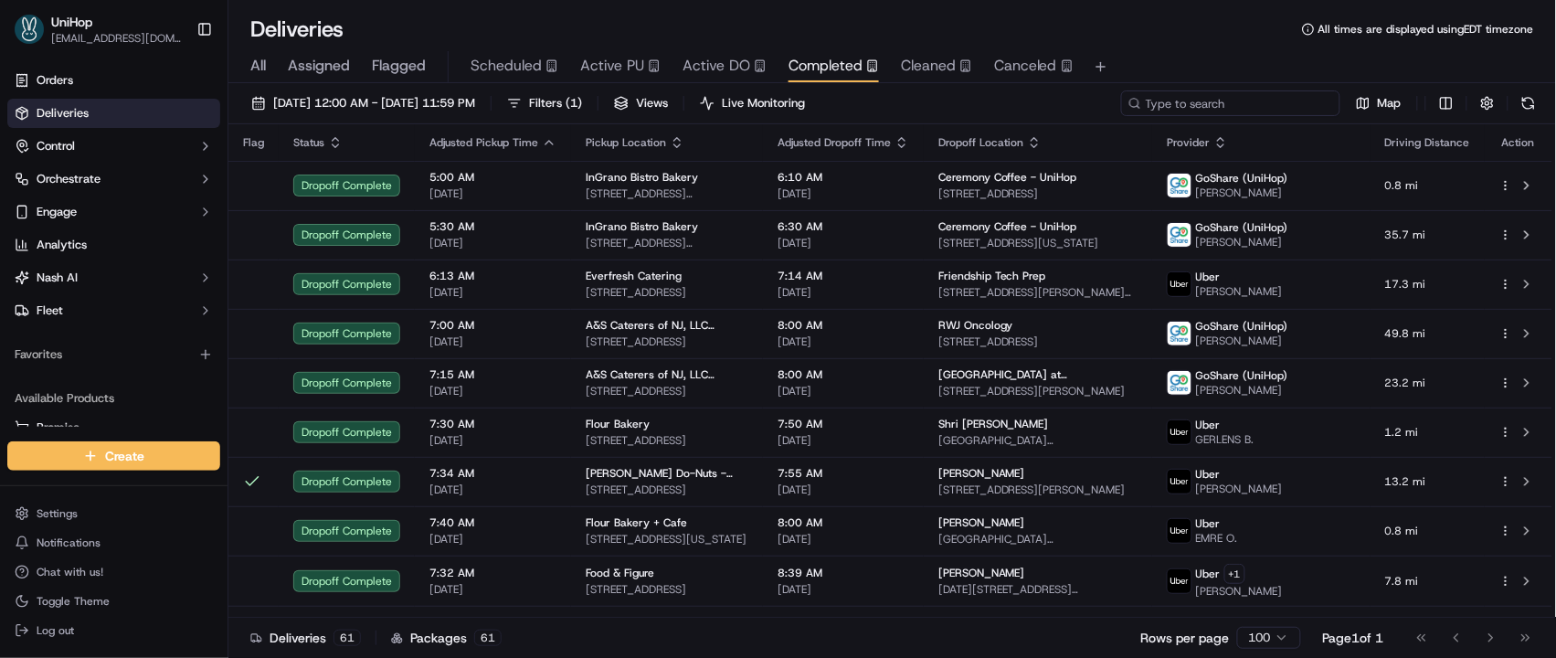
paste input "Murphey Luedke"
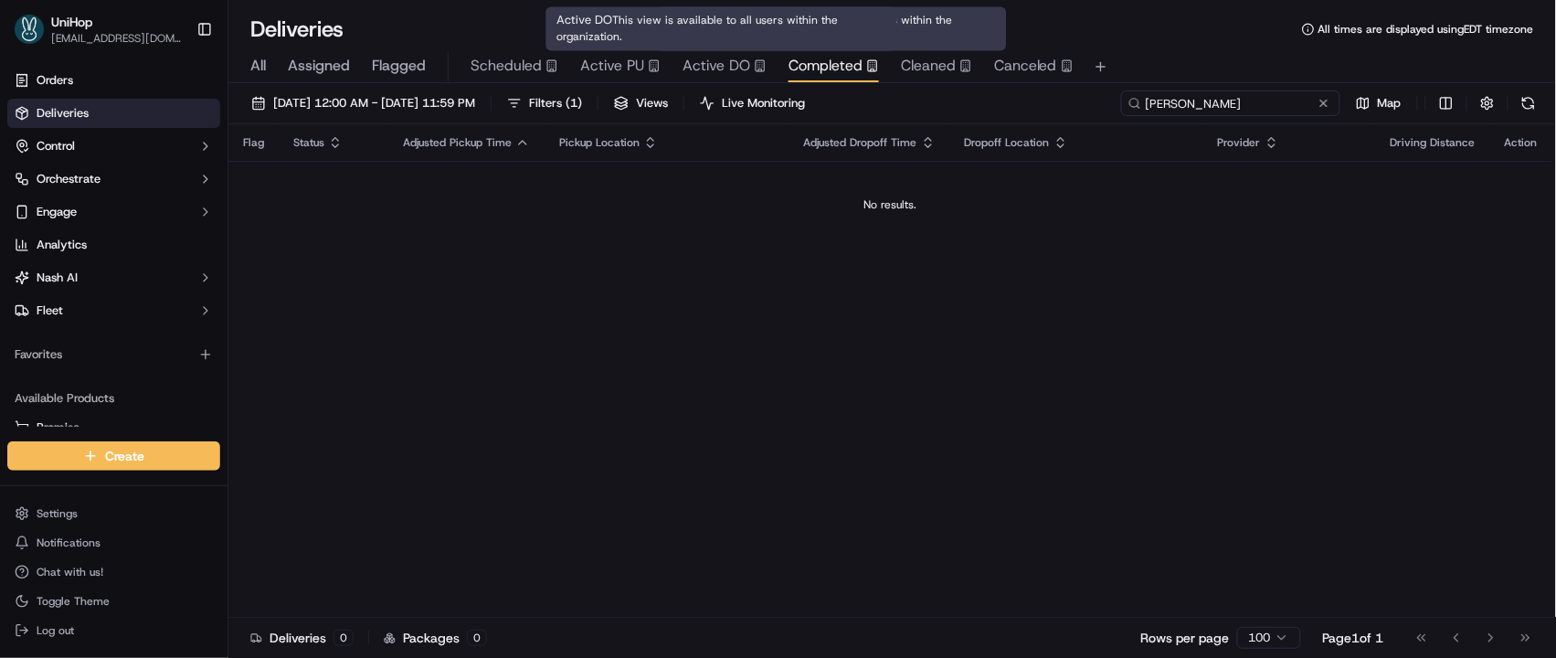
type input "Murphey Luedke"
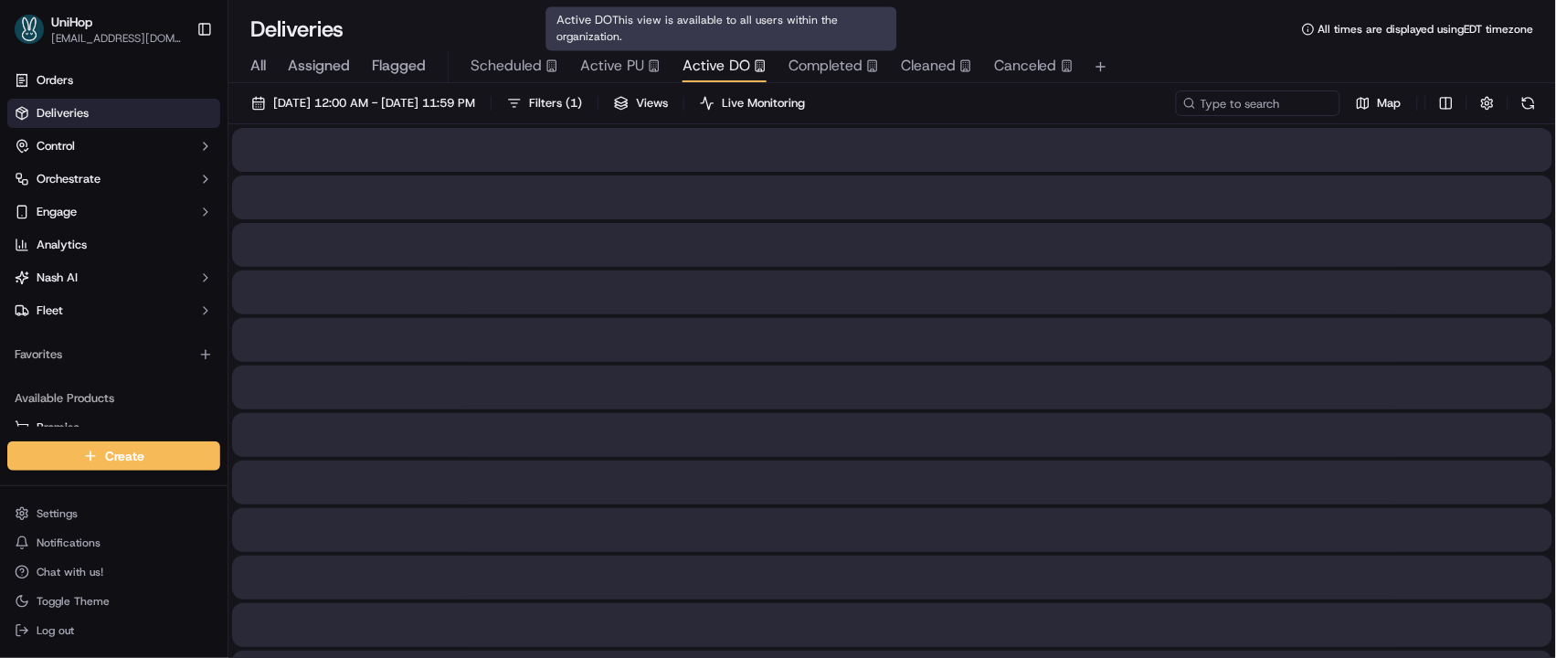
click at [686, 69] on span "Active DO" at bounding box center [716, 66] width 68 height 22
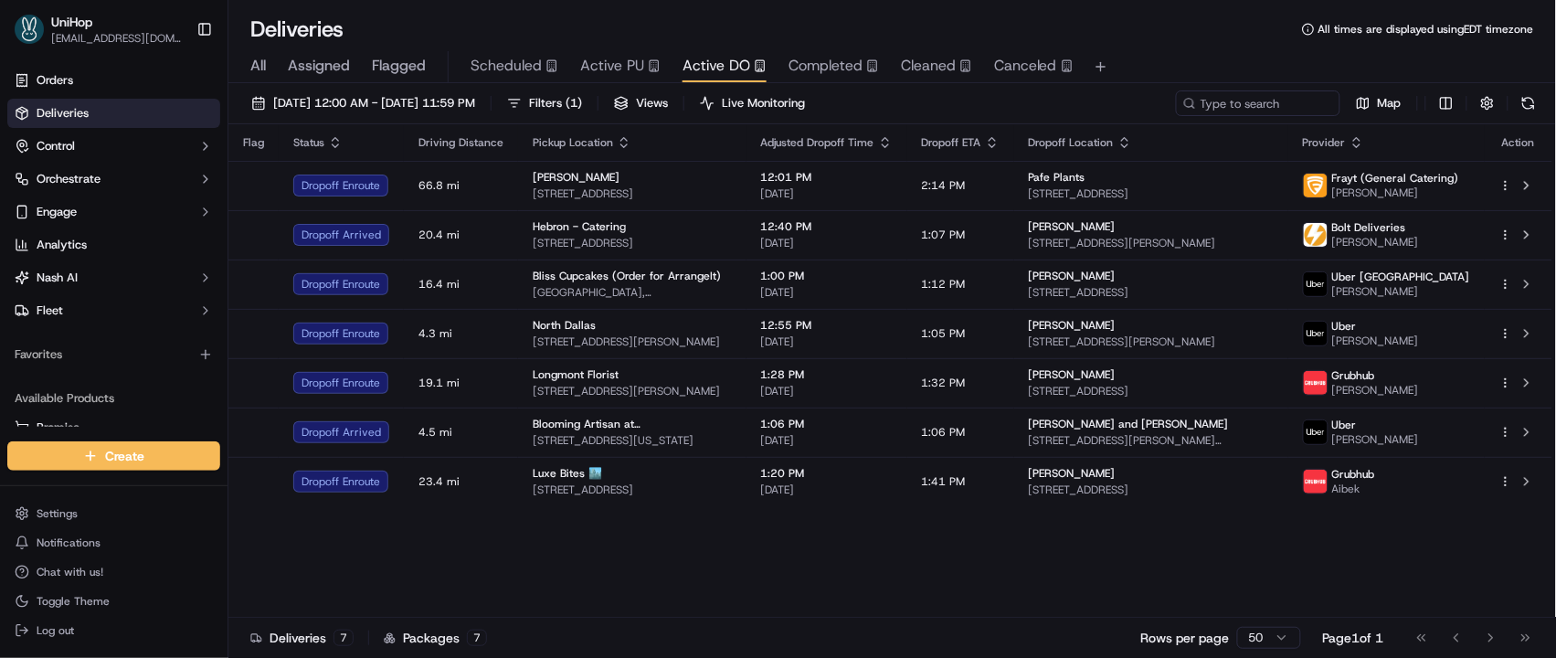
click at [596, 577] on div "Flag Status Driving Distance Pickup Location Adjusted Dropoff Time Dropoff ETA …" at bounding box center [890, 370] width 1324 height 493
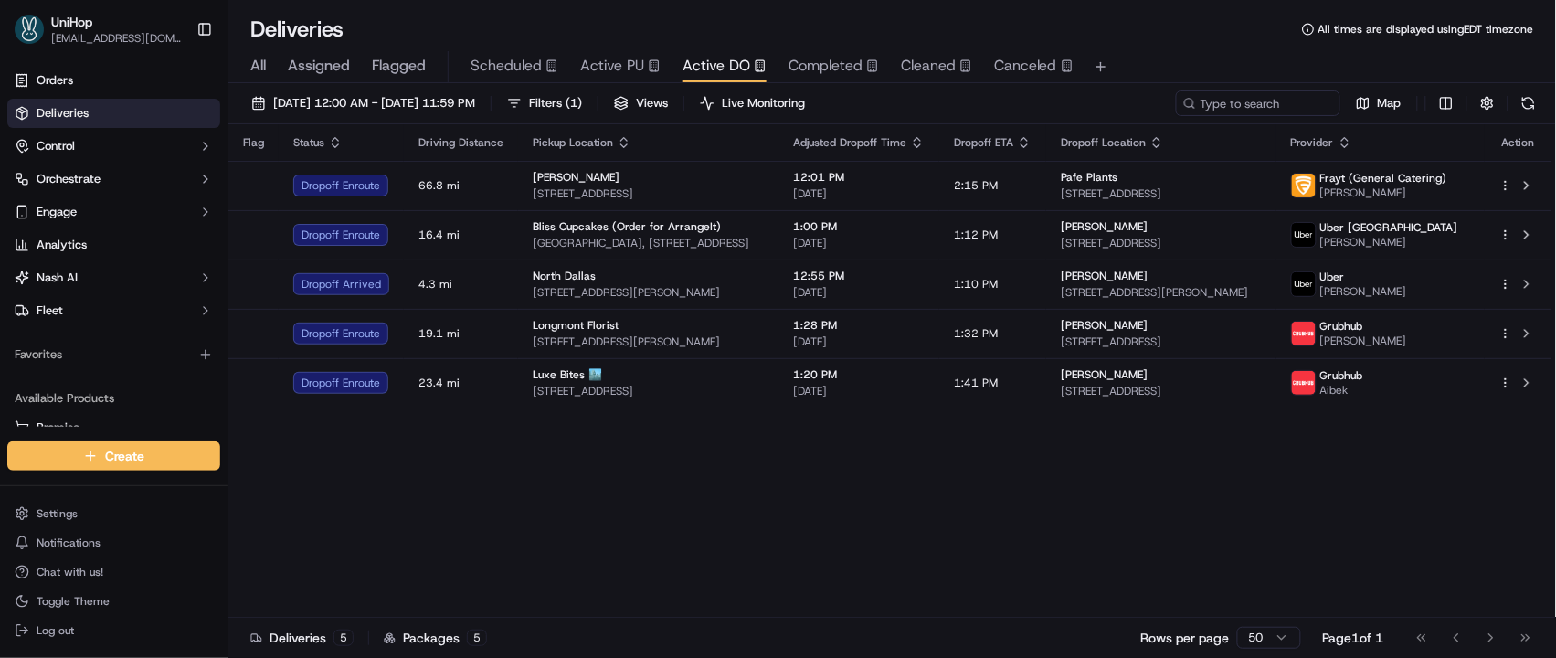
click at [1251, 609] on div "Flag Status Driving Distance Pickup Location Adjusted Dropoff Time Dropoff ETA …" at bounding box center [890, 370] width 1324 height 493
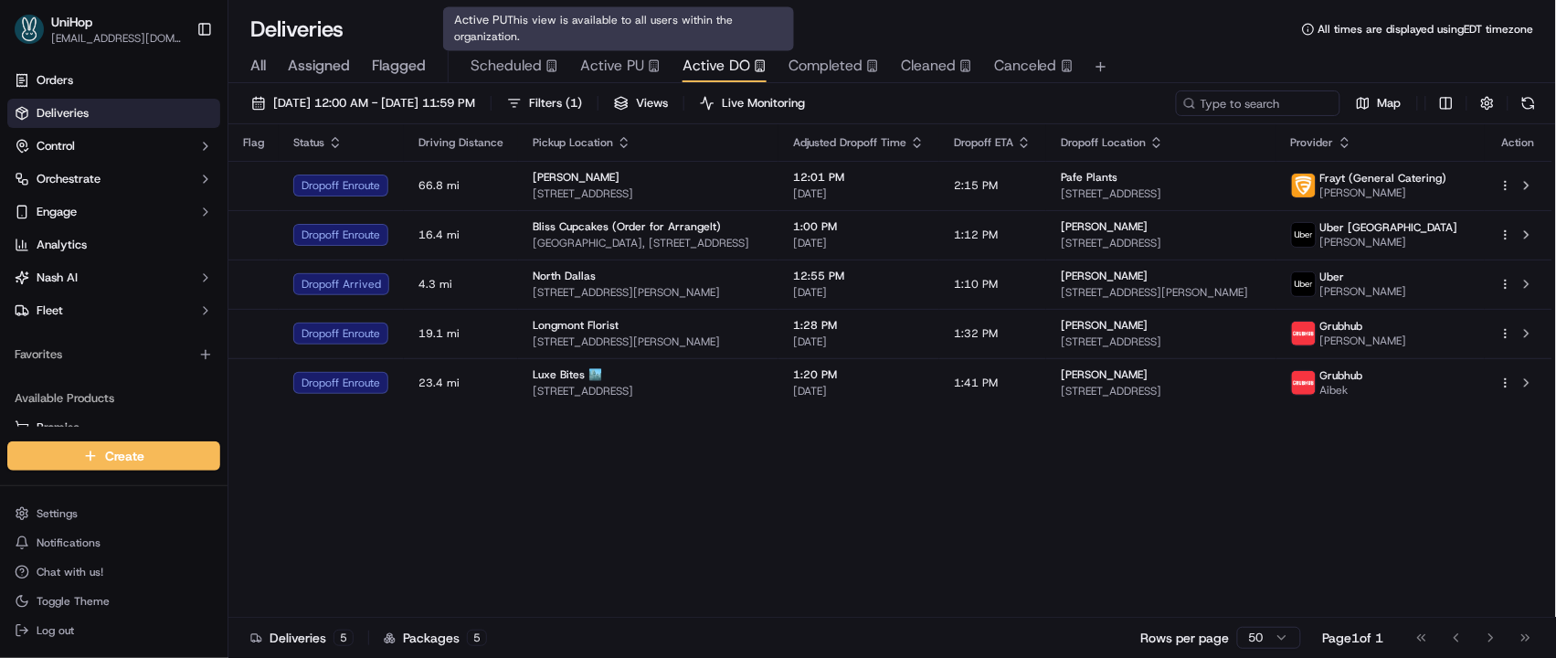
click at [631, 65] on span "Active PU" at bounding box center [612, 66] width 64 height 22
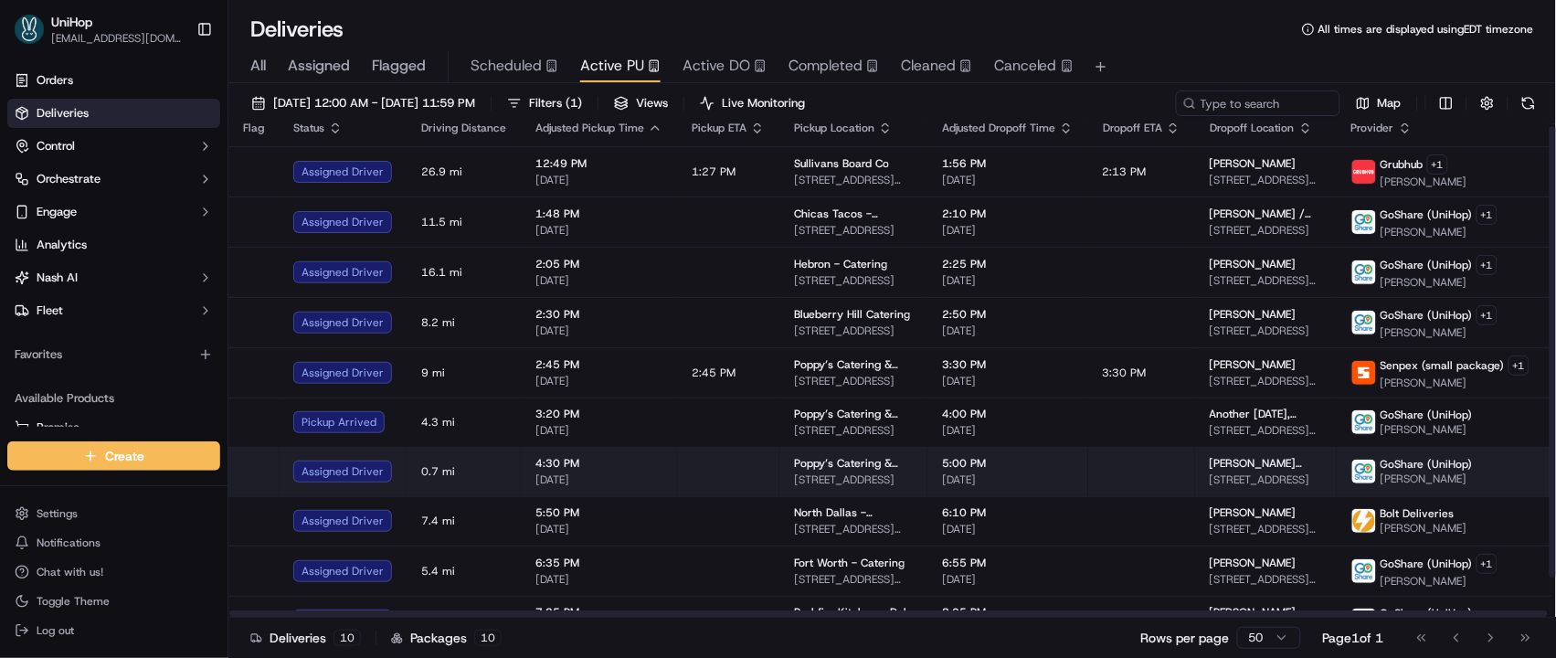
scroll to position [46, 0]
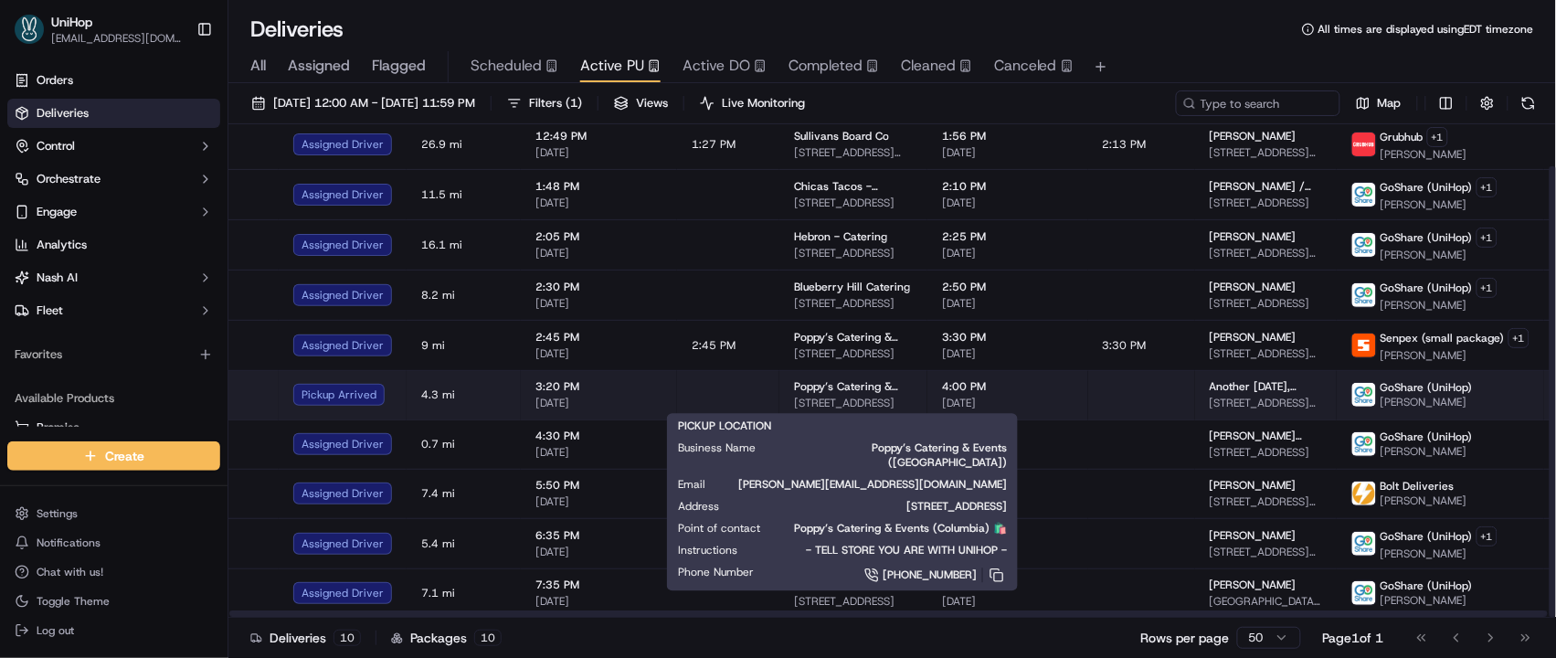
click at [829, 386] on span "Poppy’s Catering & Events (Columbia)" at bounding box center [853, 386] width 119 height 15
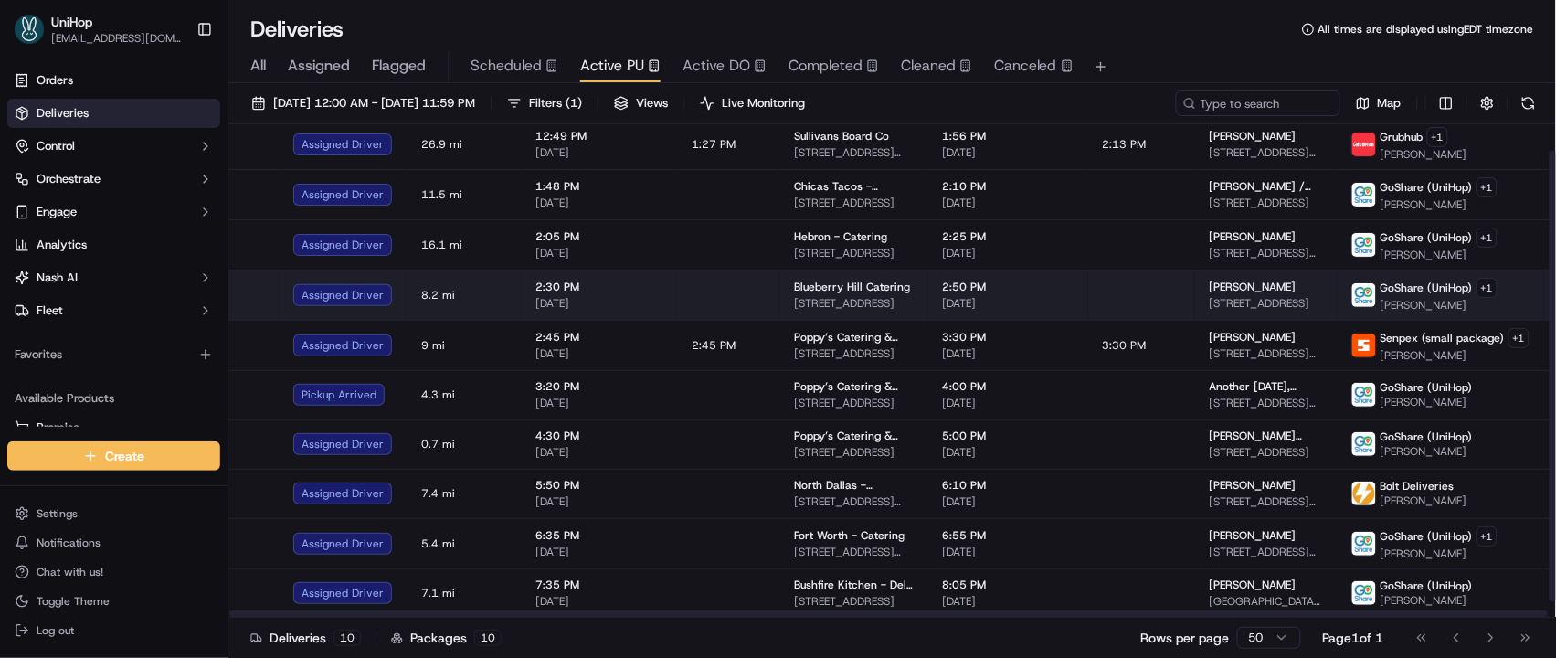
scroll to position [0, 0]
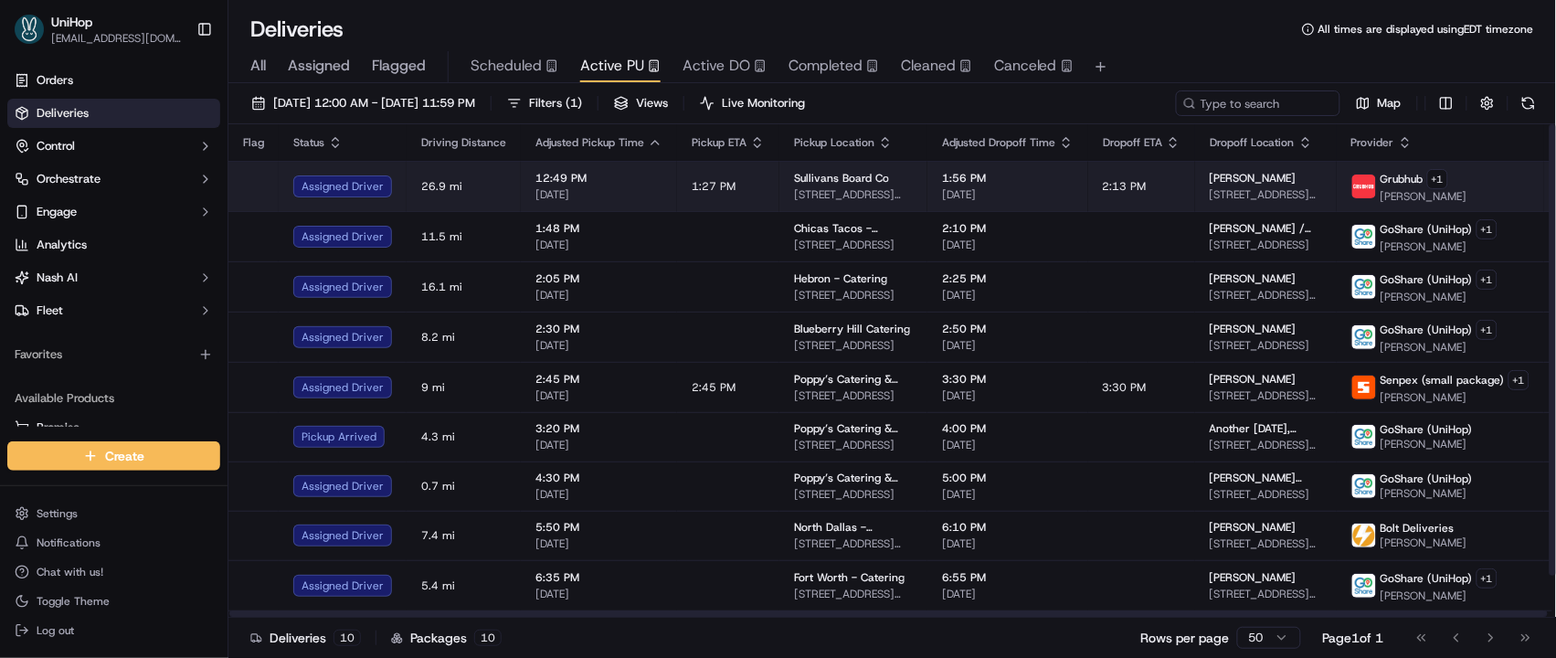
click at [927, 195] on td "1:56 PM Sep 17 2025" at bounding box center [1007, 186] width 161 height 50
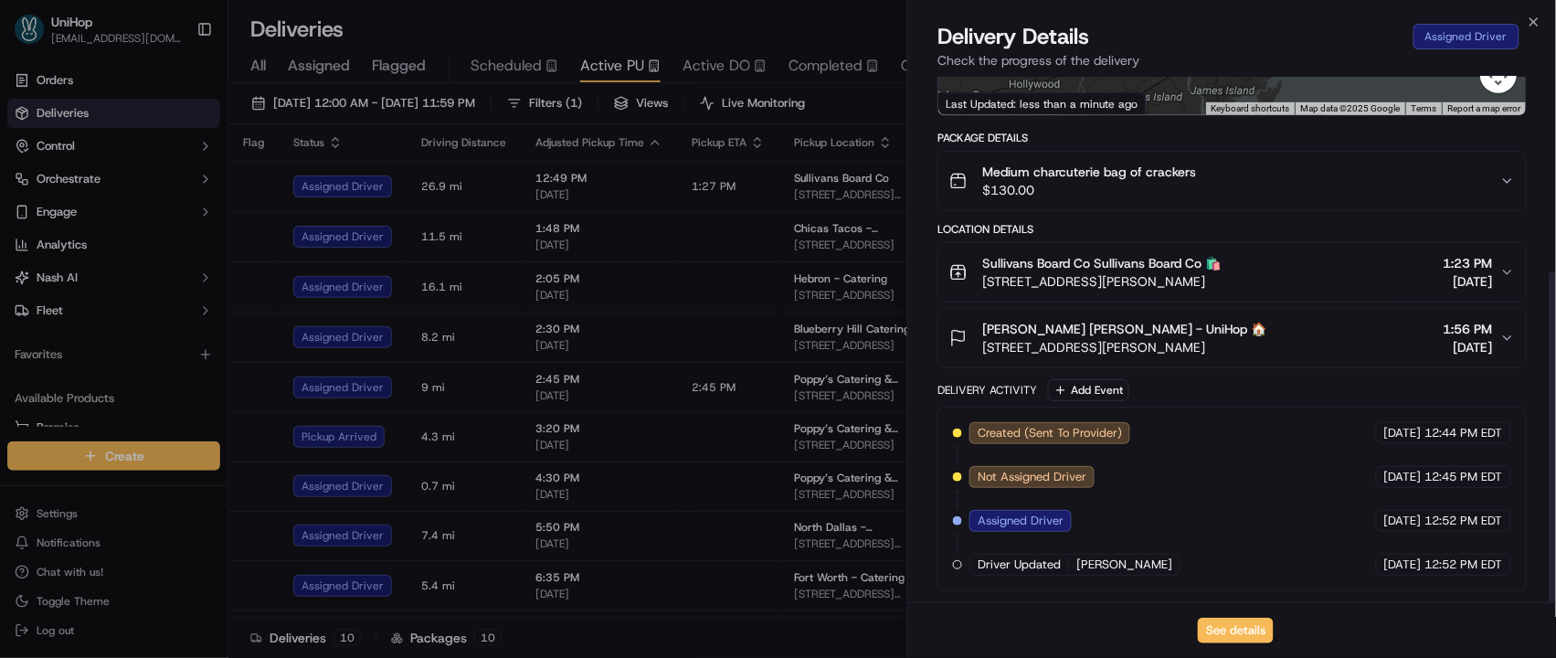
scroll to position [309, 0]
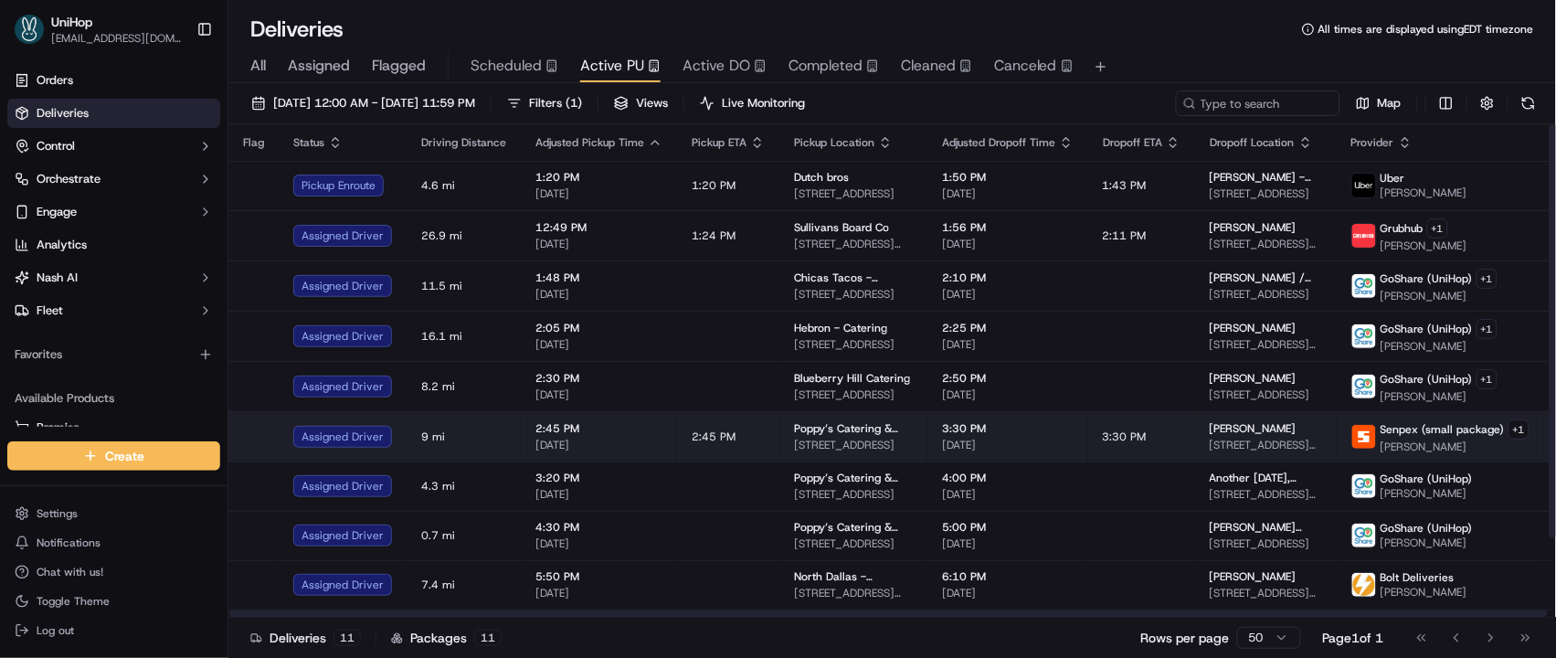
click at [942, 426] on span "3:30 PM" at bounding box center [1008, 428] width 132 height 15
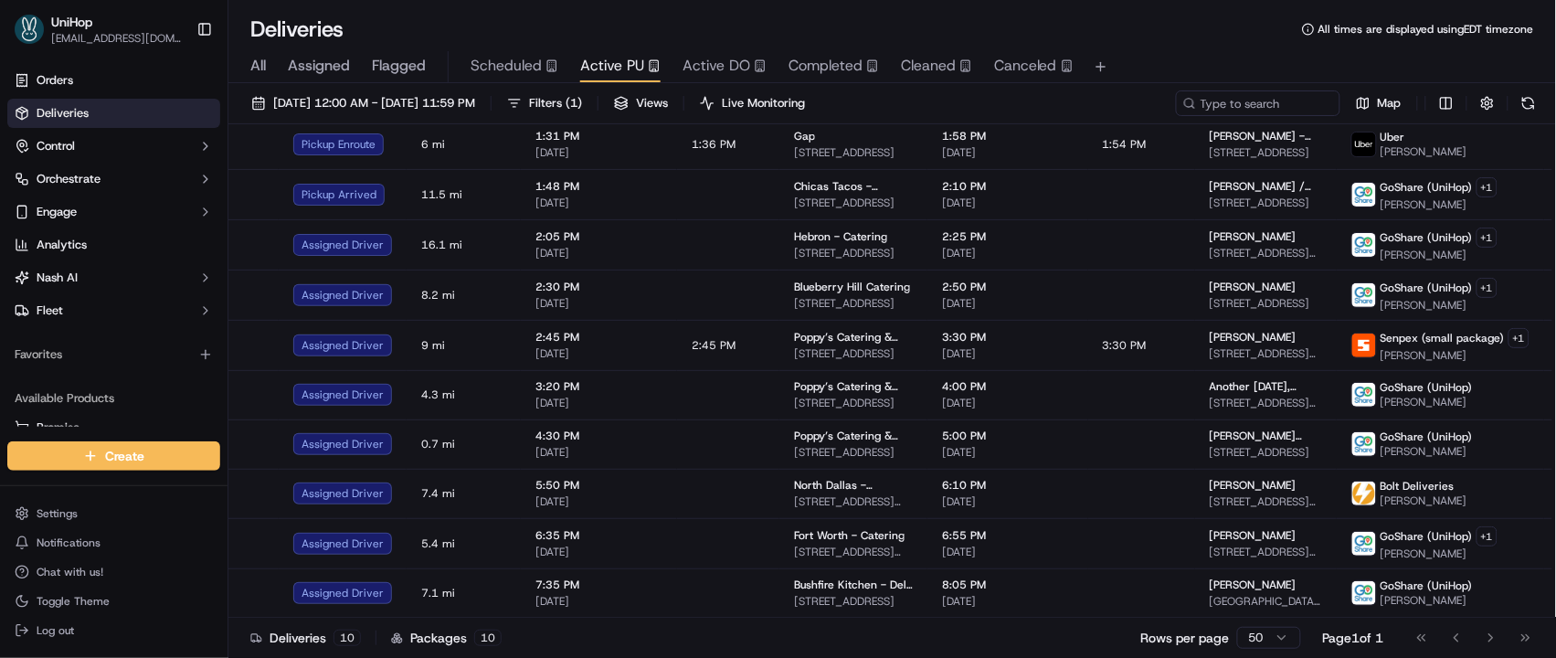
scroll to position [0, 0]
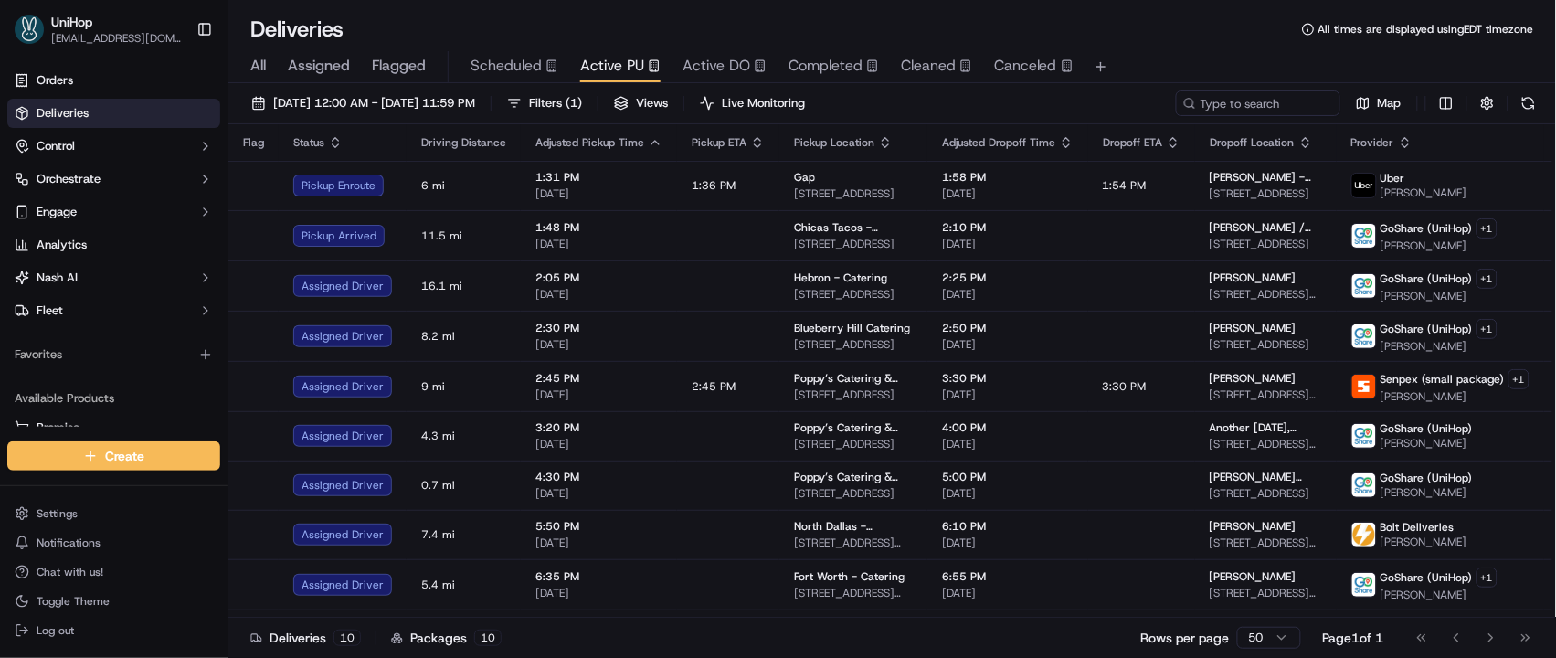
click at [895, 20] on div "Deliveries All times are displayed using EDT timezone" at bounding box center [891, 29] width 1327 height 29
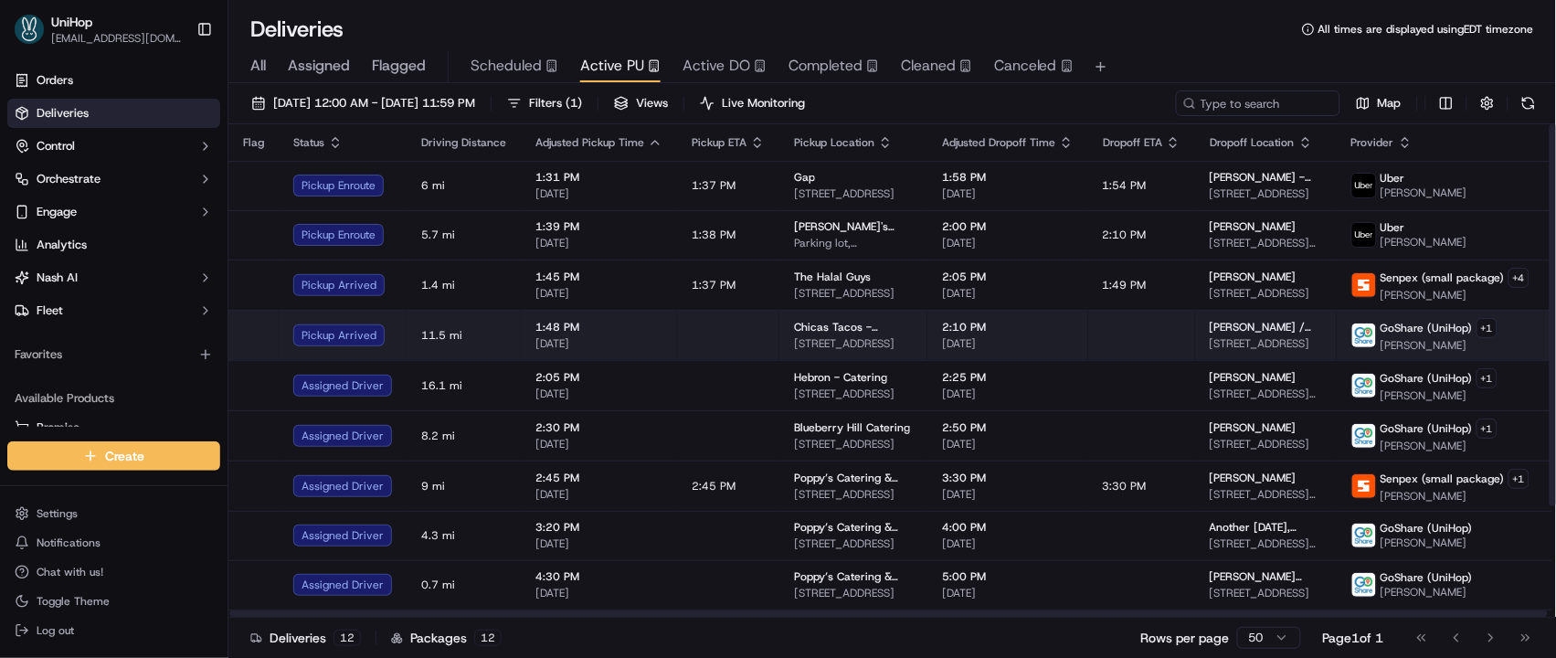
click at [732, 336] on td at bounding box center [728, 335] width 102 height 50
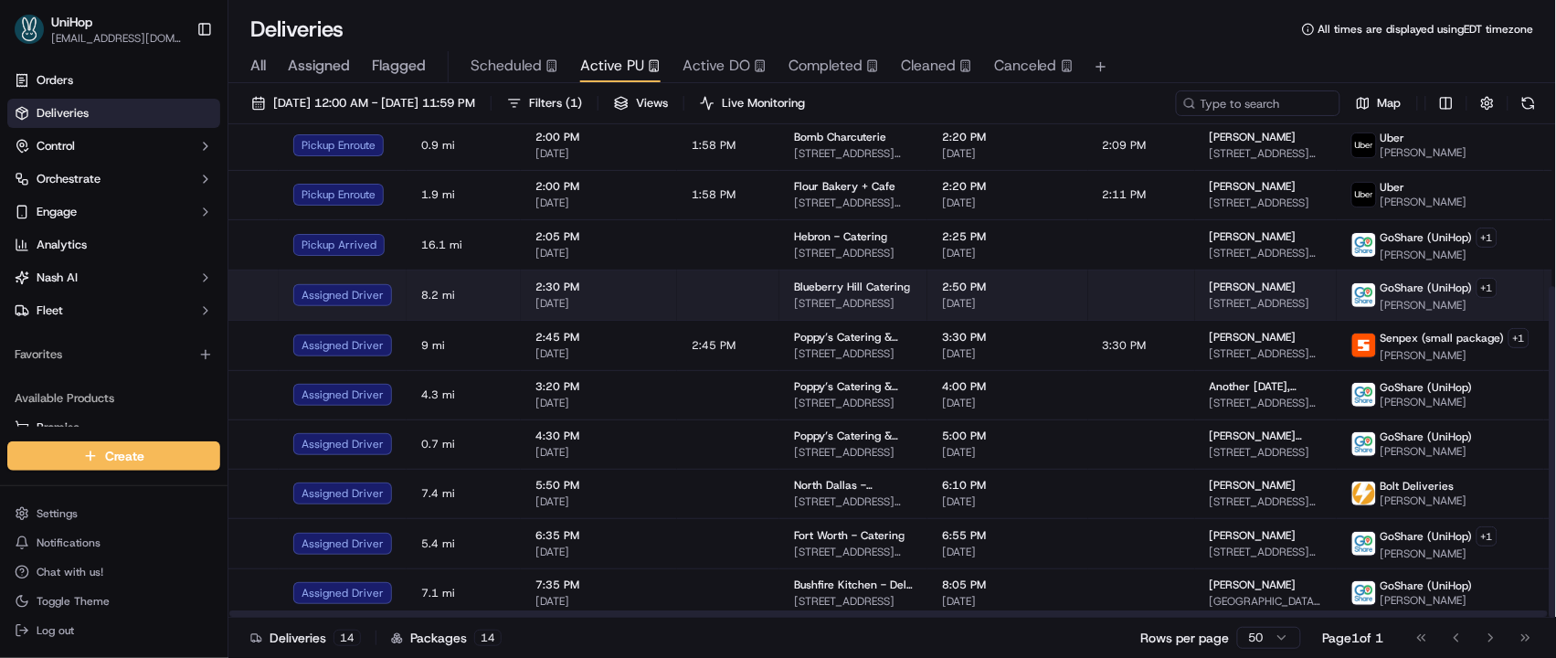
scroll to position [242, 0]
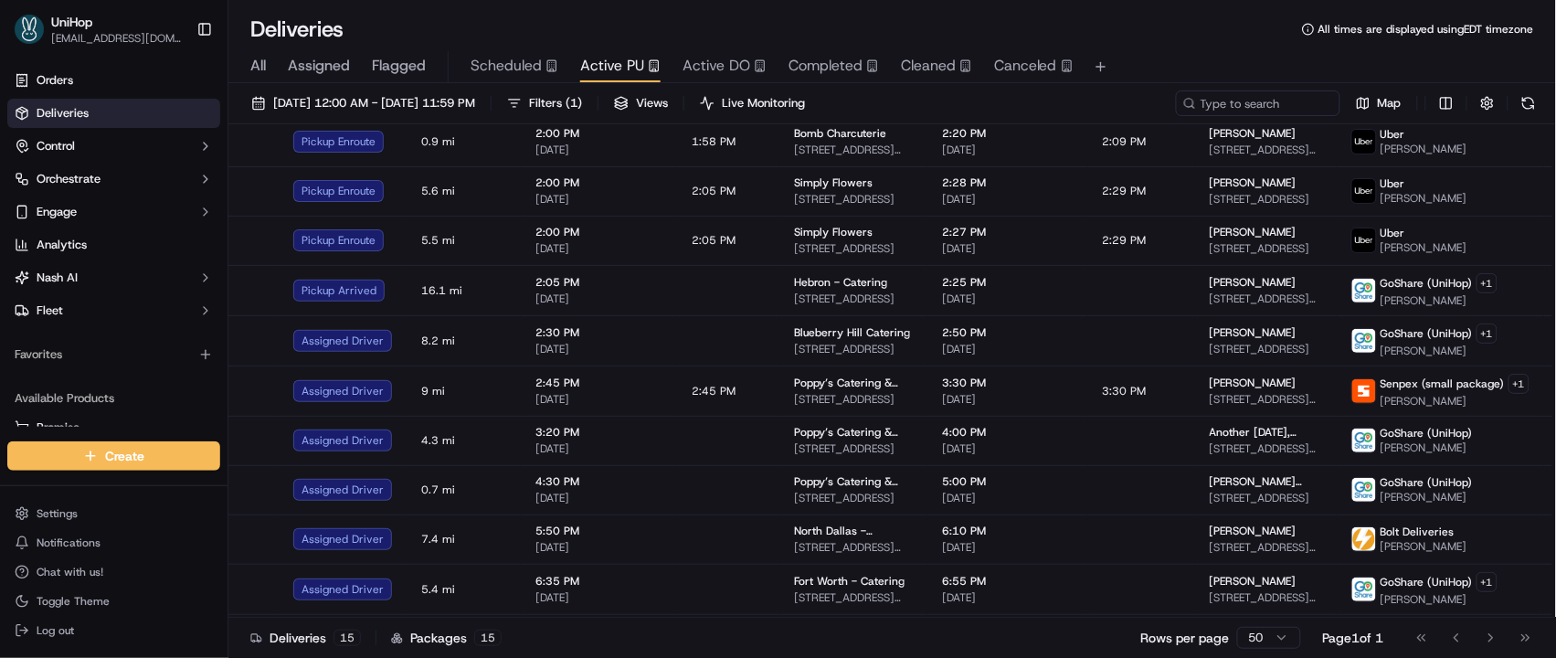
click at [805, 76] on span "Completed" at bounding box center [825, 66] width 74 height 22
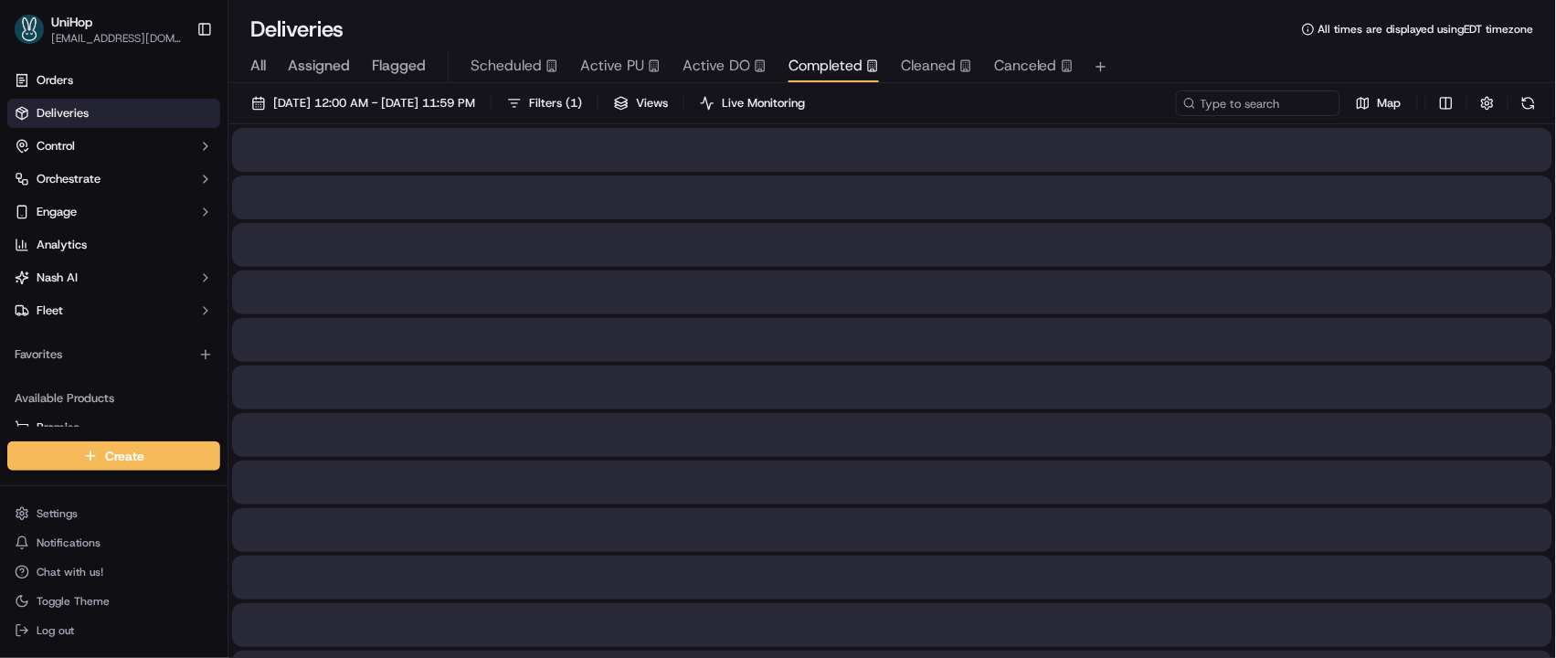
click at [805, 76] on span "Completed" at bounding box center [825, 66] width 74 height 22
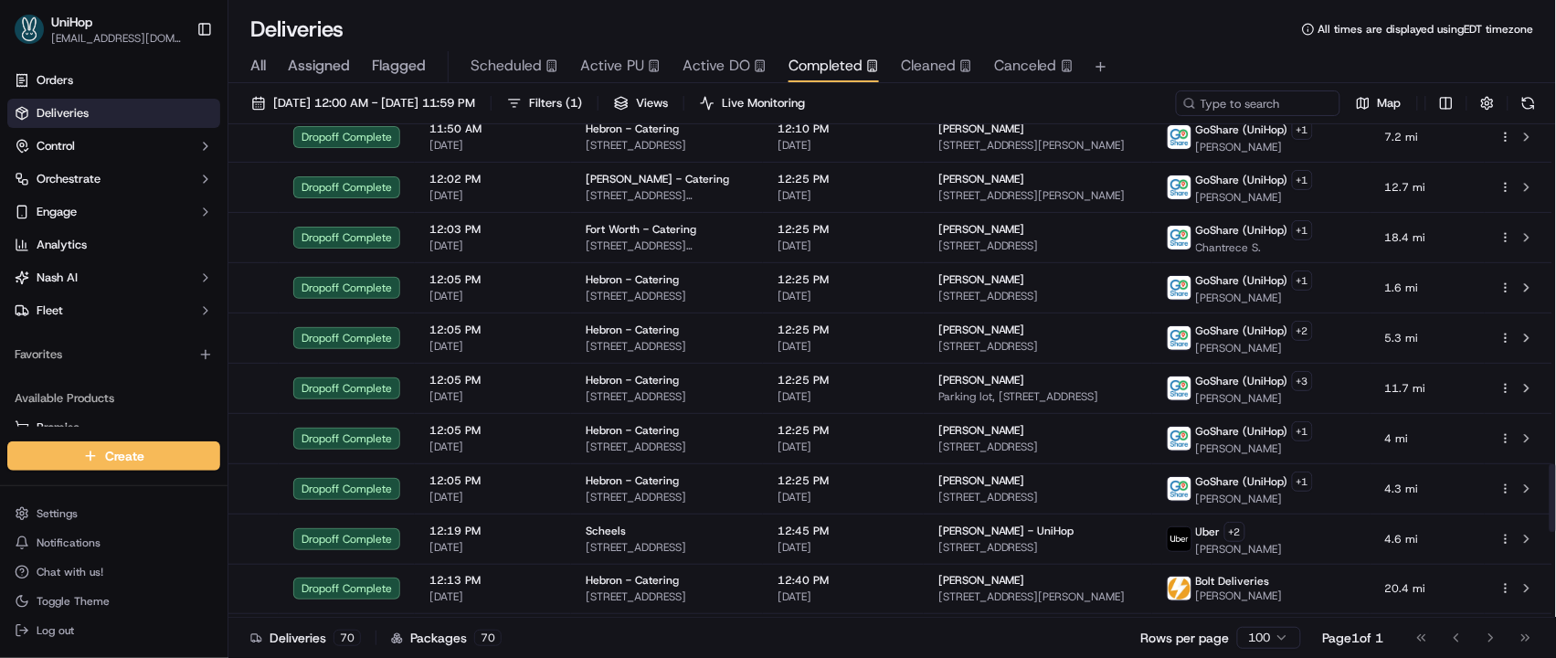
scroll to position [3047, 0]
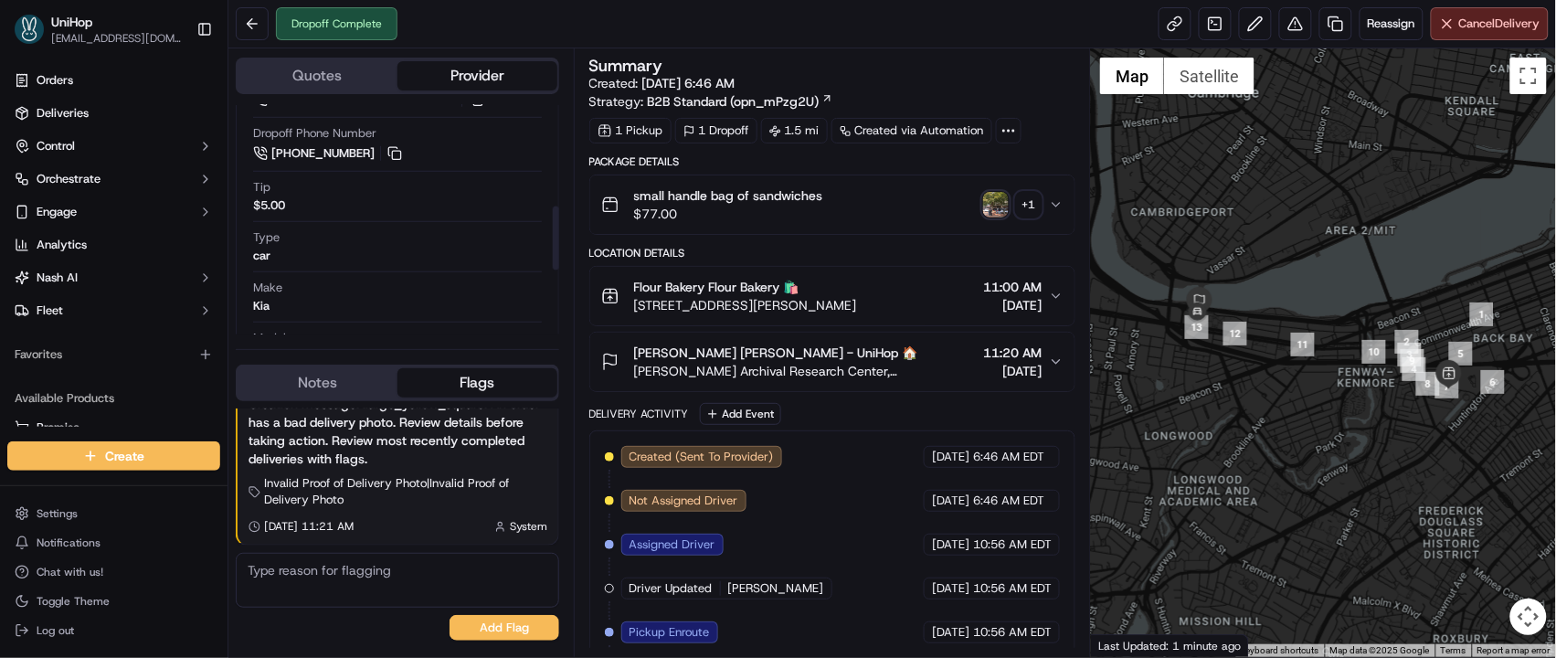
scroll to position [462, 0]
click at [988, 201] on img "button" at bounding box center [996, 205] width 26 height 26
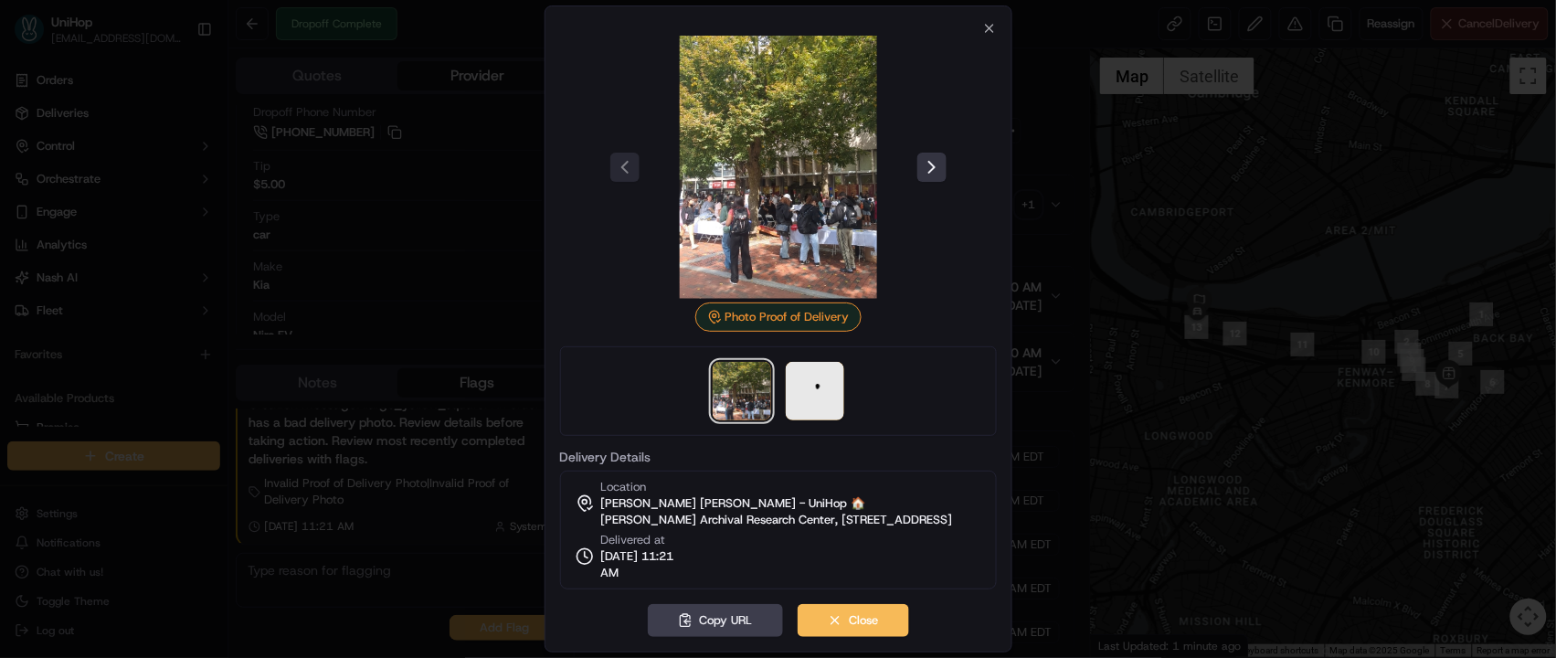
click at [932, 153] on button at bounding box center [931, 167] width 29 height 29
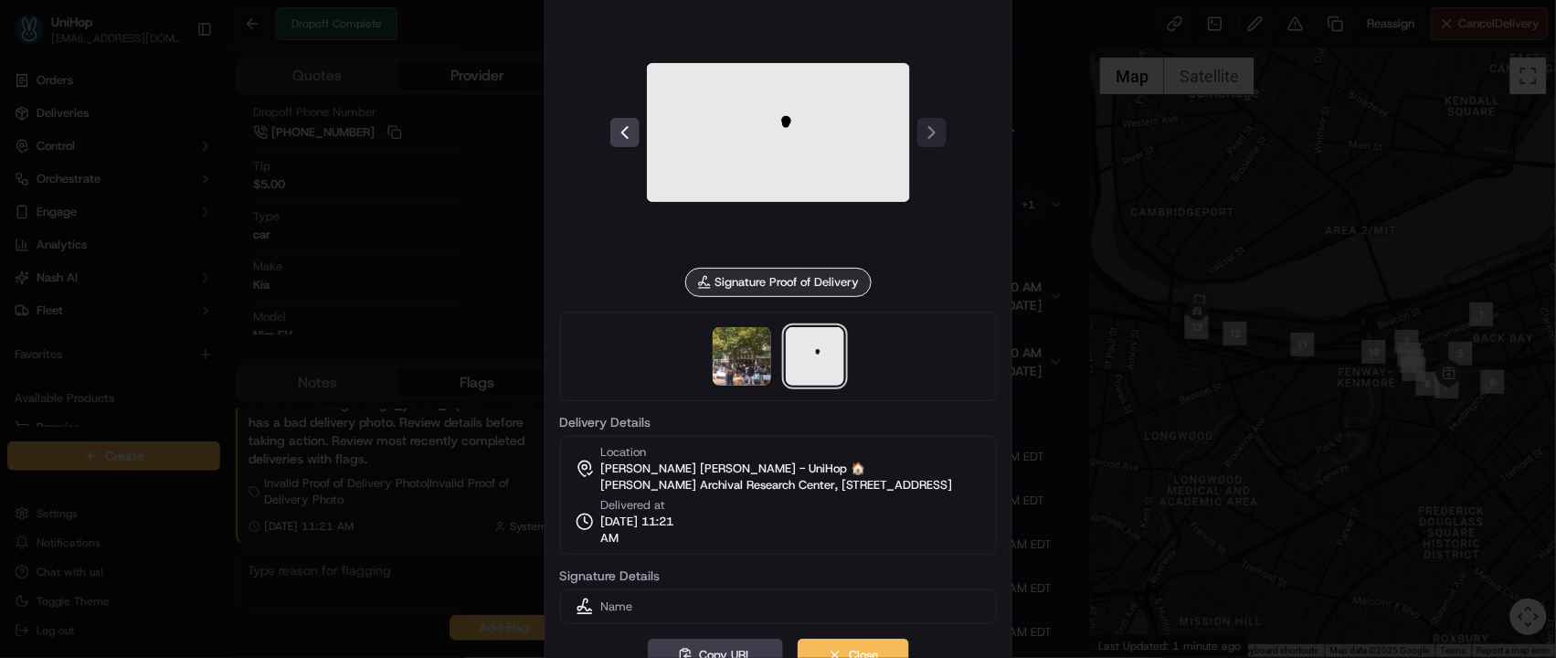
click at [451, 342] on div at bounding box center [778, 329] width 1556 height 658
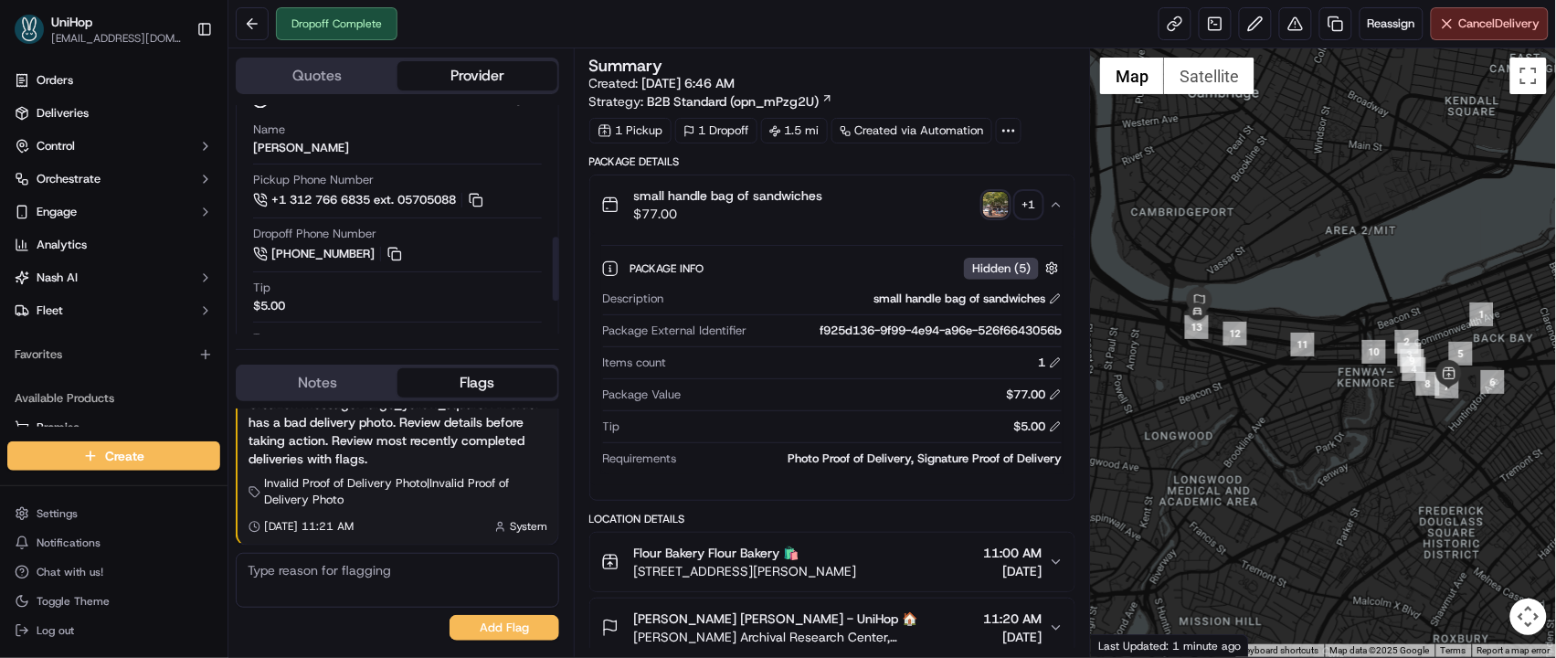
scroll to position [327, 0]
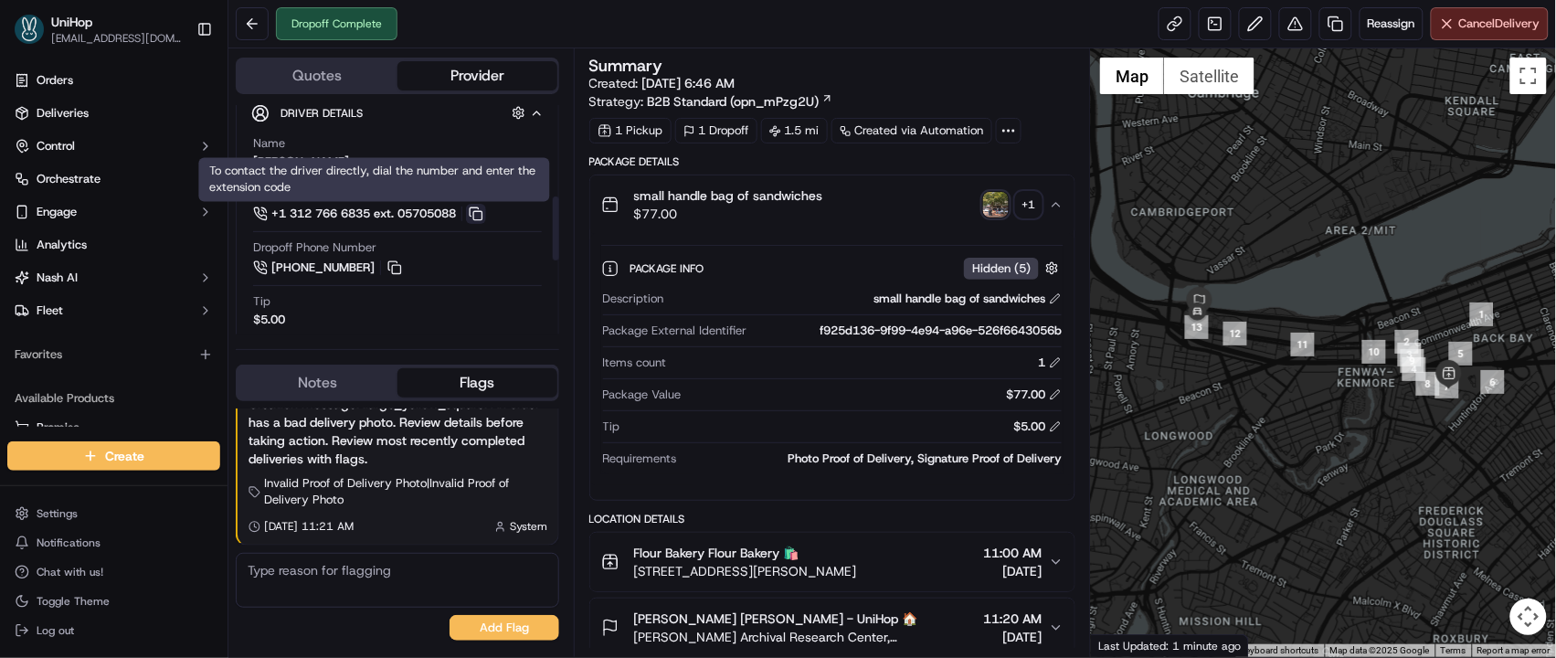
click at [482, 218] on button at bounding box center [476, 214] width 20 height 20
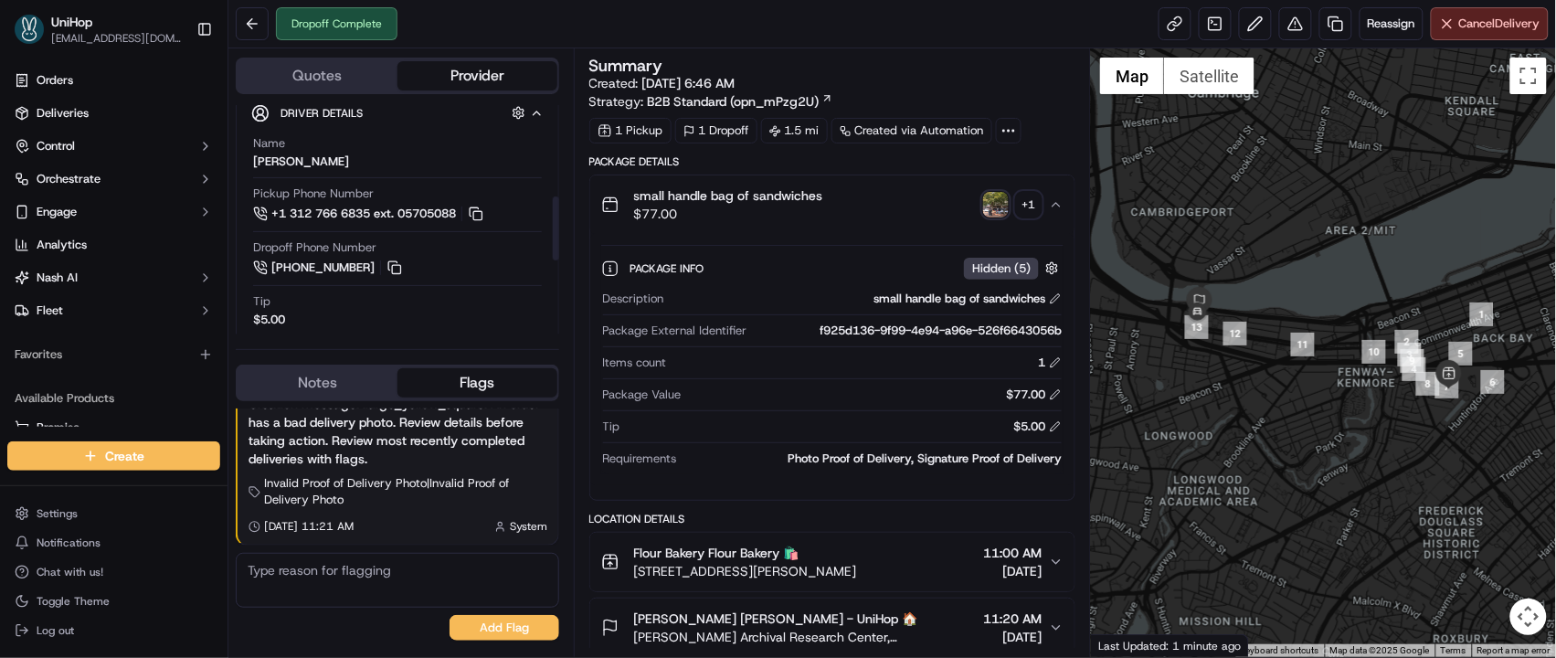
click at [304, 396] on button "Notes" at bounding box center [318, 382] width 160 height 29
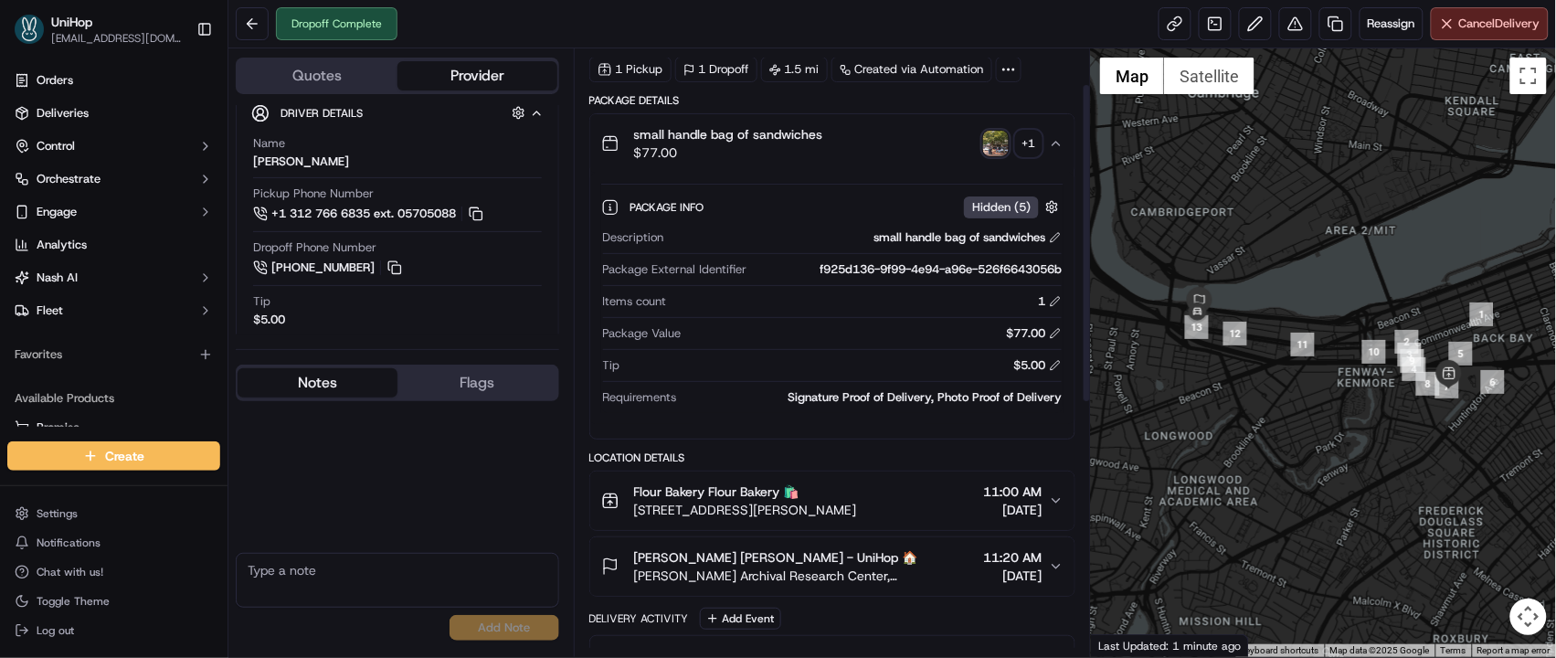
scroll to position [102, 0]
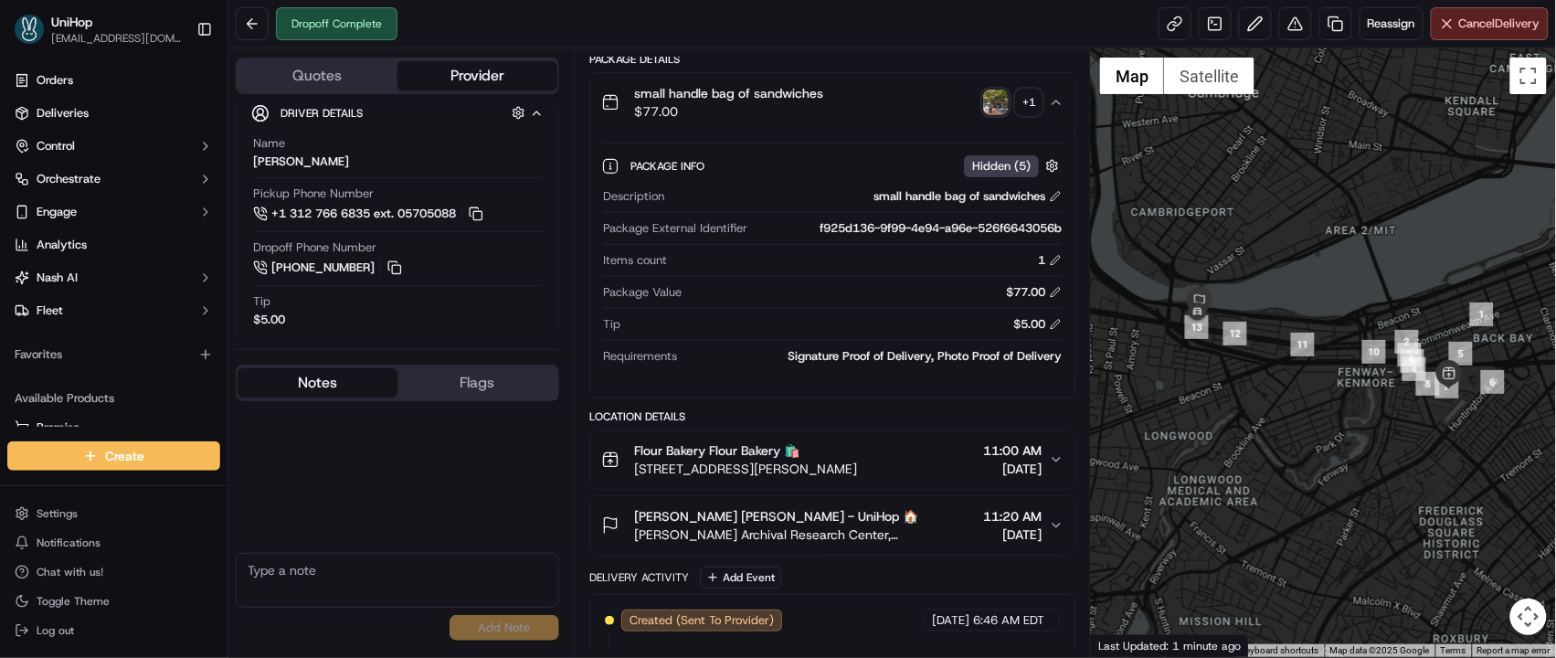
click at [365, 561] on textarea at bounding box center [397, 580] width 323 height 55
click at [360, 568] on textarea at bounding box center [397, 580] width 323 height 55
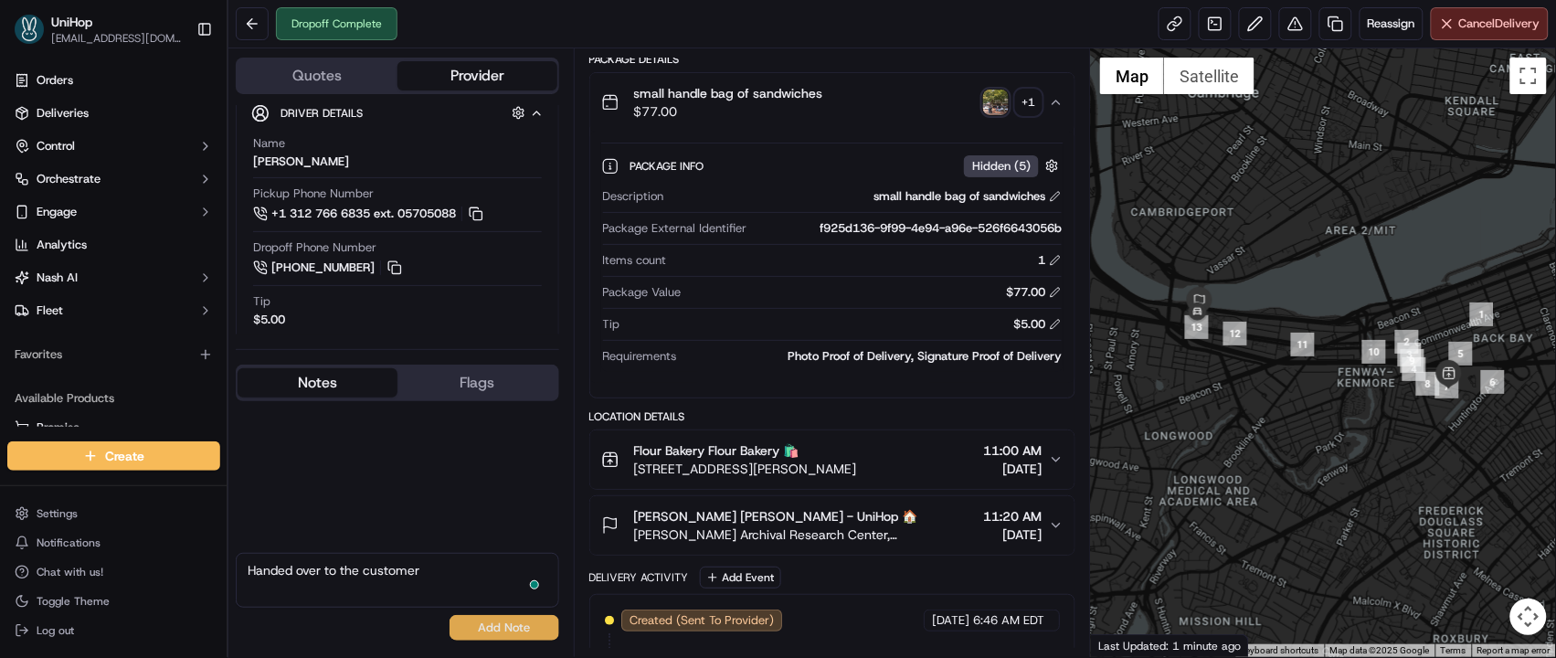
type textarea "Handed over to the customer"
click at [507, 629] on button "Add Note" at bounding box center [504, 628] width 110 height 26
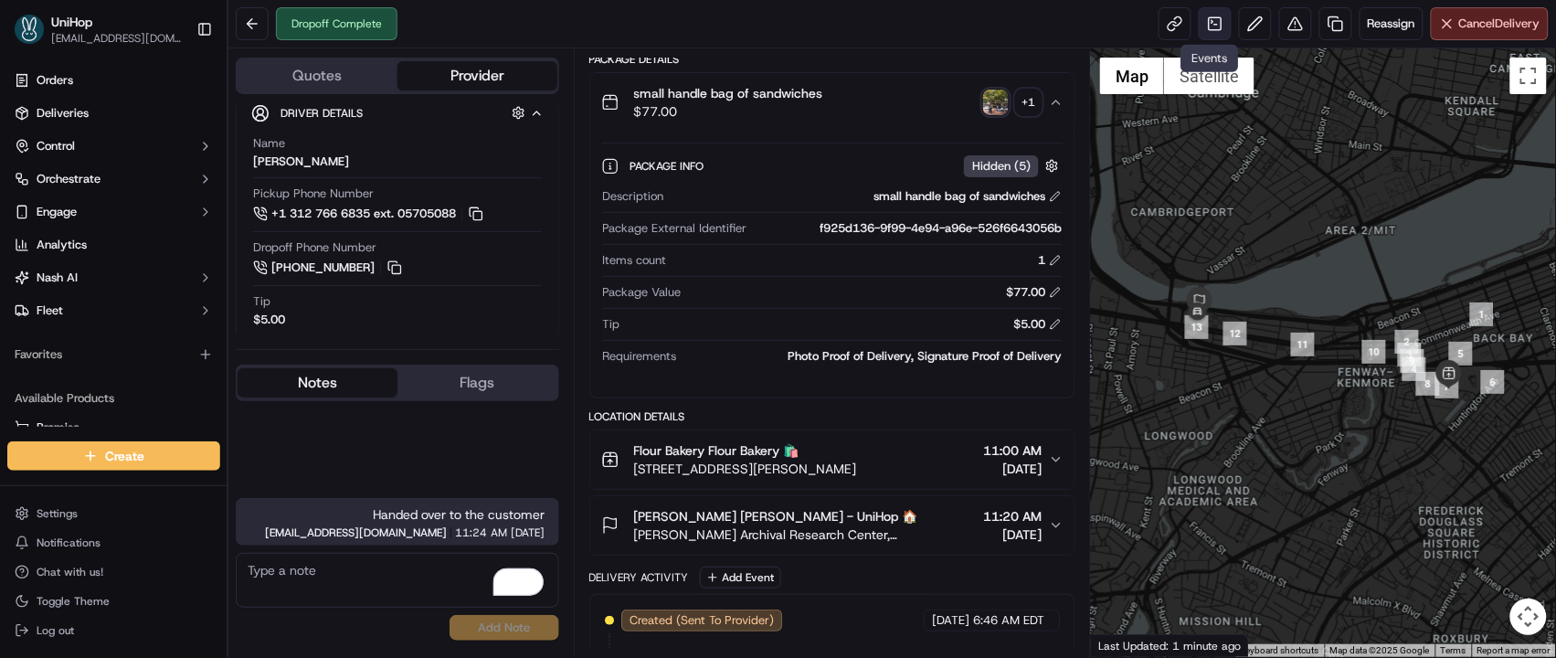
click at [1210, 30] on link at bounding box center [1215, 23] width 33 height 33
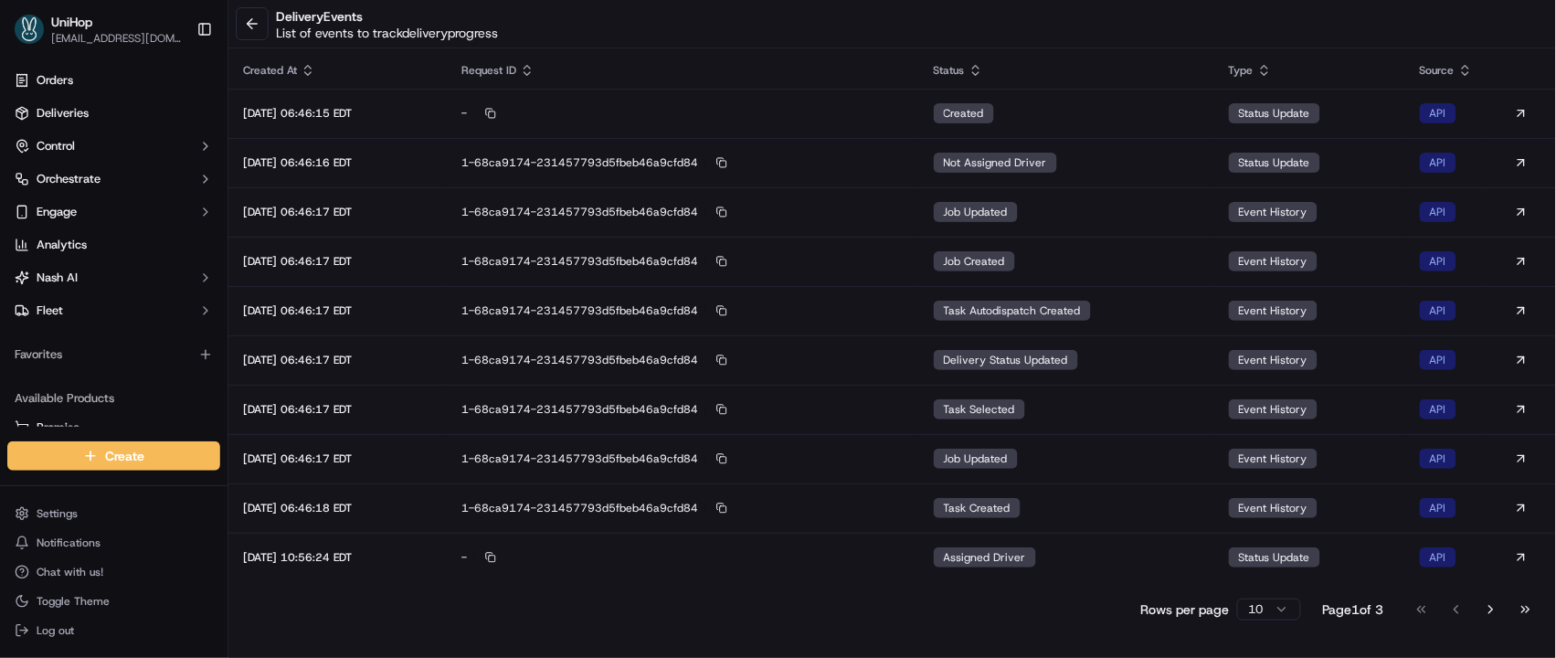
click at [1527, 609] on button "Go to last page" at bounding box center [1525, 610] width 31 height 26
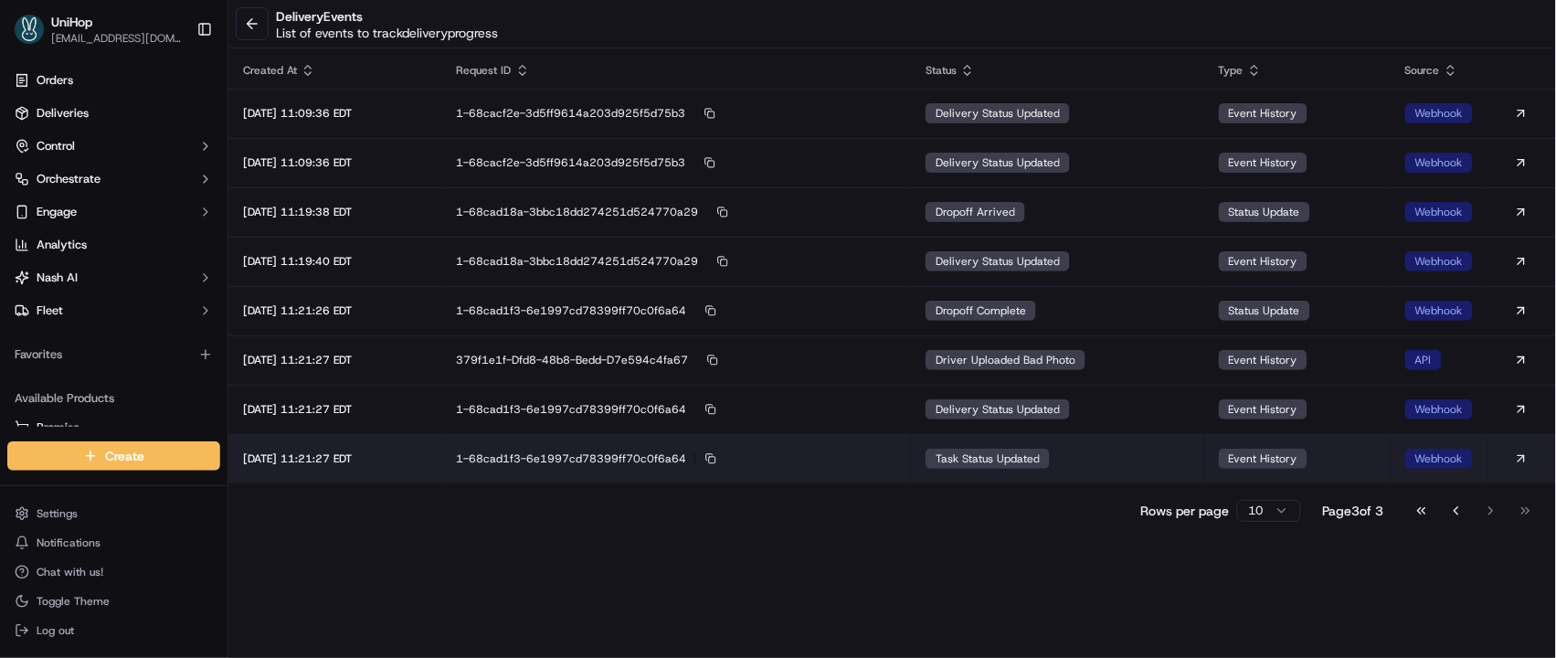
click at [1032, 464] on span "task status updated" at bounding box center [987, 458] width 104 height 15
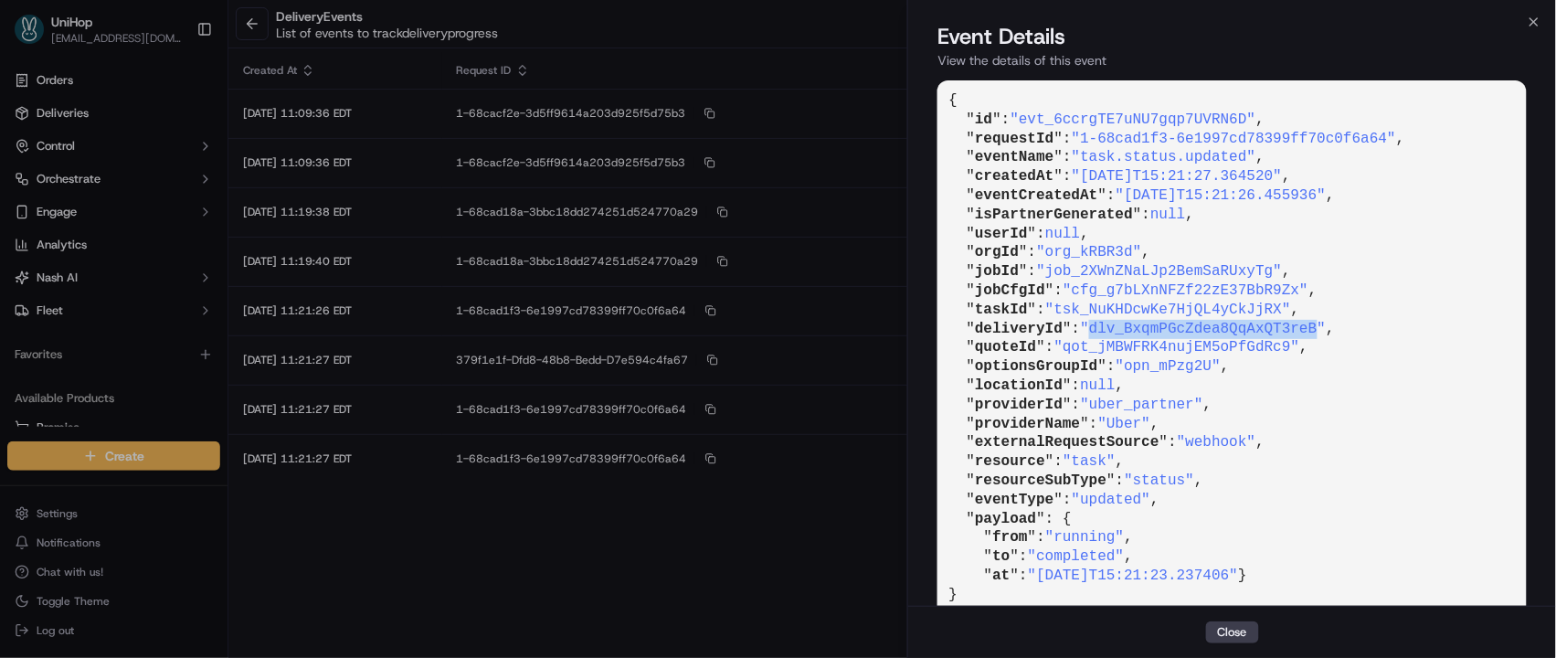
drag, startPoint x: 1100, startPoint y: 326, endPoint x: 1103, endPoint y: 378, distance: 52.1
click at [1326, 325] on span ""dlv_BxqmPGcZdea8QqAxQT3reB"" at bounding box center [1203, 329] width 246 height 16
